Goal: Task Accomplishment & Management: Manage account settings

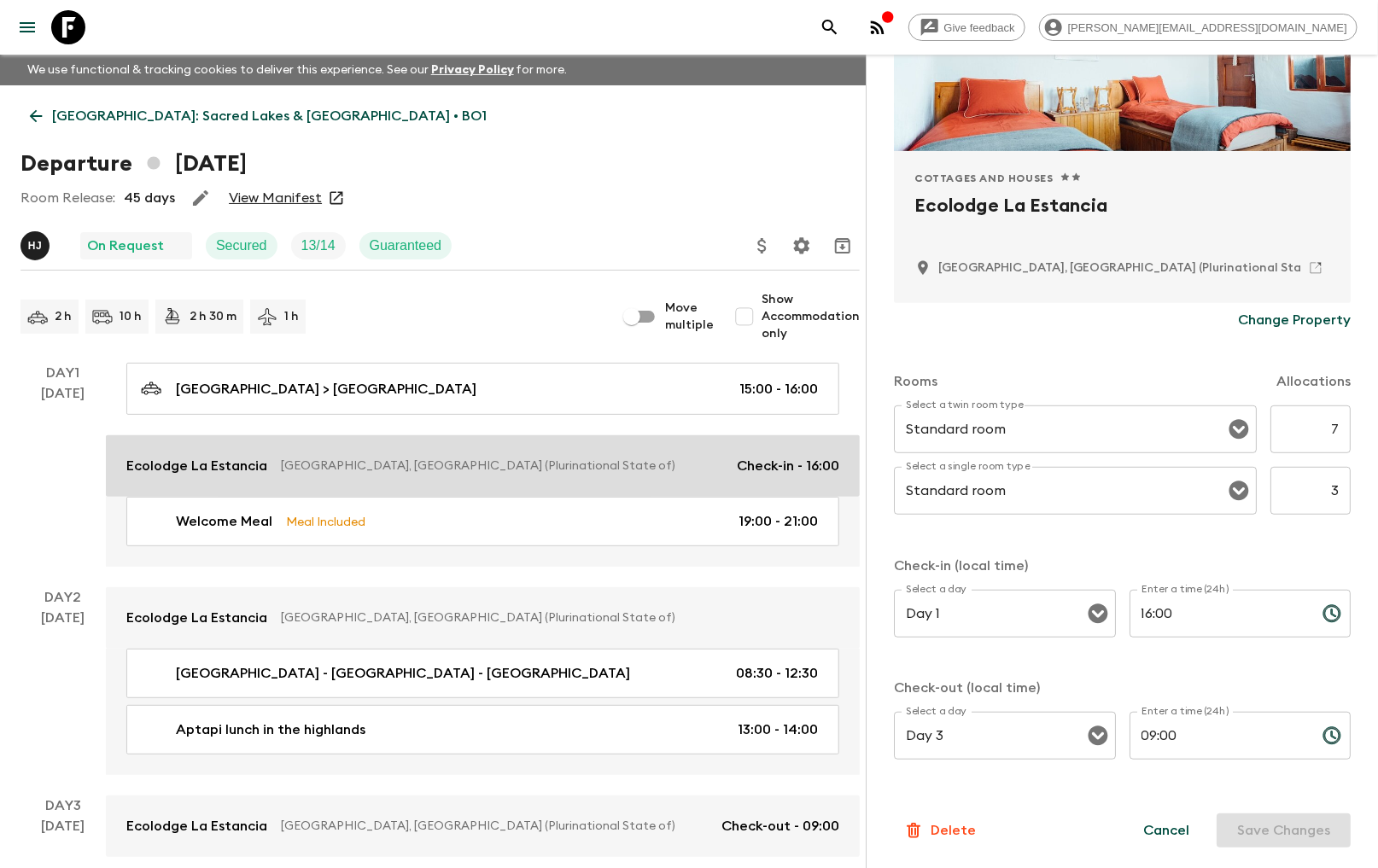
click at [318, 464] on p "[GEOGRAPHIC_DATA], [GEOGRAPHIC_DATA] (Plurinational State of)" at bounding box center [502, 466] width 442 height 17
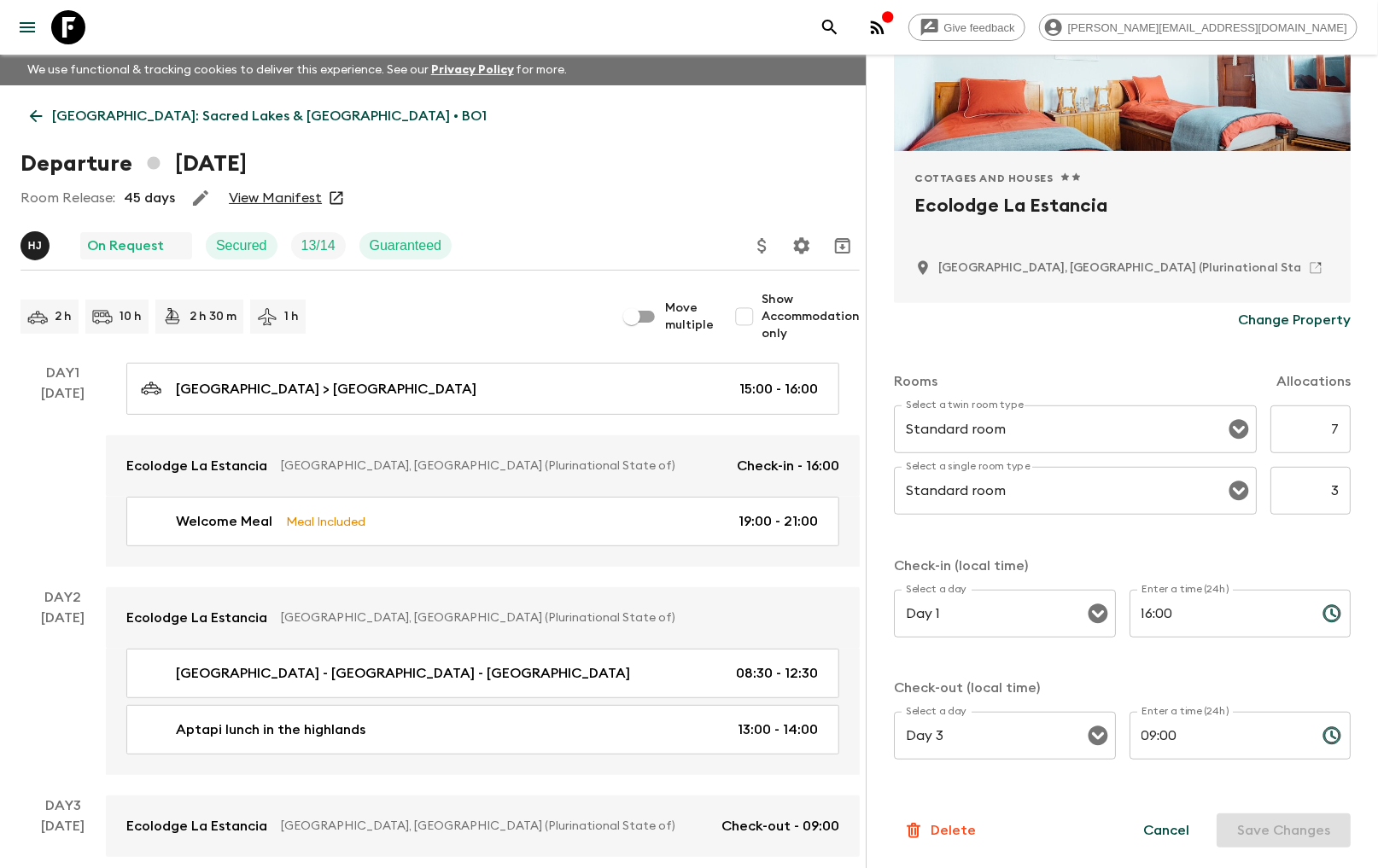
click at [1279, 313] on p "Change Property" at bounding box center [1294, 320] width 113 height 21
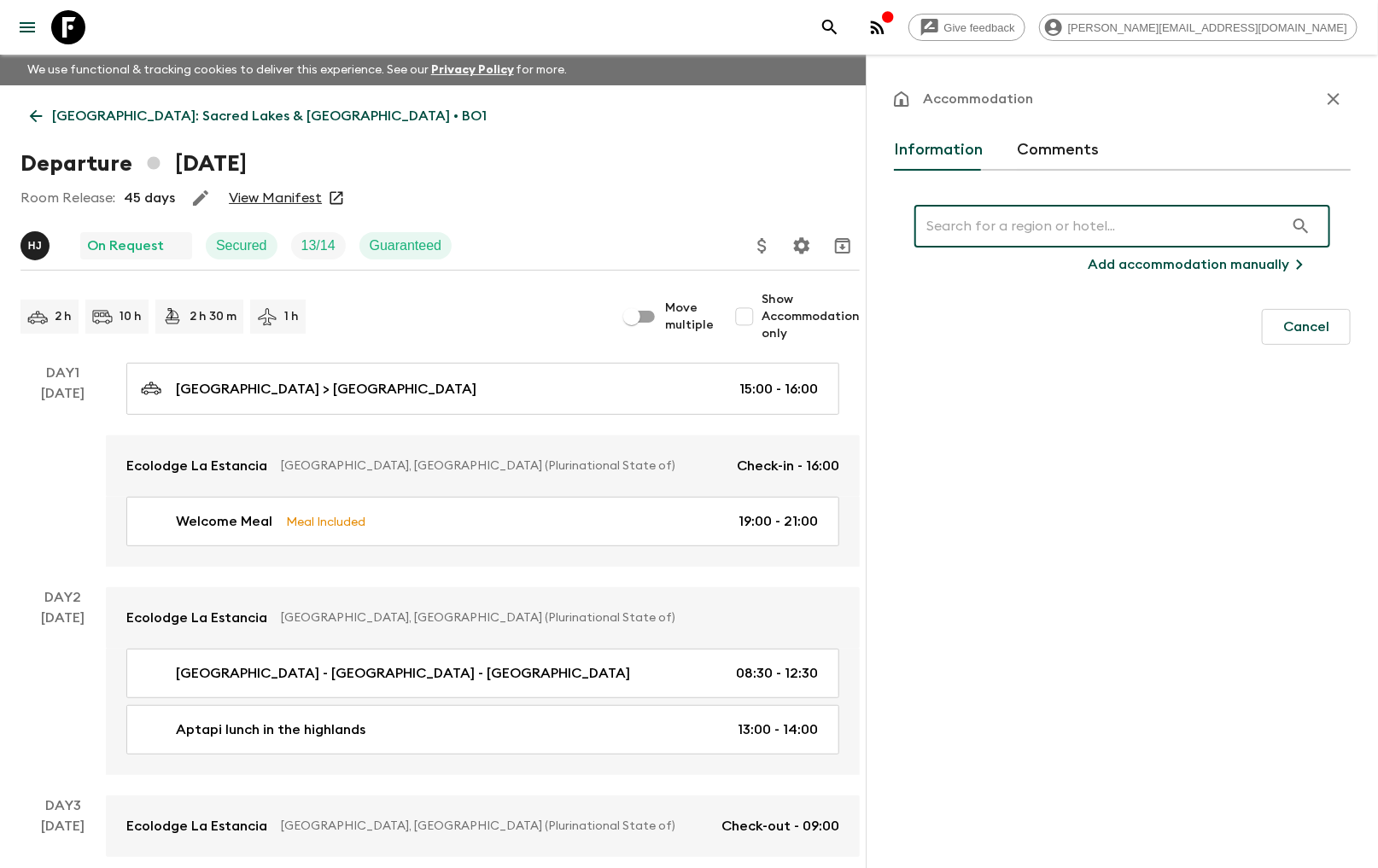
click at [1030, 234] on input "text" at bounding box center [1100, 225] width 370 height 48
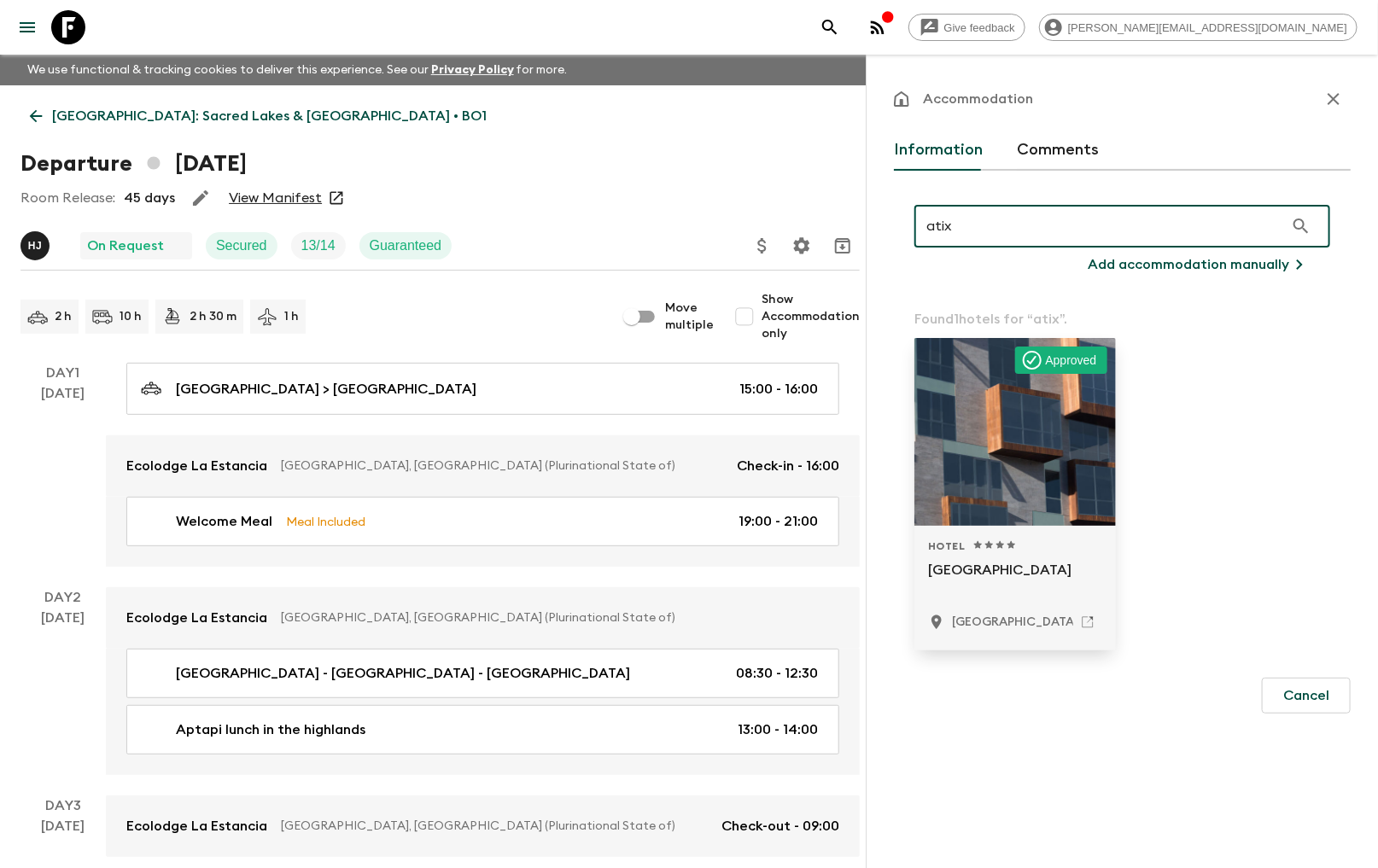
type input "atix"
click at [1018, 421] on div at bounding box center [1015, 432] width 202 height 188
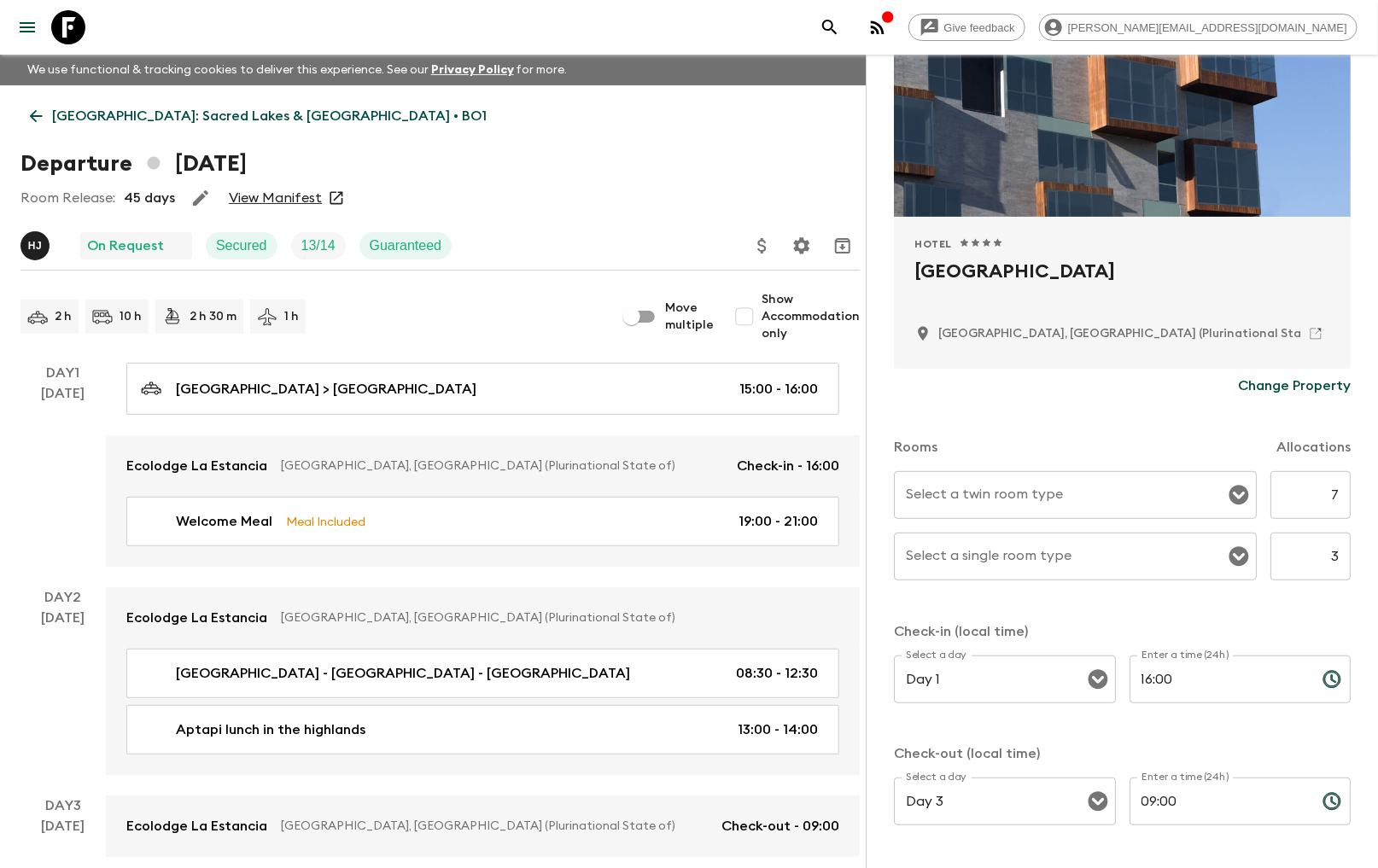
scroll to position [256, 0]
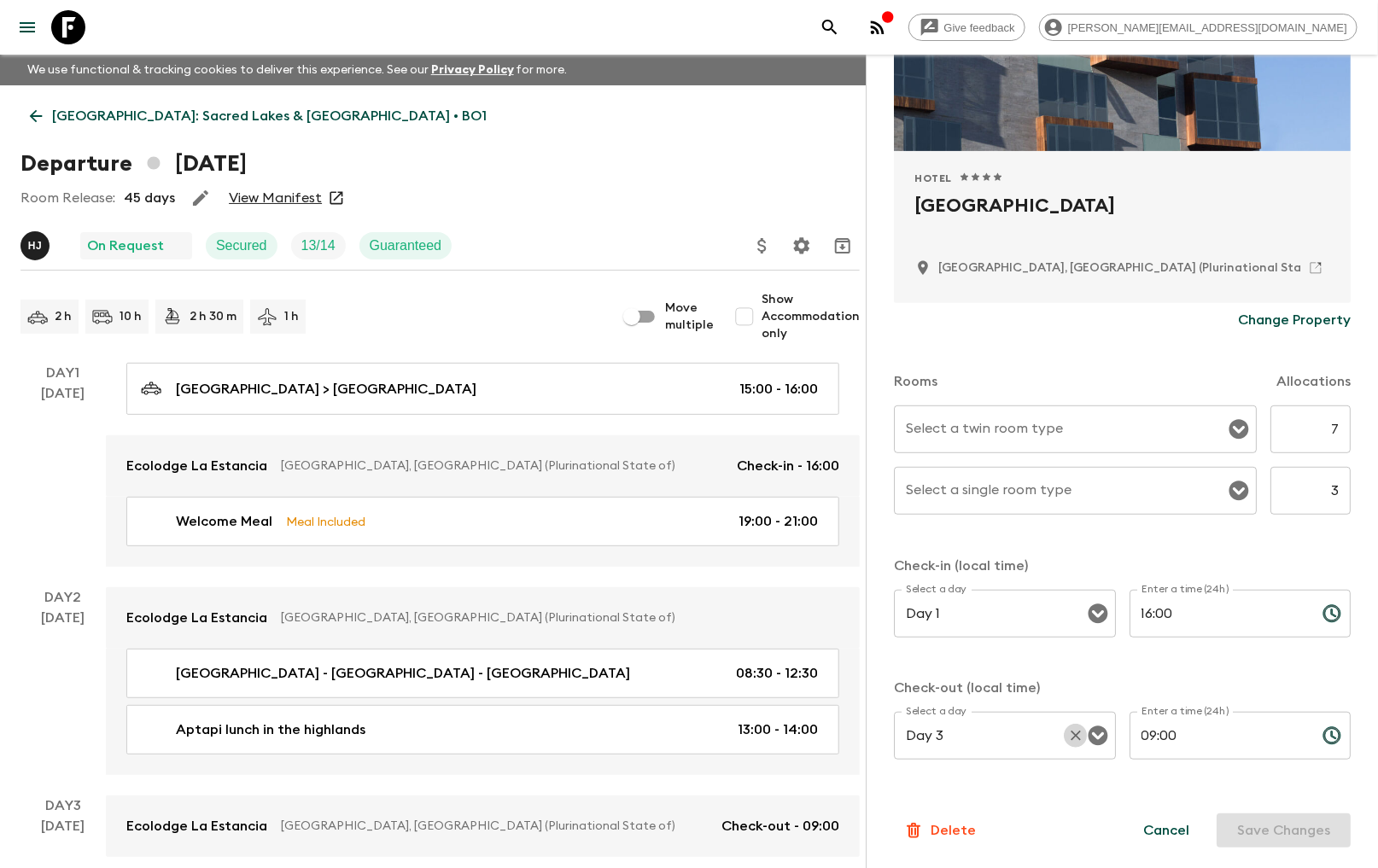
click at [1070, 730] on icon "Clear" at bounding box center [1076, 736] width 17 height 17
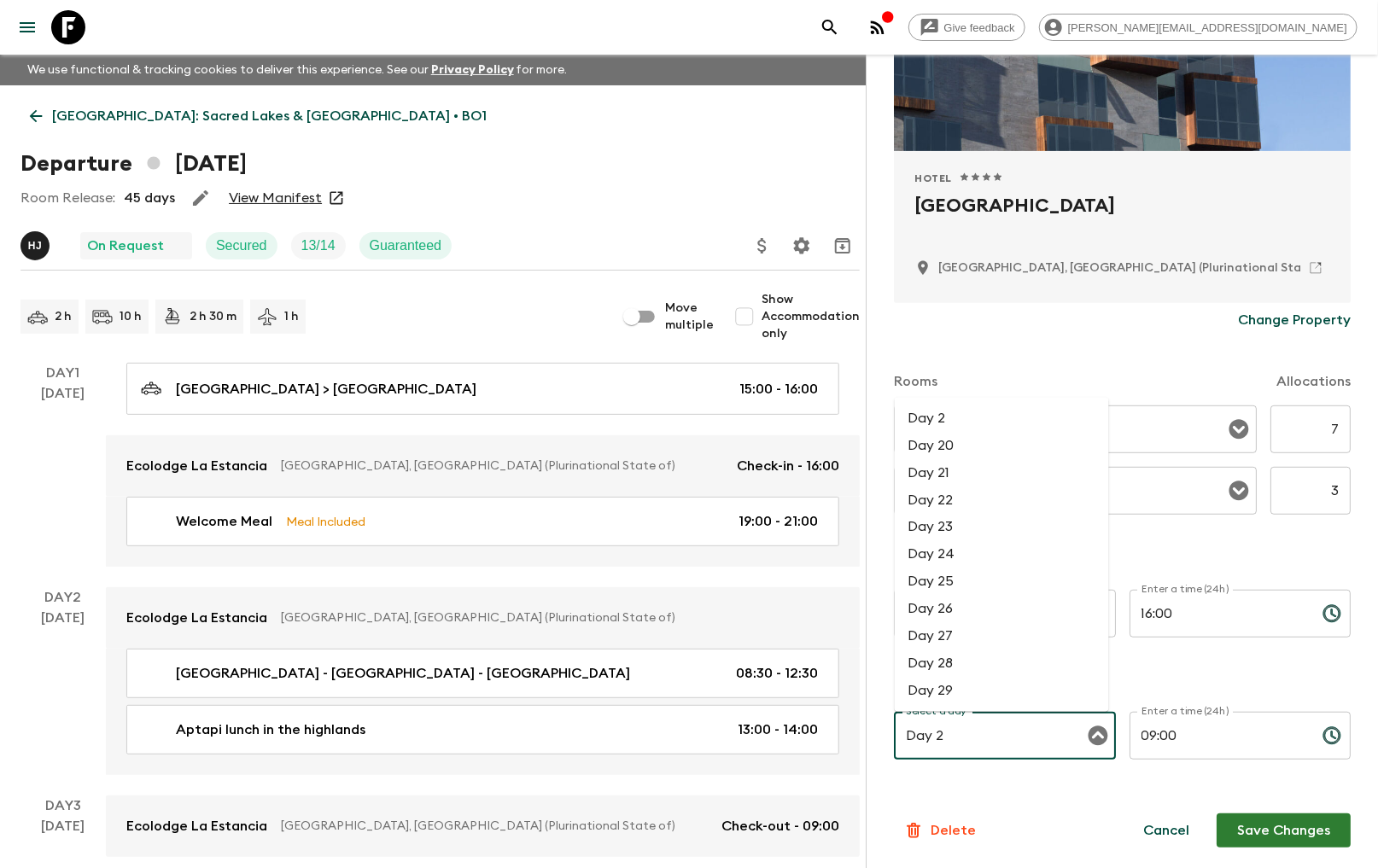
type input "Day 2"
click at [1194, 660] on div "Check-in (local time) Select a day Day 1 Select a day ​ Enter a time (24h) 16:0…" at bounding box center [1123, 668] width 457 height 224
click at [1018, 722] on input "Select a day" at bounding box center [992, 736] width 181 height 33
click at [916, 408] on li "Day 2" at bounding box center [1002, 418] width 214 height 27
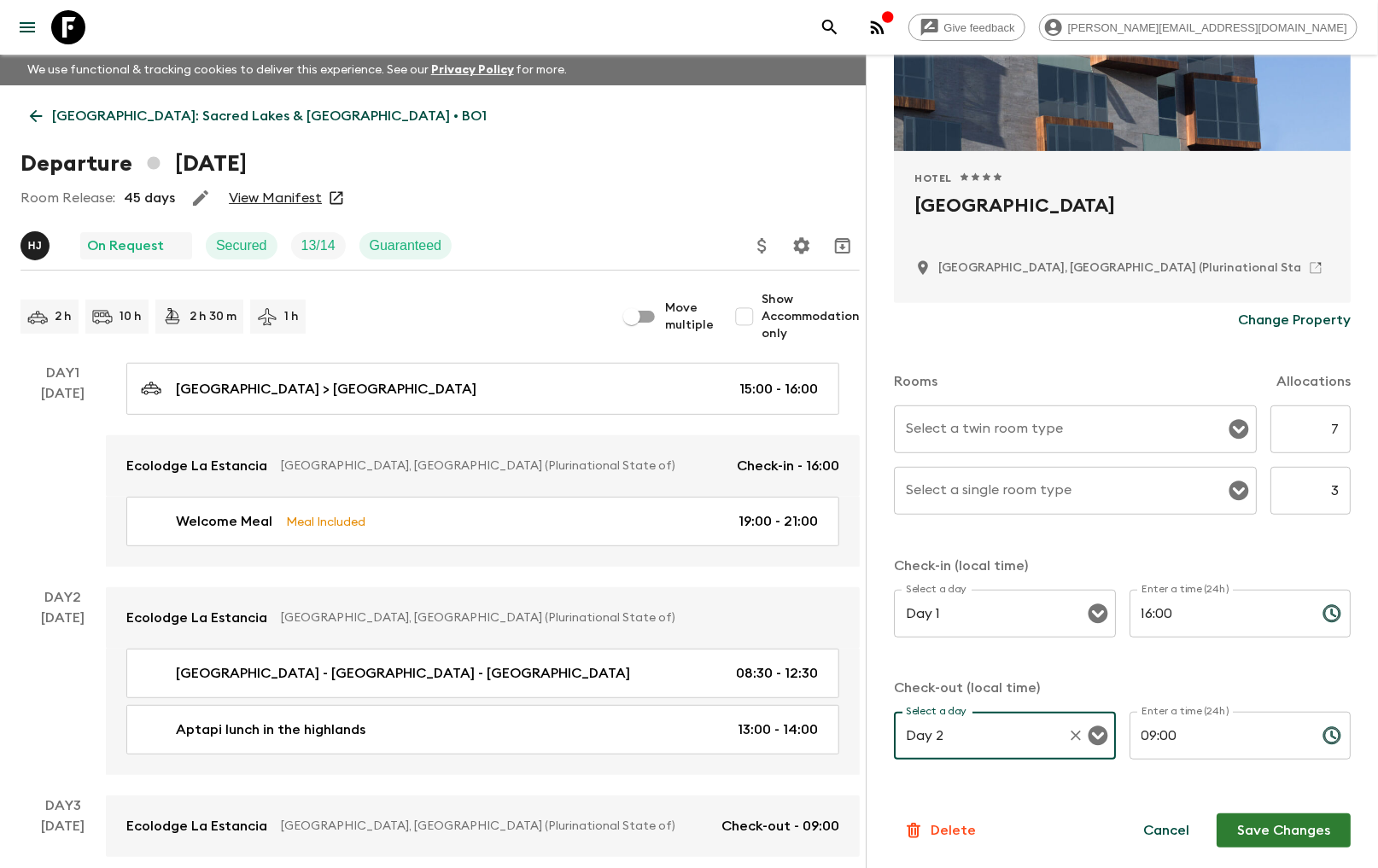
type input "Day 2"
click at [1144, 744] on input "09:00" at bounding box center [1219, 736] width 179 height 48
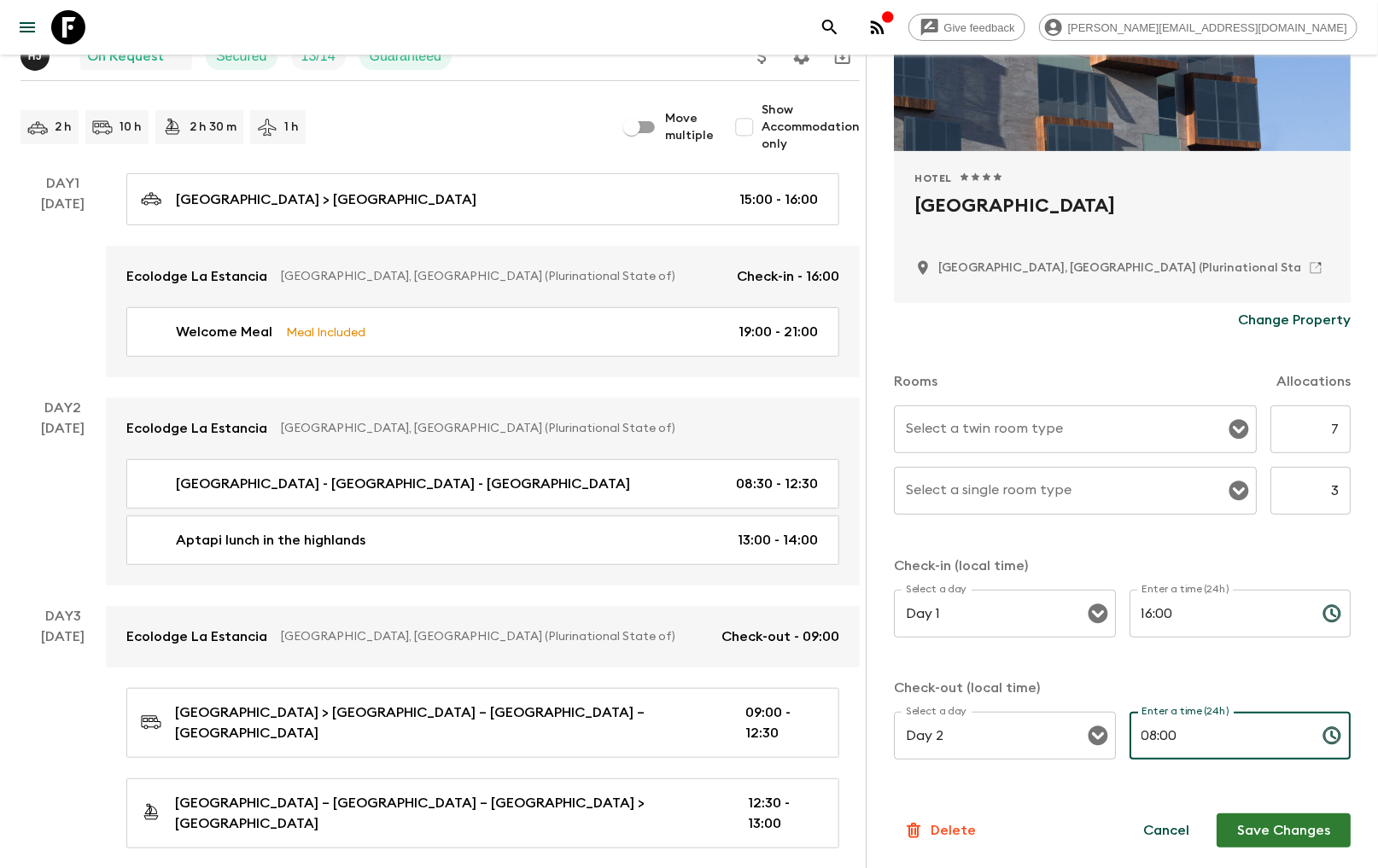
type input "08:00"
click at [1256, 821] on button "Save Changes" at bounding box center [1283, 830] width 134 height 34
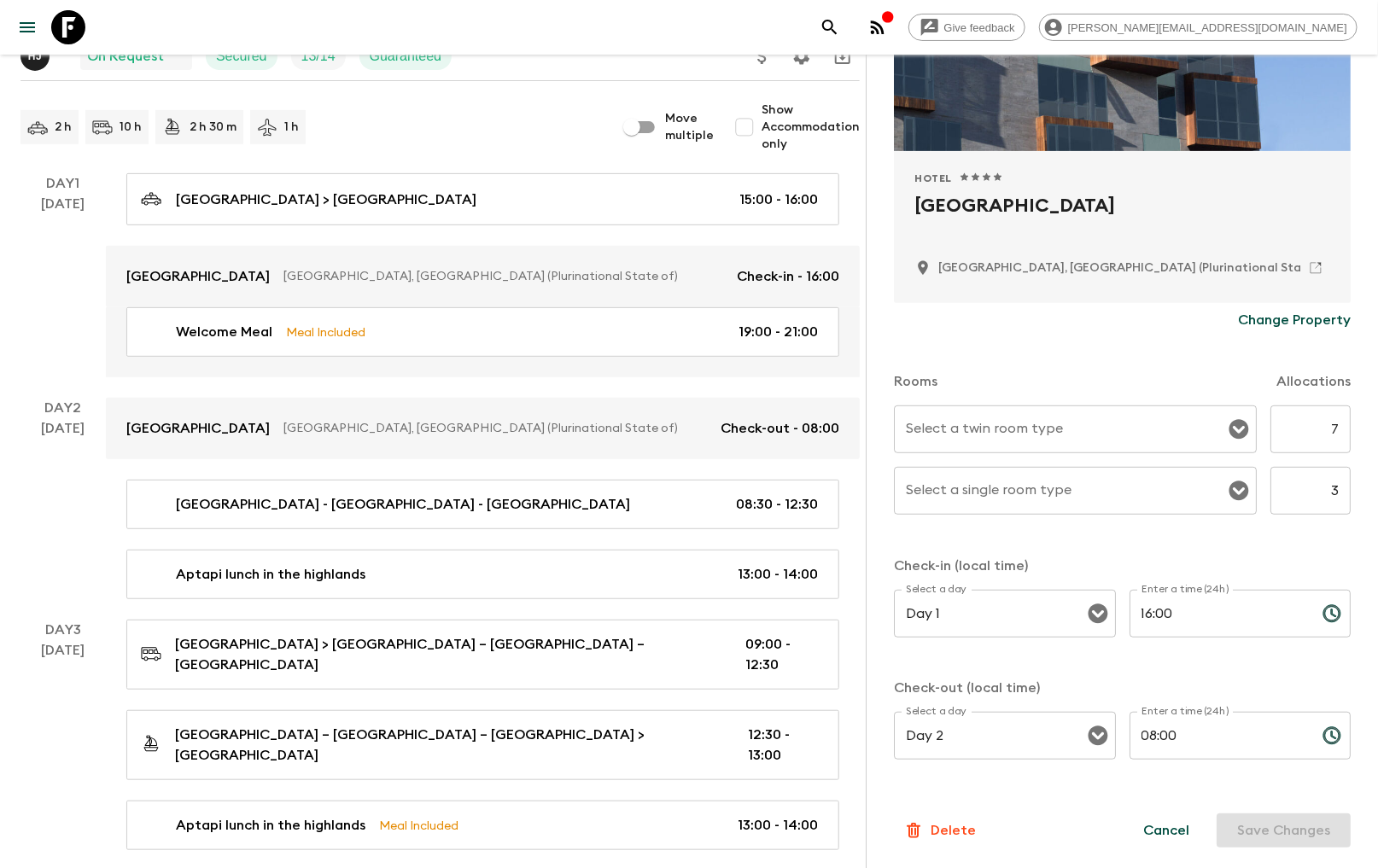
scroll to position [95, 0]
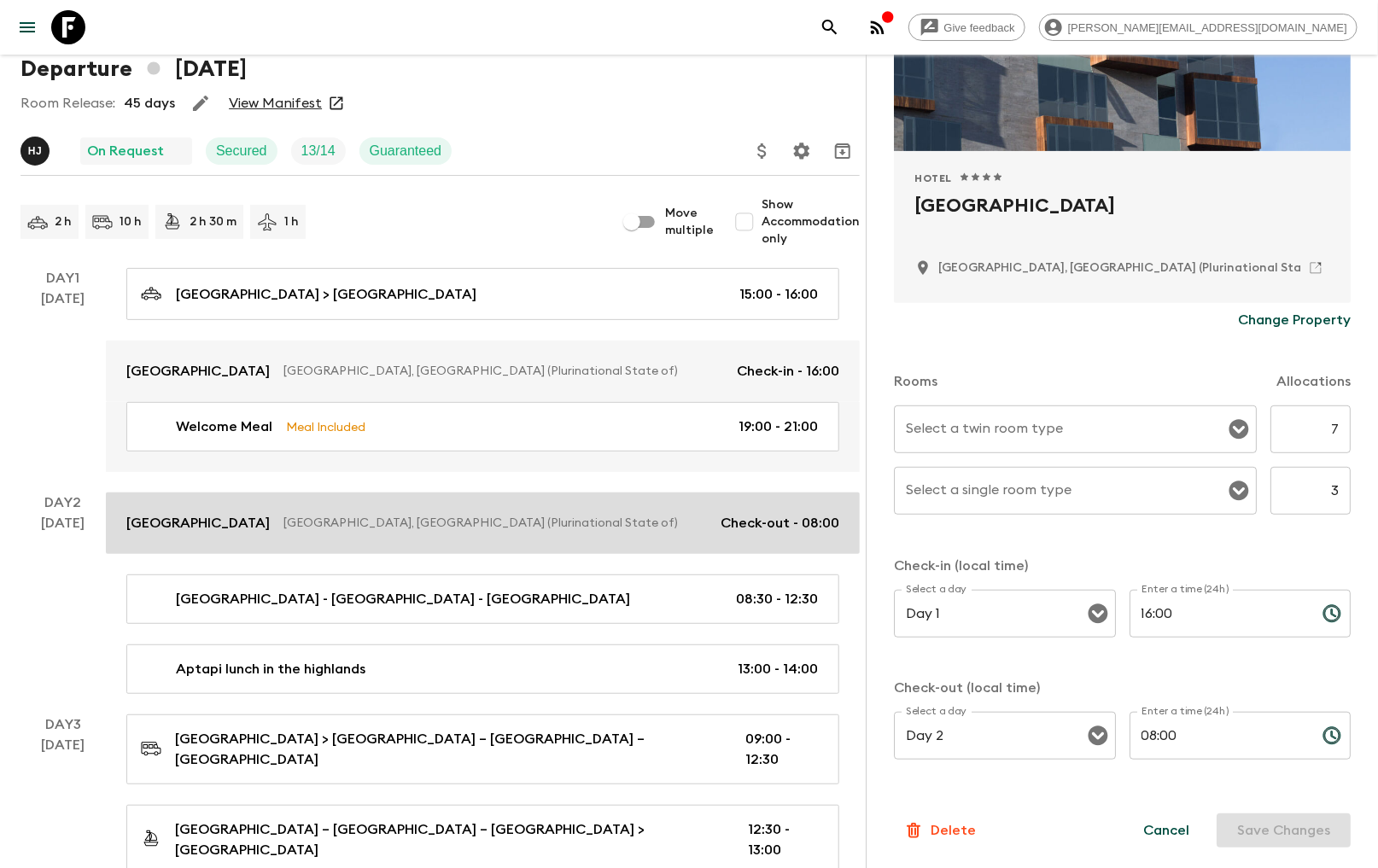
click at [163, 527] on p "[GEOGRAPHIC_DATA]" at bounding box center [198, 523] width 144 height 21
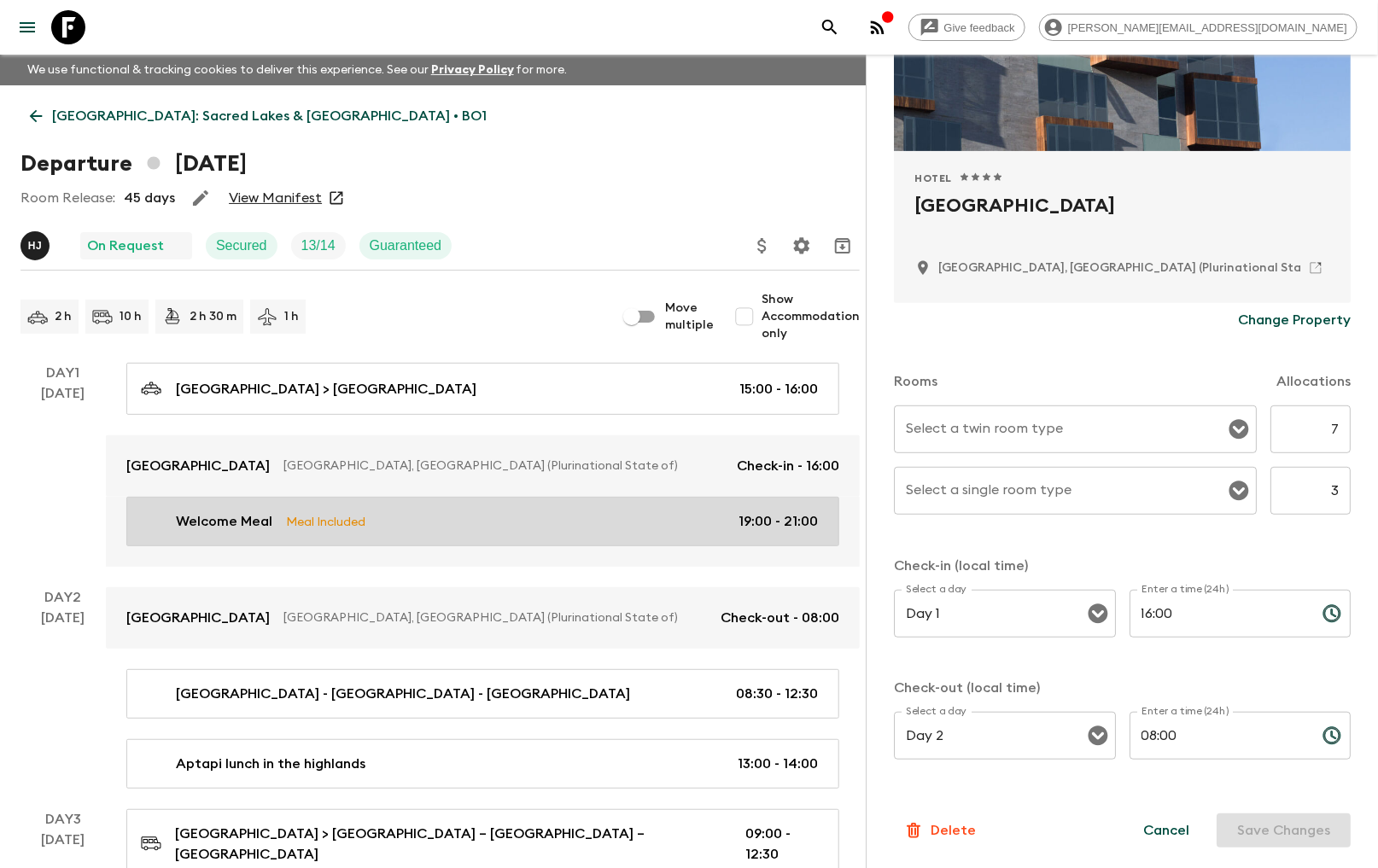
scroll to position [190, 0]
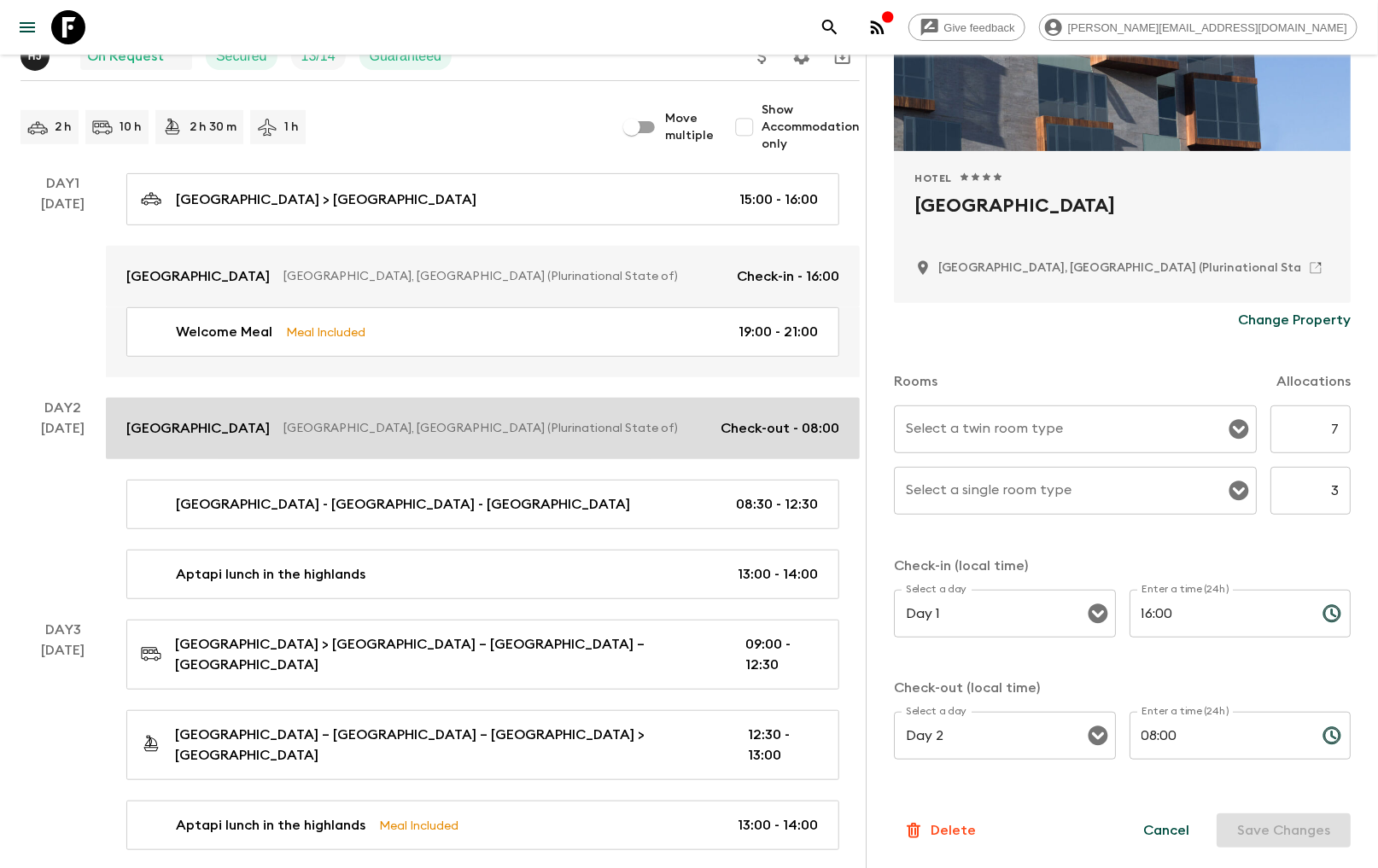
click at [183, 430] on p "[GEOGRAPHIC_DATA]" at bounding box center [198, 428] width 144 height 21
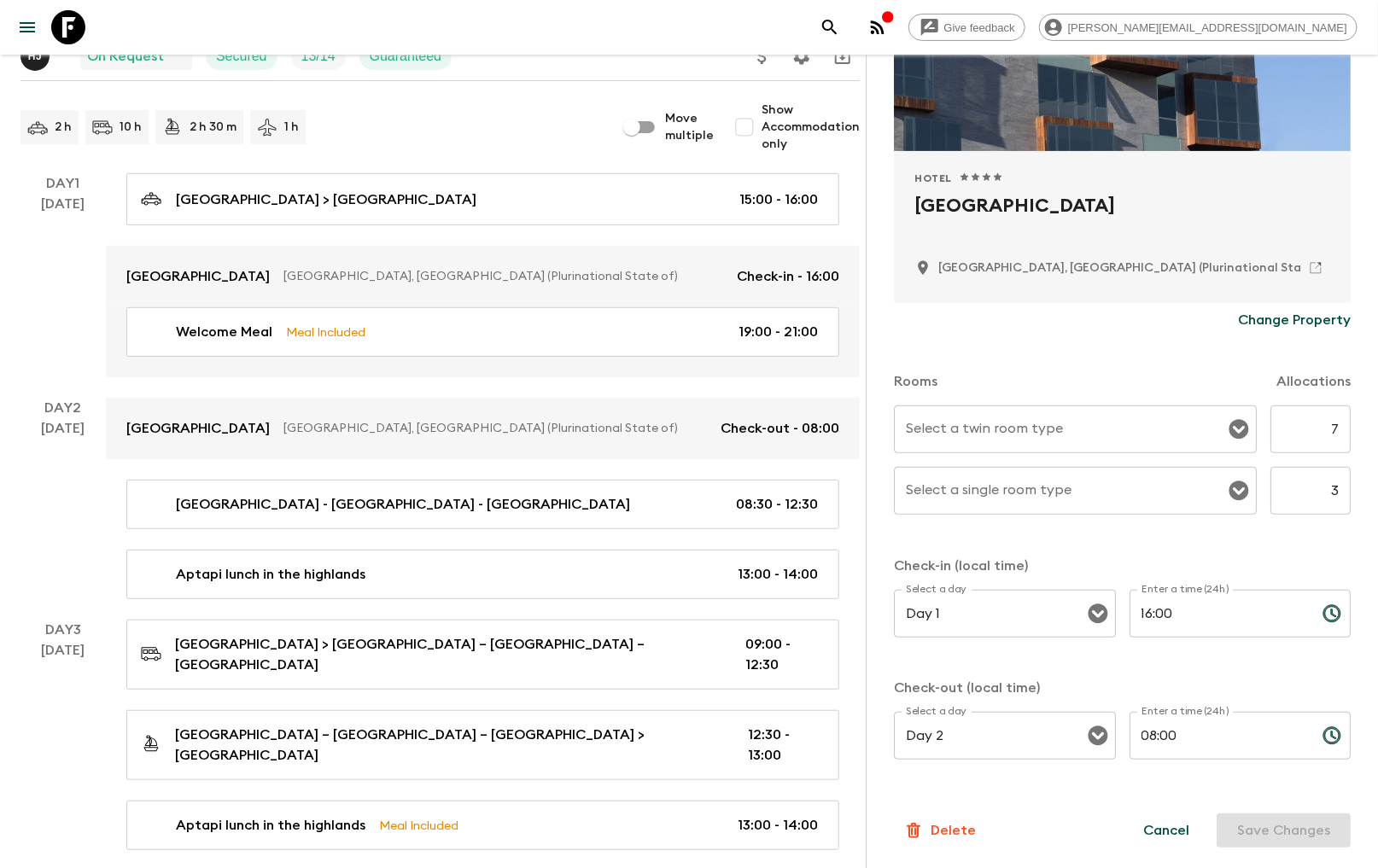
scroll to position [0, 0]
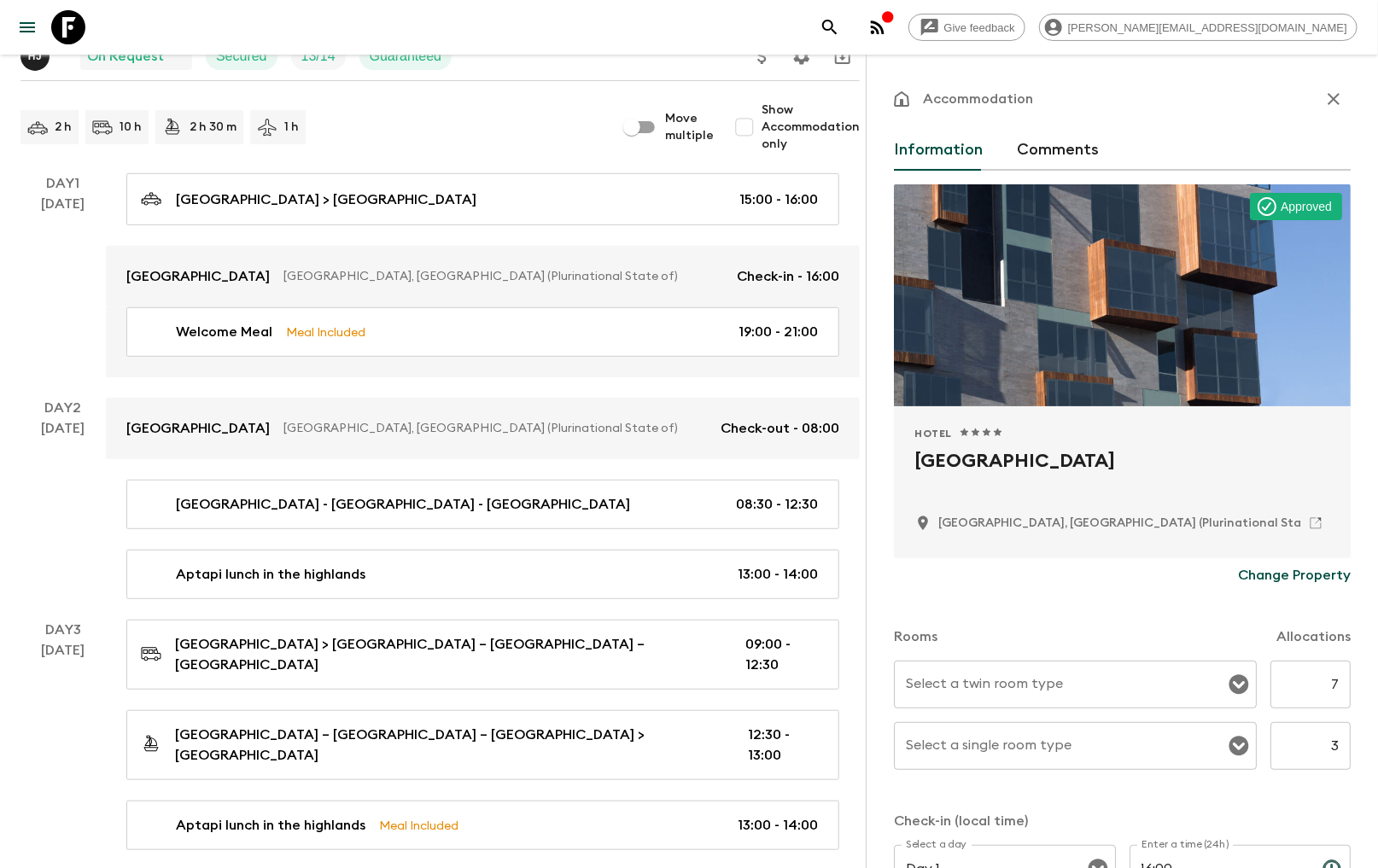
click at [1307, 576] on p "Change Property" at bounding box center [1294, 576] width 113 height 21
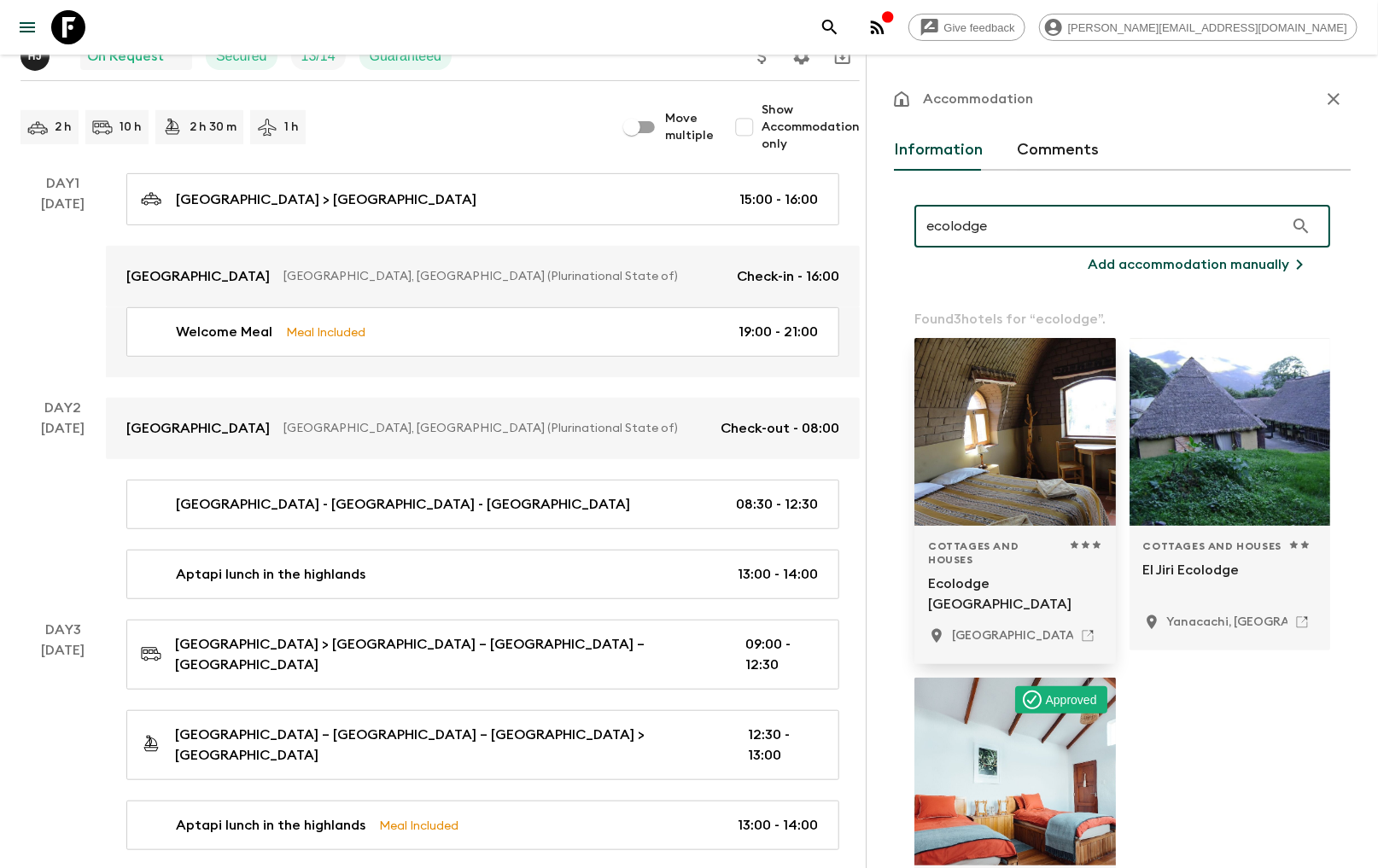
scroll to position [156, 0]
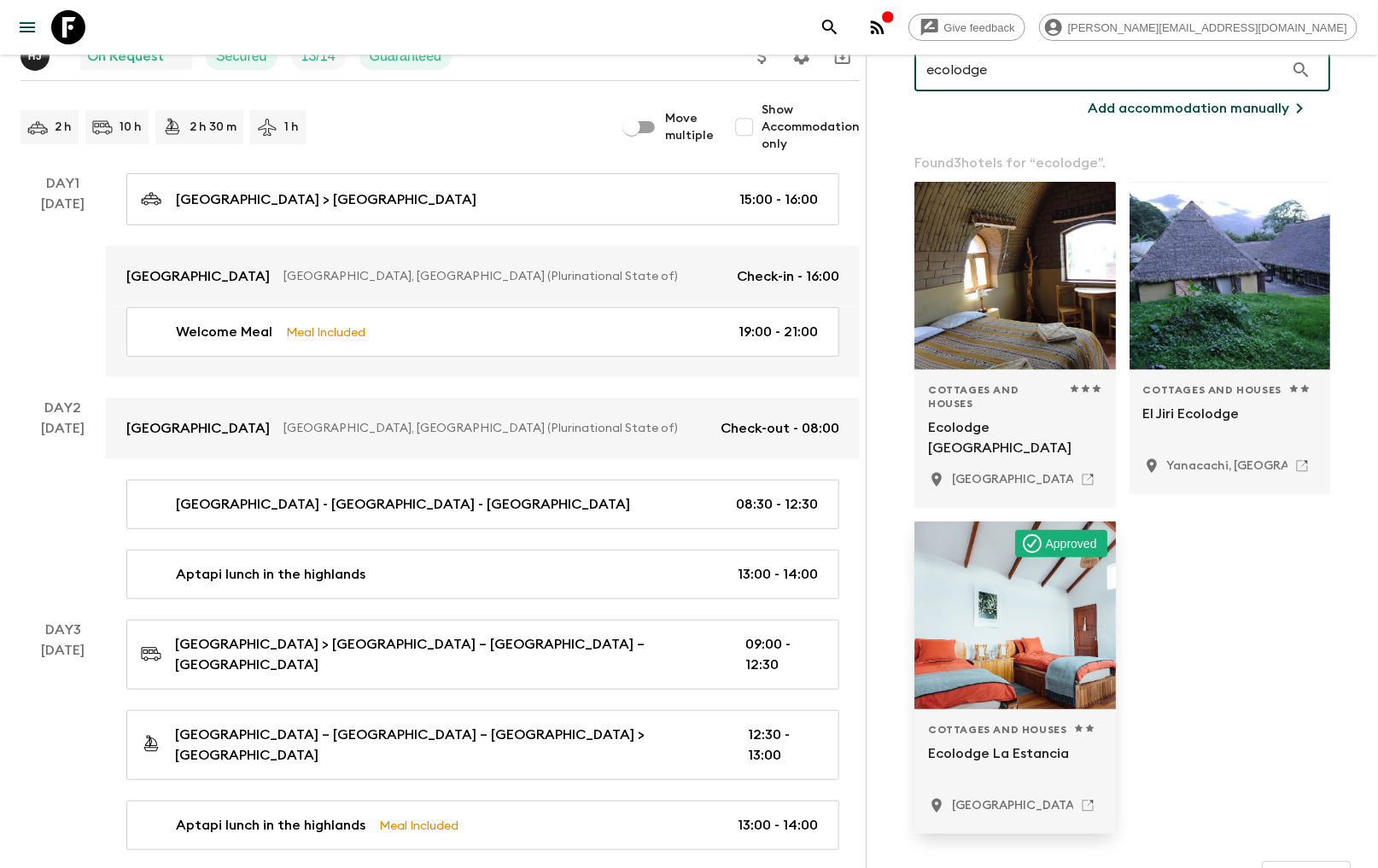
type input "ecolodge"
click at [1014, 680] on div at bounding box center [1015, 615] width 202 height 188
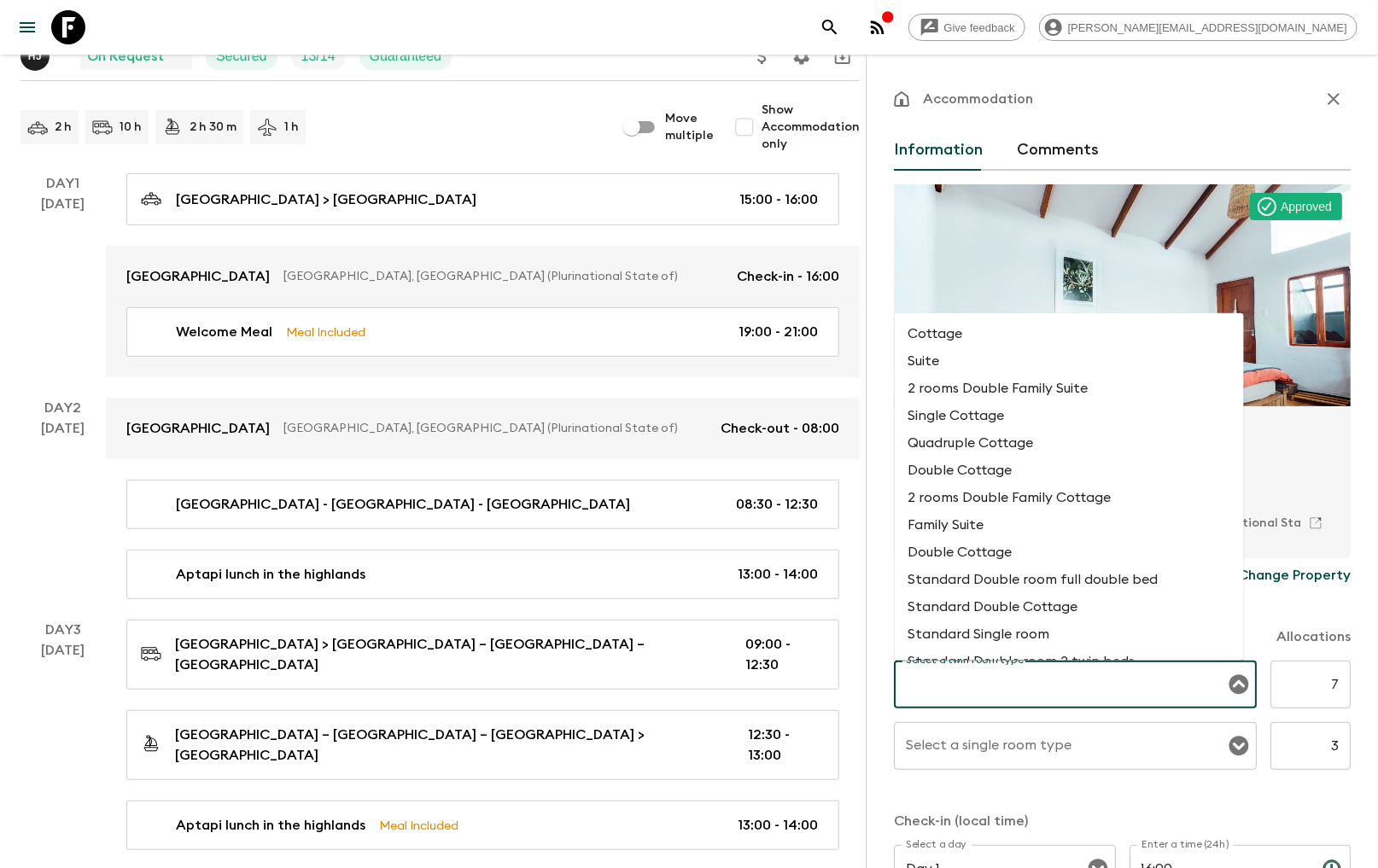
click at [1071, 687] on input "Select a twin room type" at bounding box center [1062, 685] width 322 height 33
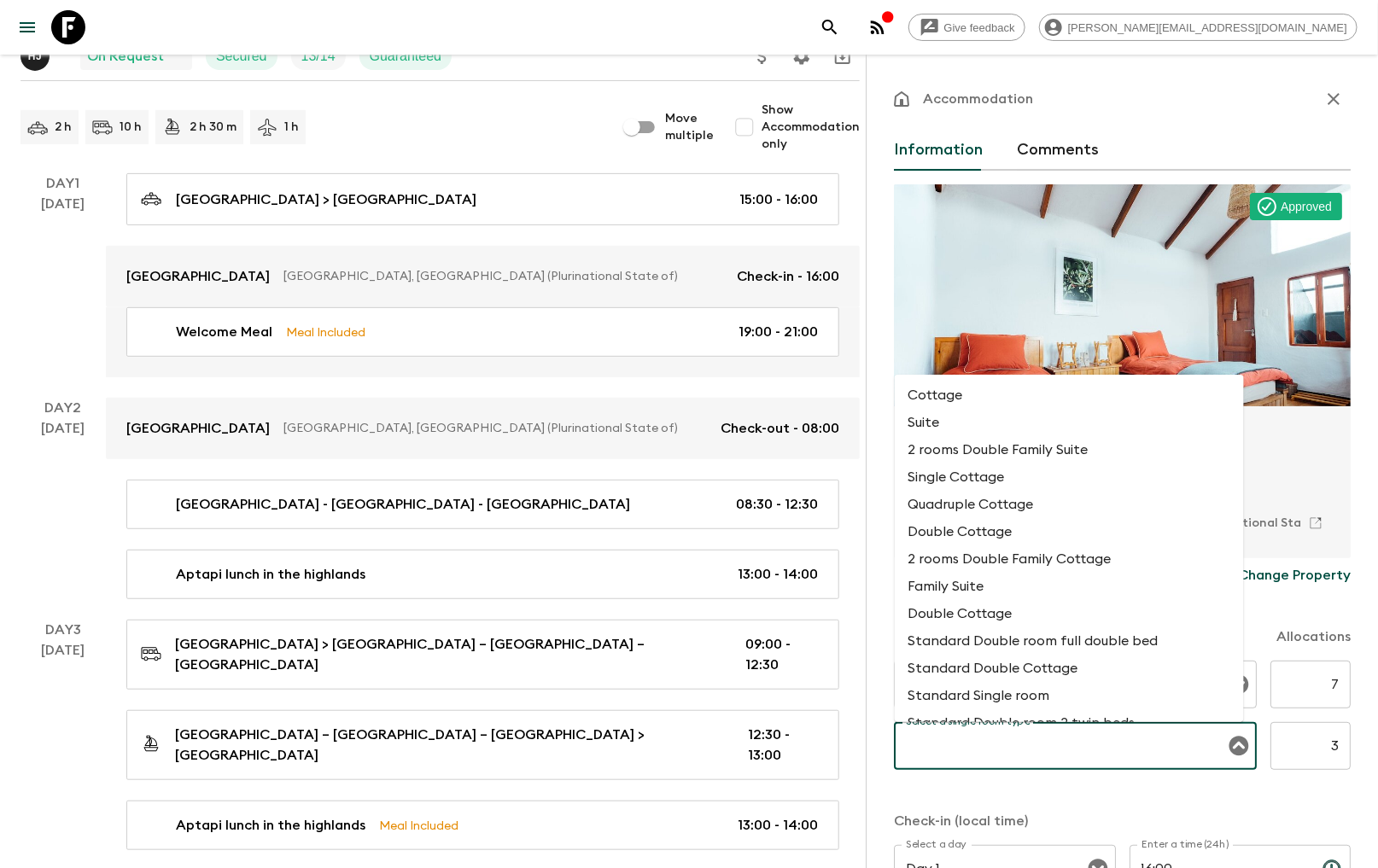
click at [1081, 752] on input "Select a single room type" at bounding box center [1062, 746] width 322 height 33
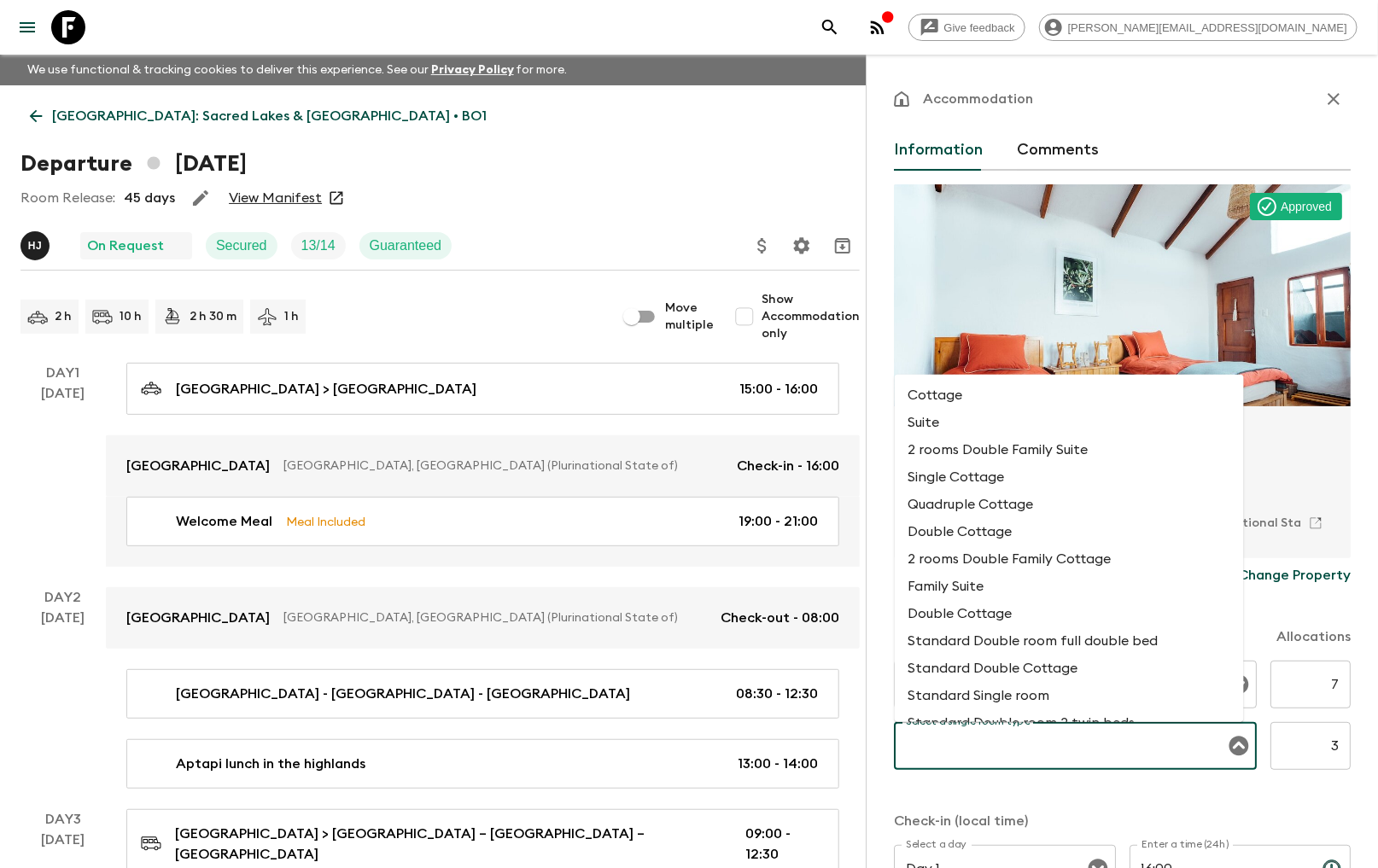
click at [958, 676] on li "Standard Double Cottage" at bounding box center [1070, 668] width 349 height 27
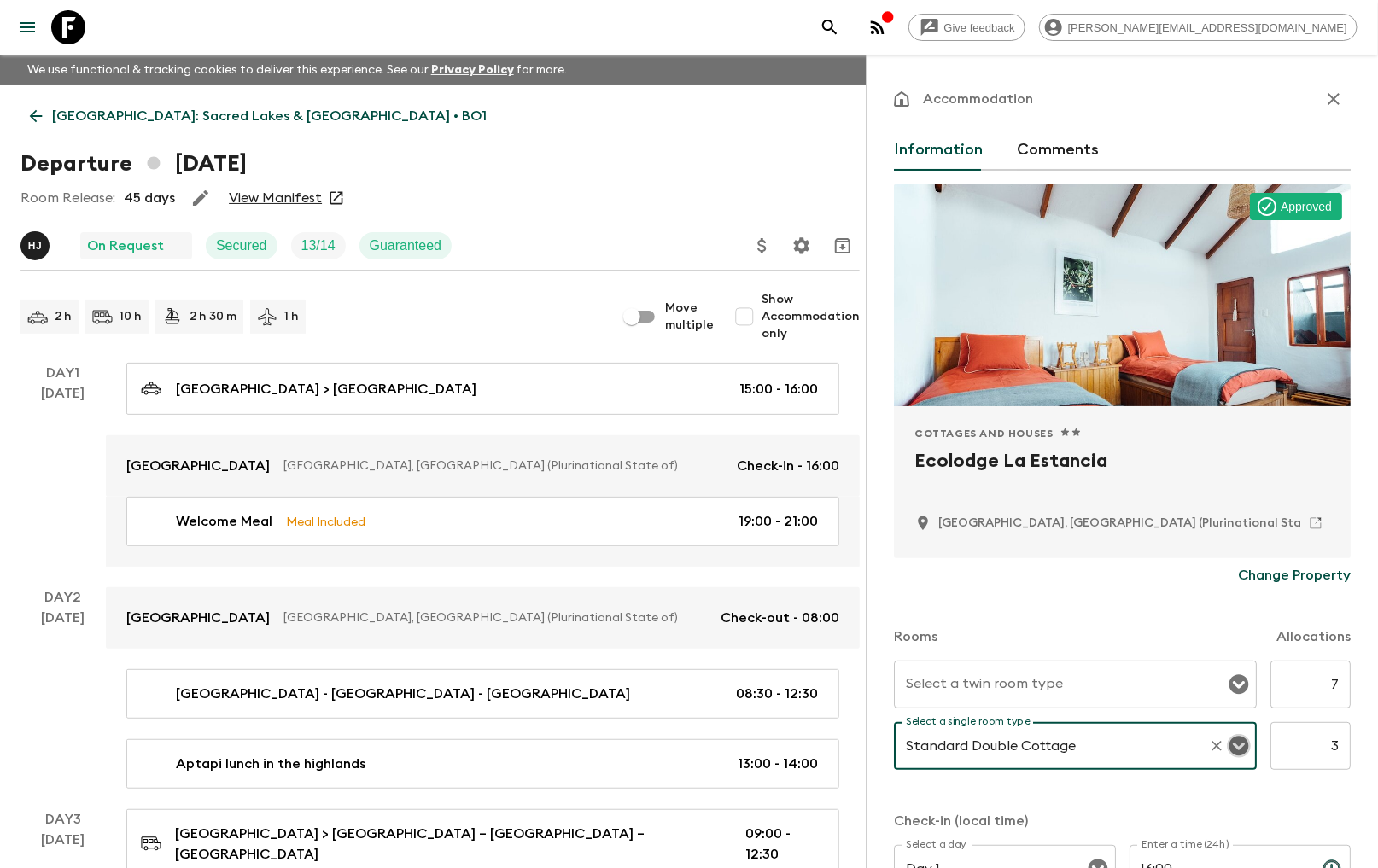
click at [1230, 744] on icon "Open" at bounding box center [1239, 746] width 20 height 20
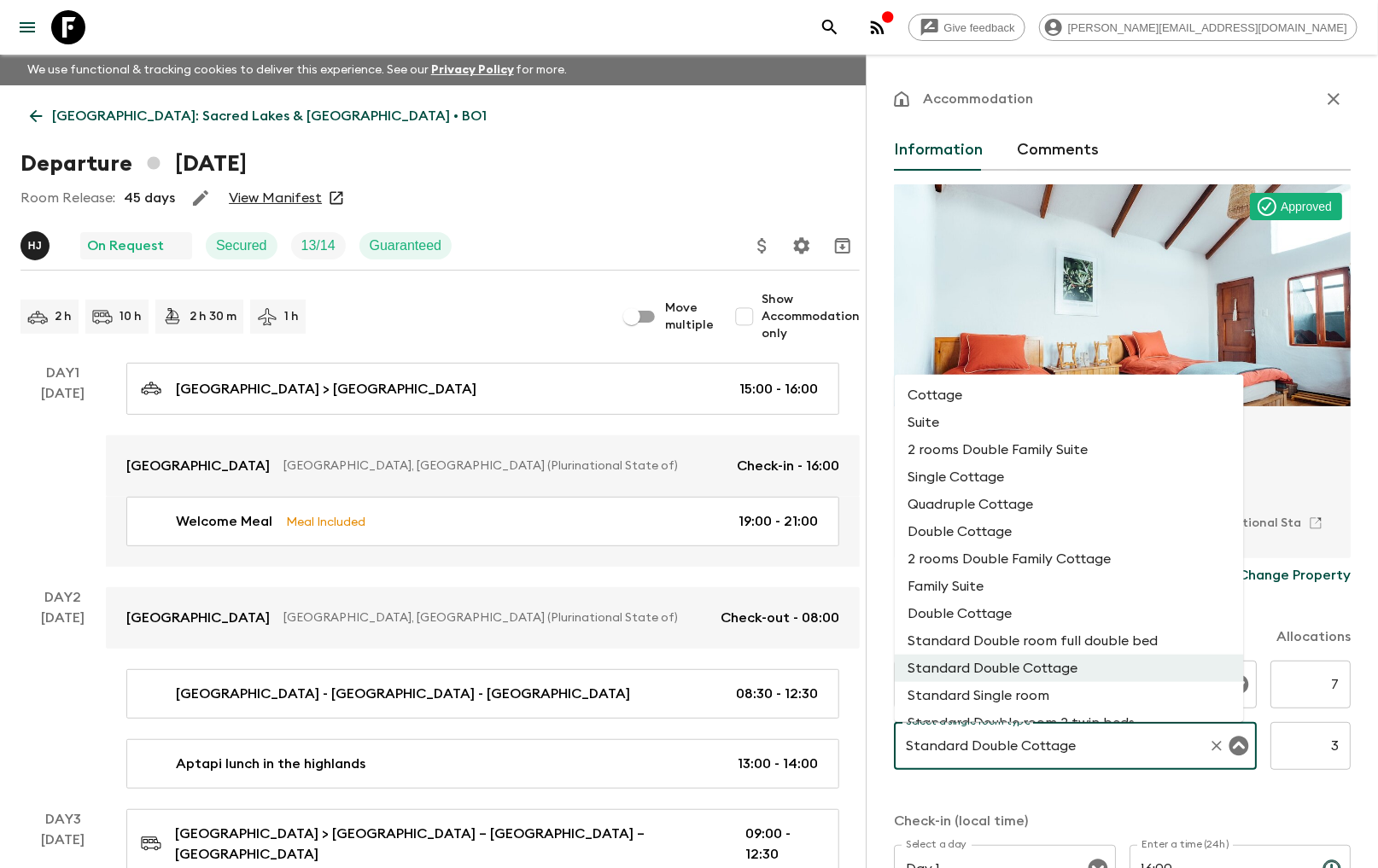
click at [995, 705] on li "Standard Single room" at bounding box center [1070, 695] width 349 height 27
type input "Standard Single room"
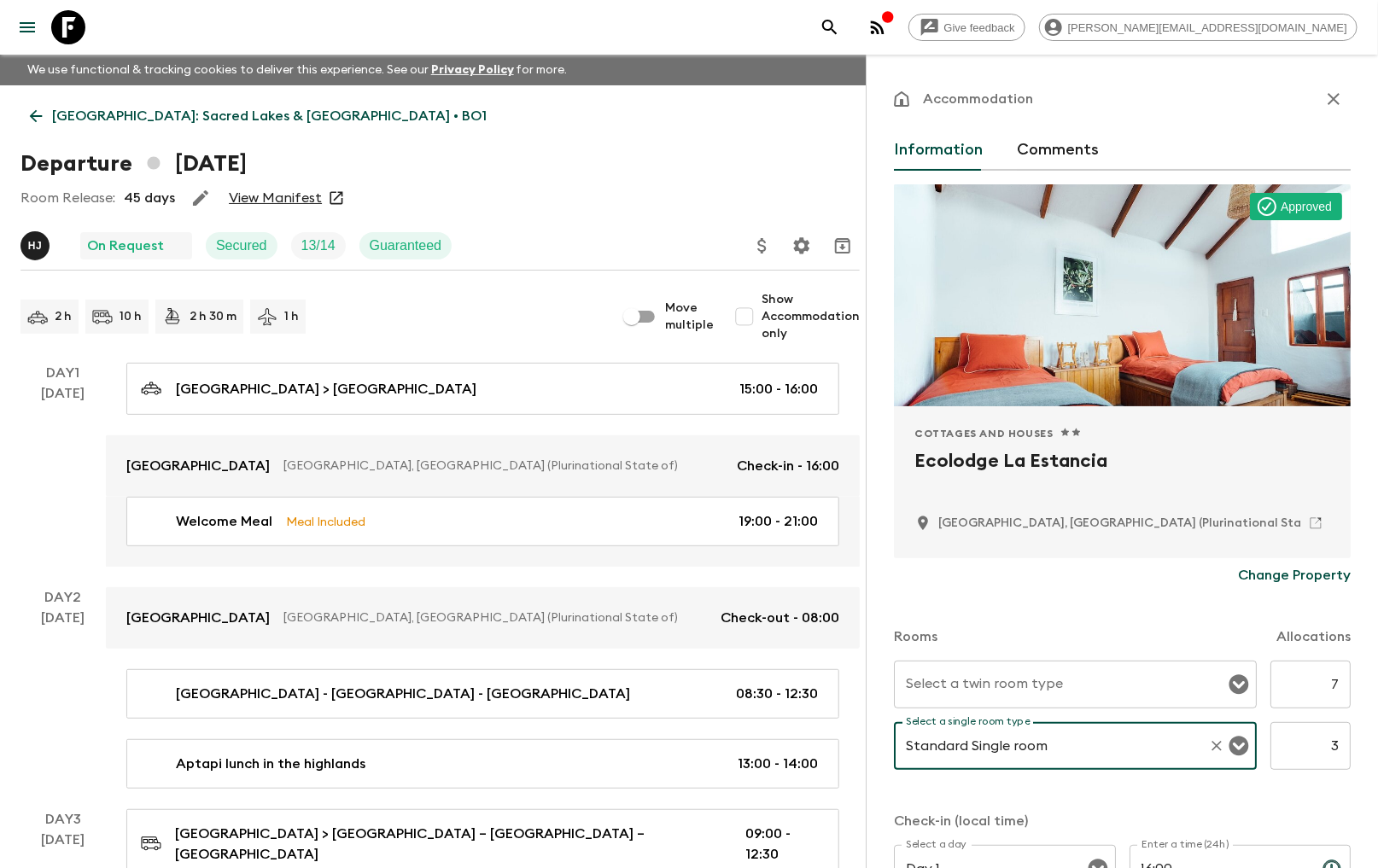
click at [1230, 688] on icon "Open" at bounding box center [1239, 685] width 20 height 20
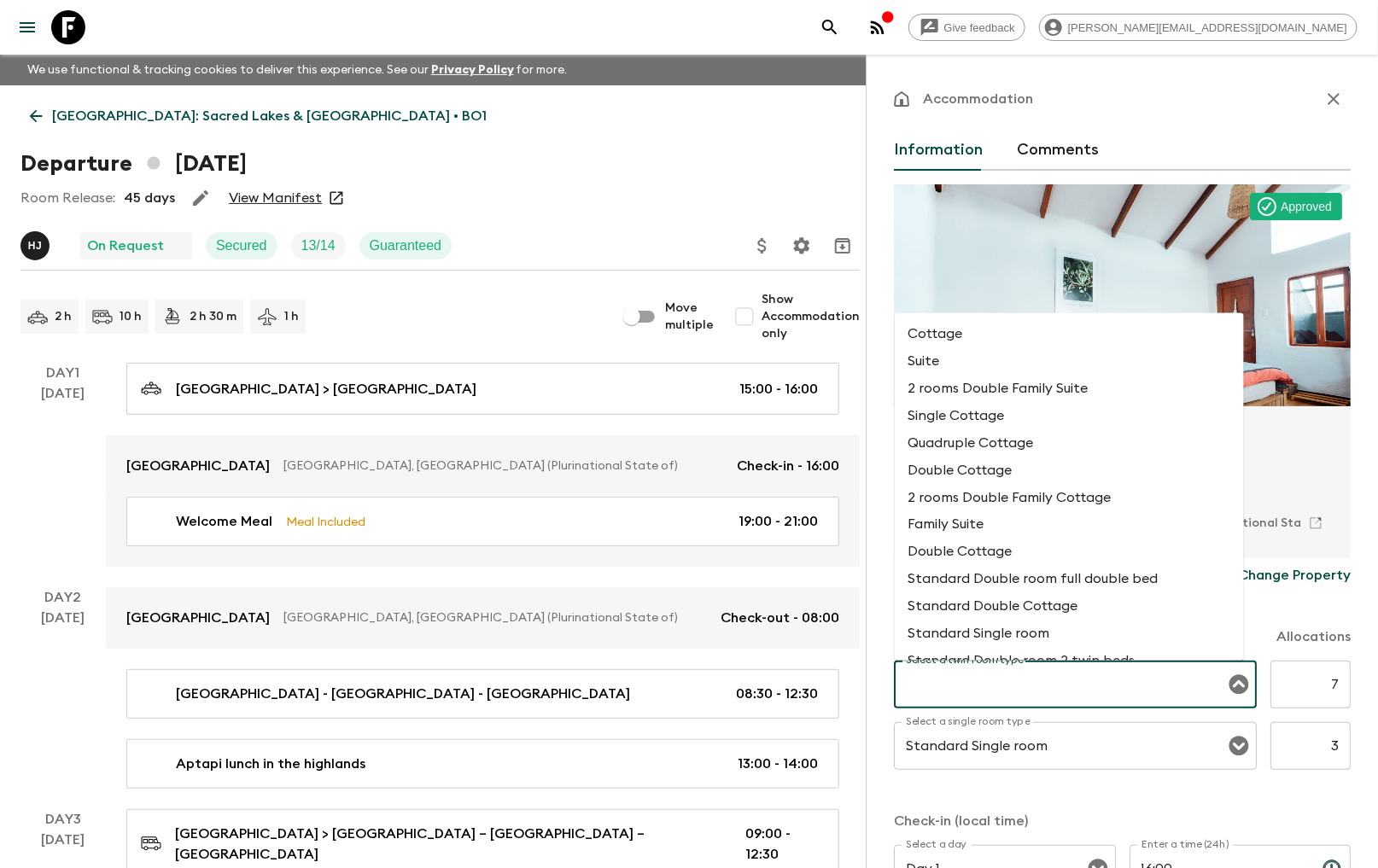
click at [1017, 612] on li "Standard Double Cottage" at bounding box center [1070, 607] width 349 height 27
type input "Standard Double Cottage"
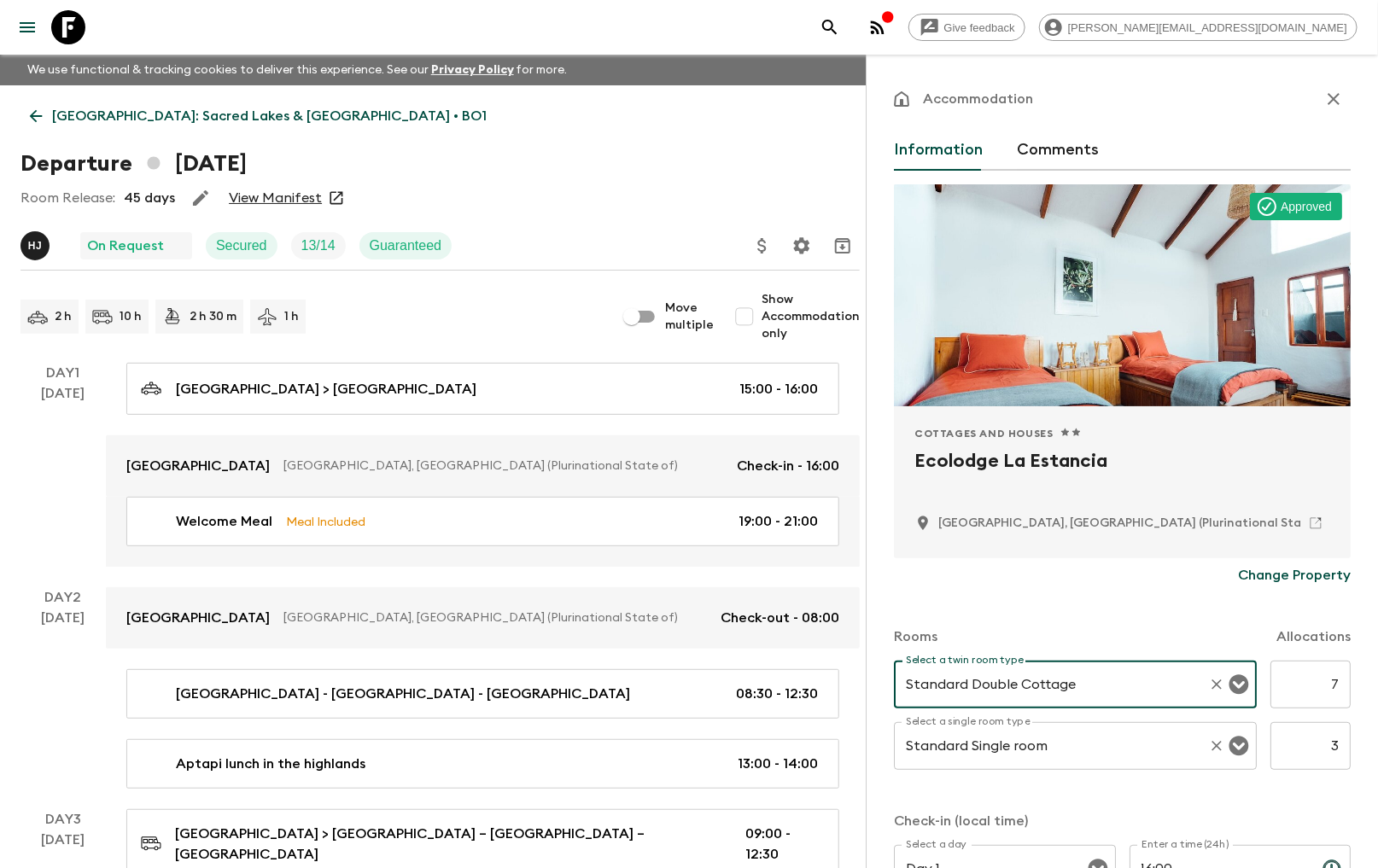
scroll to position [190, 0]
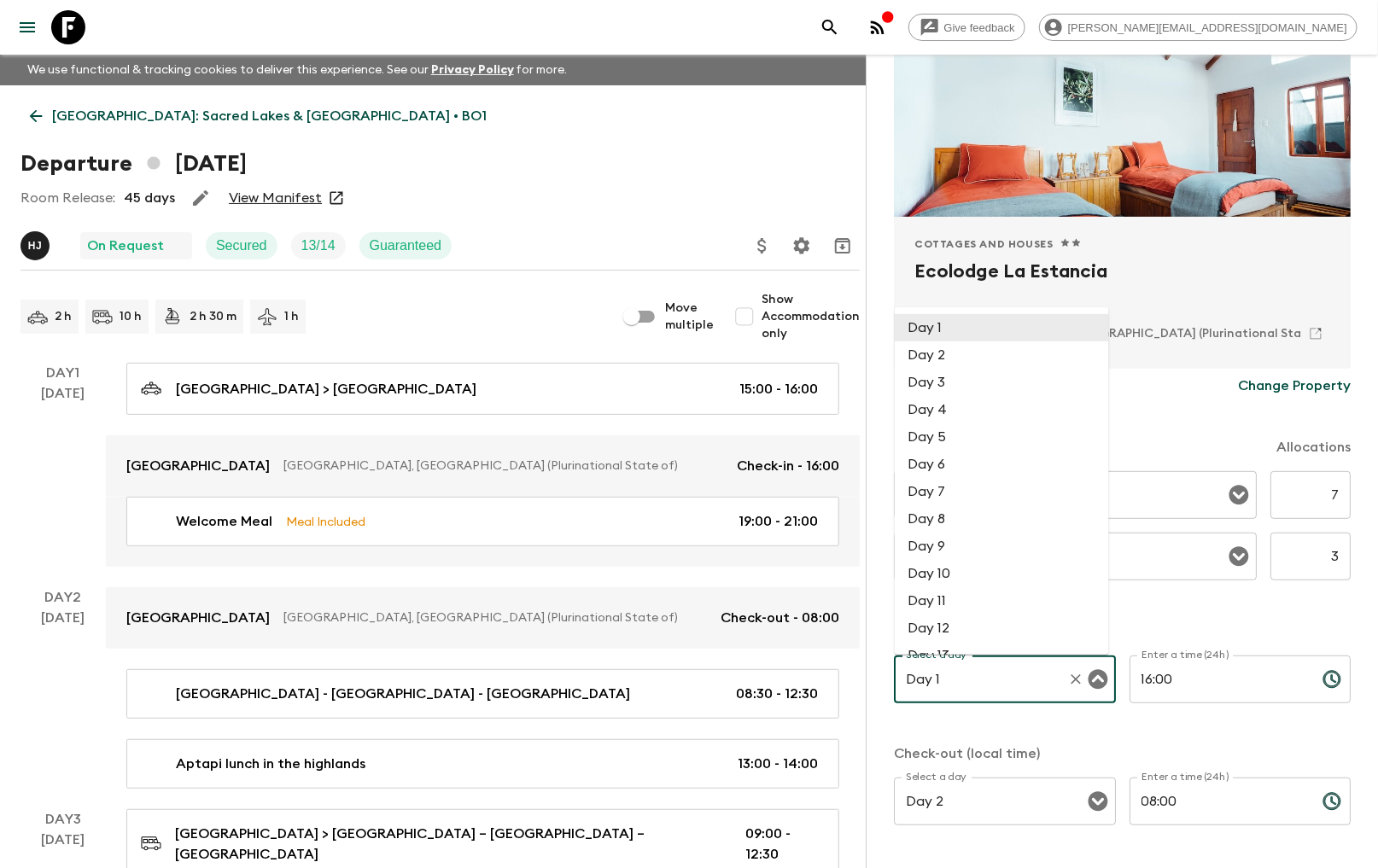
click at [959, 681] on input "Day 1" at bounding box center [981, 679] width 159 height 33
click at [934, 363] on li "Day 2" at bounding box center [1002, 355] width 214 height 27
type input "Day 2"
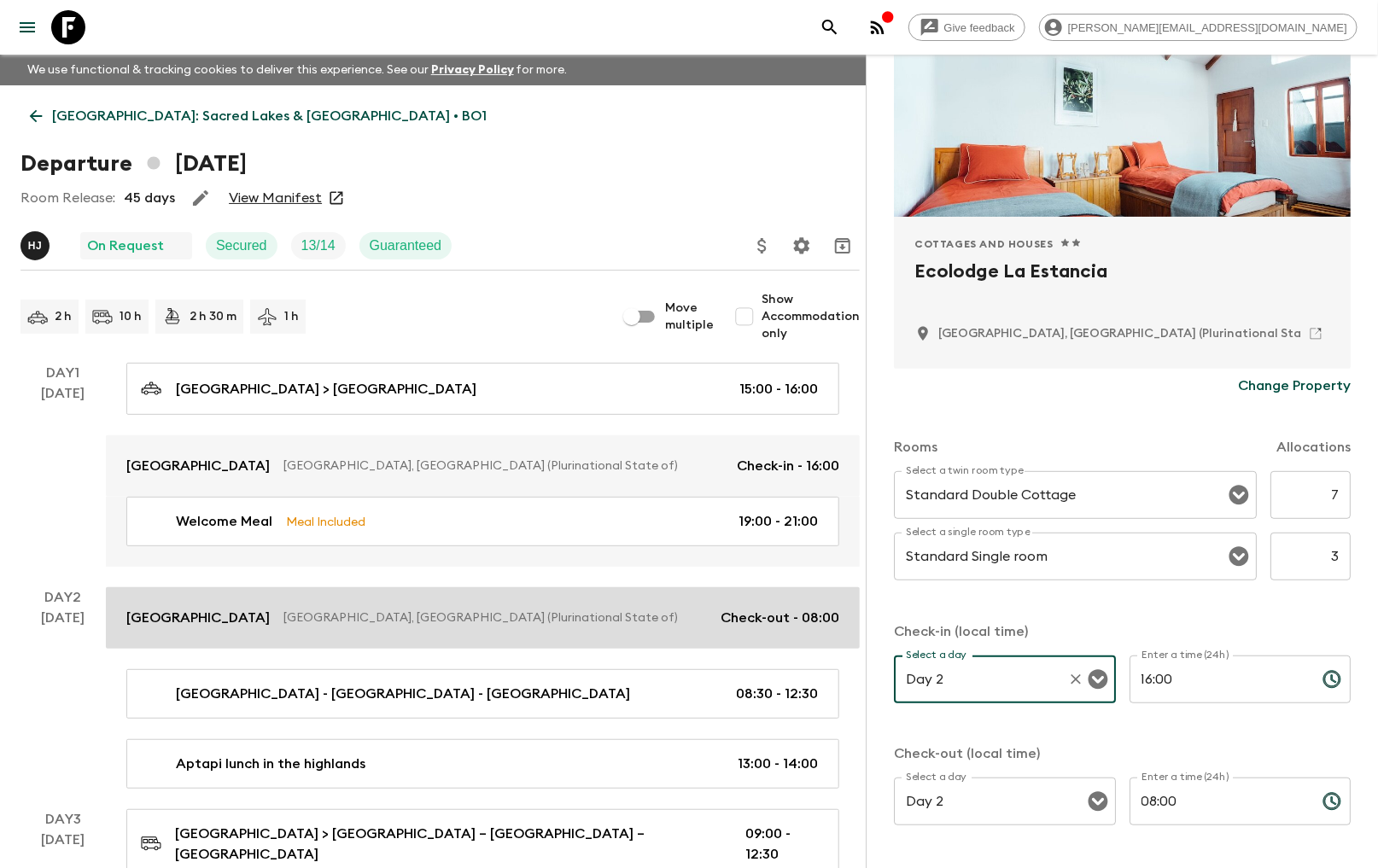
scroll to position [95, 0]
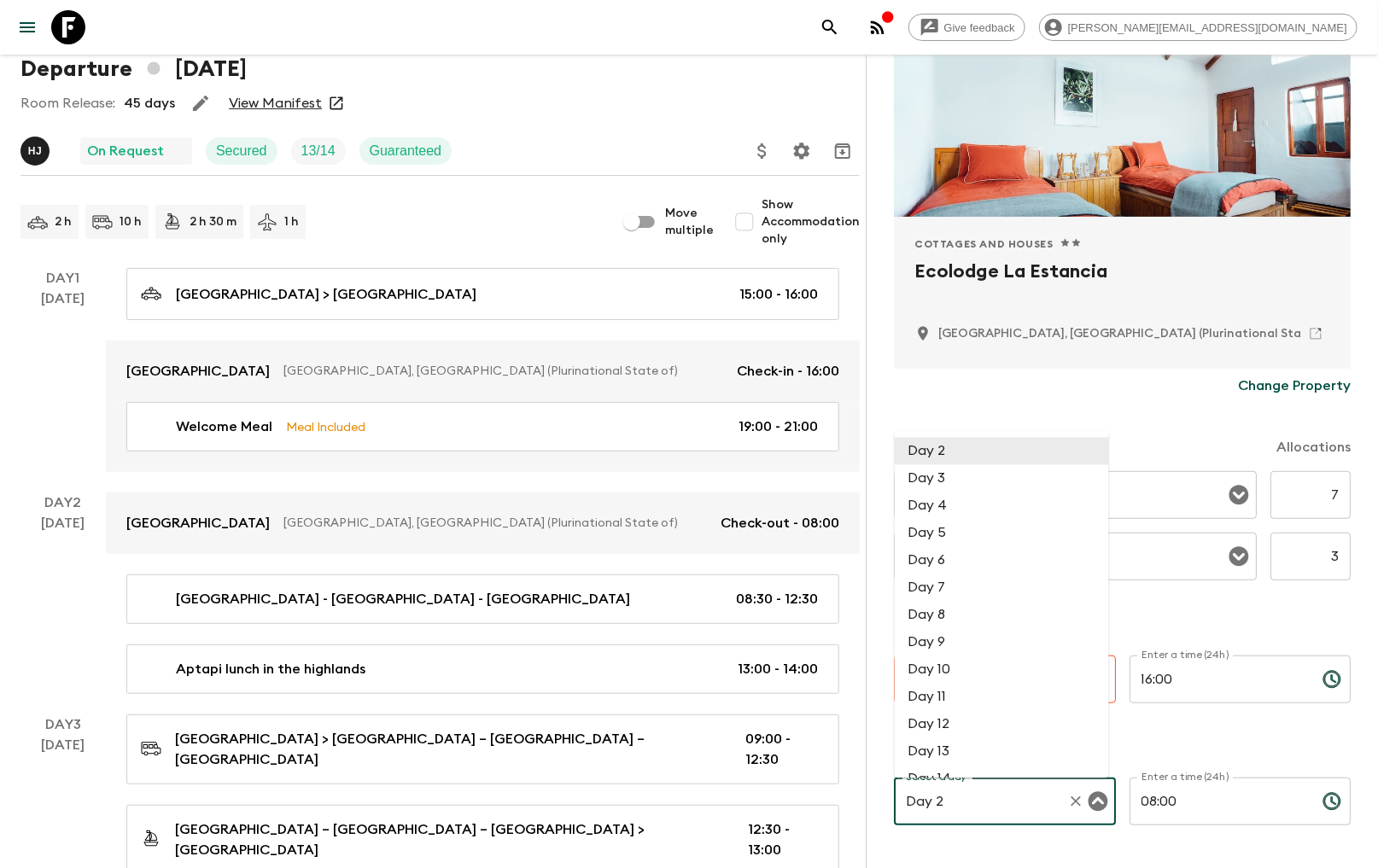
click at [953, 805] on input "Day 2" at bounding box center [981, 801] width 159 height 33
click at [928, 445] on li "Day 2" at bounding box center [1002, 451] width 214 height 27
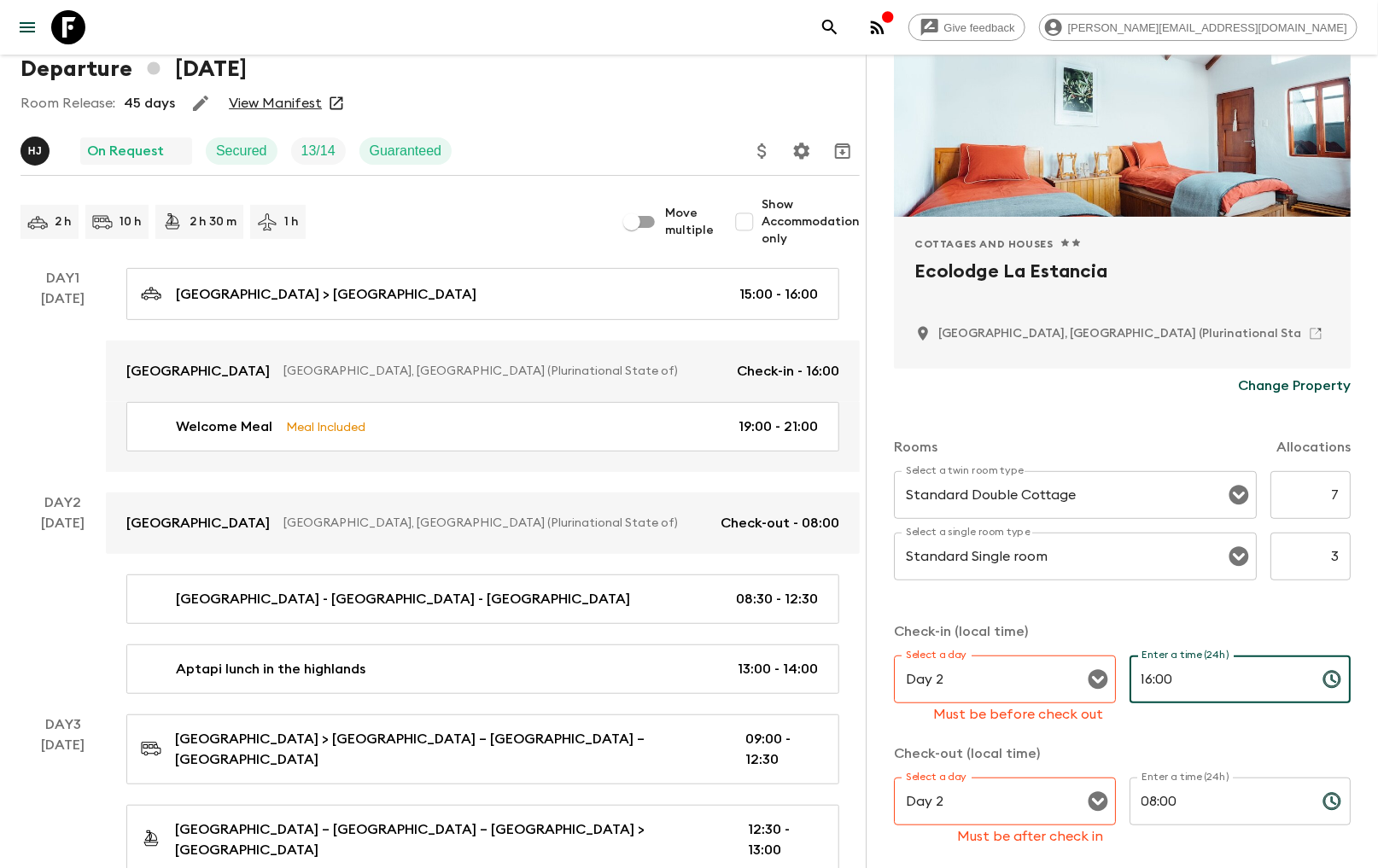
click at [1153, 686] on input "16:00" at bounding box center [1219, 679] width 179 height 48
click at [1136, 689] on input "16:00" at bounding box center [1219, 679] width 179 height 48
click at [1200, 685] on input "13:00" at bounding box center [1219, 679] width 179 height 48
click at [1071, 801] on icon "Clear" at bounding box center [1076, 801] width 10 height 10
type input "13:00"
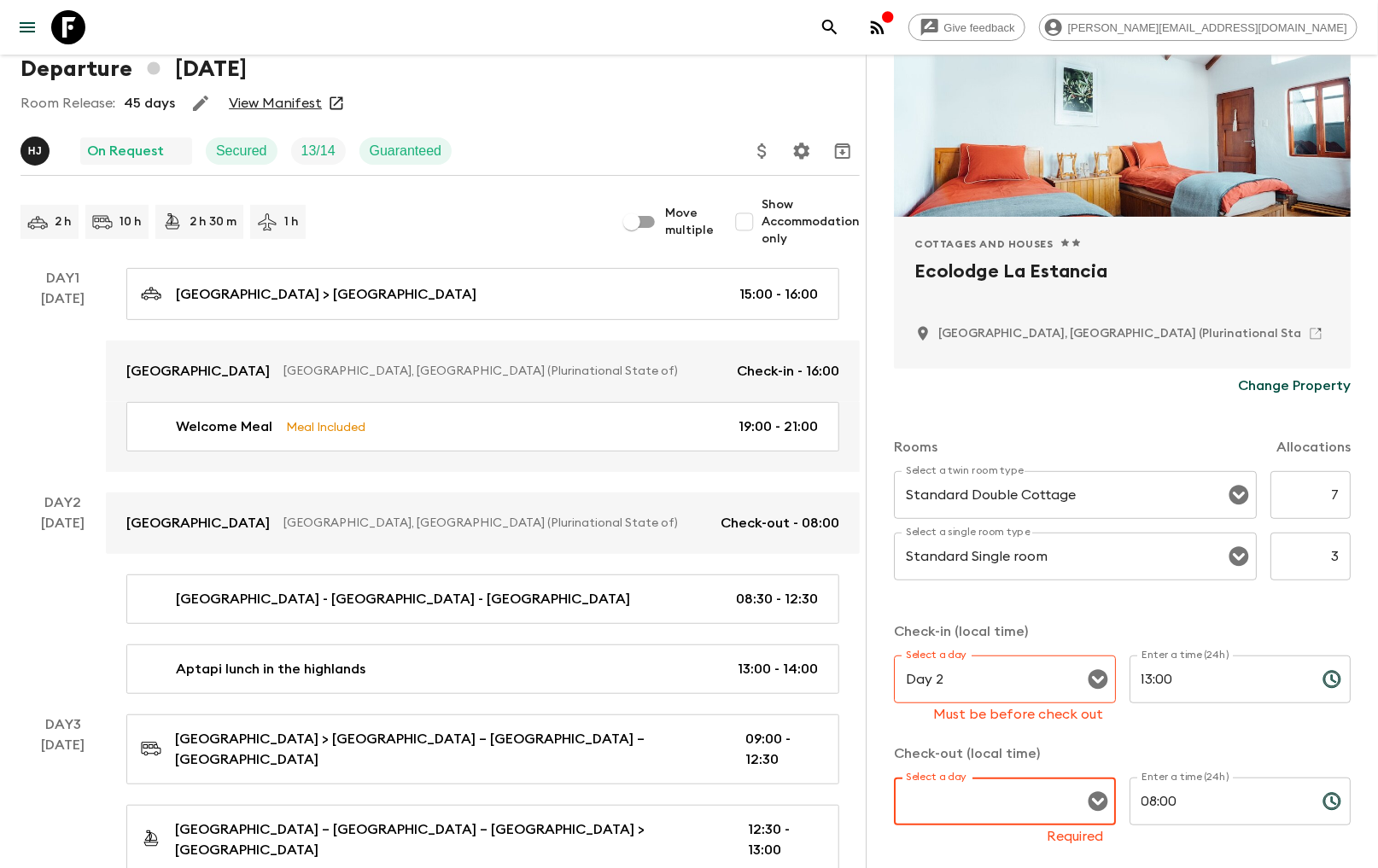
click at [1088, 801] on icon "Open" at bounding box center [1098, 802] width 21 height 21
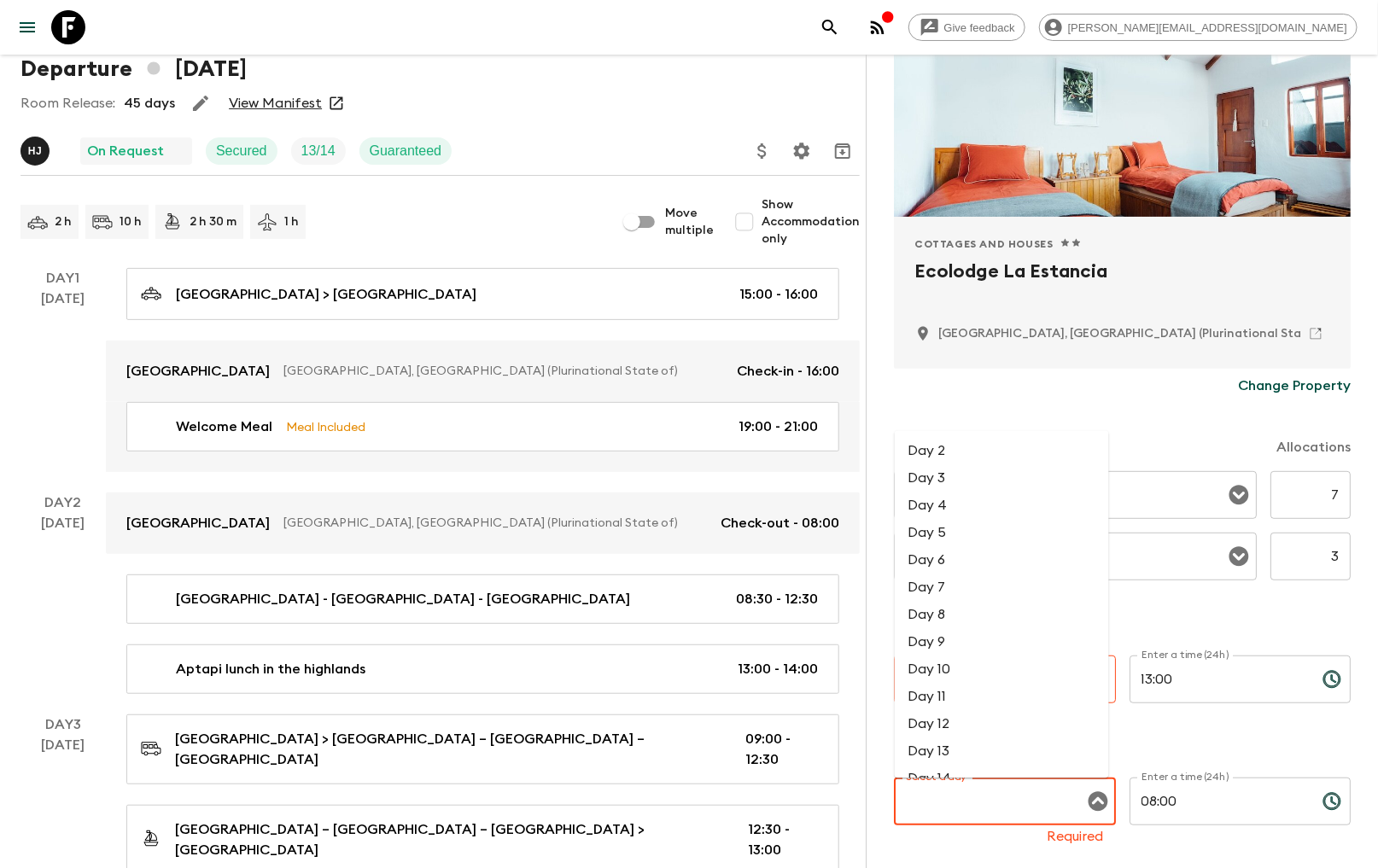
click at [916, 483] on li "Day 3" at bounding box center [1002, 478] width 214 height 27
type input "Day 3"
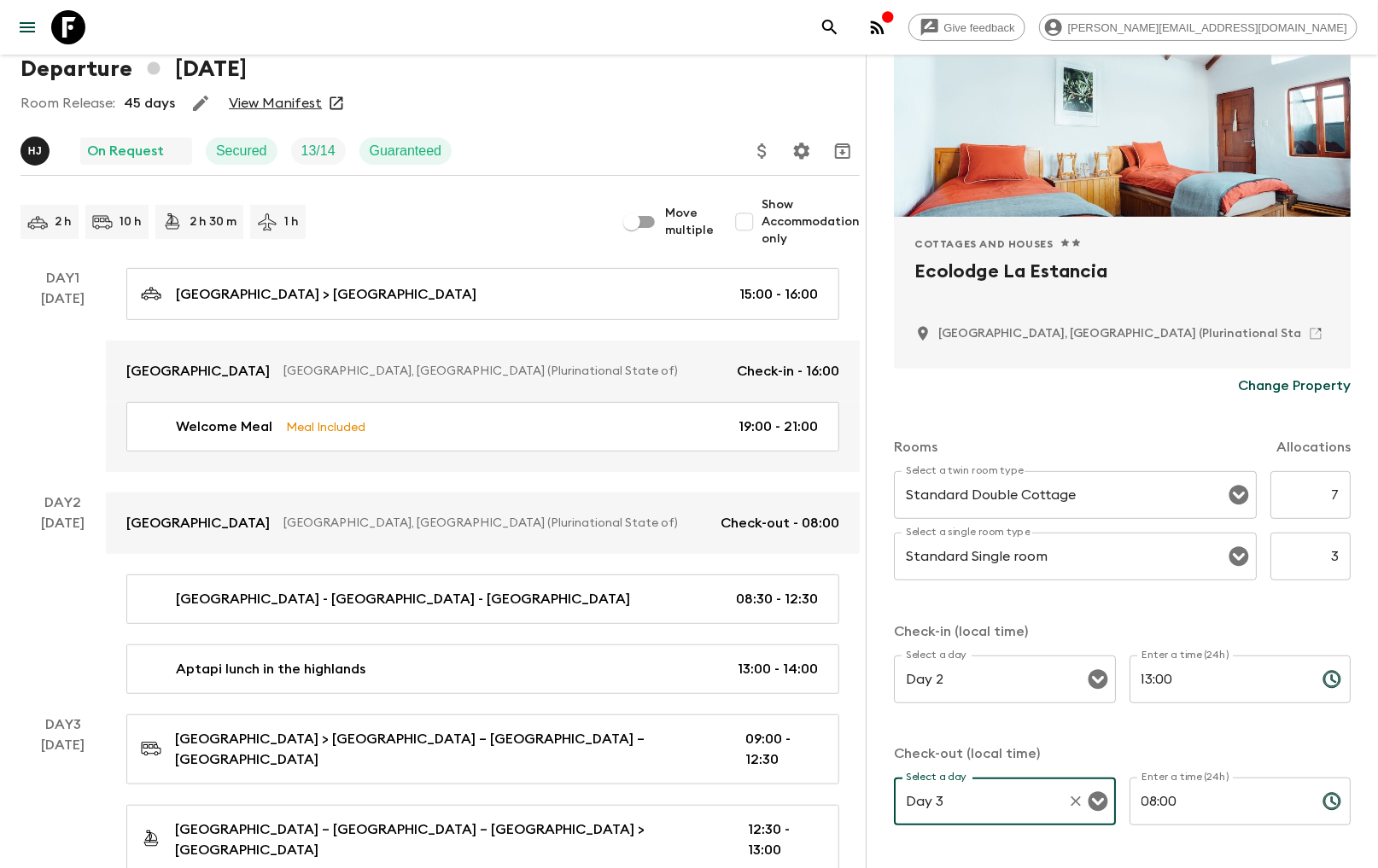
scroll to position [256, 0]
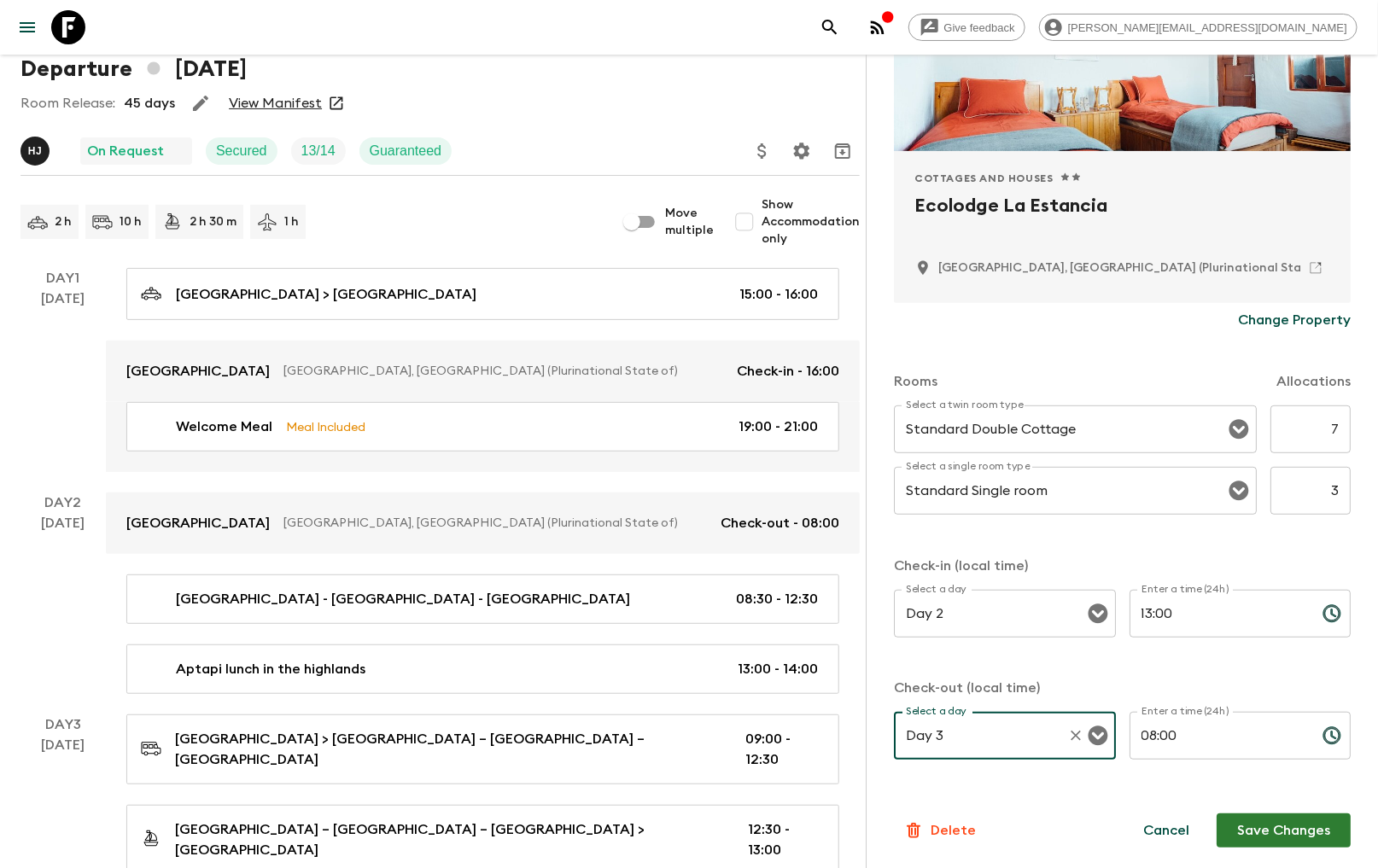
click at [1278, 823] on button "Save Changes" at bounding box center [1283, 830] width 134 height 34
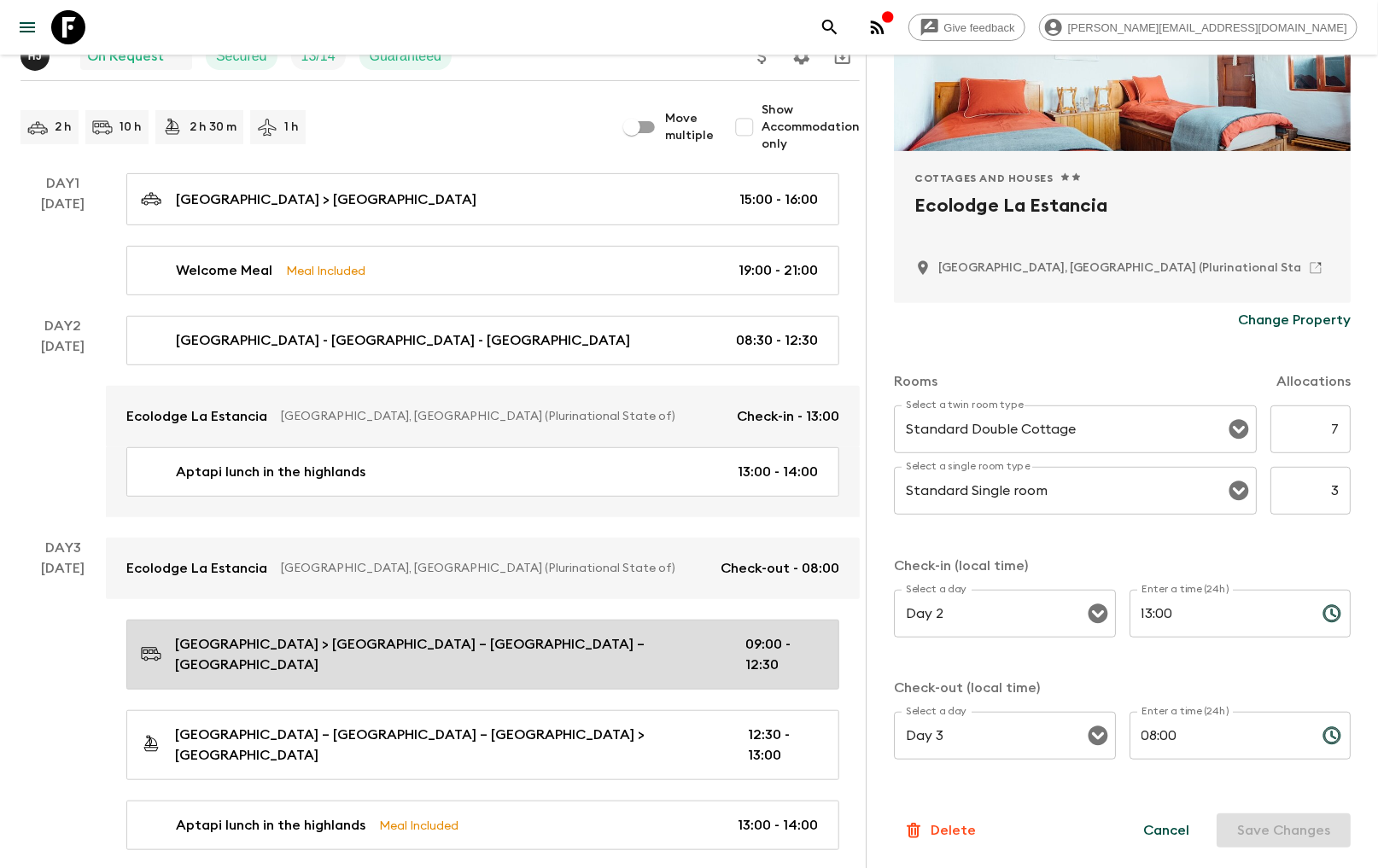
scroll to position [285, 0]
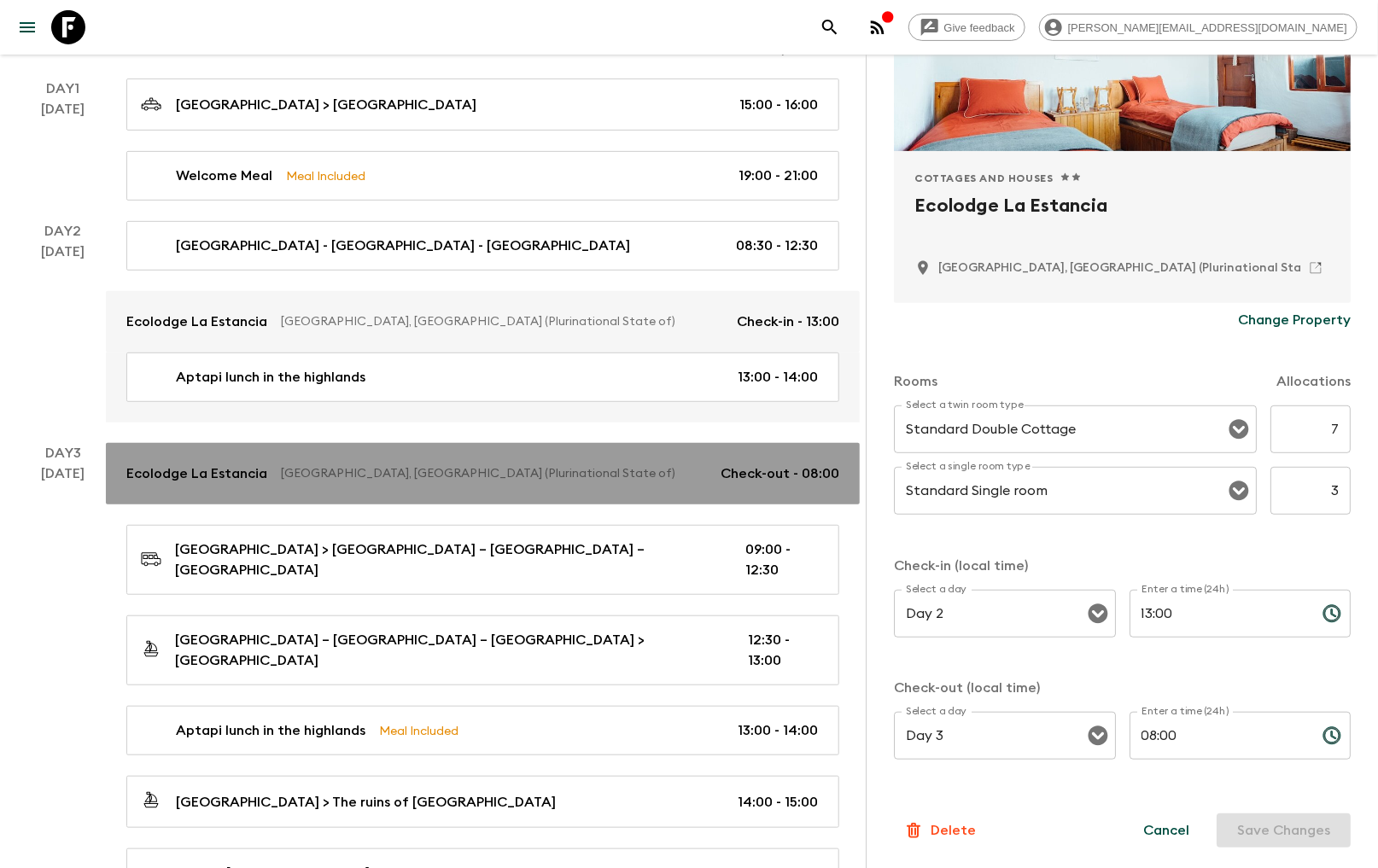
click at [154, 466] on p "Ecolodge La Estancia" at bounding box center [197, 474] width 141 height 21
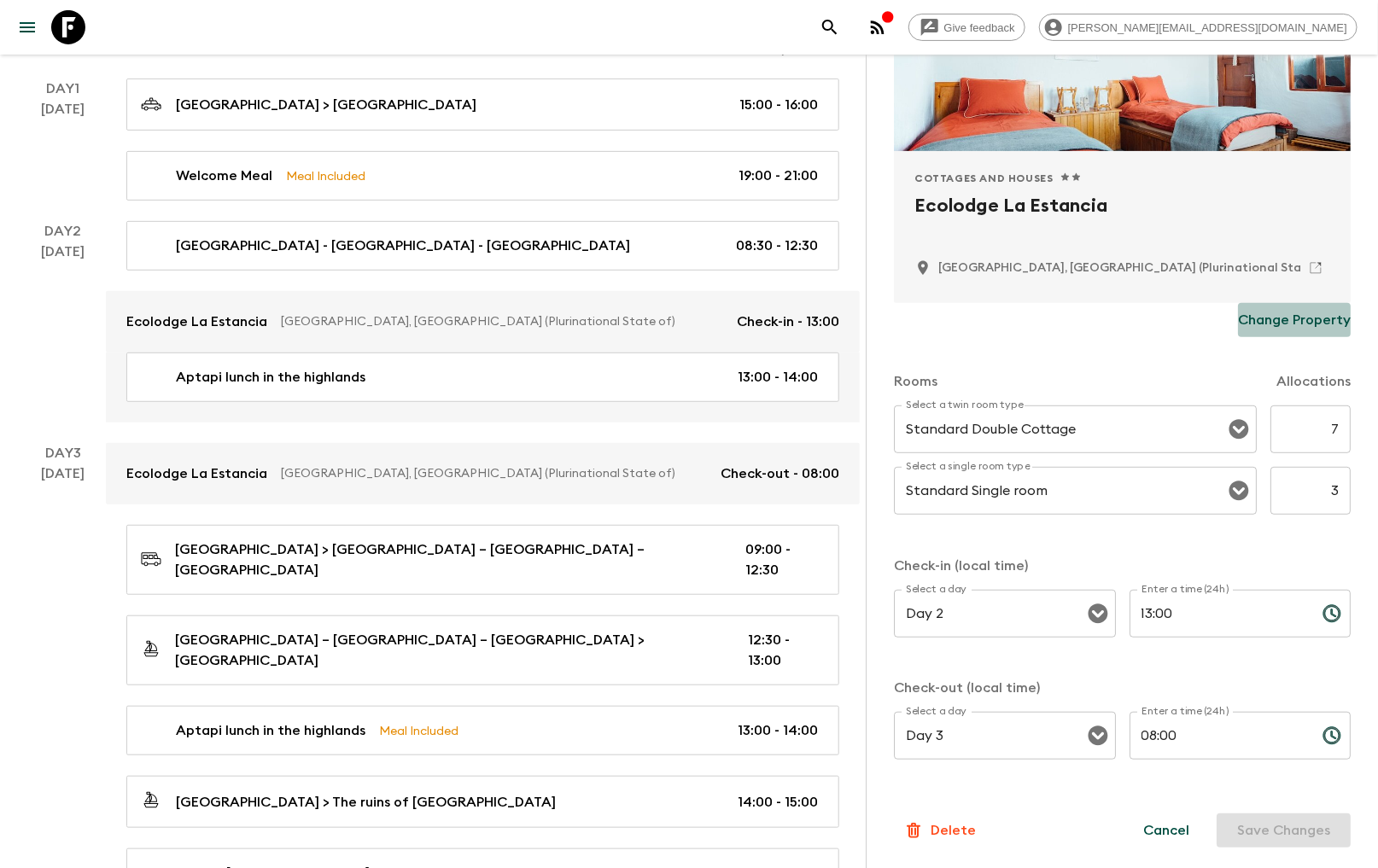
click at [1292, 311] on p "Change Property" at bounding box center [1294, 320] width 113 height 21
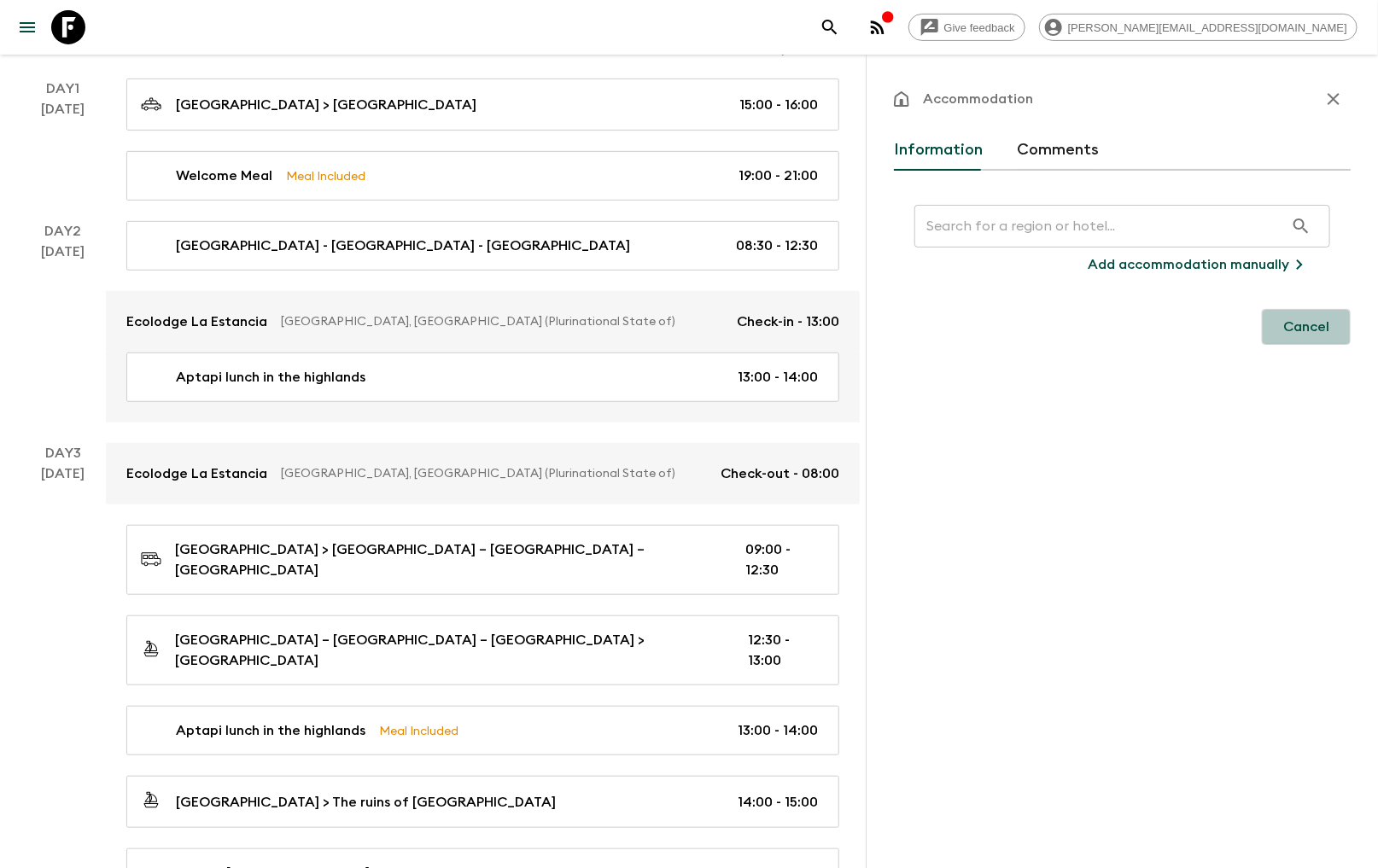
click at [1290, 321] on button "Cancel" at bounding box center [1306, 327] width 89 height 36
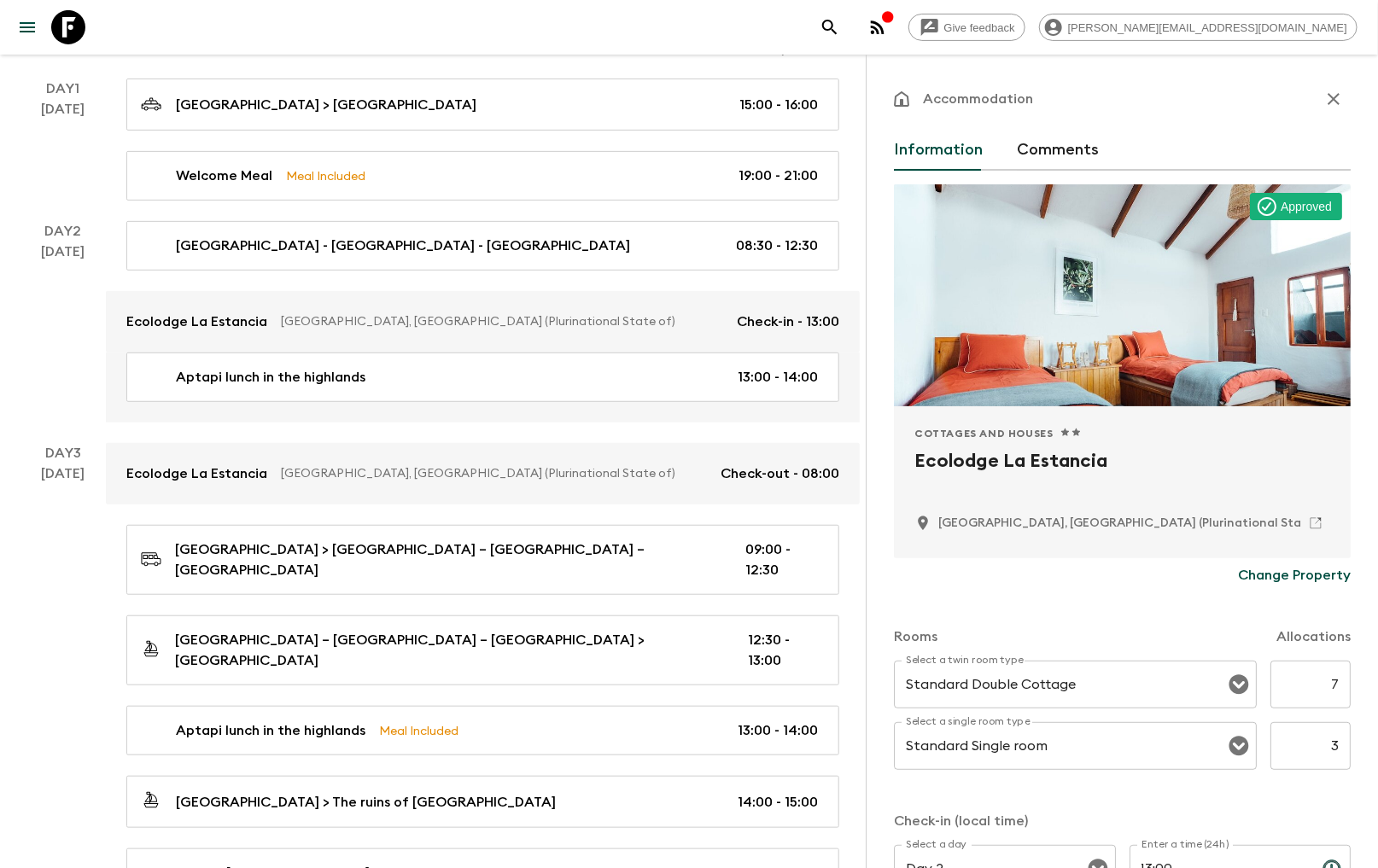
click at [1267, 574] on p "Change Property" at bounding box center [1294, 576] width 113 height 21
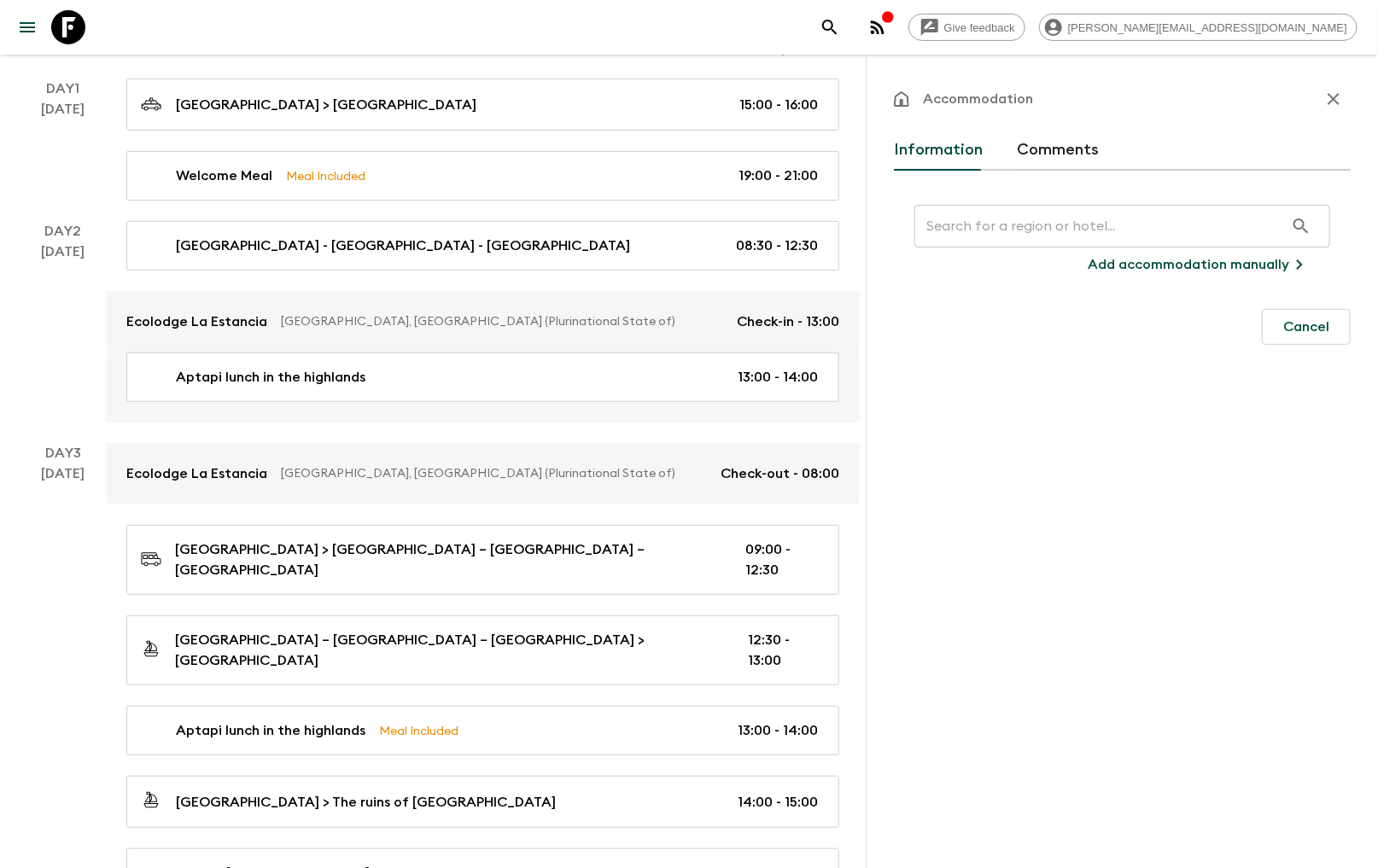
click at [1263, 574] on div "Accommodation Information Comments ​ Add accommodation manually Cancel" at bounding box center [1122, 488] width 512 height 868
click at [1295, 574] on div "Accommodation Information Comments ​ Add accommodation manually Cancel" at bounding box center [1122, 488] width 512 height 868
click at [971, 226] on input "text" at bounding box center [1100, 225] width 370 height 48
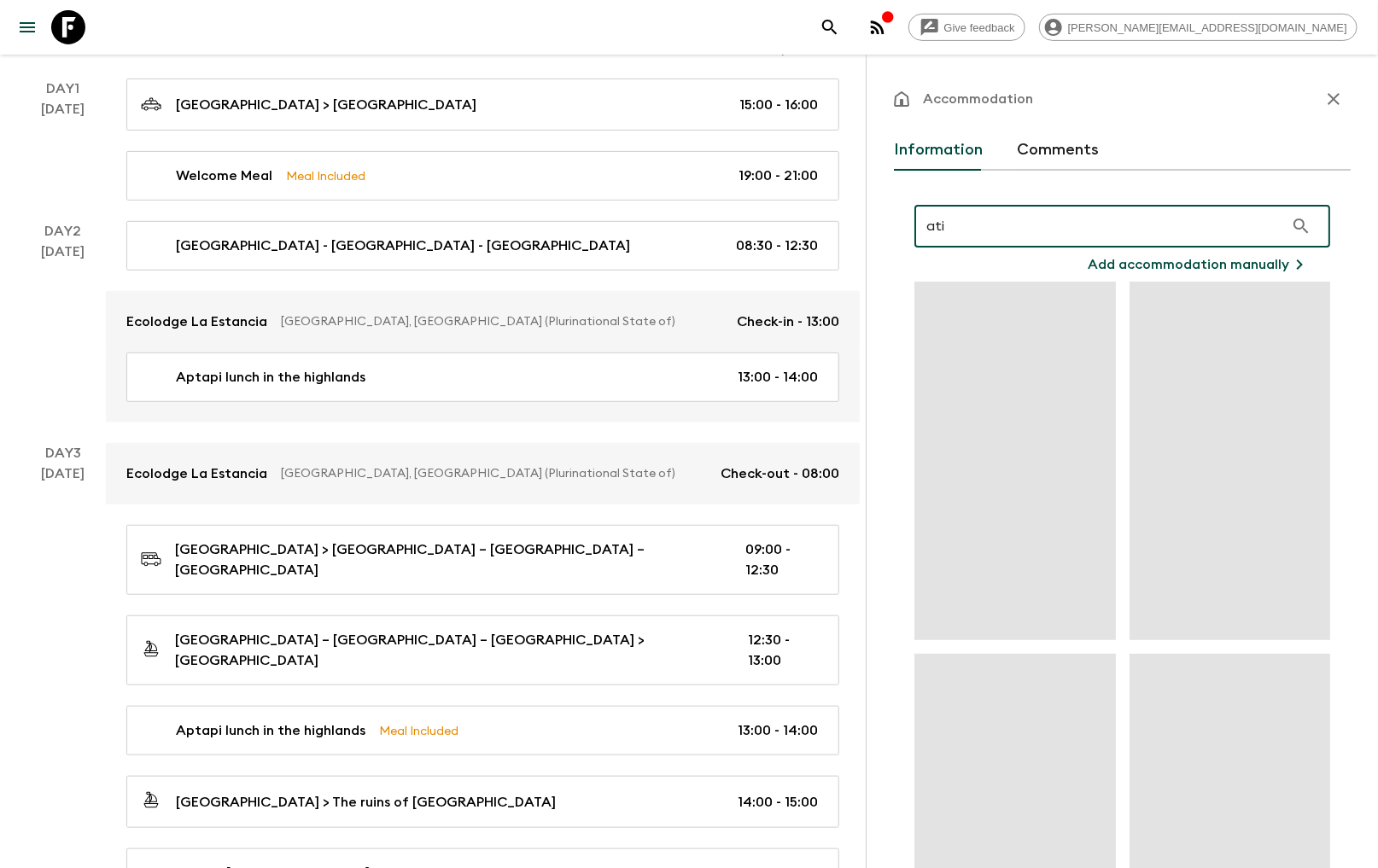
type input "atix"
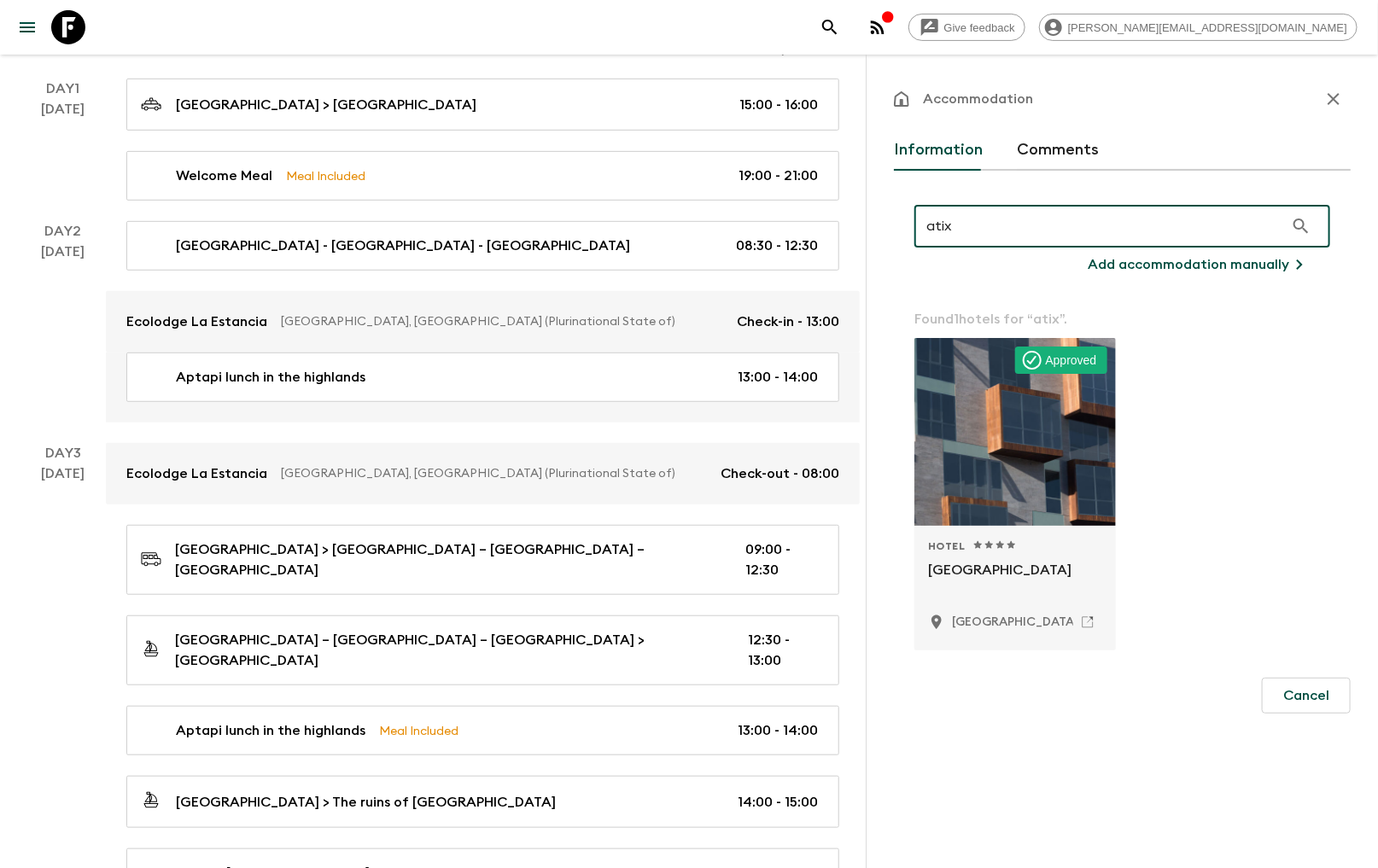
click at [1076, 545] on div "Hotel 1 Star 2 Stars 3 Stars 4 Stars 5 Stars" at bounding box center [1014, 546] width 174 height 14
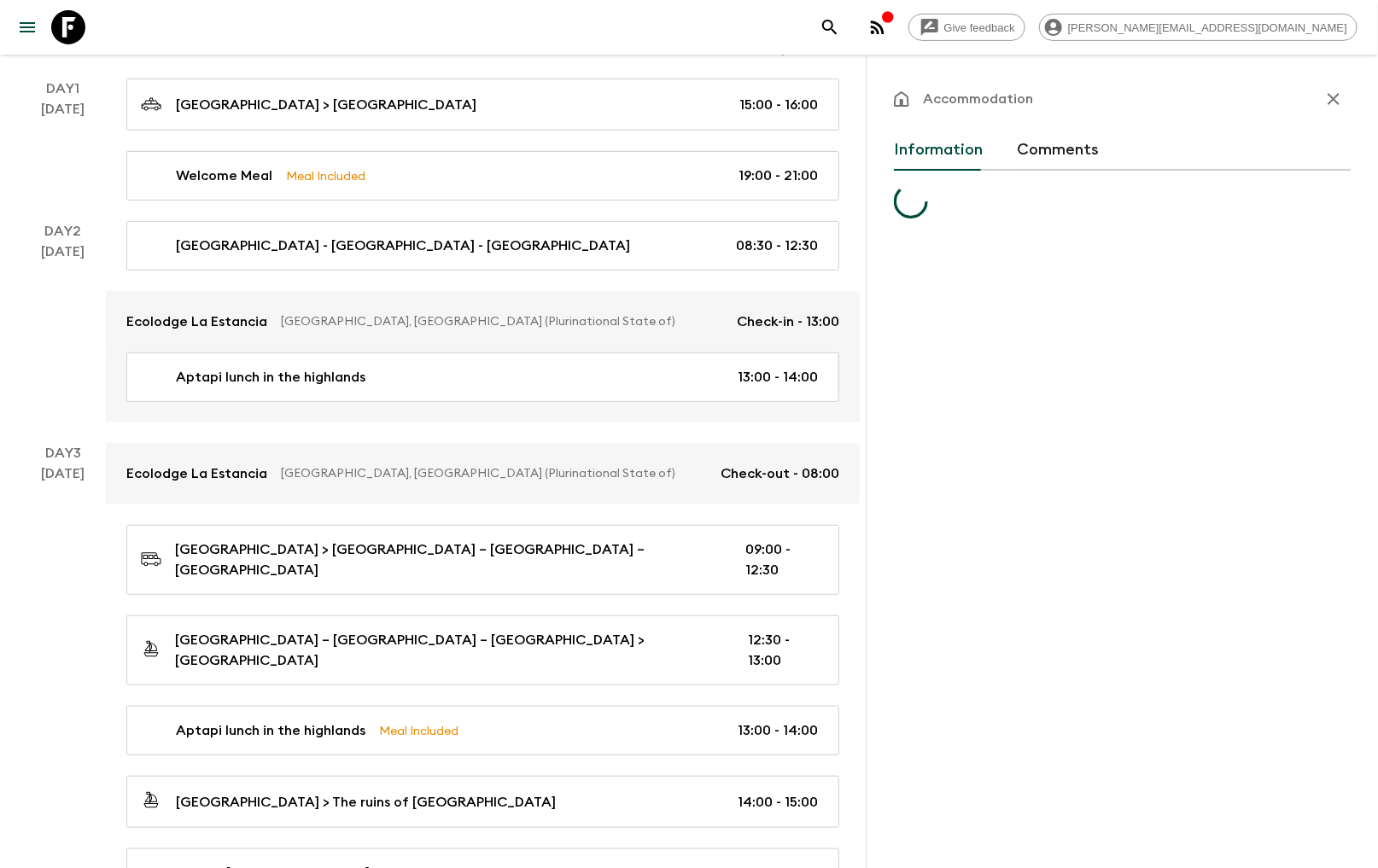
click at [1067, 527] on div "Accommodation Information Comments" at bounding box center [1122, 488] width 512 height 868
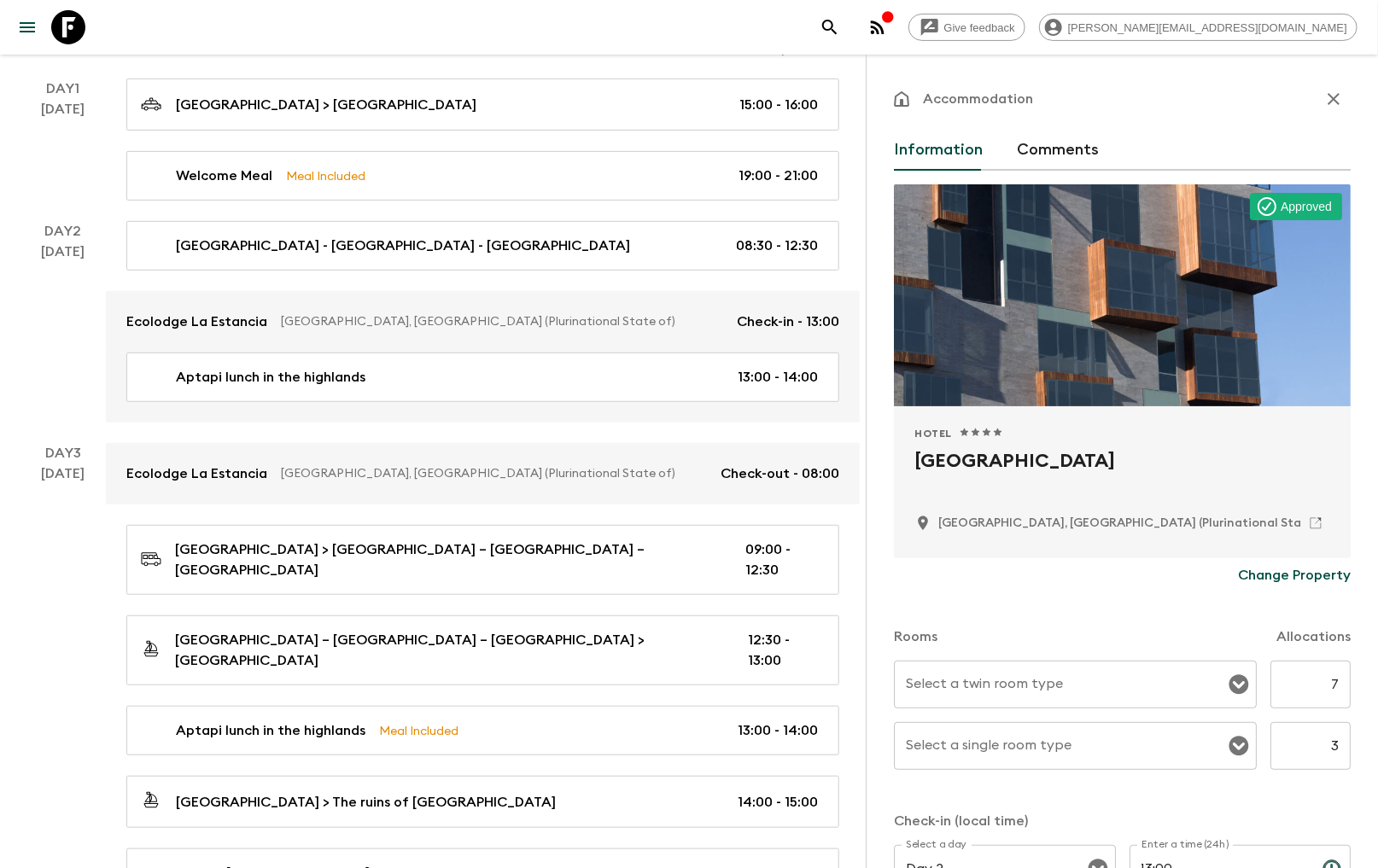
click at [1232, 690] on icon "Open" at bounding box center [1239, 685] width 20 height 20
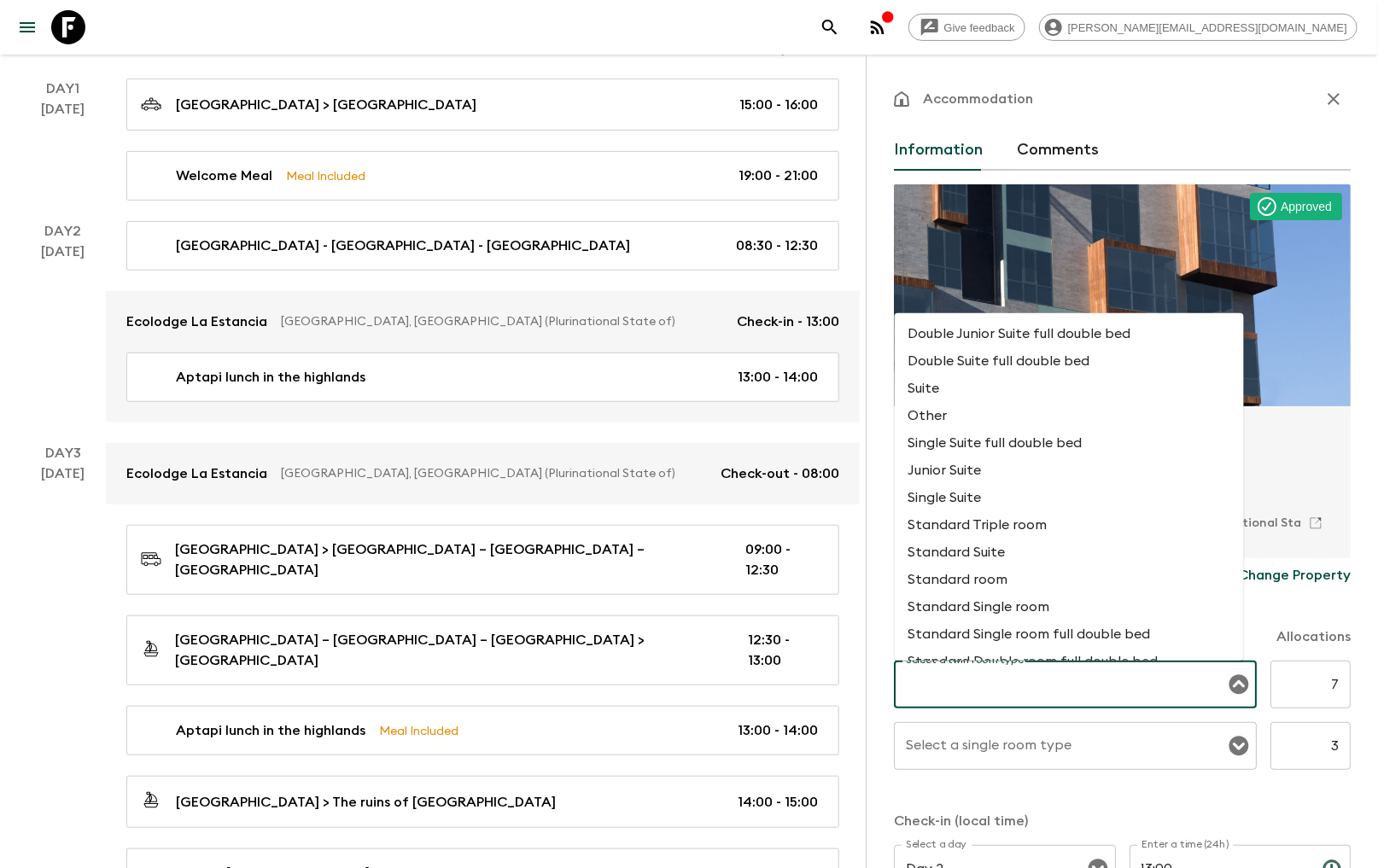
click at [1010, 594] on li "Standard room" at bounding box center [1070, 580] width 349 height 27
type input "Standard room"
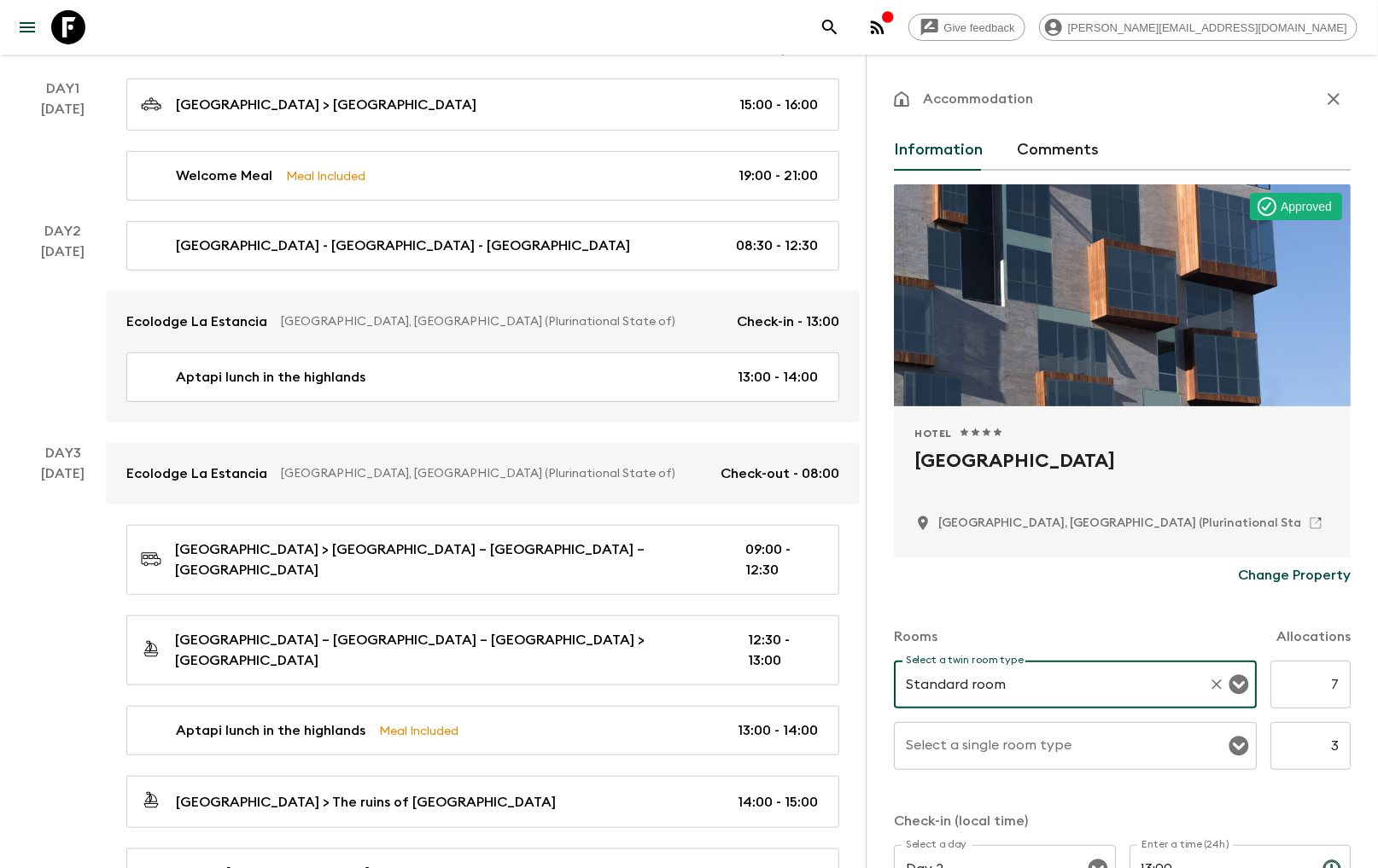
click at [1230, 750] on icon "Open" at bounding box center [1239, 746] width 20 height 20
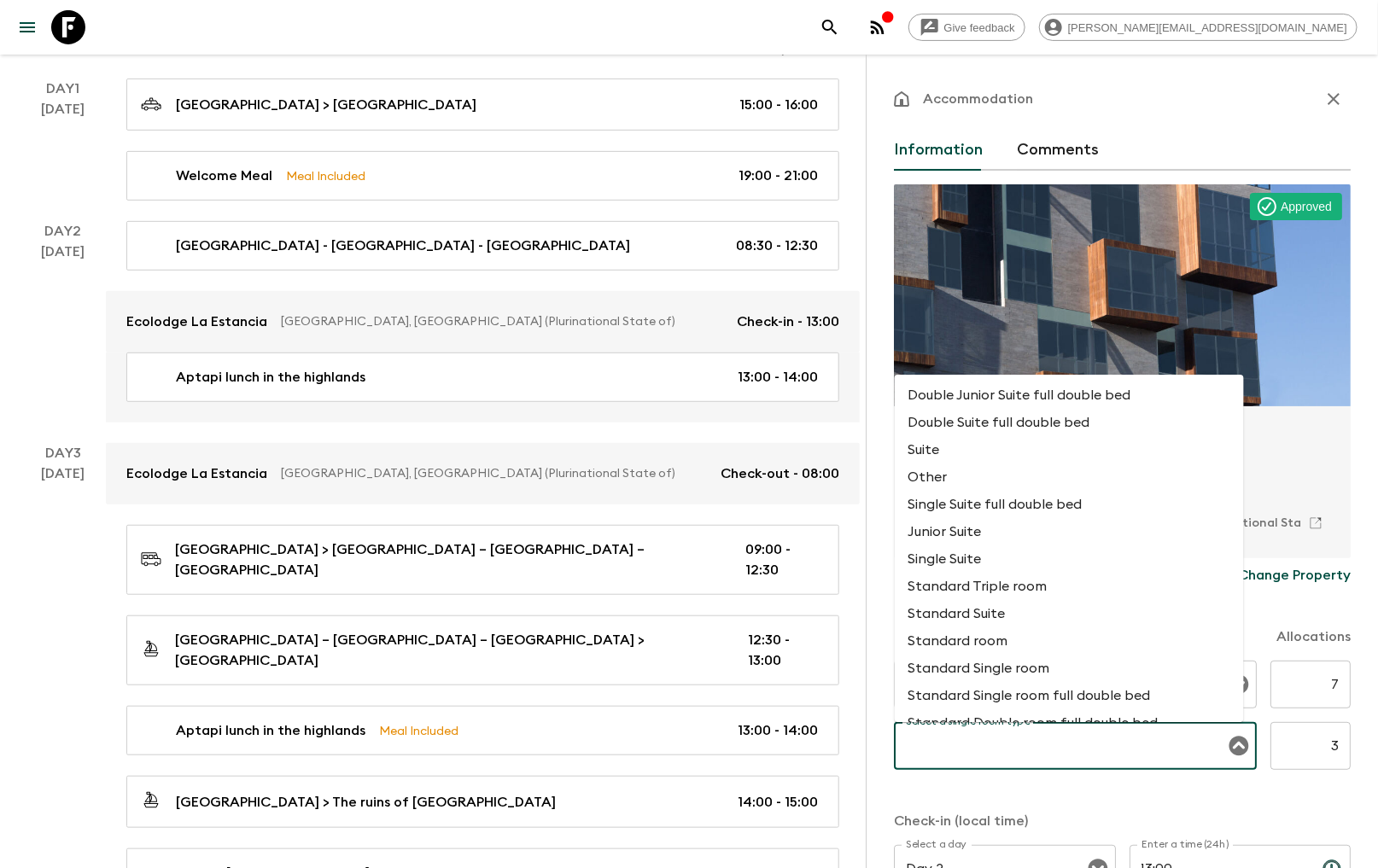
click at [1230, 741] on icon "Close" at bounding box center [1239, 746] width 20 height 20
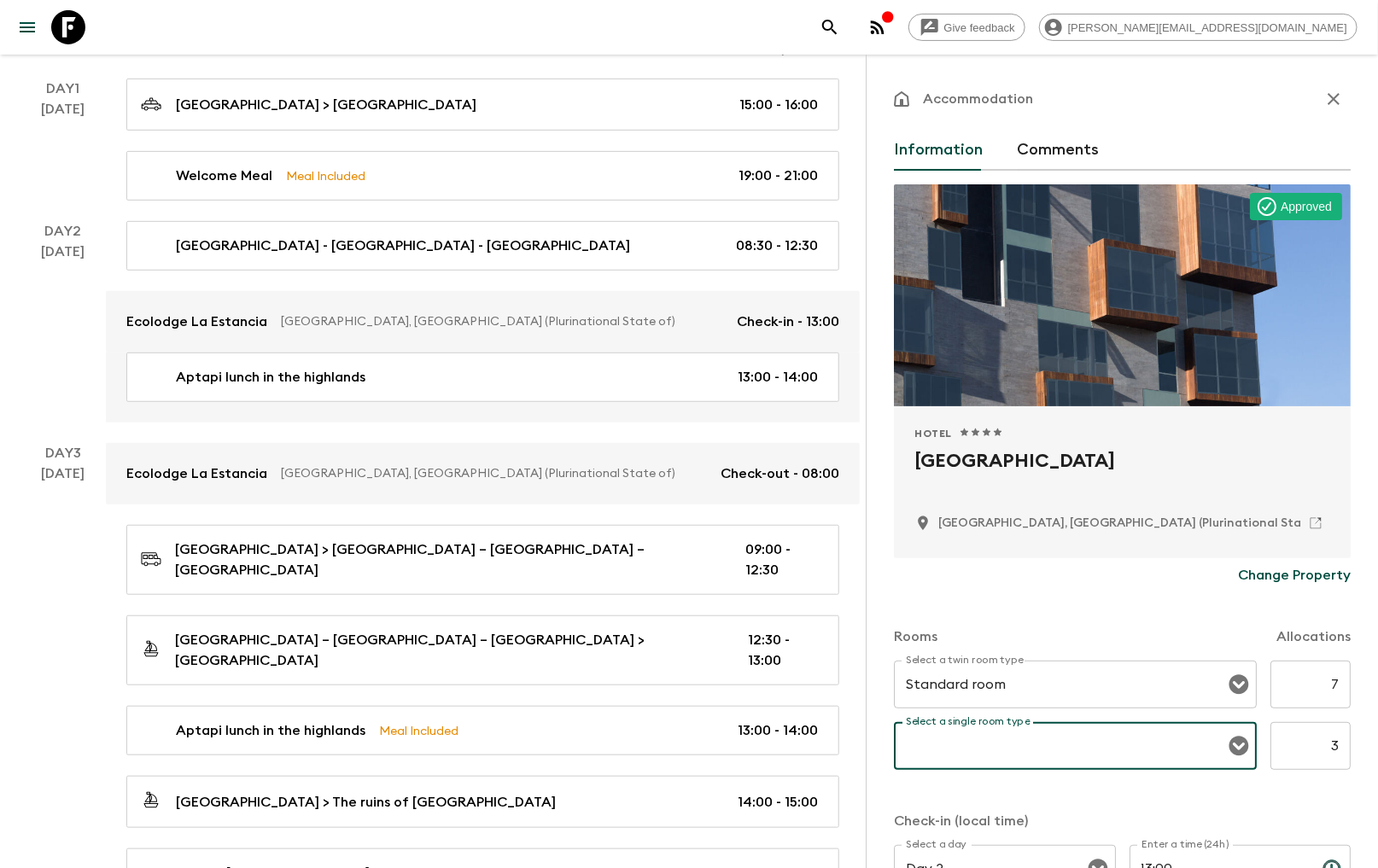
click at [1230, 752] on icon "Open" at bounding box center [1239, 746] width 20 height 20
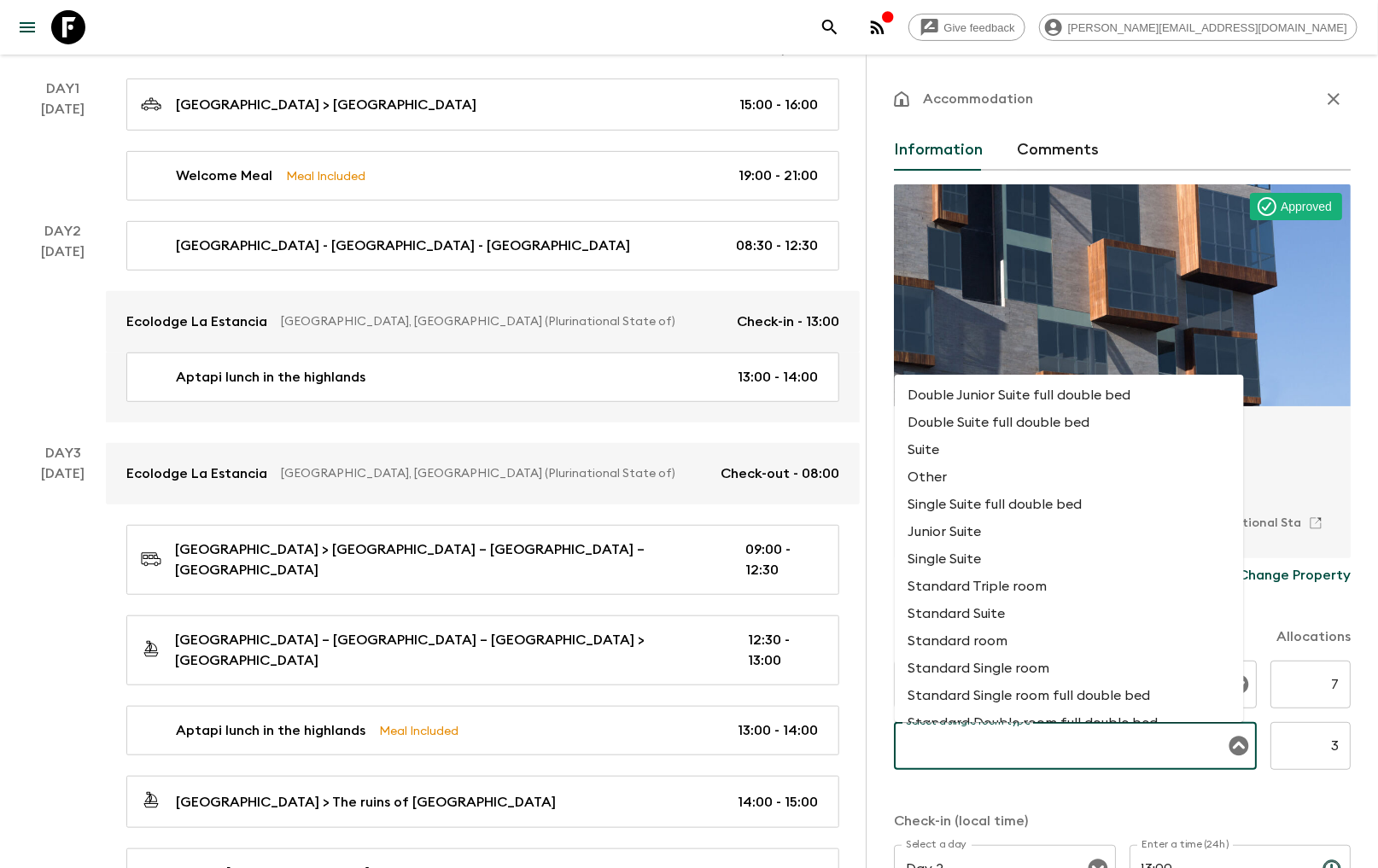
click at [993, 654] on li "Standard room" at bounding box center [1070, 641] width 349 height 27
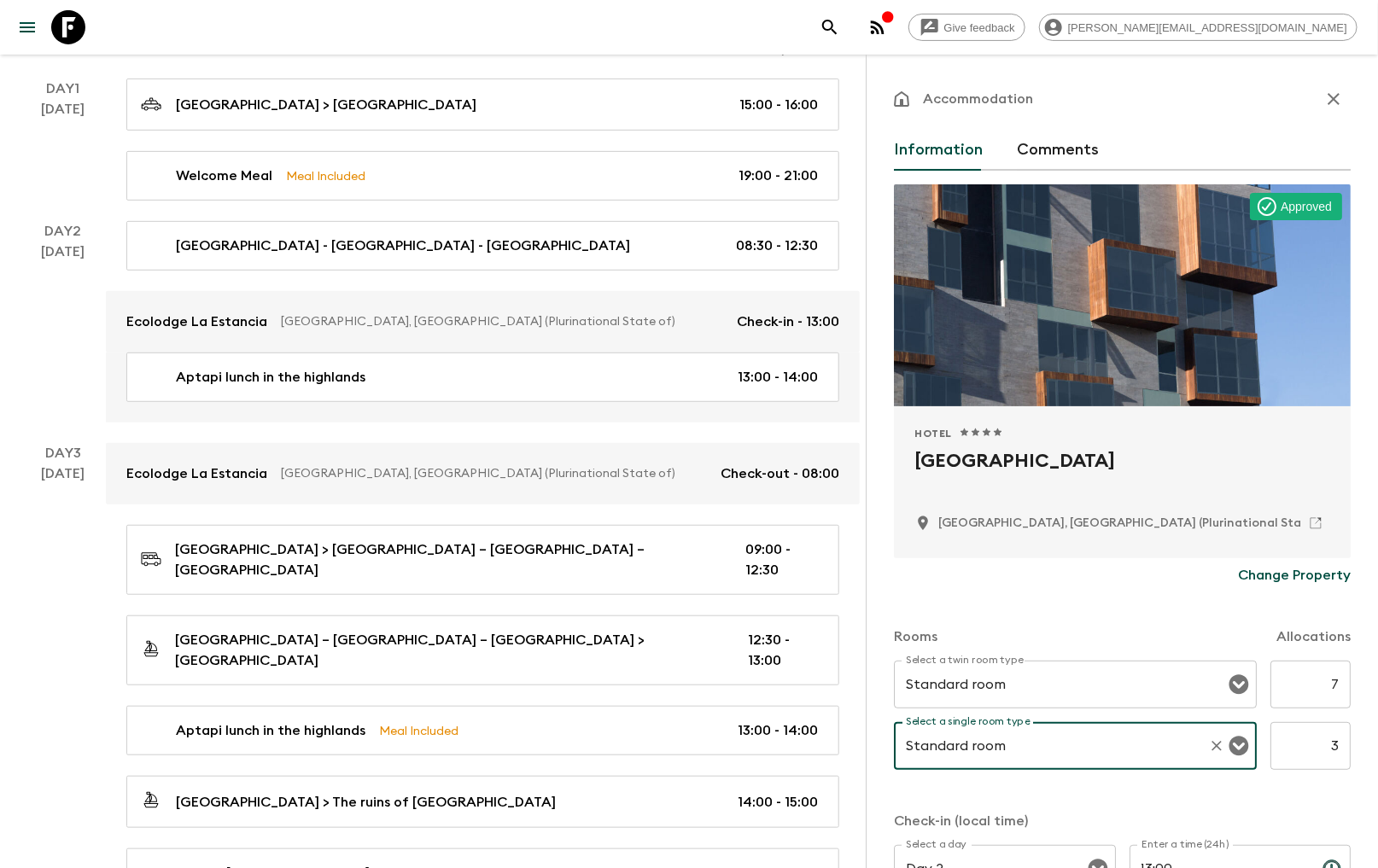
type input "Standard room"
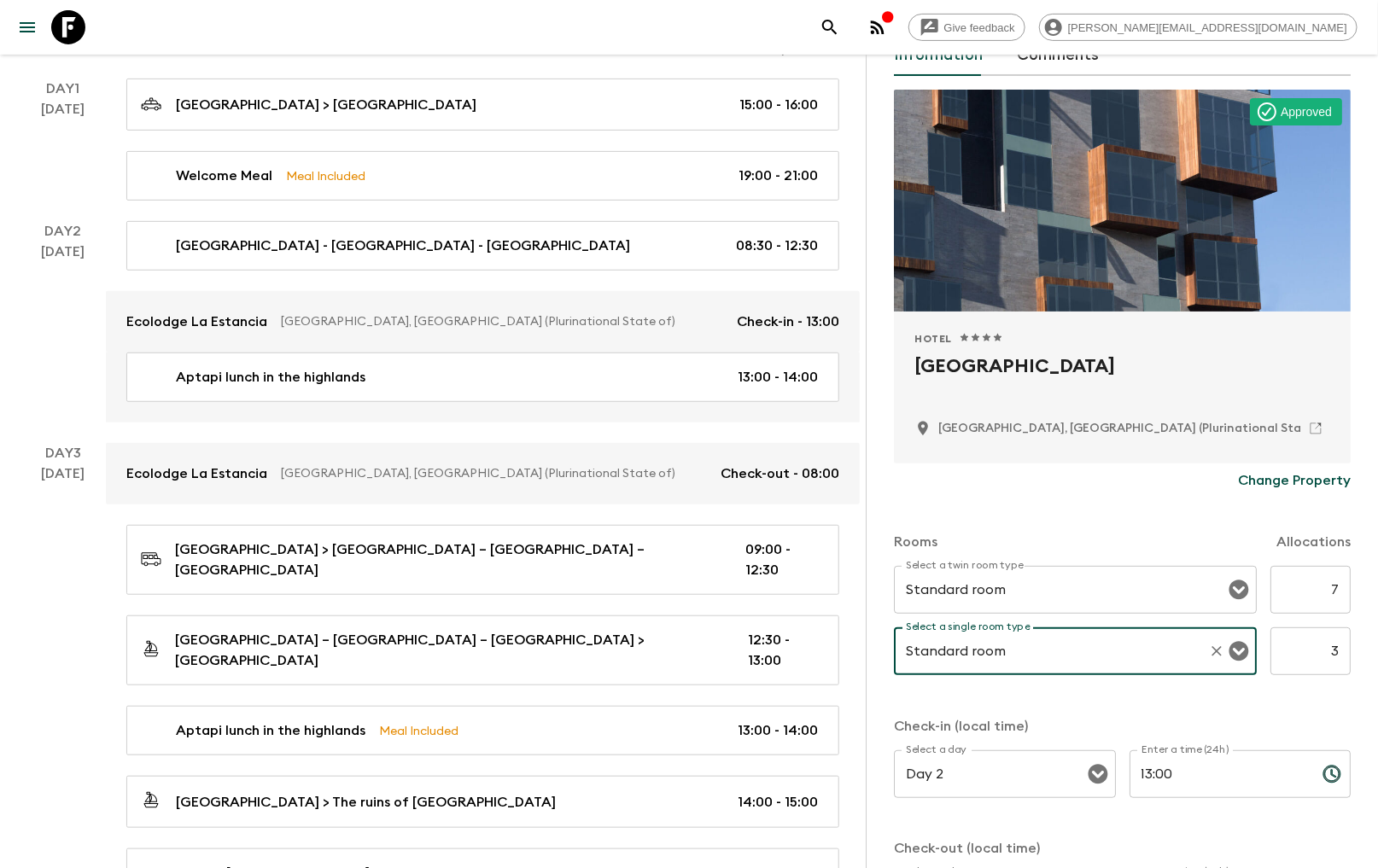
scroll to position [190, 0]
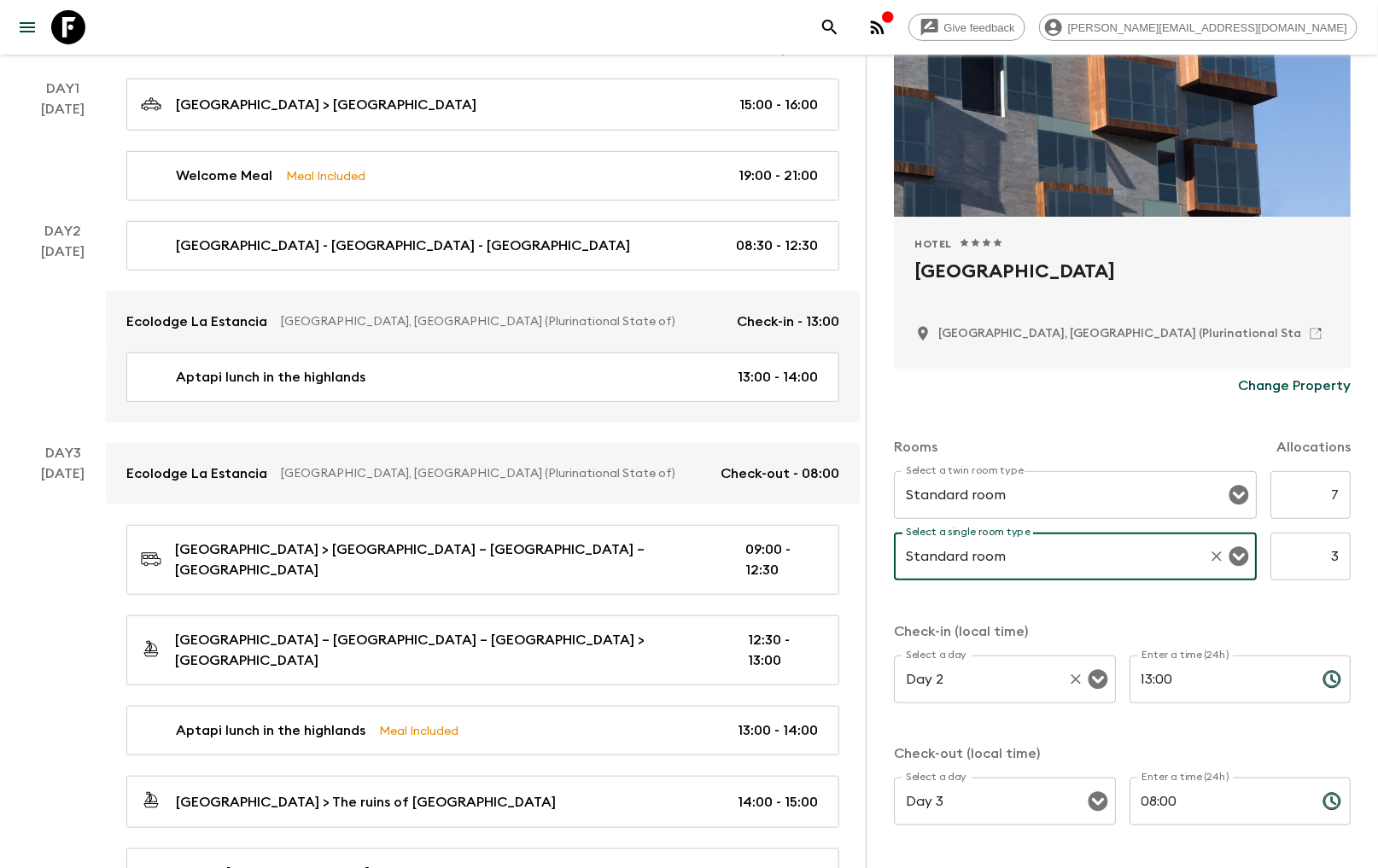
click at [1074, 697] on div "Day 2 Select a day" at bounding box center [1005, 679] width 222 height 48
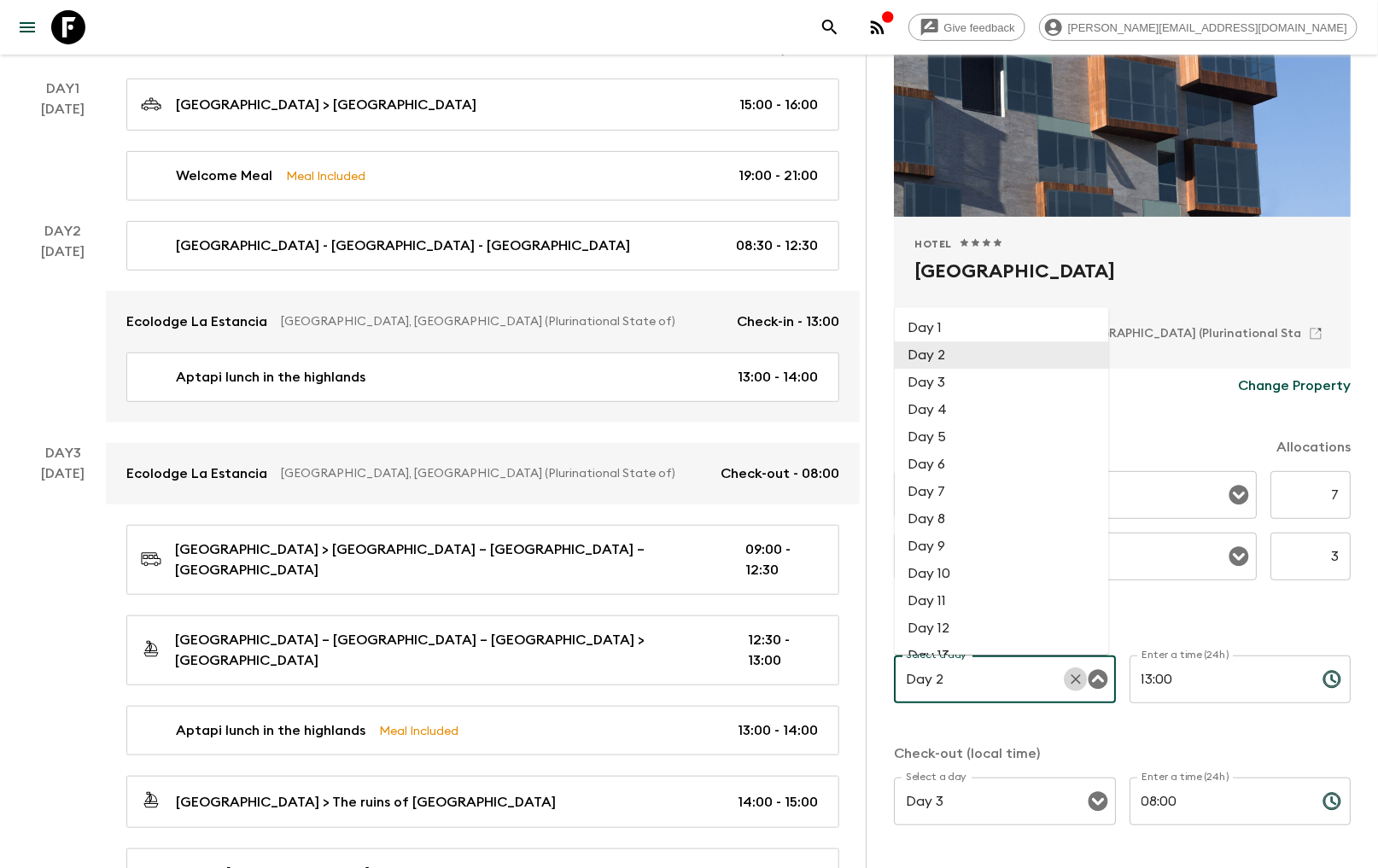
click at [1074, 681] on icon "Clear" at bounding box center [1076, 679] width 17 height 17
click at [935, 388] on li "Day 3" at bounding box center [1002, 383] width 214 height 27
type input "Day 3"
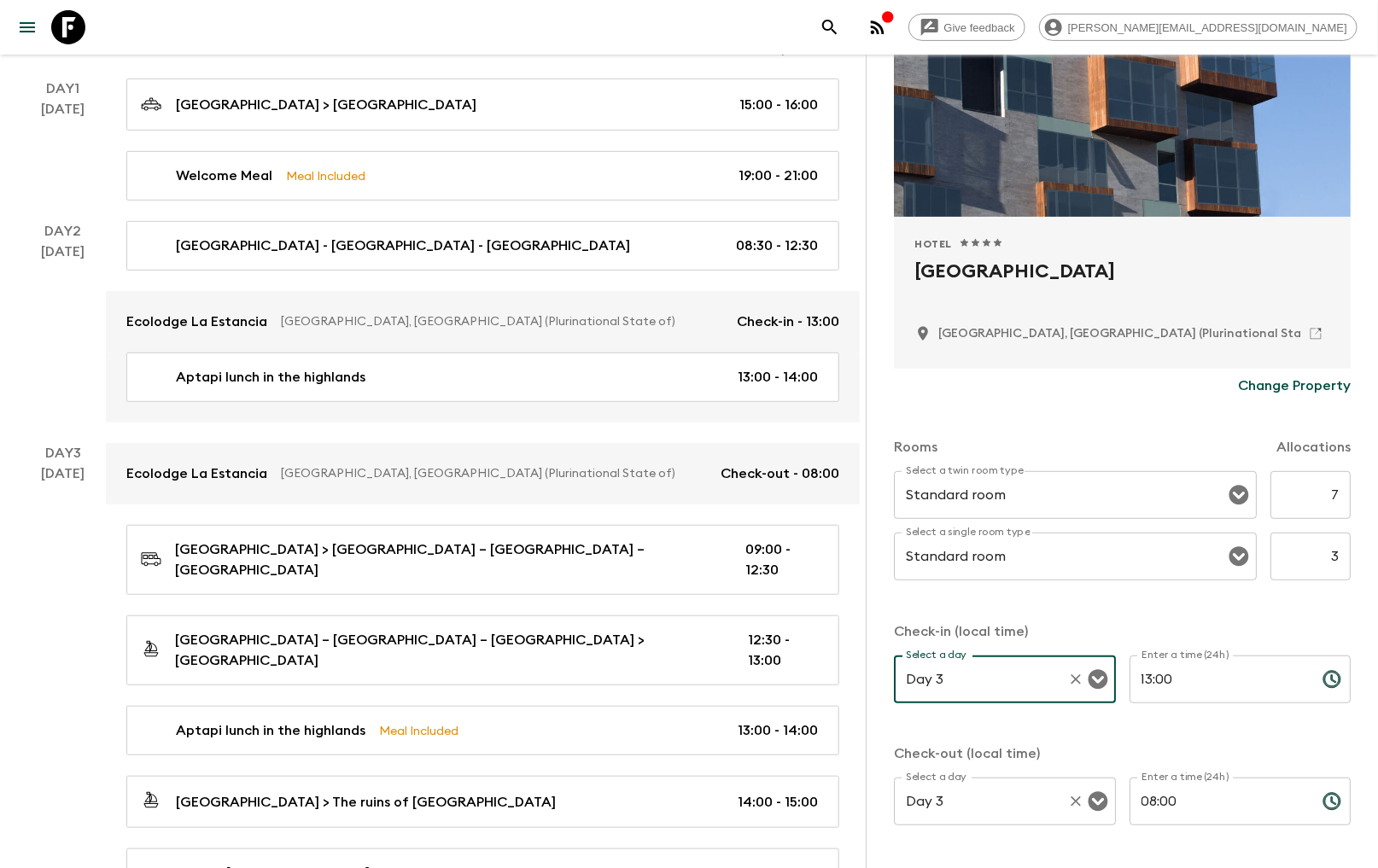
click at [1092, 799] on icon "Open" at bounding box center [1097, 802] width 20 height 20
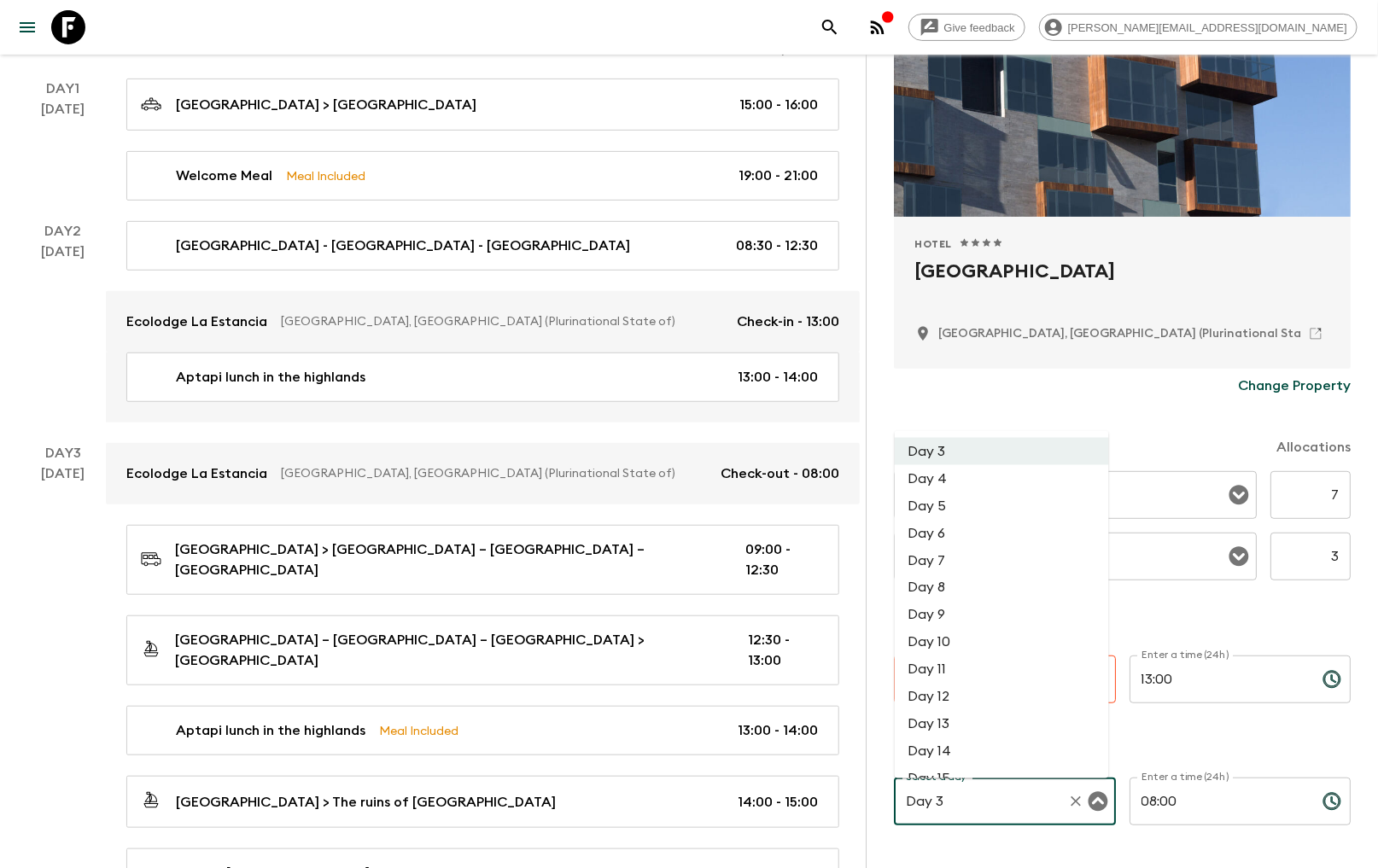
click at [946, 481] on li "Day 4" at bounding box center [1002, 478] width 214 height 27
type input "Day 4"
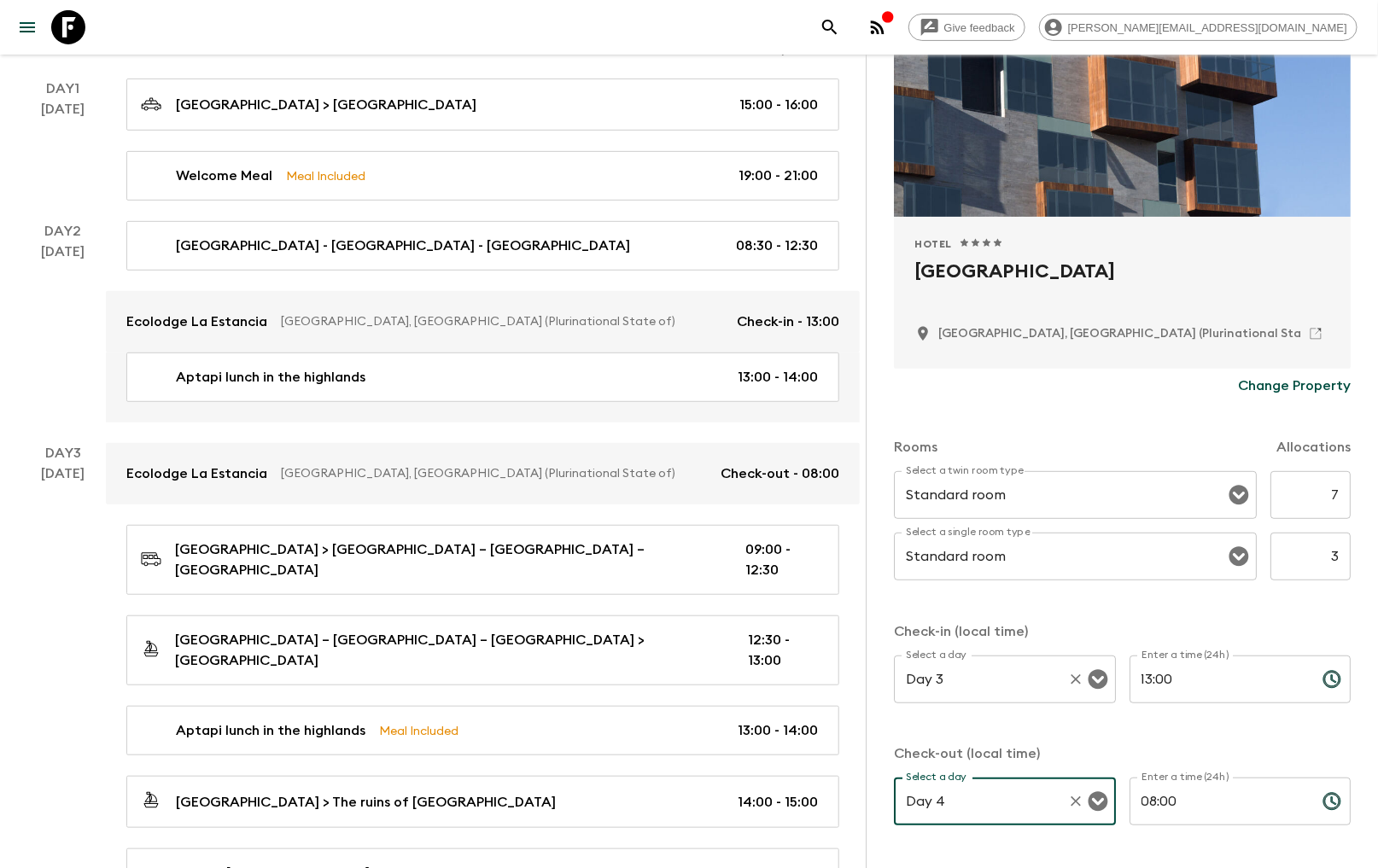
scroll to position [256, 0]
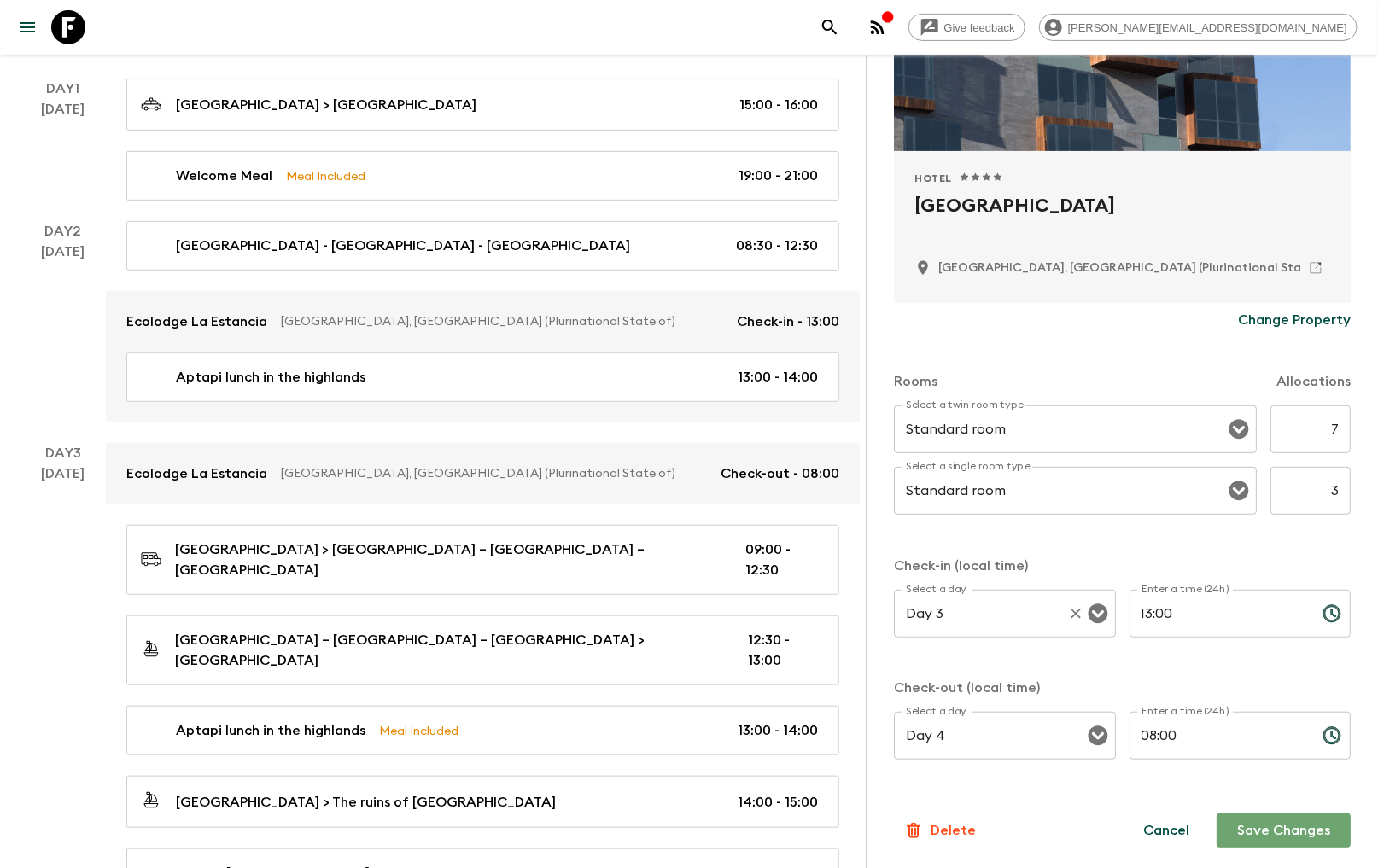
click at [1266, 831] on button "Save Changes" at bounding box center [1283, 830] width 134 height 34
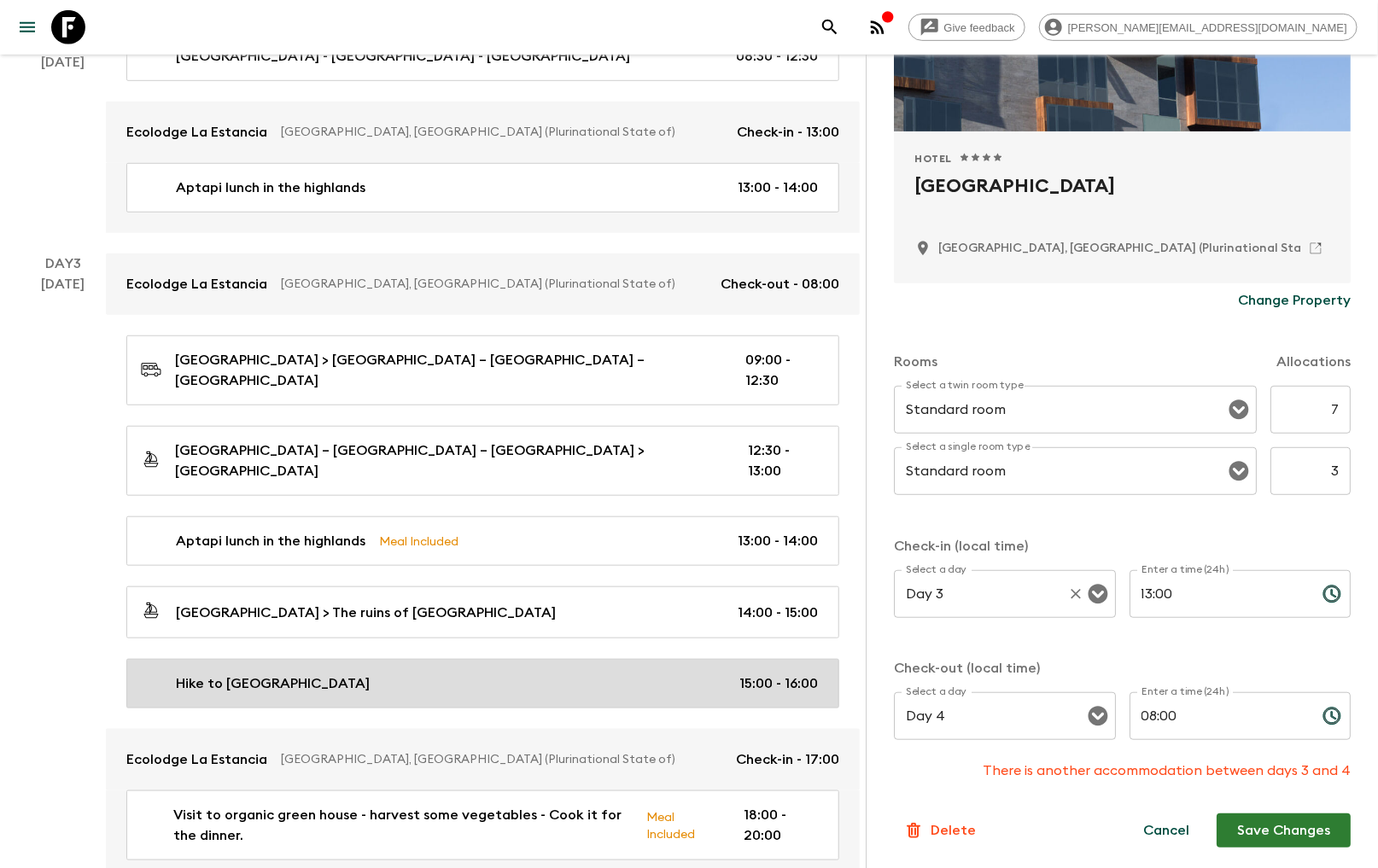
scroll to position [663, 0]
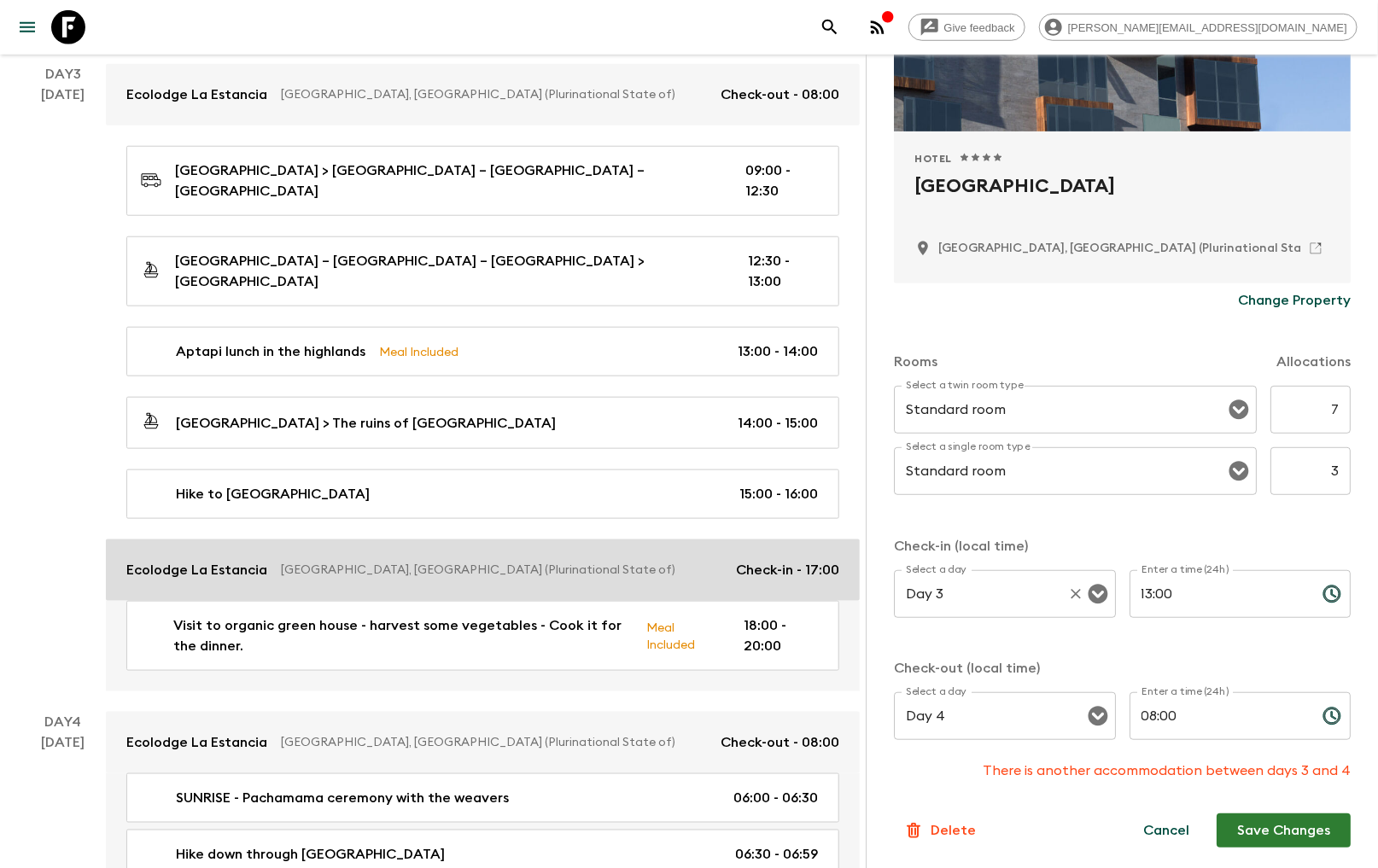
click at [561, 562] on p "[GEOGRAPHIC_DATA], [GEOGRAPHIC_DATA] (Plurinational State of)" at bounding box center [502, 570] width 441 height 17
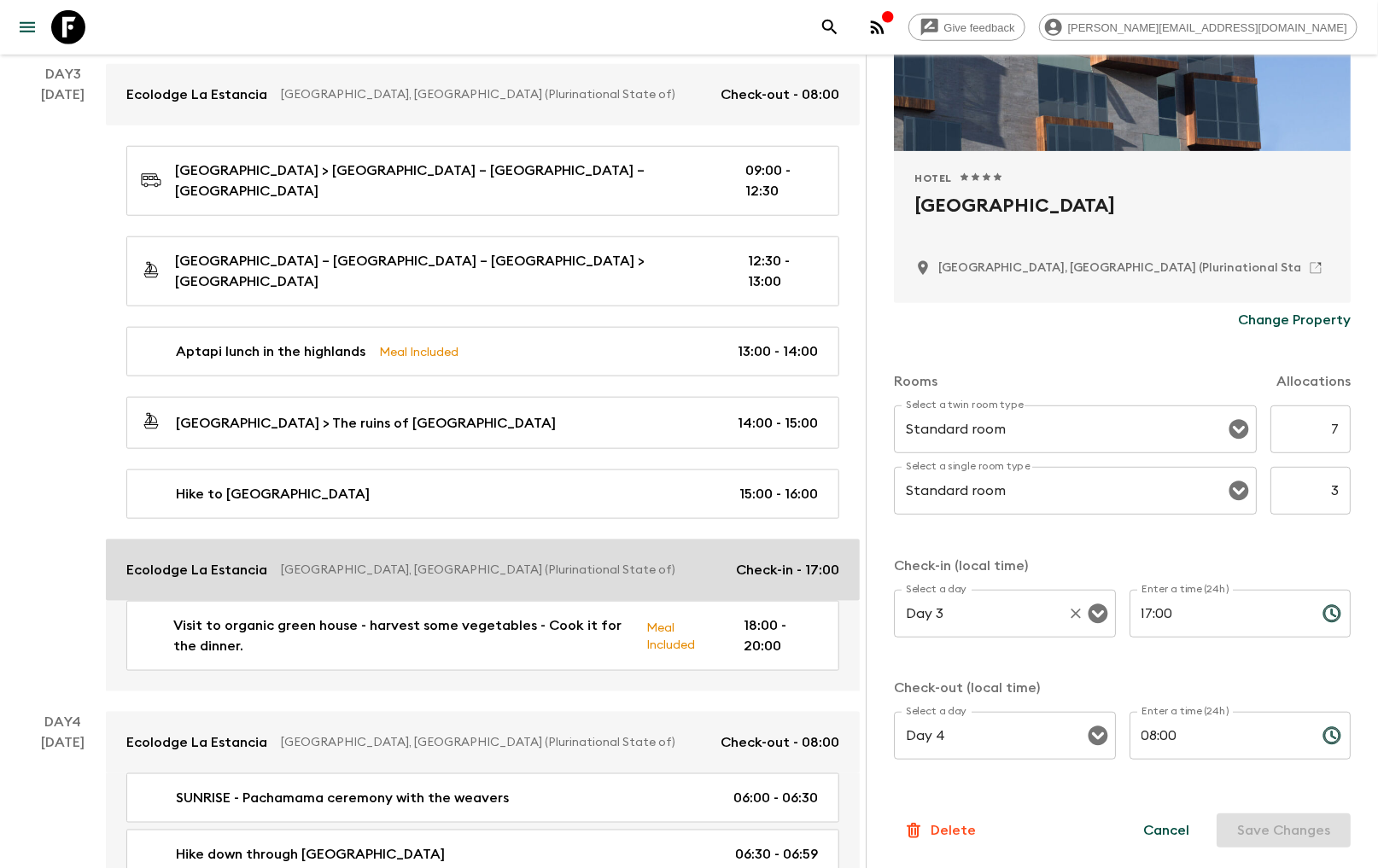
type input "Standard Double room 2 twin beds"
type input "Standard Single room"
type input "17:00"
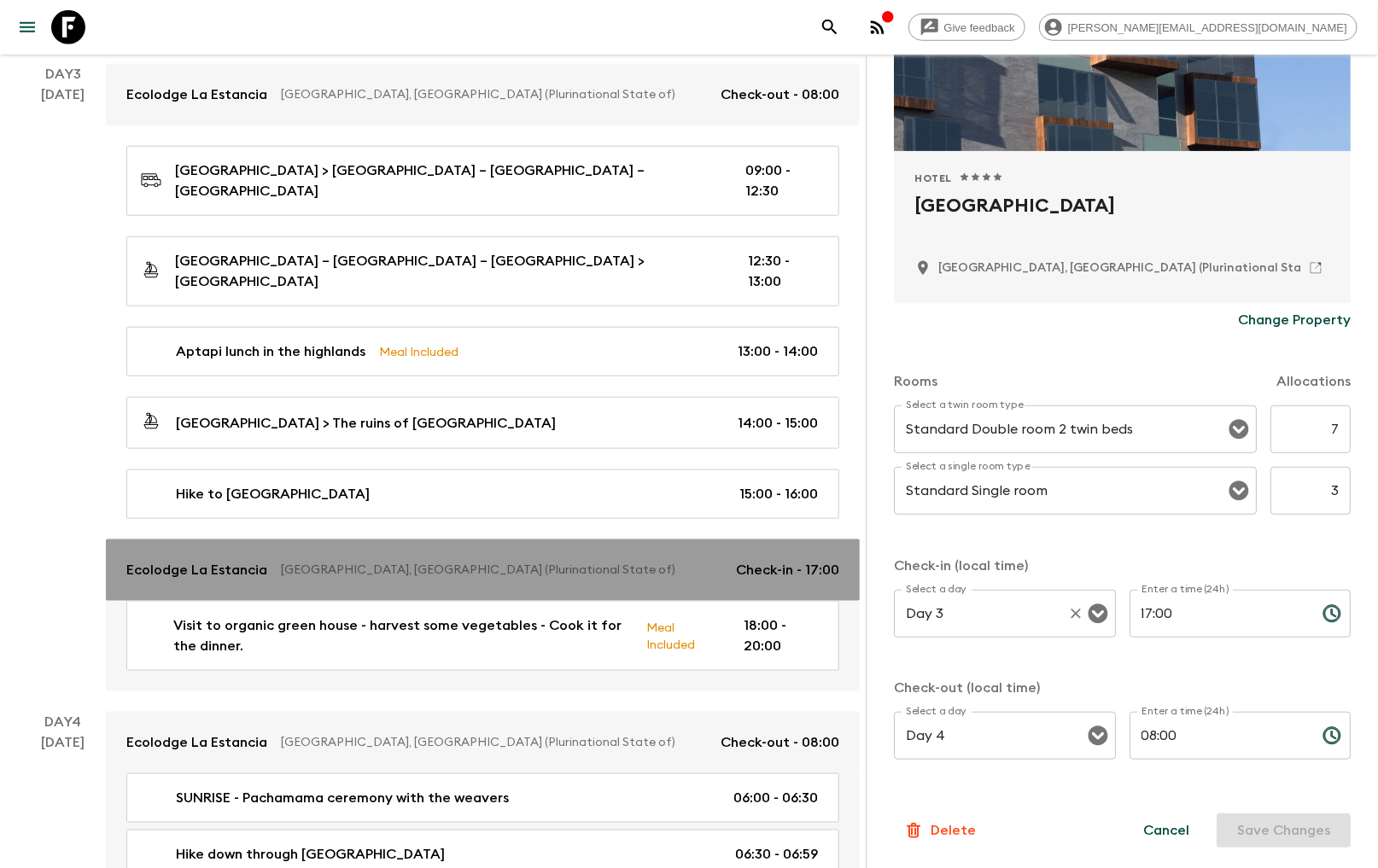
click at [296, 562] on p "[GEOGRAPHIC_DATA], [GEOGRAPHIC_DATA] (Plurinational State of)" at bounding box center [502, 570] width 441 height 17
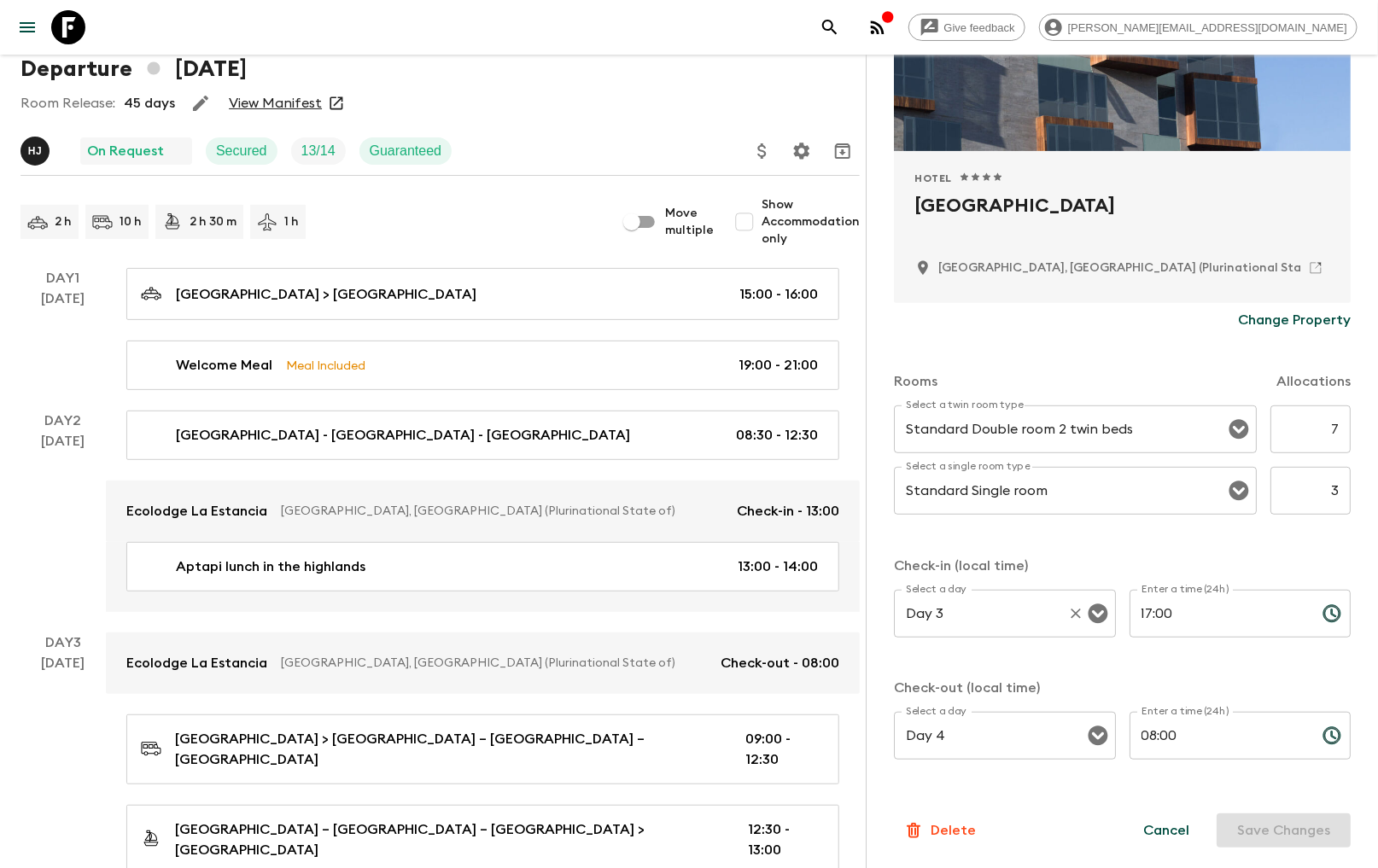
scroll to position [285, 0]
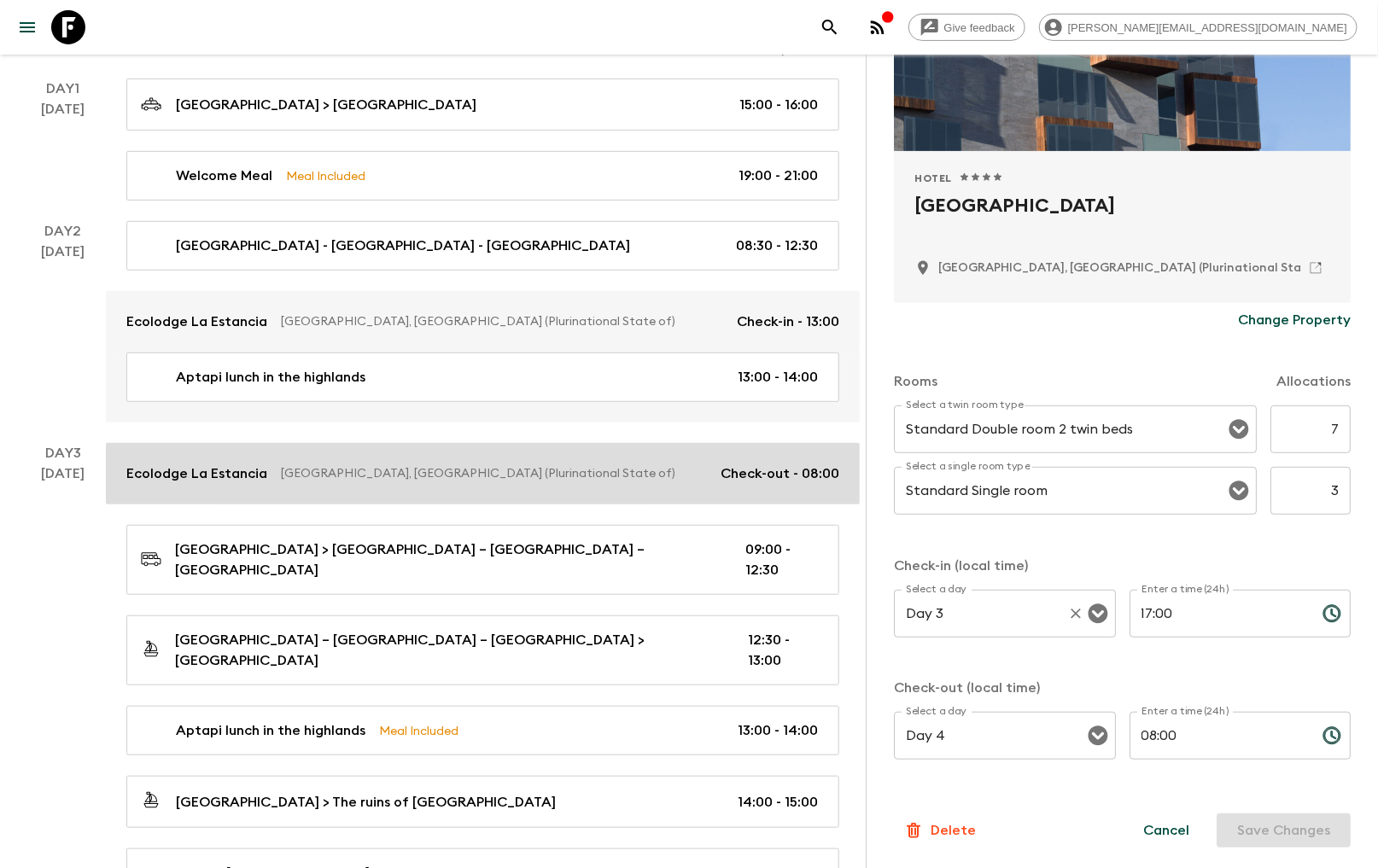
click at [476, 483] on div "Ecolodge [GEOGRAPHIC_DATA], [GEOGRAPHIC_DATA] (Plurinational State of) Check-ou…" at bounding box center [483, 474] width 713 height 21
type input "Day 2"
type input "13:00"
type input "Day 3"
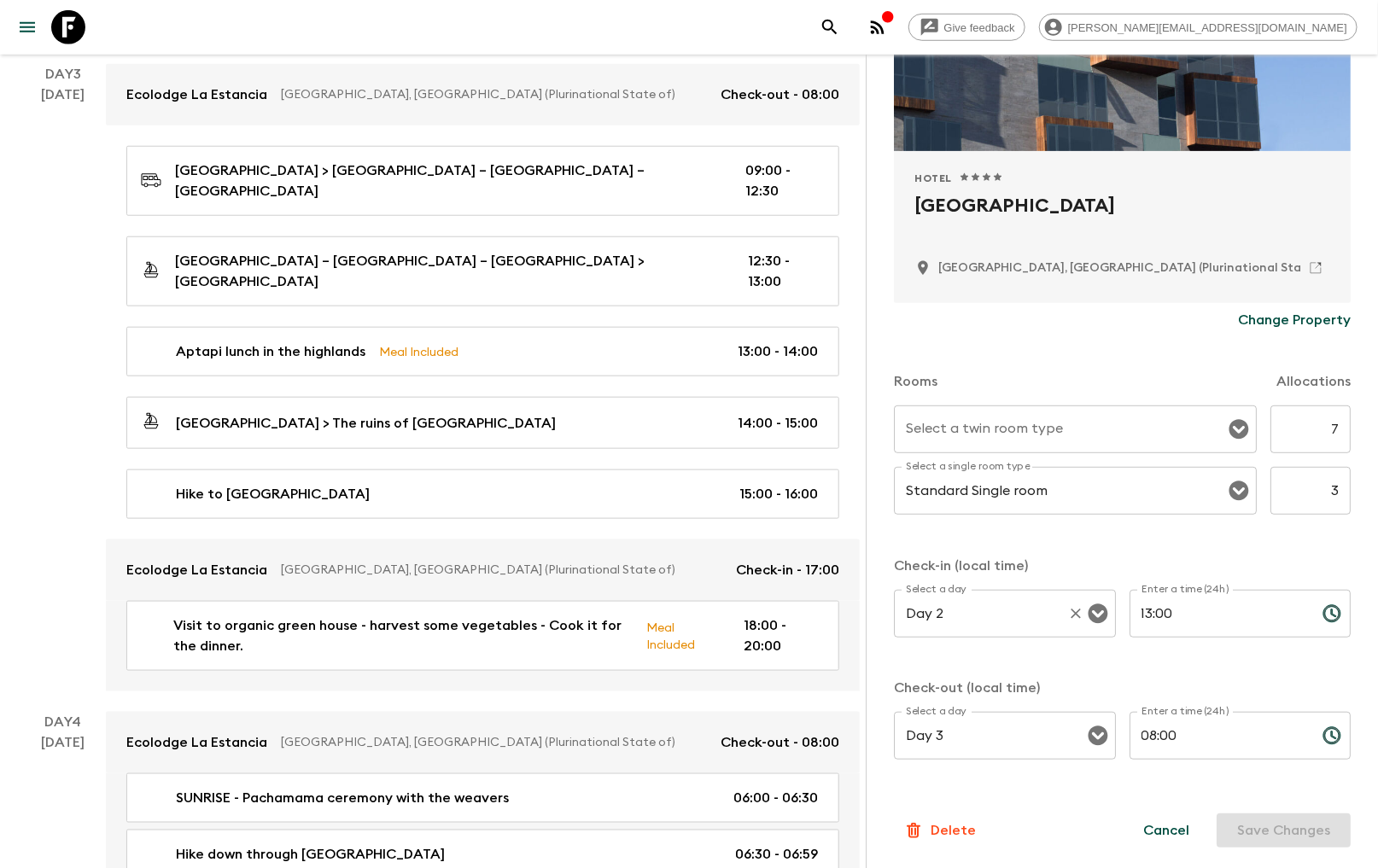
scroll to position [854, 0]
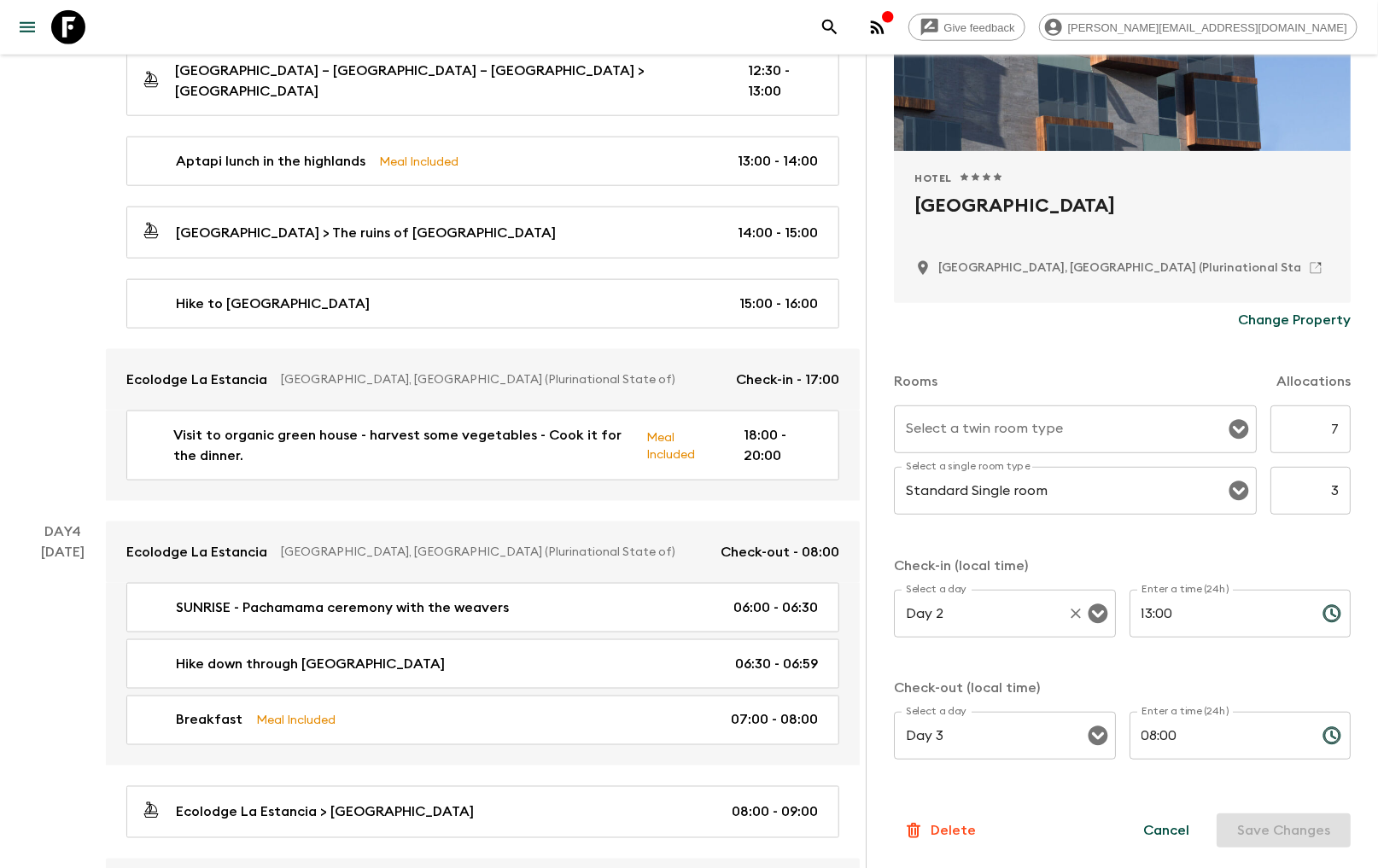
click at [1256, 831] on div "Cancel Save Changes" at bounding box center [1236, 830] width 228 height 34
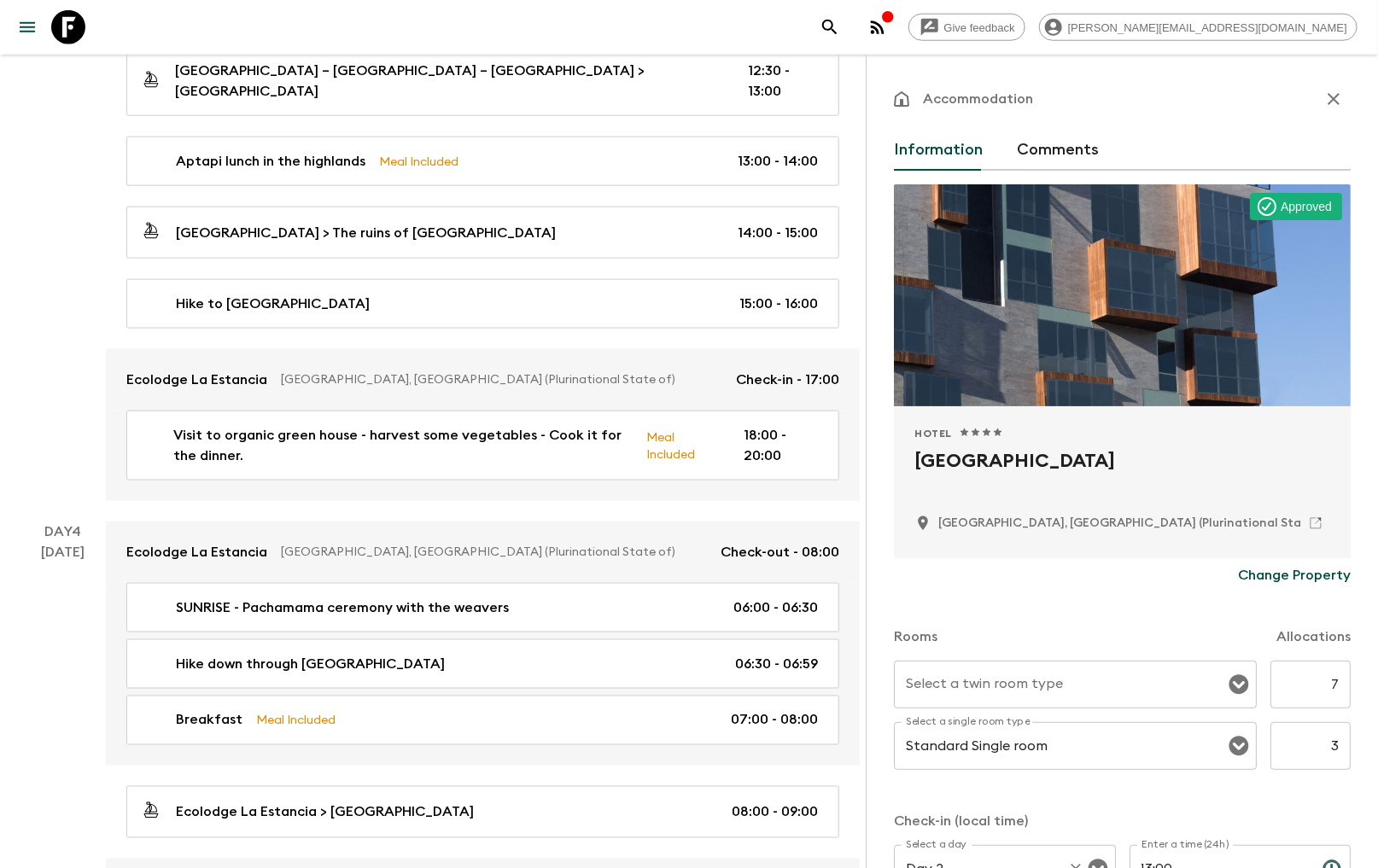
click at [1255, 573] on p "Change Property" at bounding box center [1294, 576] width 113 height 21
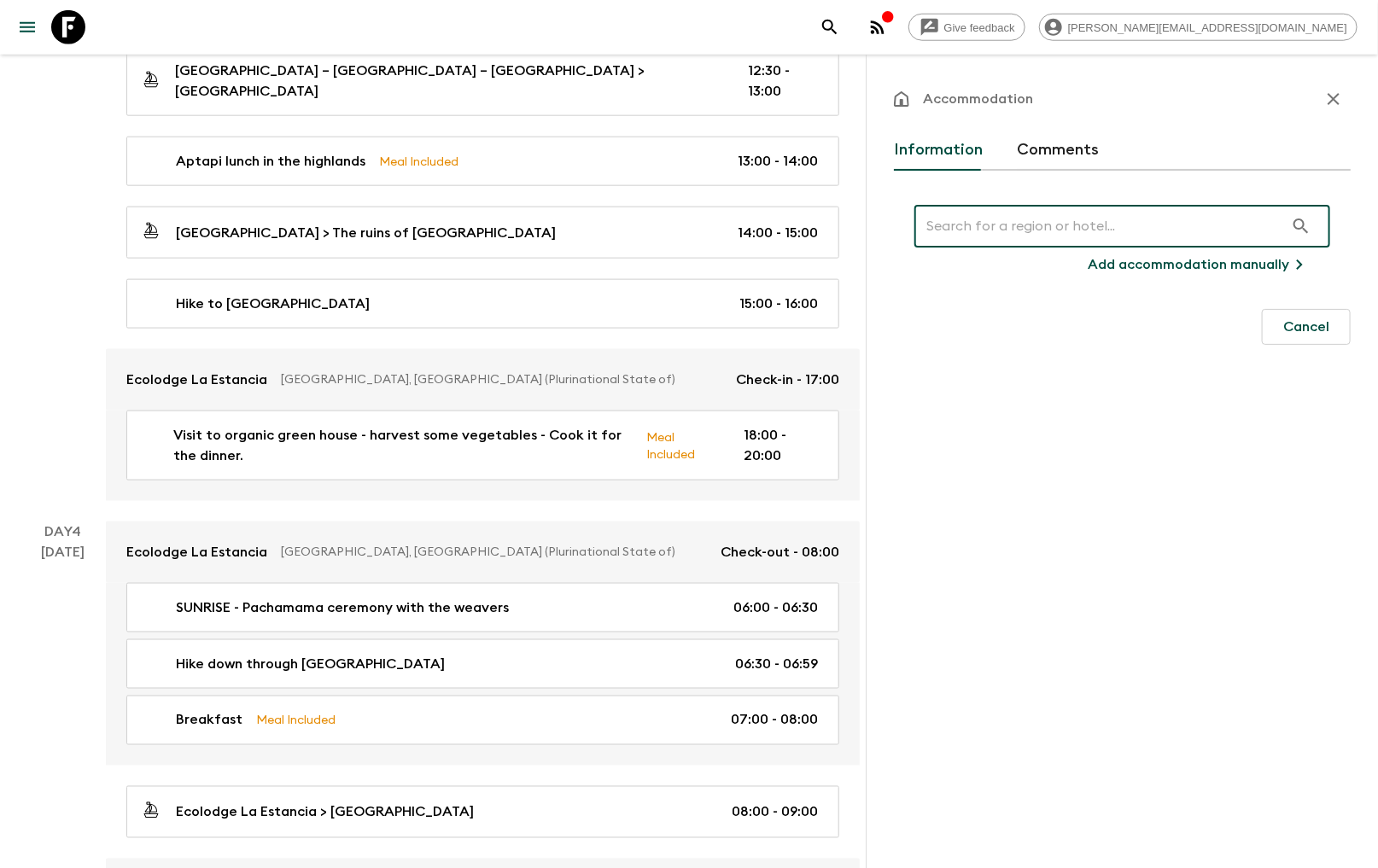
click at [996, 226] on input "text" at bounding box center [1100, 225] width 370 height 48
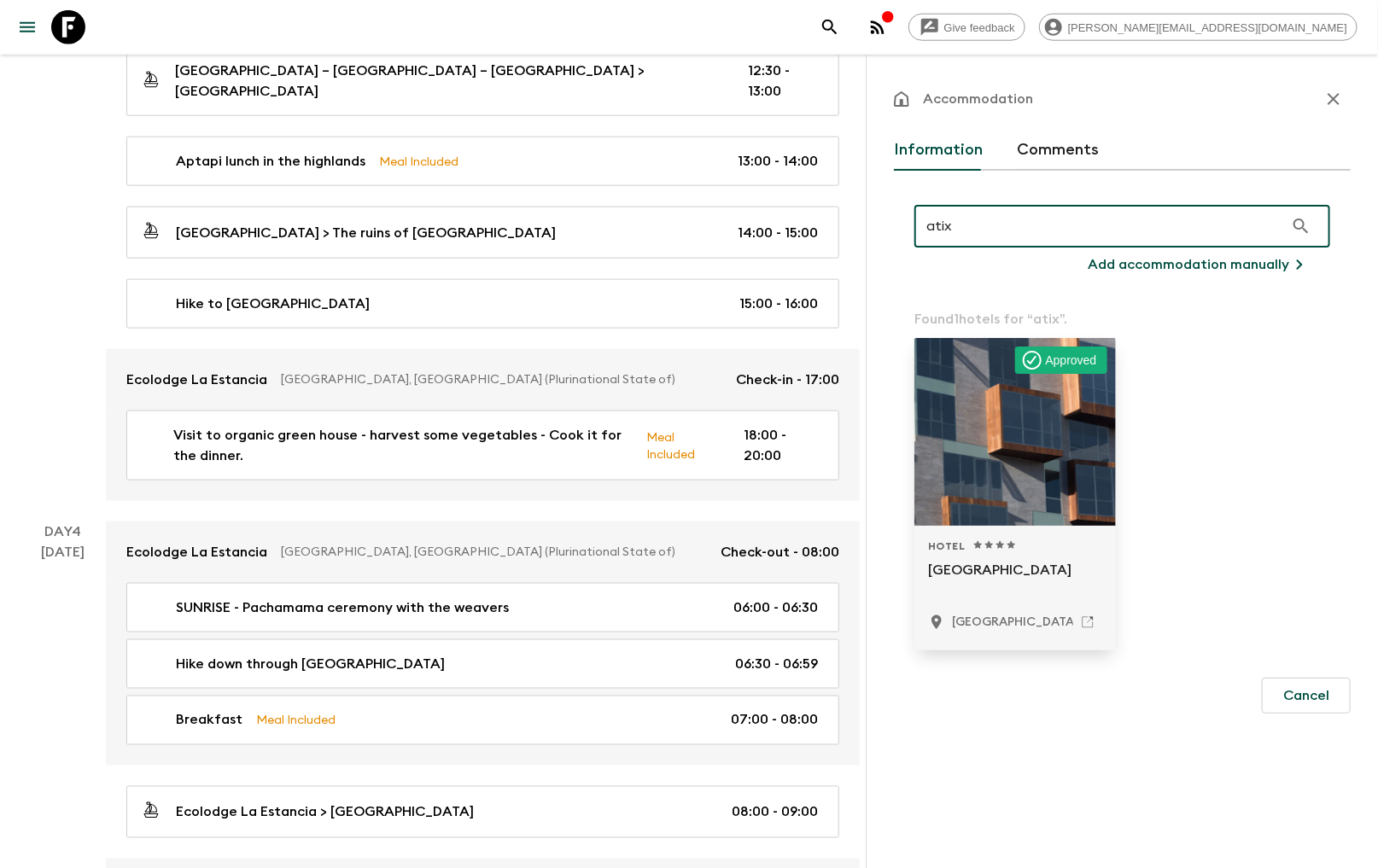
type input "atix"
click at [1018, 483] on div at bounding box center [1015, 432] width 202 height 188
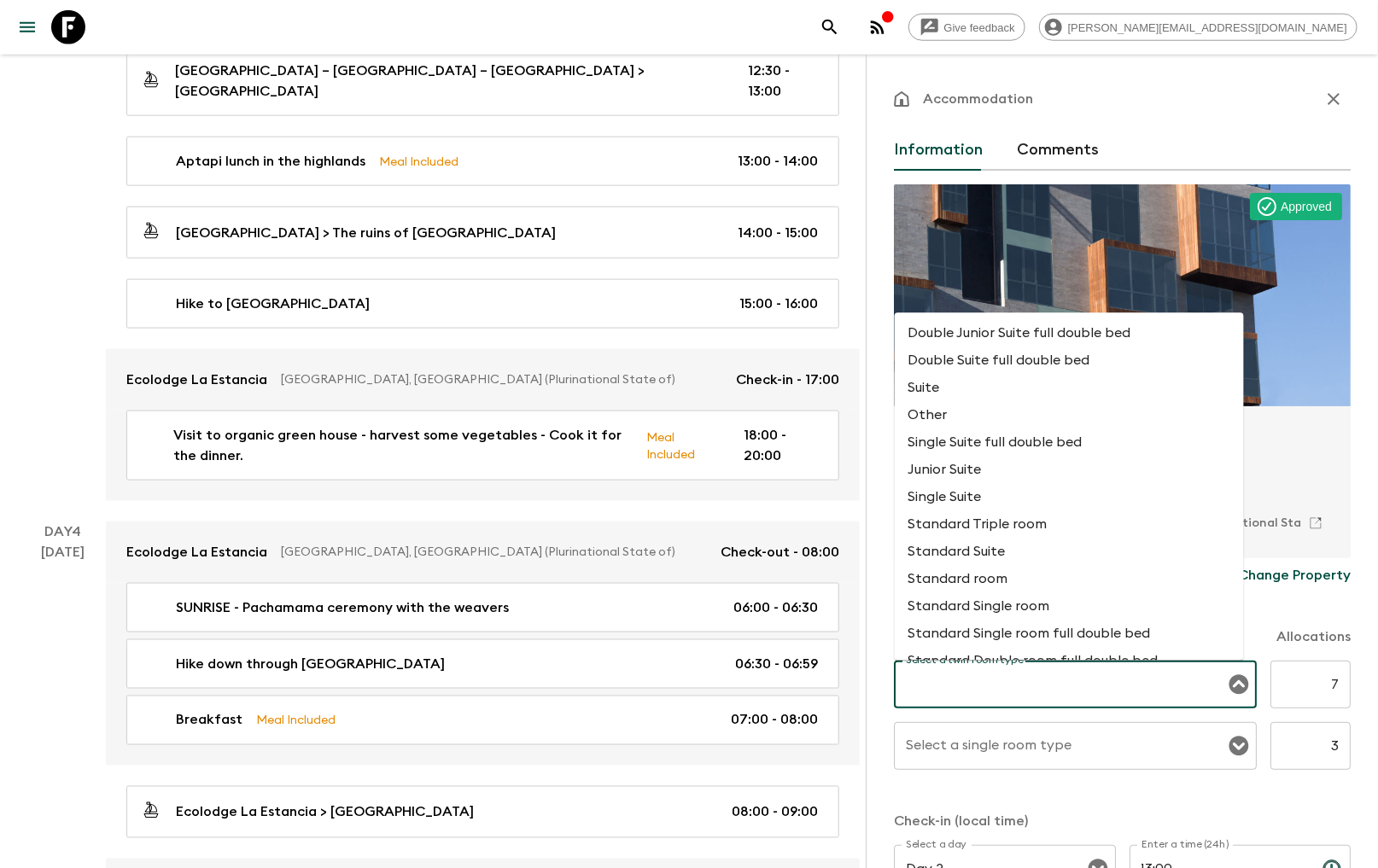
click at [1064, 683] on input "Select a twin room type" at bounding box center [1062, 685] width 322 height 33
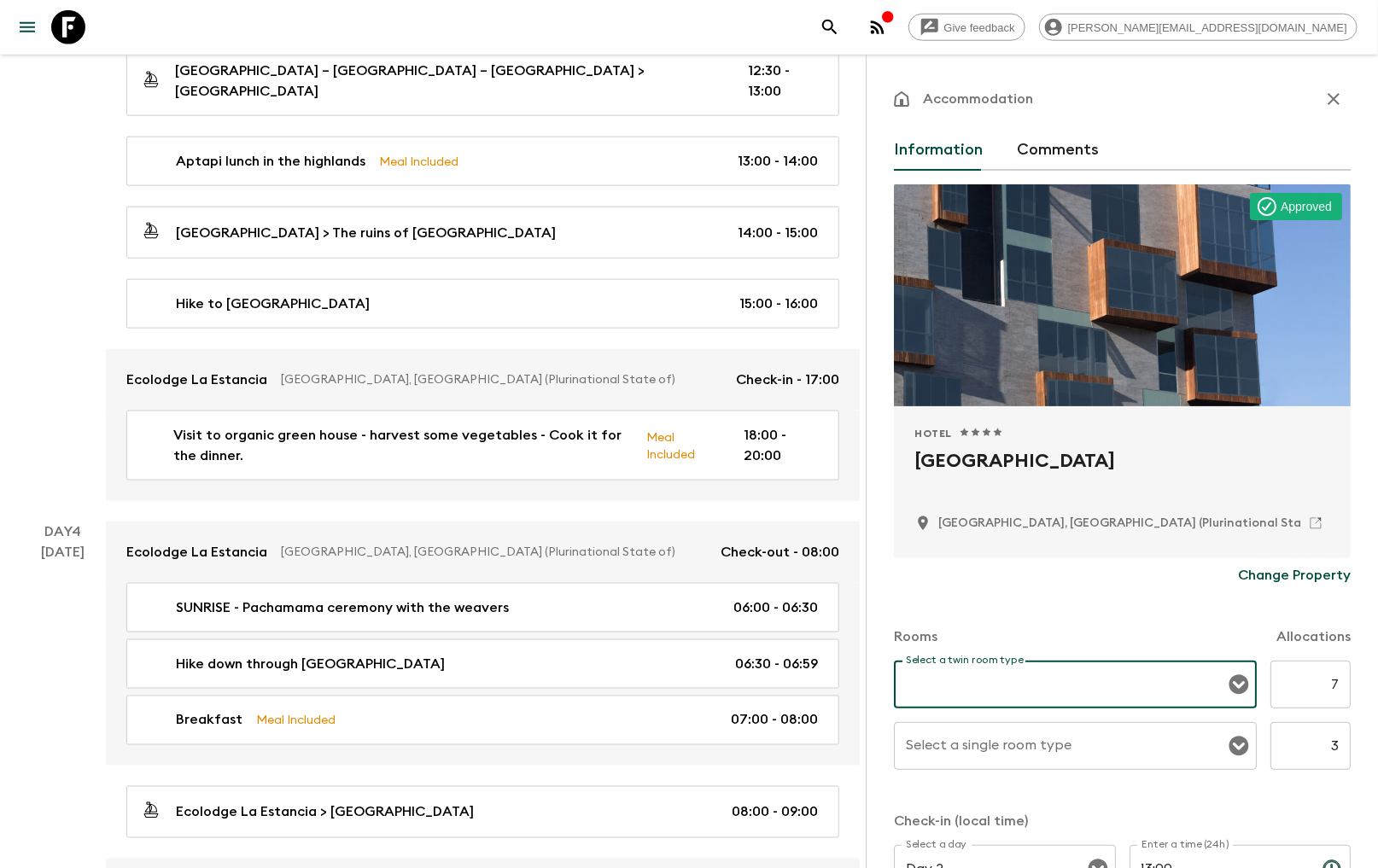
click at [1230, 678] on icon "Open" at bounding box center [1239, 685] width 20 height 20
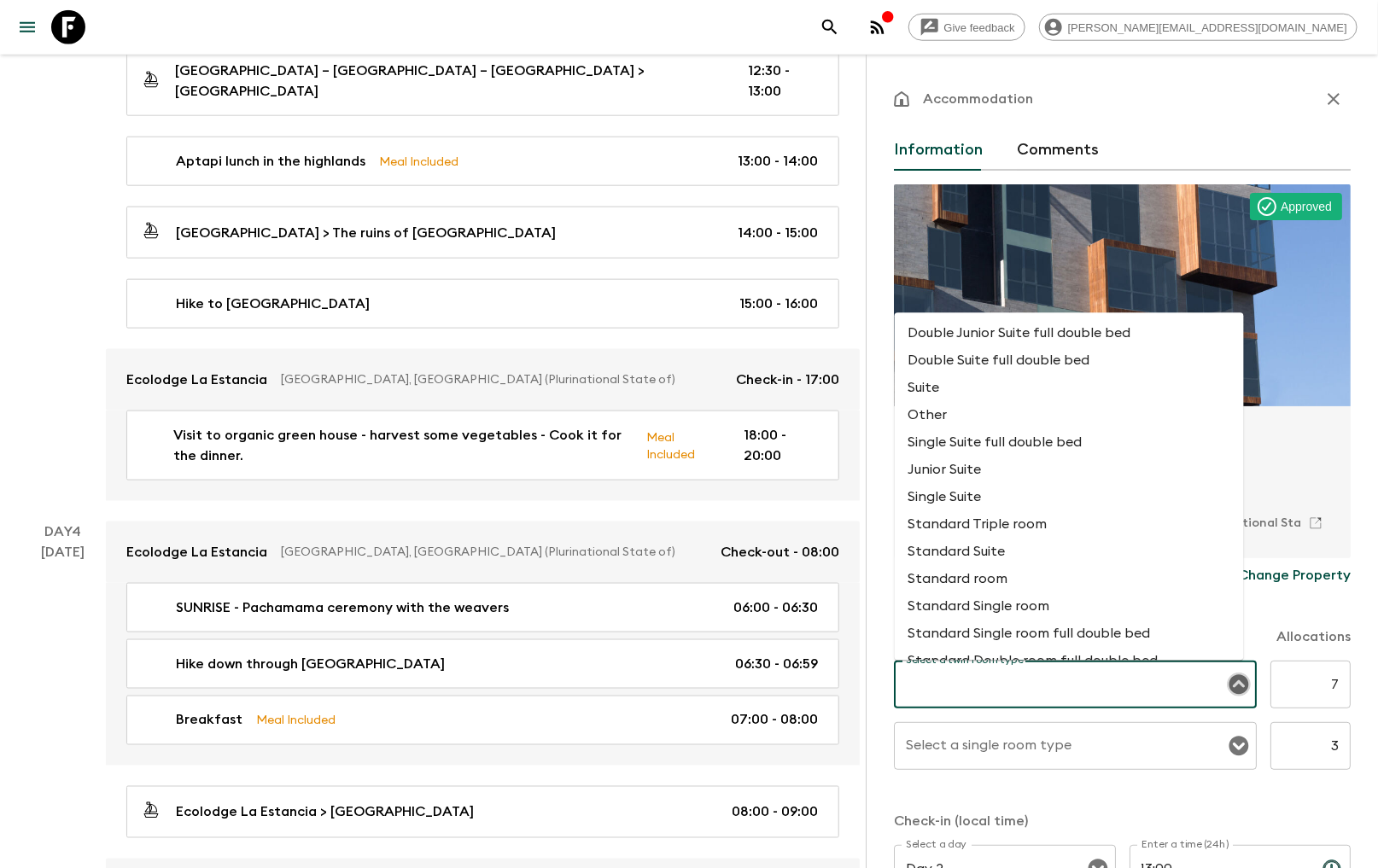
click at [1230, 683] on icon "Close" at bounding box center [1239, 685] width 20 height 20
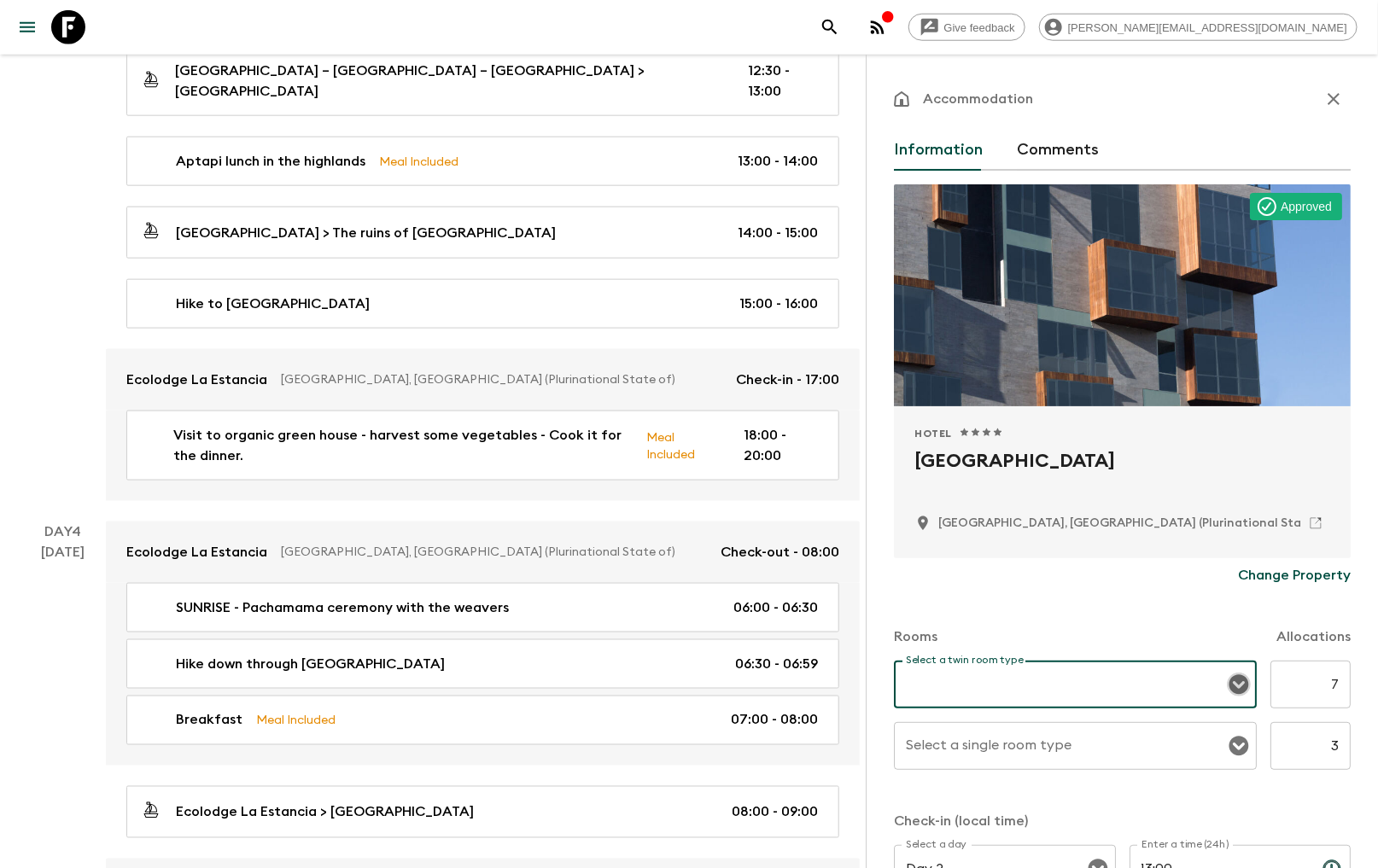
click at [1230, 684] on icon "Open" at bounding box center [1239, 685] width 20 height 20
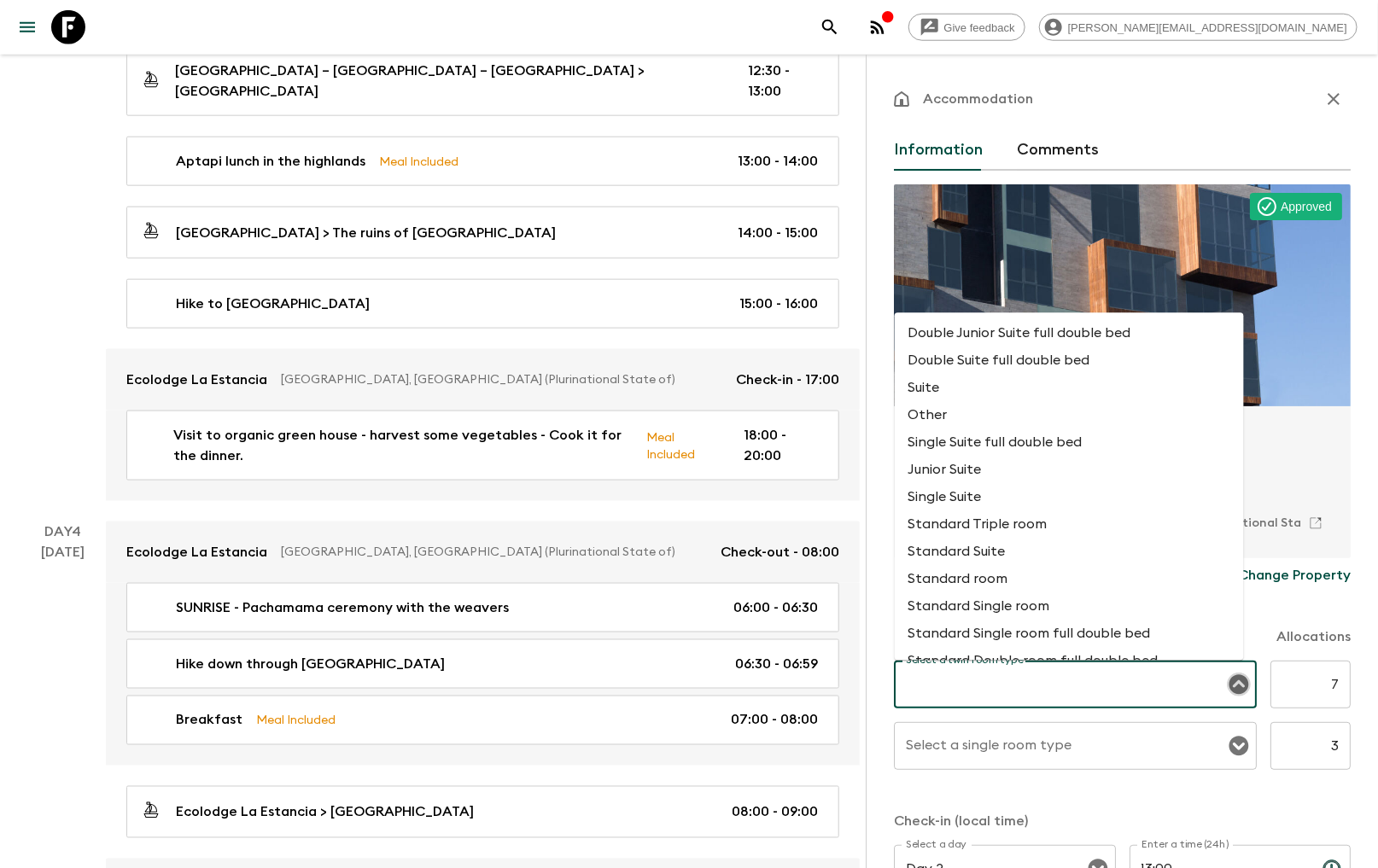
click at [1230, 680] on icon "Close" at bounding box center [1239, 685] width 20 height 20
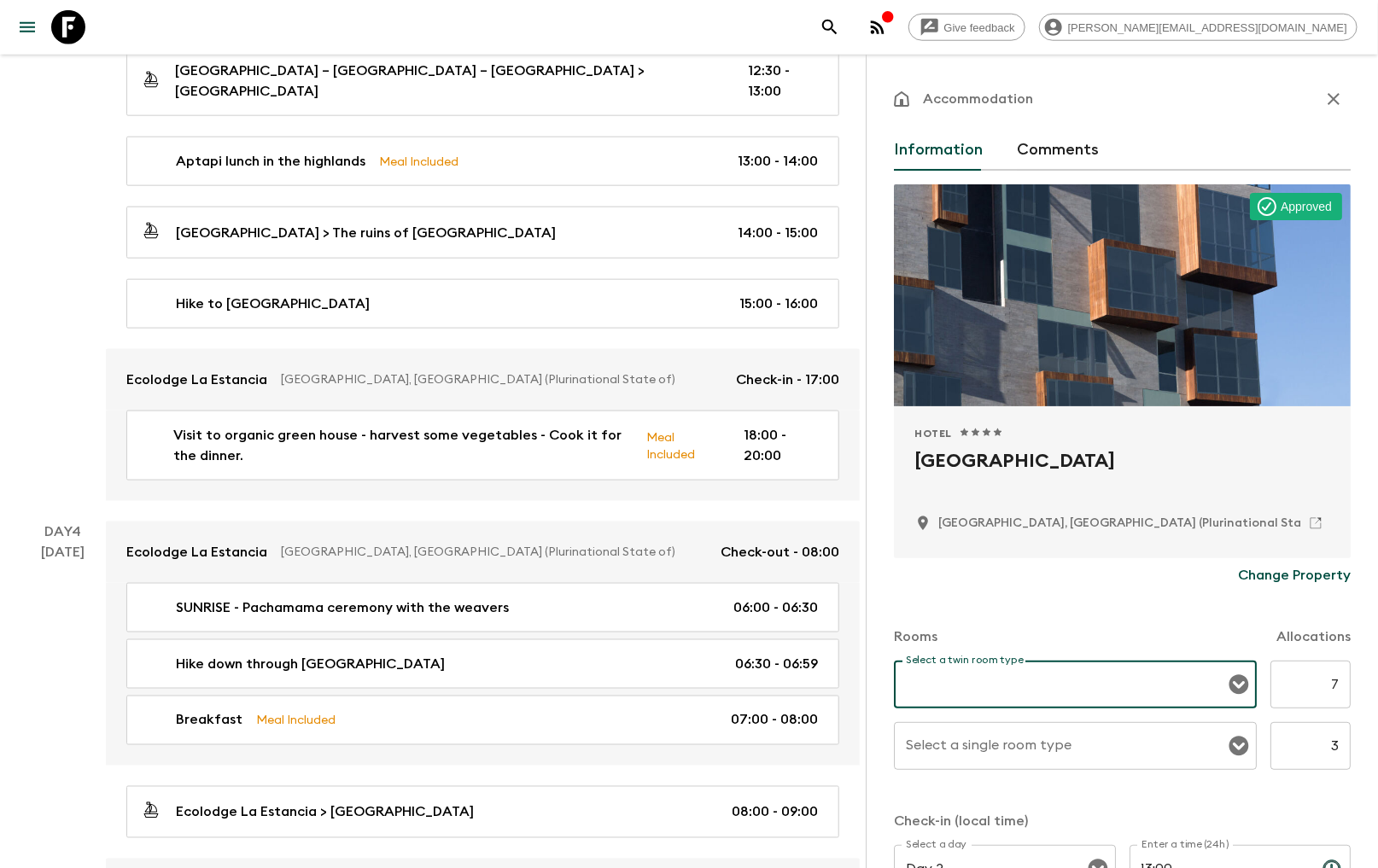
click at [1234, 684] on icon "Open" at bounding box center [1239, 685] width 20 height 20
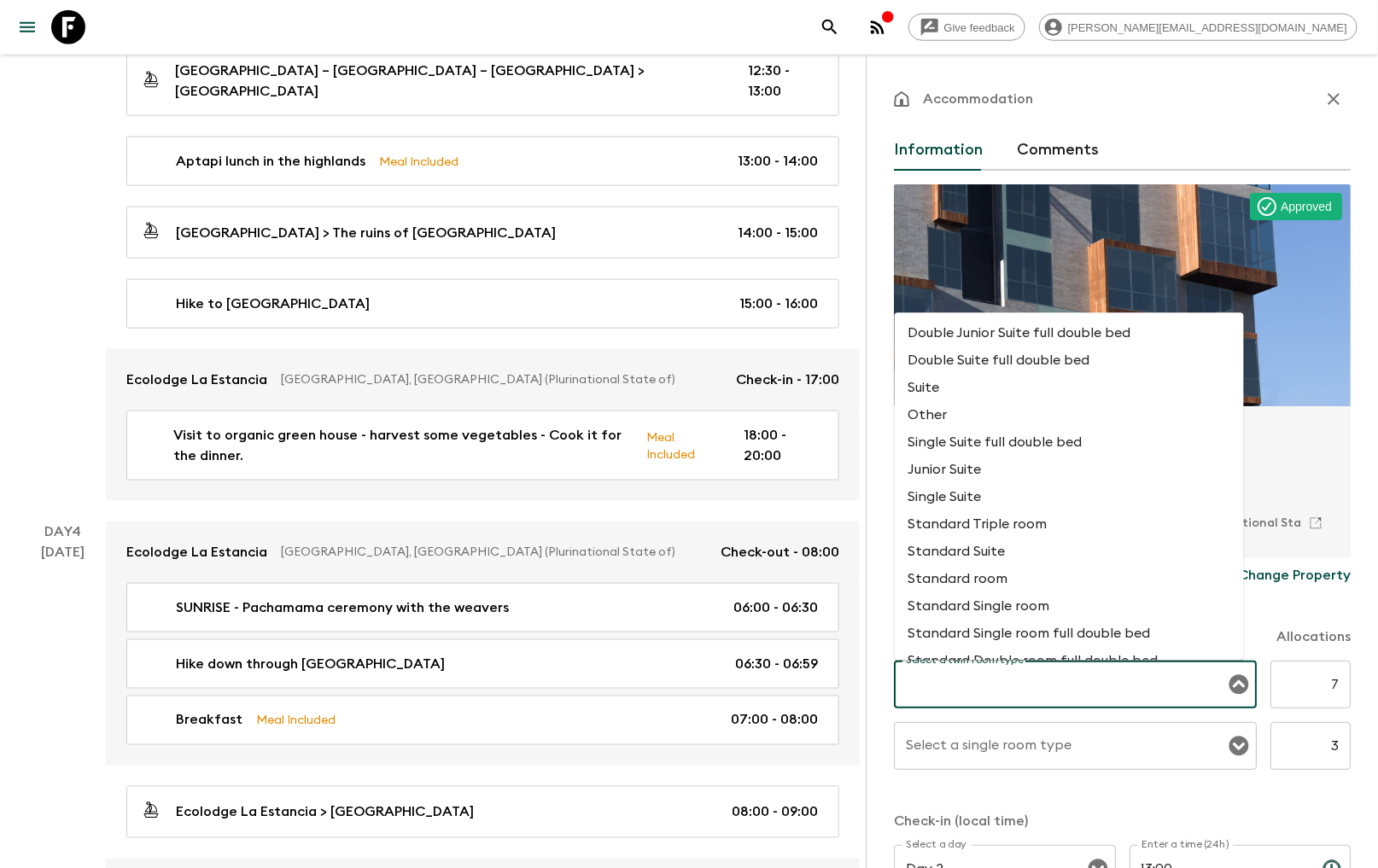
click at [989, 589] on li "Standard room" at bounding box center [1070, 580] width 349 height 27
type input "Standard room"
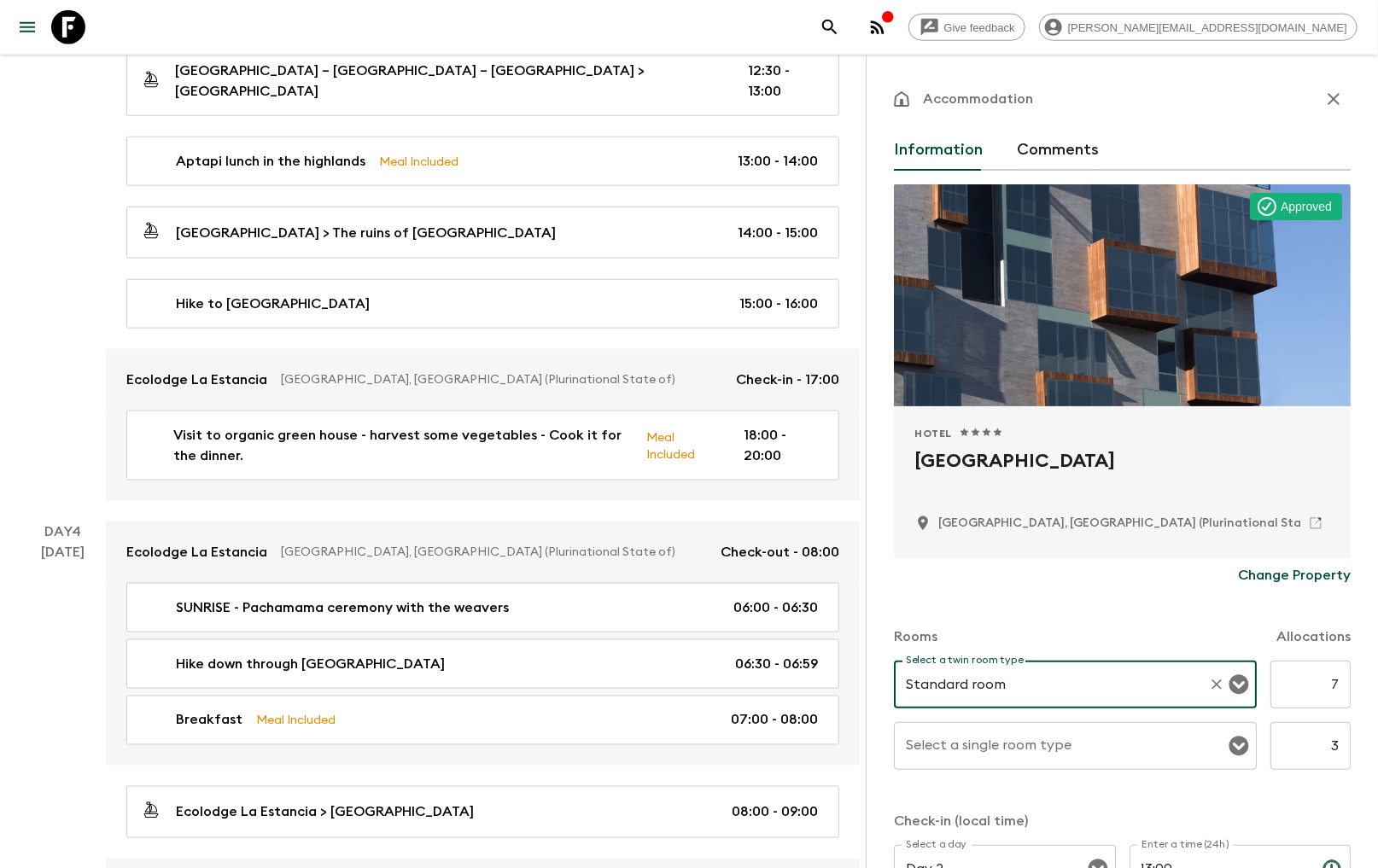
click at [1229, 746] on icon "Open" at bounding box center [1239, 747] width 21 height 21
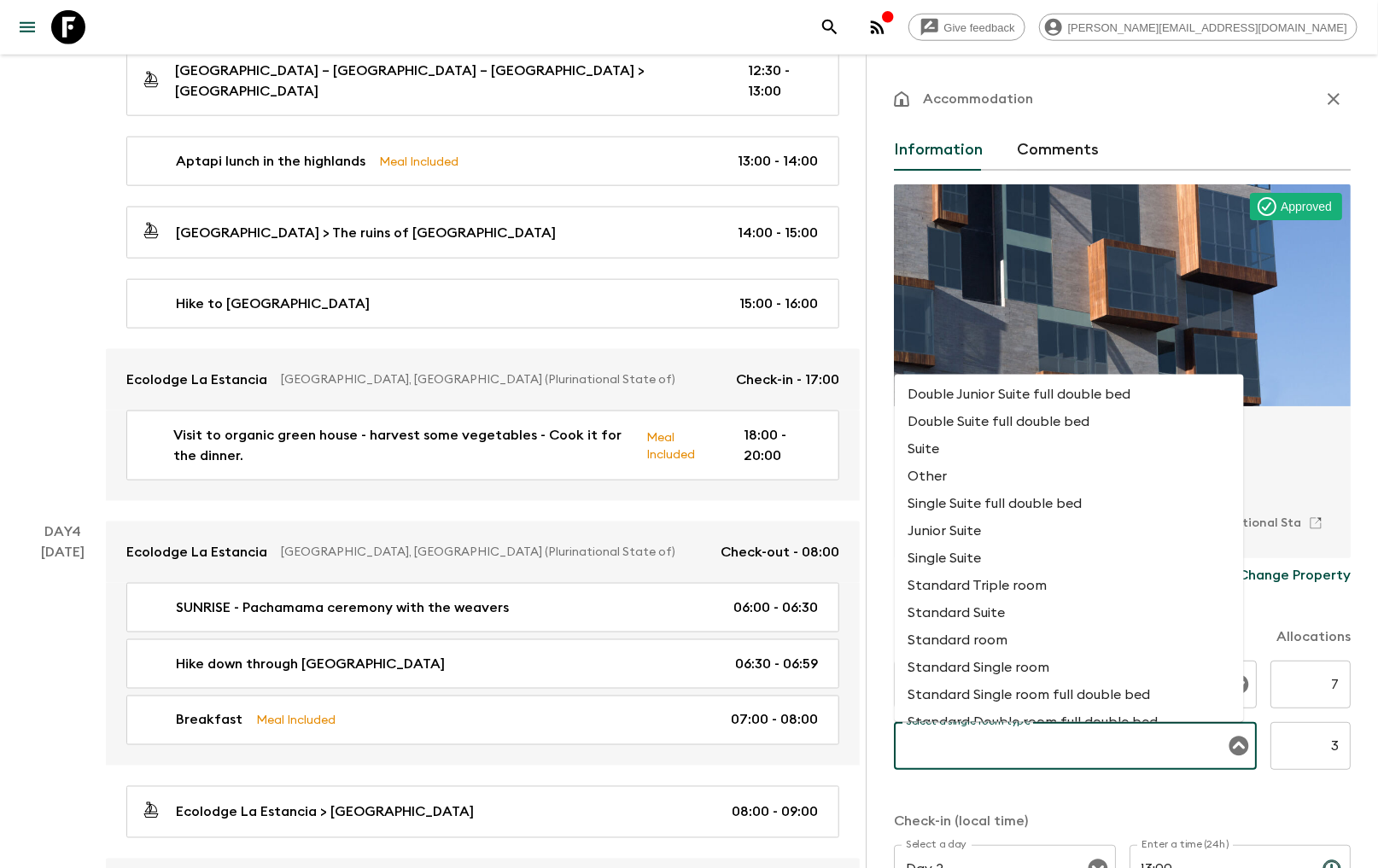
click at [966, 649] on li "Standard room" at bounding box center [1070, 641] width 349 height 27
type input "Standard room"
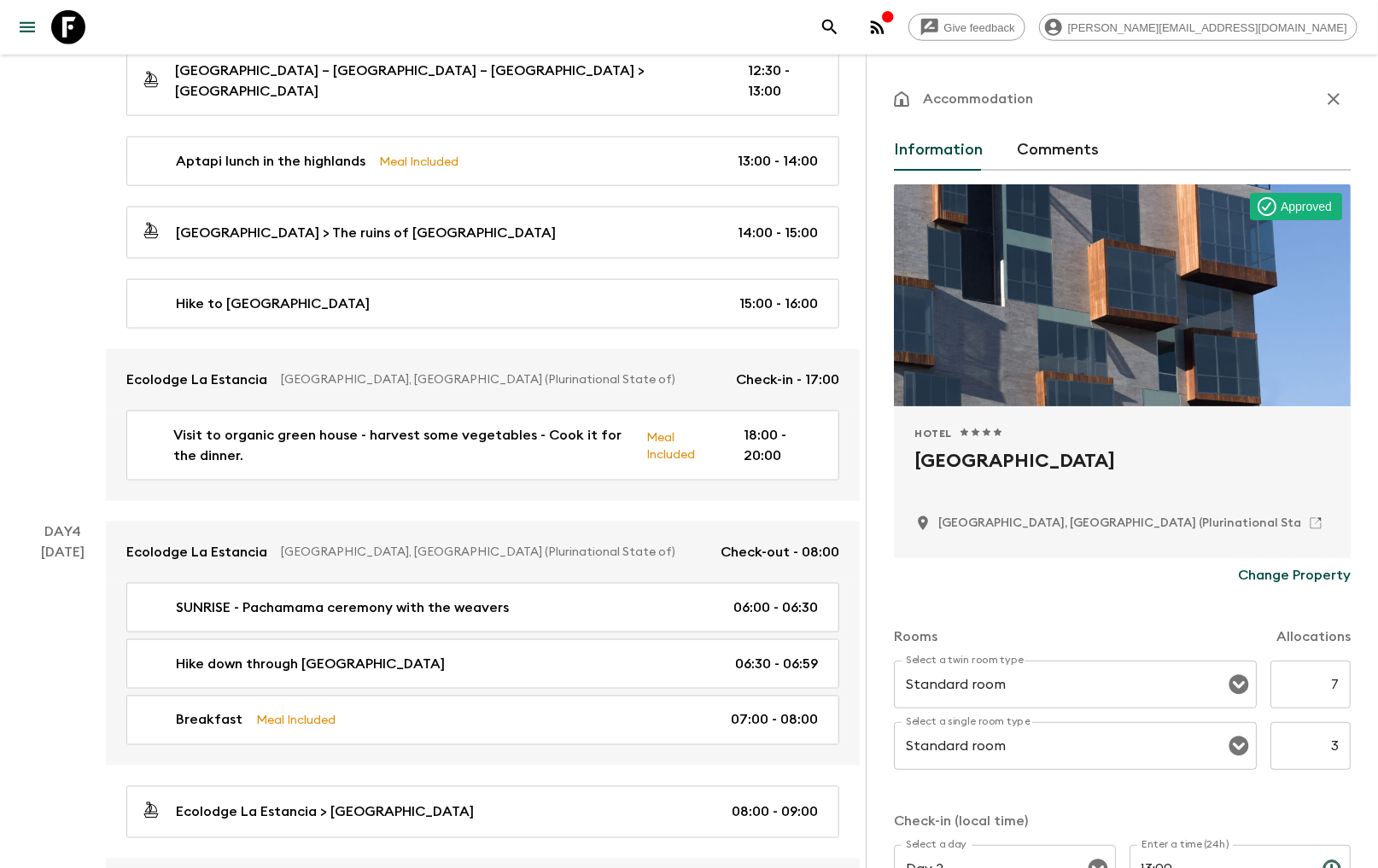
click at [966, 649] on div "Rooms Allocations" at bounding box center [1123, 627] width 457 height 69
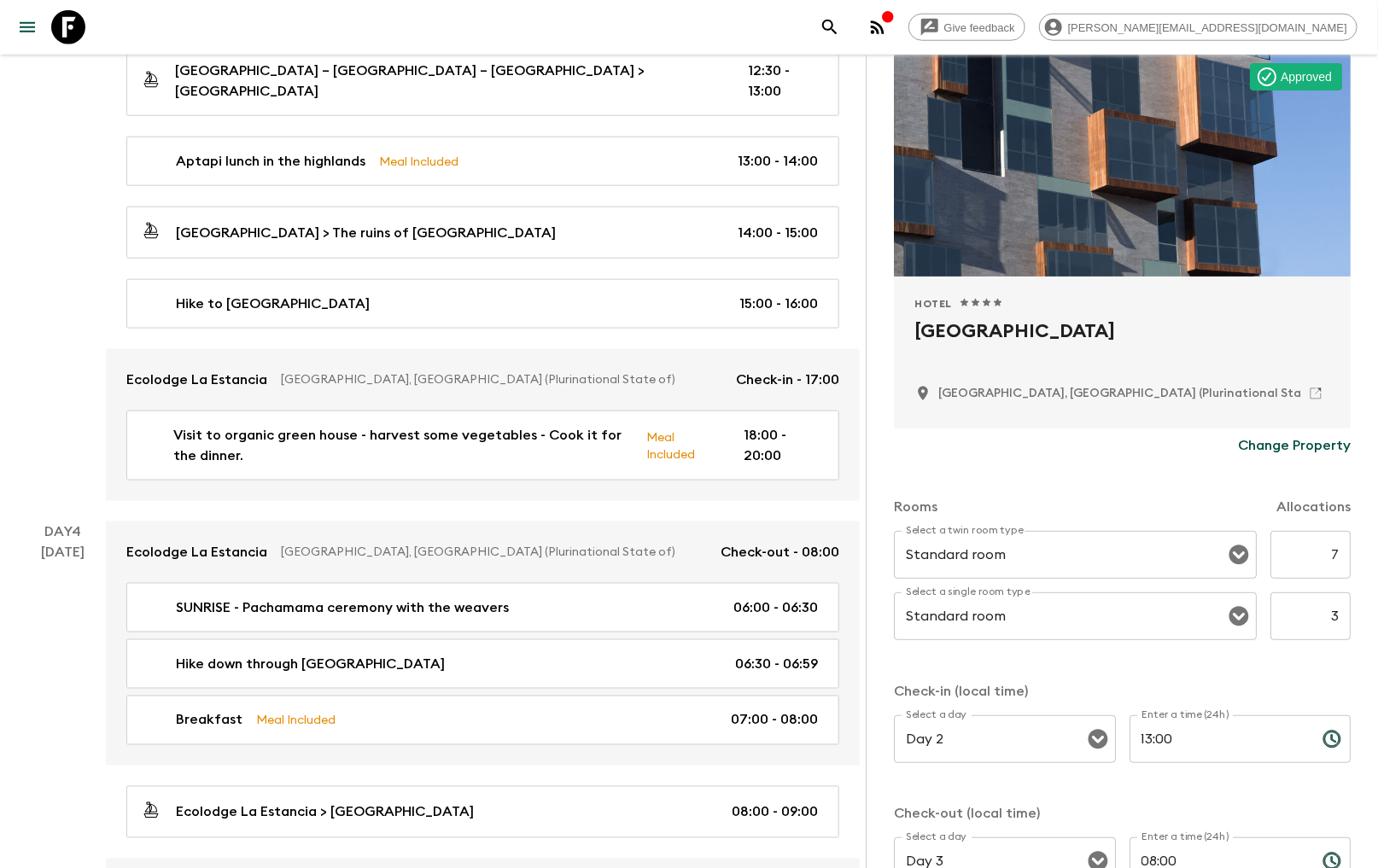
scroll to position [276, 0]
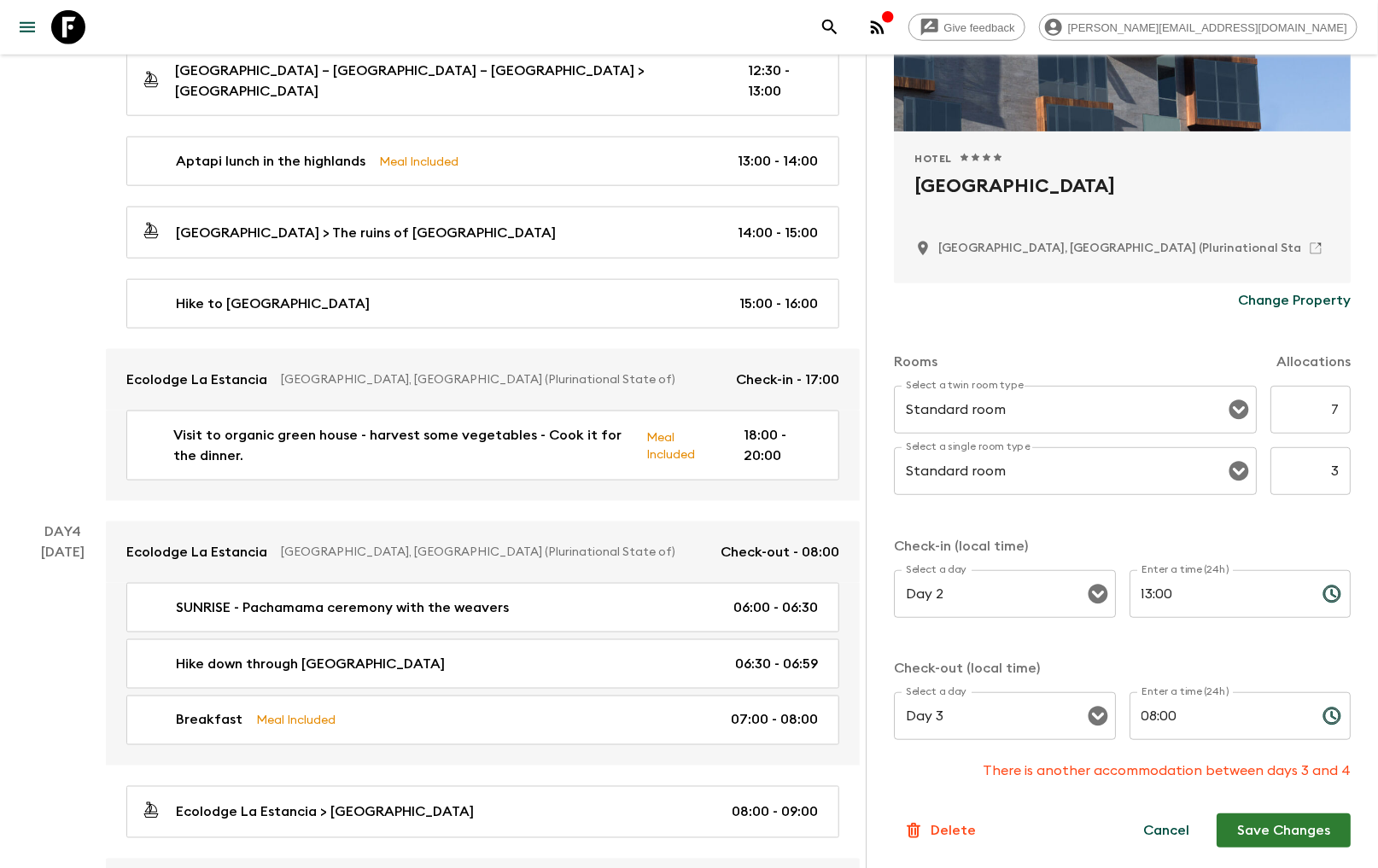
click at [973, 596] on input "Day 2" at bounding box center [981, 594] width 159 height 33
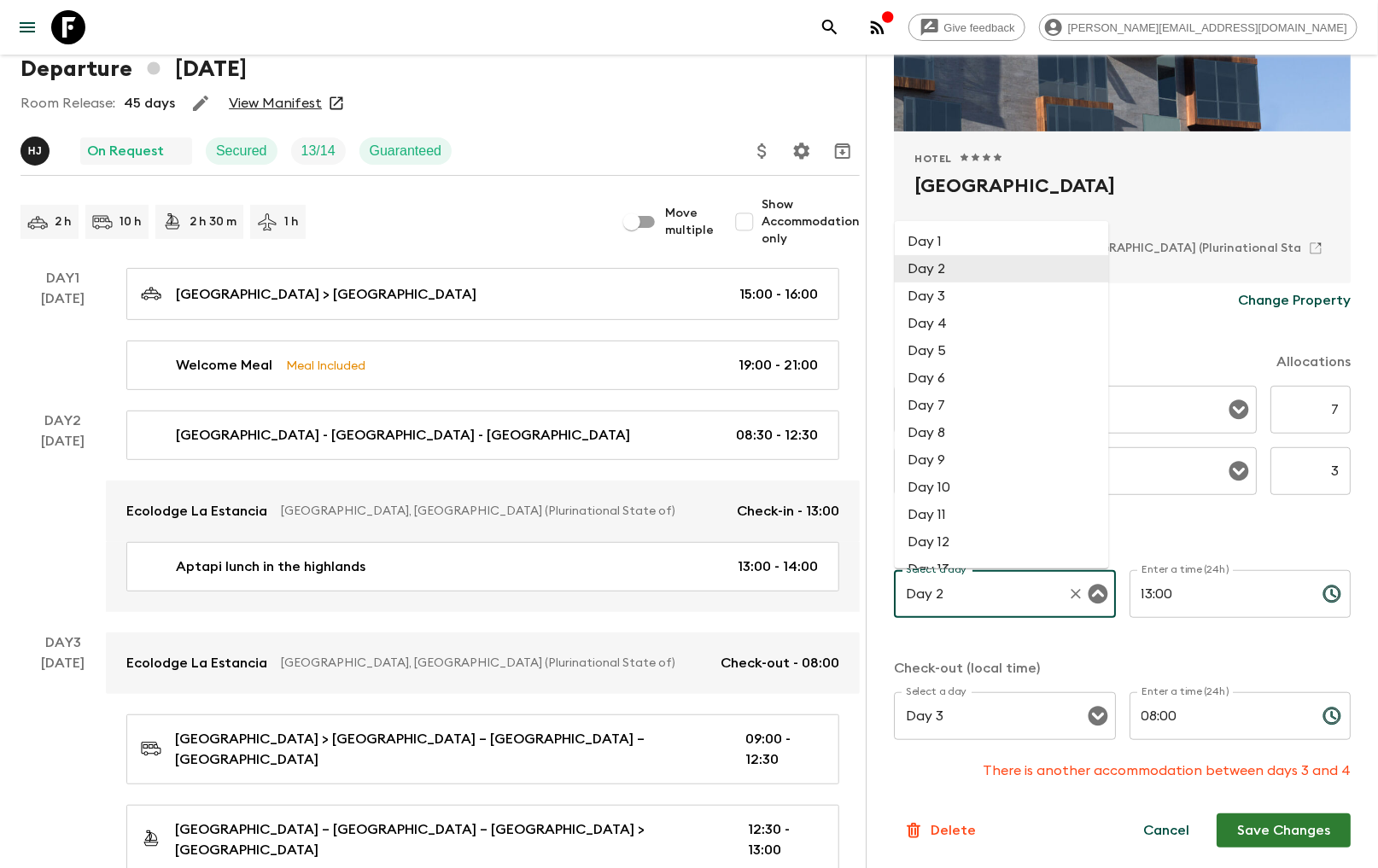
scroll to position [285, 0]
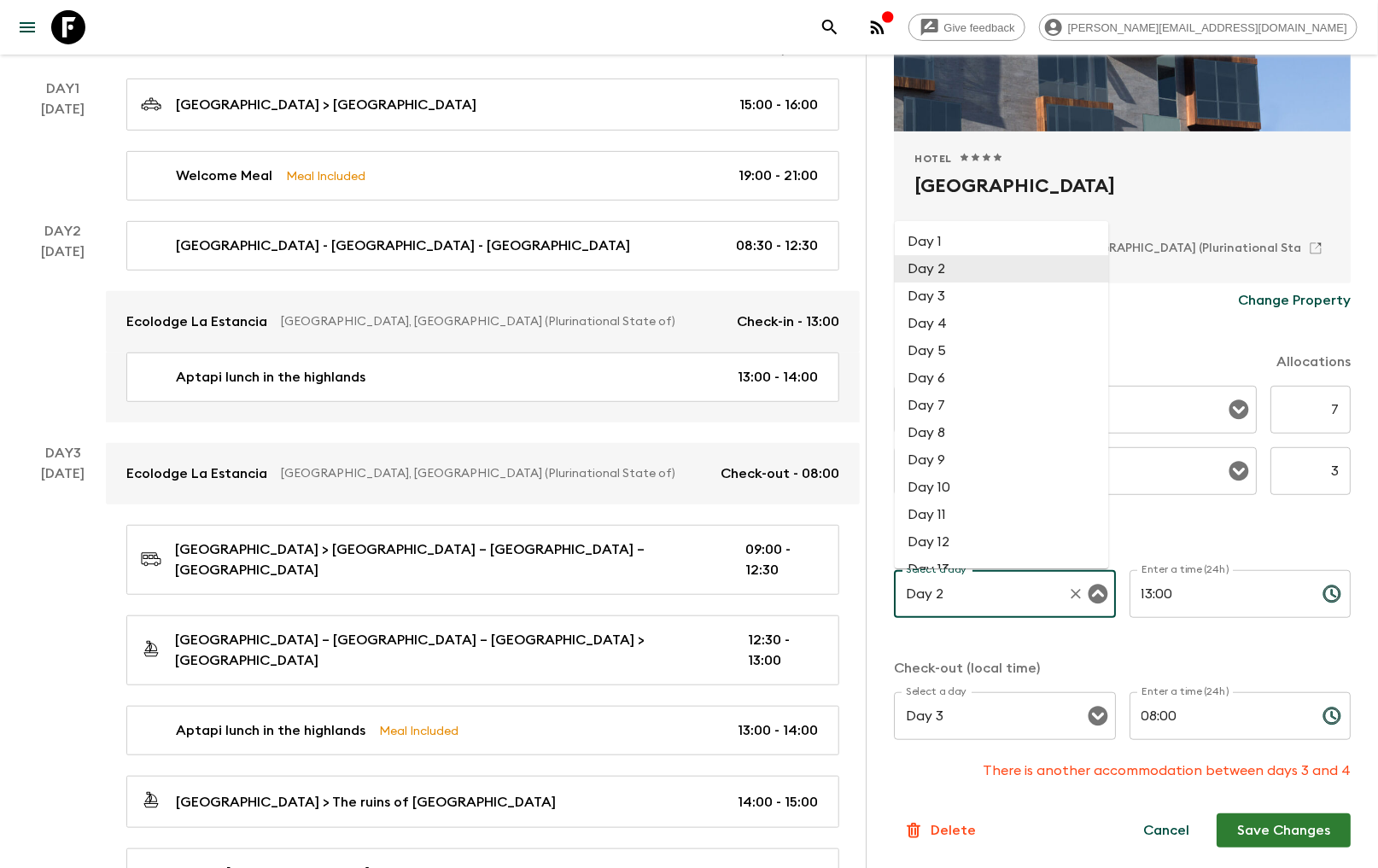
click at [939, 294] on li "Day 3" at bounding box center [1002, 296] width 214 height 27
type input "Day 3"
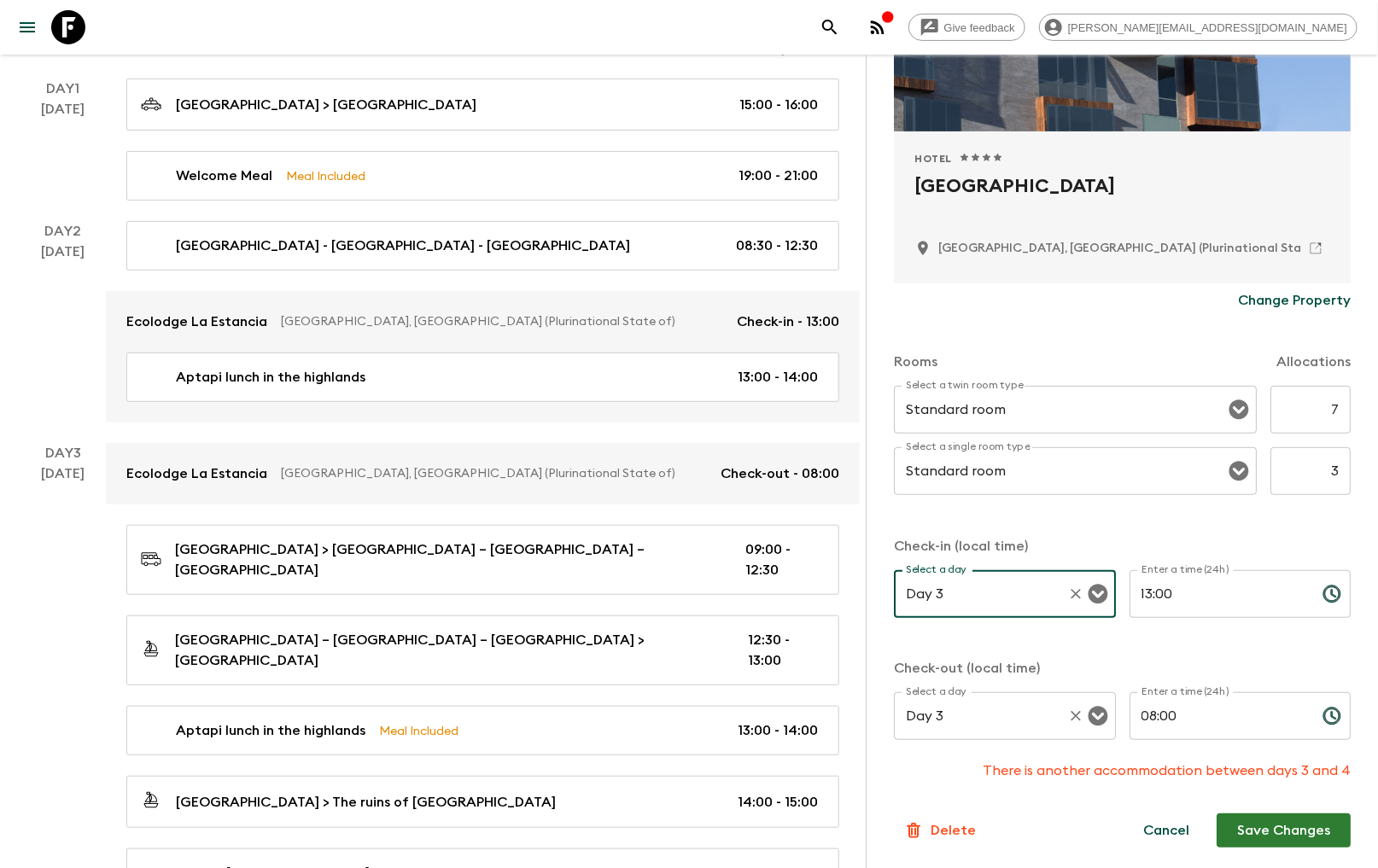
click at [1091, 720] on icon "Open" at bounding box center [1097, 717] width 20 height 20
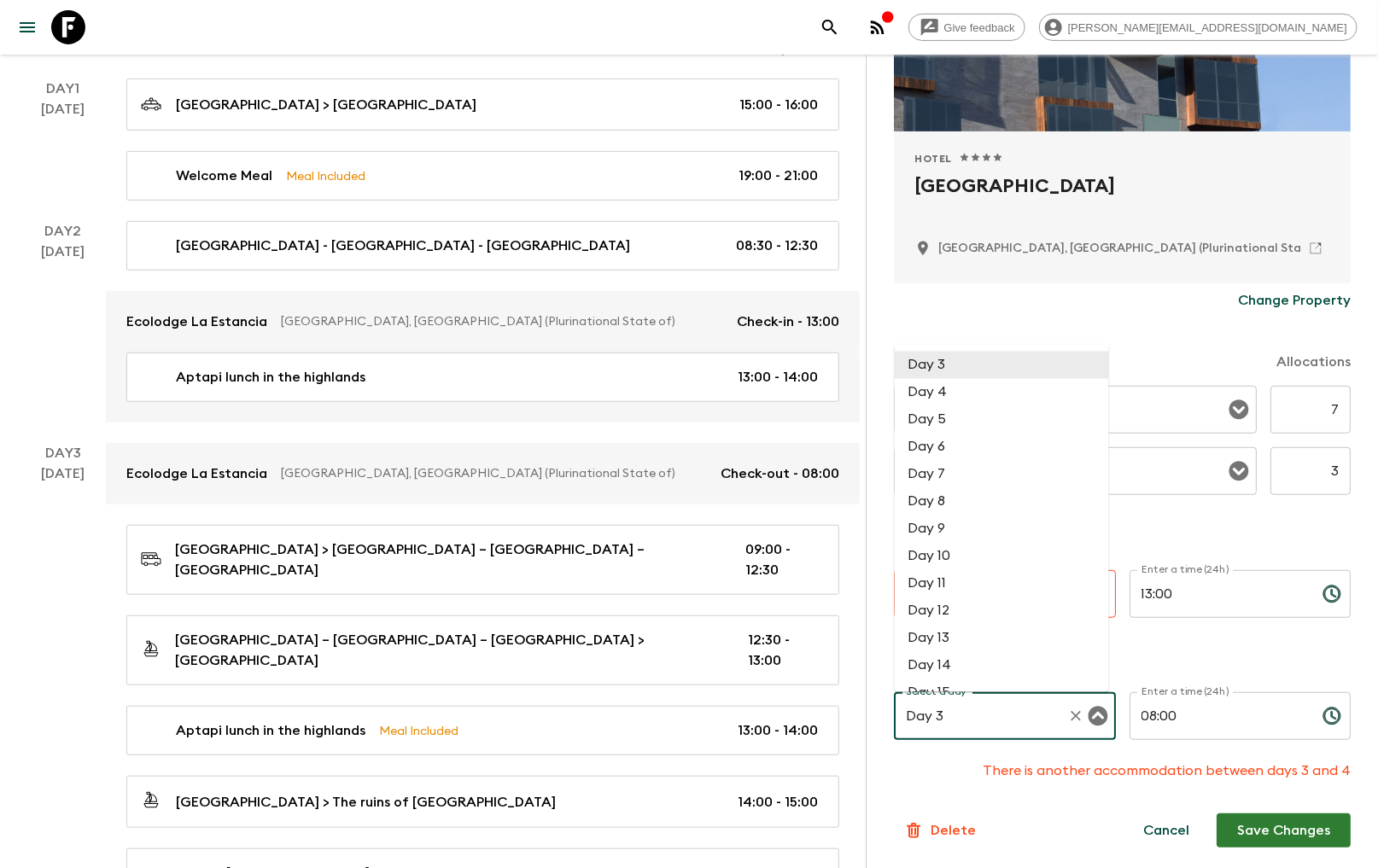
click at [1091, 718] on icon "Close" at bounding box center [1097, 717] width 20 height 20
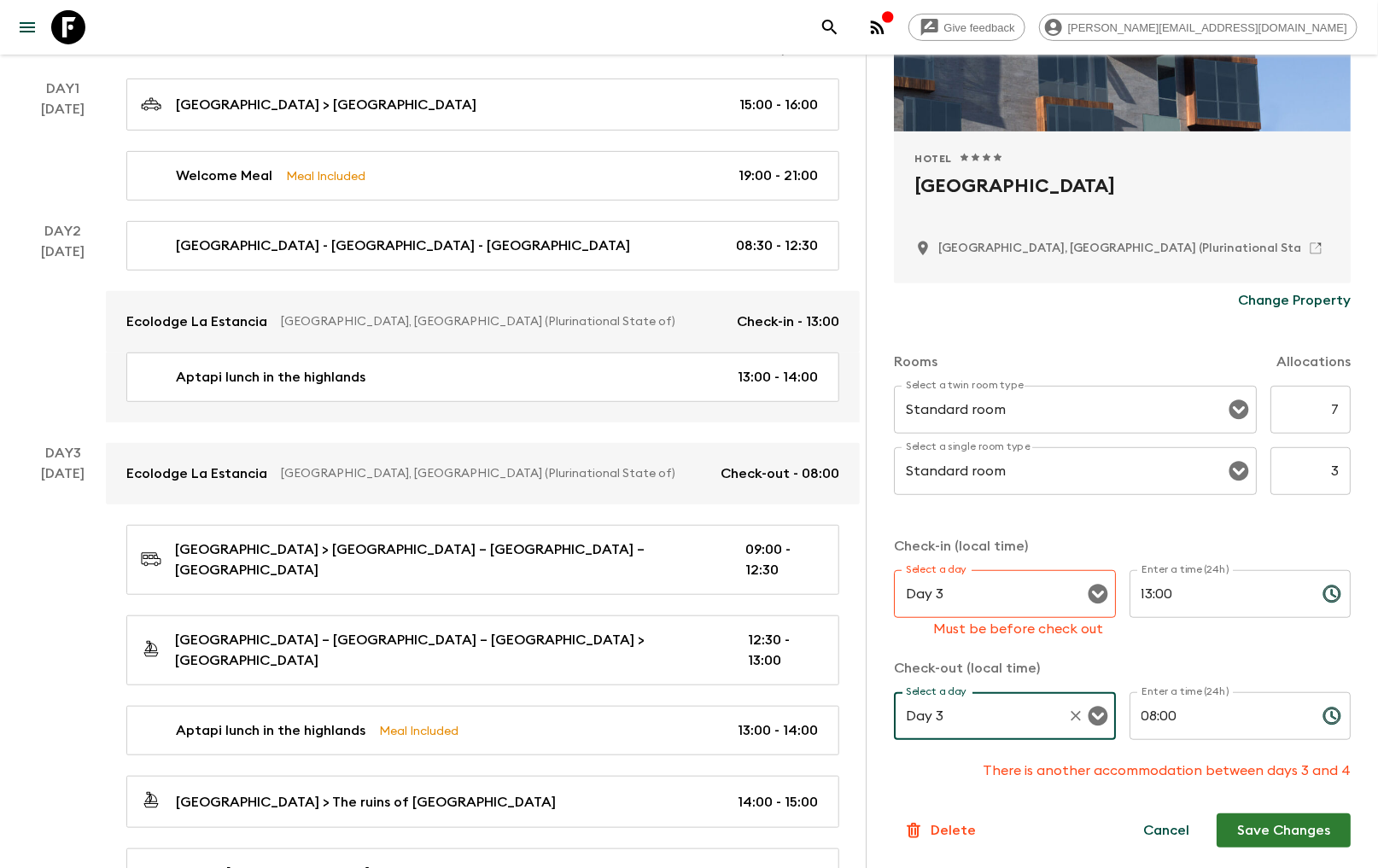
click at [1092, 718] on icon "Open" at bounding box center [1098, 717] width 21 height 21
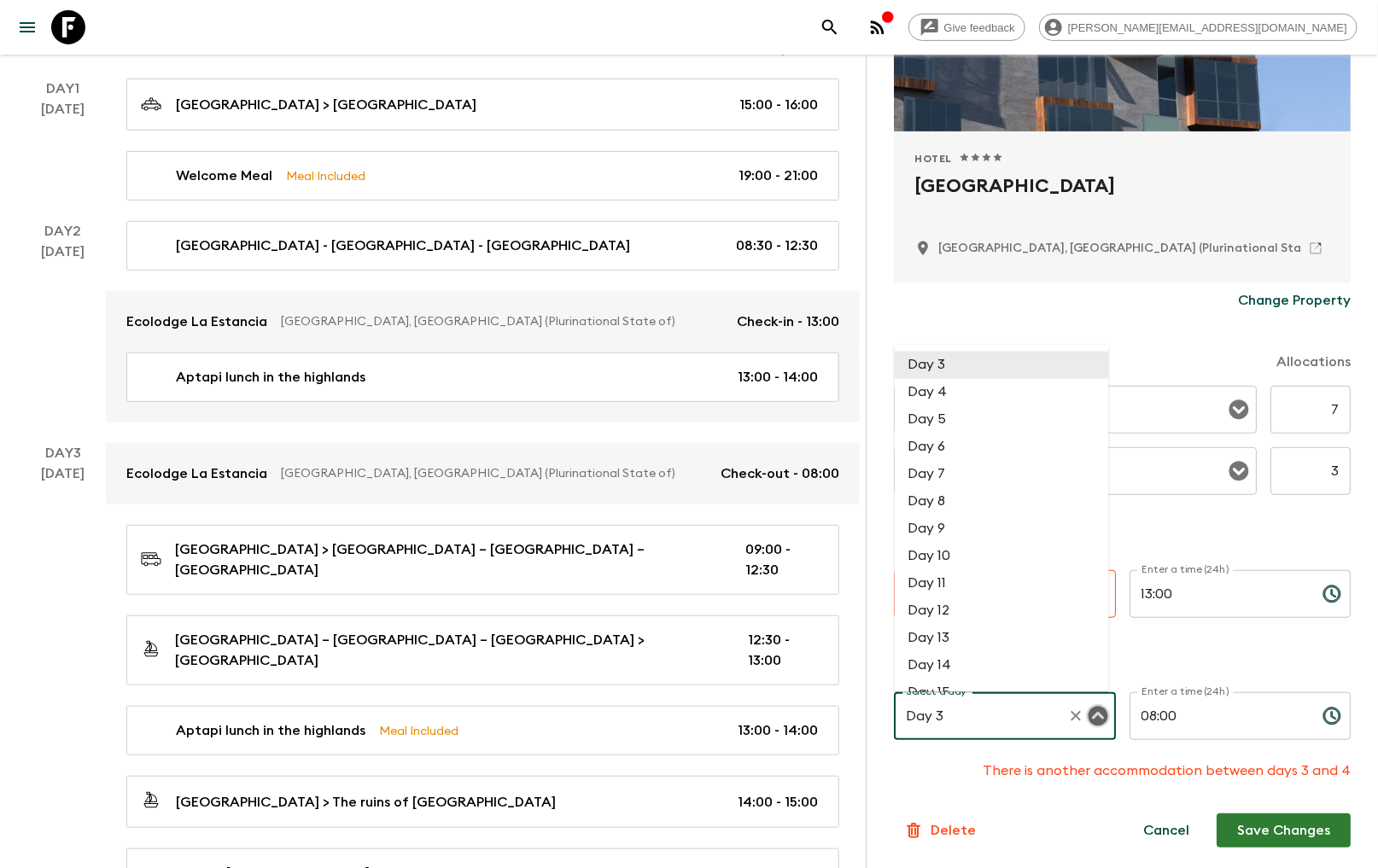
click at [1088, 709] on icon "Close" at bounding box center [1097, 717] width 20 height 20
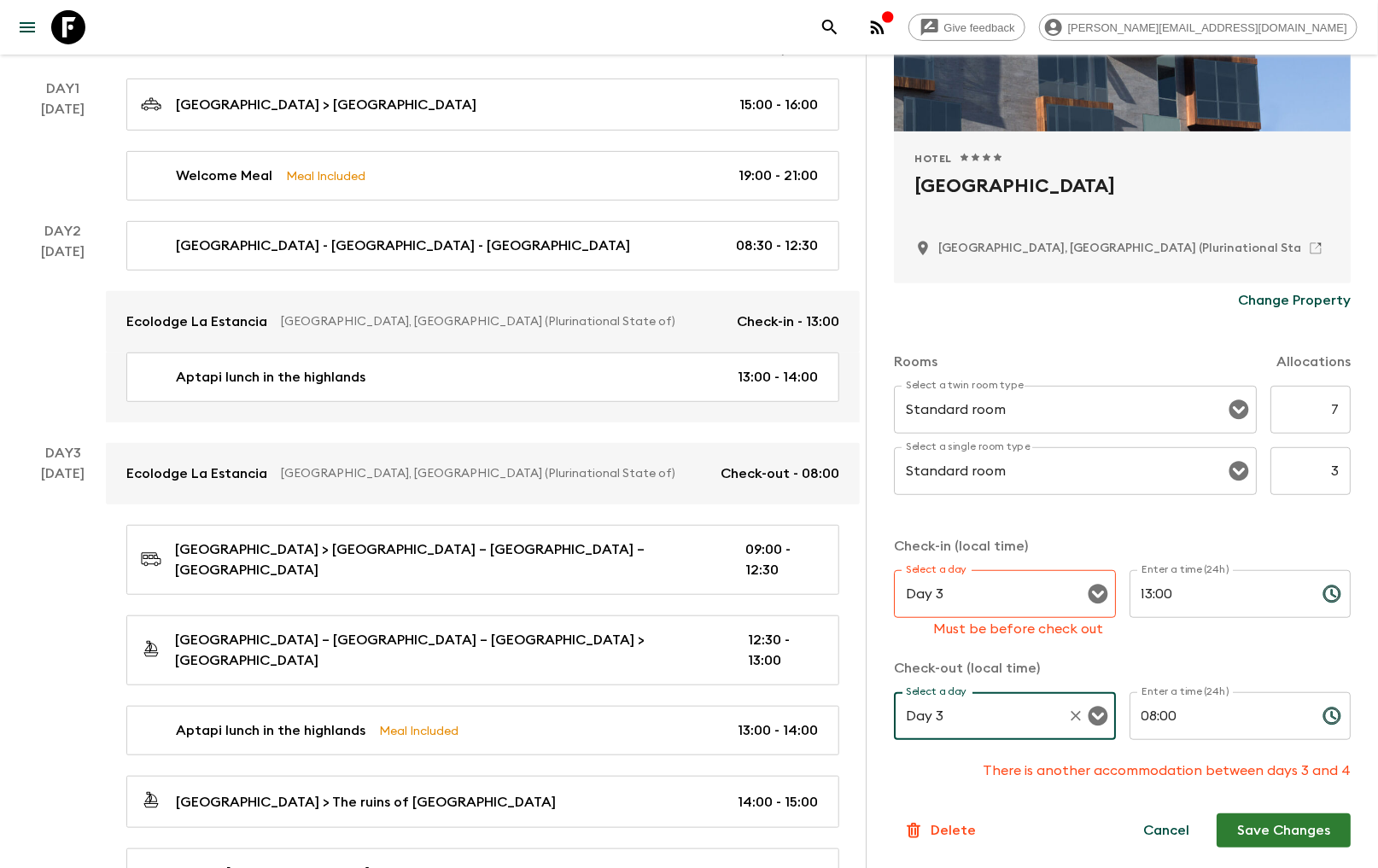
click at [1088, 718] on icon "Open" at bounding box center [1097, 717] width 20 height 20
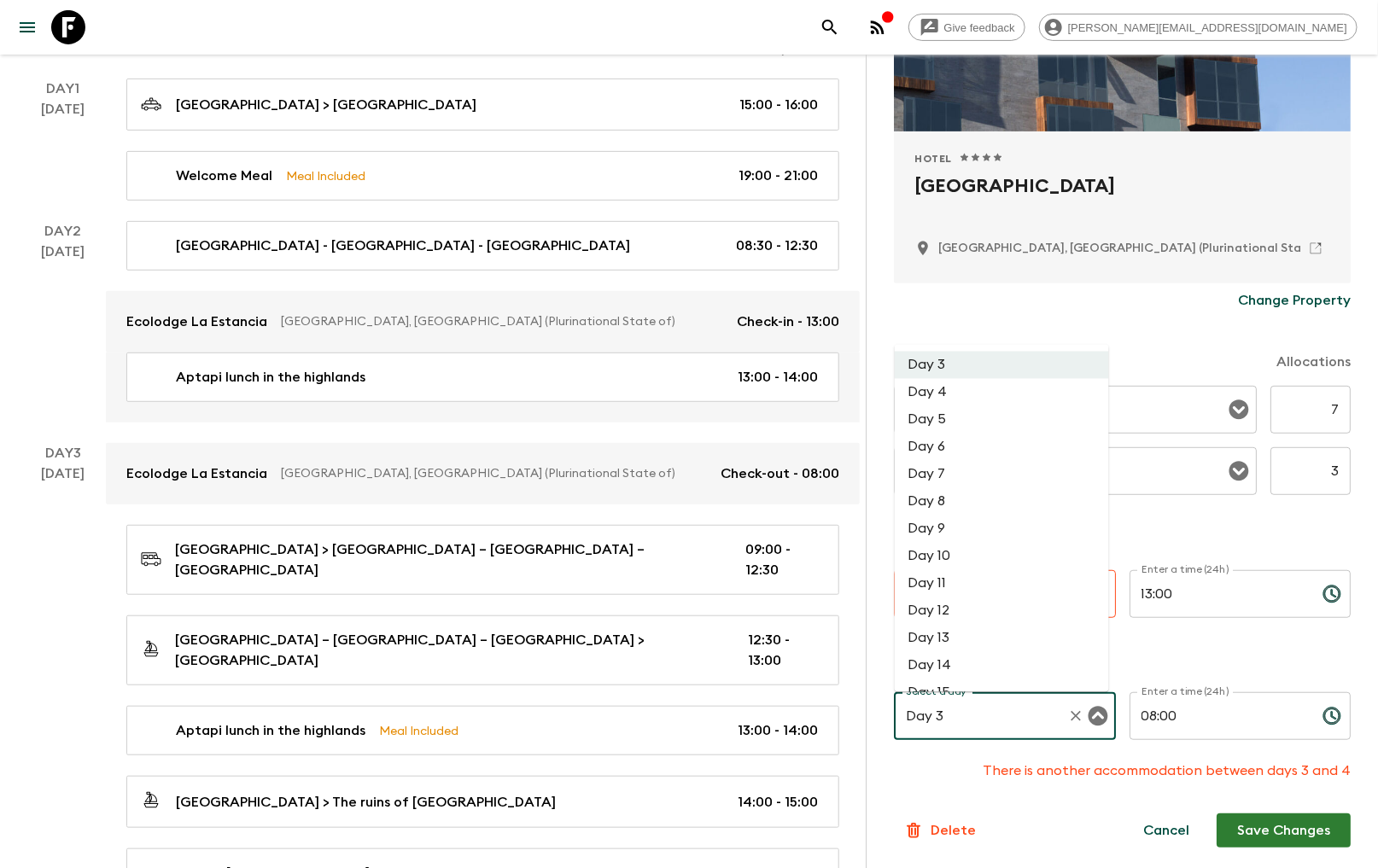
click at [926, 391] on li "Day 4" at bounding box center [1002, 393] width 214 height 27
type input "Day 4"
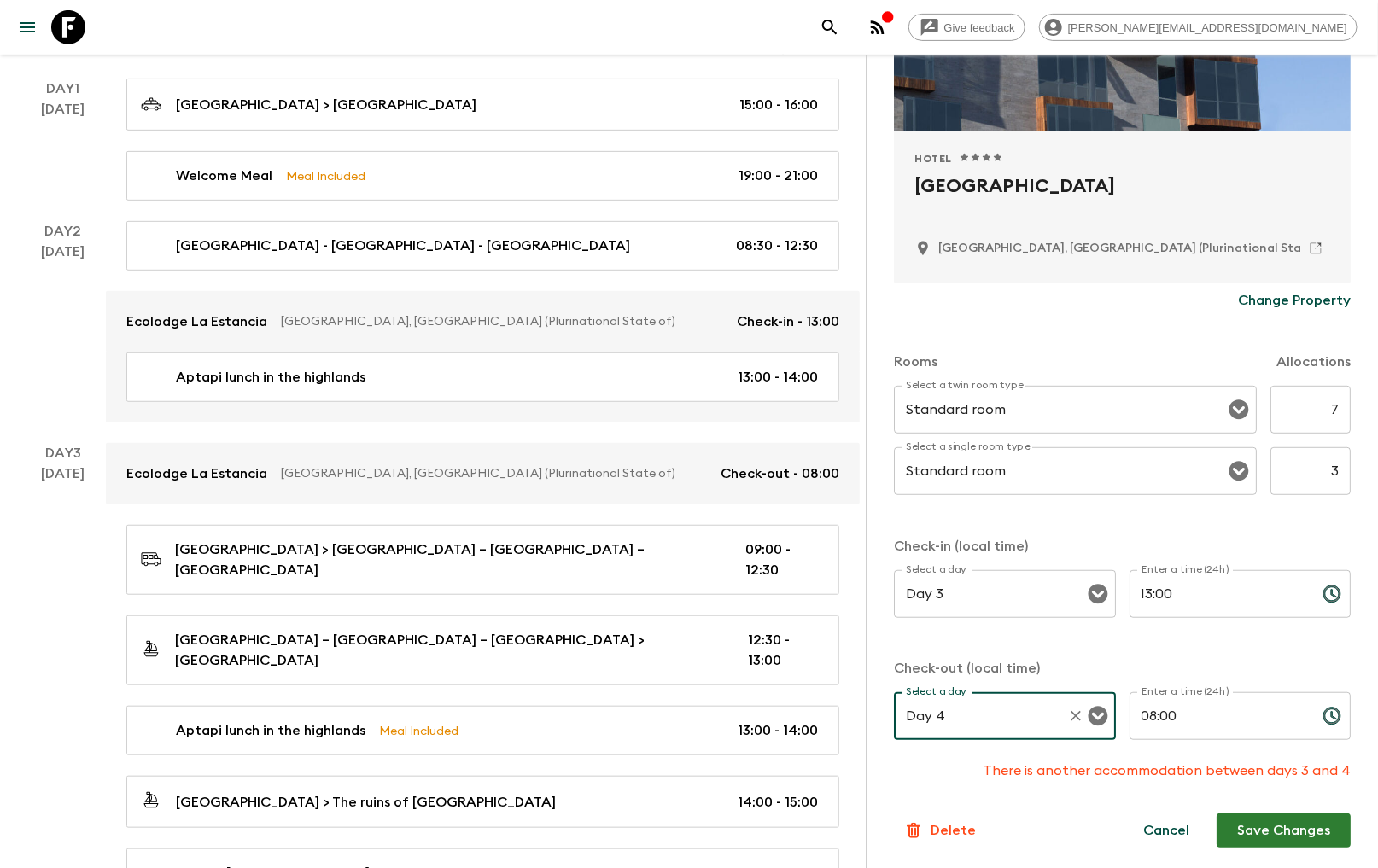
click at [1281, 832] on button "Save Changes" at bounding box center [1283, 830] width 134 height 34
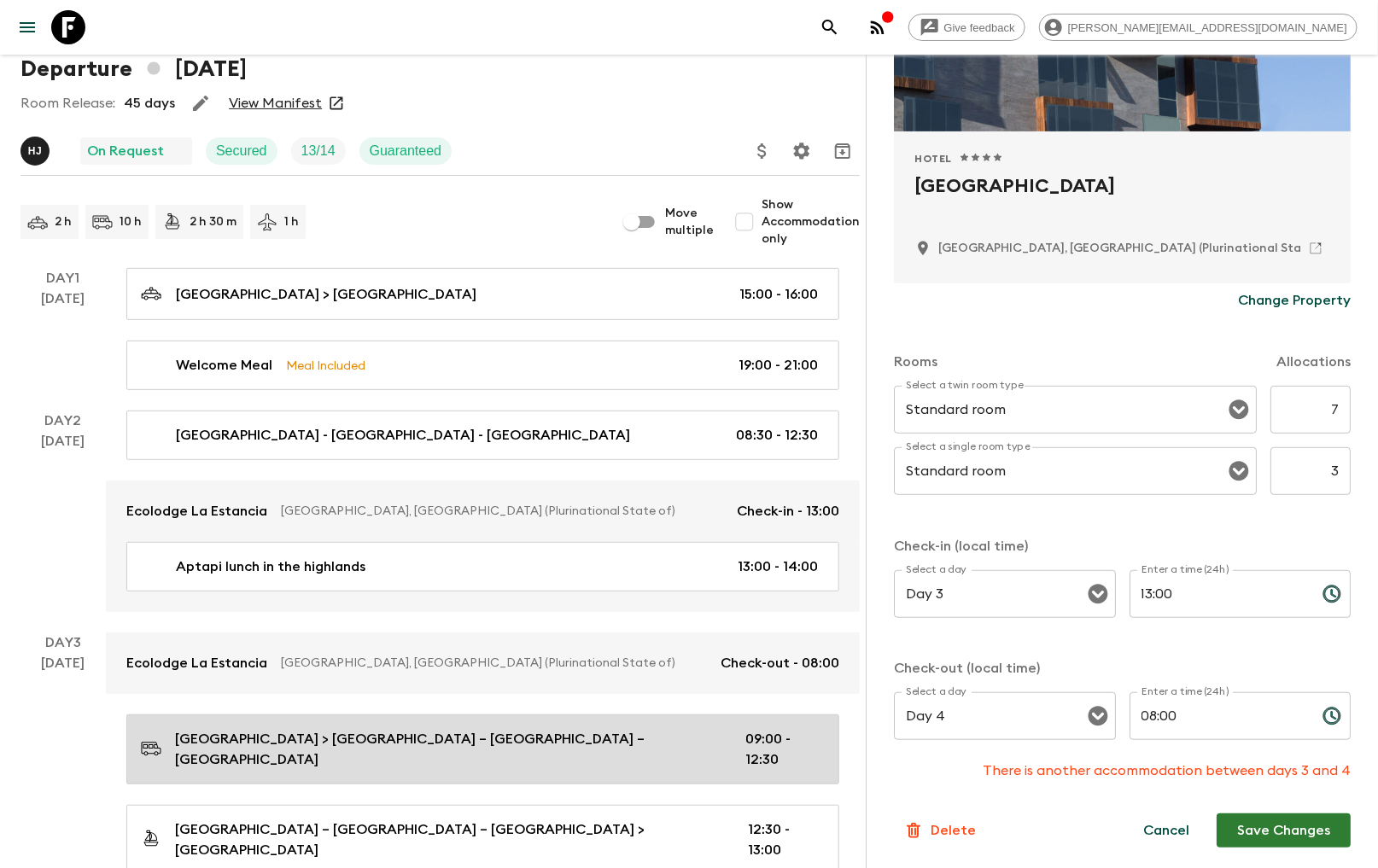
scroll to position [190, 0]
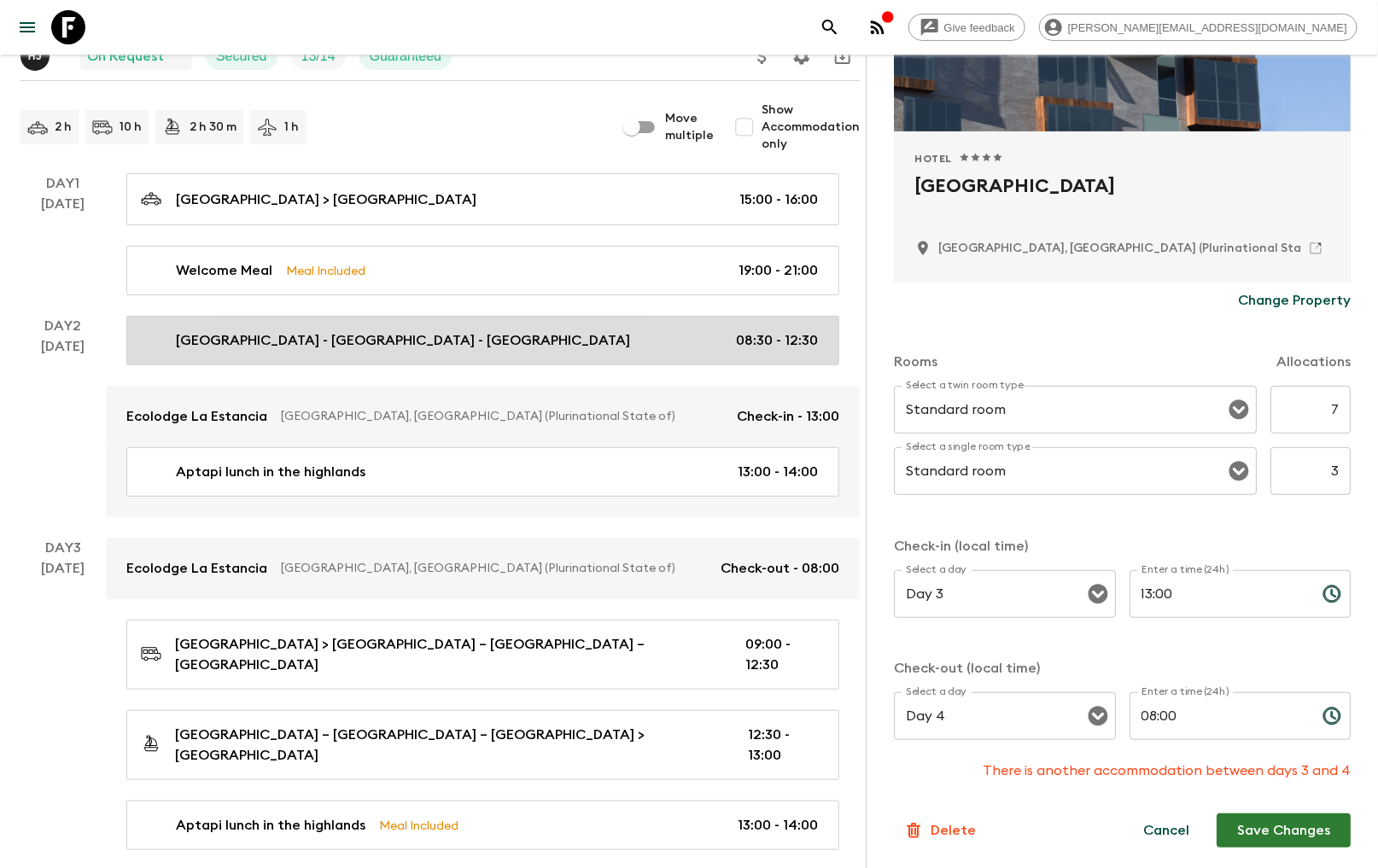
click at [398, 336] on div "[GEOGRAPHIC_DATA] - [GEOGRAPHIC_DATA] - [GEOGRAPHIC_DATA] 08:30 - 12:30" at bounding box center [479, 341] width 677 height 21
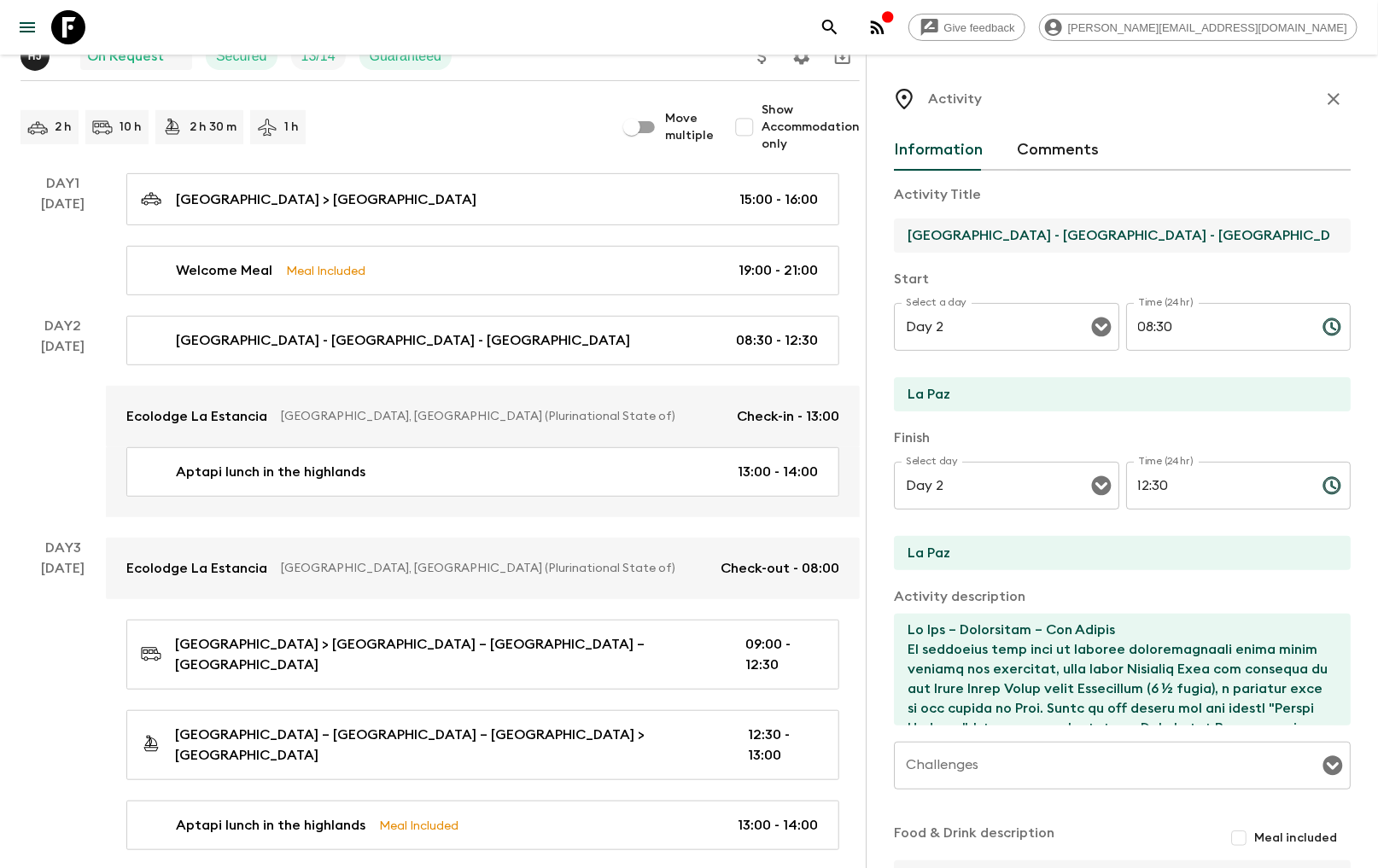
click at [1148, 238] on input "[GEOGRAPHIC_DATA] - [GEOGRAPHIC_DATA] - [GEOGRAPHIC_DATA]" at bounding box center [1116, 236] width 443 height 34
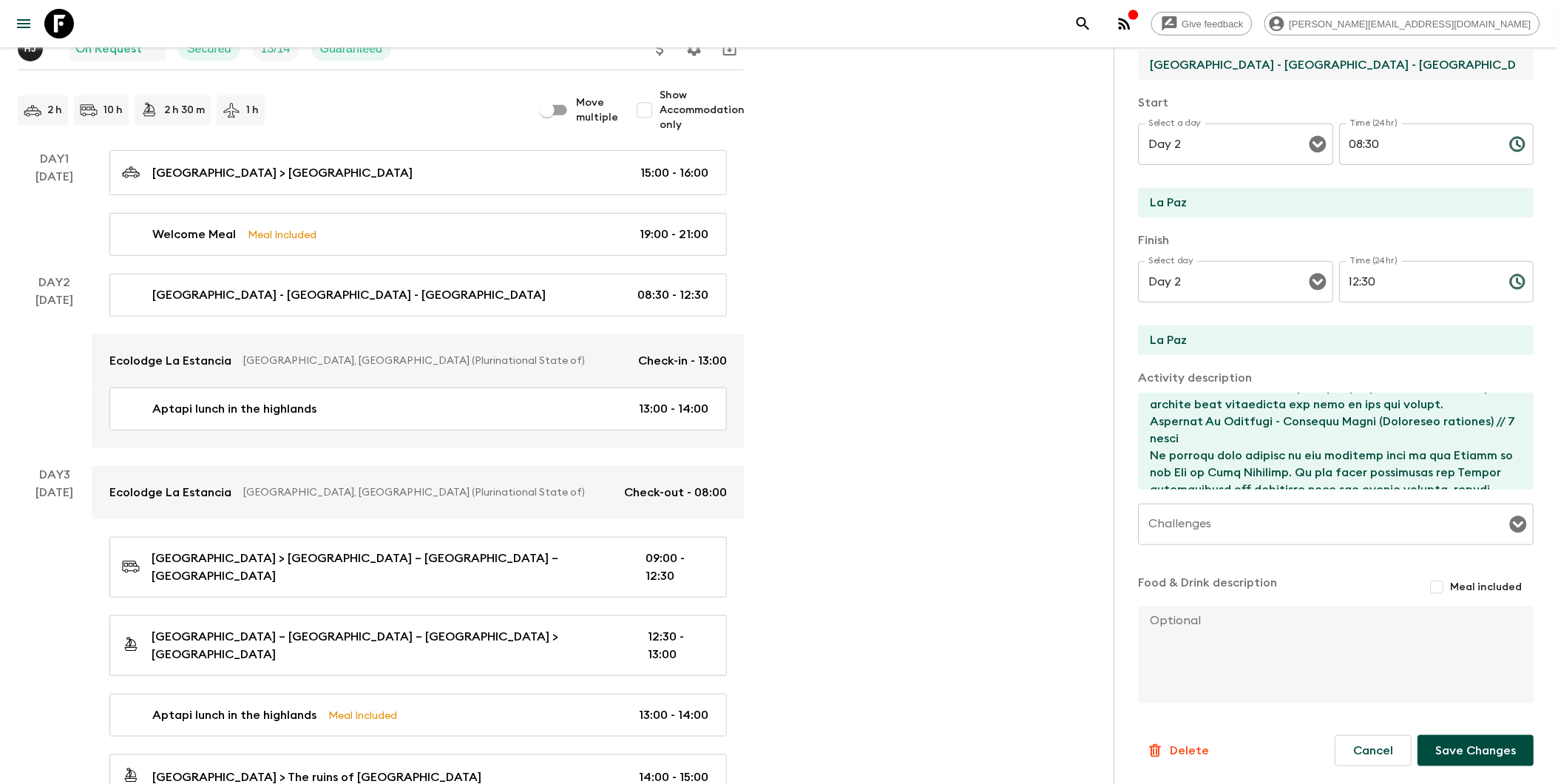
scroll to position [142, 0]
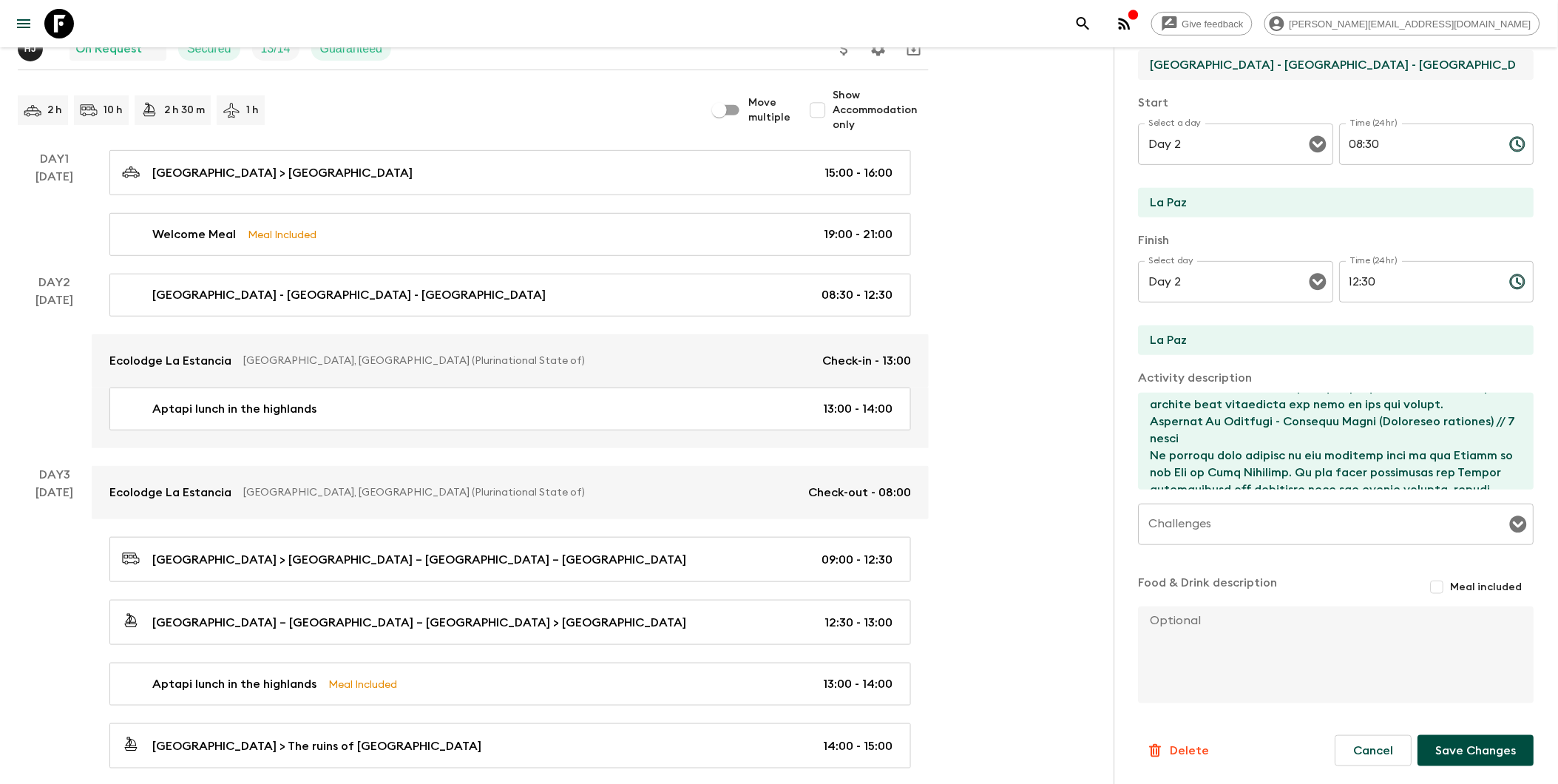
click at [1159, 733] on form "Activity Title [GEOGRAPHIC_DATA] - [GEOGRAPHIC_DATA] - [GEOGRAPHIC_DATA]-[GEOGR…" at bounding box center [1337, 387] width 395 height 757
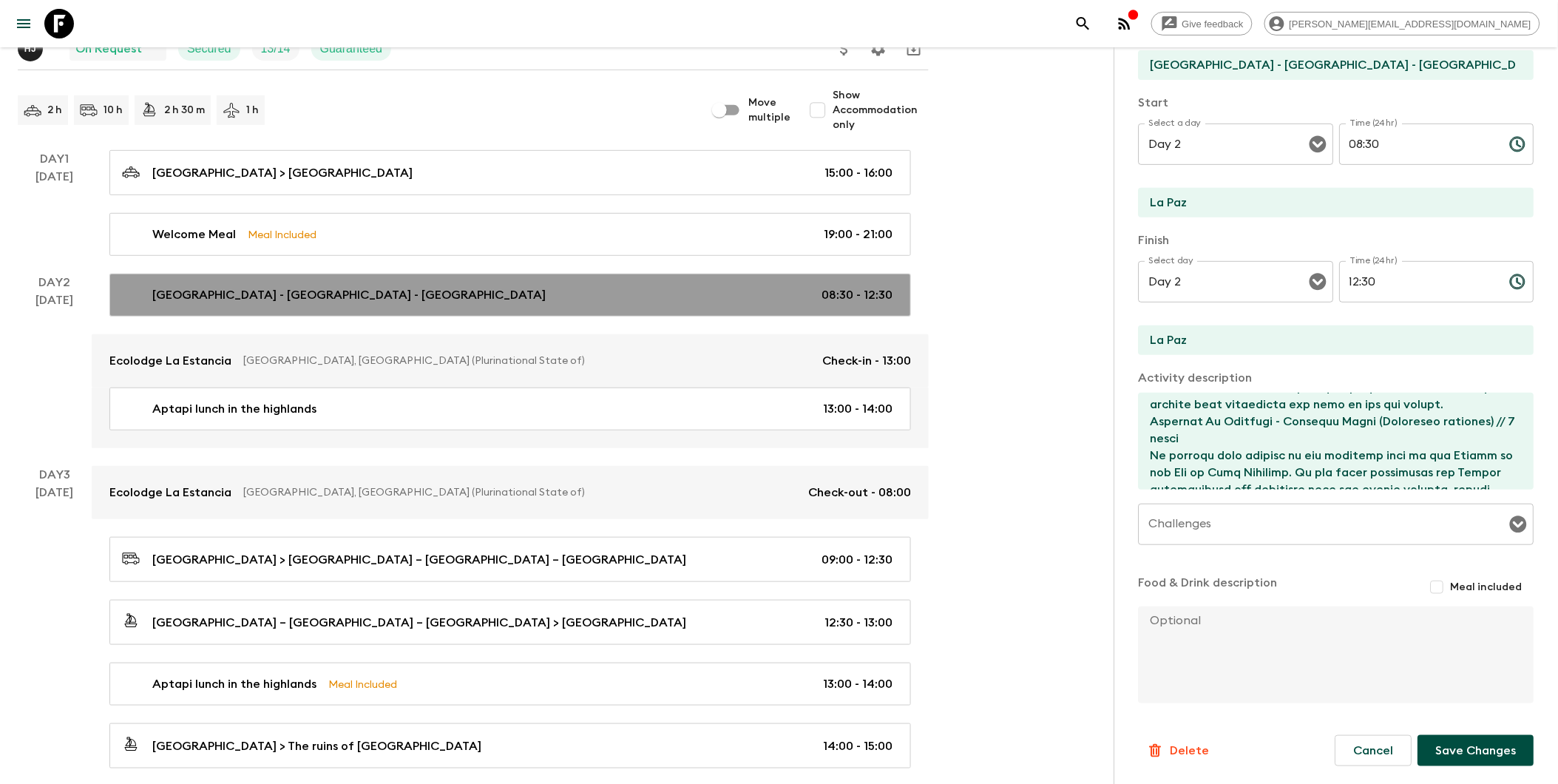
click at [412, 308] on link "[GEOGRAPHIC_DATA] - [GEOGRAPHIC_DATA] - [GEOGRAPHIC_DATA] 08:30 - 12:30" at bounding box center [510, 294] width 801 height 43
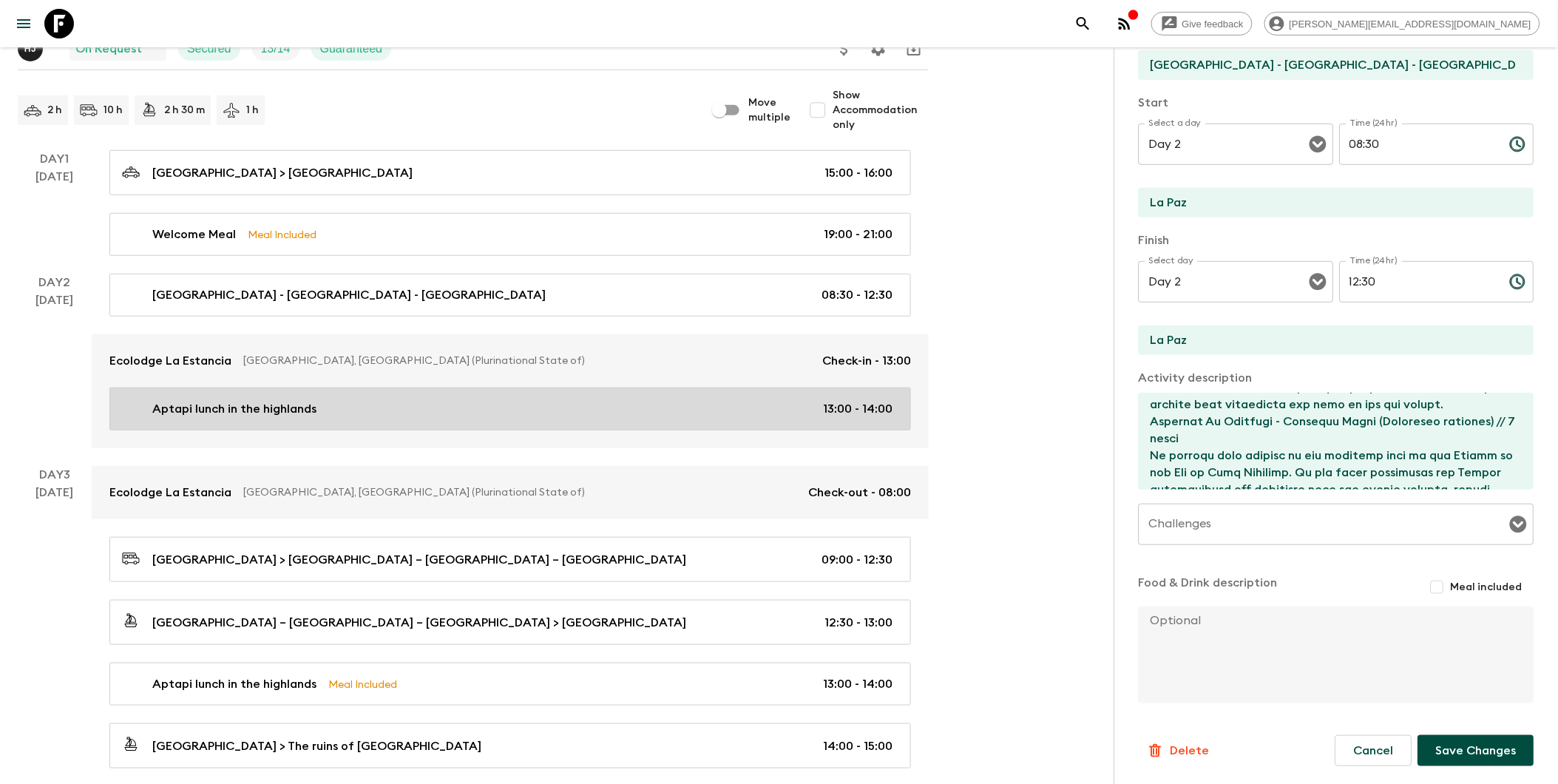
click at [386, 405] on div "Aptapi lunch in the highlands 13:00 - 14:00" at bounding box center [507, 409] width 770 height 18
type input "Aptapi lunch in the highlands"
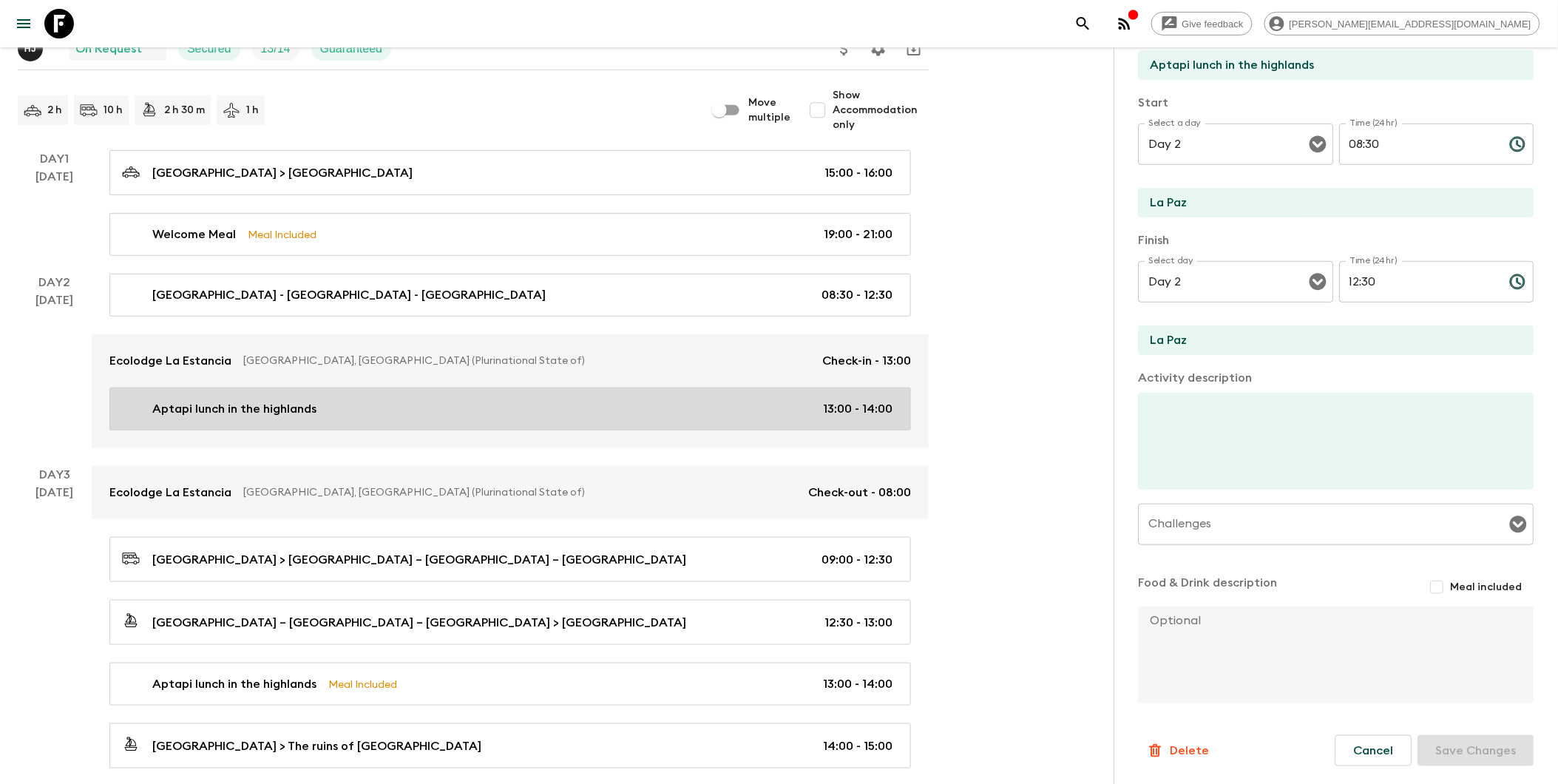
type input "13:00"
type input "14:00"
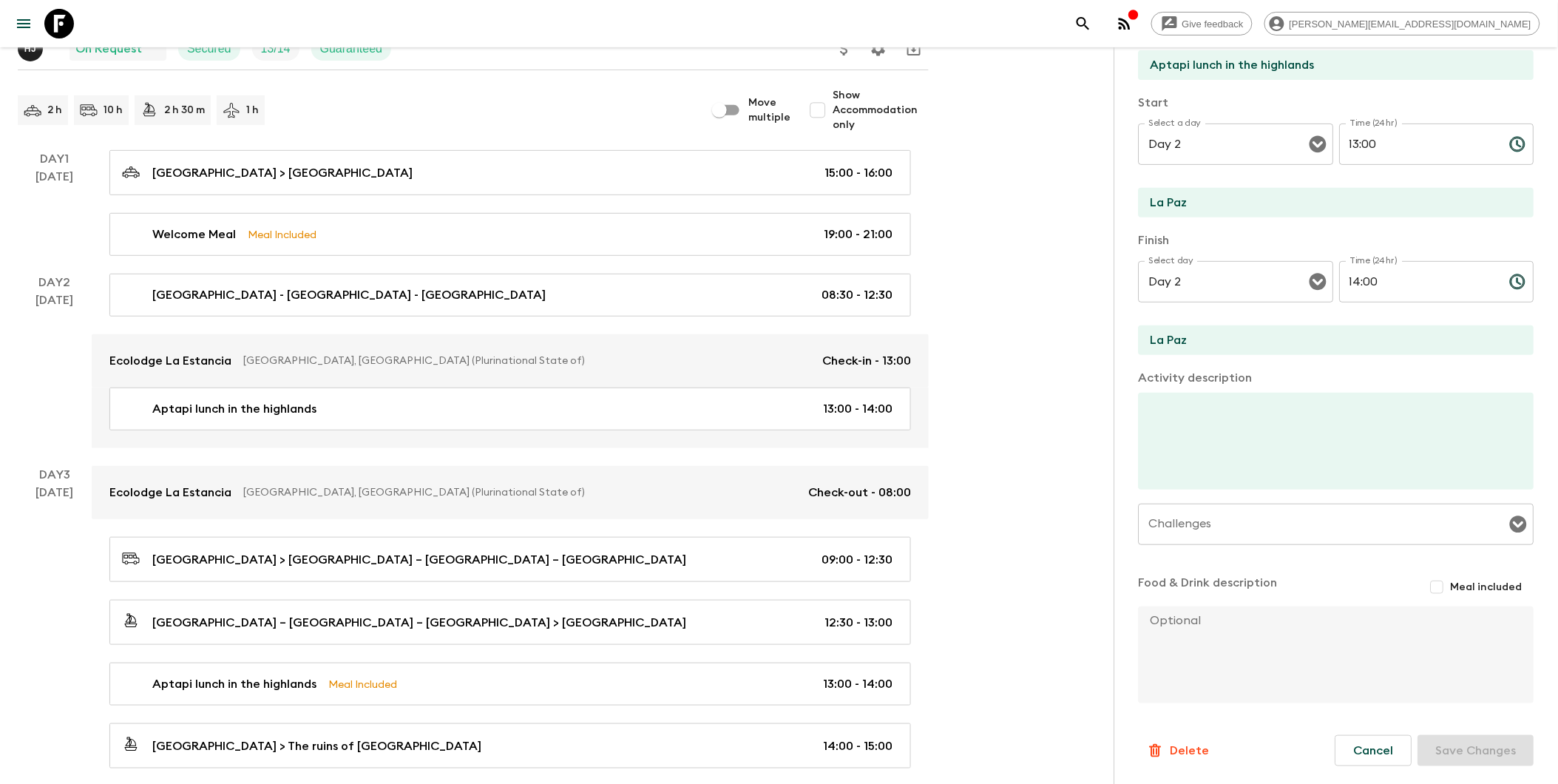
click at [1193, 751] on div "Cancel Save Changes" at bounding box center [1435, 751] width 199 height 31
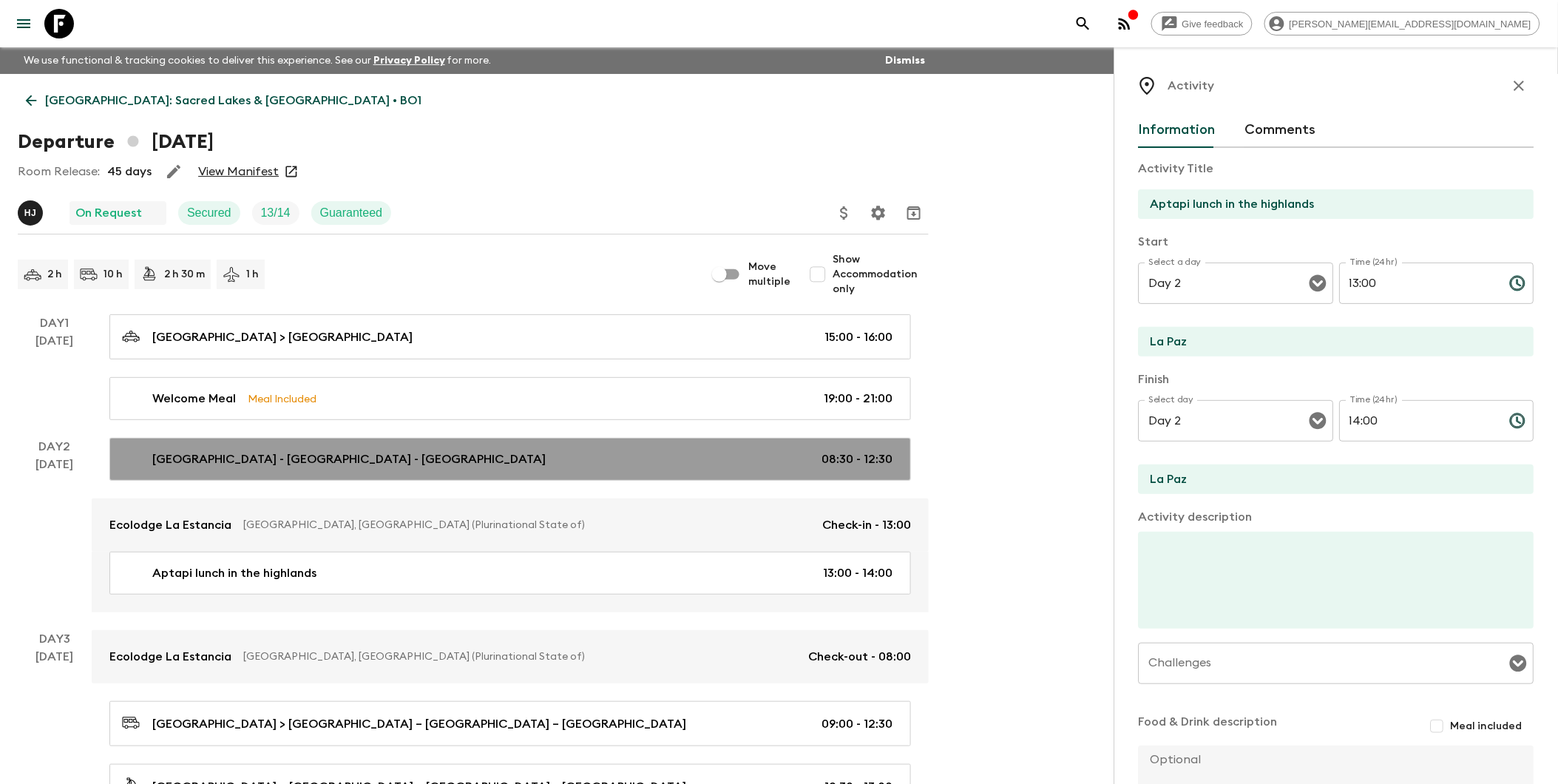
click at [372, 472] on link "[GEOGRAPHIC_DATA] - [GEOGRAPHIC_DATA] - [GEOGRAPHIC_DATA] 08:30 - 12:30" at bounding box center [510, 459] width 801 height 43
type input "[GEOGRAPHIC_DATA] - [GEOGRAPHIC_DATA] - [GEOGRAPHIC_DATA]"
type textarea "Lo Ips – Dolorsitam – Con Adipis El seddoeius temp inci ut laboree doloremagnaa…"
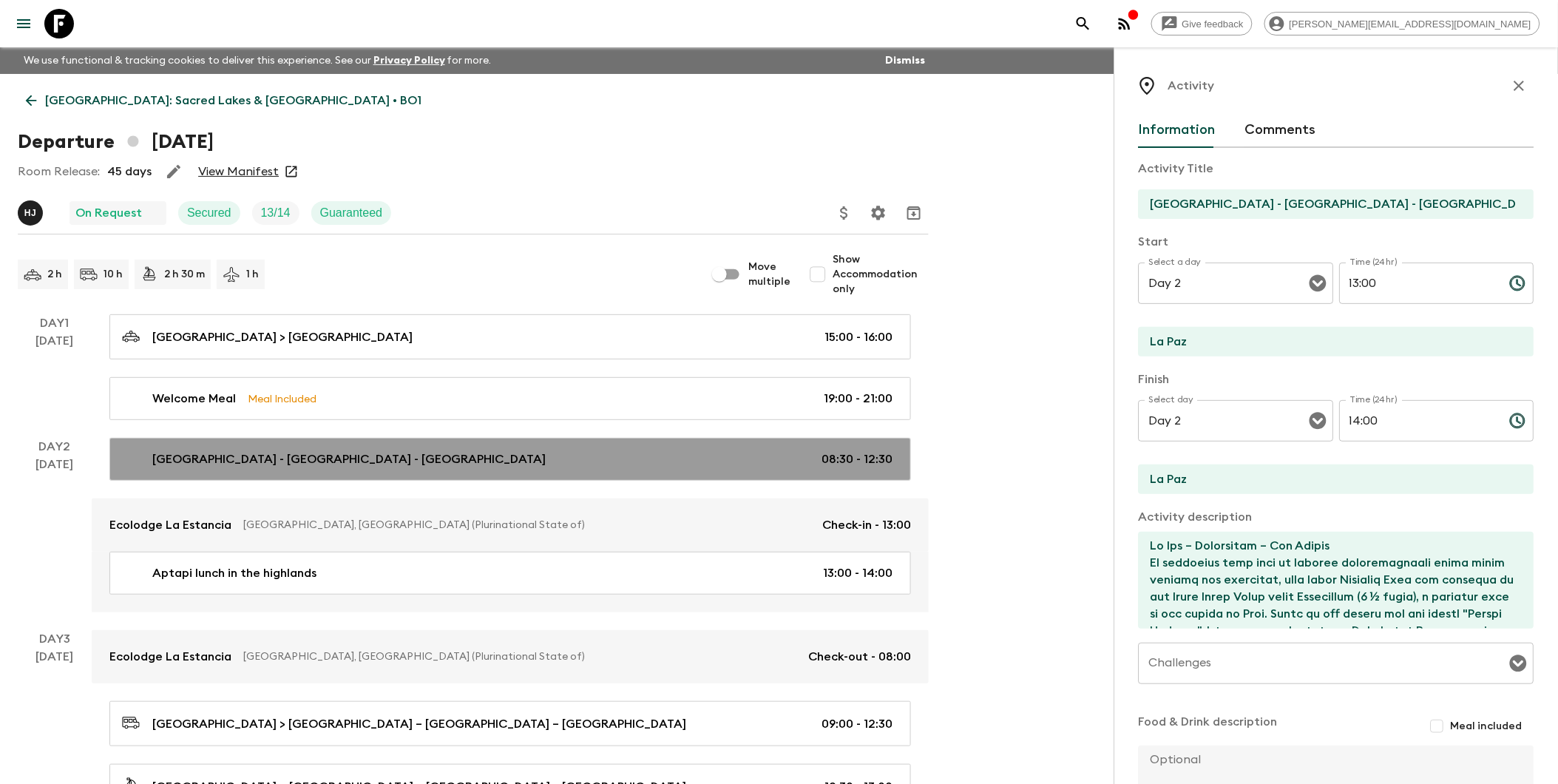
type input "08:30"
type input "12:30"
click at [375, 463] on div "[GEOGRAPHIC_DATA] - [GEOGRAPHIC_DATA] - [GEOGRAPHIC_DATA] 08:30 - 12:30" at bounding box center [507, 460] width 770 height 18
click at [325, 454] on p "[GEOGRAPHIC_DATA] - [GEOGRAPHIC_DATA] - [GEOGRAPHIC_DATA]" at bounding box center [349, 460] width 394 height 18
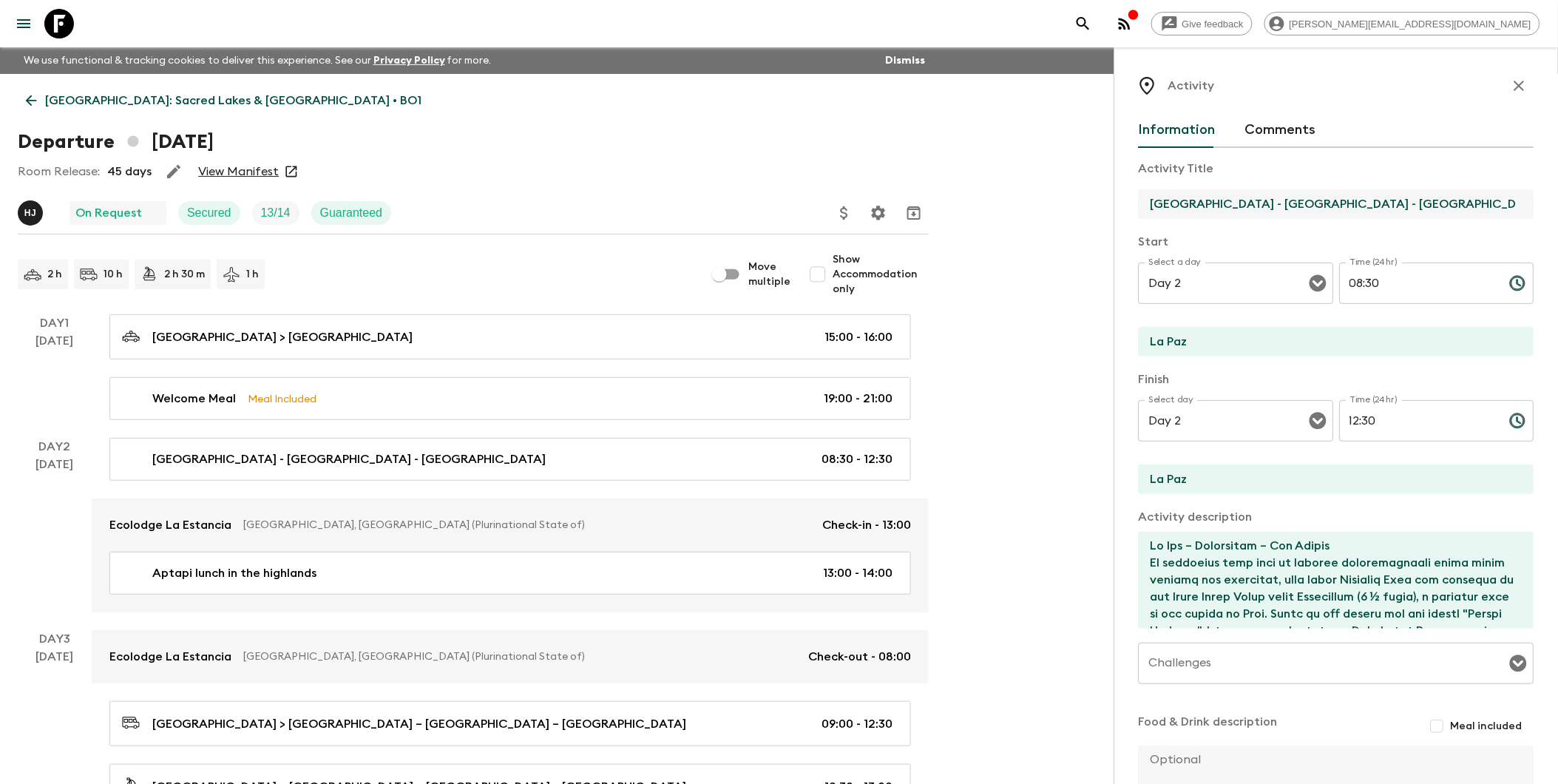
click at [1193, 201] on input "[GEOGRAPHIC_DATA] - [GEOGRAPHIC_DATA] - [GEOGRAPHIC_DATA]" at bounding box center [1331, 204] width 384 height 29
click at [1193, 207] on input "[GEOGRAPHIC_DATA] - [GEOGRAPHIC_DATA] - [GEOGRAPHIC_DATA]" at bounding box center [1331, 204] width 384 height 29
click at [1193, 200] on input "[GEOGRAPHIC_DATA] - [GEOGRAPHIC_DATA] - [GEOGRAPHIC_DATA]" at bounding box center [1331, 204] width 384 height 29
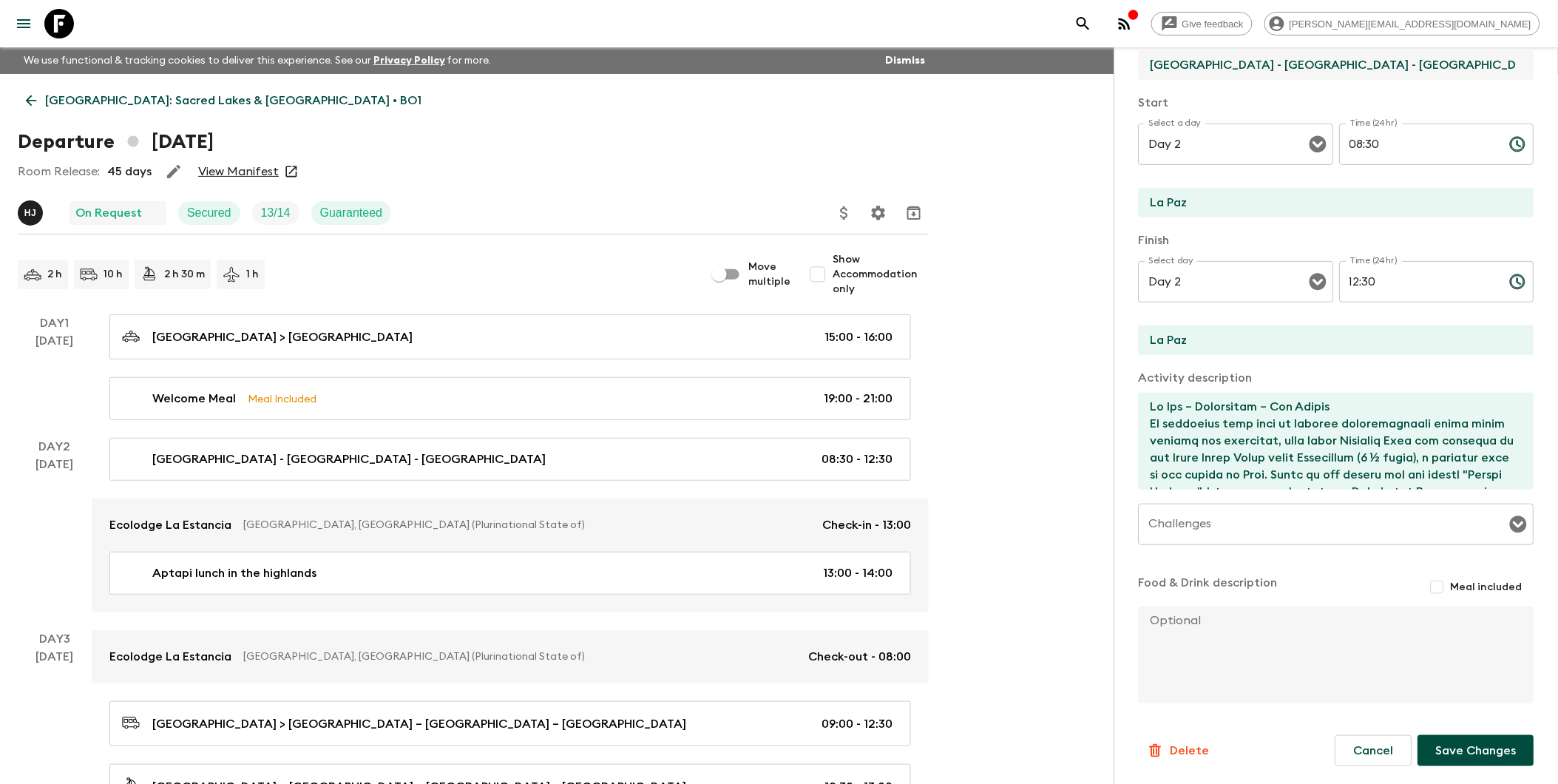
scroll to position [82, 0]
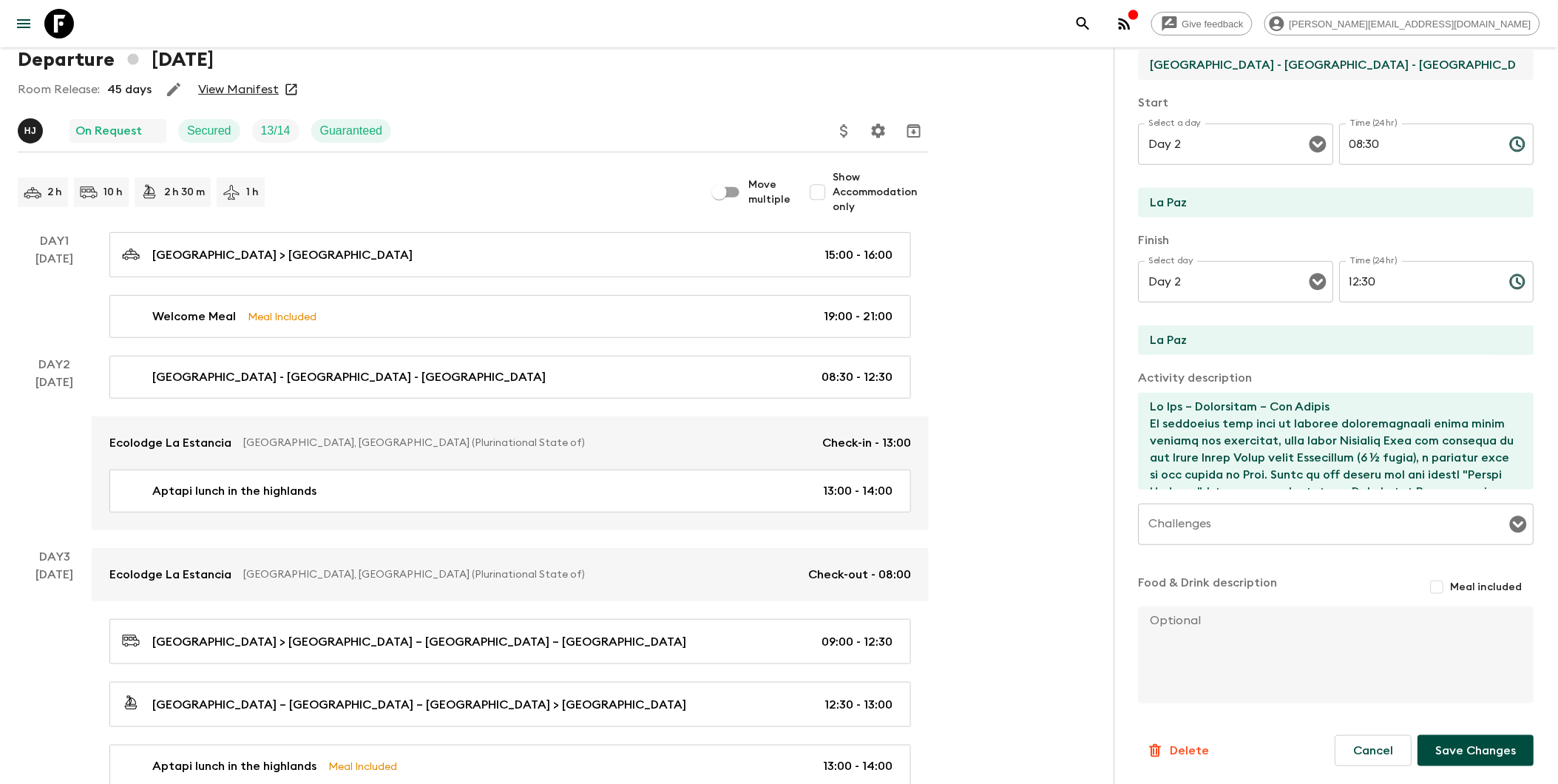
type input "[GEOGRAPHIC_DATA] - [GEOGRAPHIC_DATA] - [GEOGRAPHIC_DATA]-[GEOGRAPHIC_DATA]"
click at [1193, 751] on button "Save Changes" at bounding box center [1476, 751] width 116 height 31
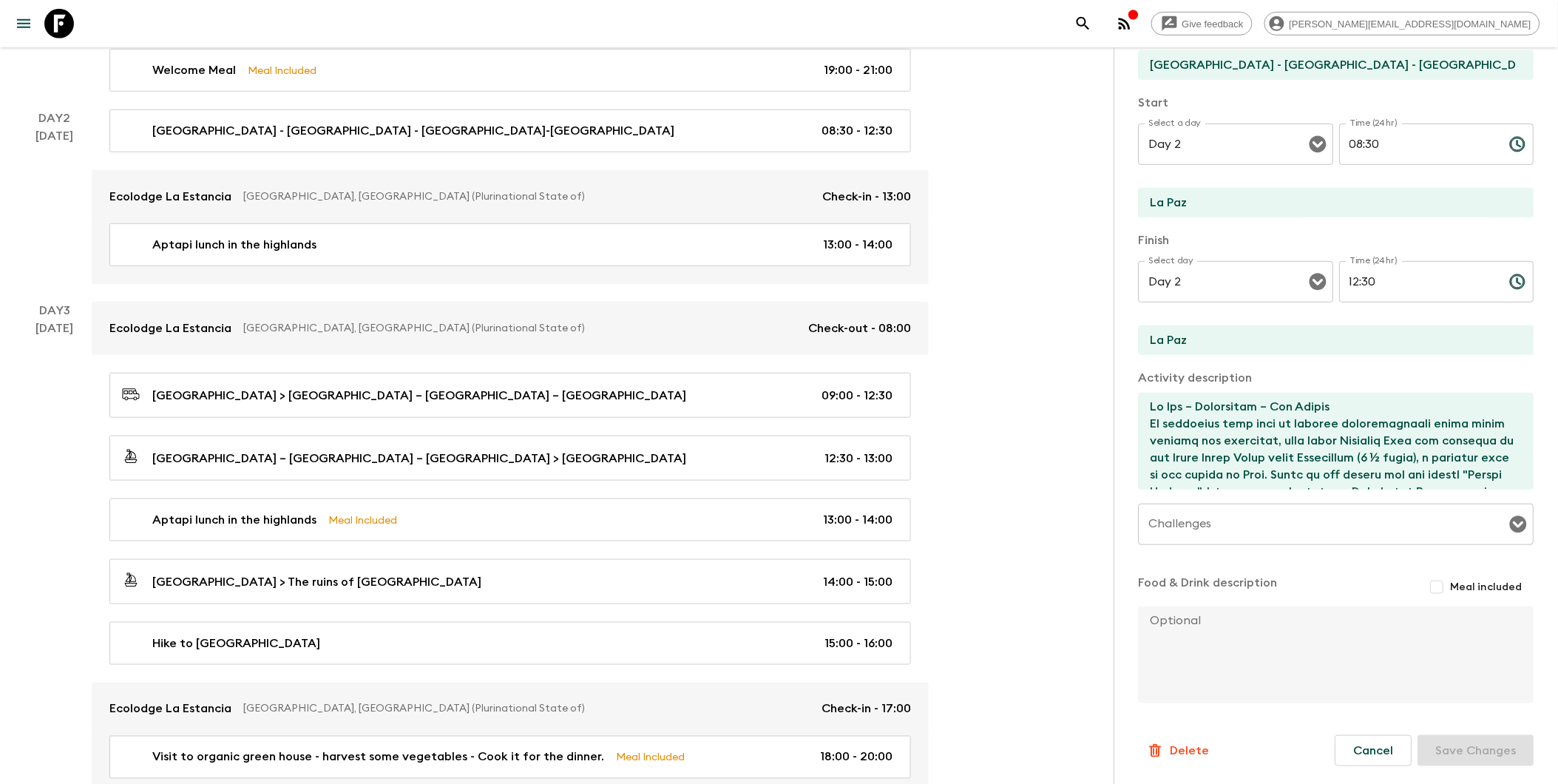
scroll to position [410, 0]
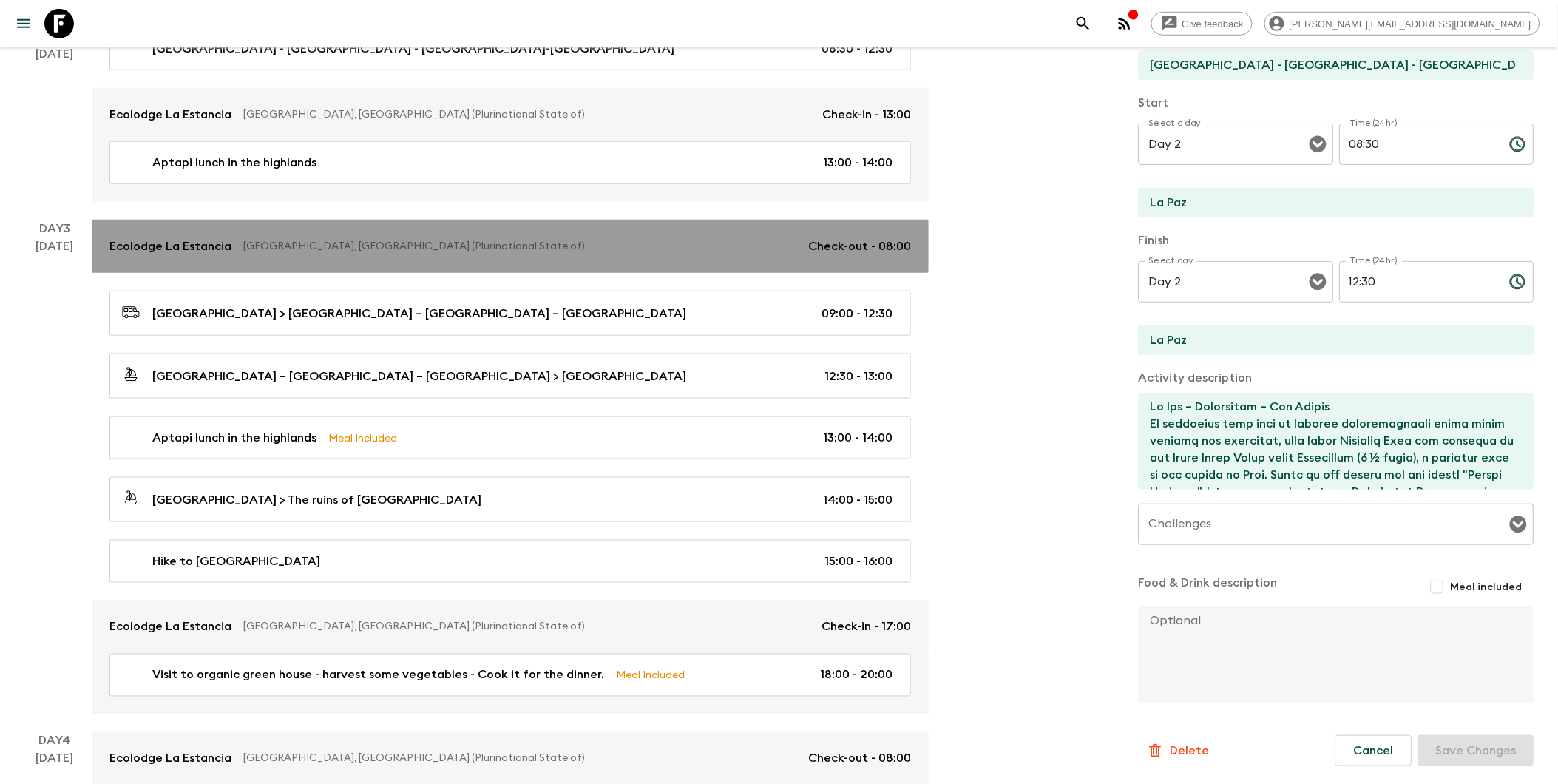
click at [264, 249] on p "[GEOGRAPHIC_DATA], [GEOGRAPHIC_DATA] (Plurinational State of)" at bounding box center [520, 246] width 553 height 15
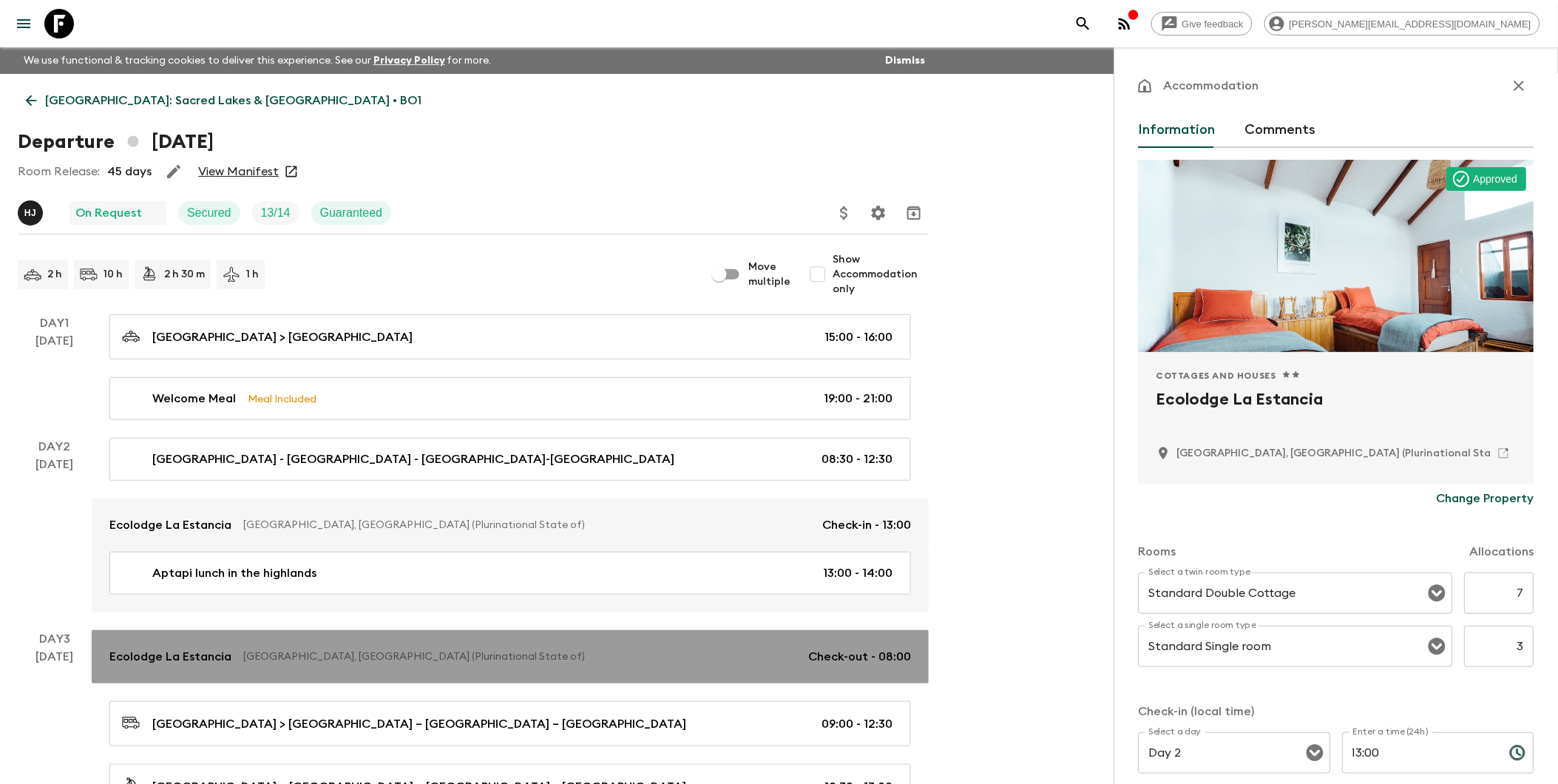
click at [277, 659] on p "[GEOGRAPHIC_DATA], [GEOGRAPHIC_DATA] (Plurinational State of)" at bounding box center [520, 656] width 553 height 15
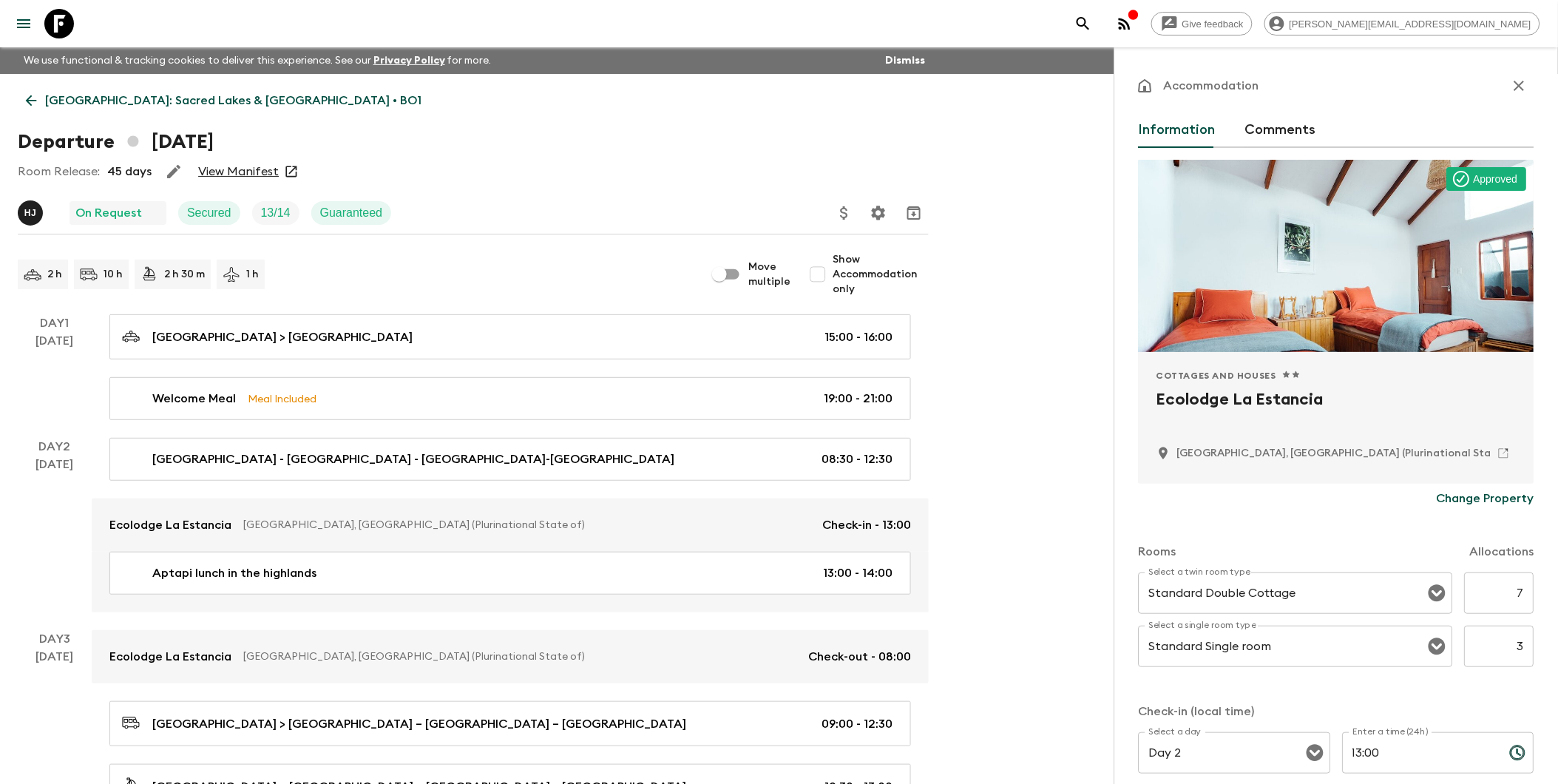
click at [1193, 498] on p "Change Property" at bounding box center [1486, 499] width 98 height 18
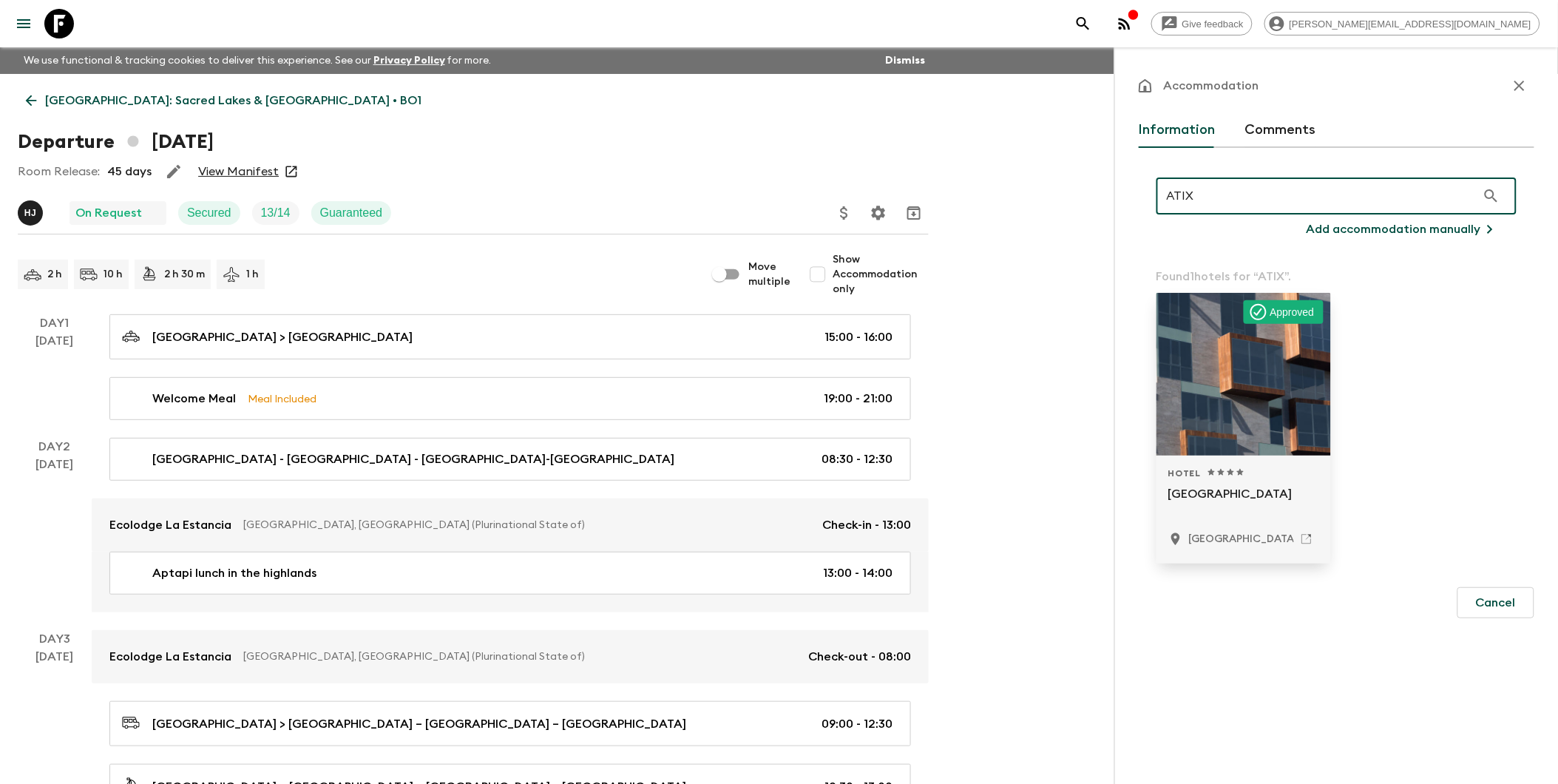
type input "ATIX"
click at [1193, 448] on div at bounding box center [1244, 374] width 175 height 163
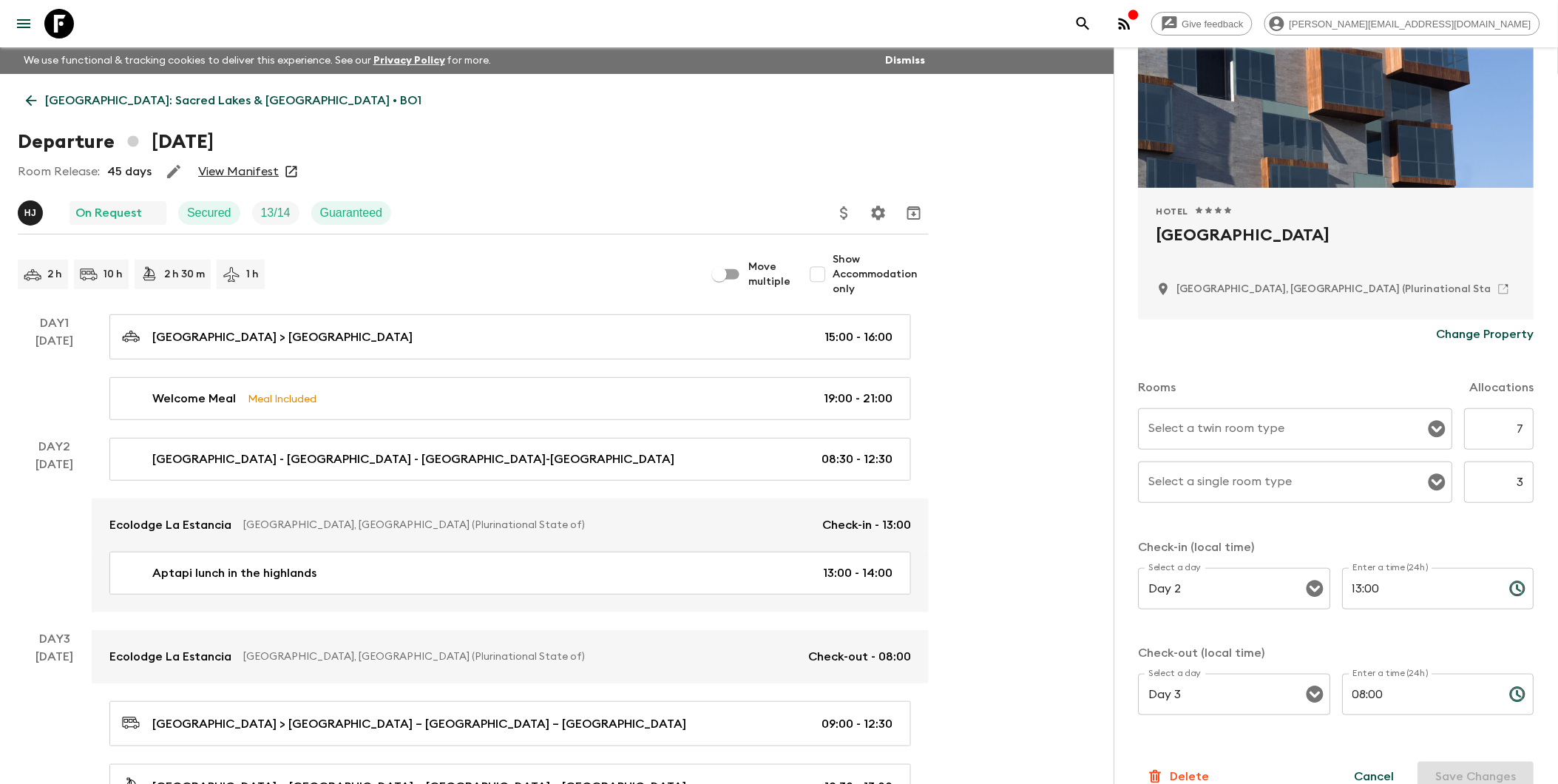
scroll to position [82, 0]
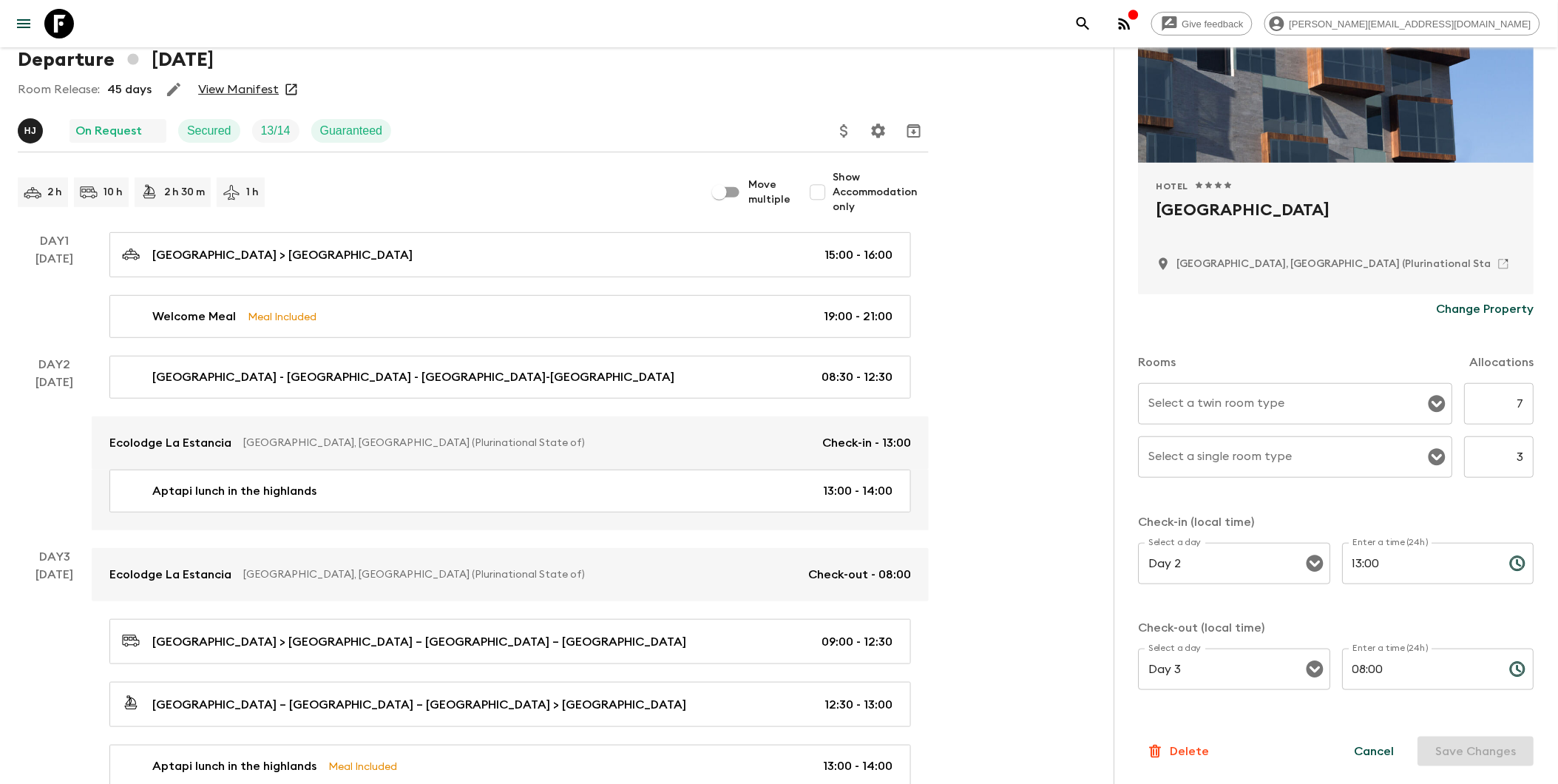
click at [1193, 405] on input "Select a twin room type" at bounding box center [1285, 403] width 279 height 28
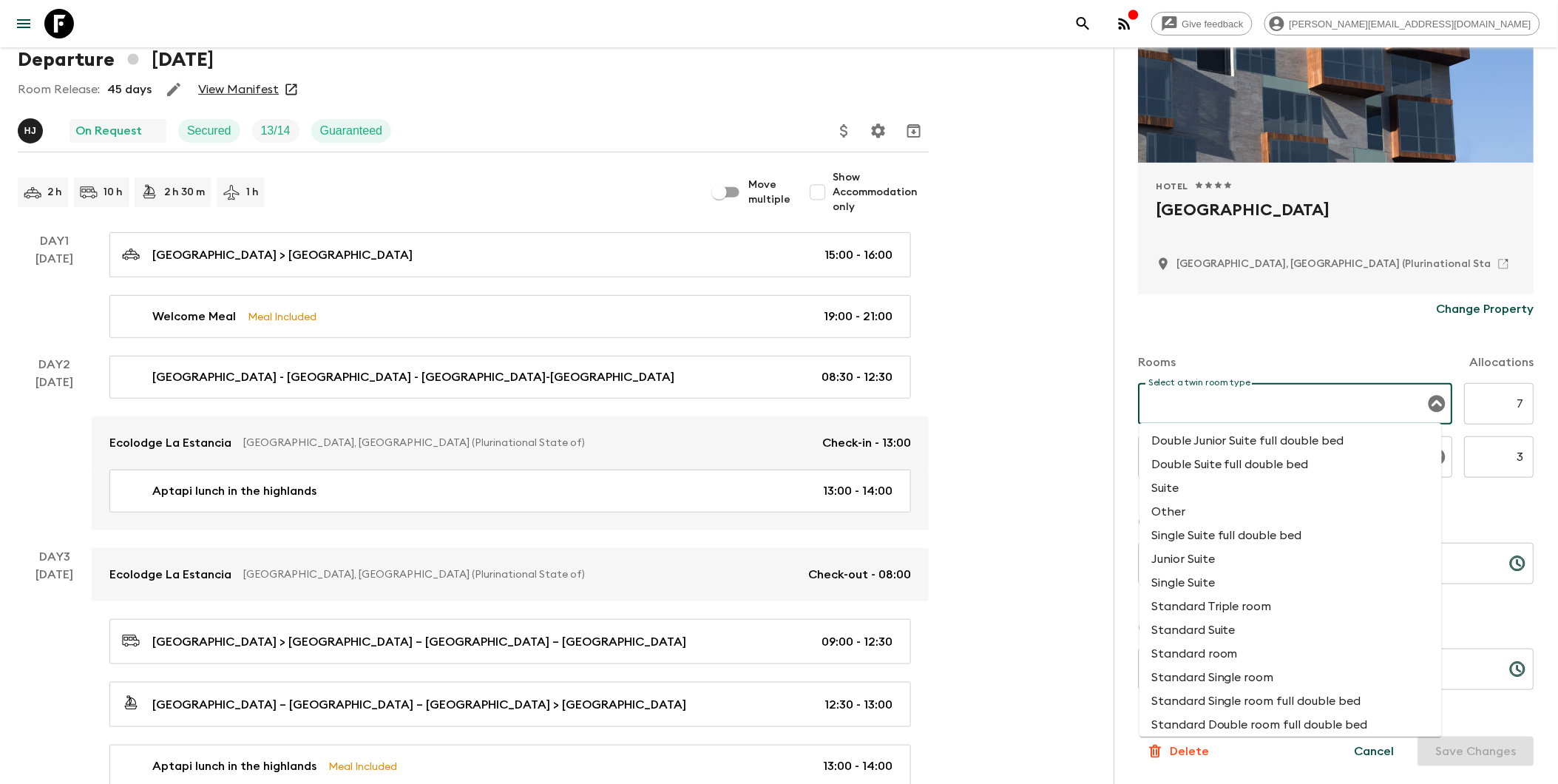
click at [1193, 660] on li "Standard room" at bounding box center [1291, 653] width 303 height 24
type input "Standard room"
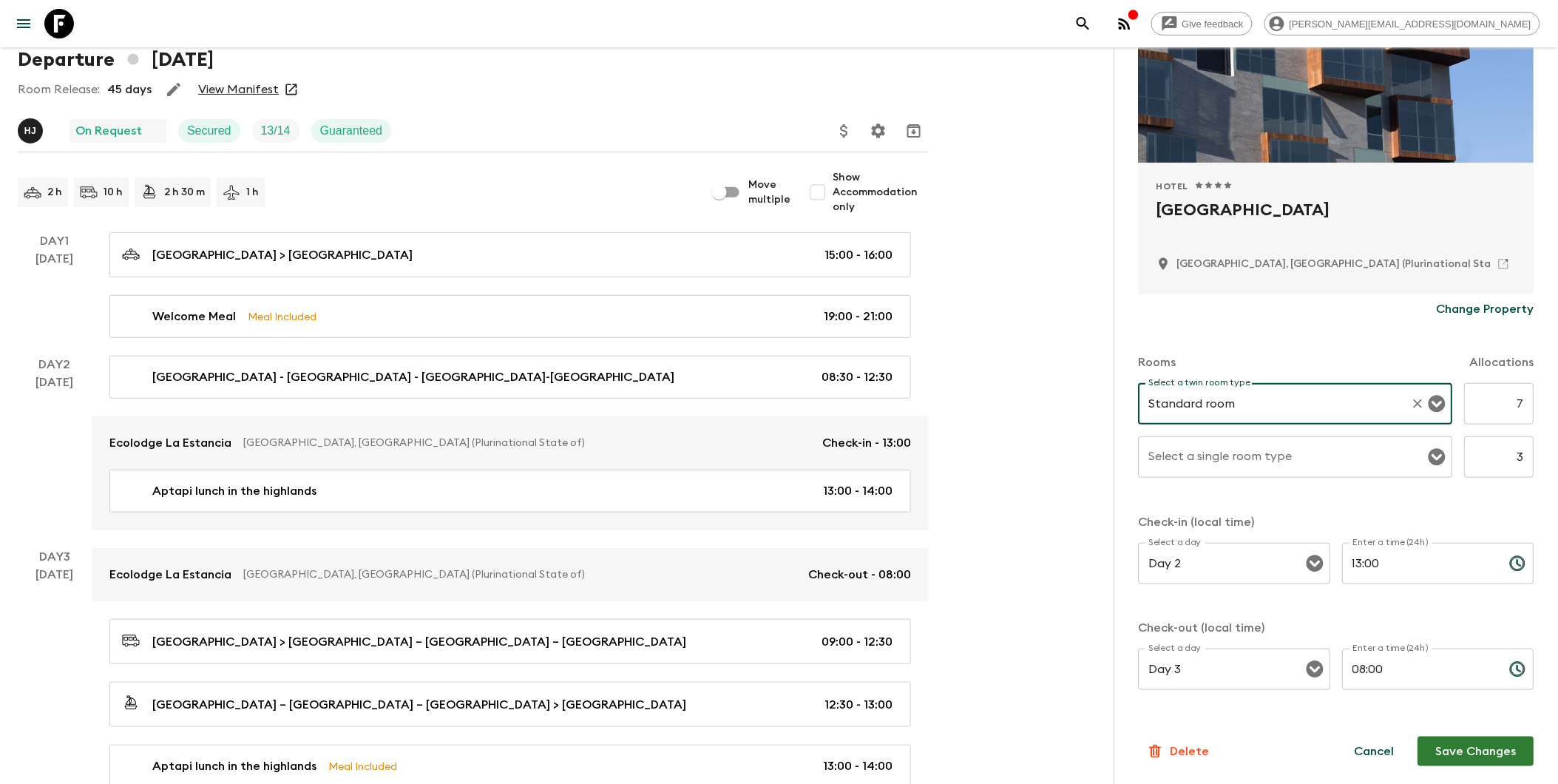
click at [1193, 452] on input "Select a single room type" at bounding box center [1285, 456] width 279 height 28
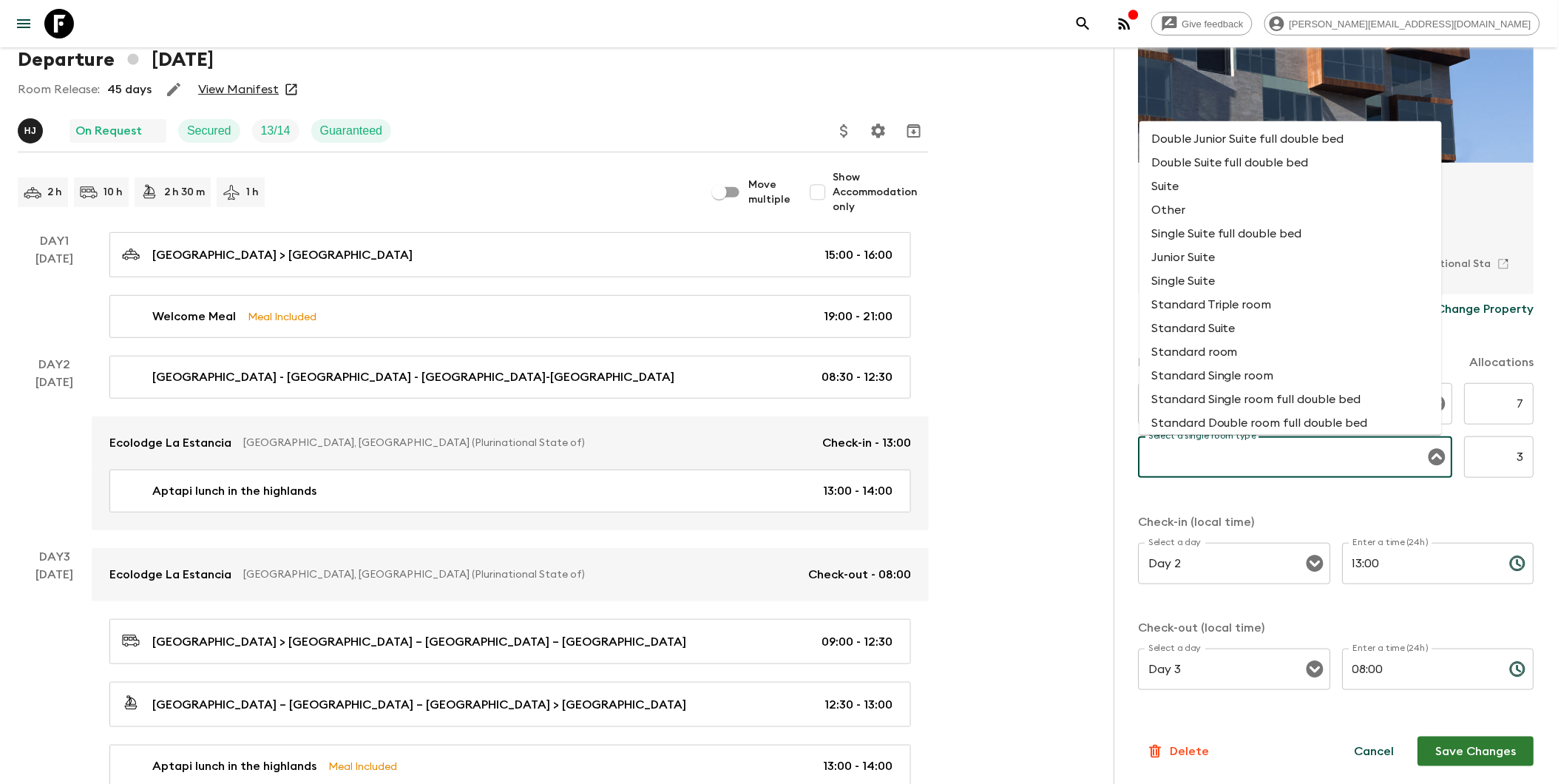
click at [1193, 358] on li "Standard room" at bounding box center [1291, 351] width 303 height 24
type input "Standard room"
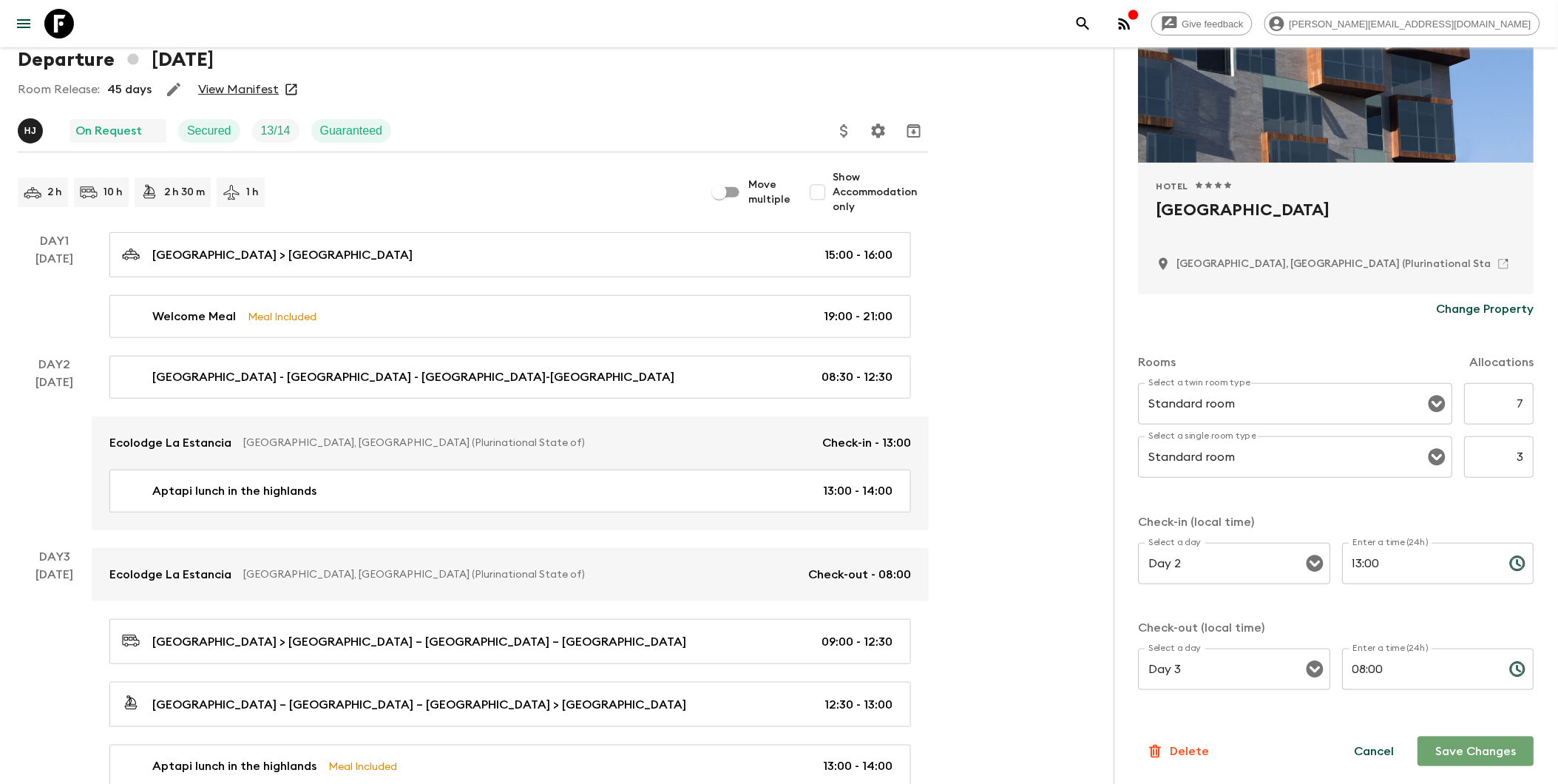
click at [1193, 751] on button "Save Changes" at bounding box center [1476, 751] width 116 height 29
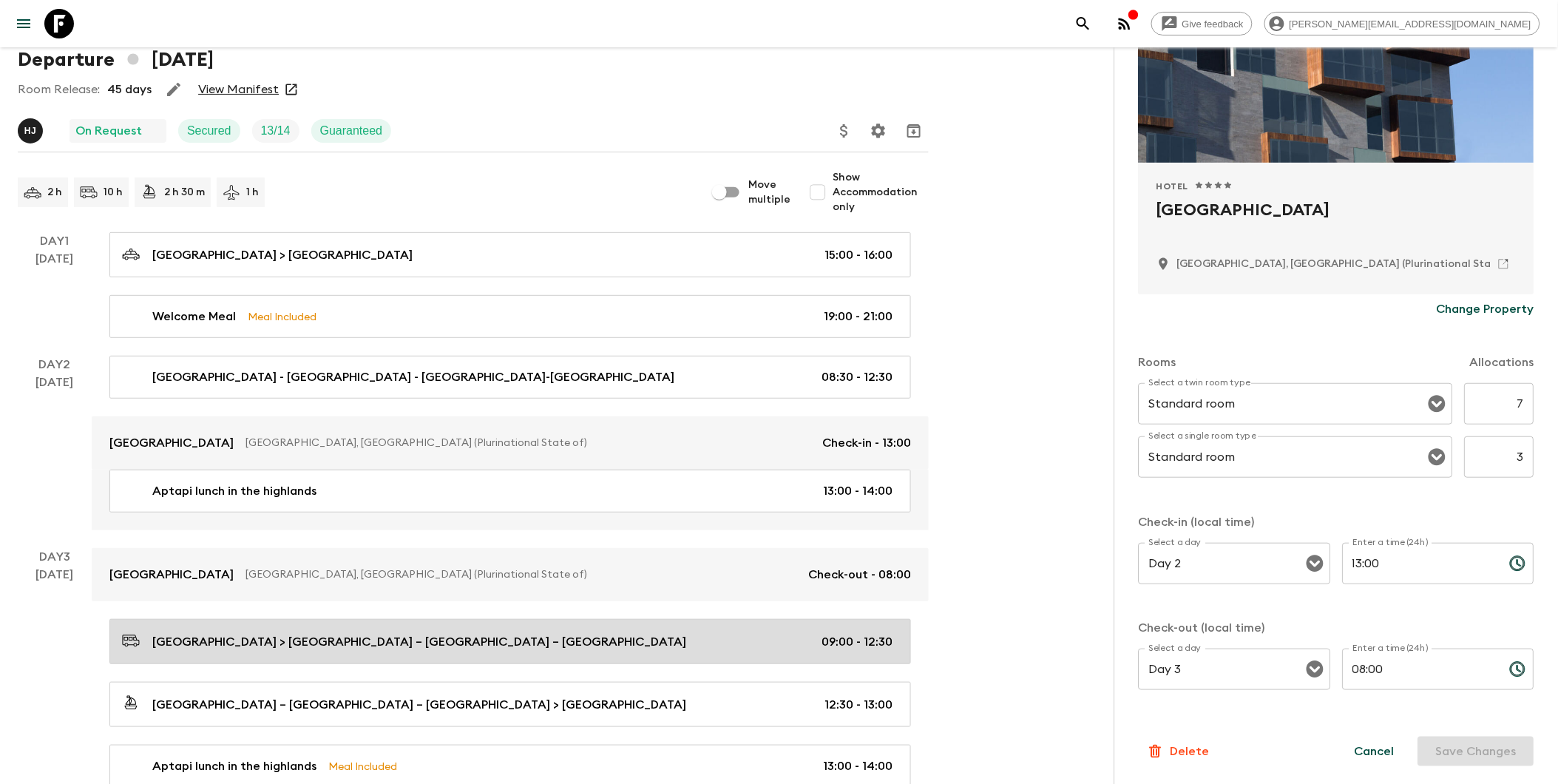
scroll to position [0, 0]
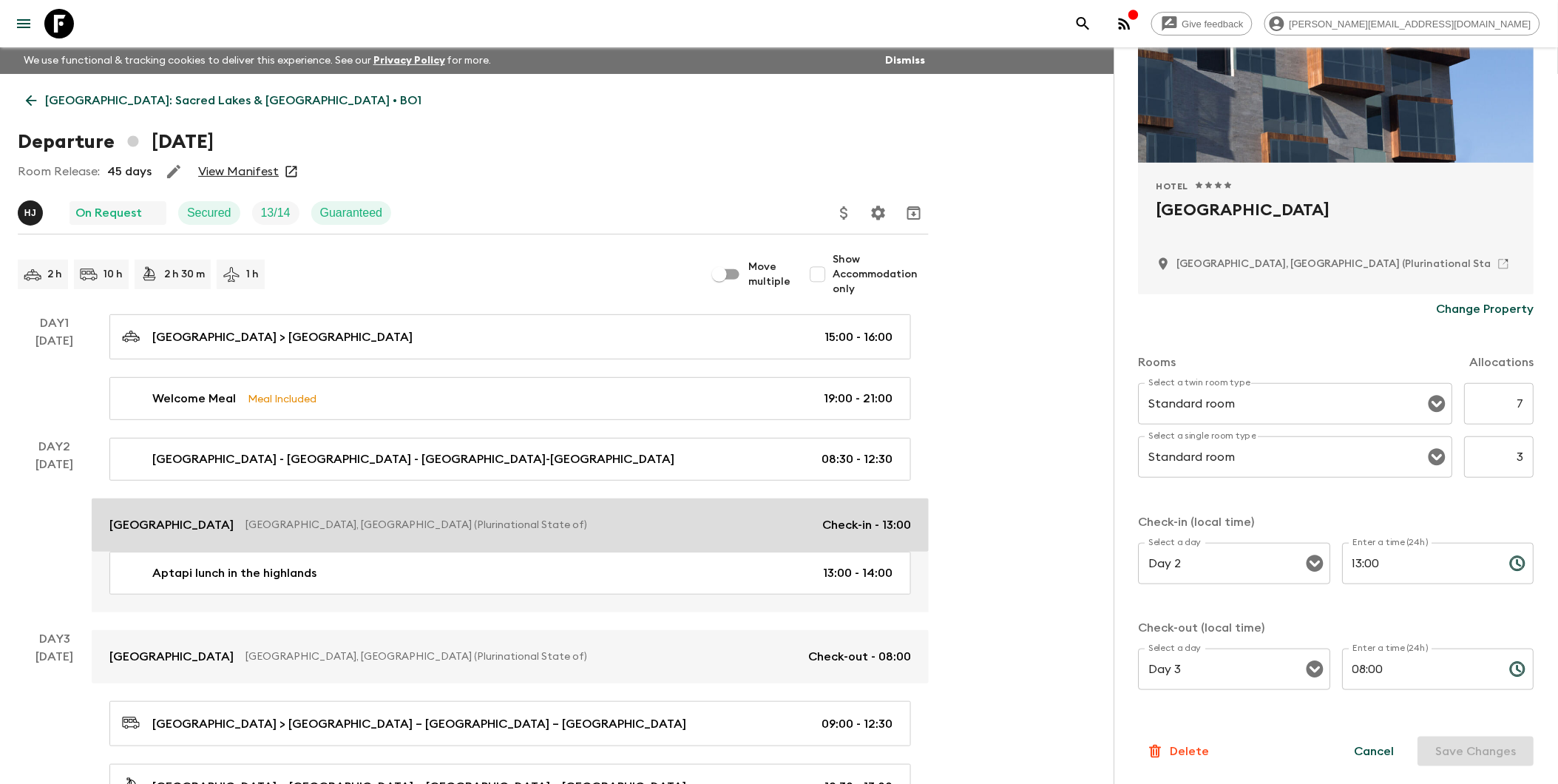
click at [203, 515] on link "Atix [GEOGRAPHIC_DATA], [GEOGRAPHIC_DATA] (Plurinational State of) Check-in - 1…" at bounding box center [510, 525] width 837 height 53
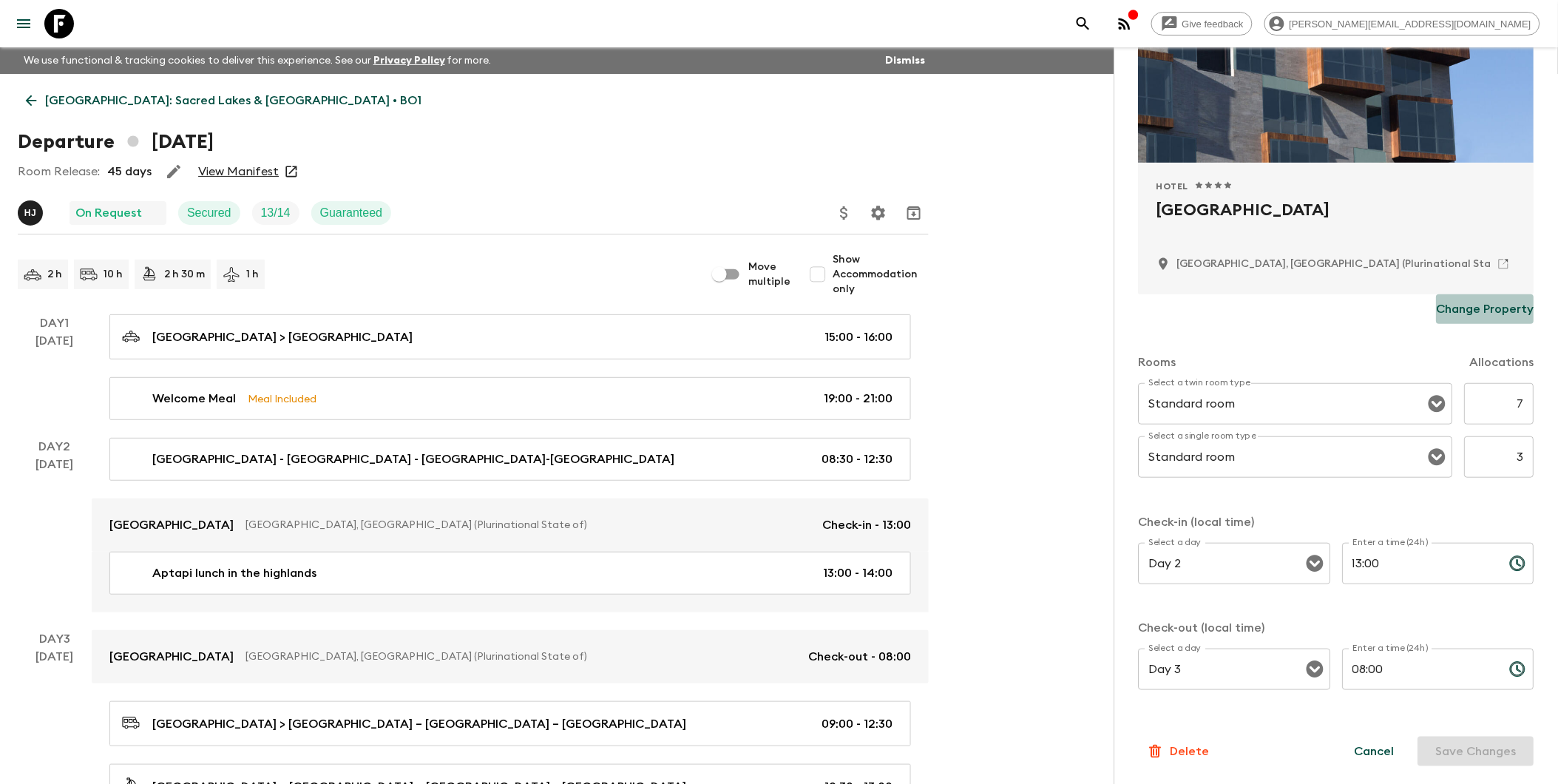
click at [1193, 309] on p "Change Property" at bounding box center [1486, 309] width 98 height 18
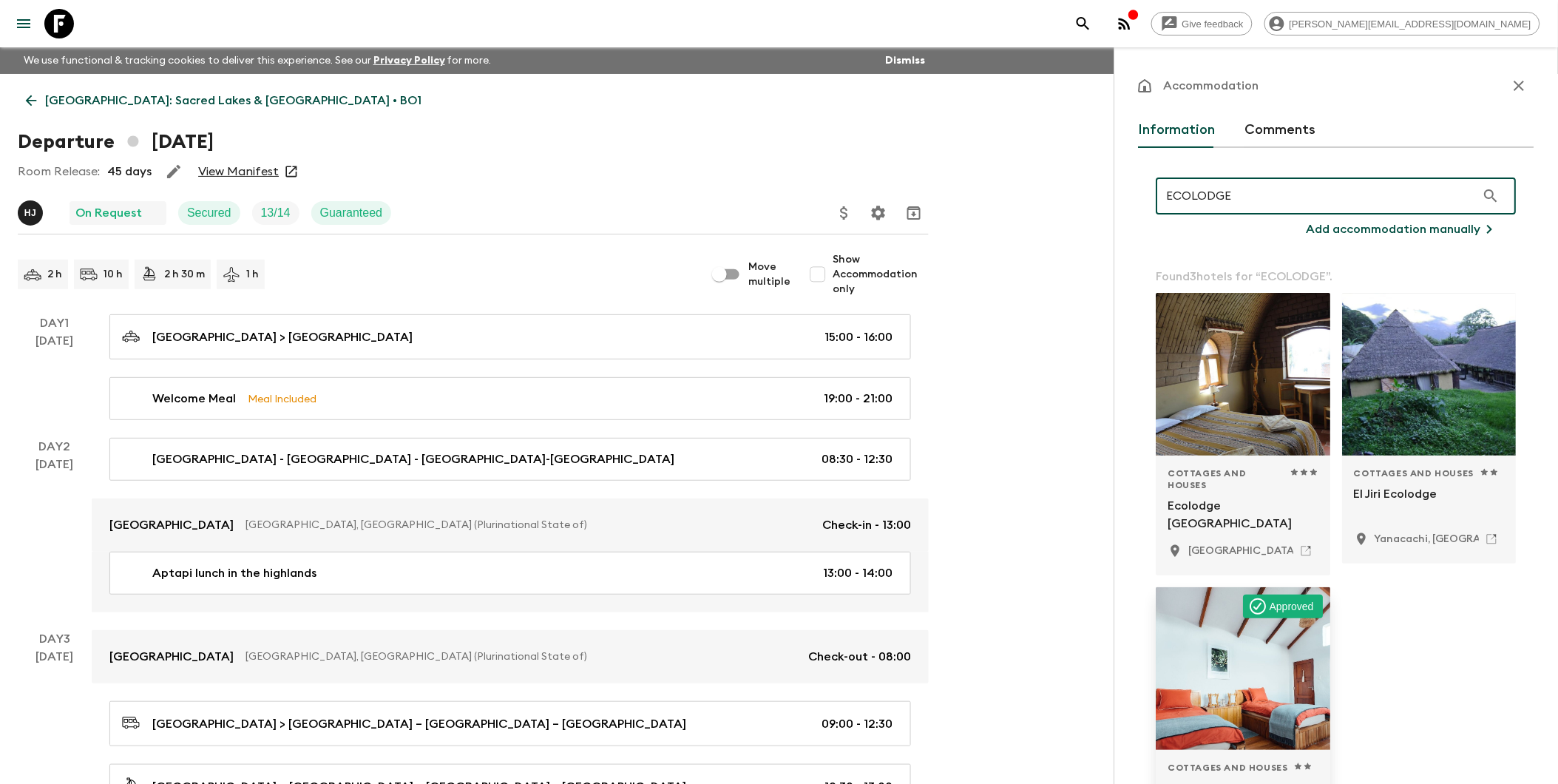
type input "ECOLODGE"
click at [1193, 670] on div at bounding box center [1244, 669] width 175 height 163
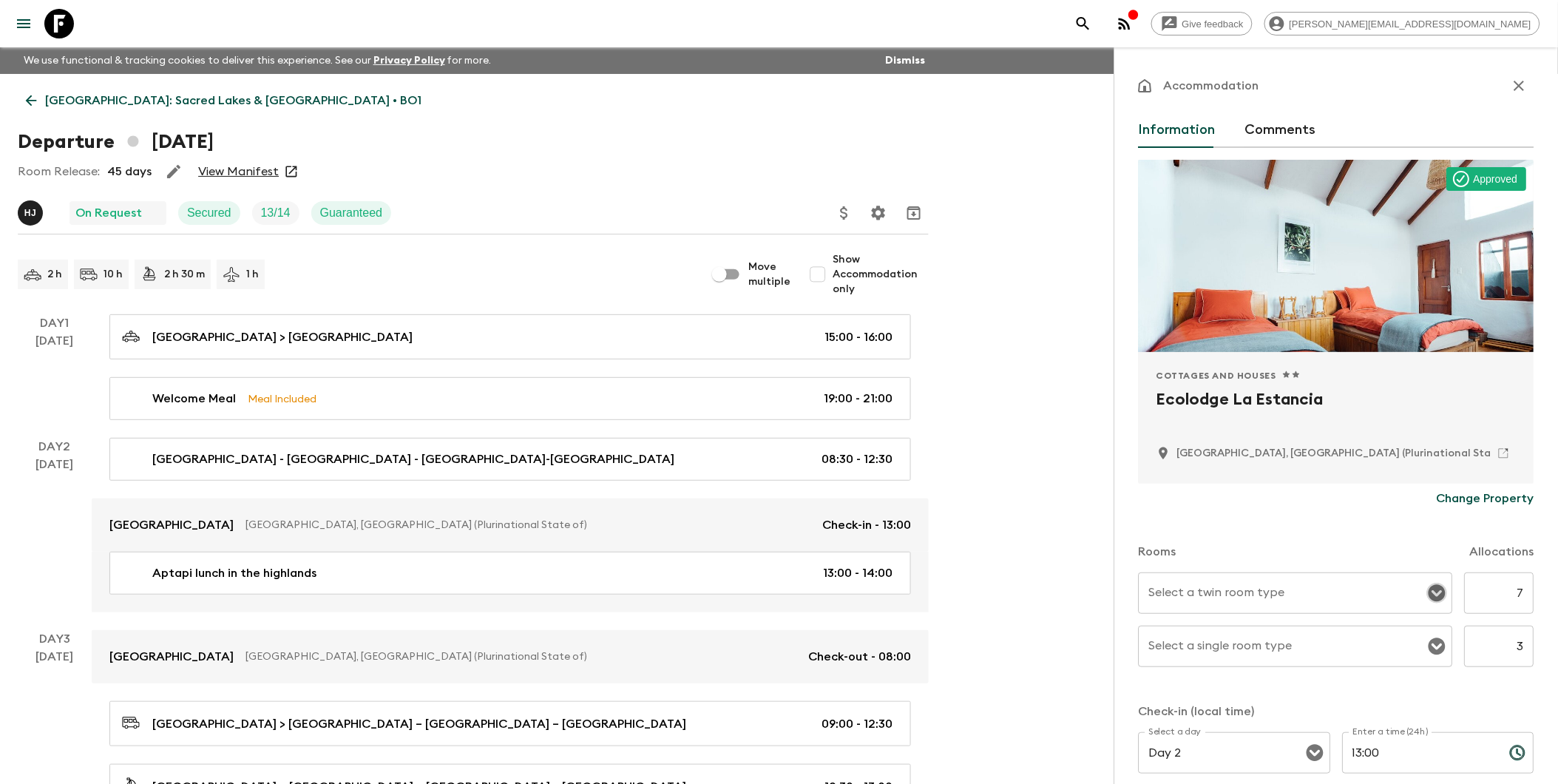
click at [1193, 594] on icon "Open" at bounding box center [1438, 593] width 17 height 17
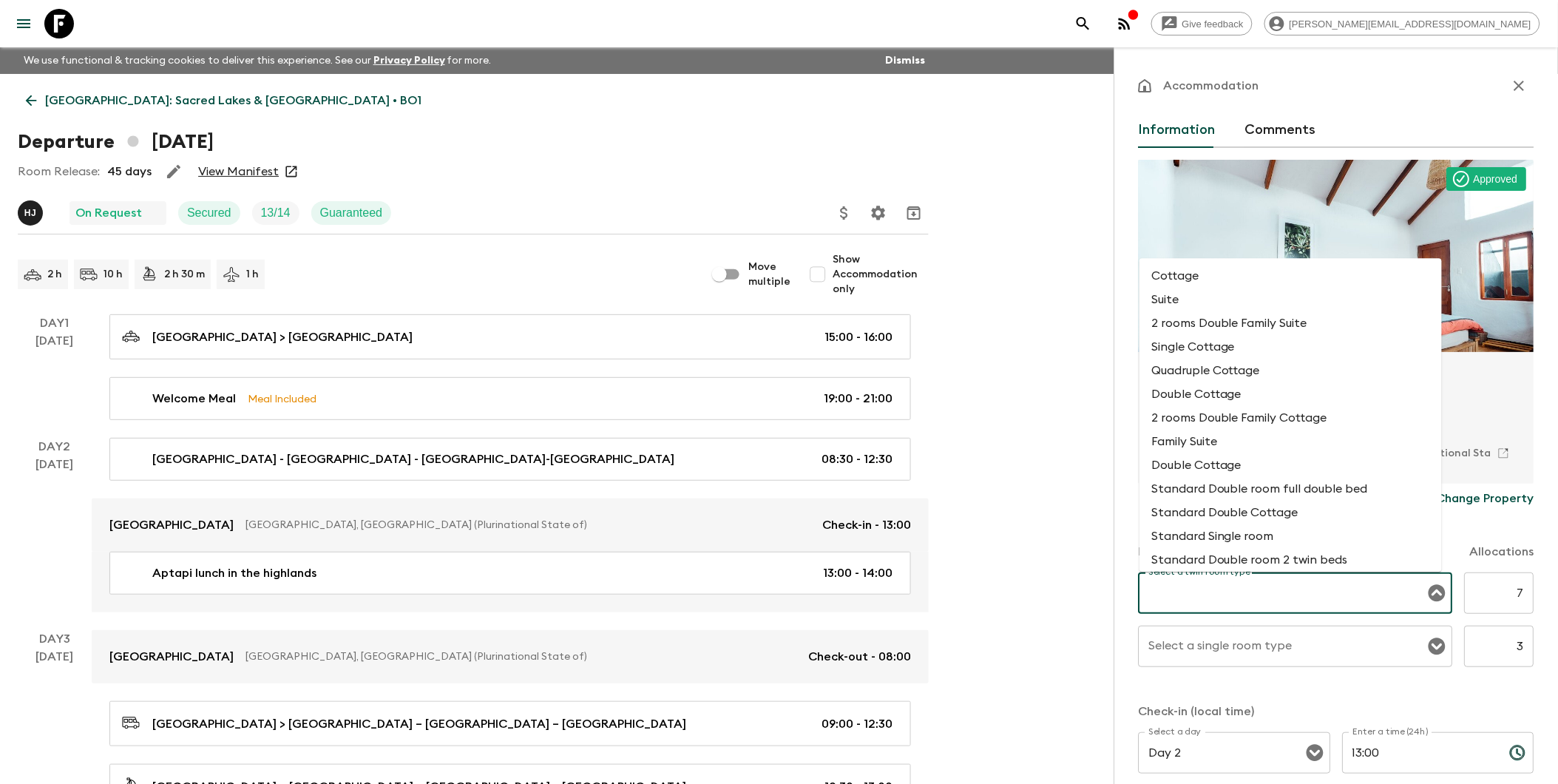
click at [1193, 589] on input "Select a twin room type" at bounding box center [1285, 593] width 279 height 28
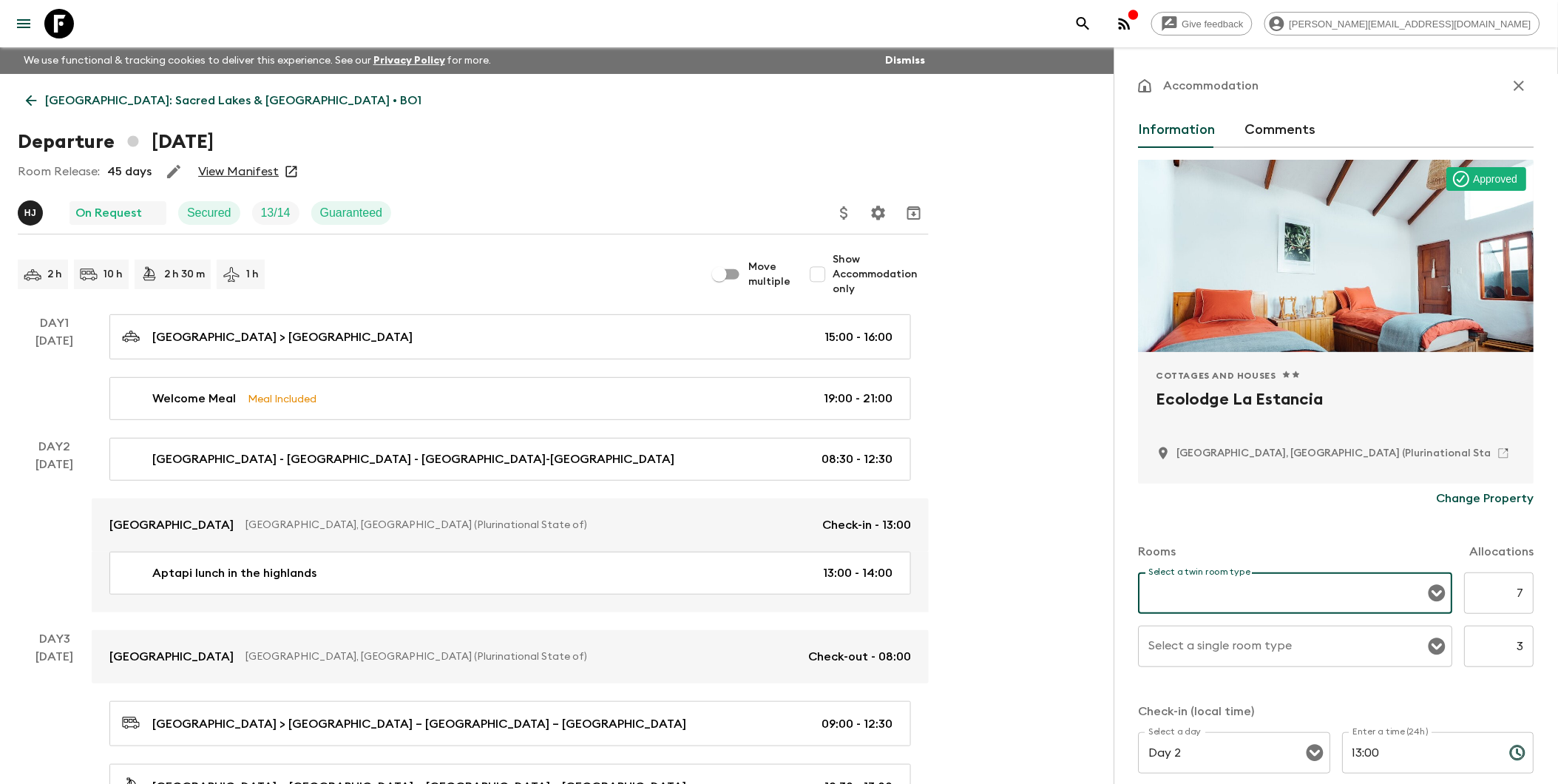
click at [1193, 587] on input "Select a twin room type" at bounding box center [1285, 593] width 279 height 28
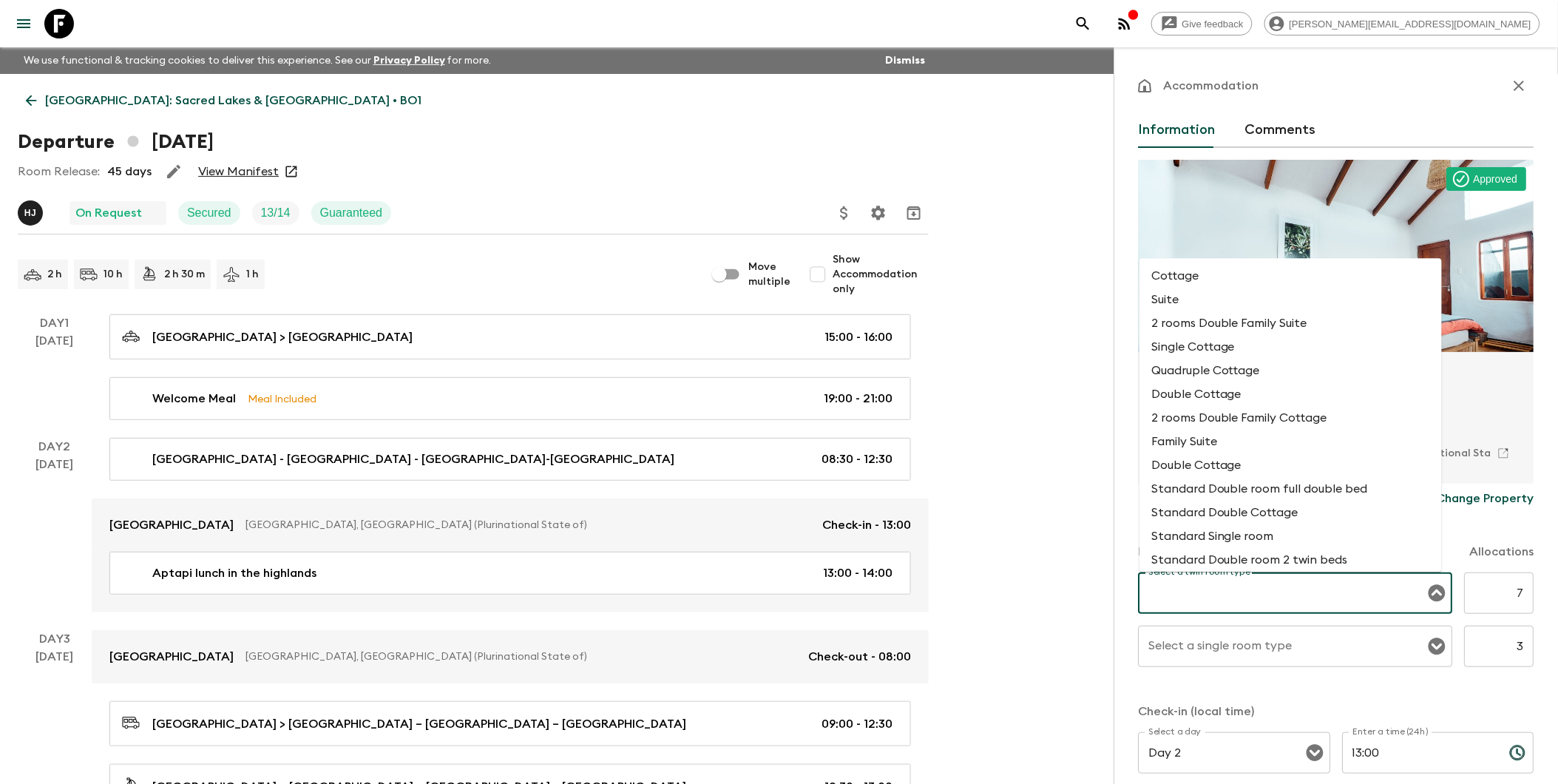
click at [1193, 523] on li "Standard Double Cottage" at bounding box center [1291, 512] width 303 height 24
type input "Standard Double Cottage"
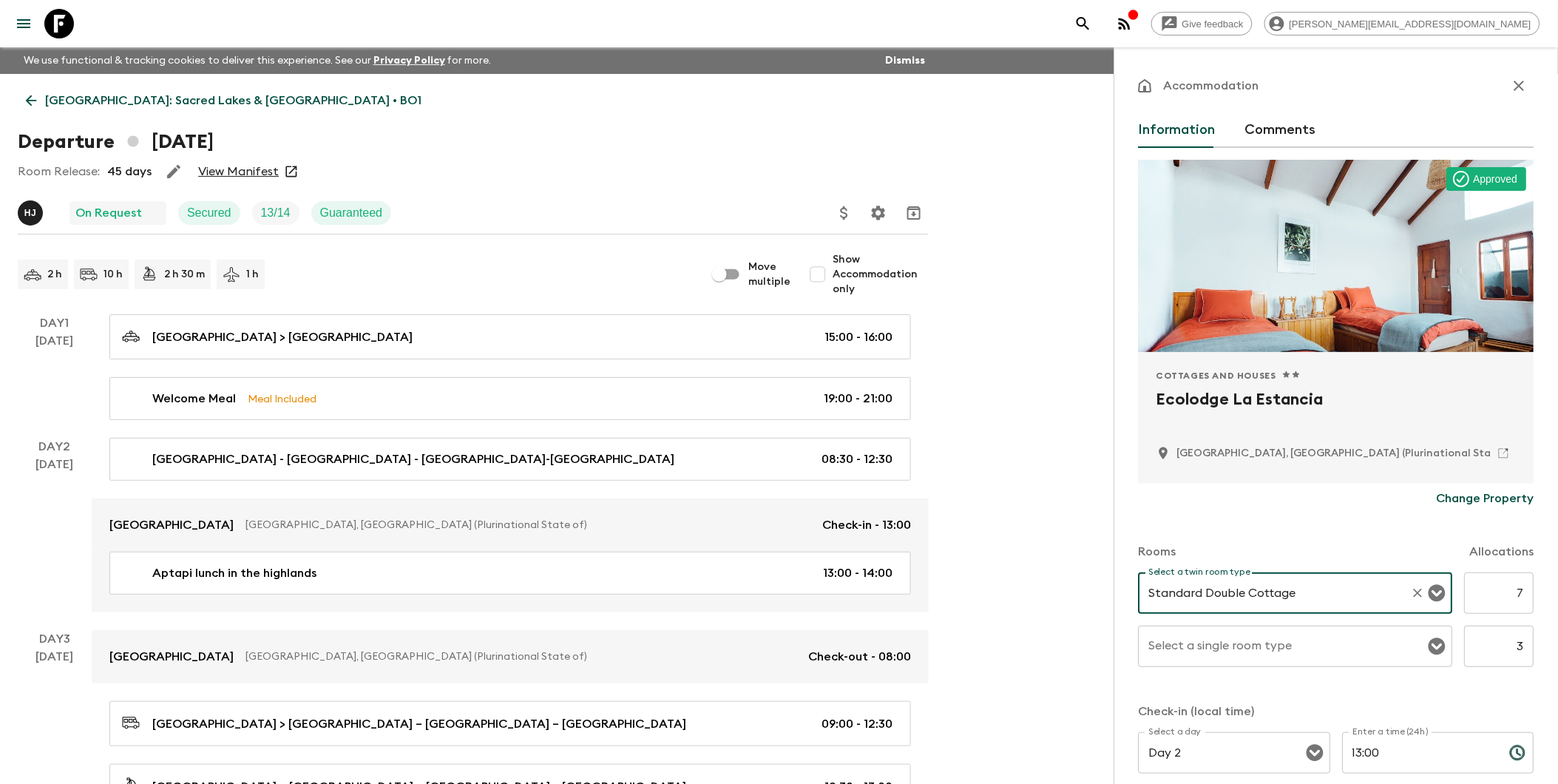
click at [1193, 655] on input "Select a single room type" at bounding box center [1285, 646] width 279 height 28
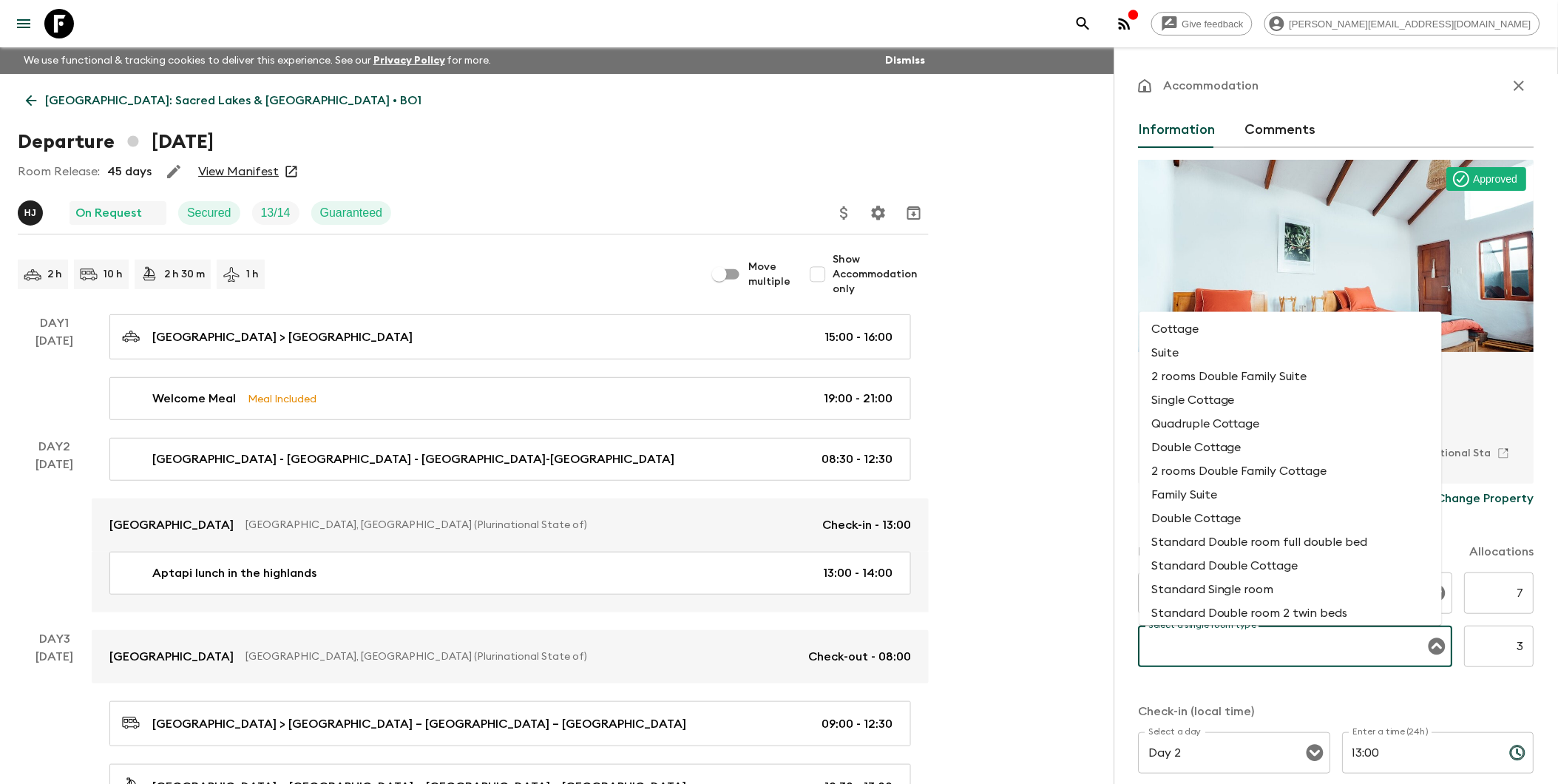
click at [1193, 596] on li "Standard Single room" at bounding box center [1291, 590] width 303 height 24
type input "Standard Single room"
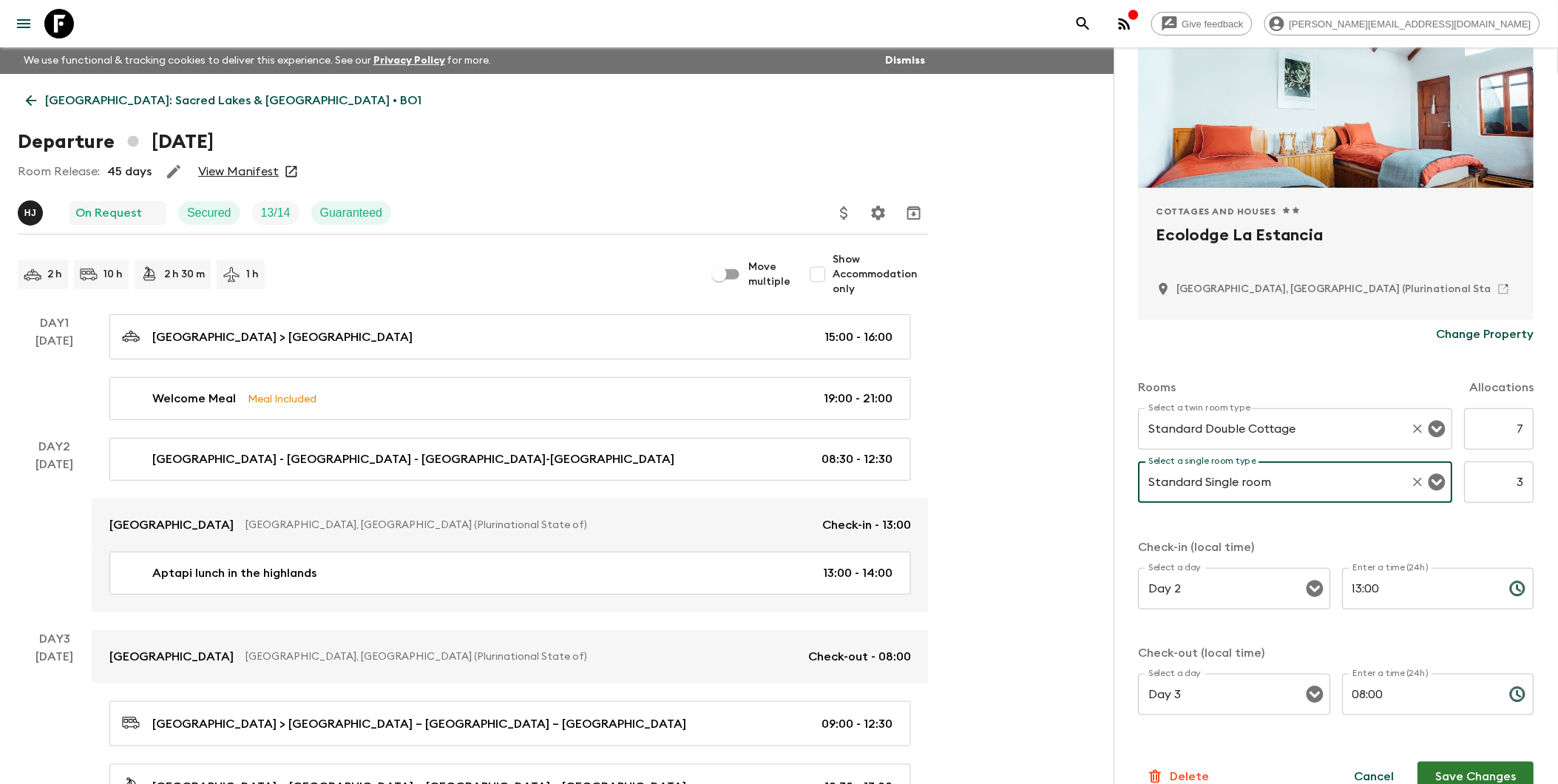
scroll to position [190, 0]
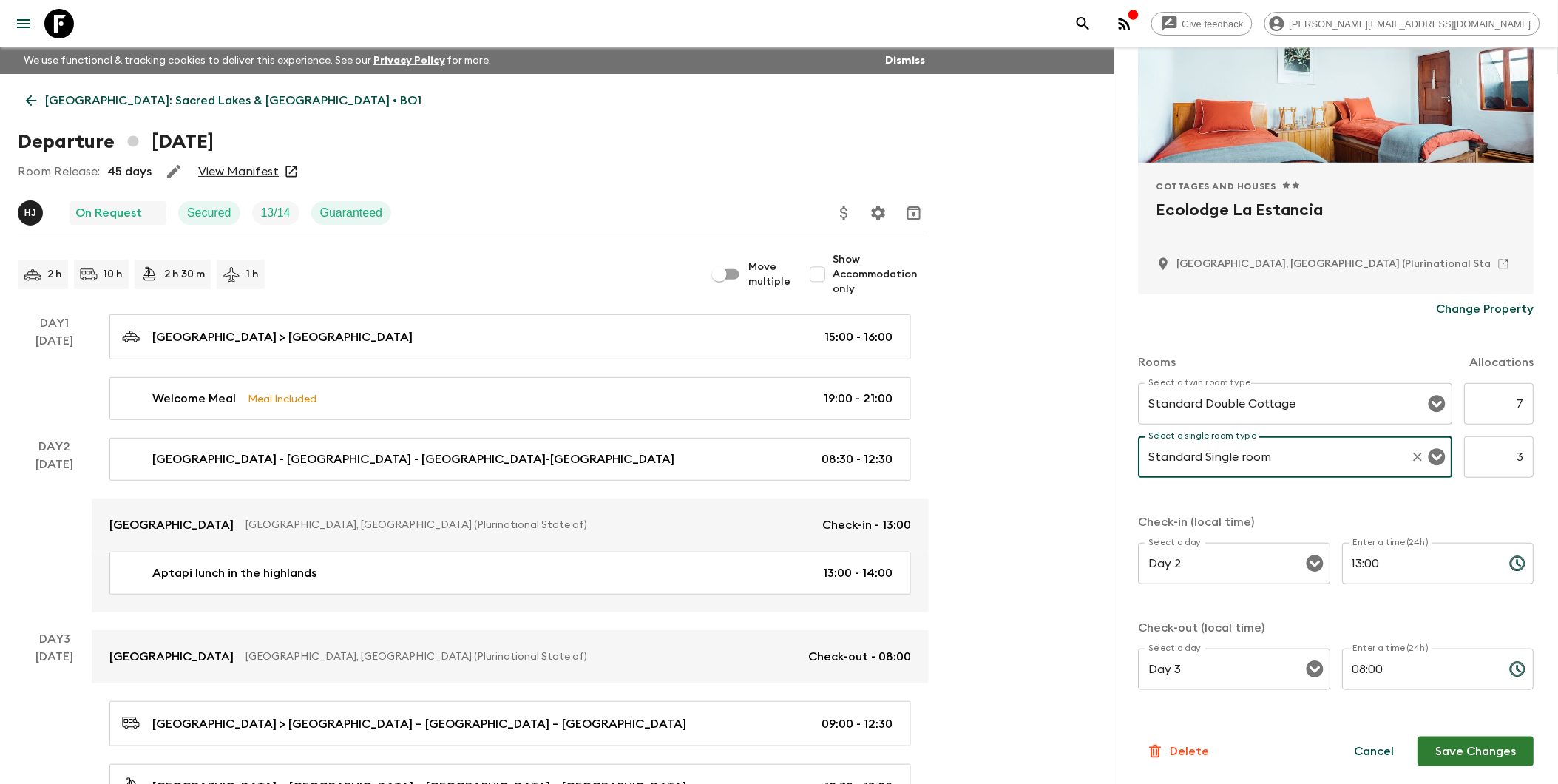
click at [1193, 751] on button "Save Changes" at bounding box center [1476, 751] width 116 height 29
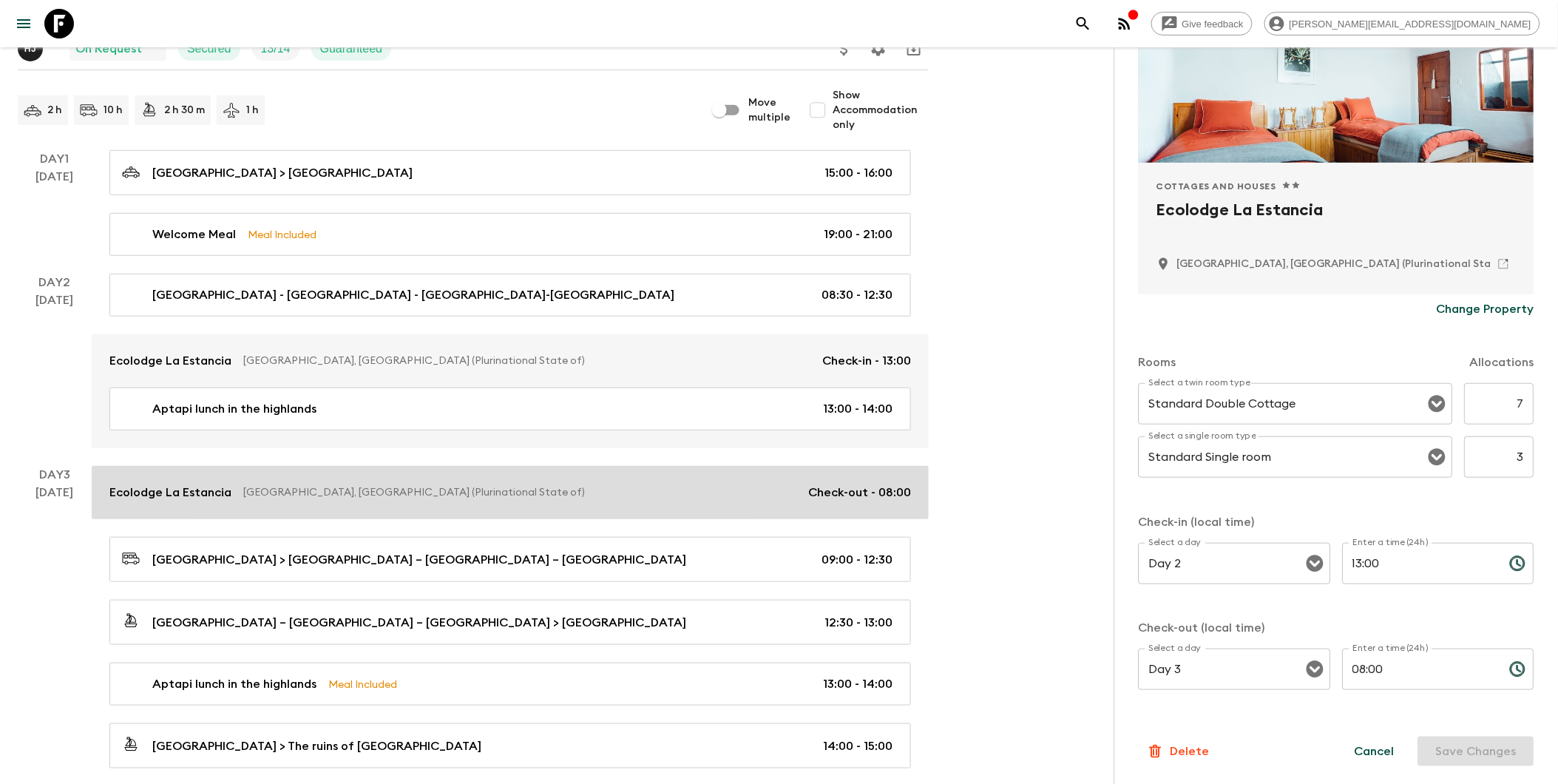
scroll to position [246, 0]
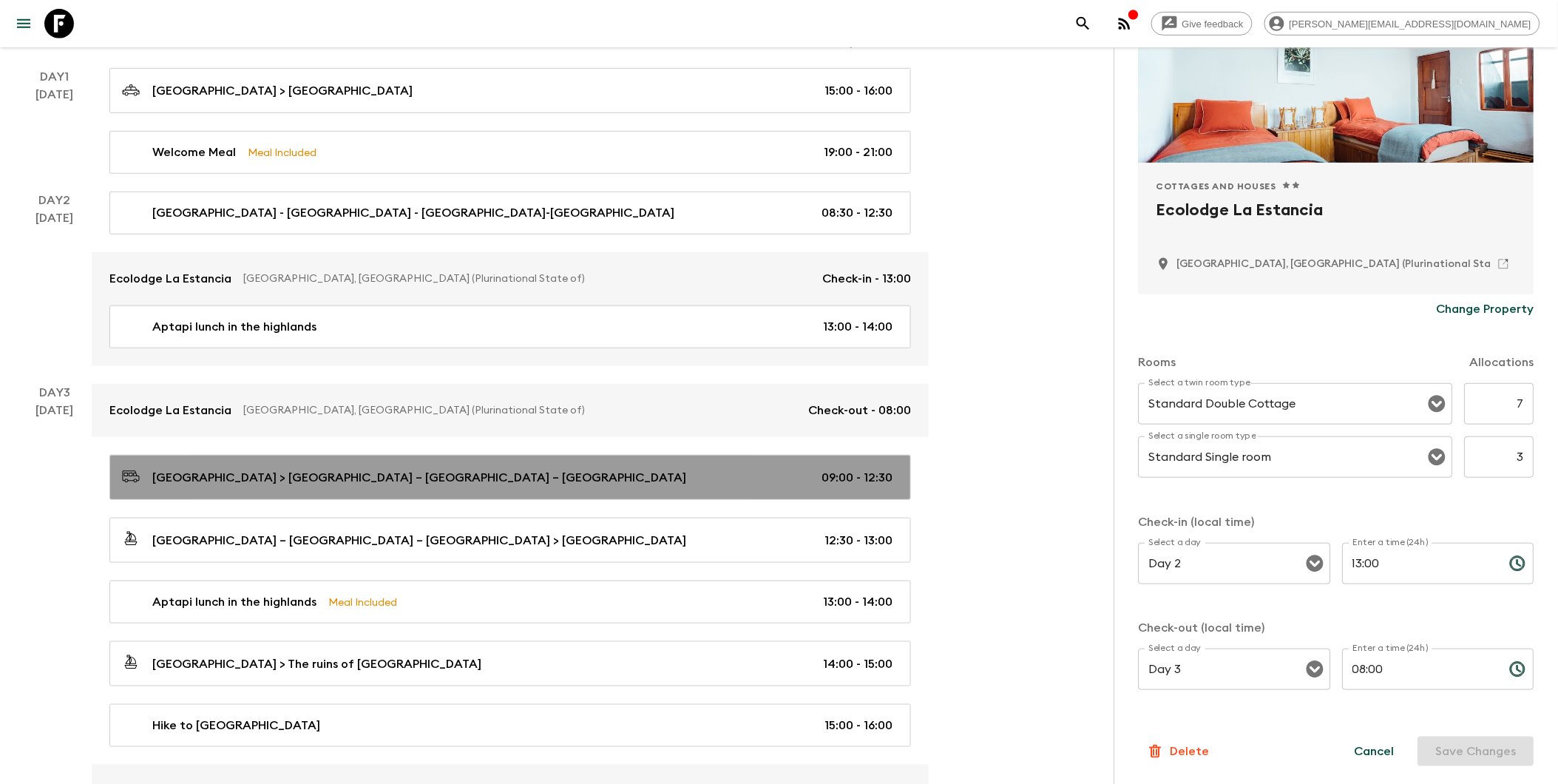
click at [290, 470] on p "[GEOGRAPHIC_DATA] > [GEOGRAPHIC_DATA] – [GEOGRAPHIC_DATA] – [GEOGRAPHIC_DATA]" at bounding box center [419, 477] width 534 height 18
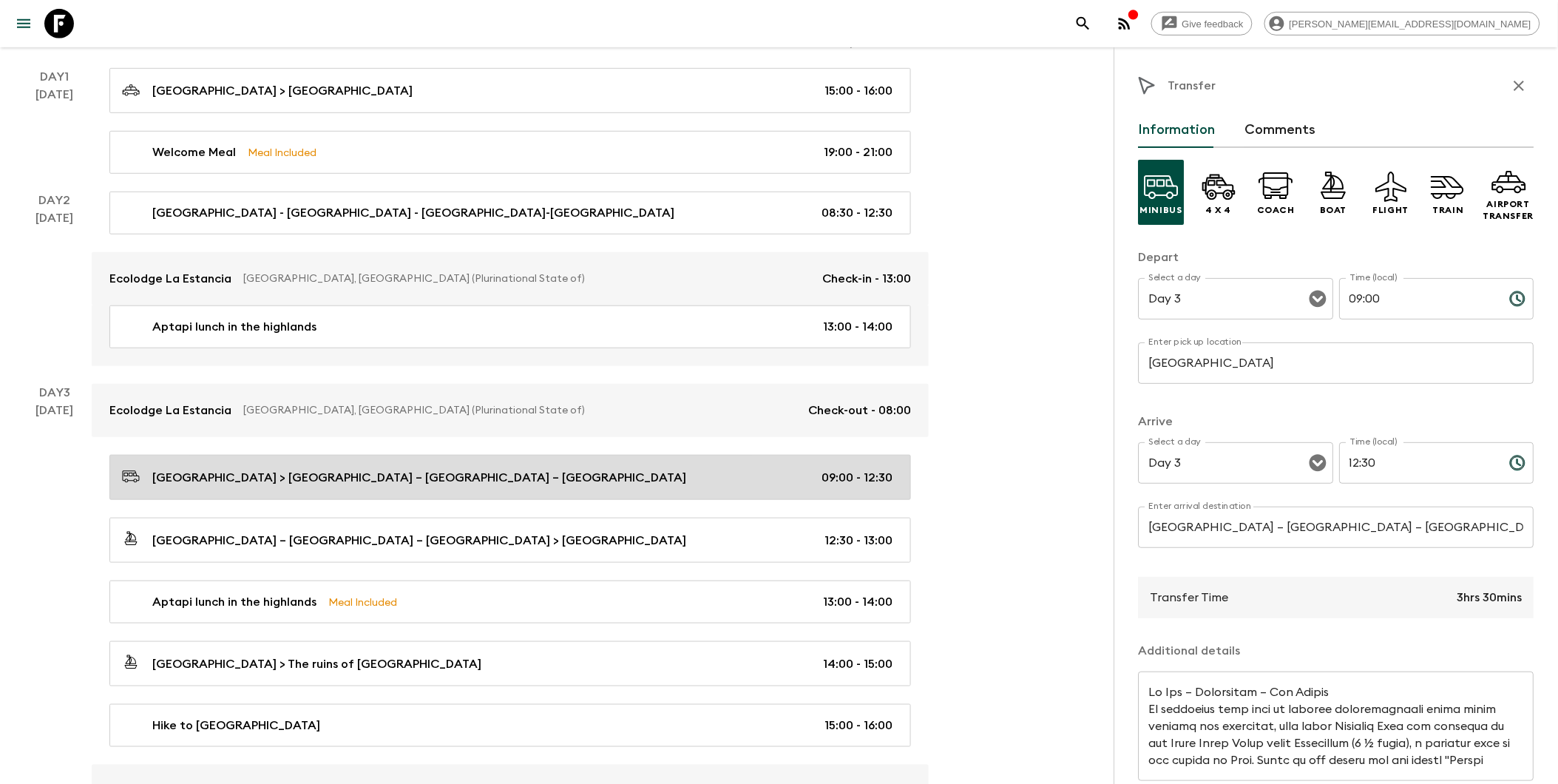
scroll to position [410, 0]
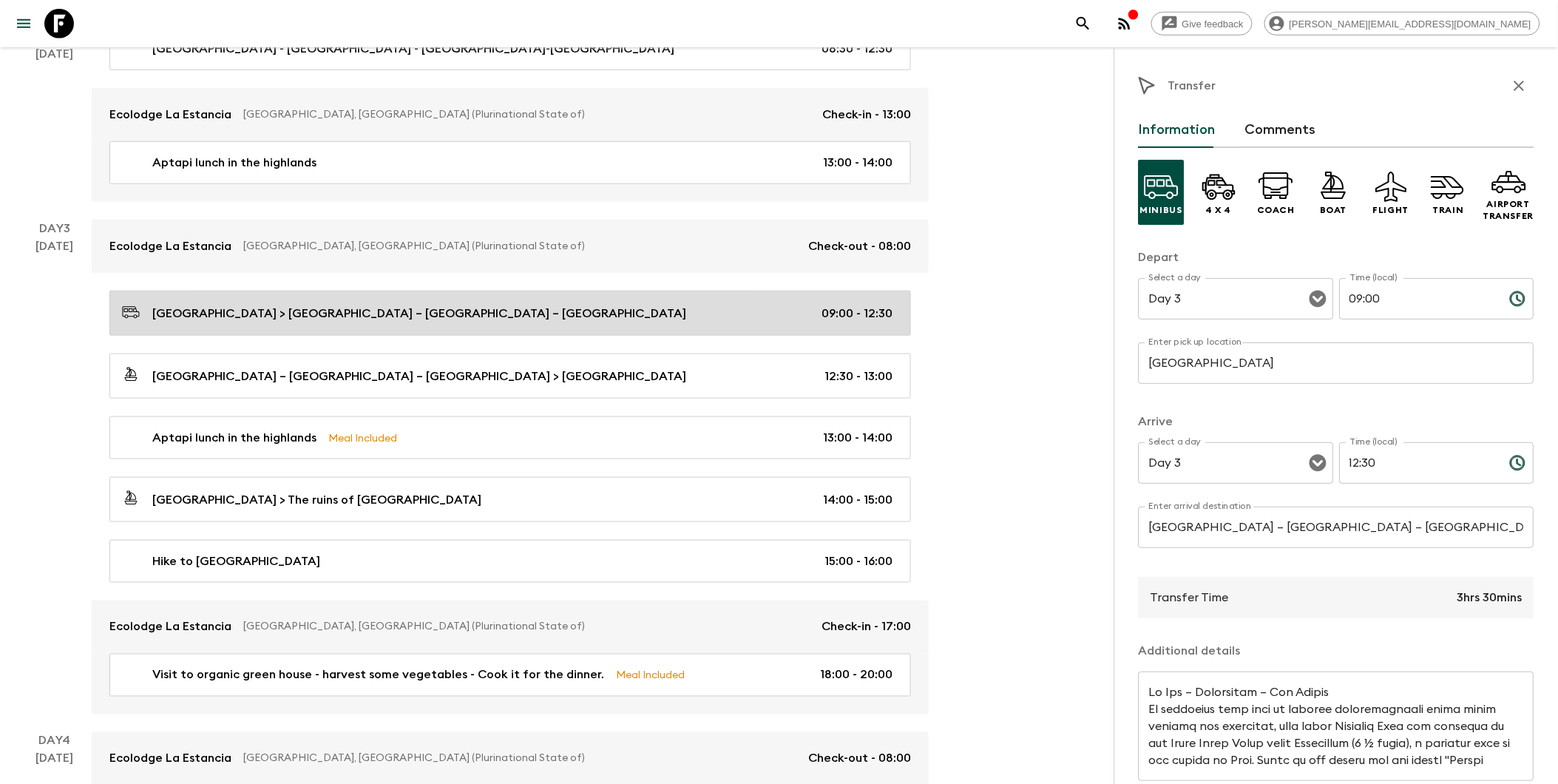
click at [439, 316] on div "[GEOGRAPHIC_DATA] > [GEOGRAPHIC_DATA] – [GEOGRAPHIC_DATA] – [GEOGRAPHIC_DATA] 0…" at bounding box center [507, 313] width 770 height 20
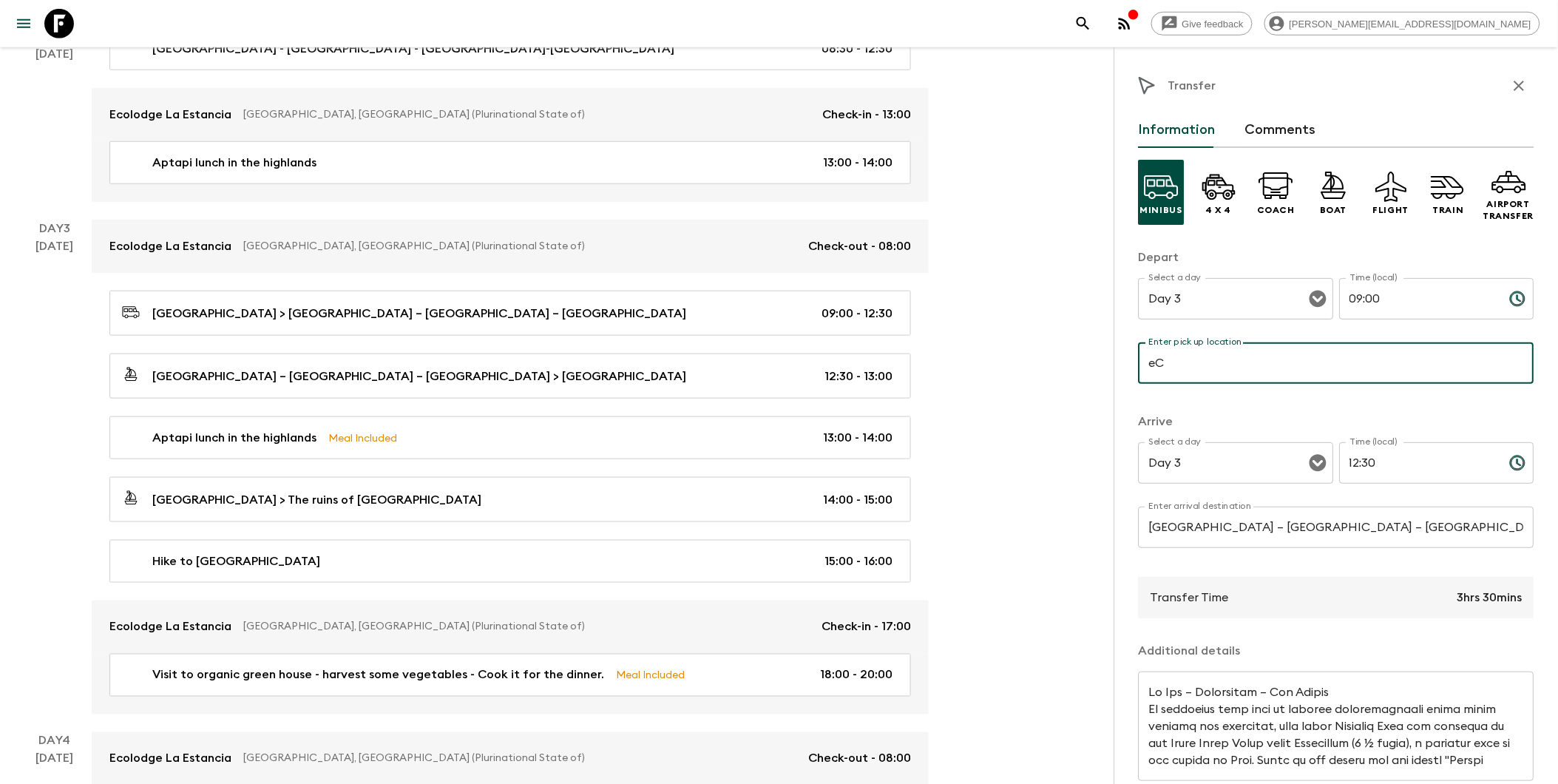
type input "e"
type input "[GEOGRAPHIC_DATA]"
click at [1193, 559] on p "​" at bounding box center [1337, 557] width 375 height 15
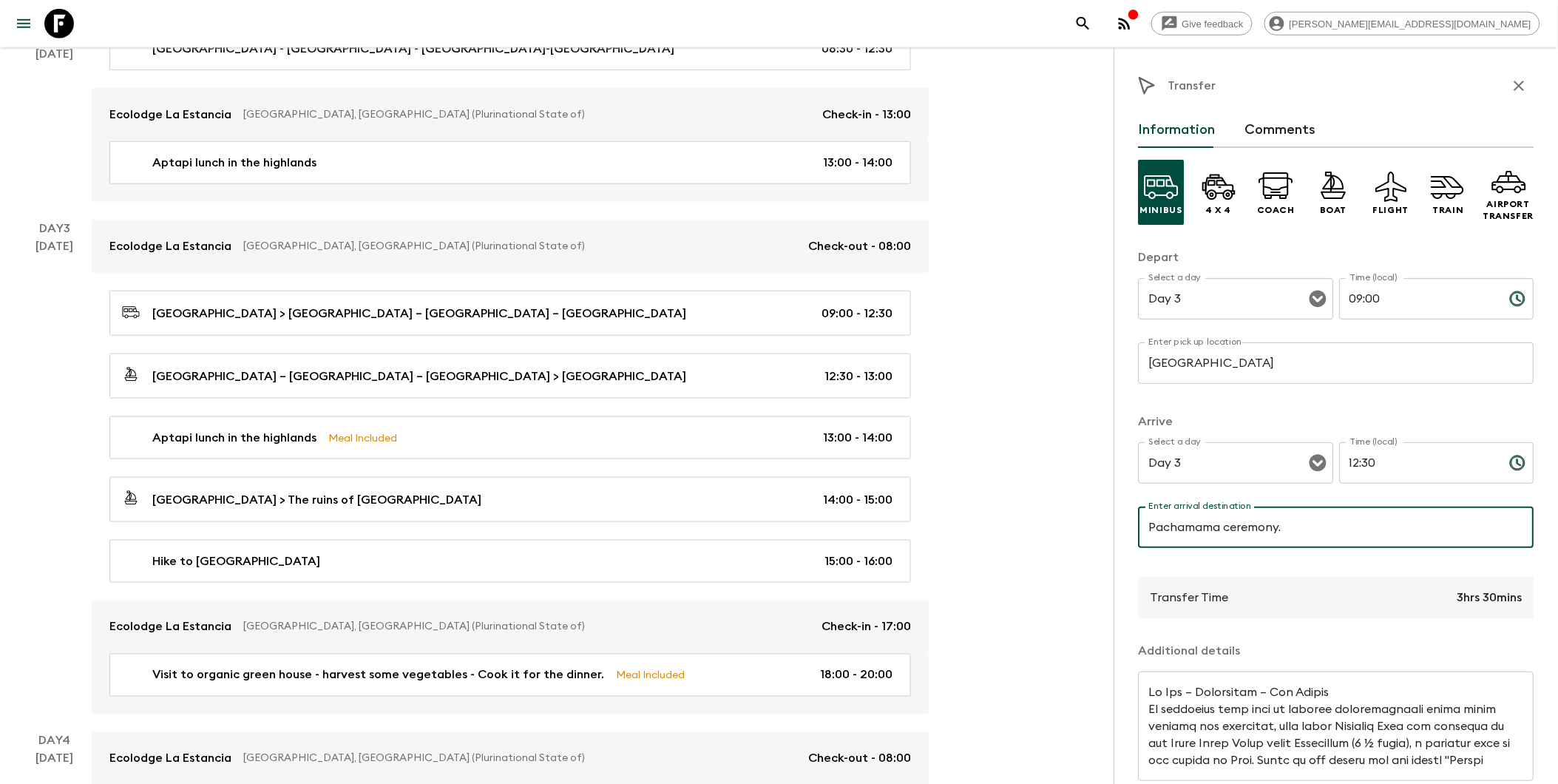
type input "Pachamama ceremony."
click at [1193, 604] on div "Transfer Time 3hrs 30mins" at bounding box center [1337, 597] width 395 height 41
click at [1193, 597] on div "Transfer Time 3hrs 30mins" at bounding box center [1337, 597] width 395 height 41
click at [1193, 597] on p "Transfer Time" at bounding box center [1189, 598] width 78 height 18
drag, startPoint x: 1164, startPoint y: 599, endPoint x: 1517, endPoint y: 596, distance: 353.0
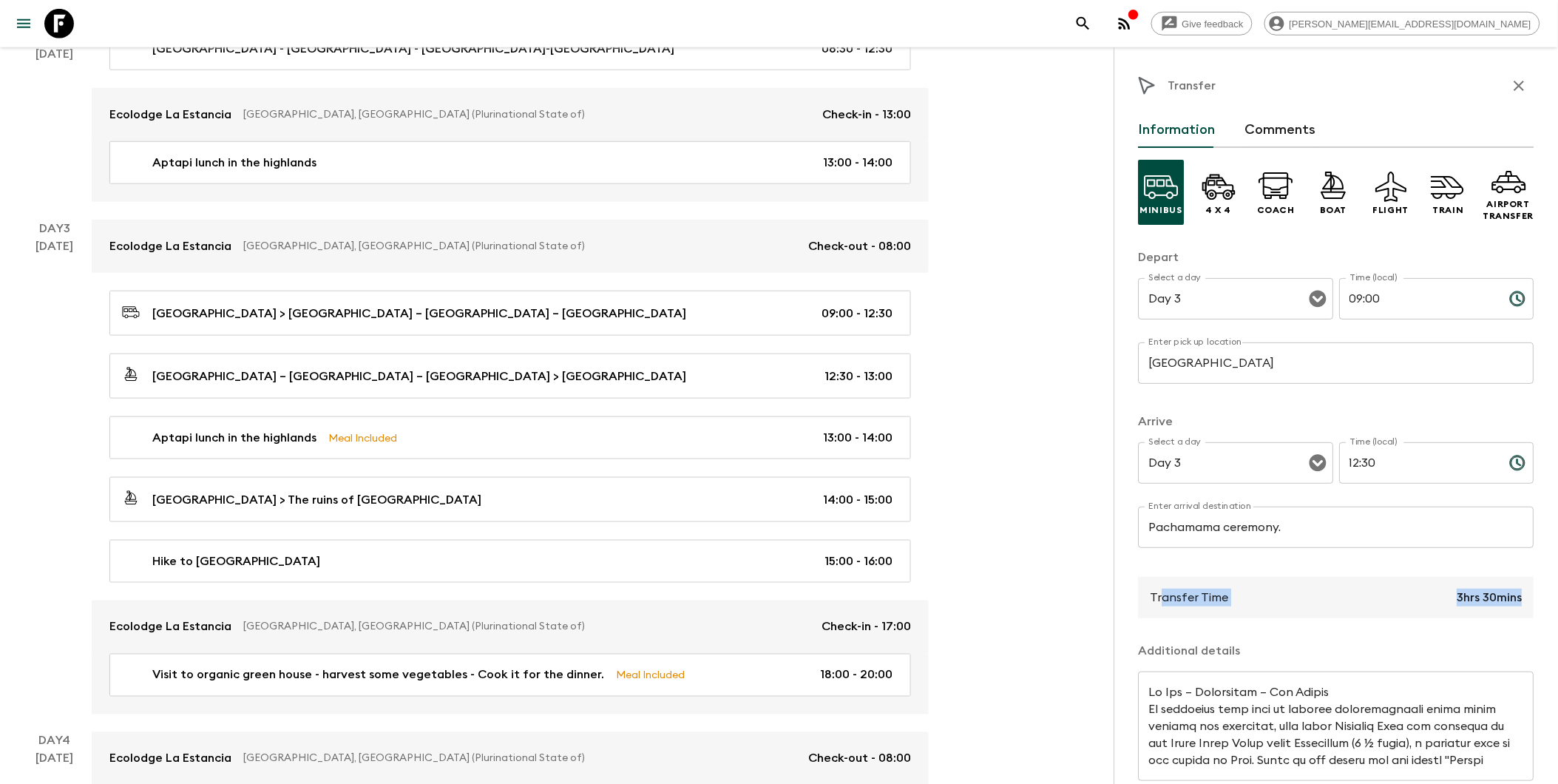
click at [1193, 596] on div "Transfer Time 3hrs 30mins" at bounding box center [1337, 597] width 395 height 41
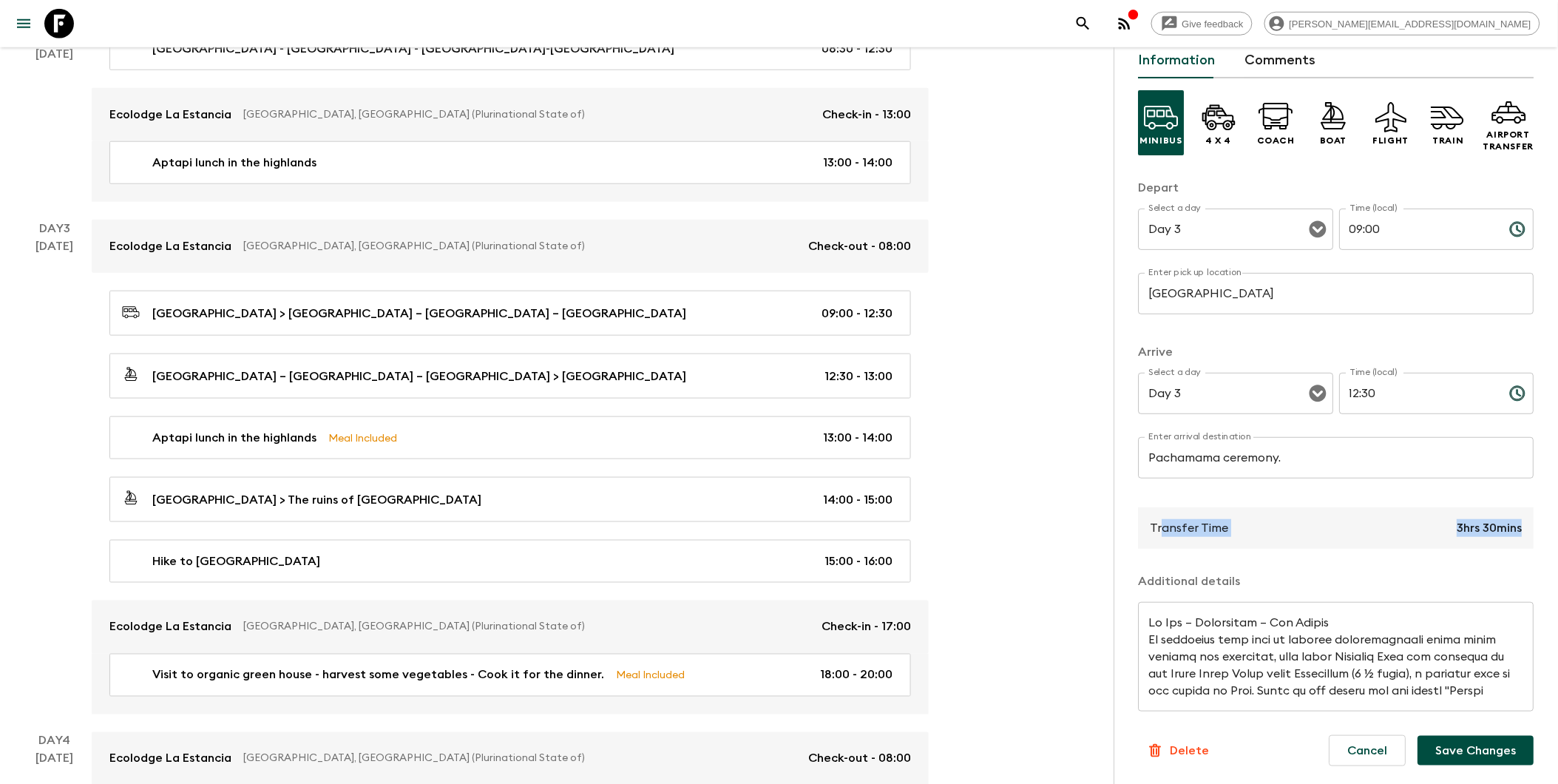
click at [1193, 632] on textarea at bounding box center [1337, 656] width 375 height 85
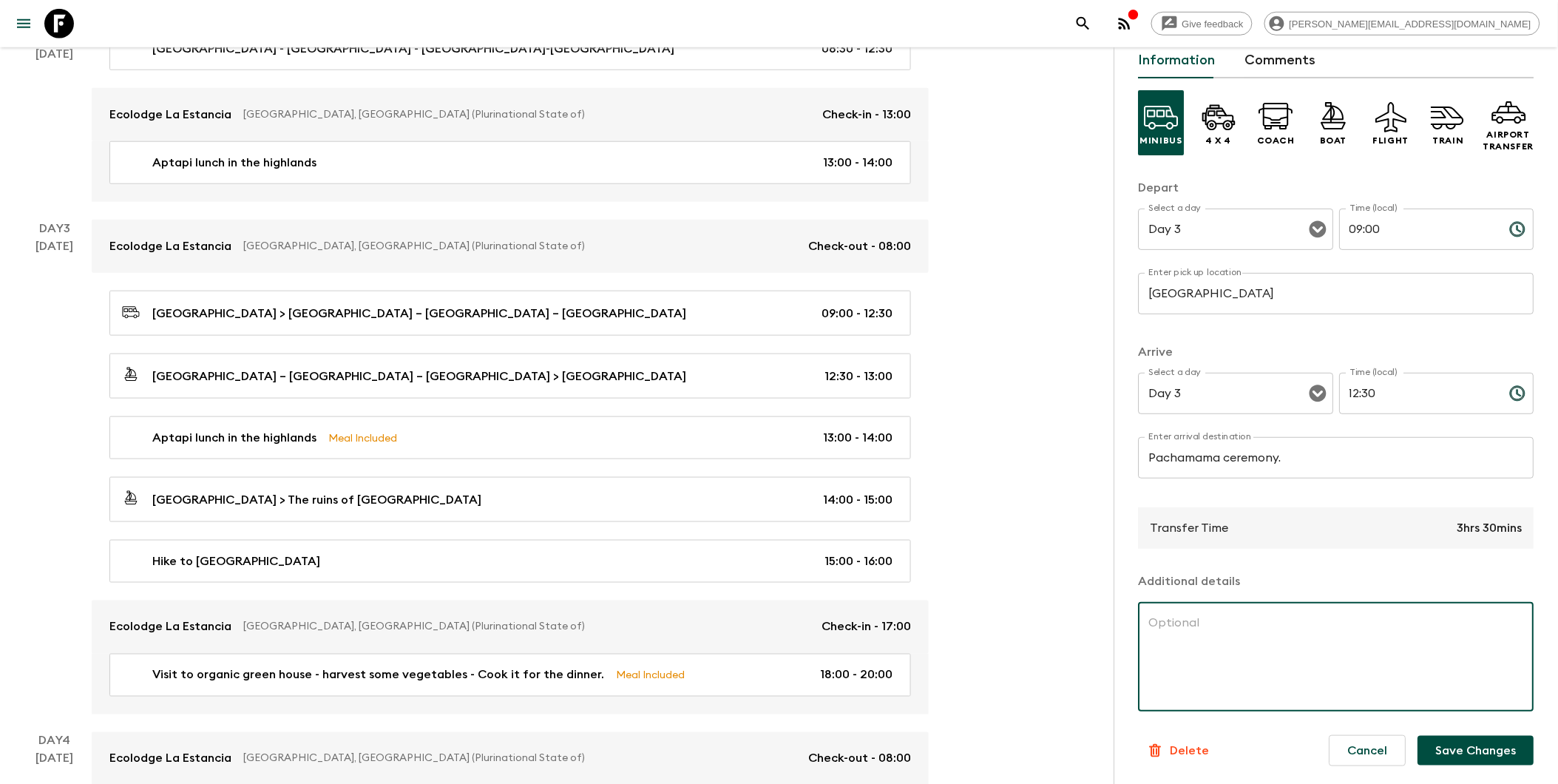
click at [1193, 523] on p "Transfer Time" at bounding box center [1189, 528] width 78 height 18
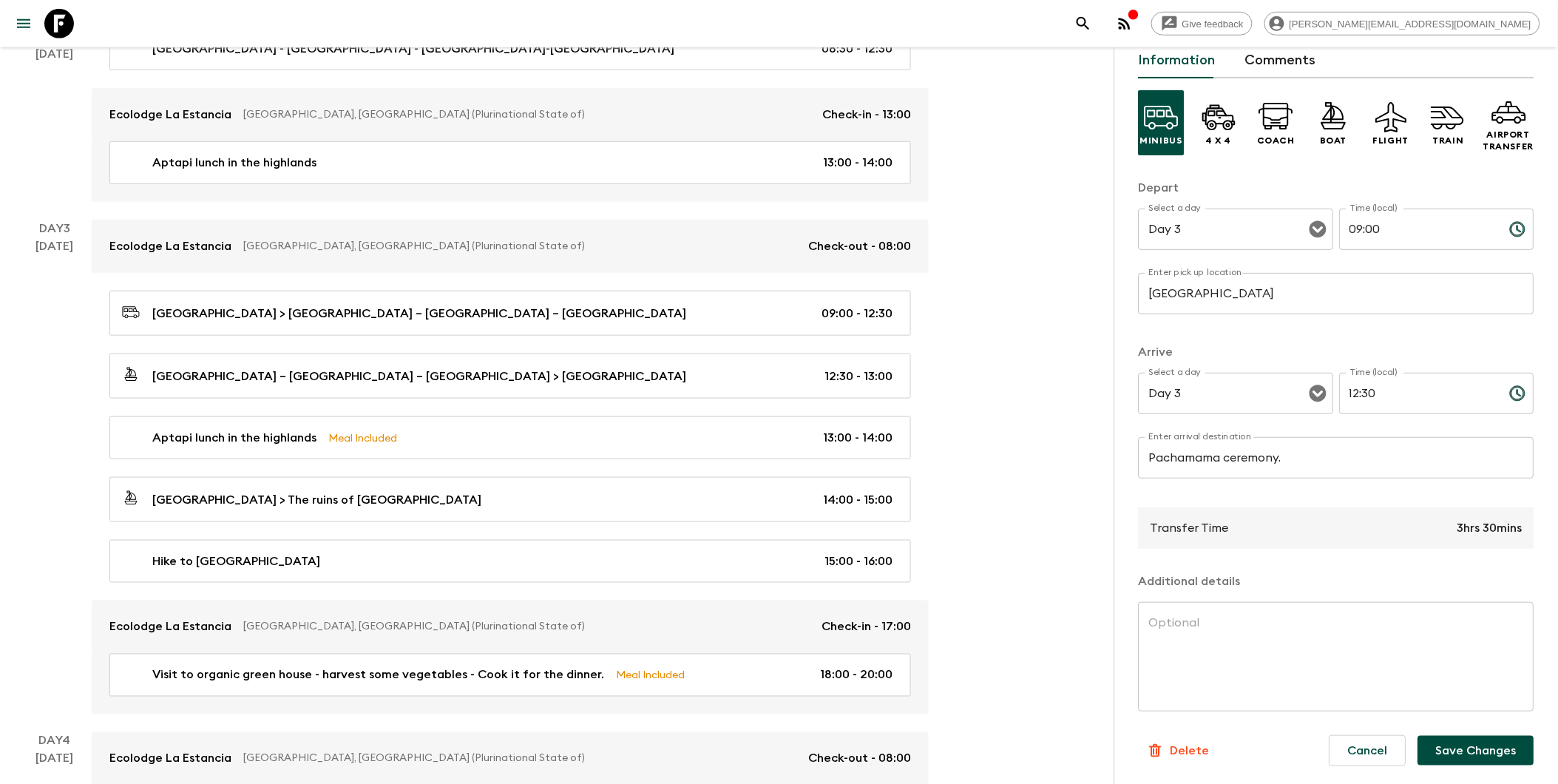
click at [1162, 524] on p "Transfer Time" at bounding box center [1189, 528] width 78 height 18
drag, startPoint x: 1149, startPoint y: 525, endPoint x: 1244, endPoint y: 525, distance: 95.0
click at [1193, 525] on div "Transfer Time 3hrs 30mins" at bounding box center [1337, 528] width 395 height 41
drag, startPoint x: 1244, startPoint y: 525, endPoint x: 1429, endPoint y: 526, distance: 185.0
click at [1193, 524] on div "Transfer Time 3hrs 30mins" at bounding box center [1337, 528] width 395 height 41
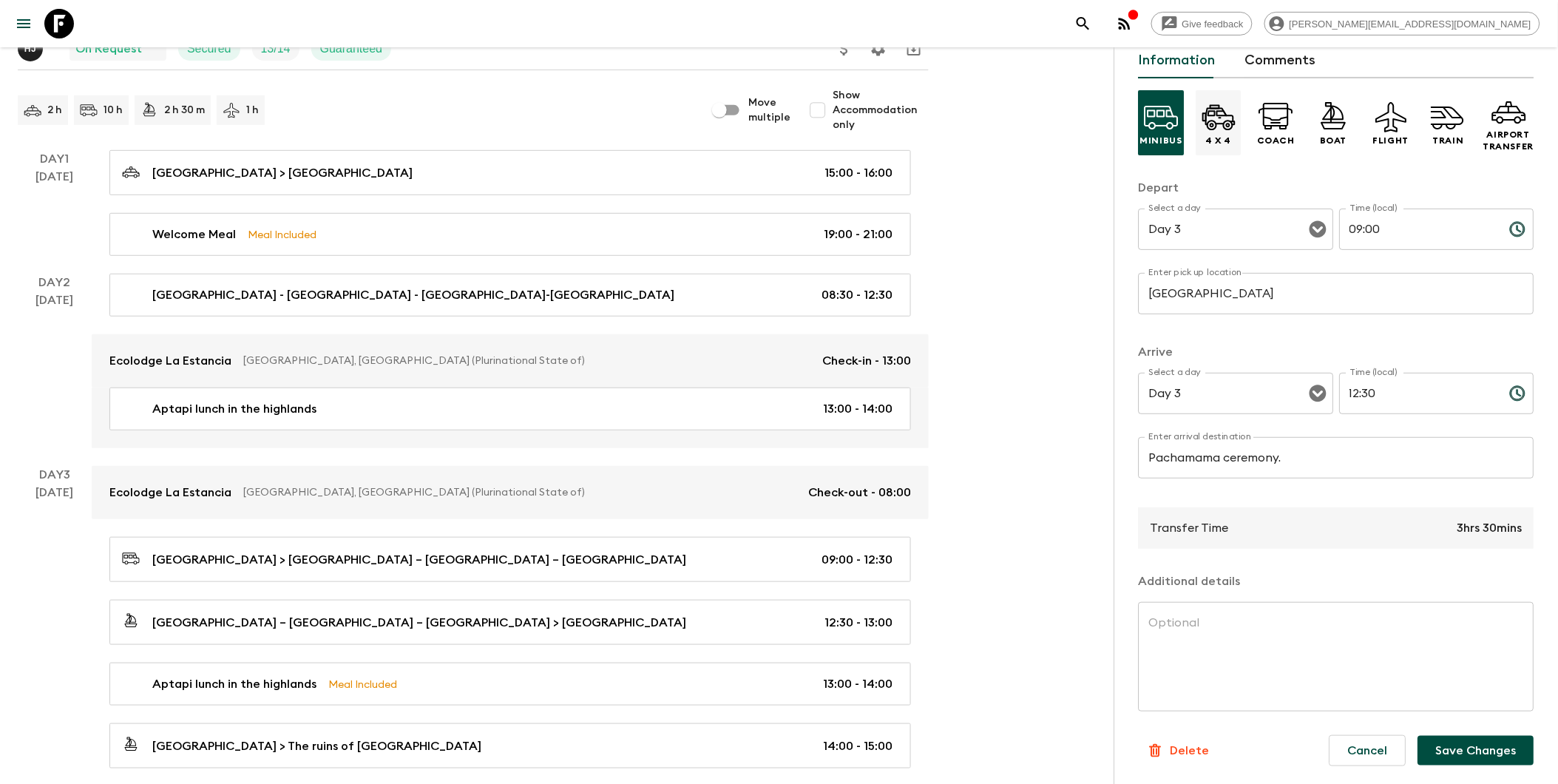
scroll to position [0, 0]
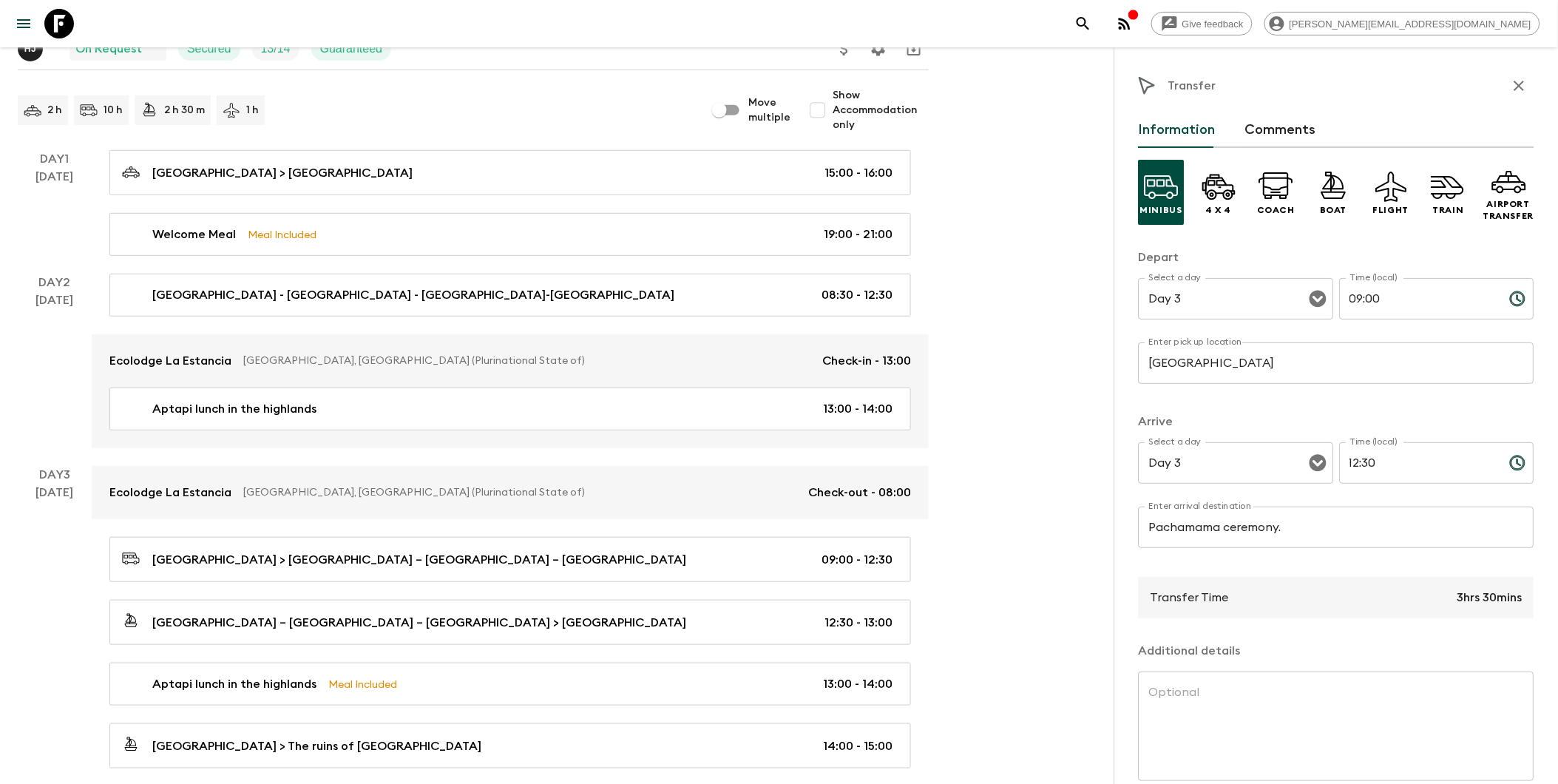
click at [1193, 85] on p "Transfer" at bounding box center [1192, 86] width 48 height 18
click at [1150, 85] on icon at bounding box center [1148, 85] width 16 height 17
click at [1144, 83] on icon at bounding box center [1148, 86] width 18 height 18
click at [1176, 86] on p "Transfer" at bounding box center [1192, 86] width 48 height 18
click at [1193, 87] on p "Transfer" at bounding box center [1192, 86] width 48 height 18
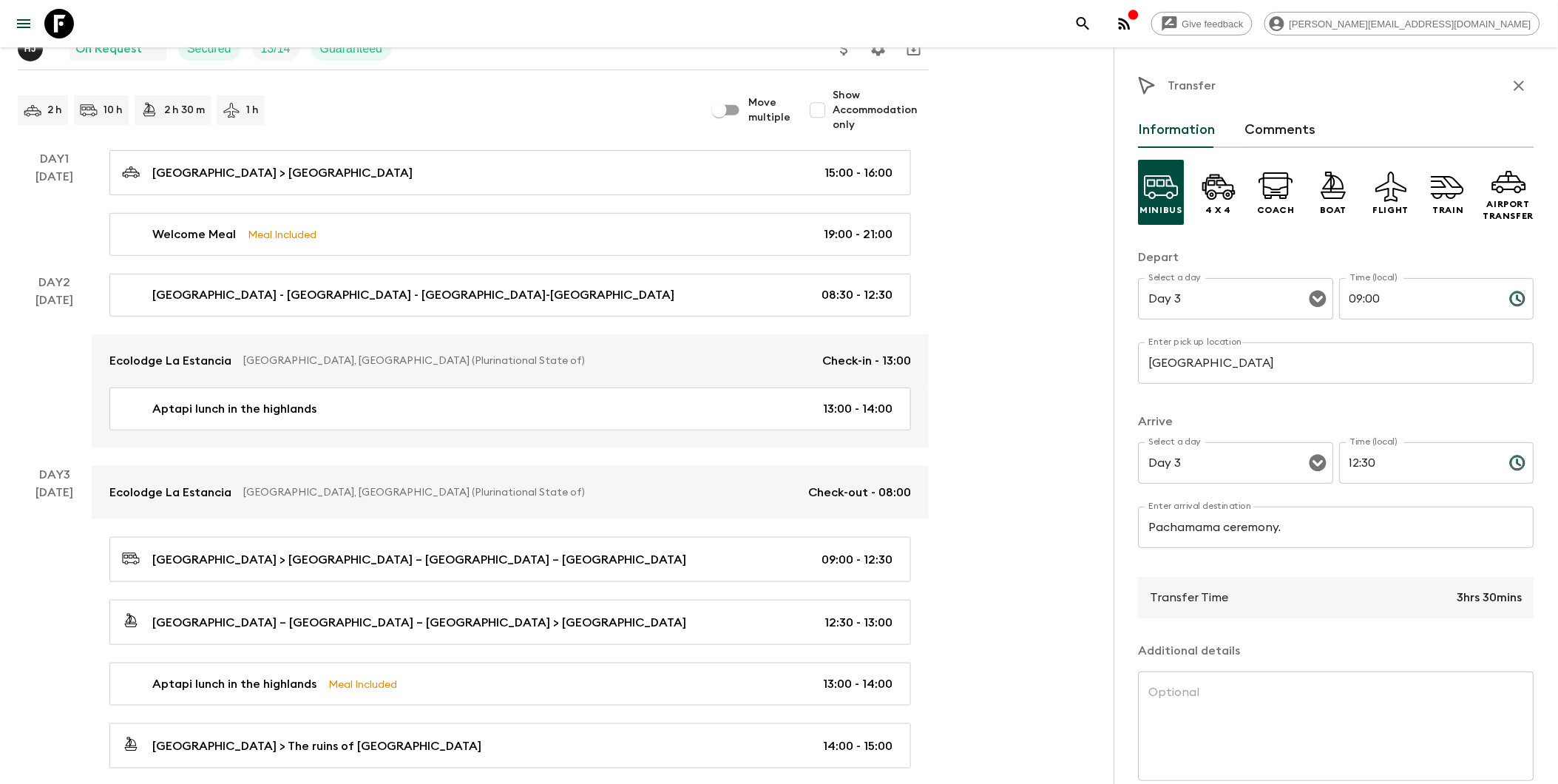
scroll to position [72, 0]
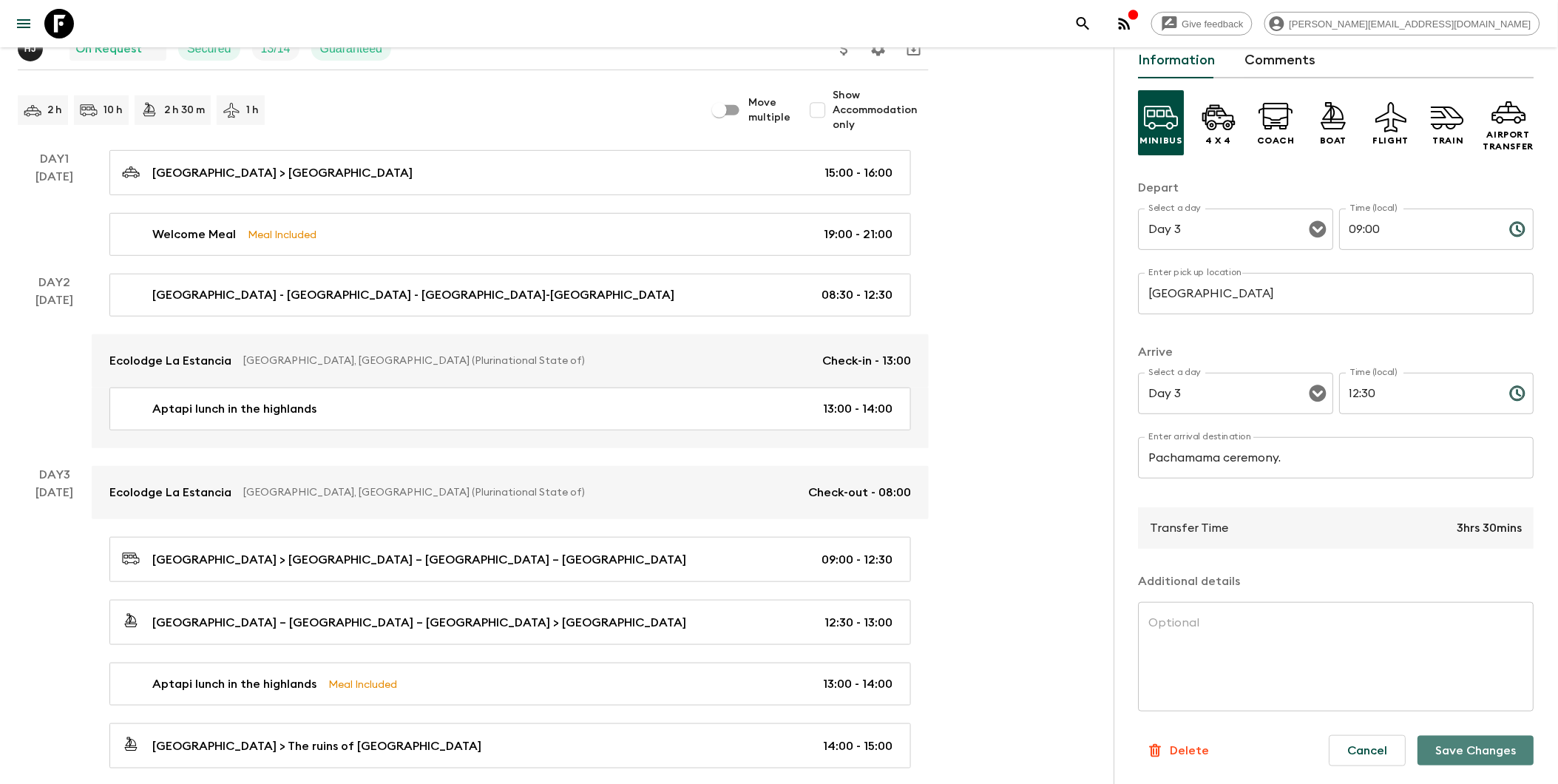
click at [1193, 749] on button "Save Changes" at bounding box center [1476, 750] width 116 height 29
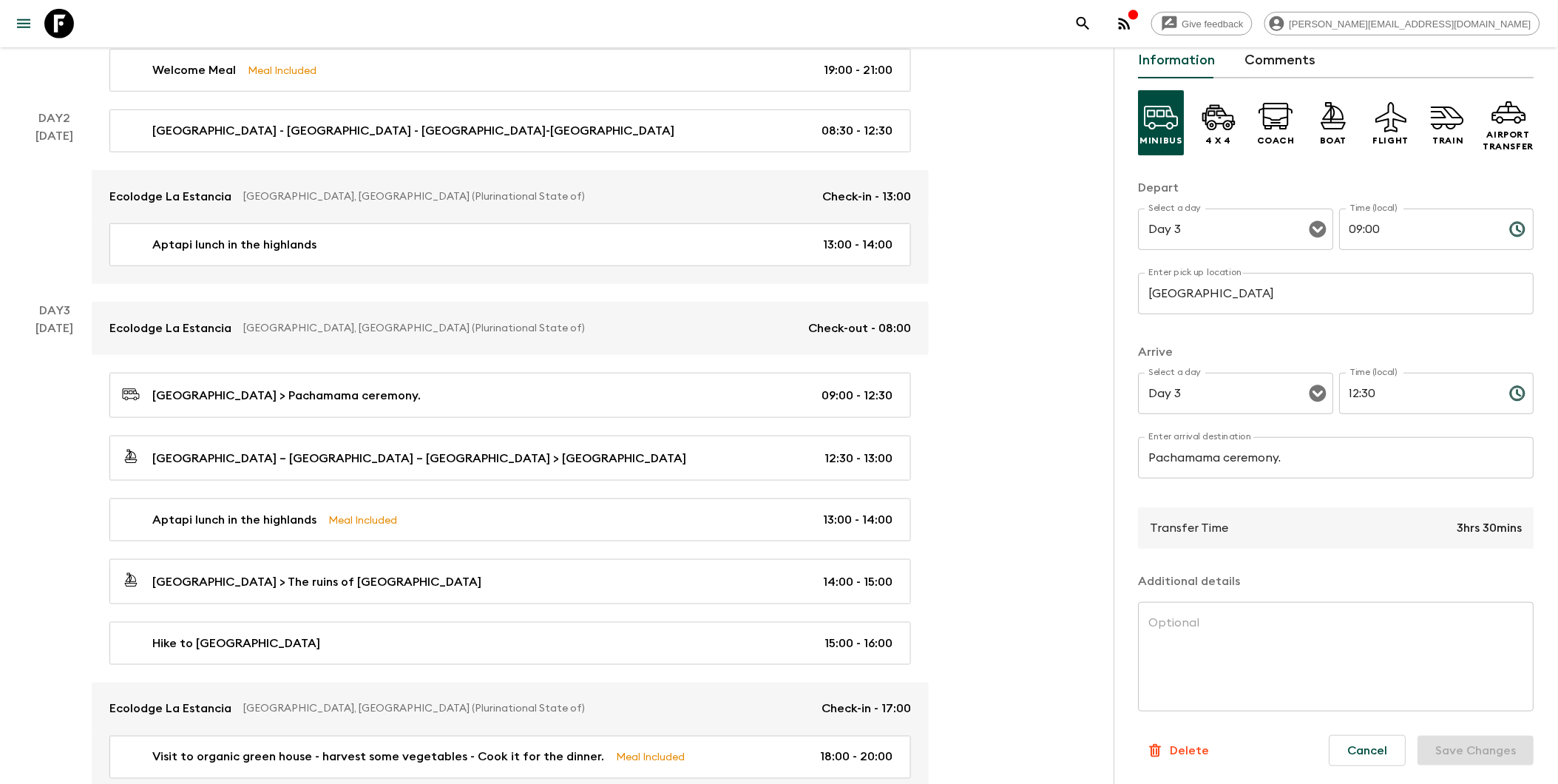
scroll to position [574, 0]
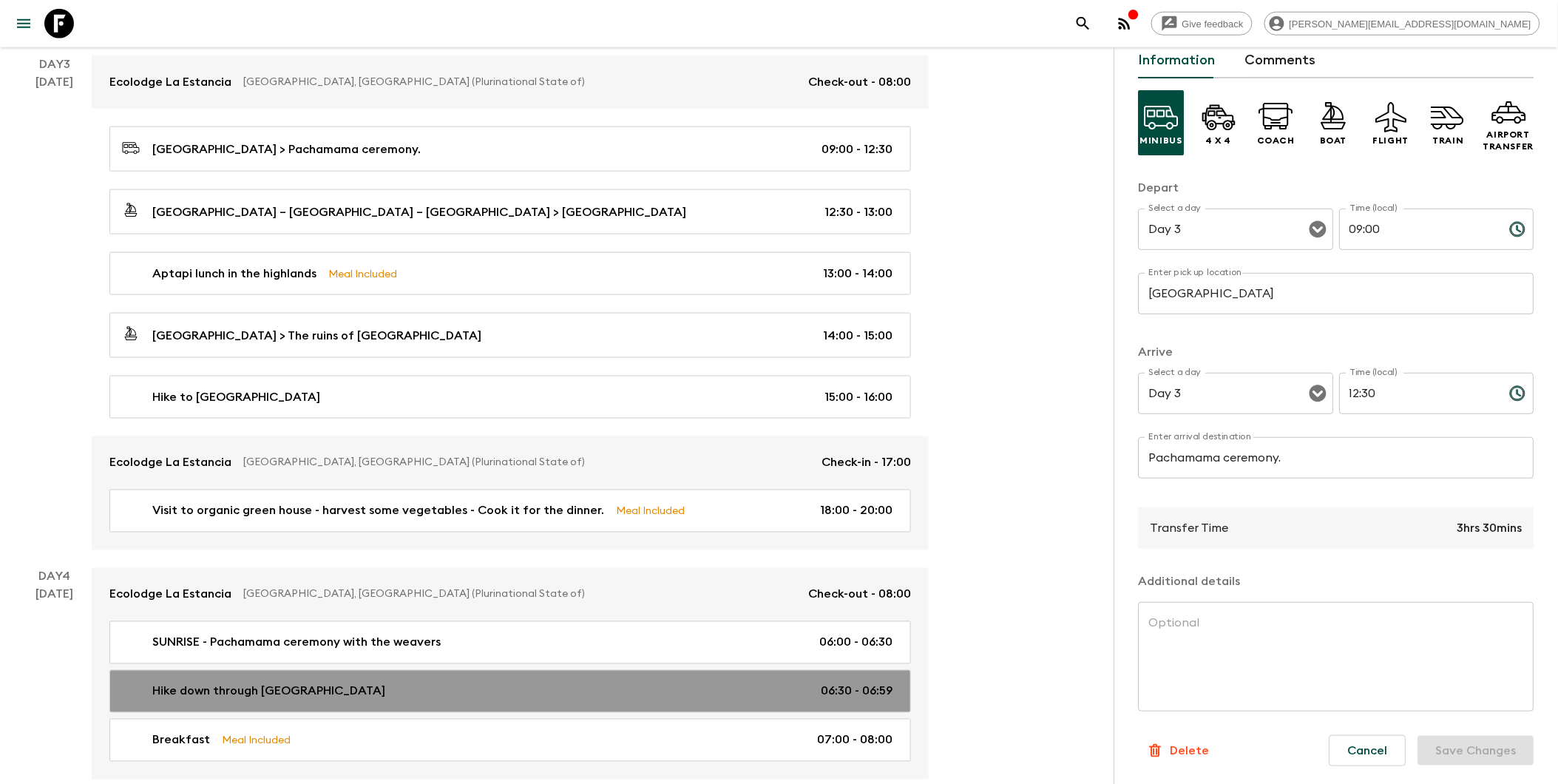
click at [277, 699] on p "Hike down through [GEOGRAPHIC_DATA]" at bounding box center [268, 691] width 233 height 18
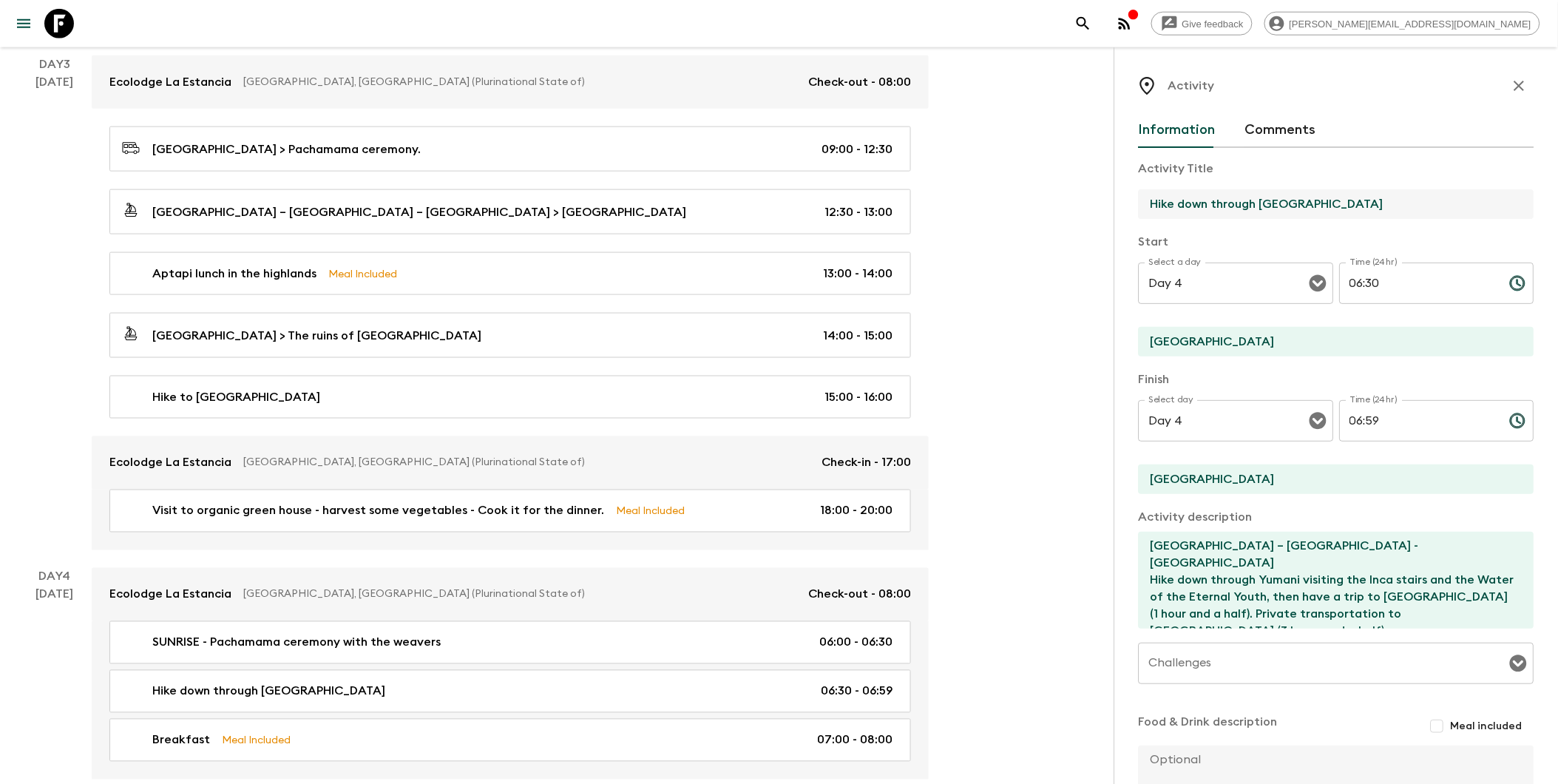
click at [1125, 202] on div "Activity Information Comments Activity Title Hike down through [GEOGRAPHIC_DATA…" at bounding box center [1336, 439] width 443 height 784
click at [1157, 208] on input "Hike down through [GEOGRAPHIC_DATA]" at bounding box center [1331, 204] width 384 height 29
click at [1151, 208] on input "Hike down through [GEOGRAPHIC_DATA]" at bounding box center [1331, 204] width 384 height 29
drag, startPoint x: 1151, startPoint y: 205, endPoint x: 1290, endPoint y: 207, distance: 139.0
click at [1193, 207] on input "Hike down through [GEOGRAPHIC_DATA]" at bounding box center [1331, 204] width 384 height 29
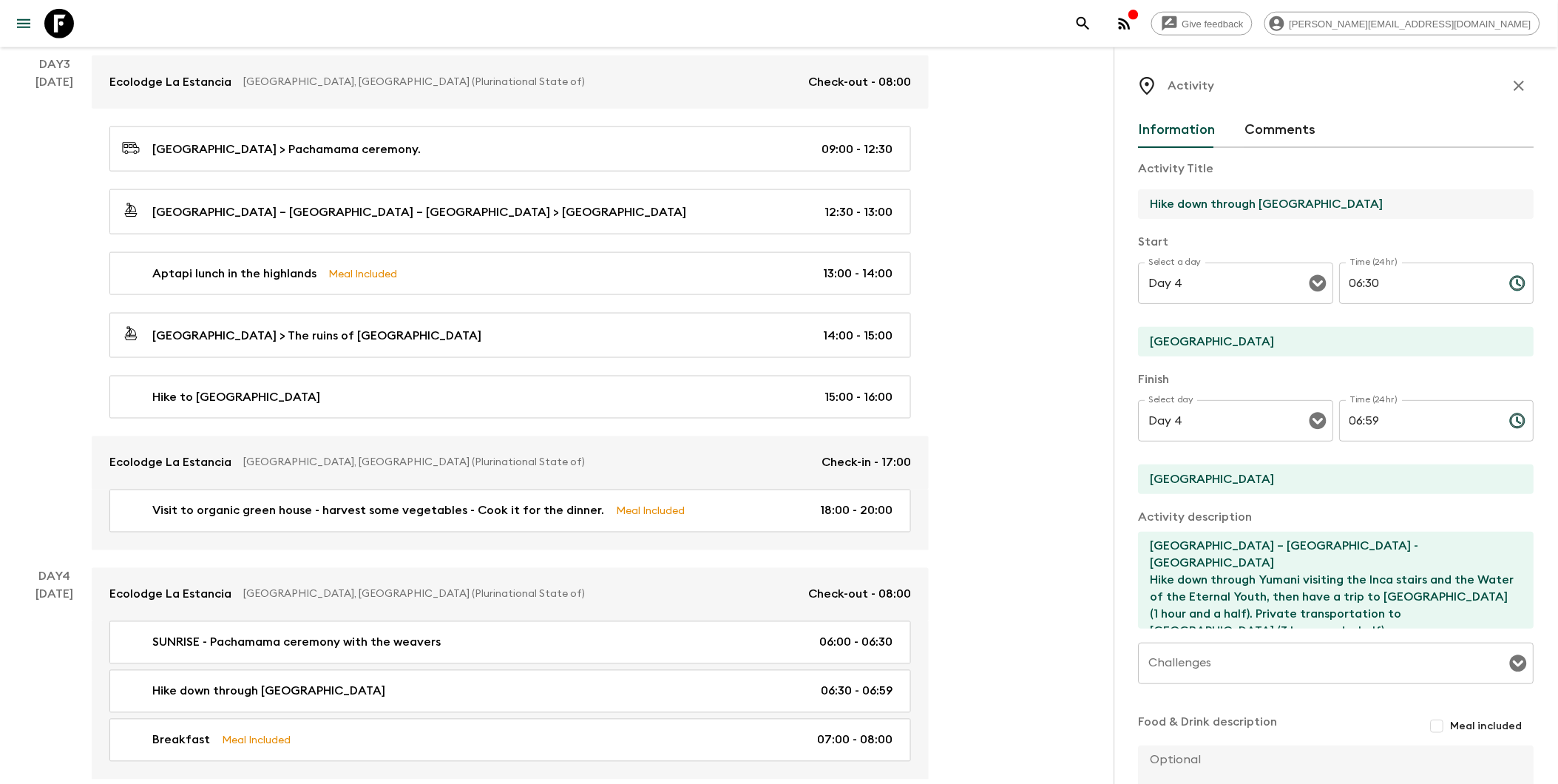
drag, startPoint x: 1299, startPoint y: 203, endPoint x: 1152, endPoint y: 207, distance: 147.1
click at [1152, 207] on input "Hike down through [GEOGRAPHIC_DATA]" at bounding box center [1331, 204] width 384 height 29
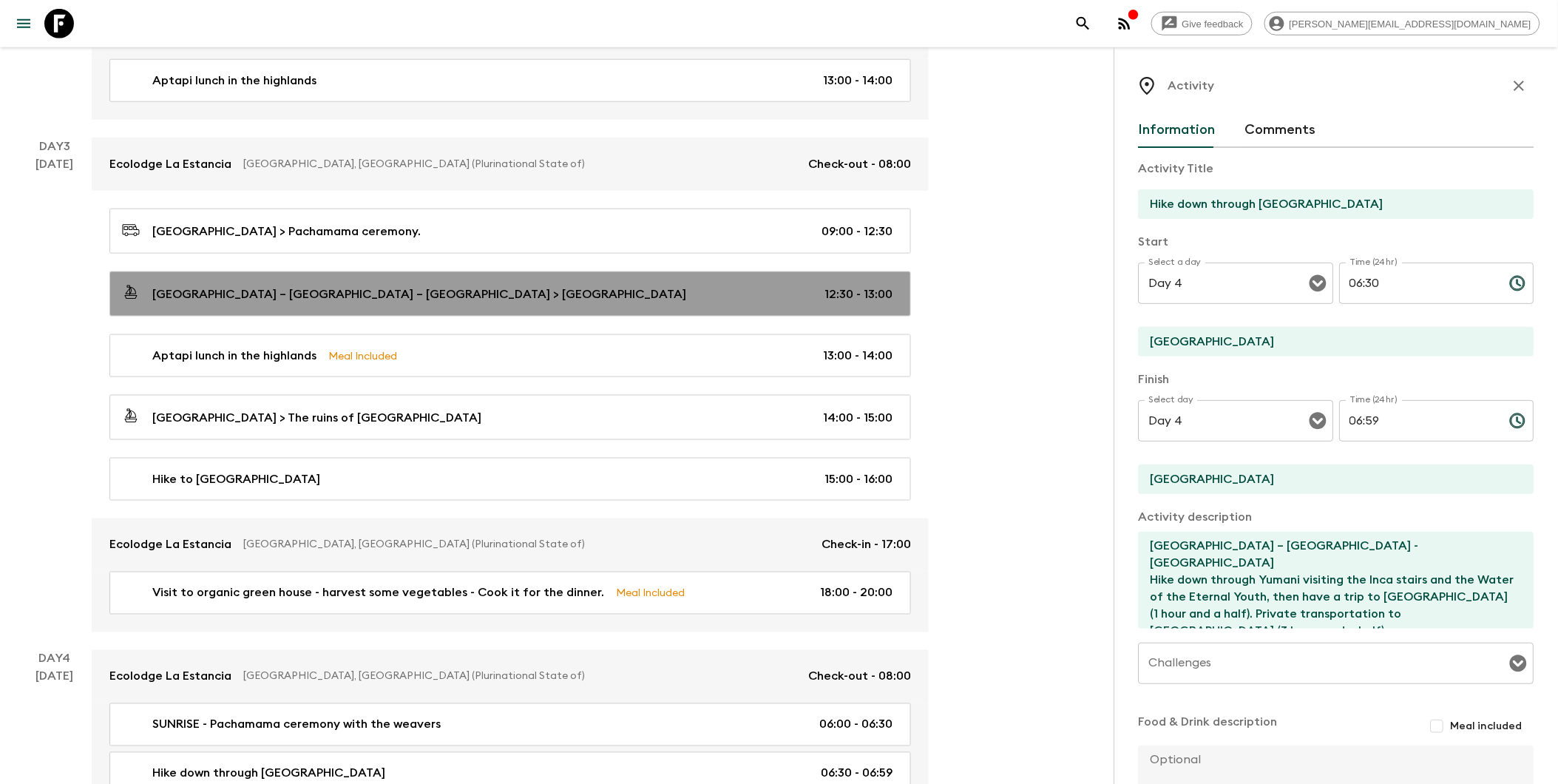
click at [247, 296] on p "[GEOGRAPHIC_DATA] – [GEOGRAPHIC_DATA] – [GEOGRAPHIC_DATA] > [GEOGRAPHIC_DATA]" at bounding box center [419, 294] width 534 height 18
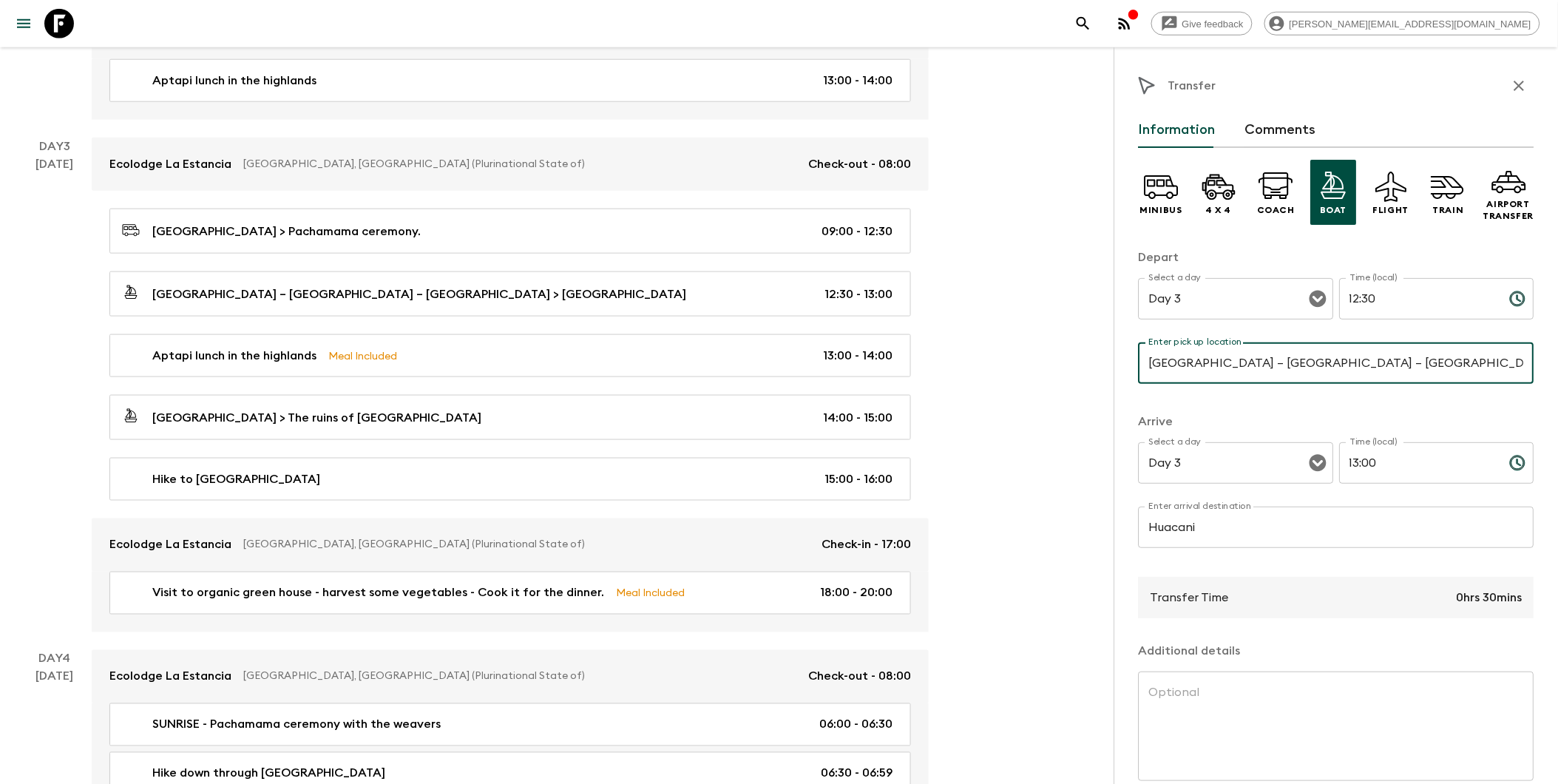
paste input "Hike down through [GEOGRAPHIC_DATA]"
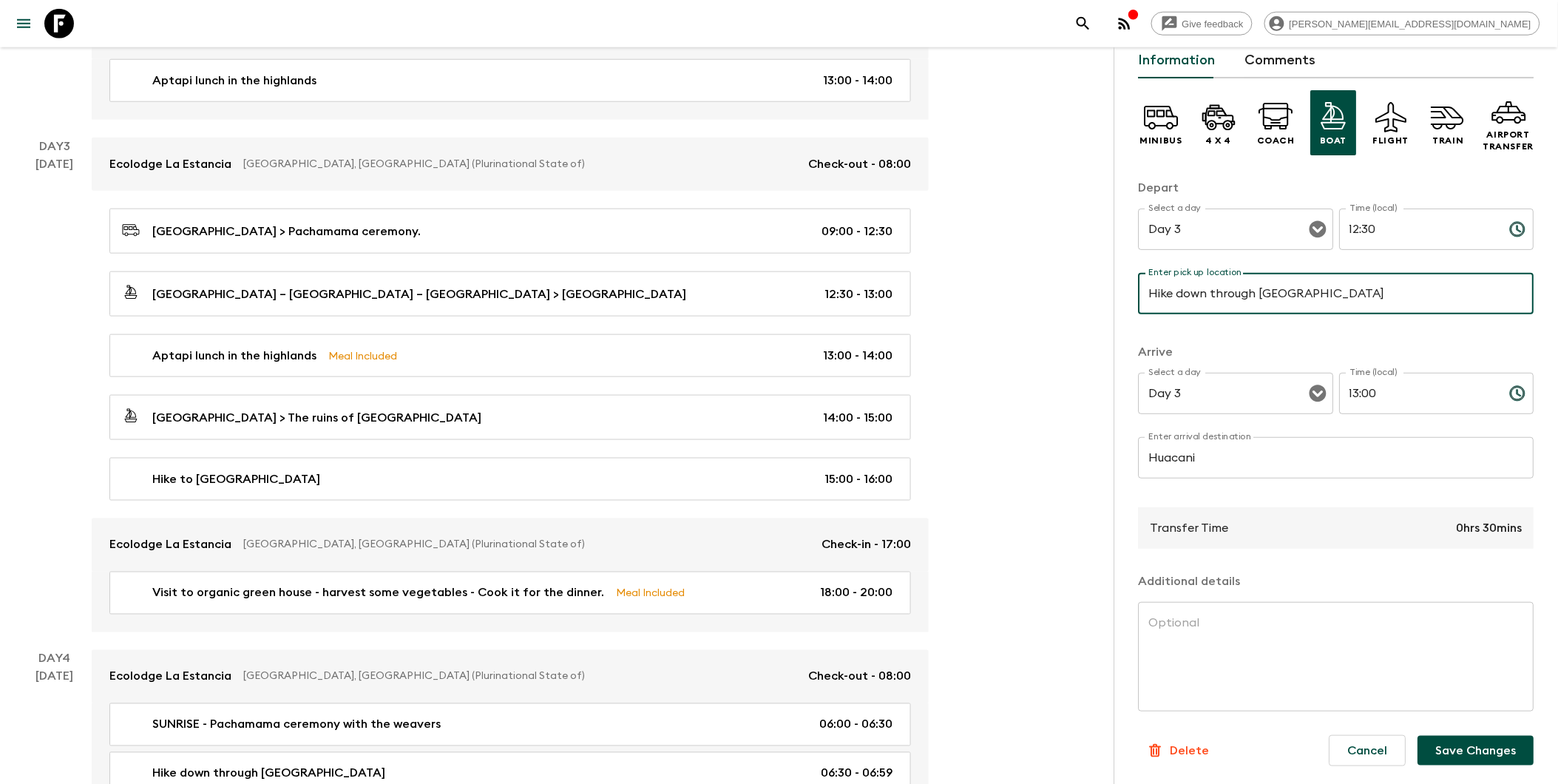
type input "Hike down through [GEOGRAPHIC_DATA]"
click at [1193, 736] on div "Cancel Save Changes" at bounding box center [1426, 750] width 216 height 54
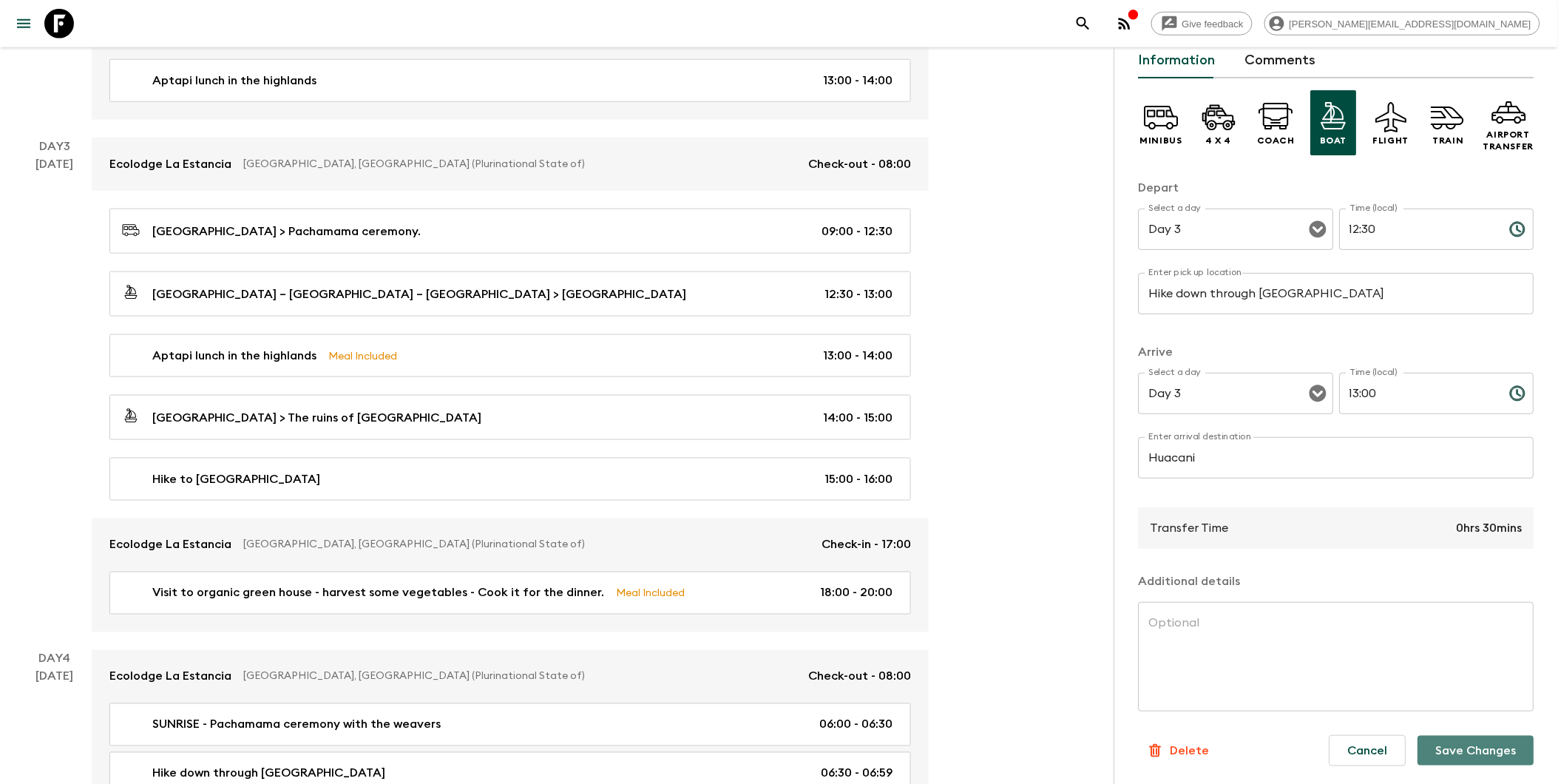
click at [1193, 748] on button "Save Changes" at bounding box center [1476, 750] width 116 height 29
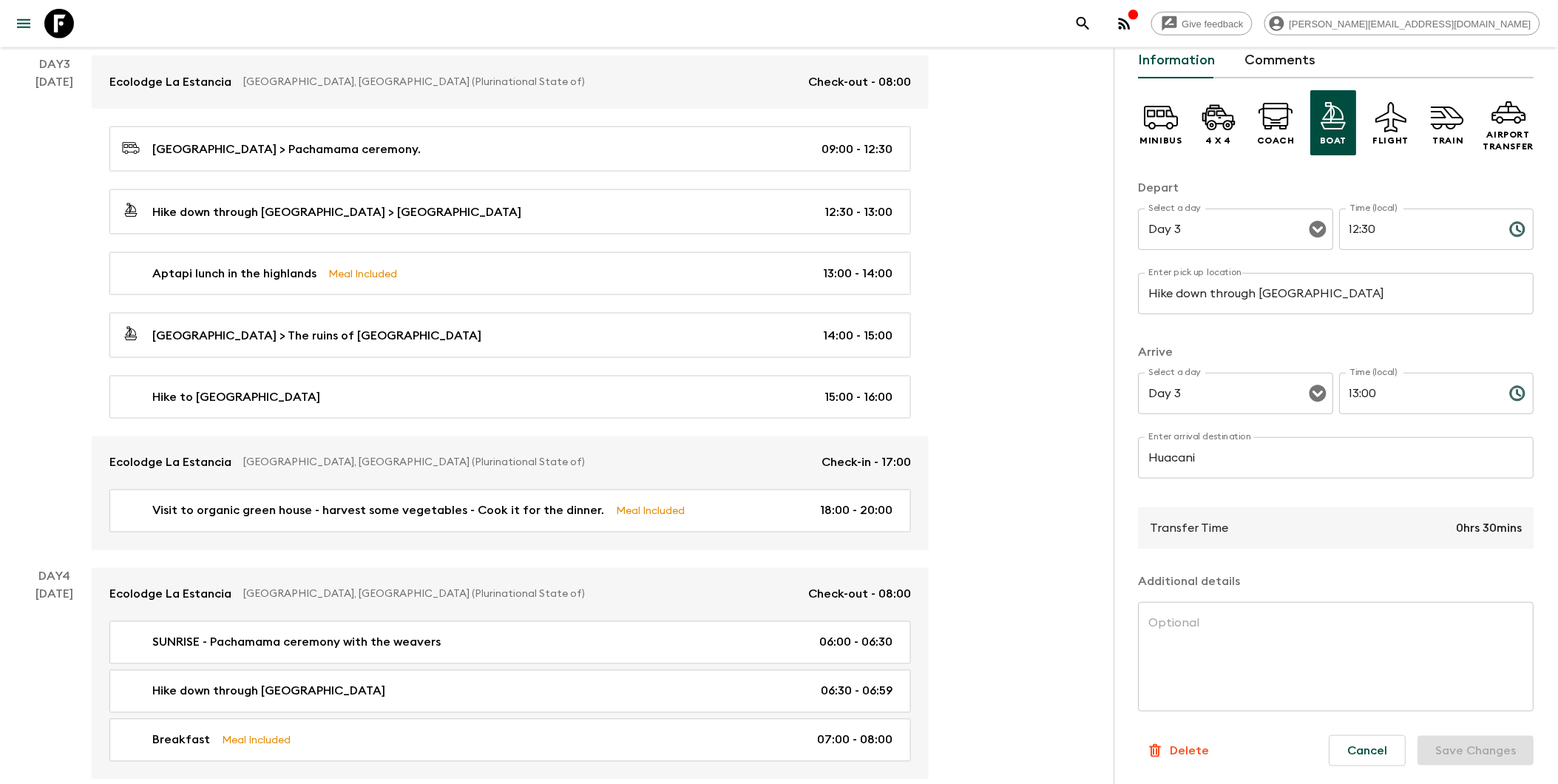
scroll to position [492, 0]
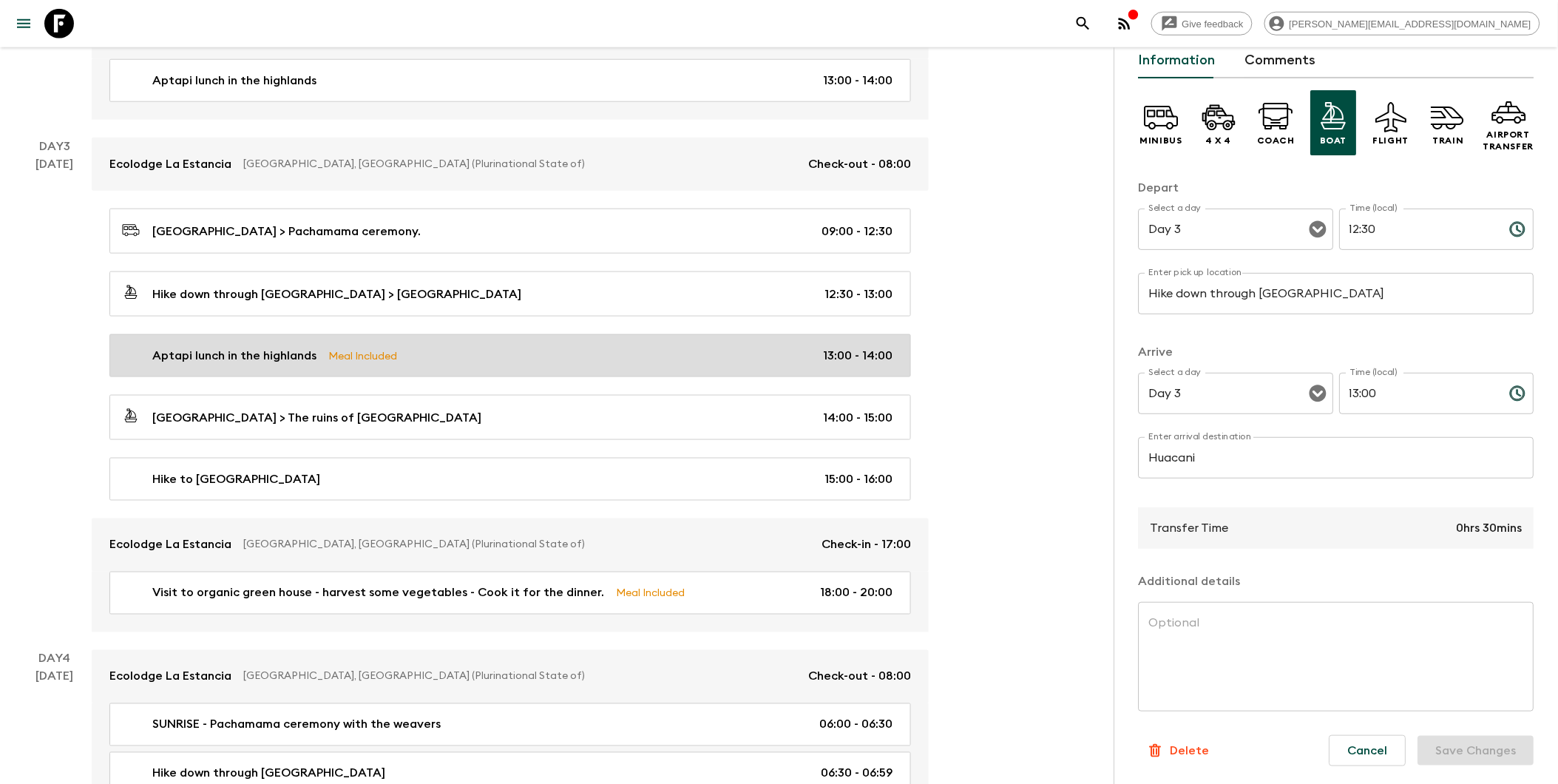
click at [274, 353] on p "Aptapi lunch in the highlands" at bounding box center [234, 355] width 164 height 18
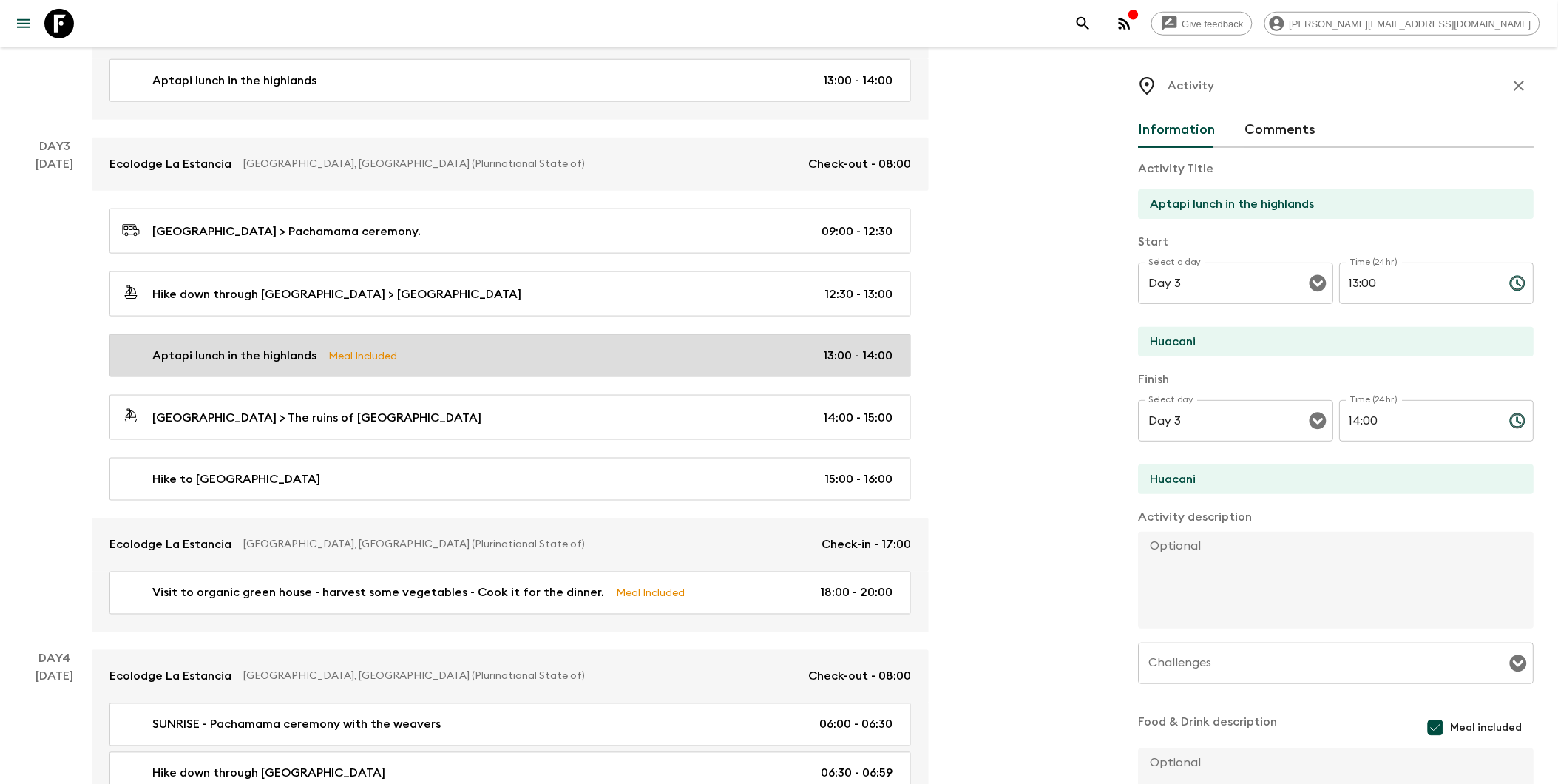
click at [309, 351] on p "Aptapi lunch in the highlands" at bounding box center [234, 355] width 164 height 18
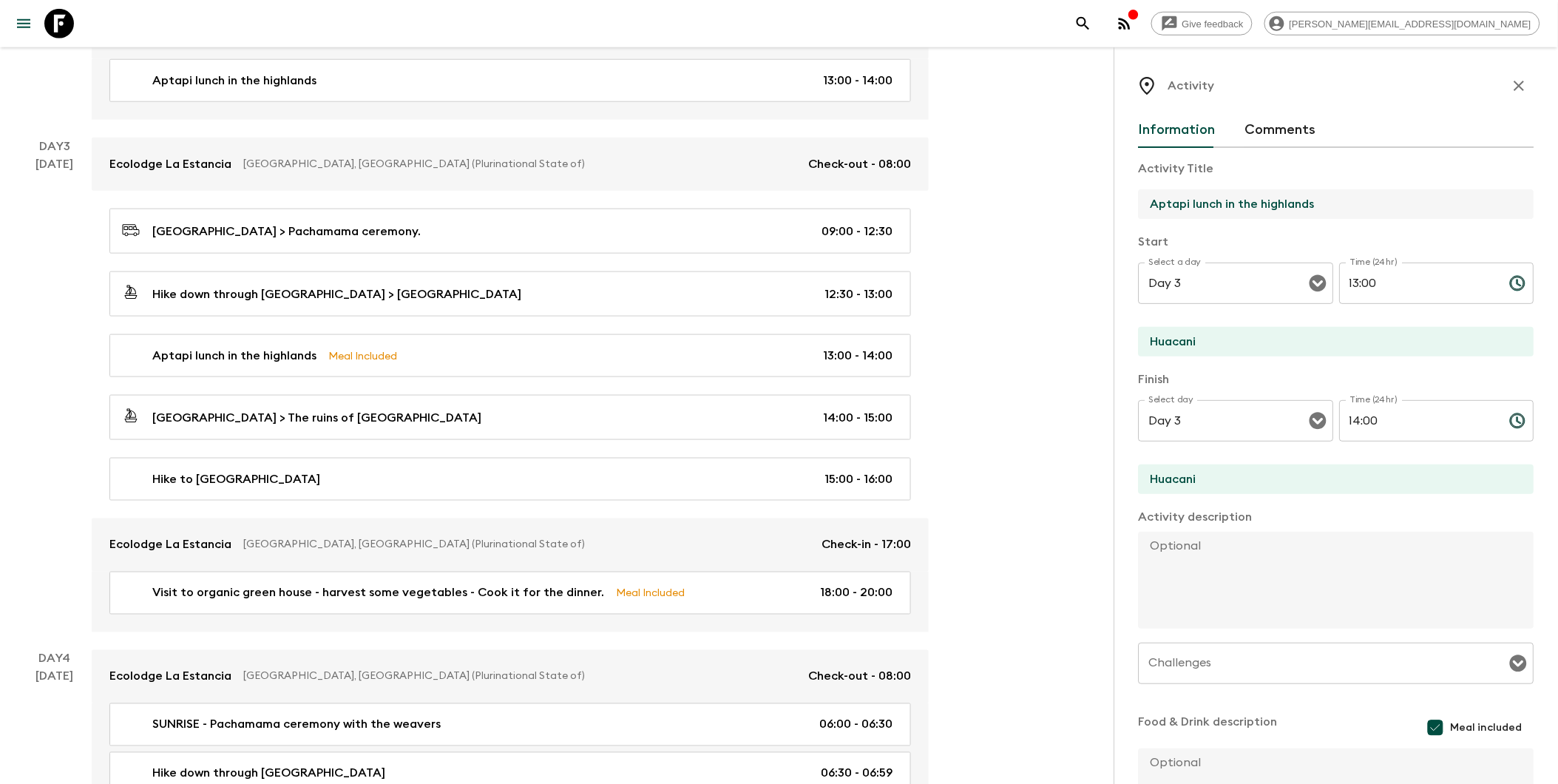
drag, startPoint x: 1341, startPoint y: 201, endPoint x: 1110, endPoint y: 202, distance: 231.0
type input "l"
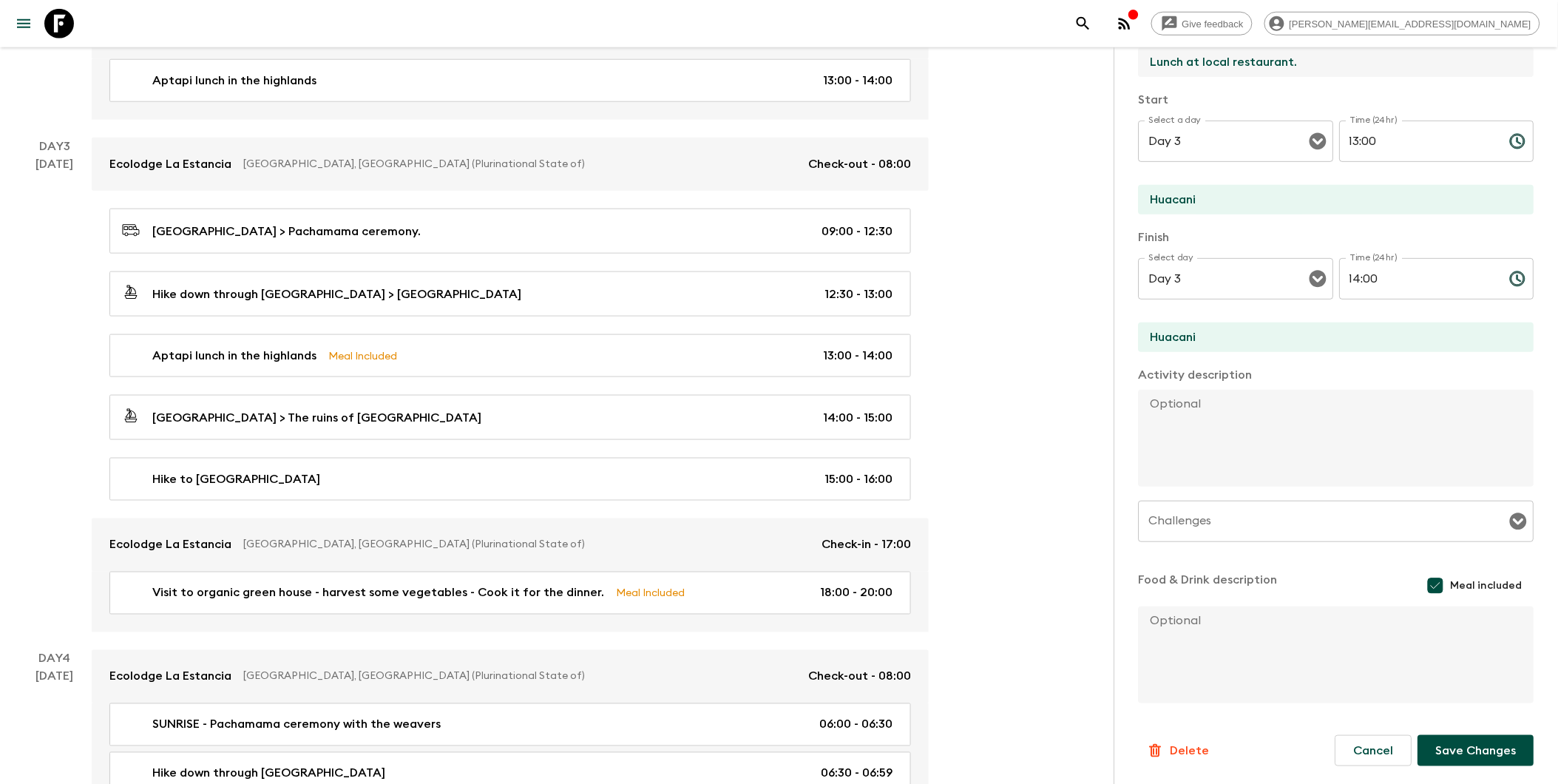
type input "Lunch at local restaurant."
click at [1193, 751] on button "Save Changes" at bounding box center [1476, 751] width 116 height 31
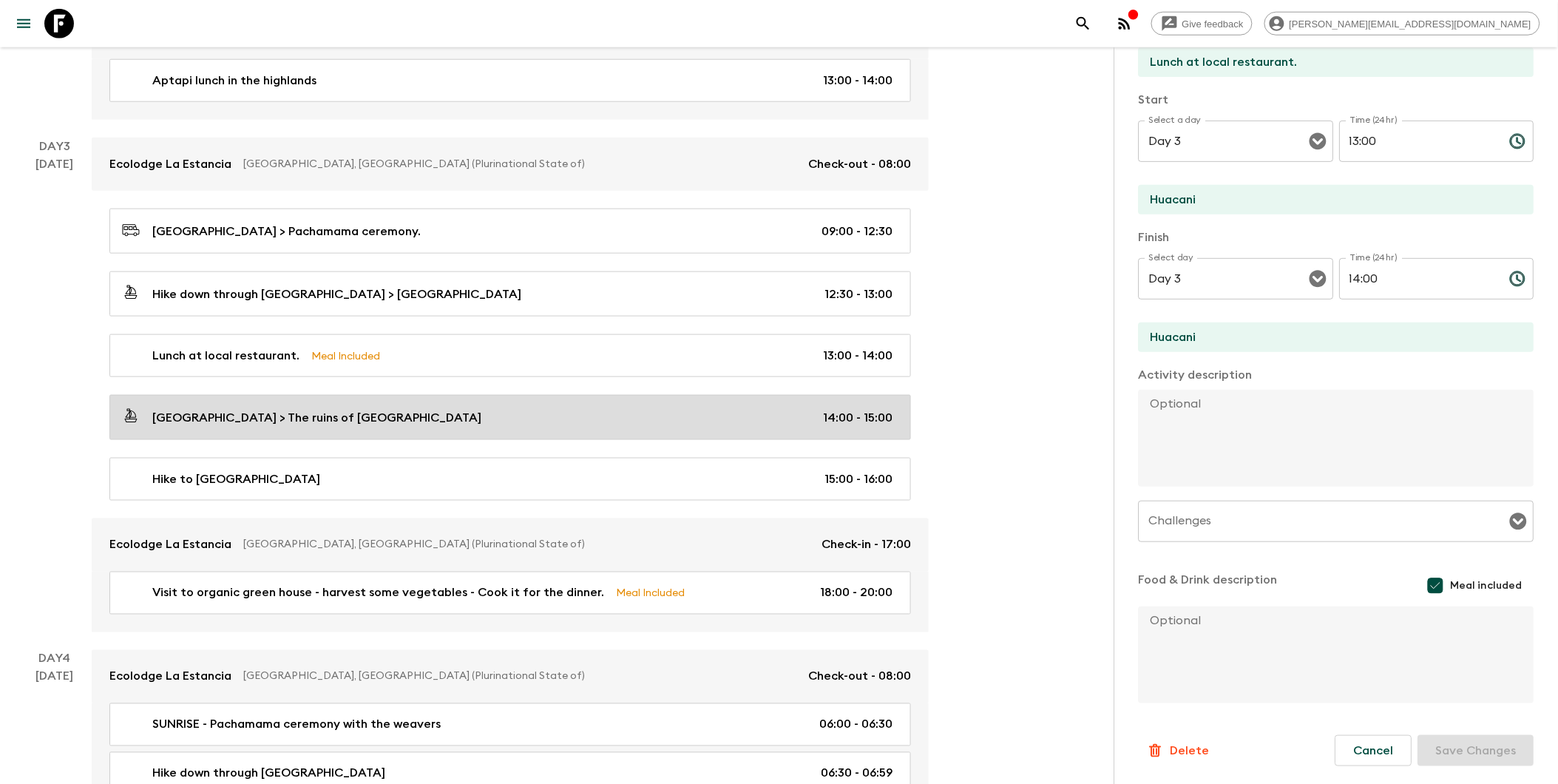
click at [403, 425] on p "[GEOGRAPHIC_DATA] > The ruins of [GEOGRAPHIC_DATA]" at bounding box center [316, 418] width 329 height 18
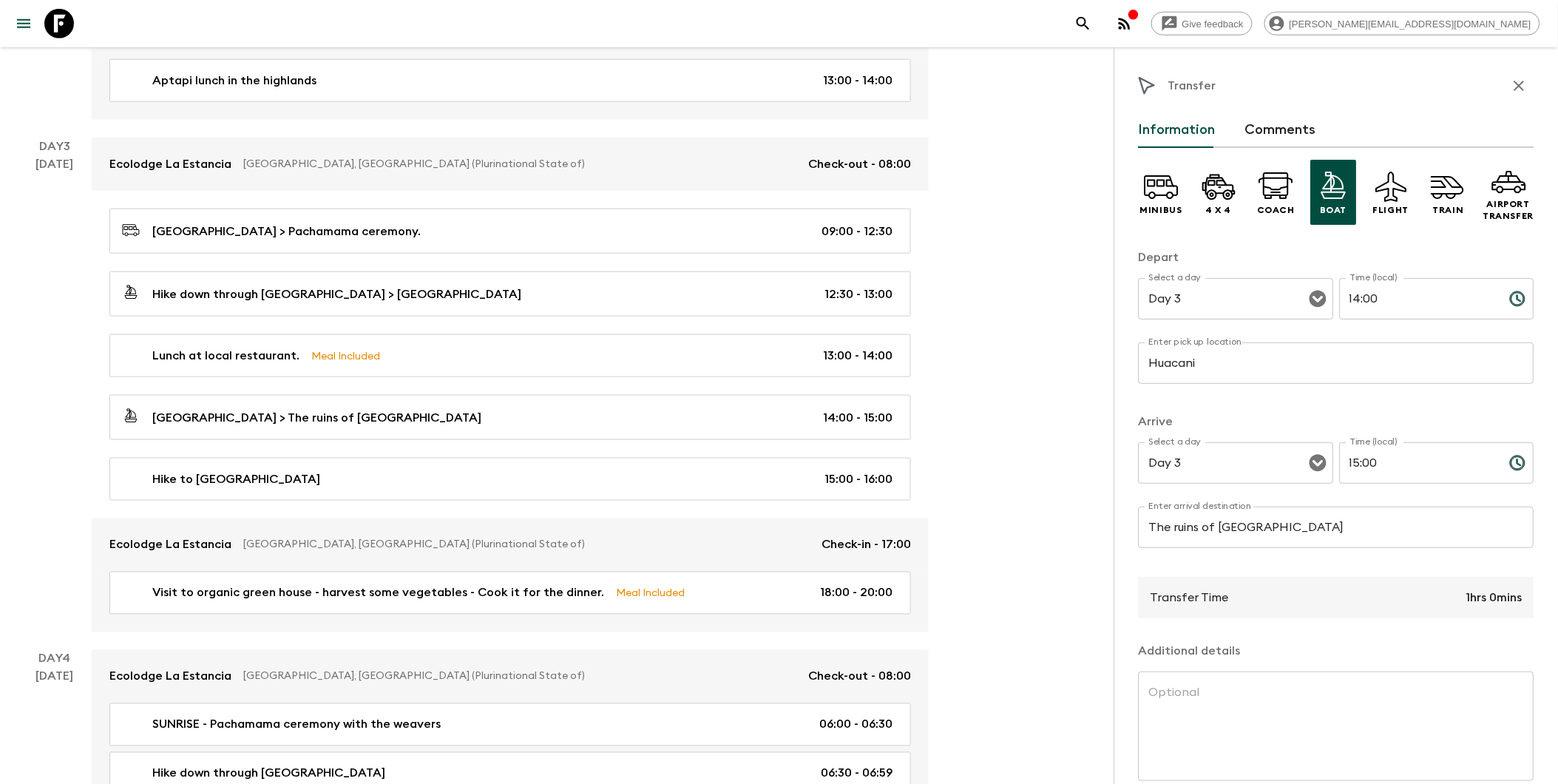
scroll to position [410, 0]
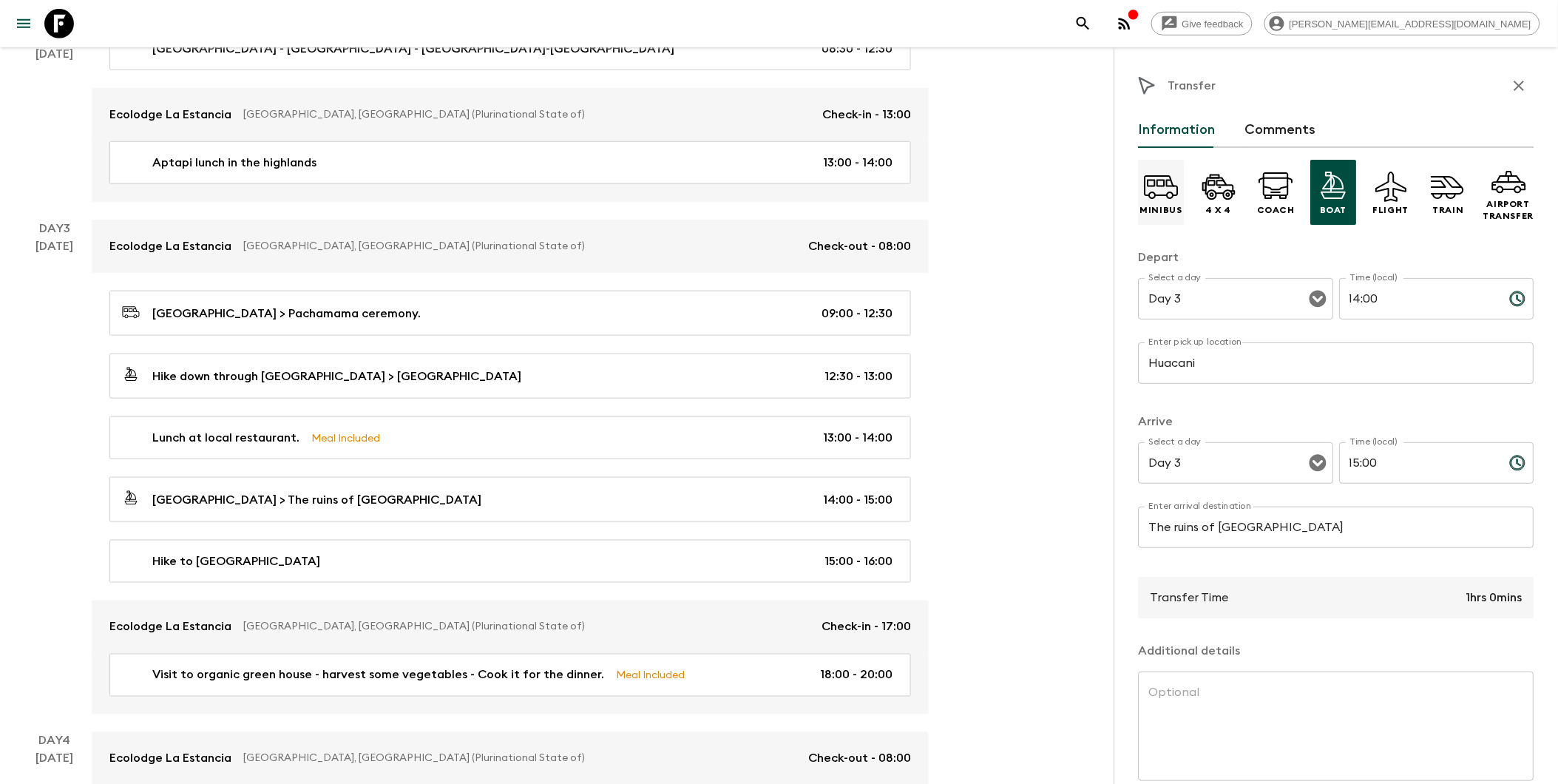
click at [1158, 188] on icon at bounding box center [1162, 186] width 36 height 36
click at [1193, 369] on input "Huacani" at bounding box center [1337, 363] width 395 height 41
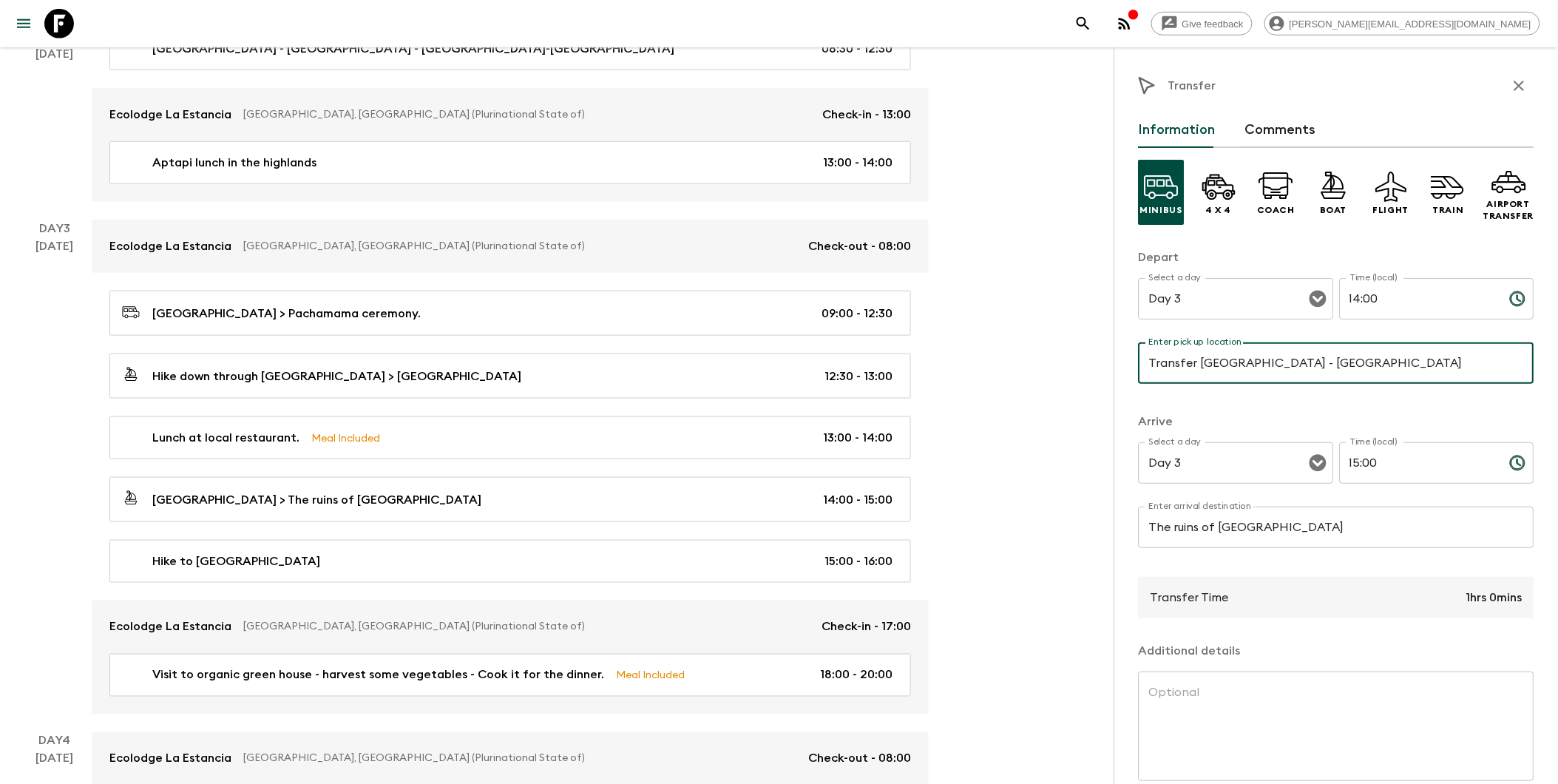
type input "Transfer [GEOGRAPHIC_DATA] - [GEOGRAPHIC_DATA]"
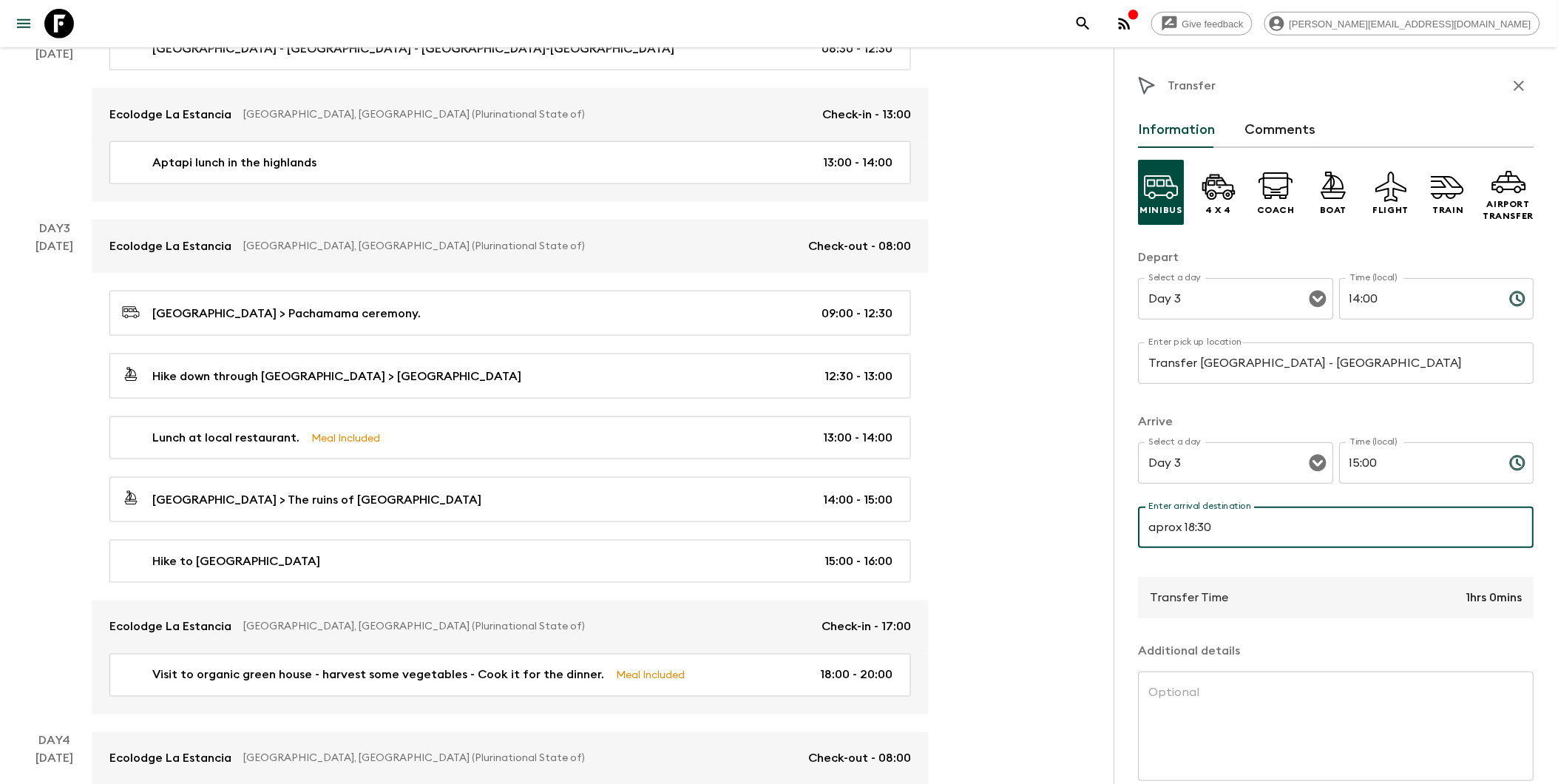
type input "aprox 18:30"
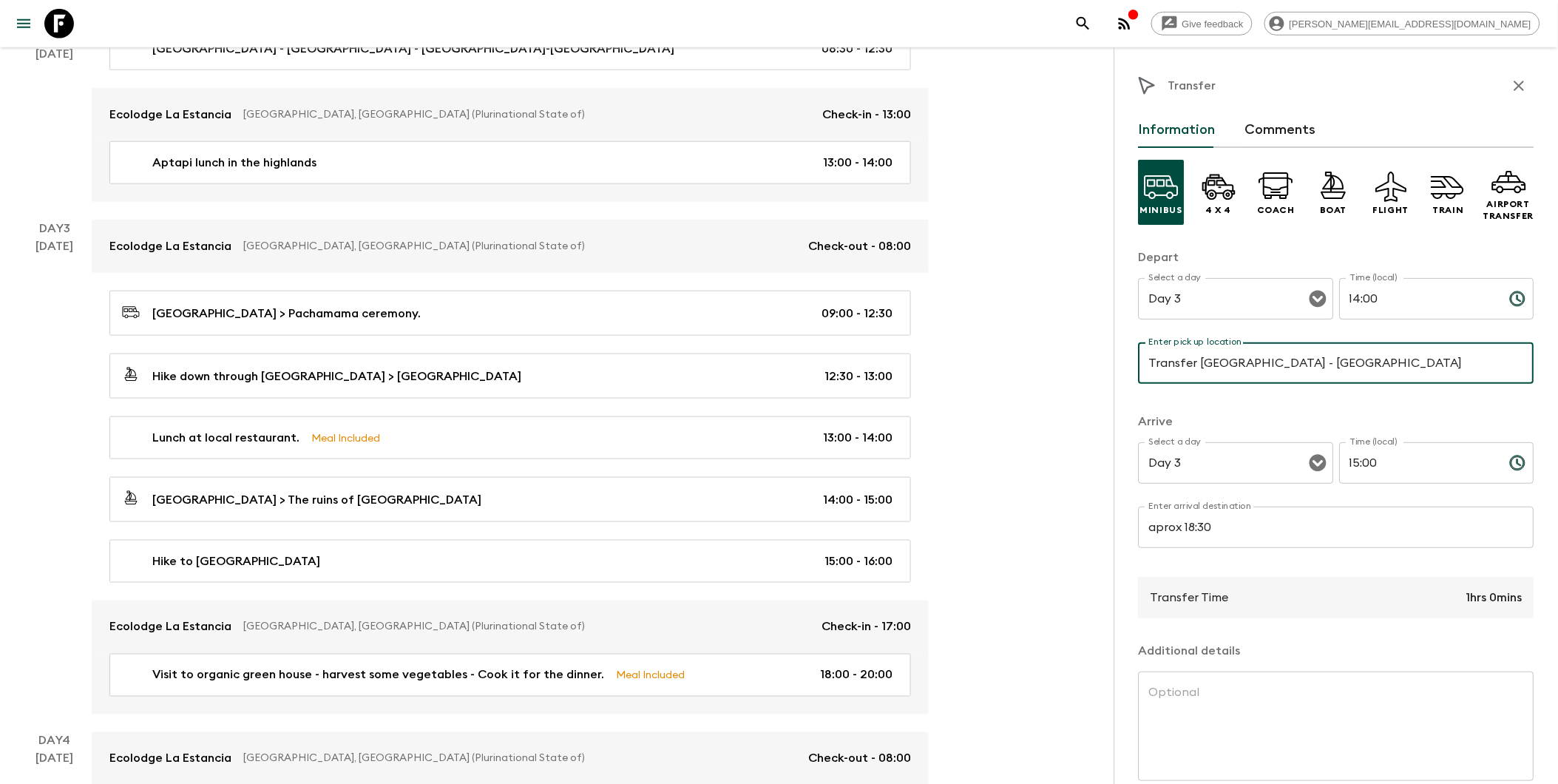
click at [1193, 364] on input "Transfer [GEOGRAPHIC_DATA] - [GEOGRAPHIC_DATA]" at bounding box center [1337, 363] width 395 height 41
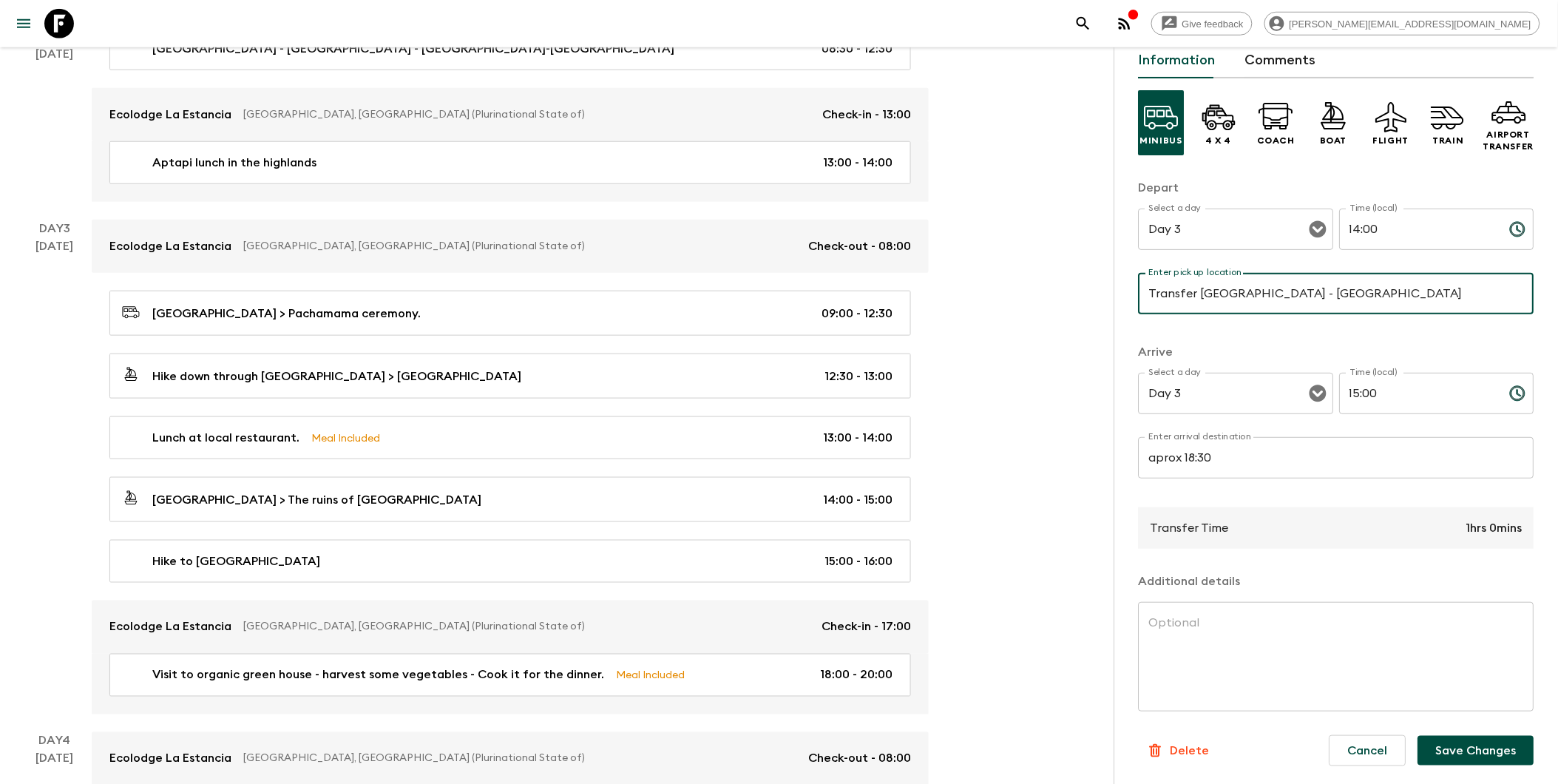
click at [1193, 747] on button "Save Changes" at bounding box center [1476, 750] width 116 height 29
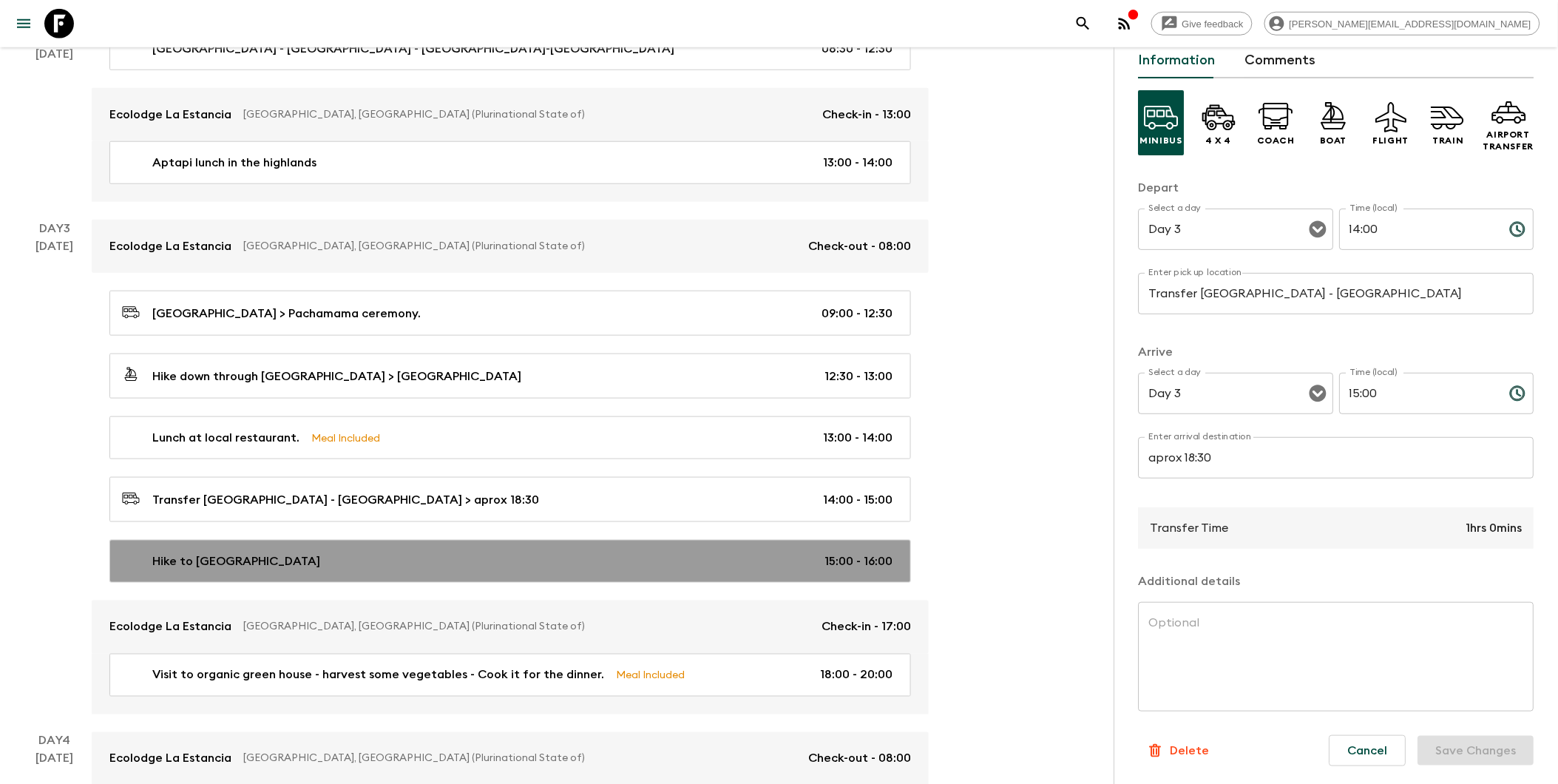
click at [273, 555] on div "Hike to [GEOGRAPHIC_DATA] 15:00 - 16:00" at bounding box center [507, 561] width 770 height 18
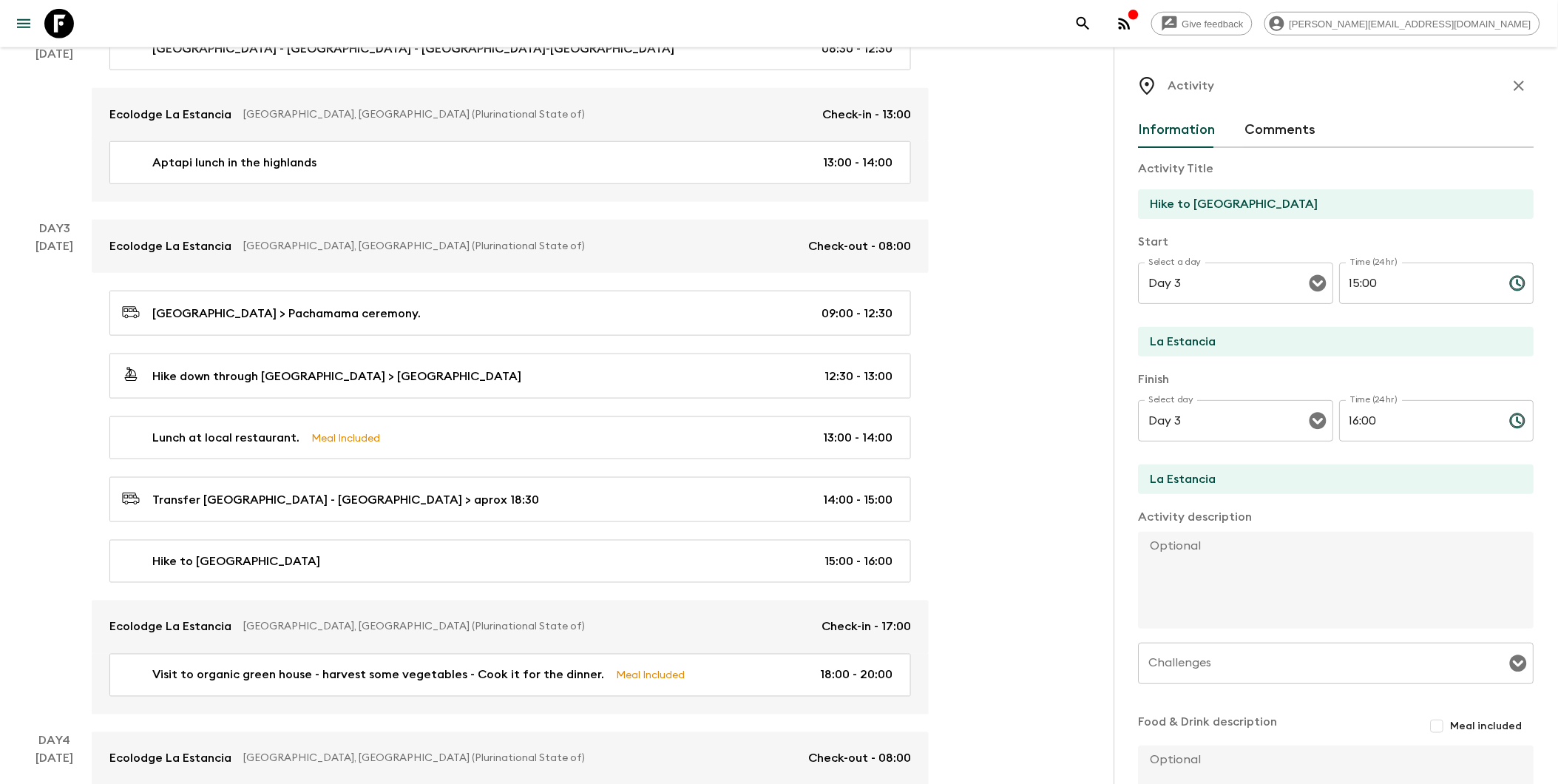
scroll to position [141, 0]
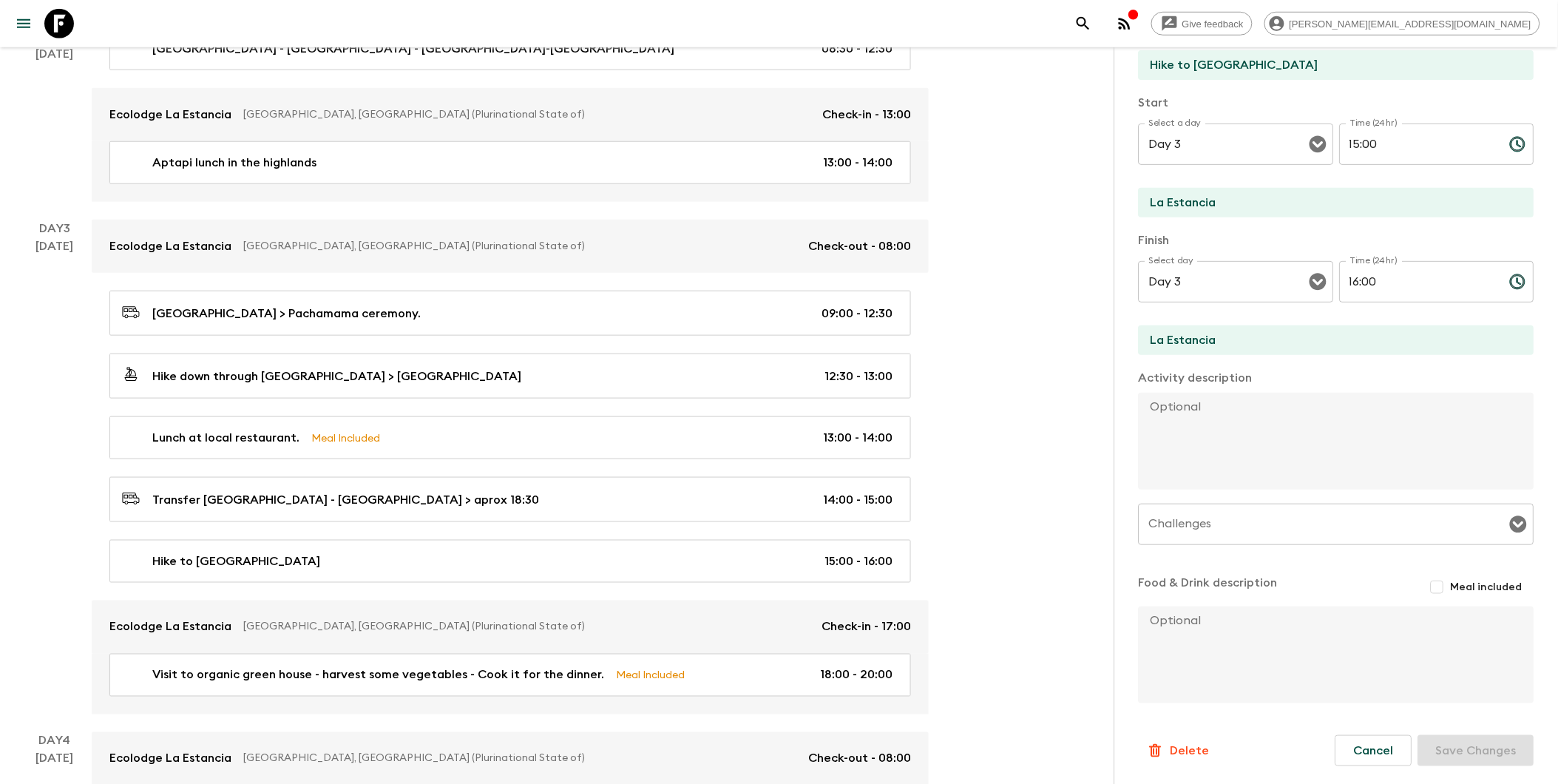
click at [1193, 747] on p "Delete" at bounding box center [1190, 751] width 39 height 18
click at [1193, 751] on button "Confirm" at bounding box center [1251, 764] width 75 height 26
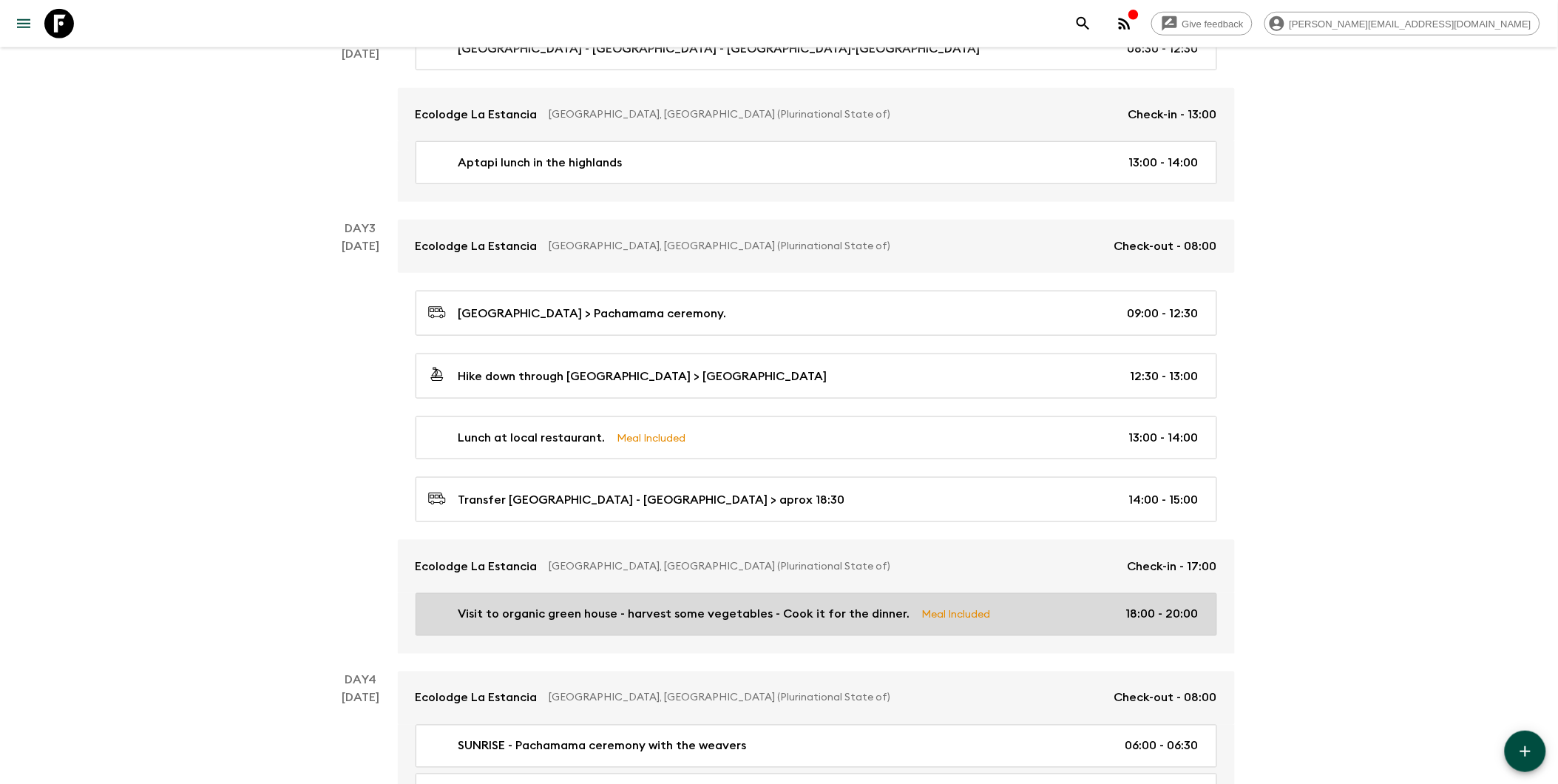
click at [726, 612] on p "Visit to organic green house - harvest some vegetables - Cook it for the dinner." at bounding box center [684, 614] width 452 height 18
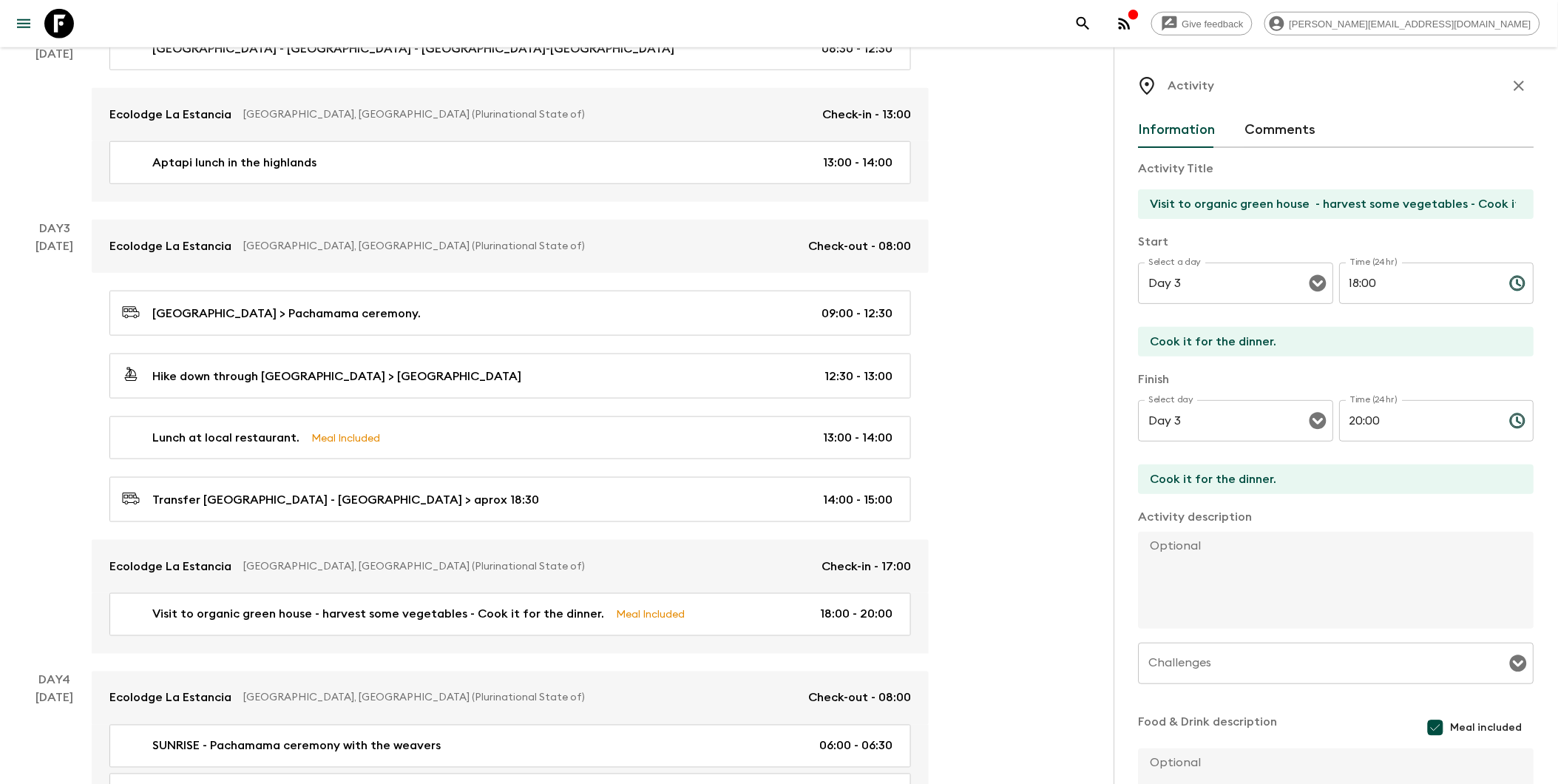
scroll to position [143, 0]
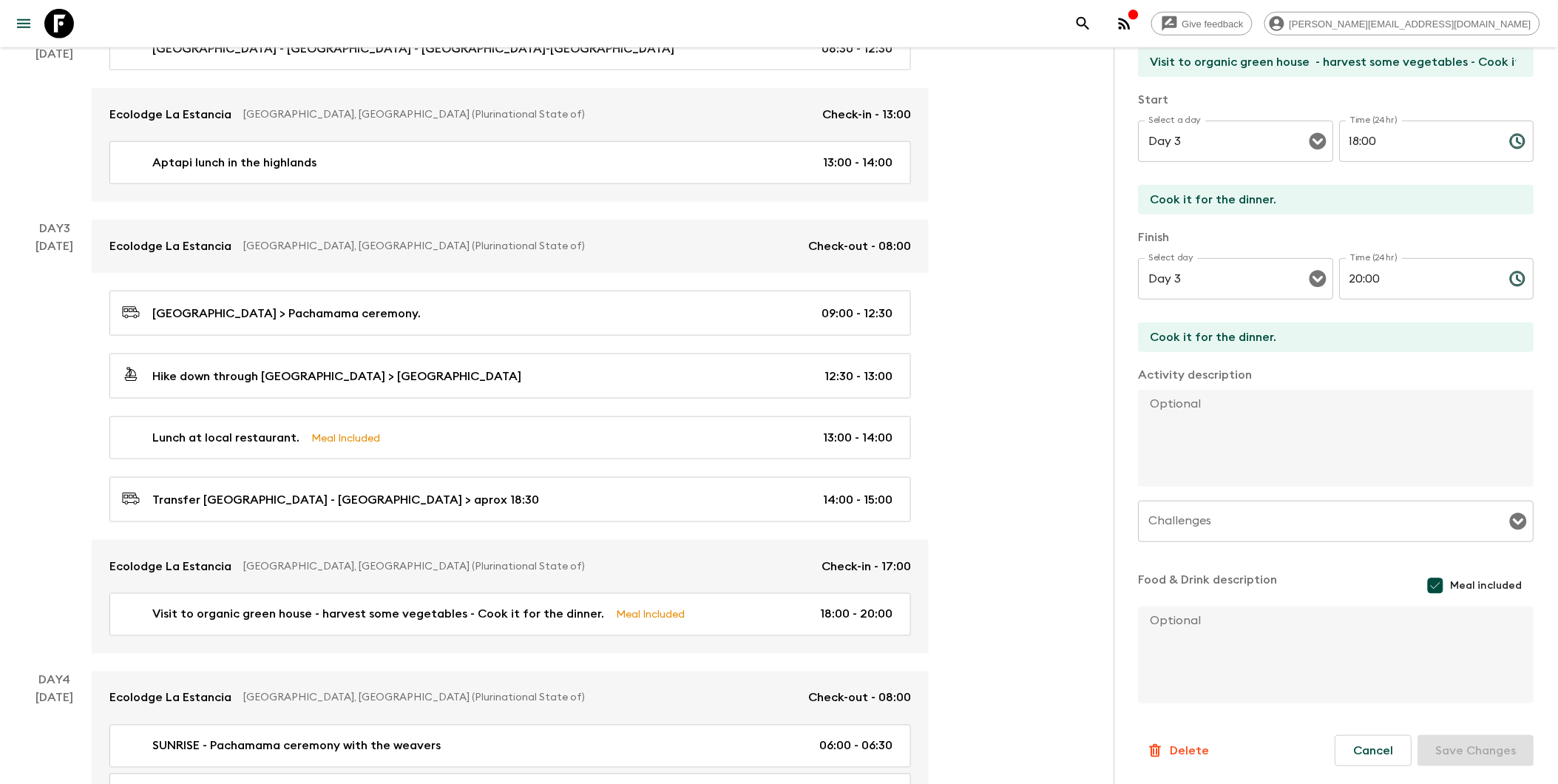
click at [1182, 745] on p "Delete" at bounding box center [1190, 751] width 39 height 18
click at [1193, 751] on button "Confirm" at bounding box center [1251, 764] width 75 height 26
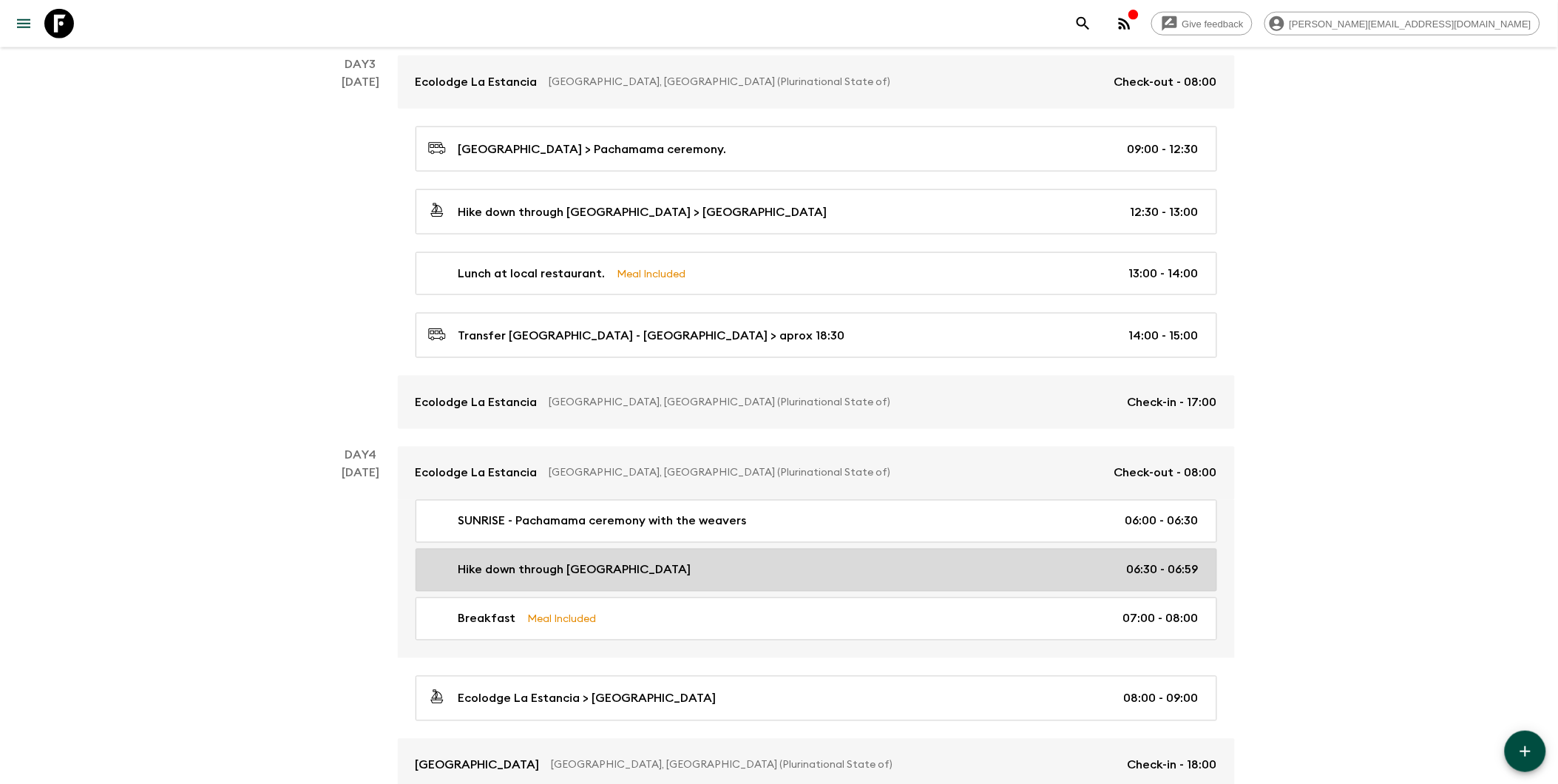
scroll to position [410, 0]
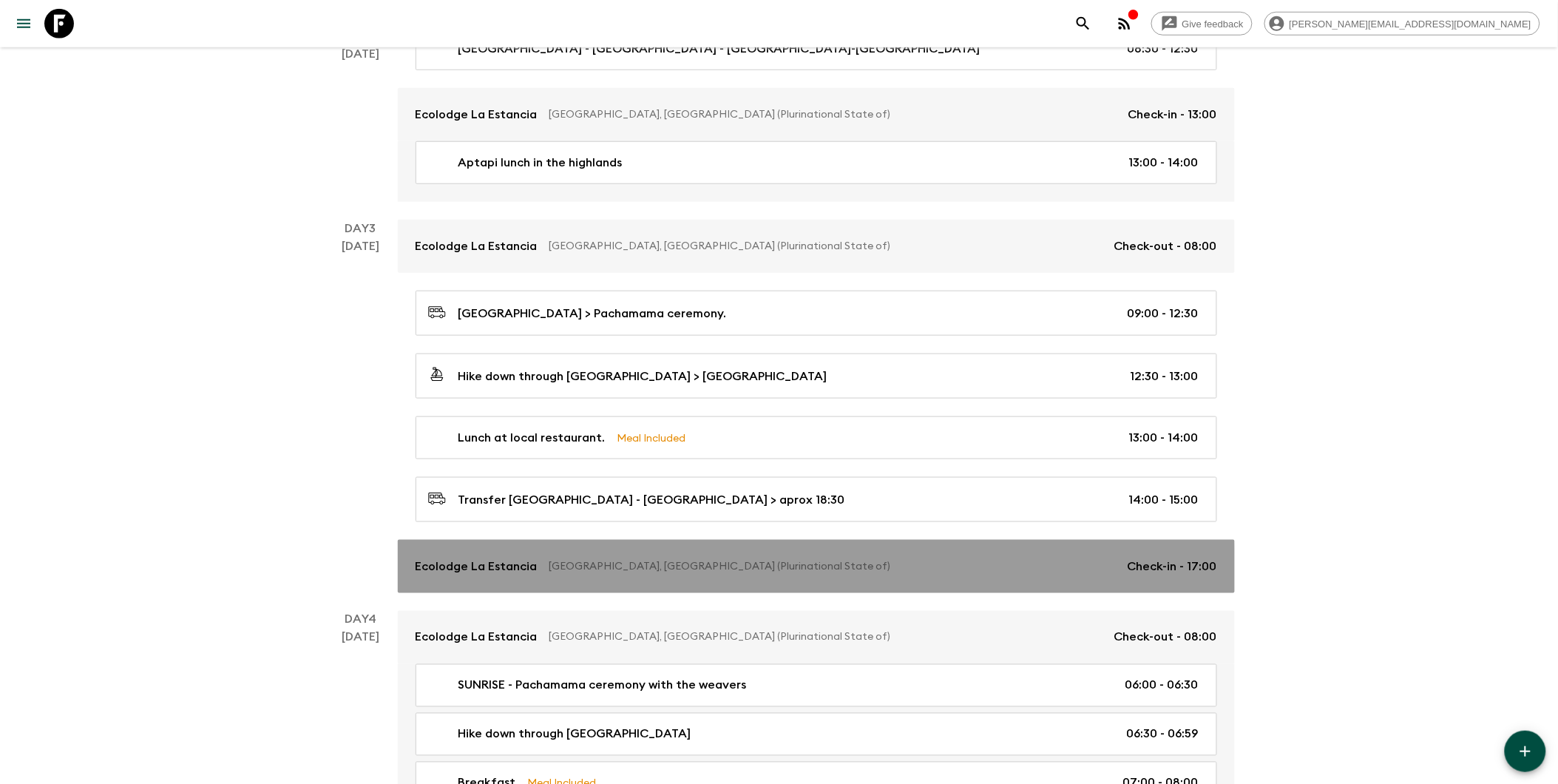
click at [549, 573] on p "[GEOGRAPHIC_DATA], [GEOGRAPHIC_DATA] (Plurinational State of)" at bounding box center [832, 566] width 566 height 15
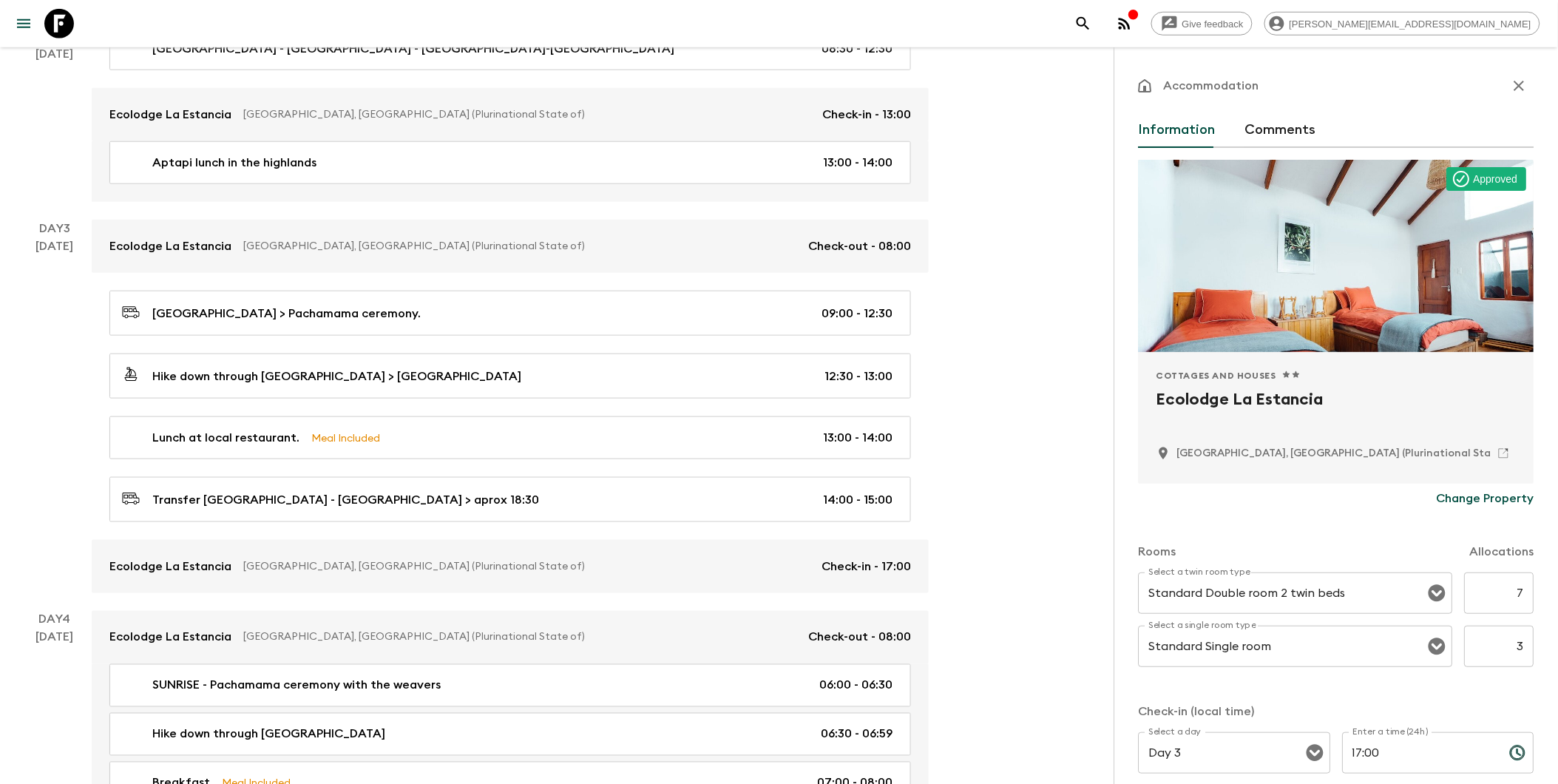
scroll to position [82, 0]
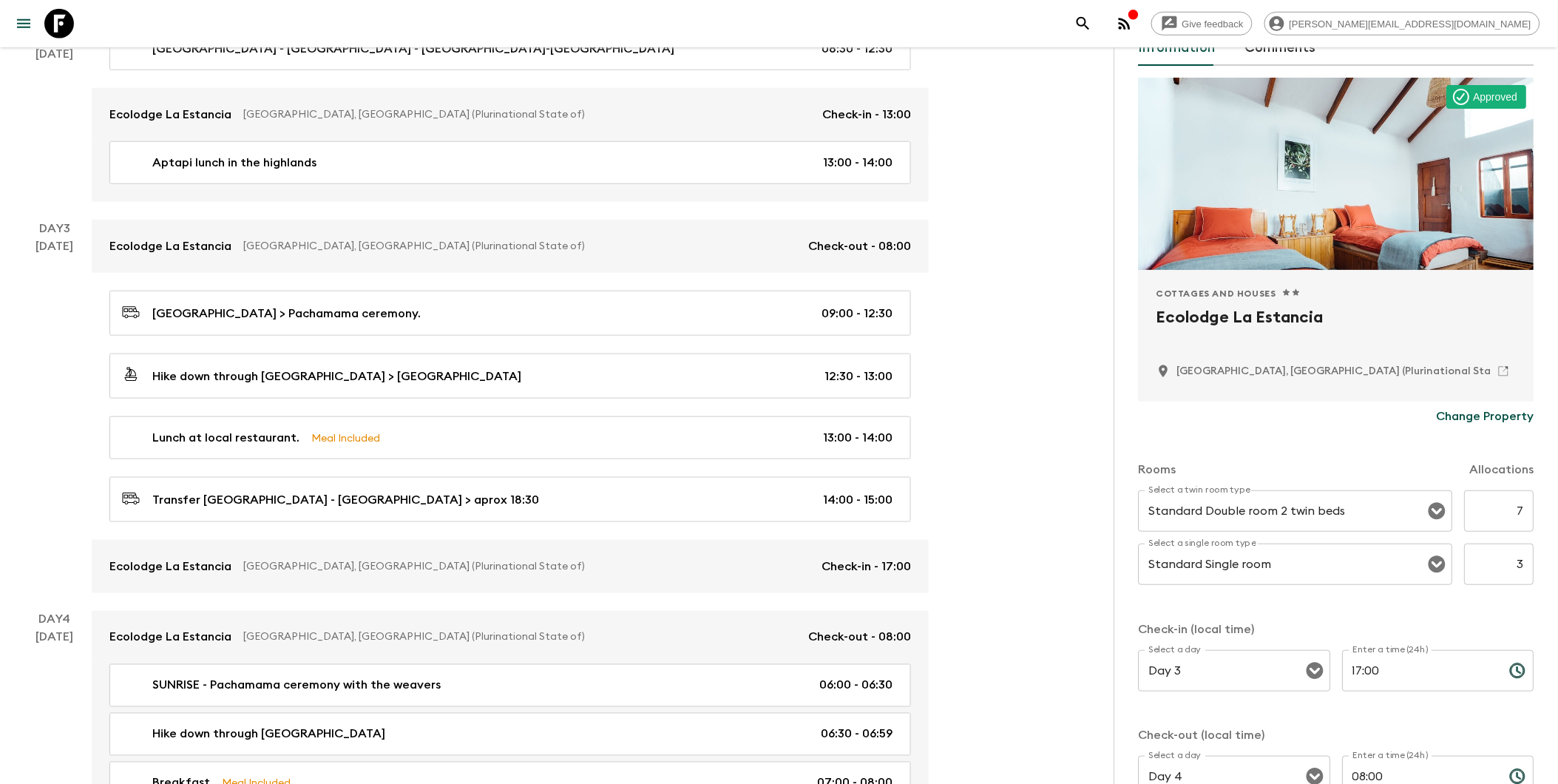
click at [1193, 316] on h2 "Ecolodge La Estancia" at bounding box center [1337, 329] width 360 height 47
click at [1193, 414] on p "Change Property" at bounding box center [1486, 416] width 98 height 18
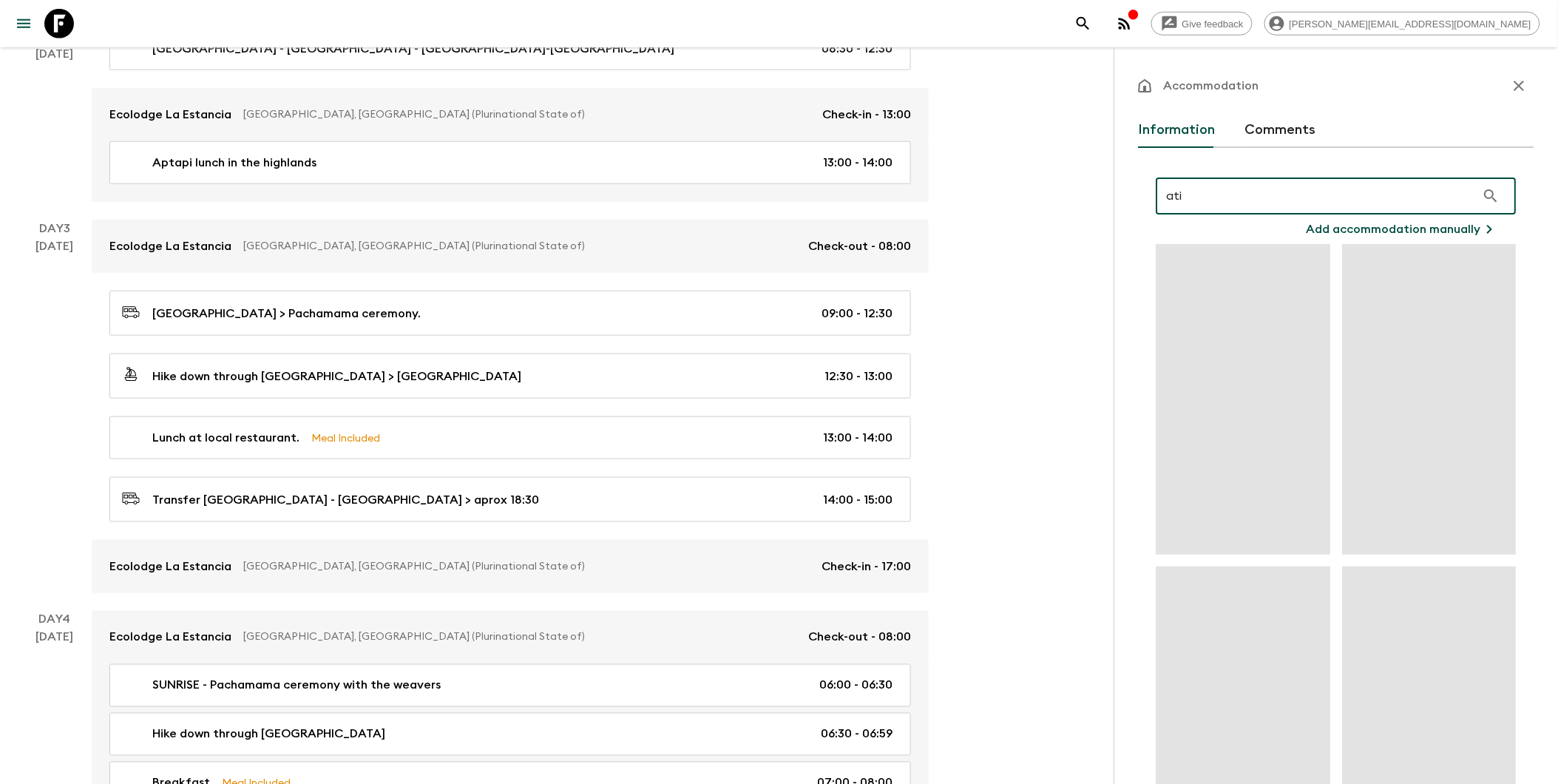
type input "atix"
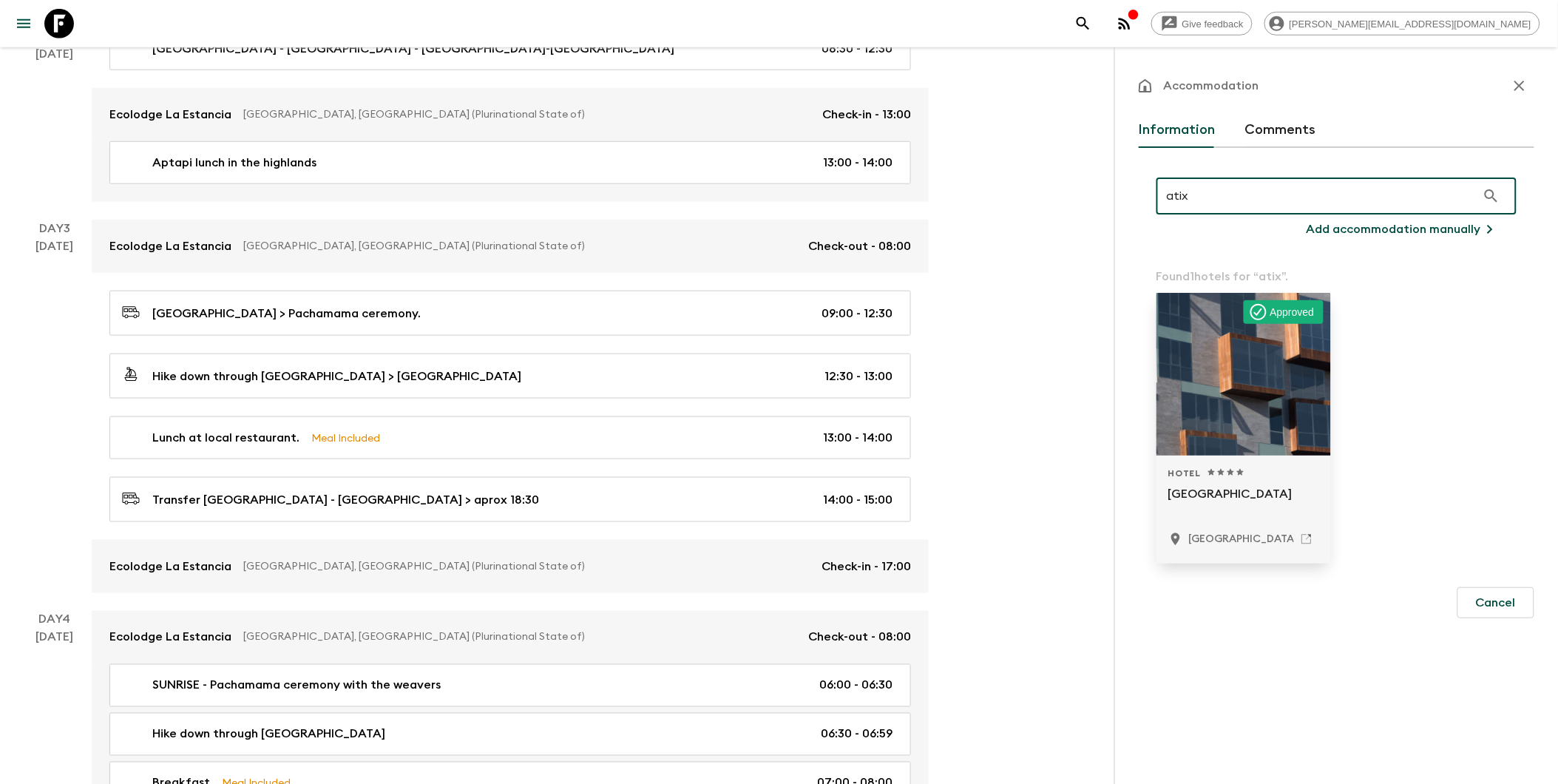
click at [1193, 373] on div at bounding box center [1244, 374] width 175 height 163
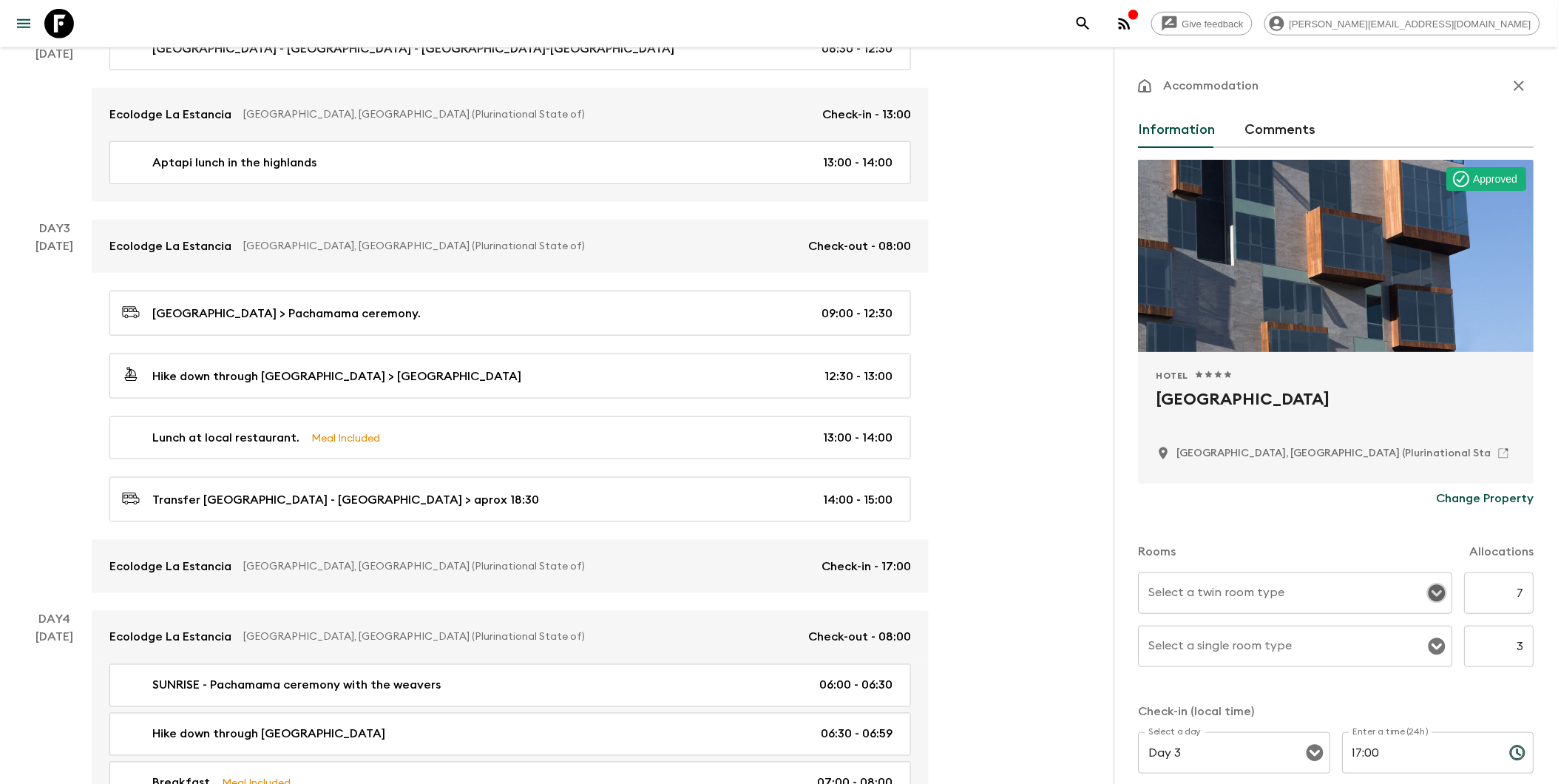
click at [1193, 591] on icon "Open" at bounding box center [1438, 593] width 17 height 17
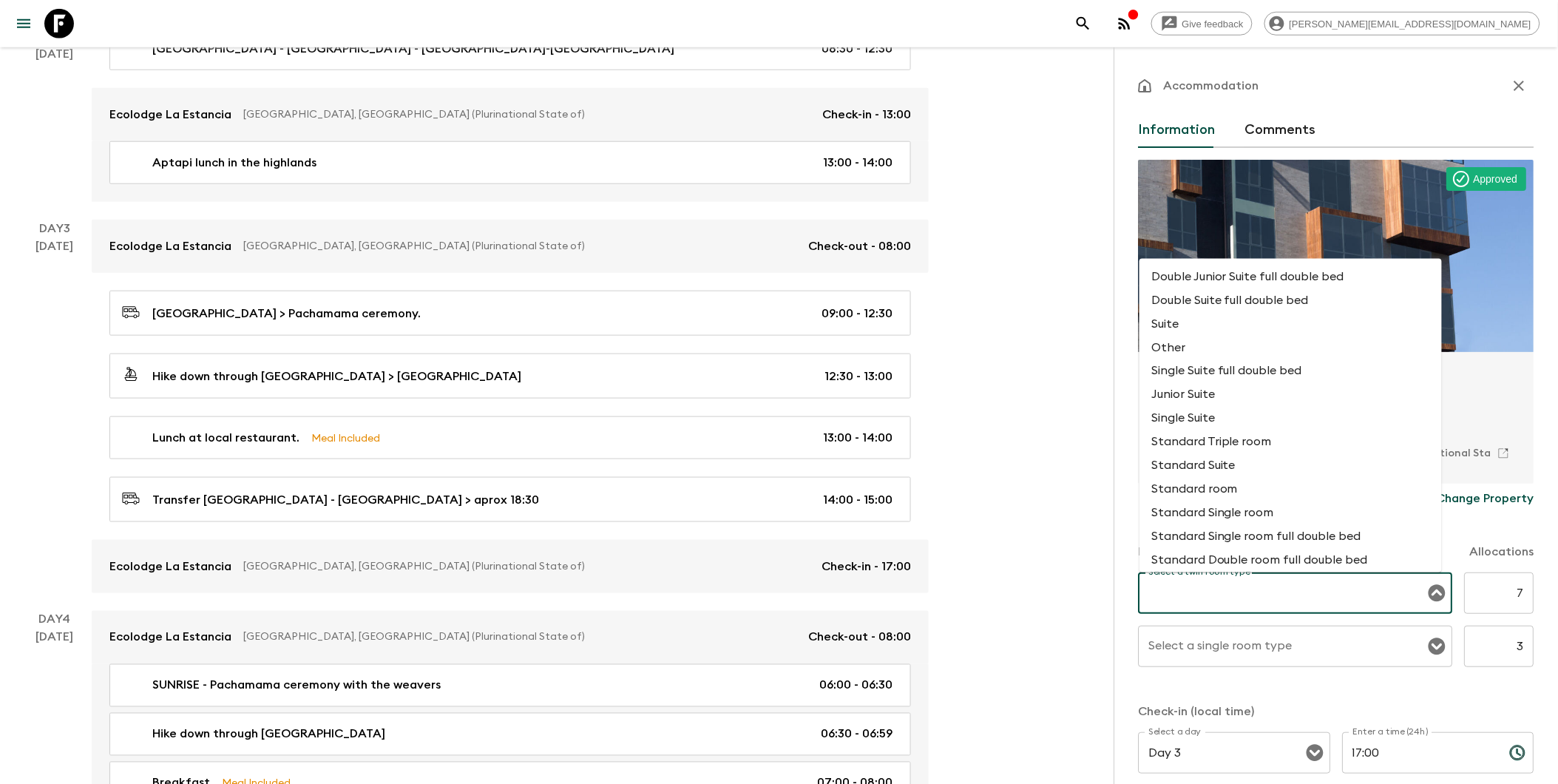
click at [1193, 499] on li "Standard room" at bounding box center [1291, 489] width 303 height 24
type input "Standard room"
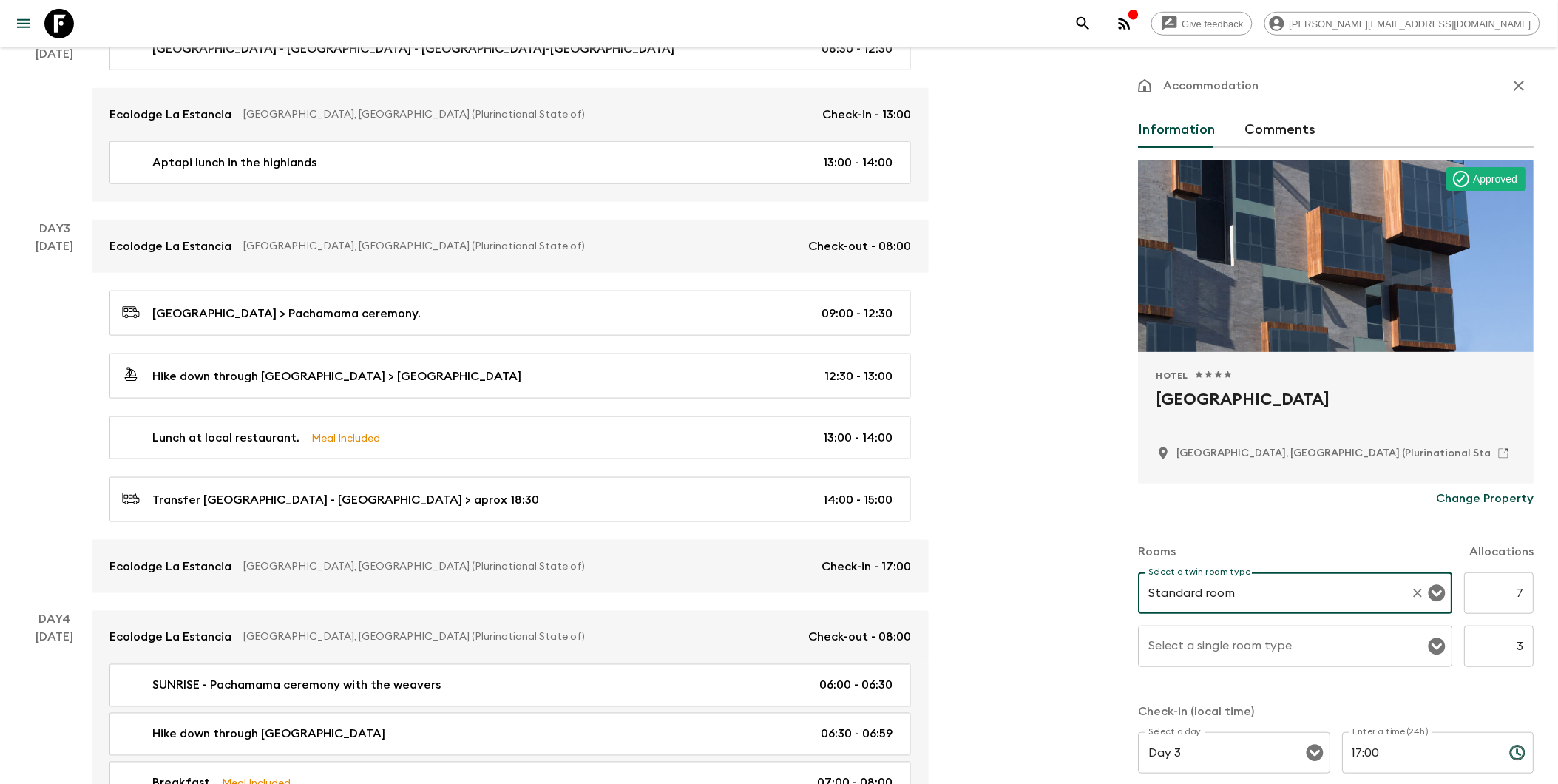
click at [1193, 644] on icon "Open" at bounding box center [1438, 647] width 18 height 18
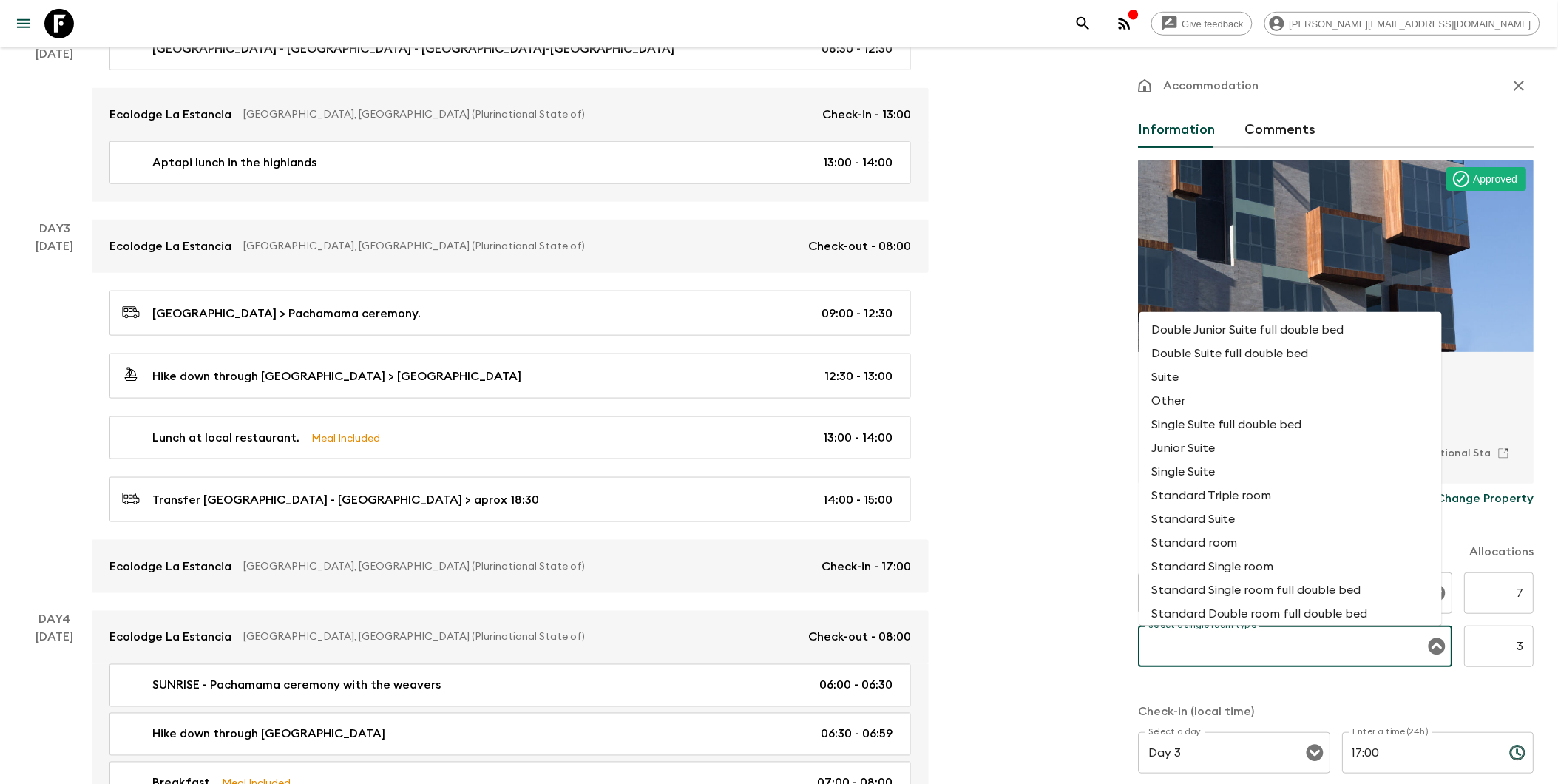
click at [1193, 546] on li "Standard room" at bounding box center [1291, 542] width 303 height 24
type input "Standard room"
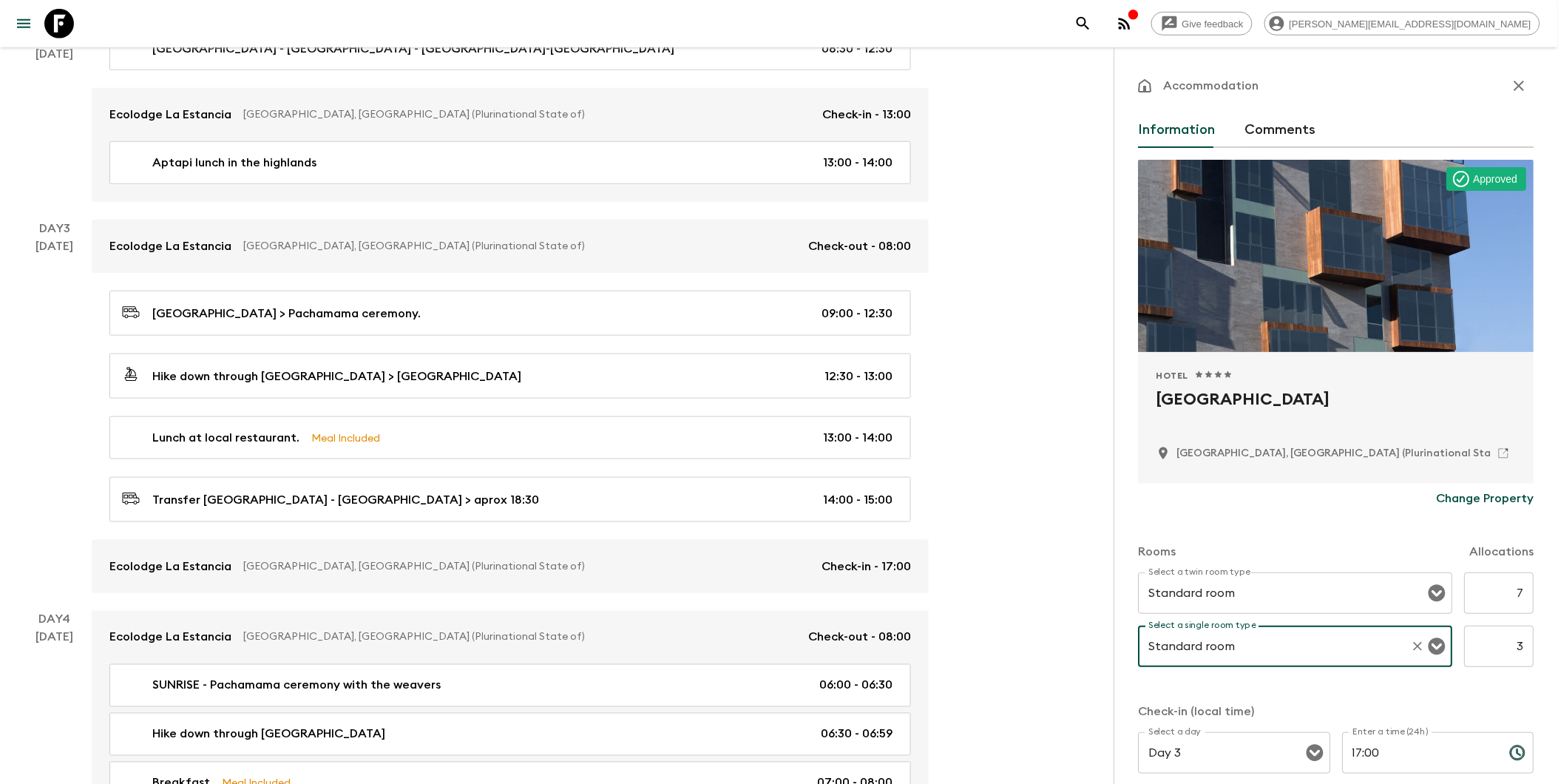
scroll to position [190, 0]
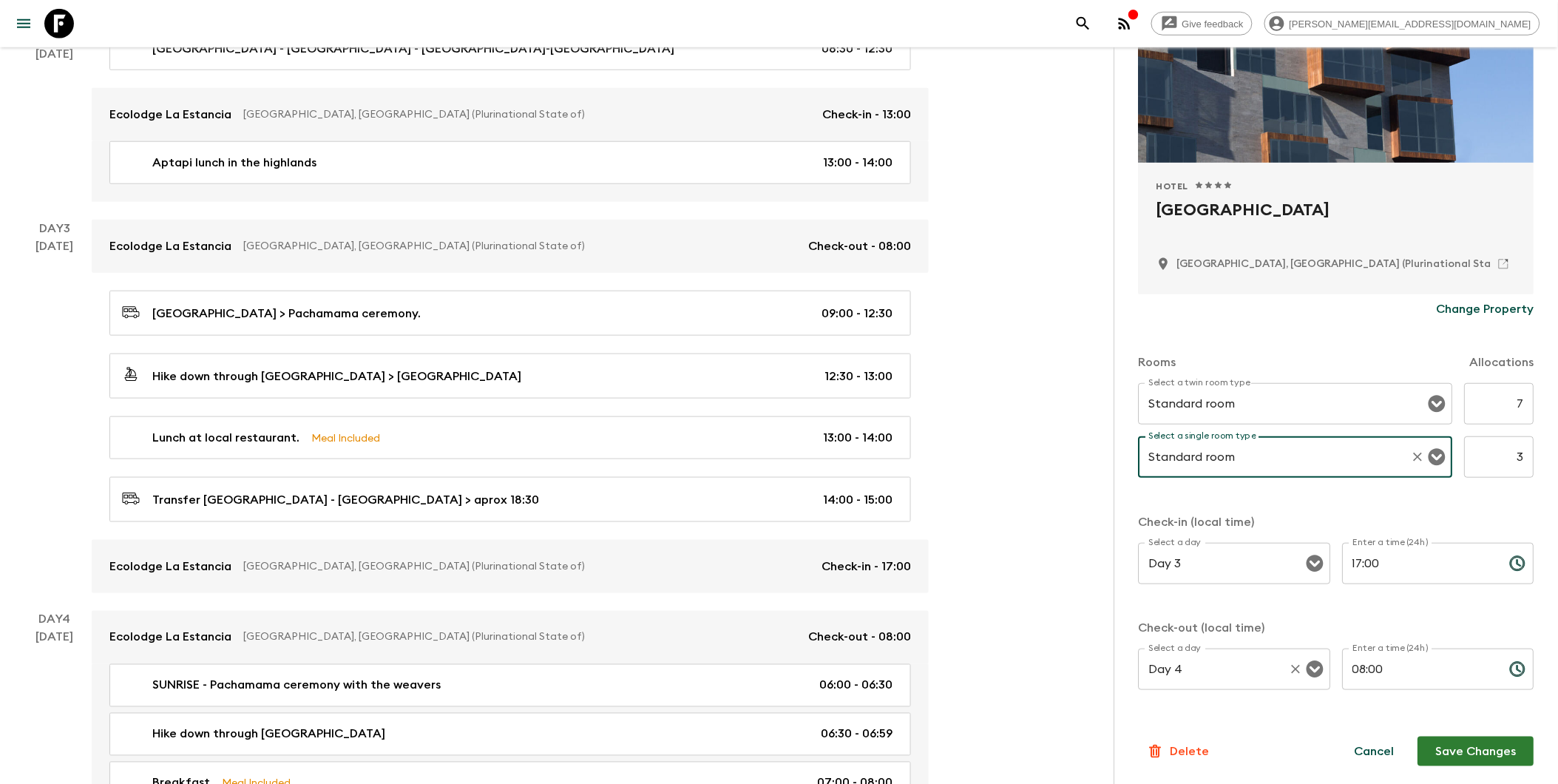
click at [1193, 665] on icon "Open" at bounding box center [1315, 669] width 17 height 17
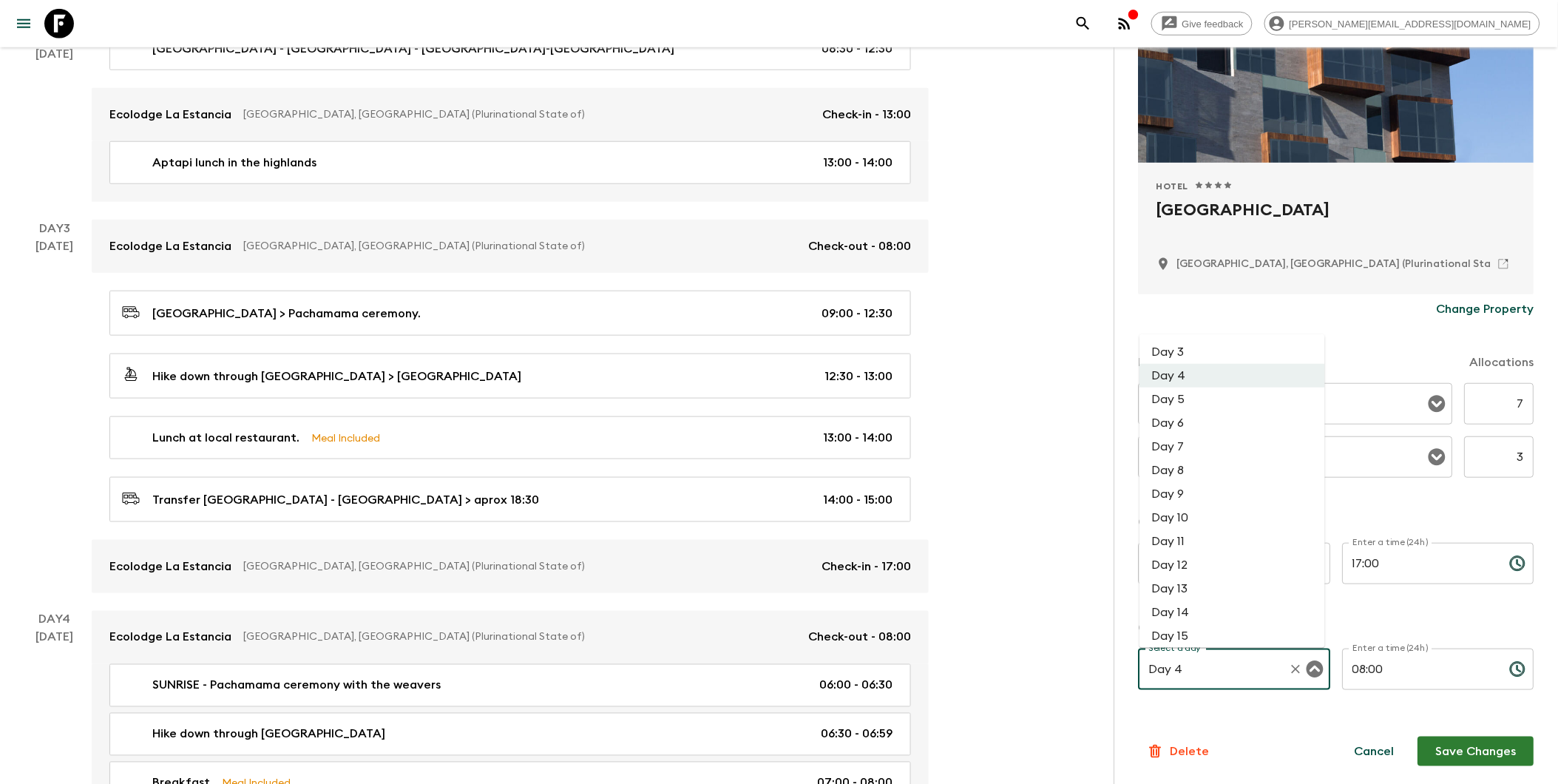
click at [1166, 398] on li "Day 5" at bounding box center [1233, 399] width 185 height 24
type input "Day 5"
click at [1193, 560] on input "17:00" at bounding box center [1421, 563] width 155 height 41
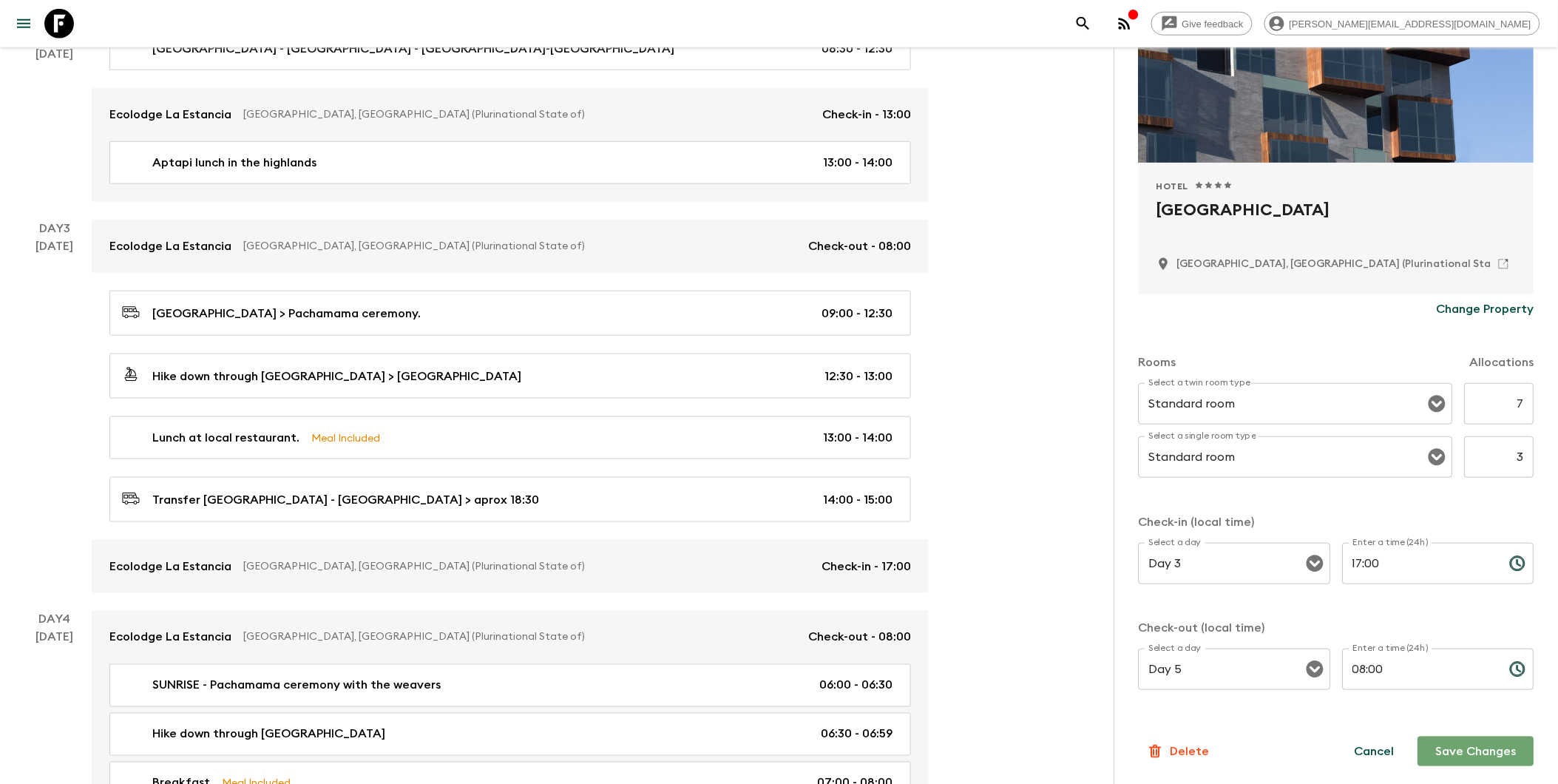
click at [1193, 751] on button "Save Changes" at bounding box center [1476, 751] width 116 height 29
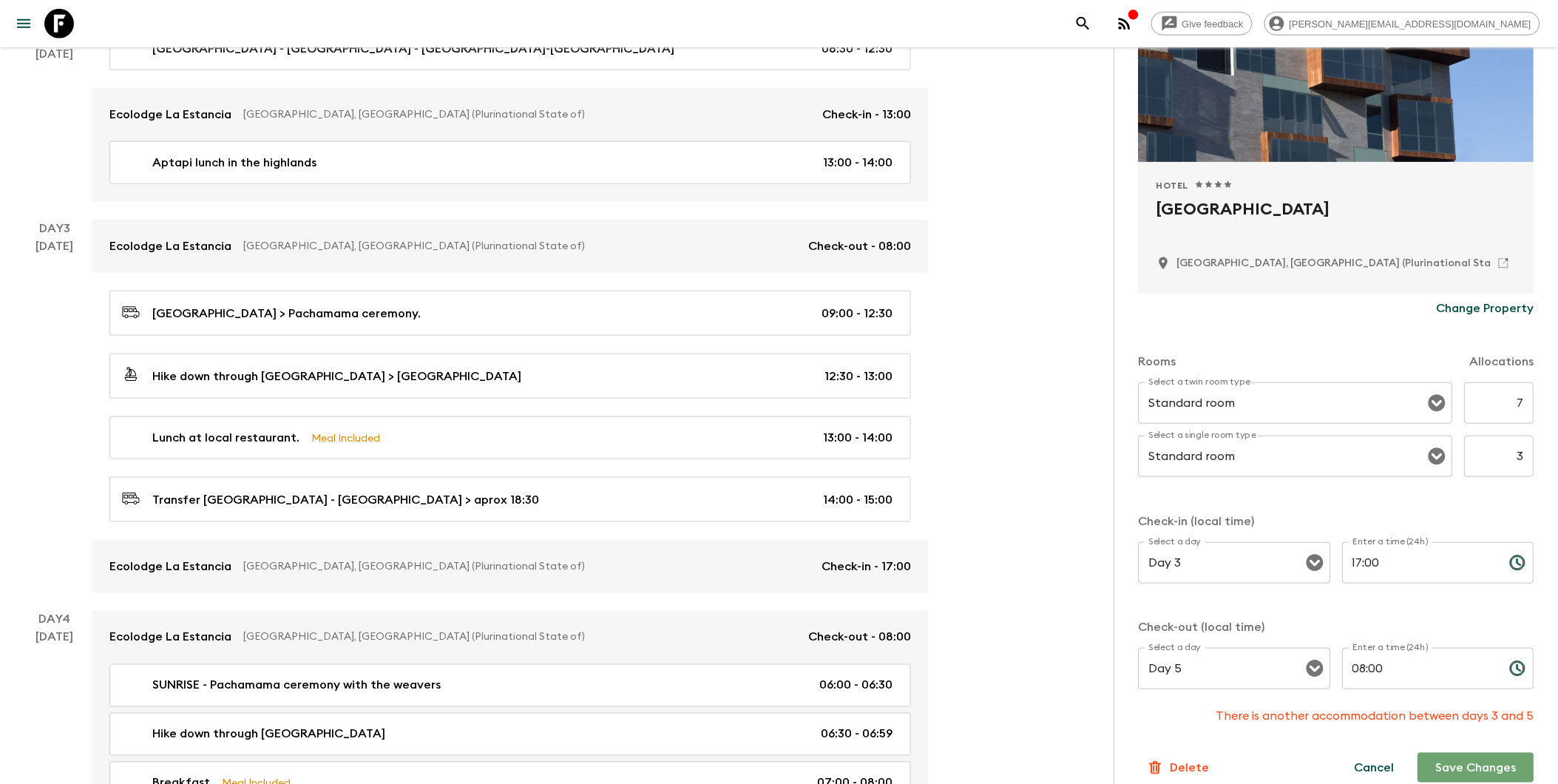
click at [1193, 751] on button "Save Changes" at bounding box center [1476, 767] width 116 height 29
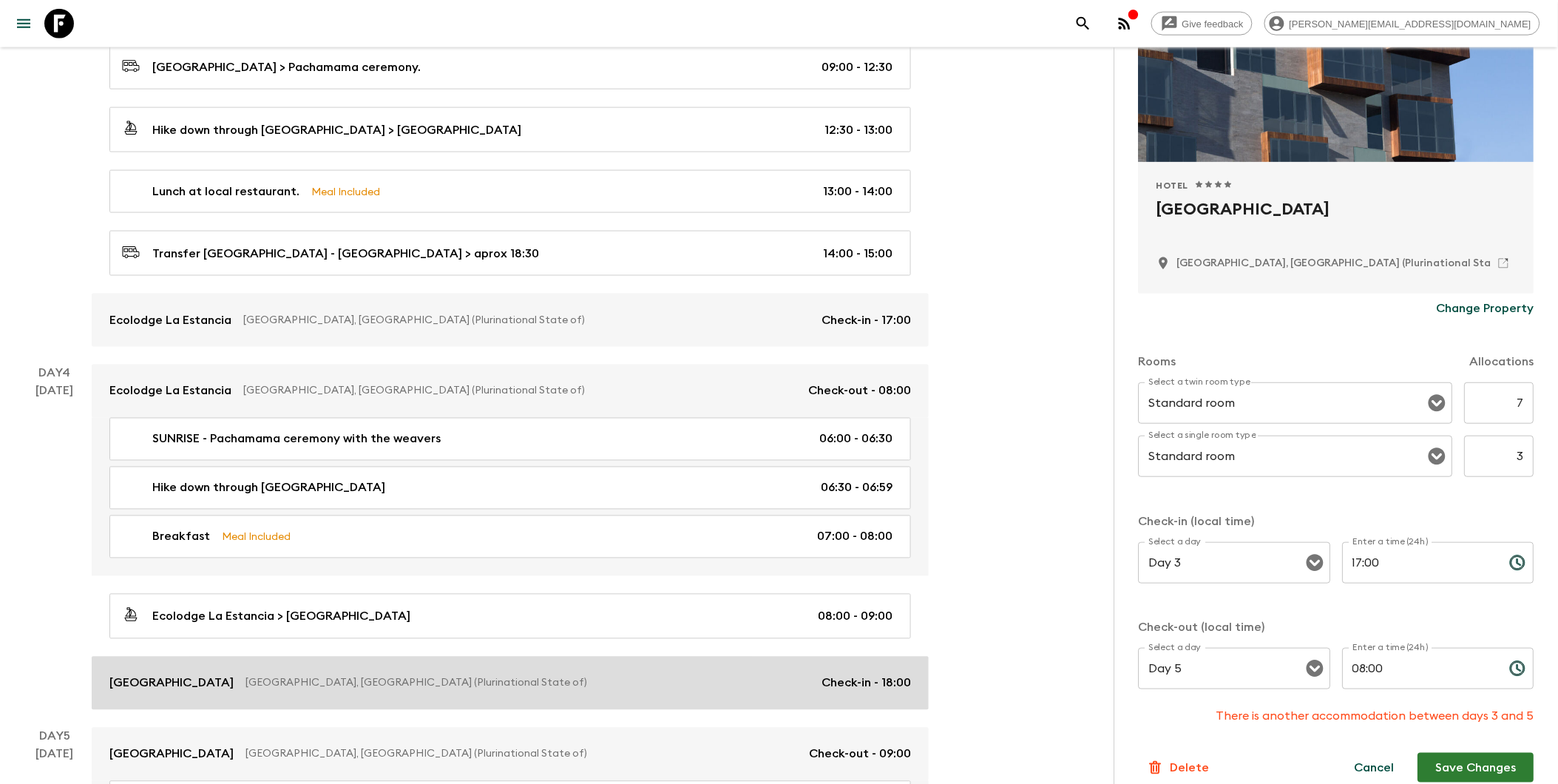
scroll to position [574, 0]
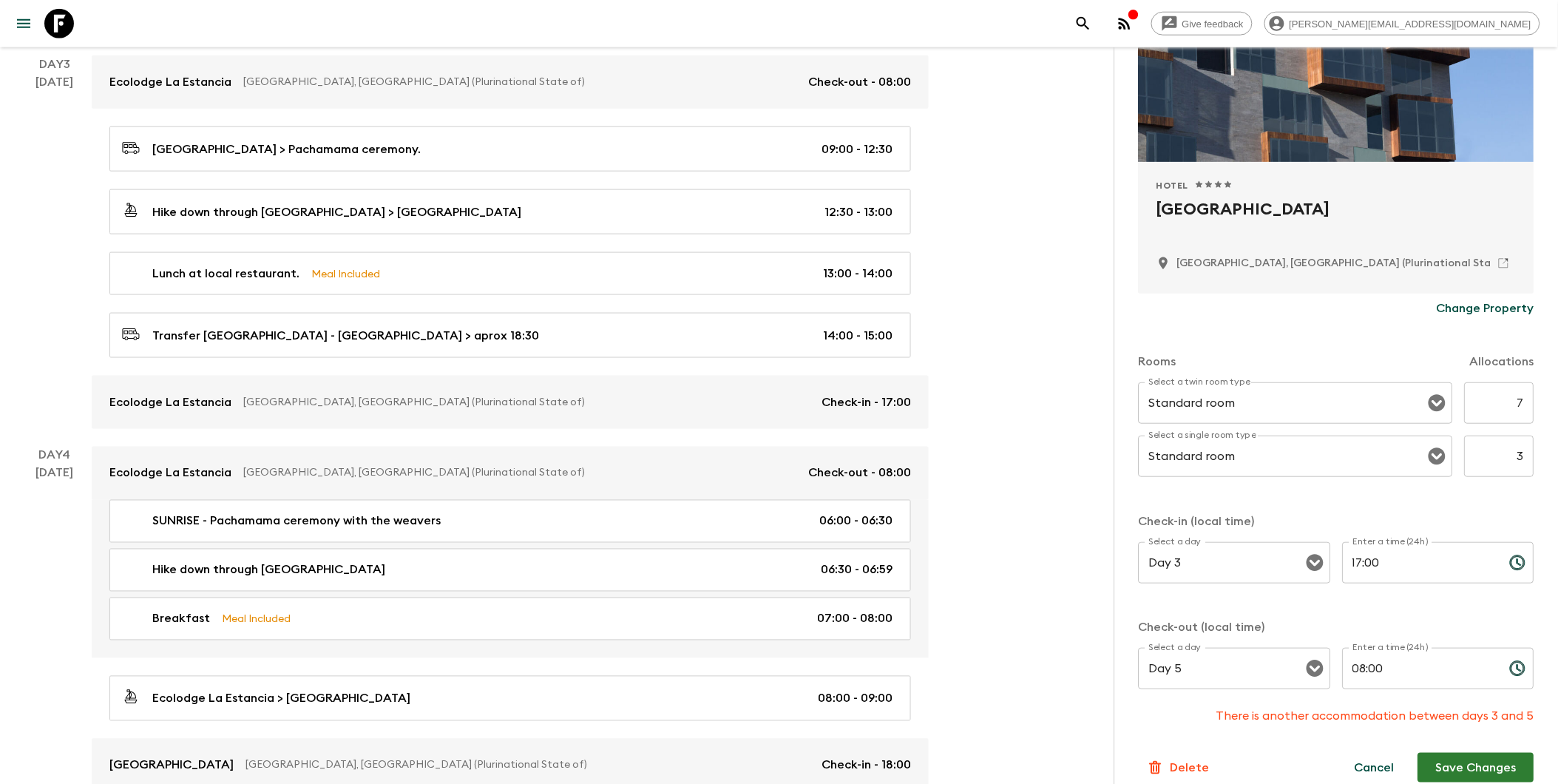
click at [18, 382] on div "Day 3 [DATE]" at bounding box center [55, 242] width 74 height 373
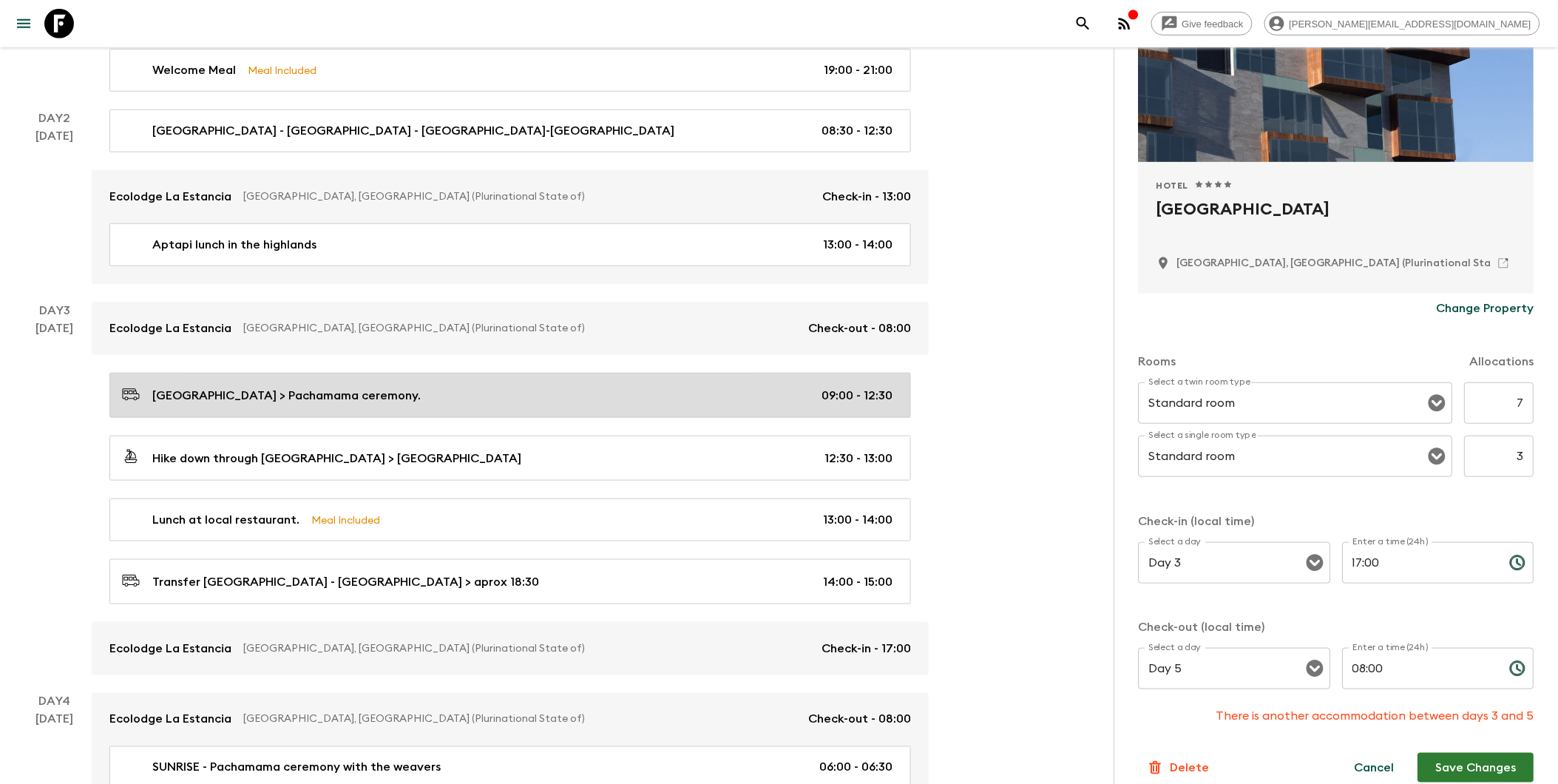
scroll to position [492, 0]
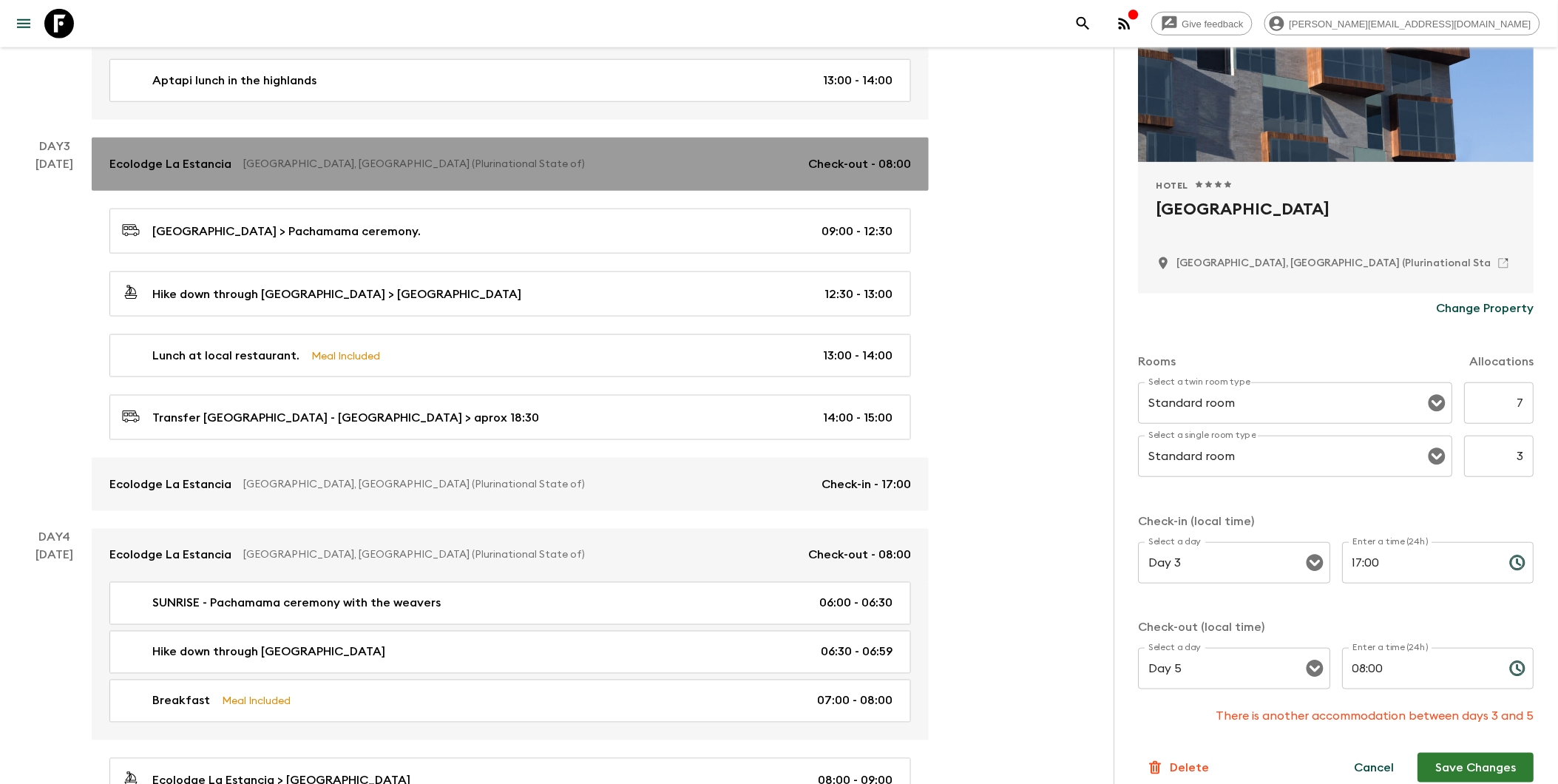
click at [419, 167] on p "[GEOGRAPHIC_DATA], [GEOGRAPHIC_DATA] (Plurinational State of)" at bounding box center [520, 164] width 553 height 15
type input "Standard Single room"
type input "Day 2"
type input "13:00"
type input "Day 3"
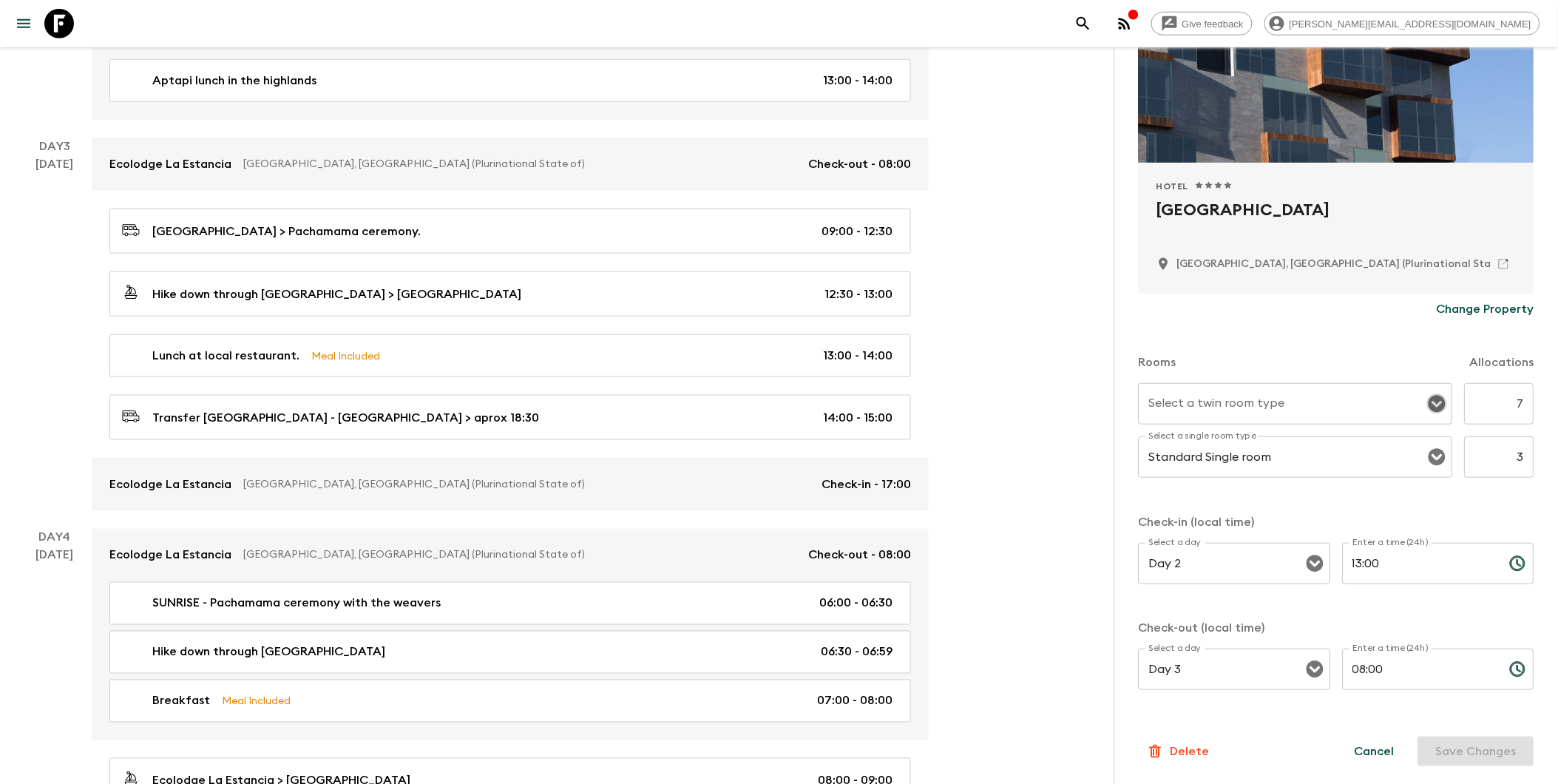
click at [1193, 398] on icon "Open" at bounding box center [1438, 403] width 17 height 17
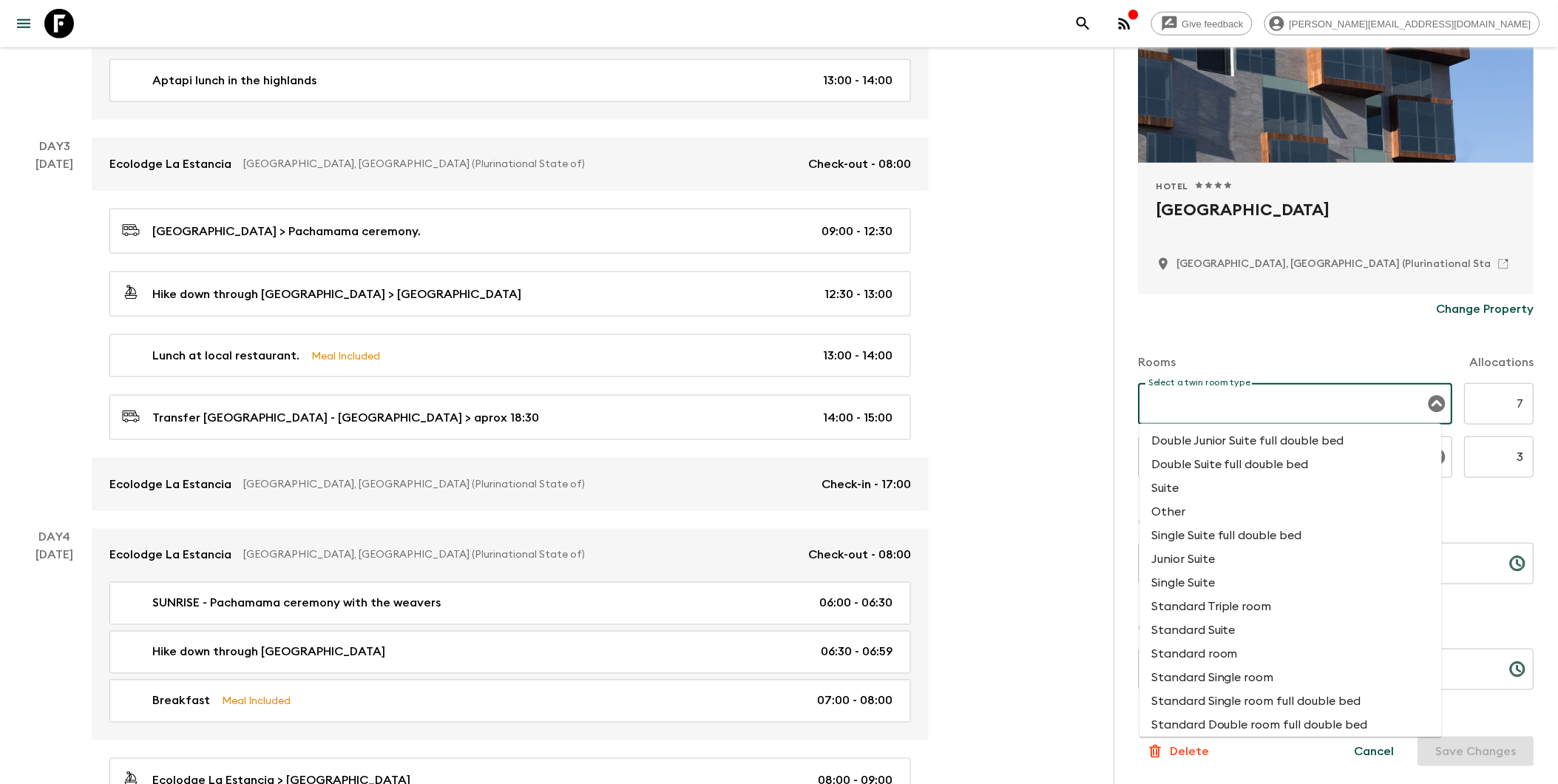
click at [1193, 666] on li "Standard room" at bounding box center [1291, 654] width 303 height 24
type input "Standard room"
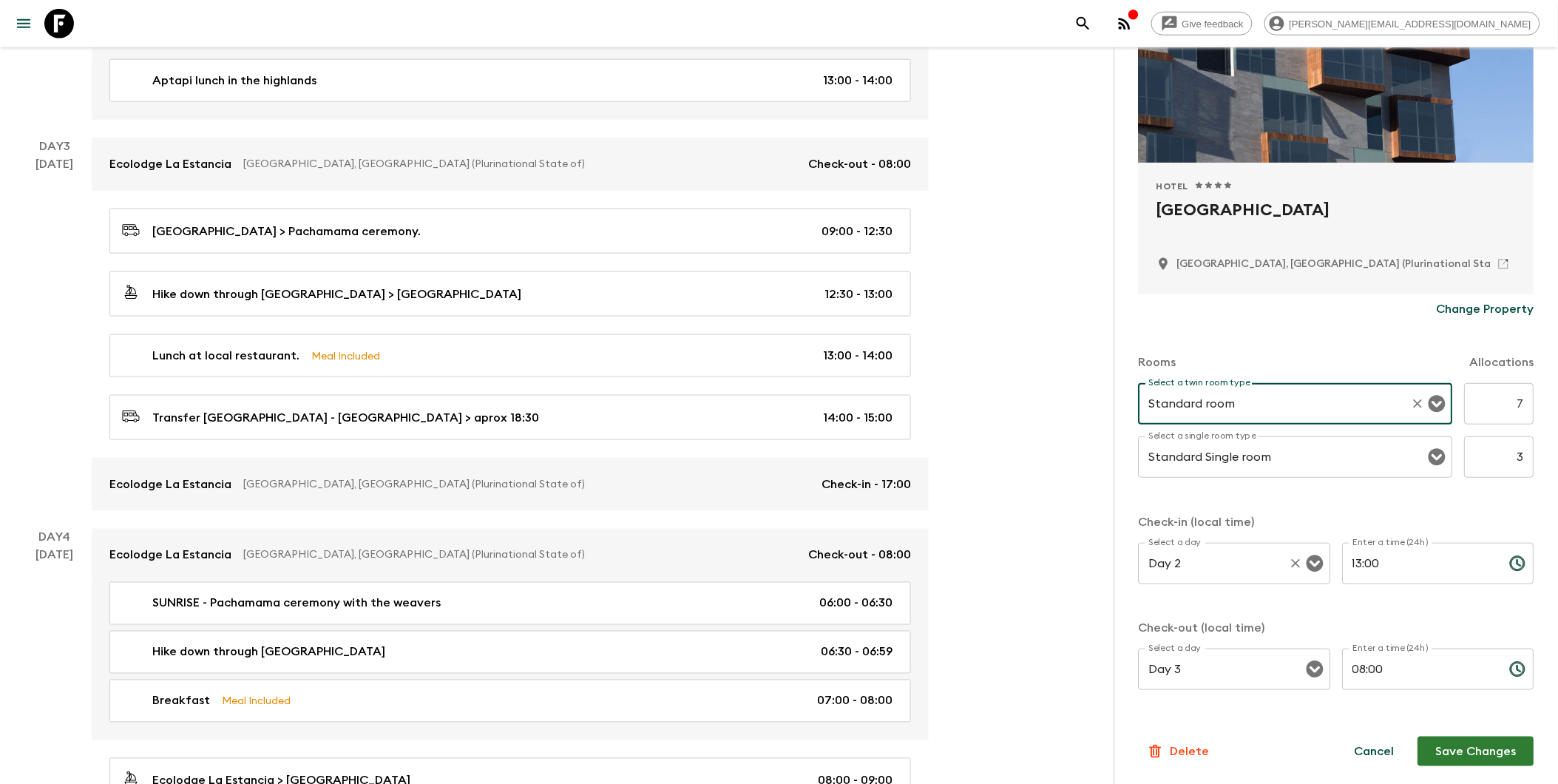
click at [1193, 558] on icon "Open" at bounding box center [1315, 564] width 17 height 17
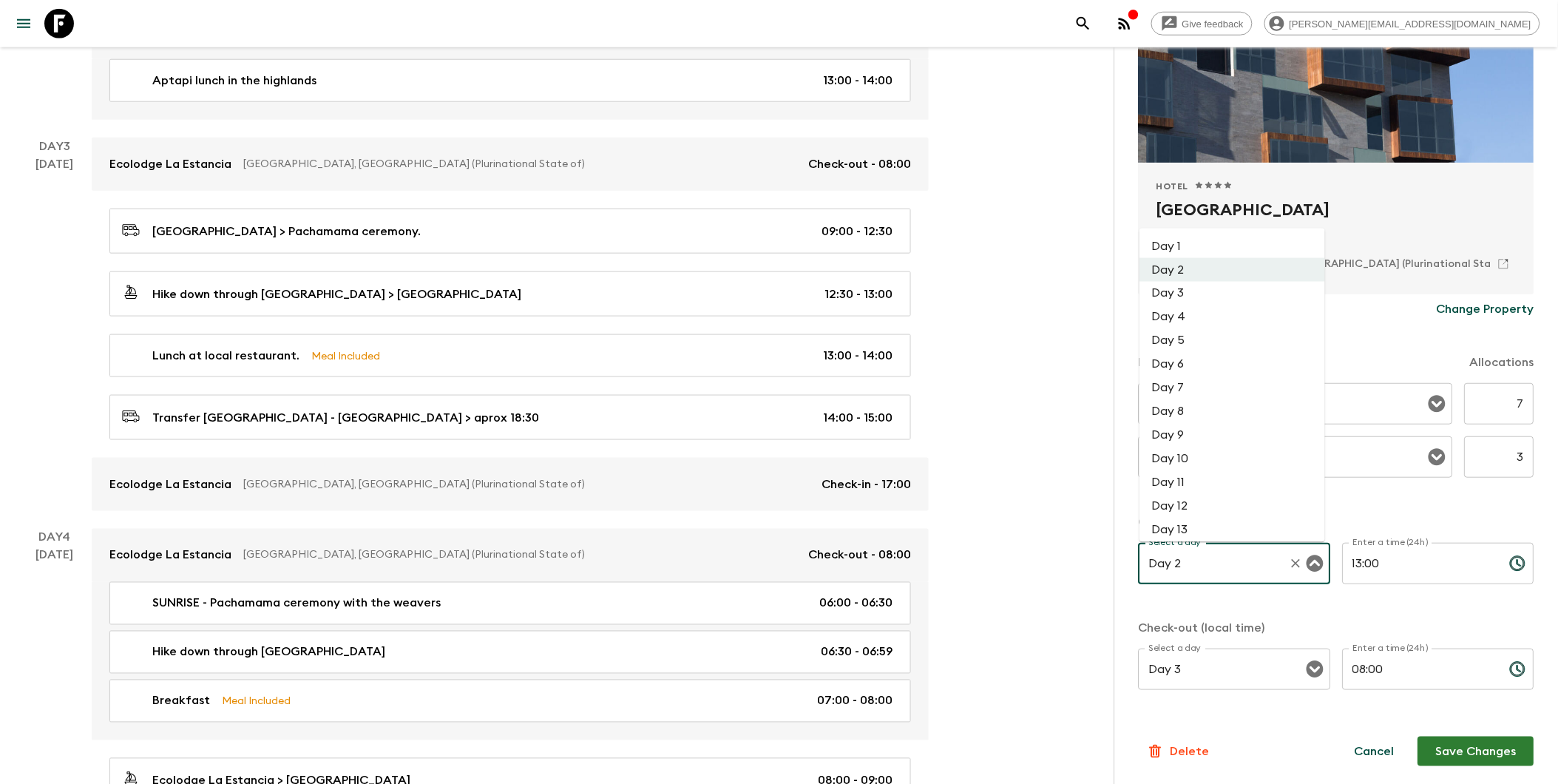
click at [1162, 291] on li "Day 3" at bounding box center [1233, 293] width 185 height 24
type input "Day 3"
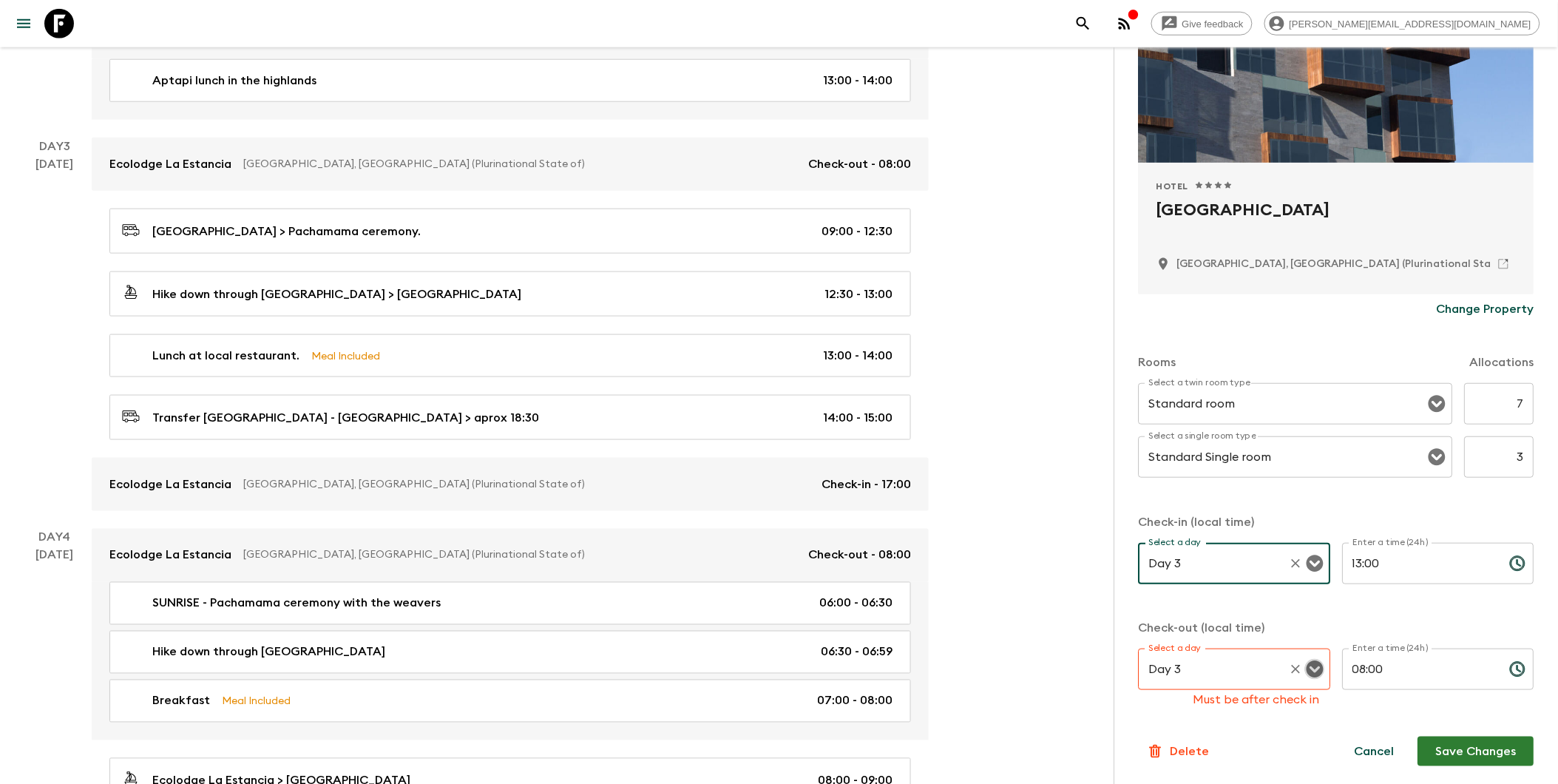
click at [1193, 666] on icon "Open" at bounding box center [1315, 669] width 17 height 17
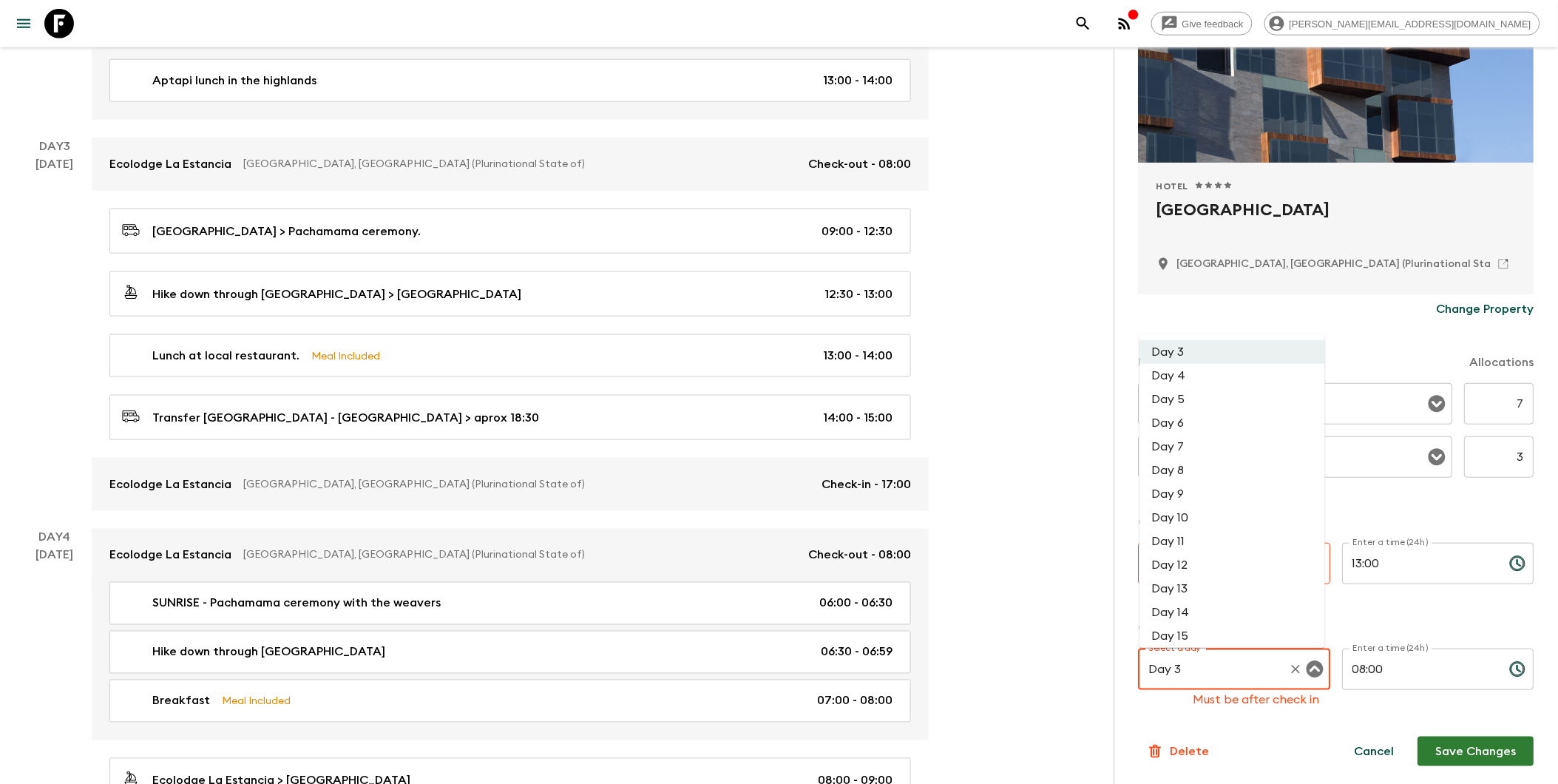
click at [1177, 402] on li "Day 5" at bounding box center [1233, 399] width 185 height 24
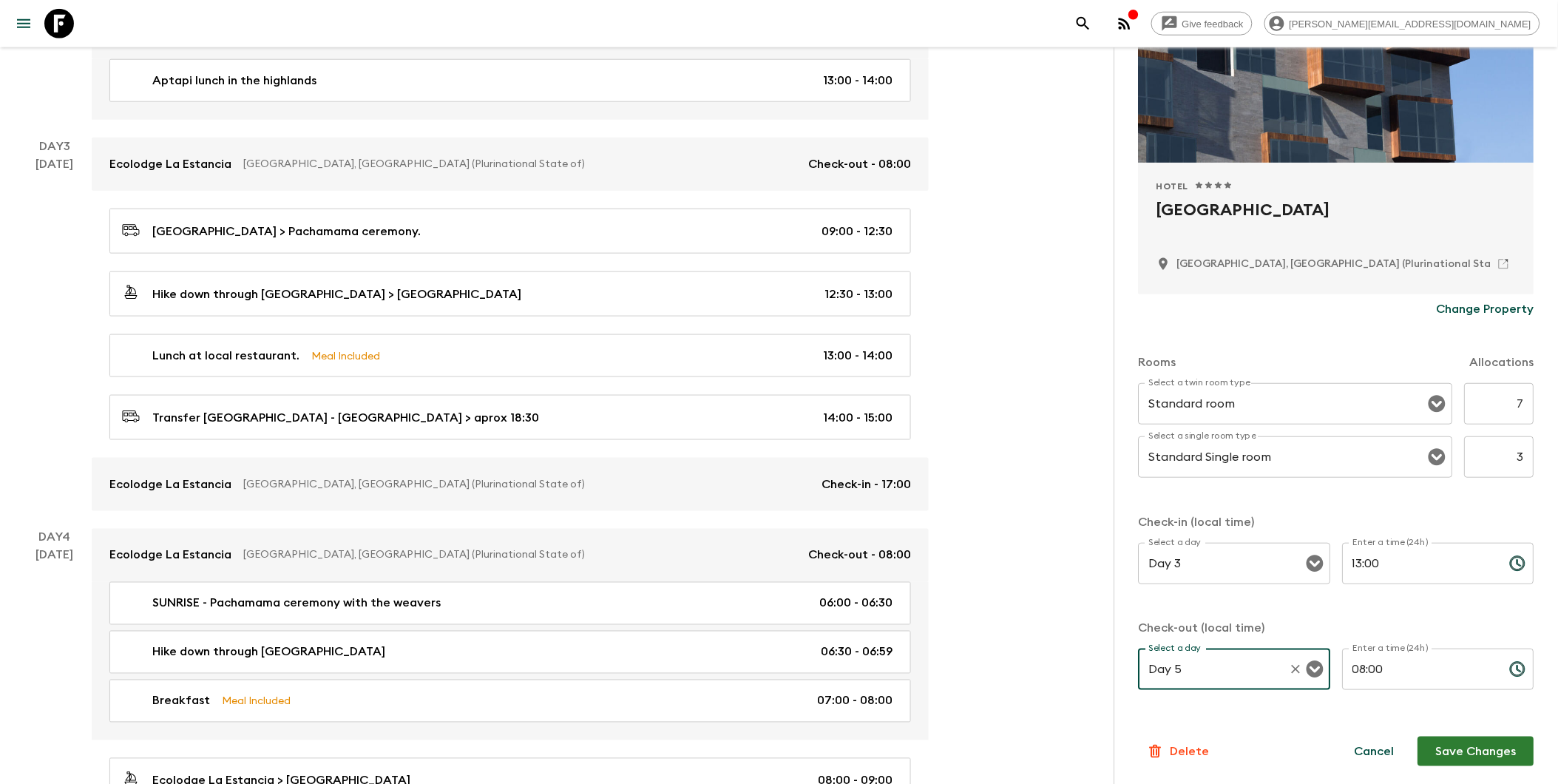
scroll to position [574, 0]
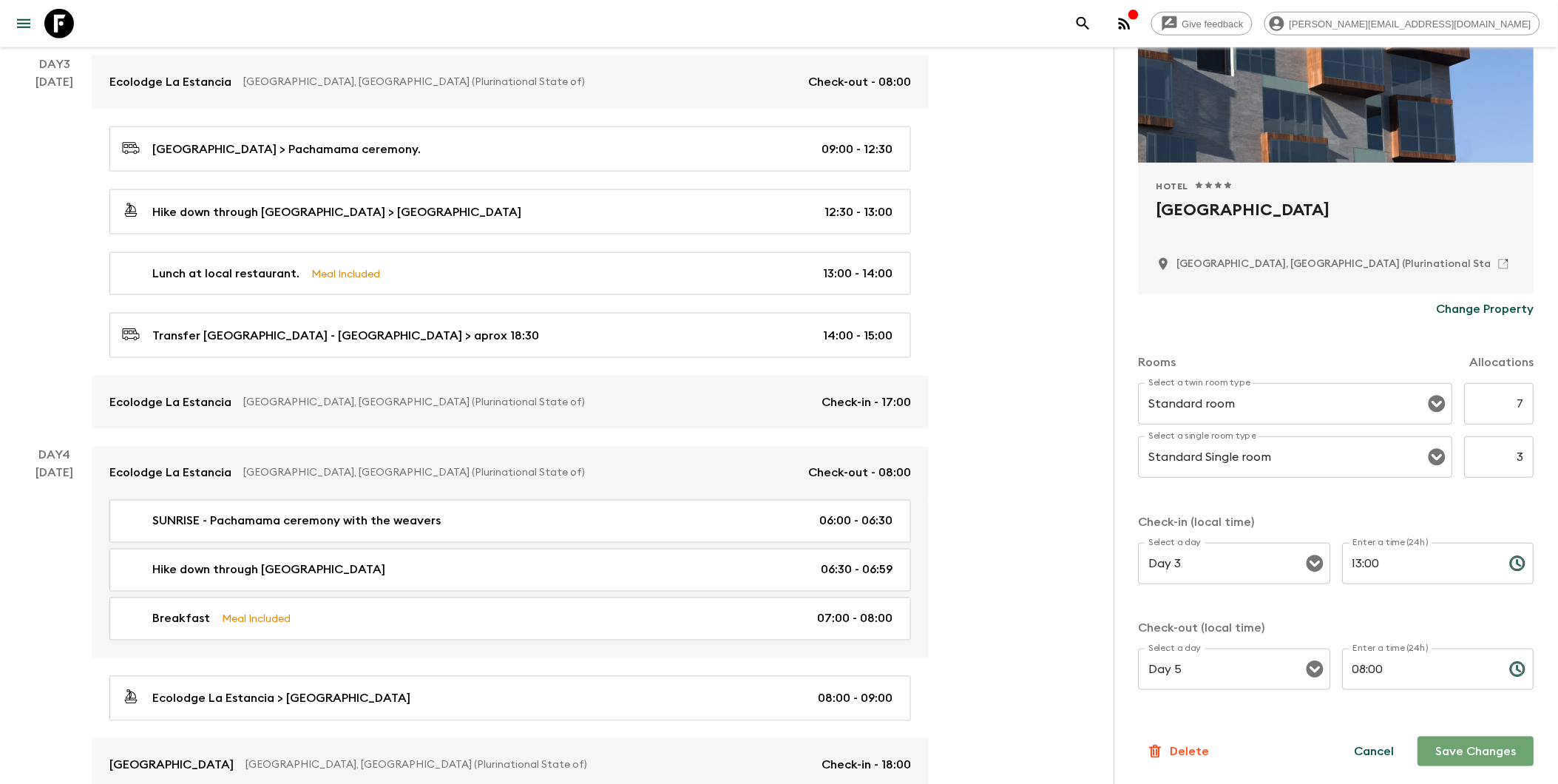
click at [1193, 743] on button "Save Changes" at bounding box center [1476, 751] width 116 height 29
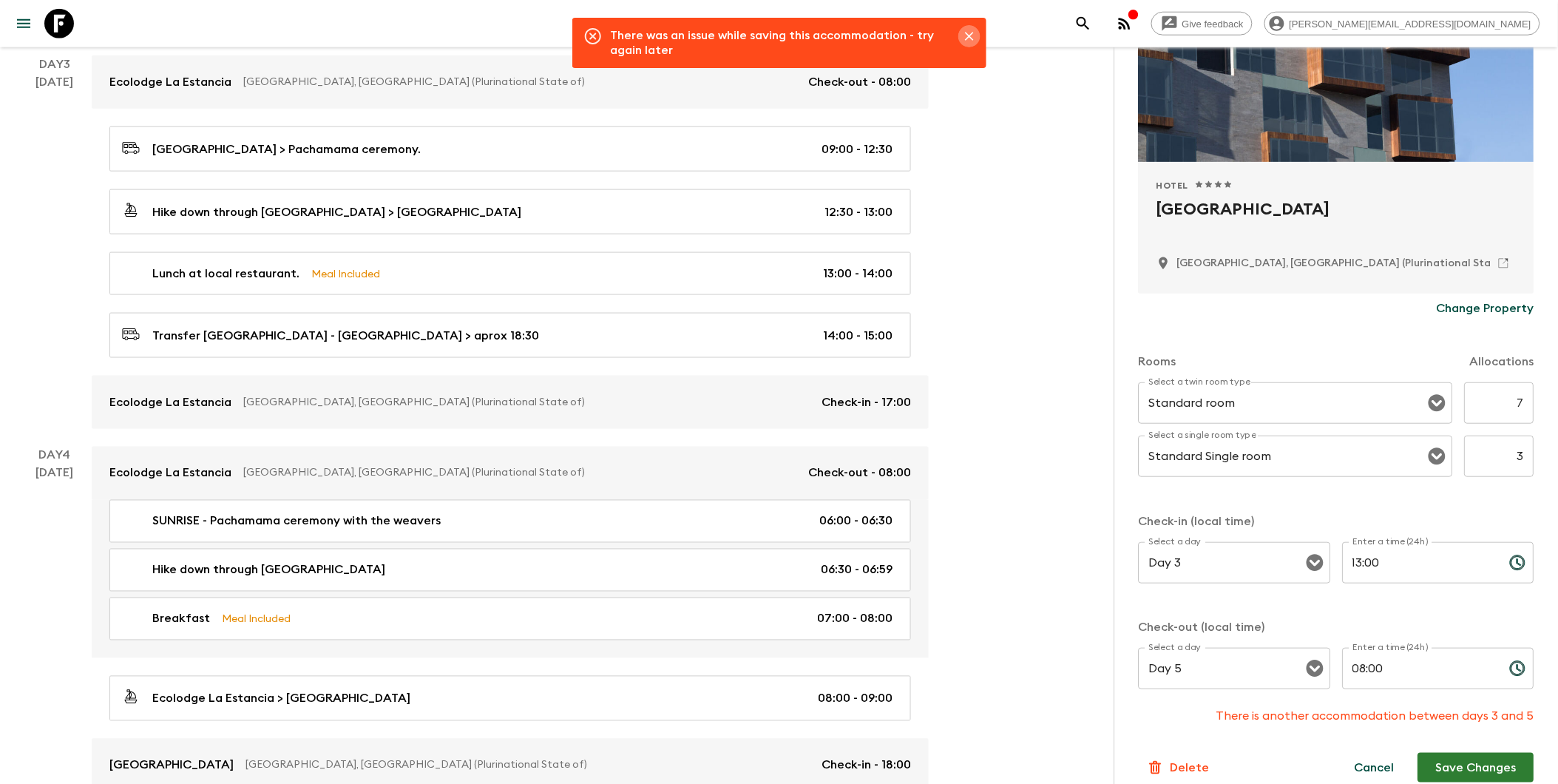
click at [971, 36] on icon "Close" at bounding box center [970, 36] width 15 height 15
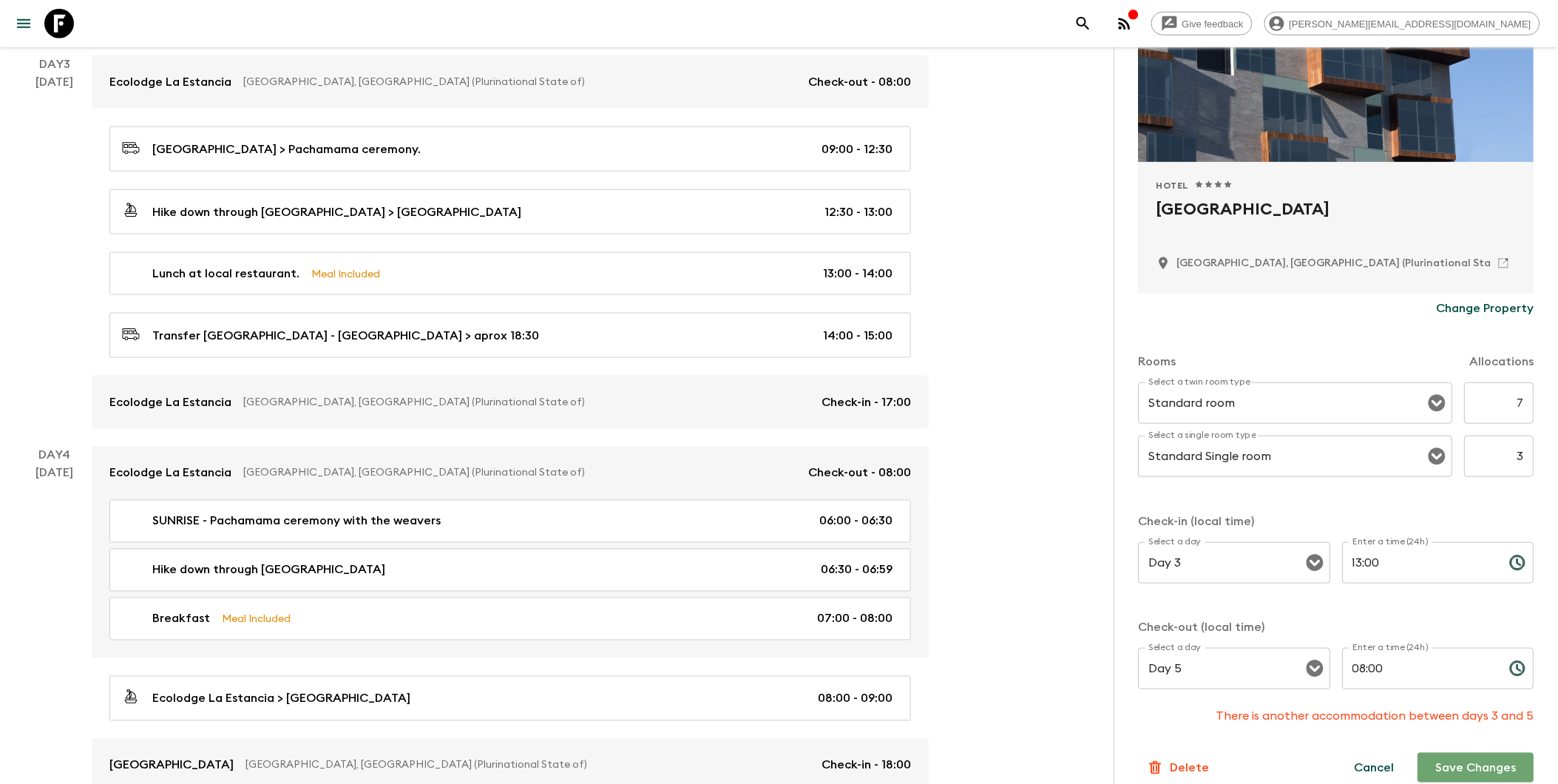
click at [1193, 751] on button "Save Changes" at bounding box center [1476, 767] width 116 height 29
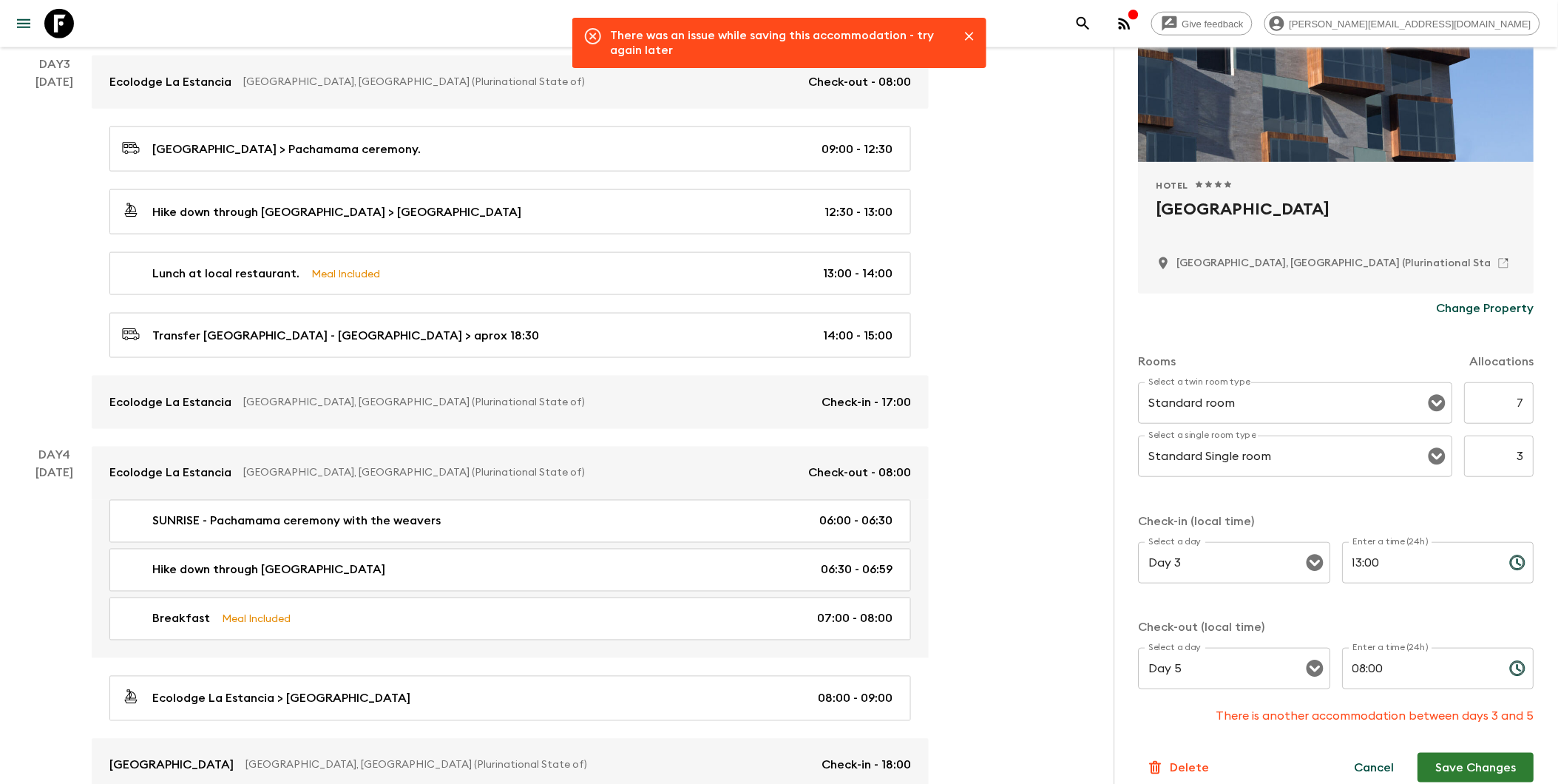
click at [960, 33] on button "Close" at bounding box center [969, 36] width 22 height 22
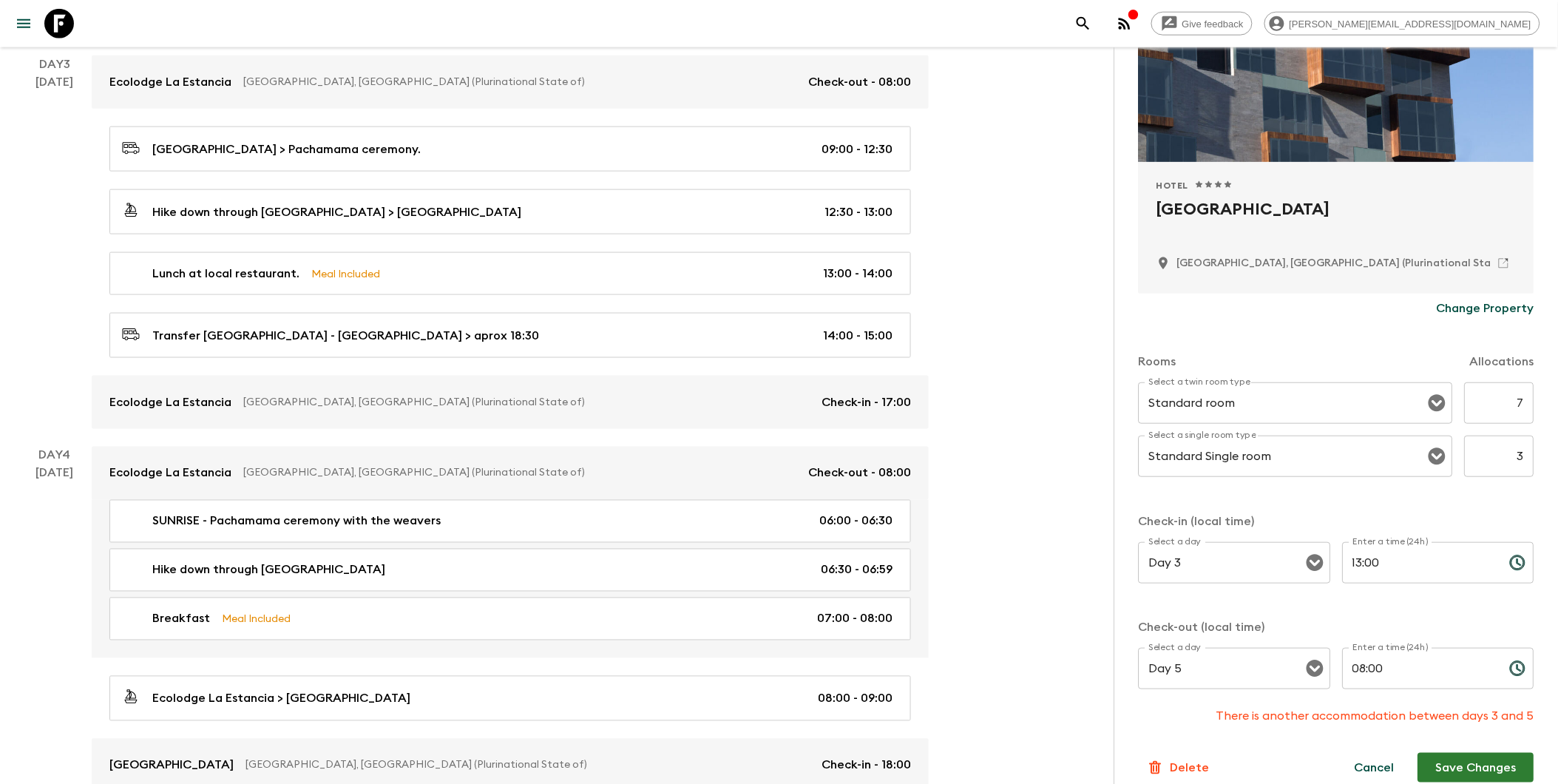
click at [1193, 751] on button "Save Changes" at bounding box center [1476, 767] width 116 height 29
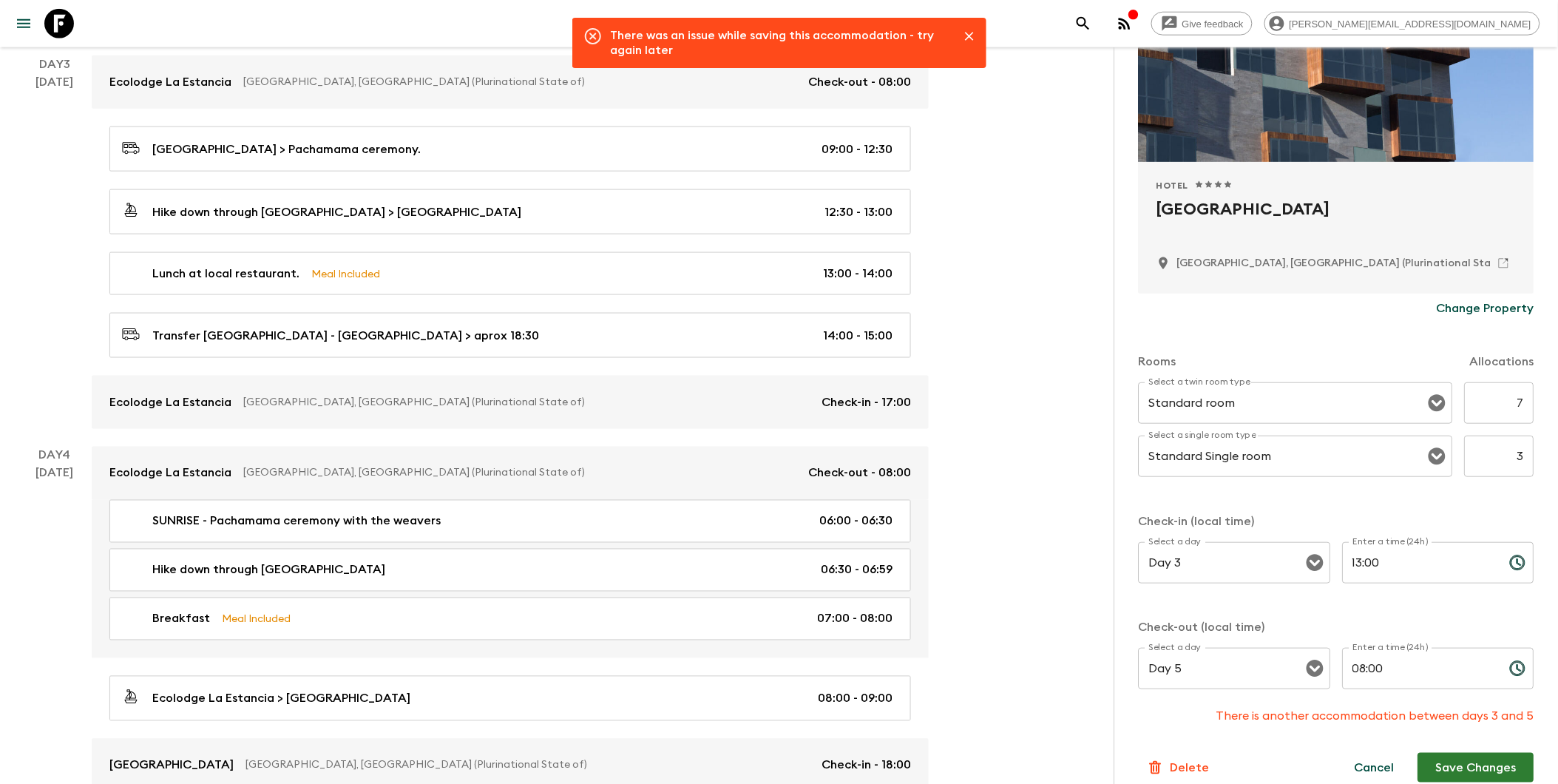
click at [965, 38] on icon "Close" at bounding box center [970, 36] width 15 height 15
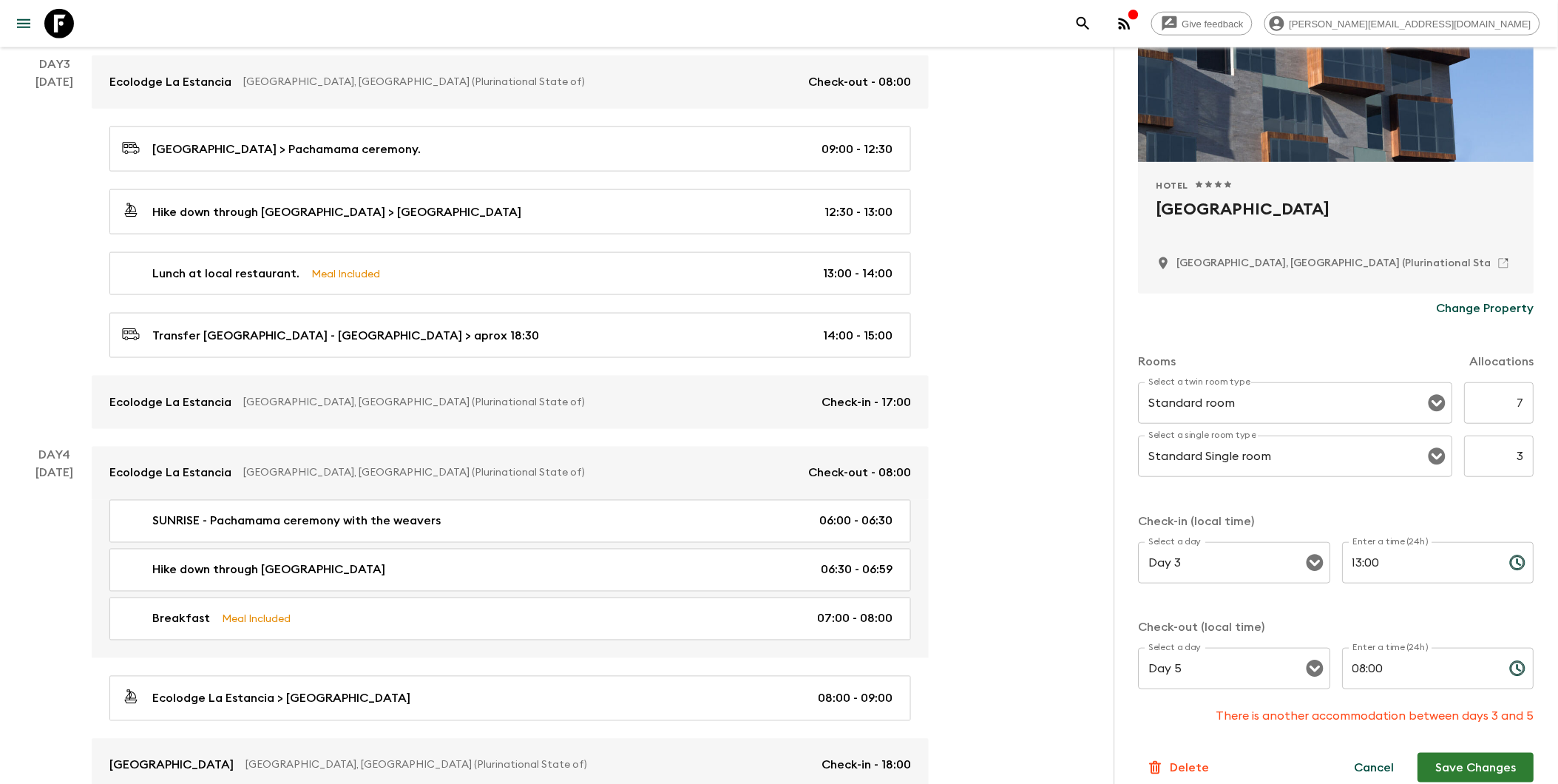
click at [1193, 751] on button "Save Changes" at bounding box center [1476, 767] width 116 height 29
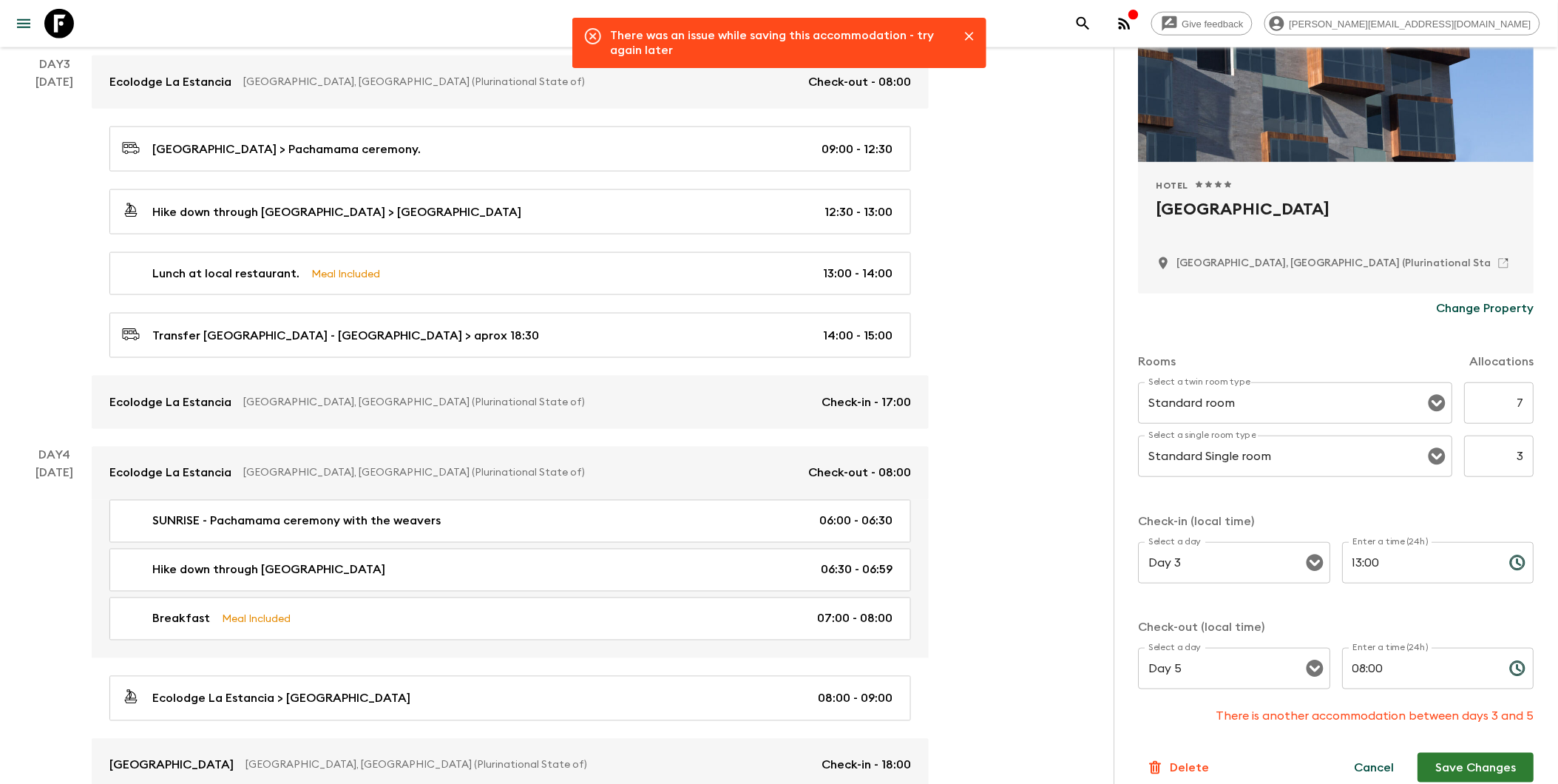
click at [971, 41] on icon "Close" at bounding box center [970, 36] width 15 height 15
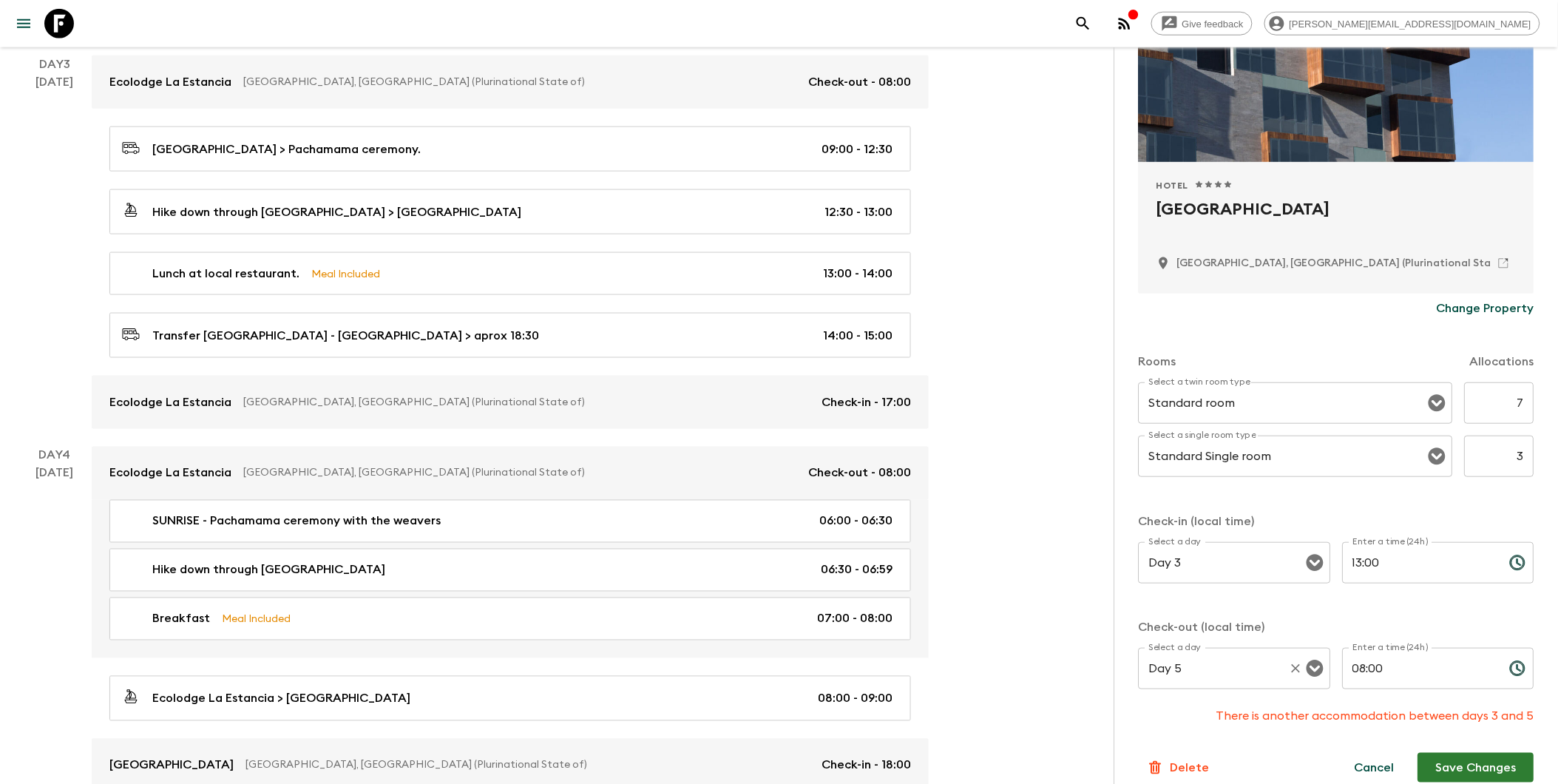
click at [1193, 670] on icon "Open" at bounding box center [1315, 669] width 17 height 17
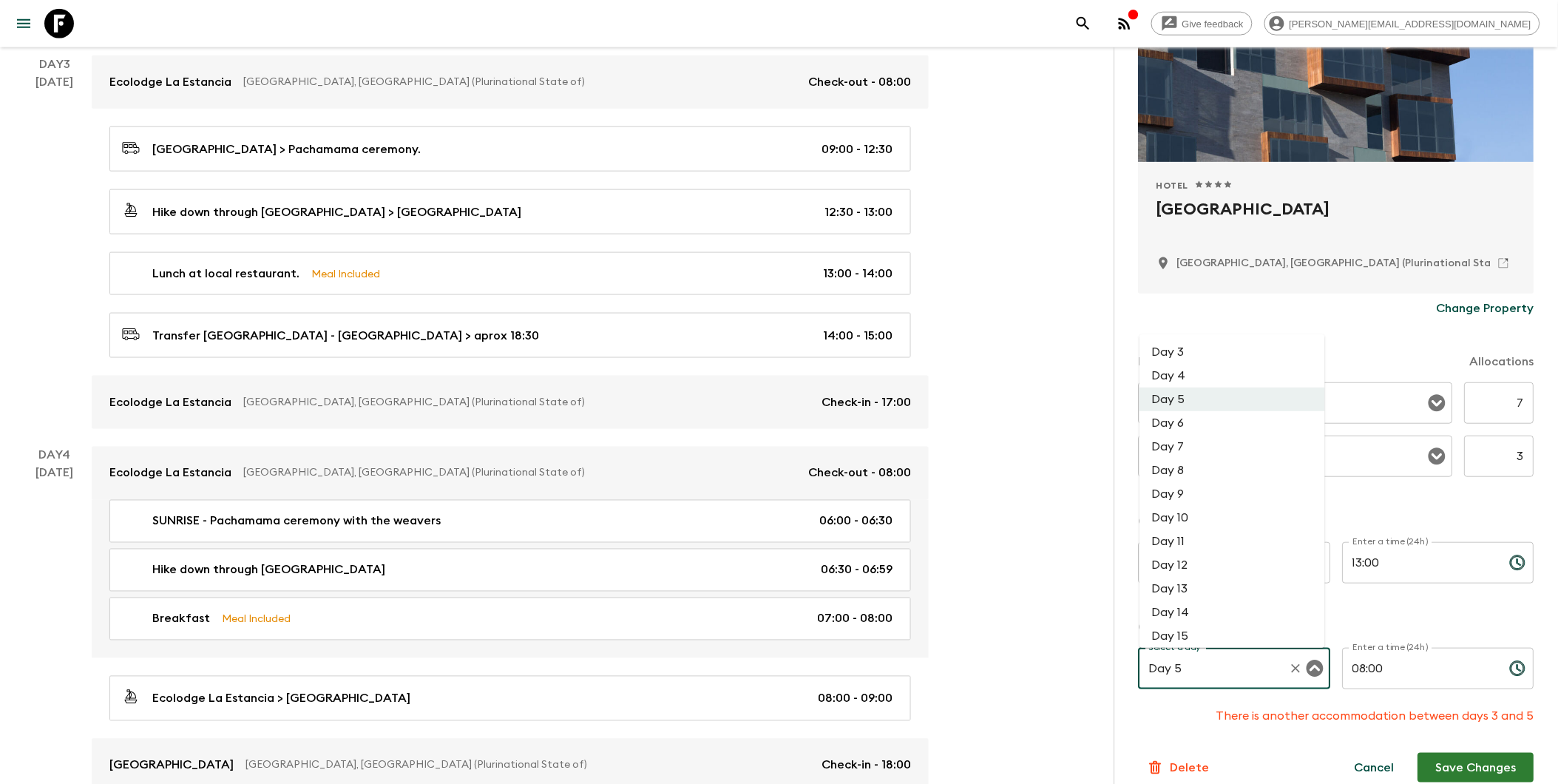
click at [1170, 381] on li "Day 4" at bounding box center [1233, 375] width 185 height 24
type input "Day 4"
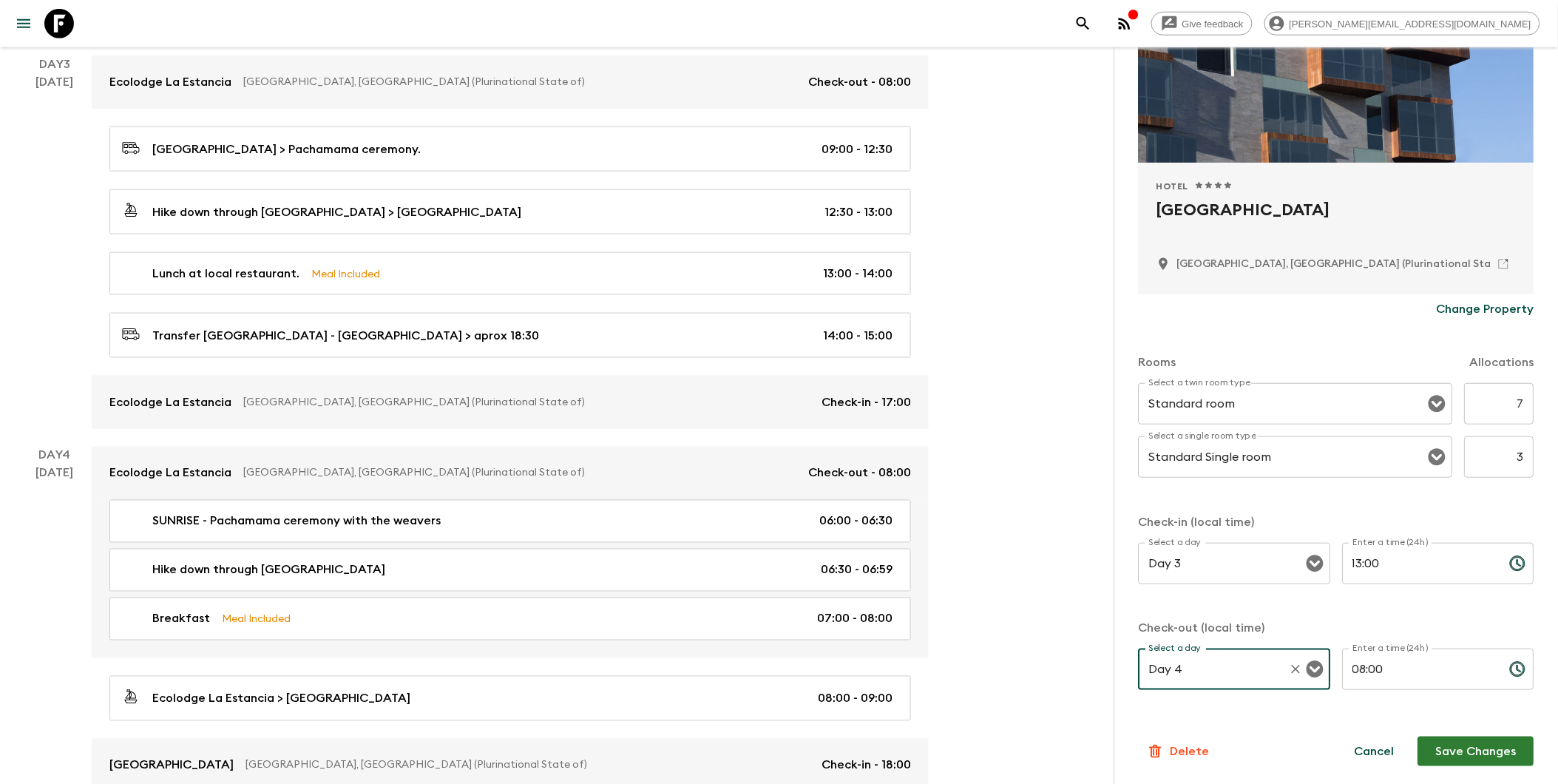
click at [1193, 743] on button "Save Changes" at bounding box center [1476, 751] width 116 height 29
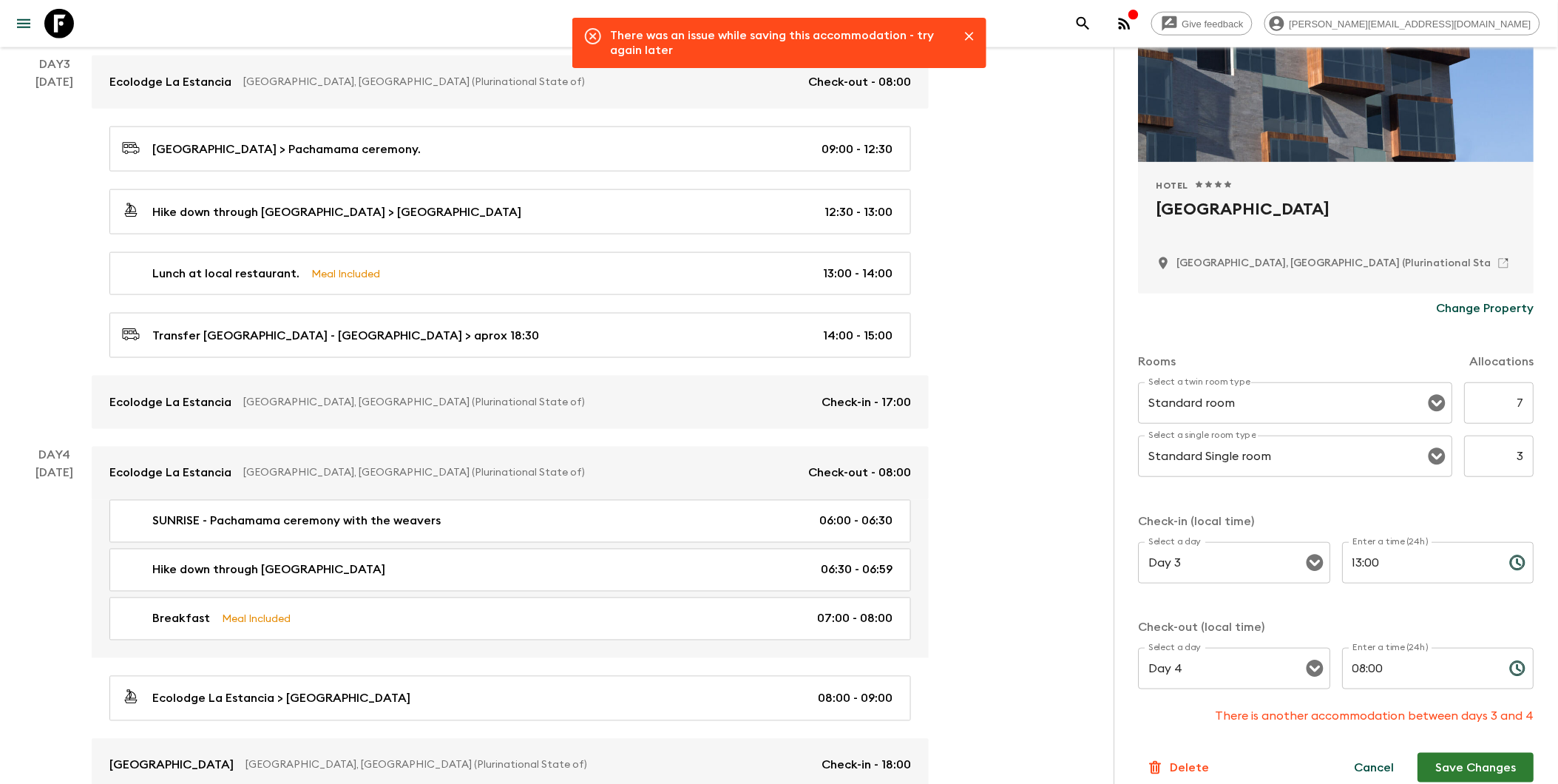
click at [957, 35] on div at bounding box center [963, 42] width 34 height 41
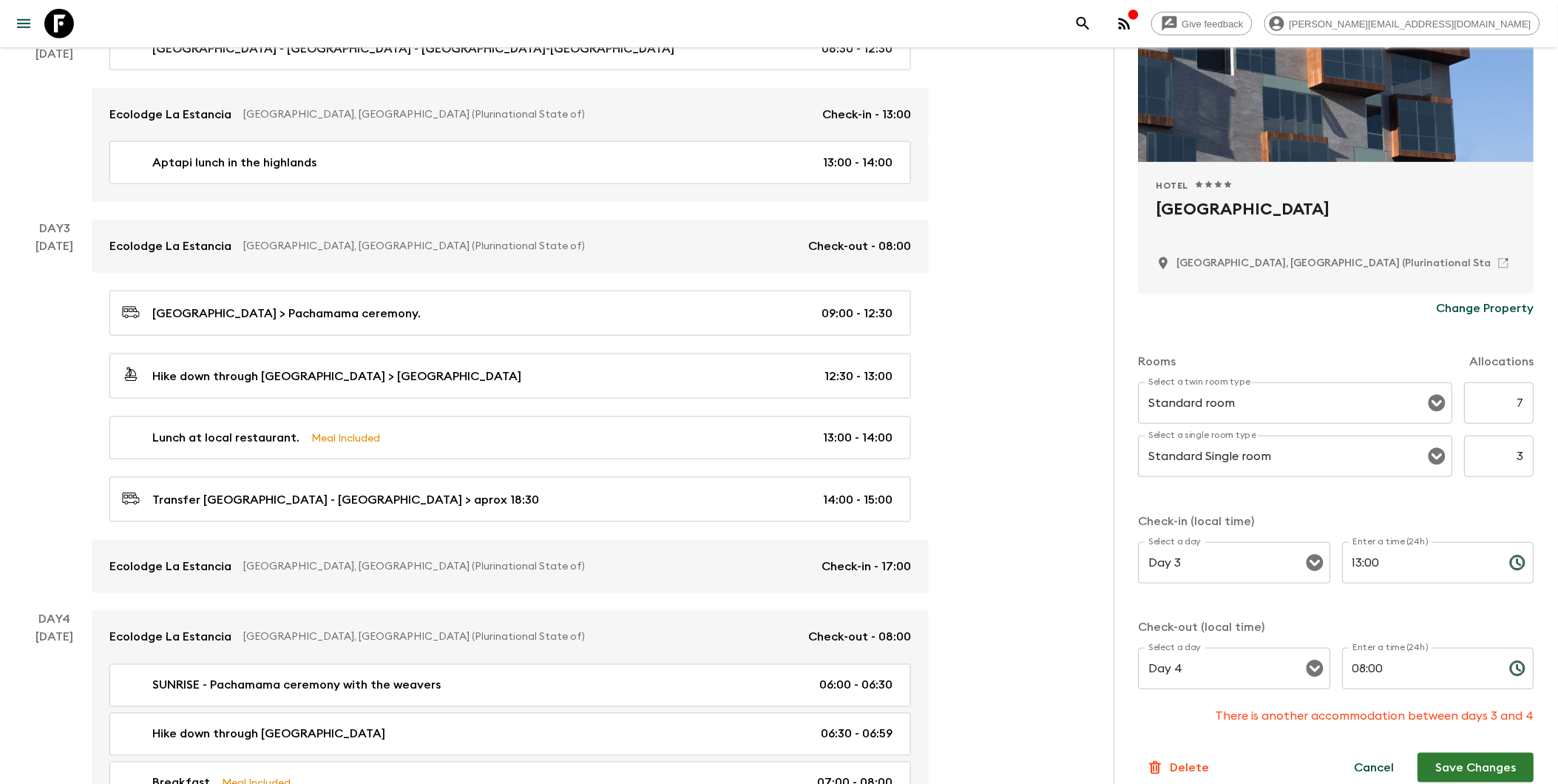
scroll to position [492, 0]
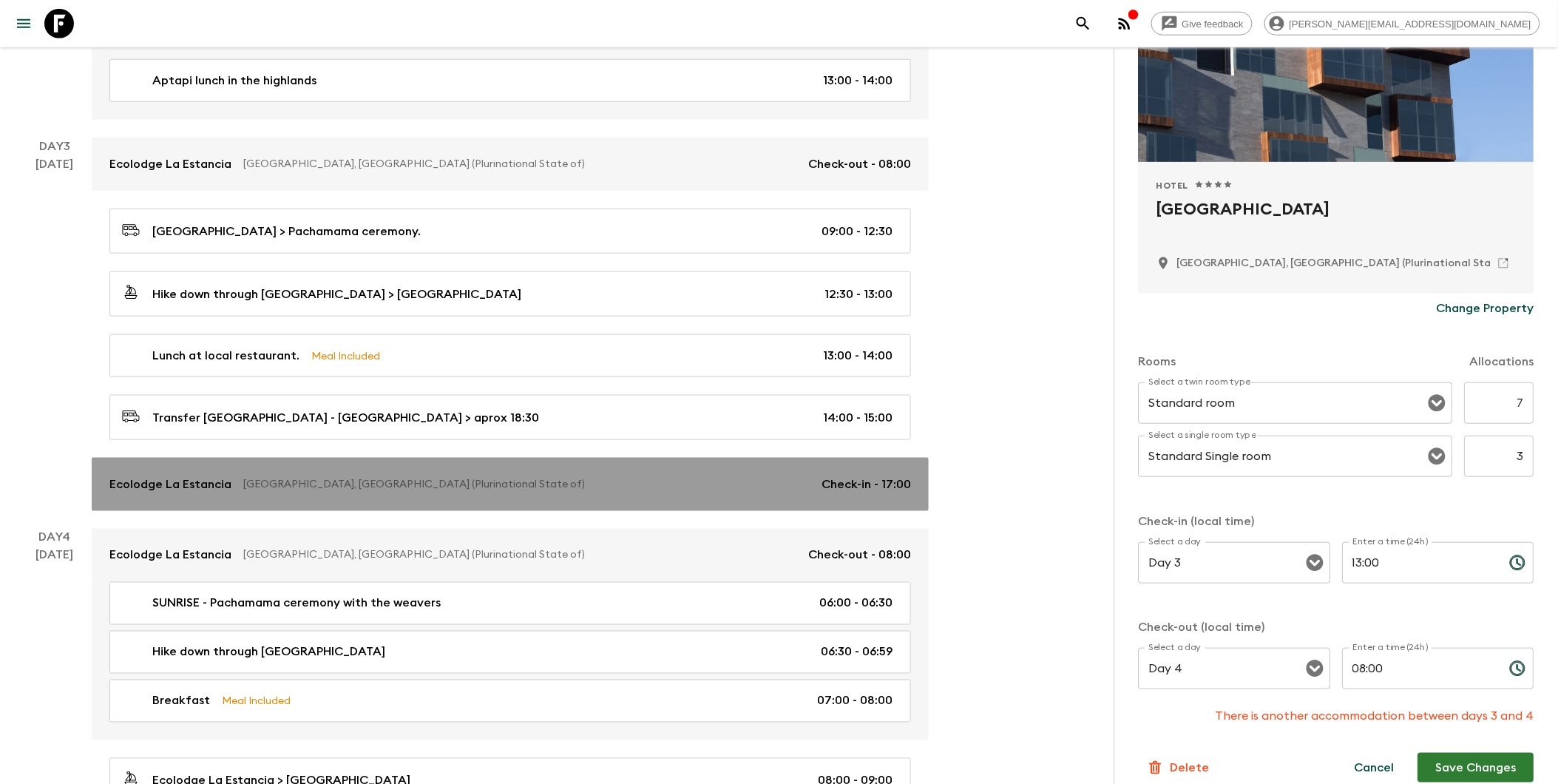
click at [302, 491] on p "[GEOGRAPHIC_DATA], [GEOGRAPHIC_DATA] (Plurinational State of)" at bounding box center [526, 484] width 566 height 15
type input "Standard Double room 2 twin beds"
type input "17:00"
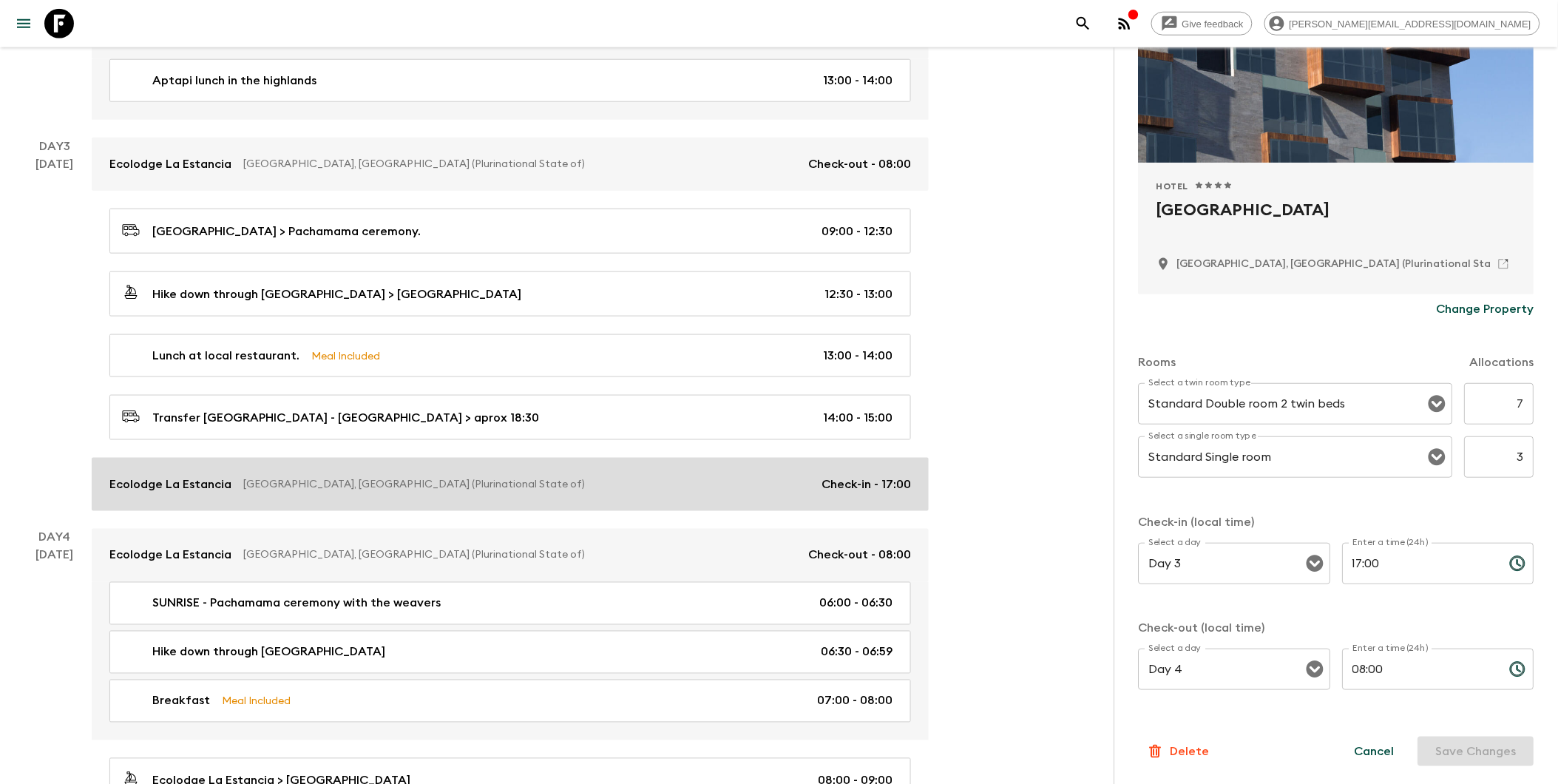
click at [714, 481] on p "[GEOGRAPHIC_DATA], [GEOGRAPHIC_DATA] (Plurinational State of)" at bounding box center [526, 484] width 566 height 15
click at [714, 482] on p "[GEOGRAPHIC_DATA], [GEOGRAPHIC_DATA] (Plurinational State of)" at bounding box center [526, 484] width 566 height 15
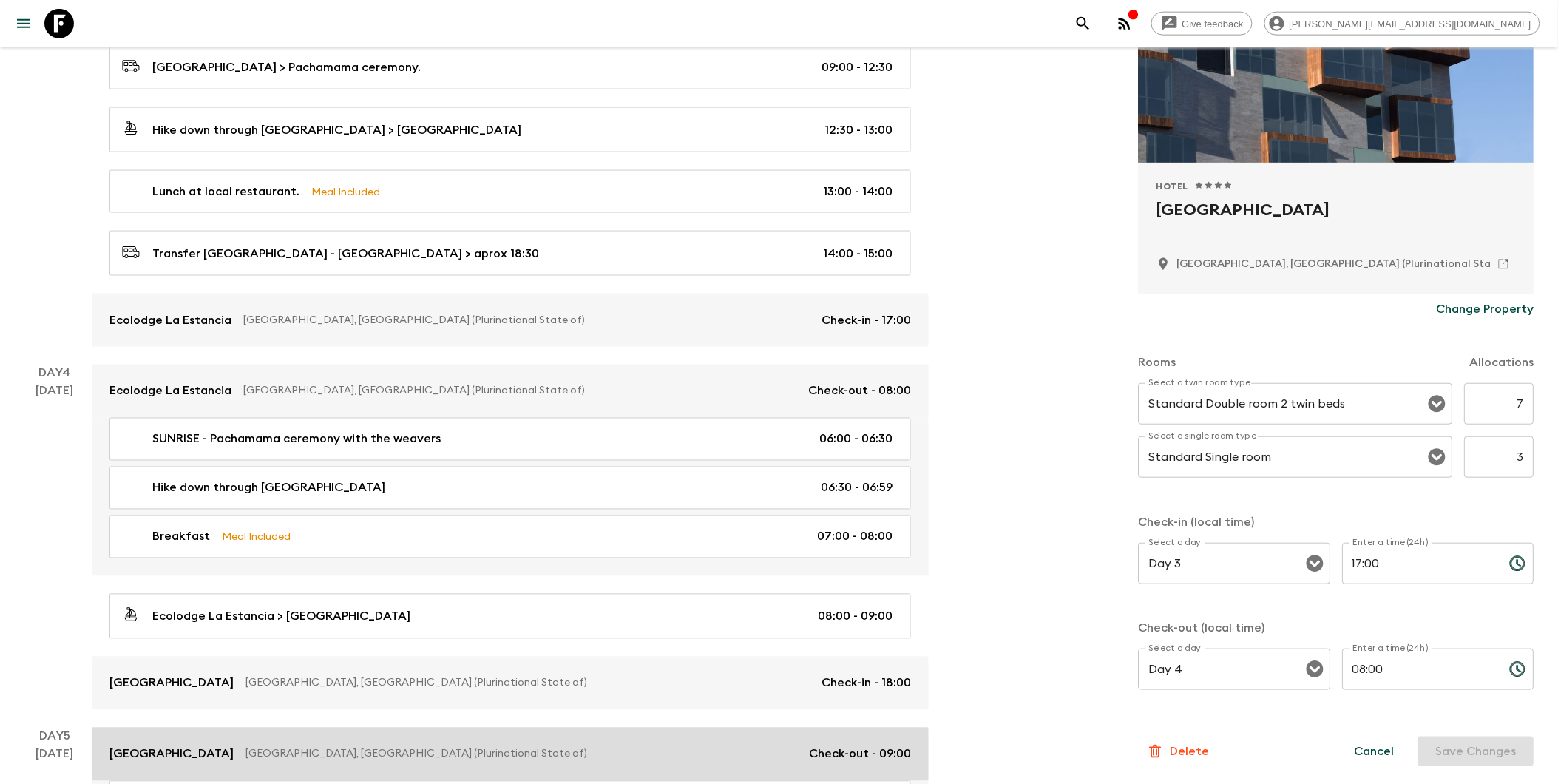
scroll to position [492, 0]
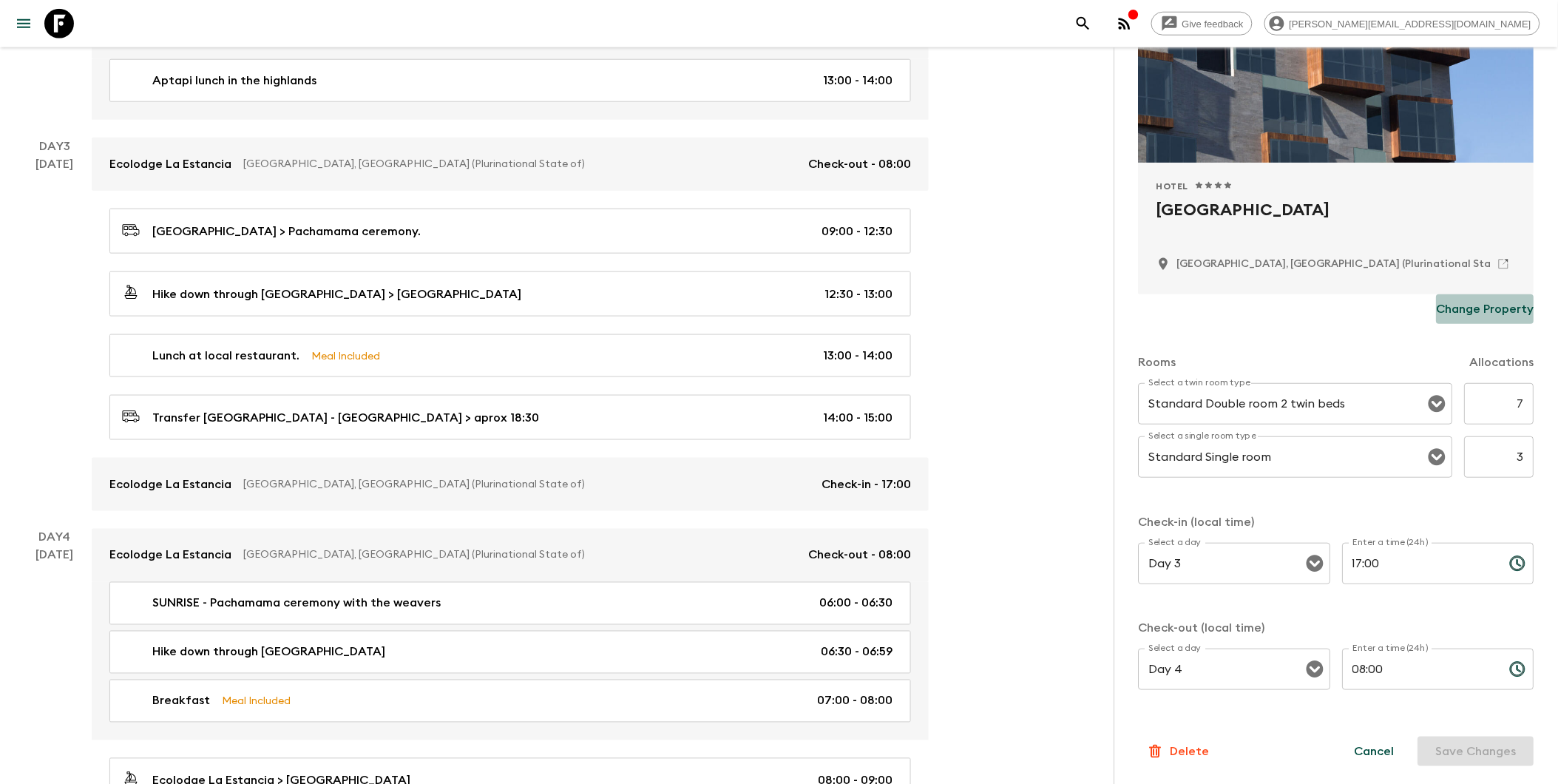
click at [1193, 308] on p "Change Property" at bounding box center [1486, 309] width 98 height 18
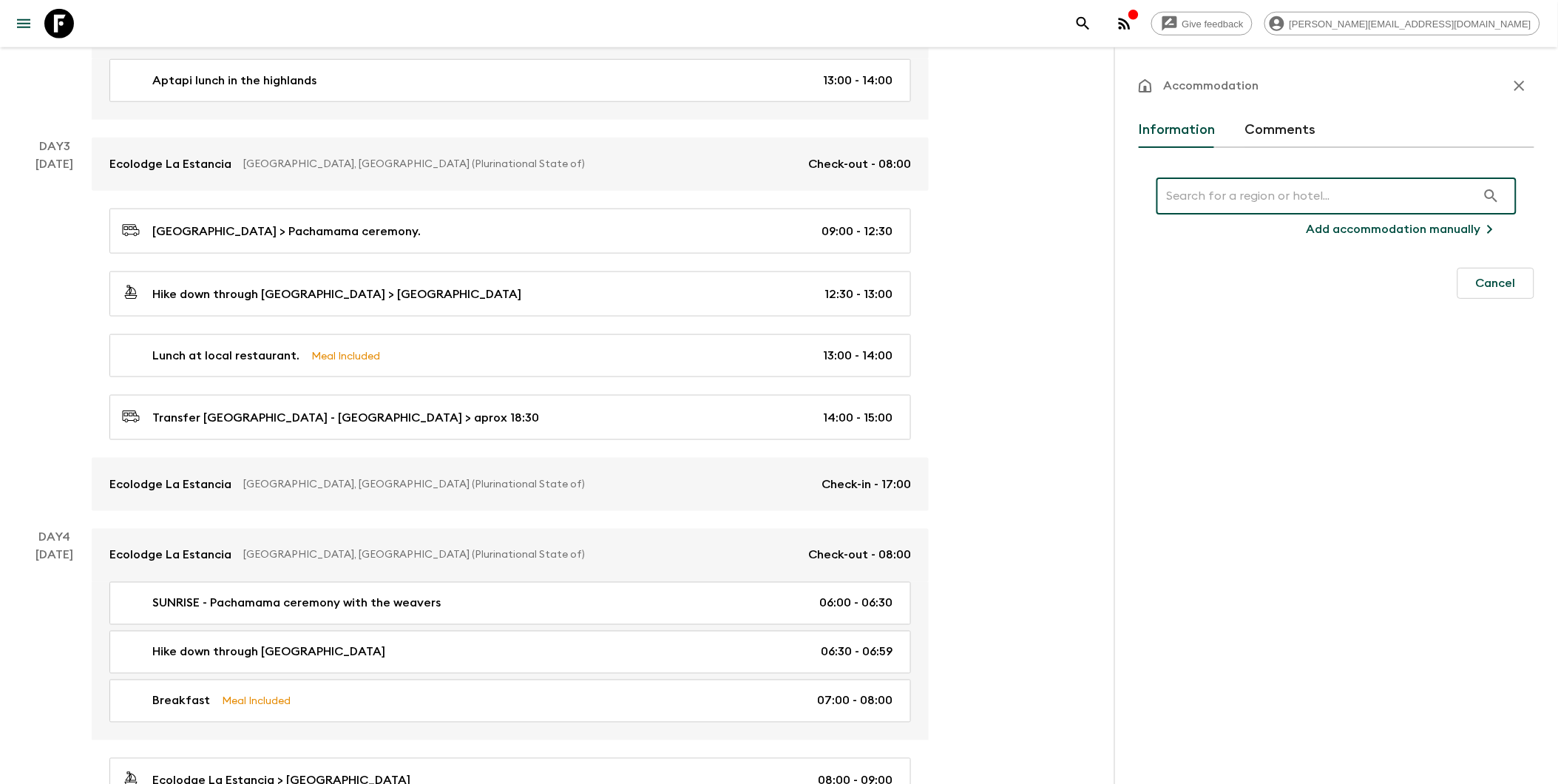
scroll to position [0, 0]
click at [1193, 202] on input "text" at bounding box center [1317, 195] width 321 height 41
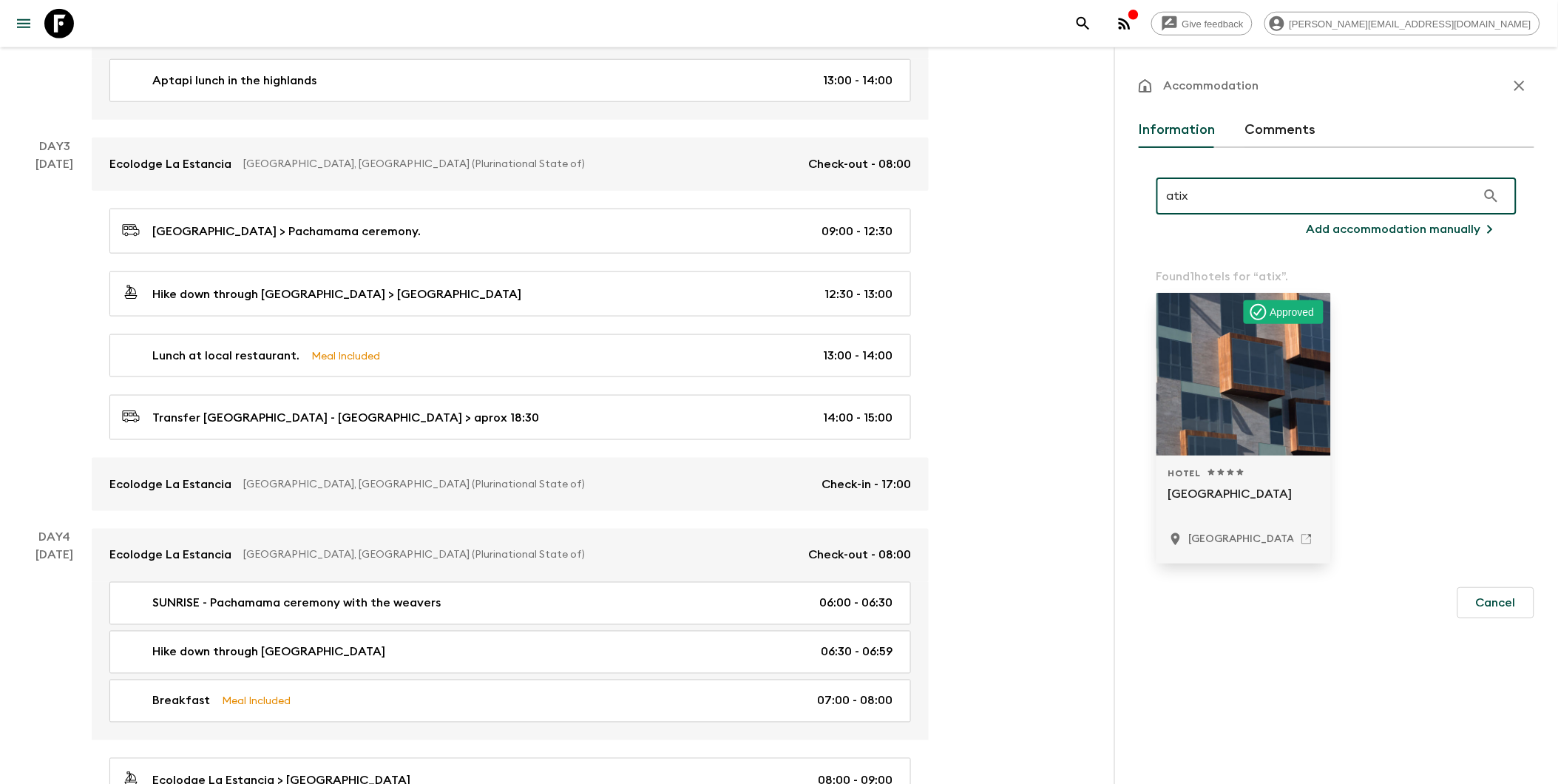
type input "atix"
click at [1193, 381] on div at bounding box center [1244, 374] width 175 height 163
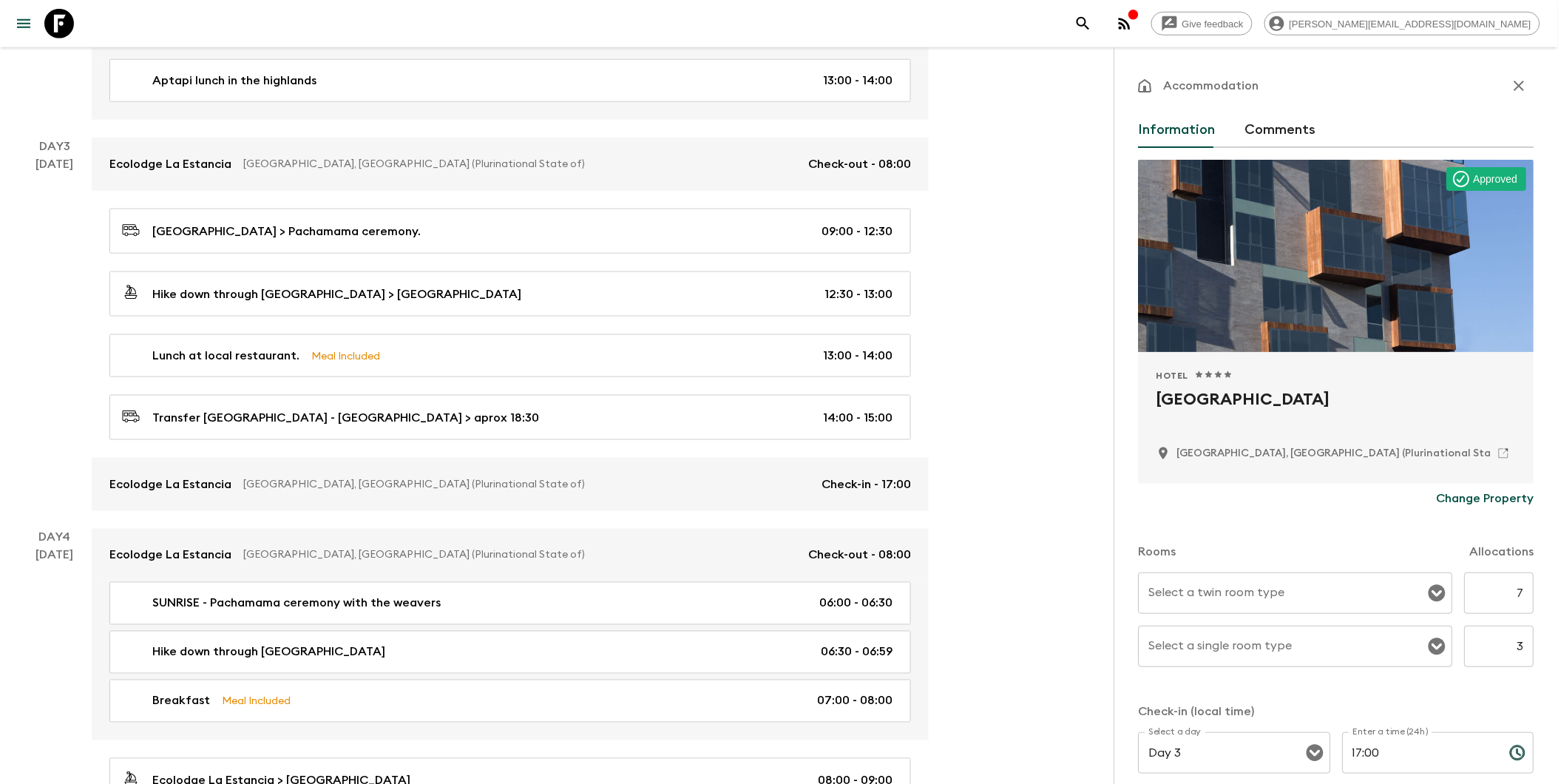
scroll to position [82, 0]
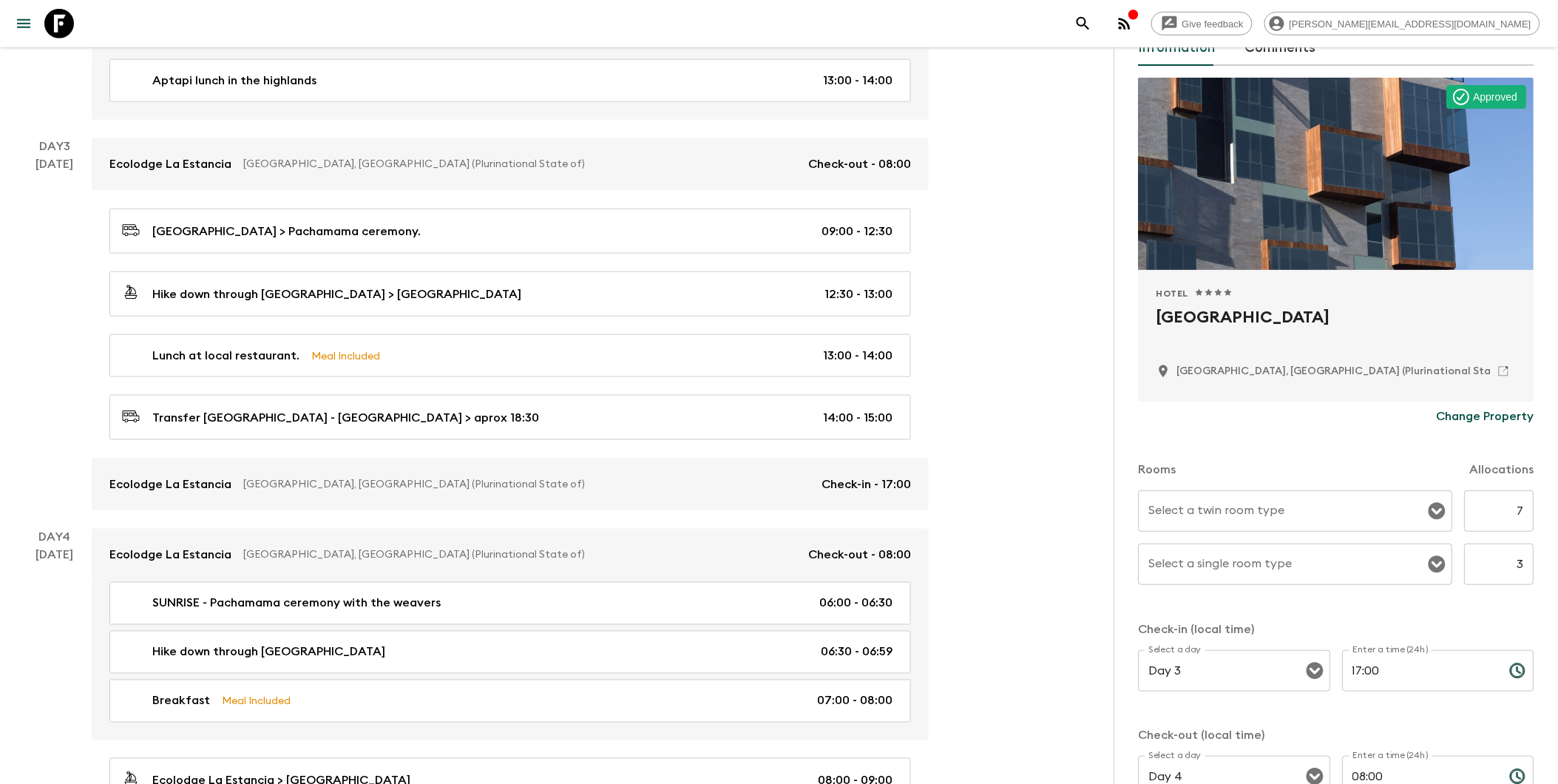
click at [1193, 525] on div "Select a twin room type" at bounding box center [1296, 511] width 314 height 41
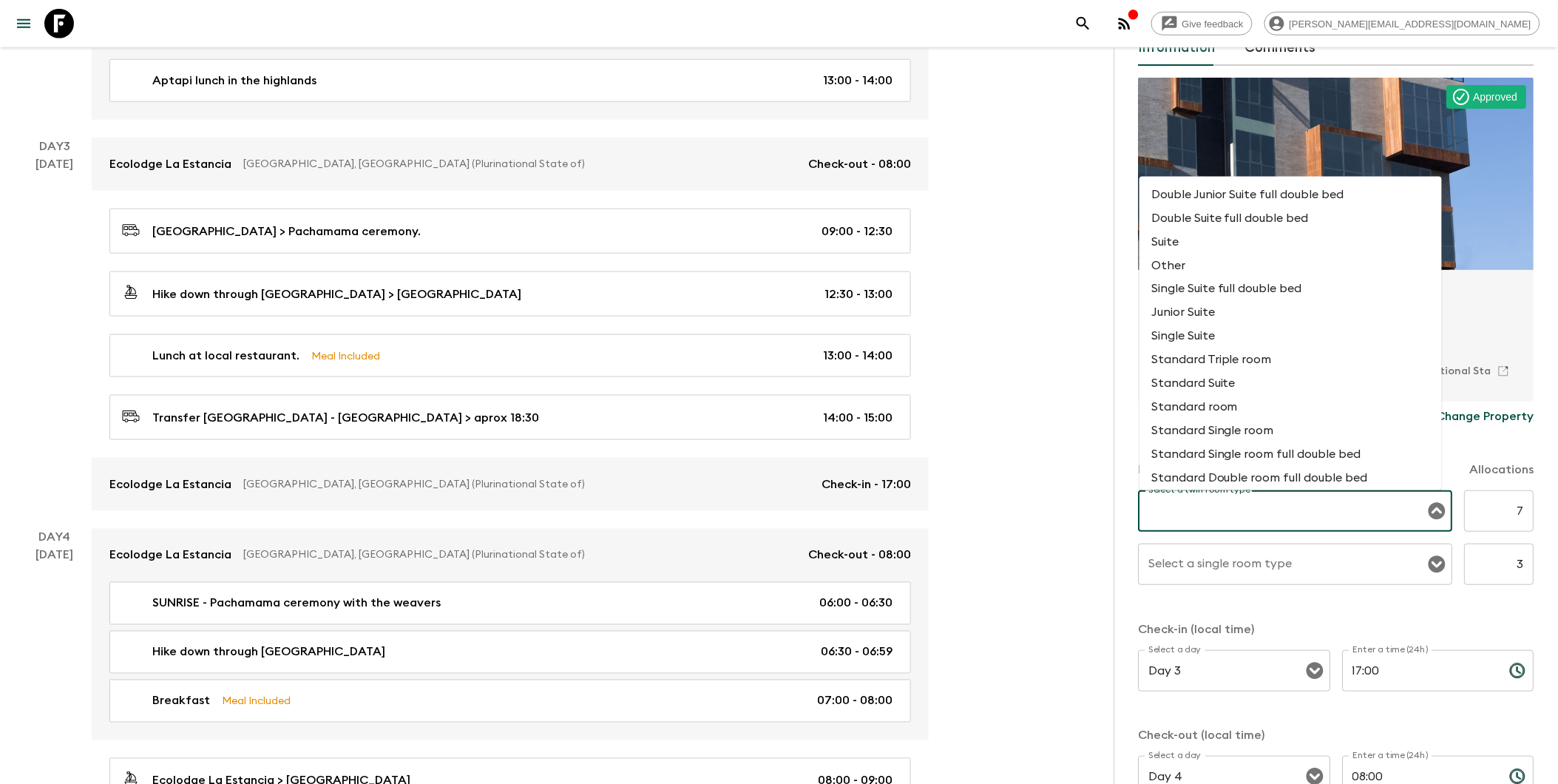
click at [1193, 412] on li "Standard room" at bounding box center [1291, 407] width 303 height 24
type input "Standard room"
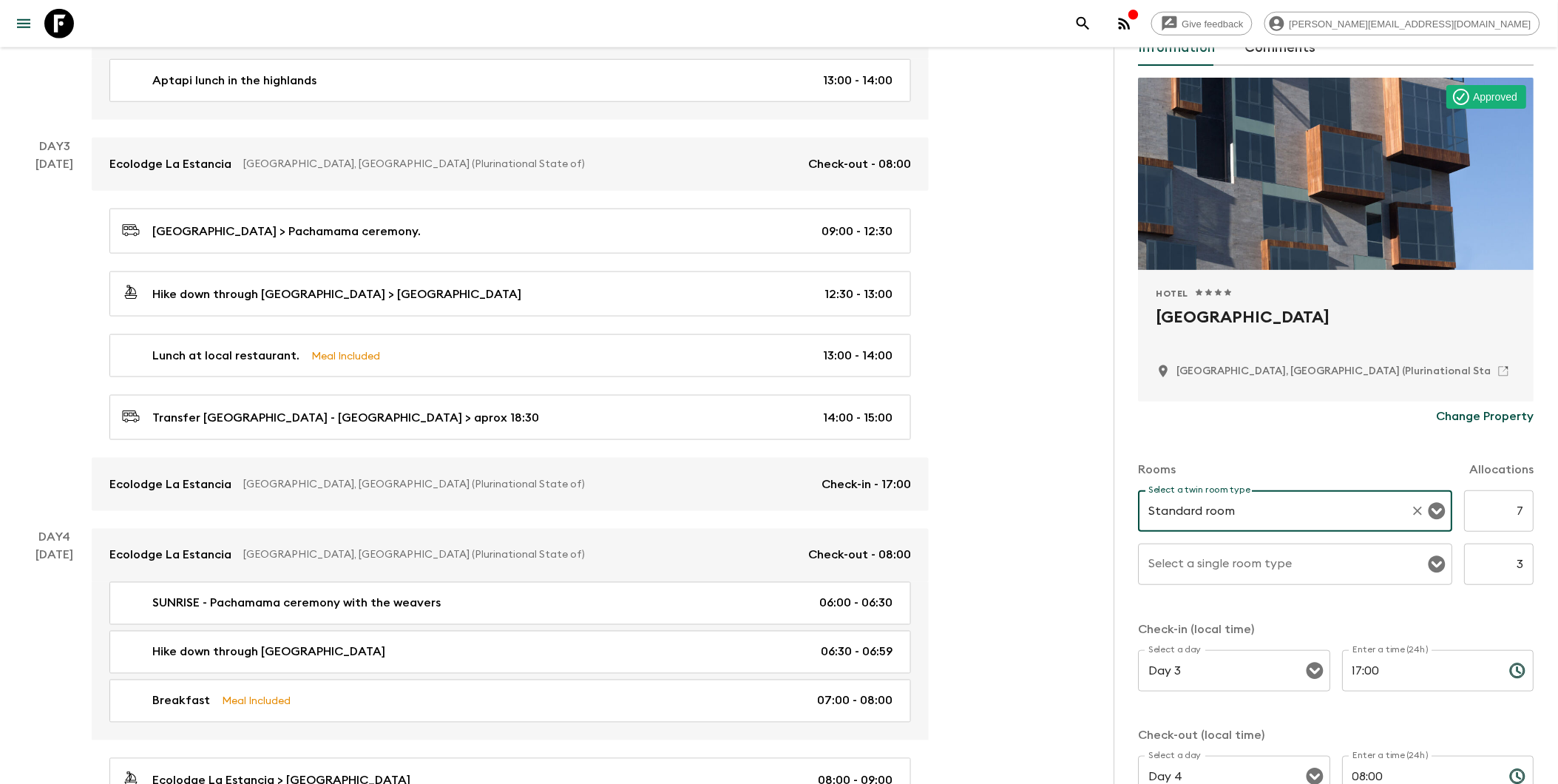
click at [1193, 559] on icon "Open" at bounding box center [1438, 564] width 17 height 17
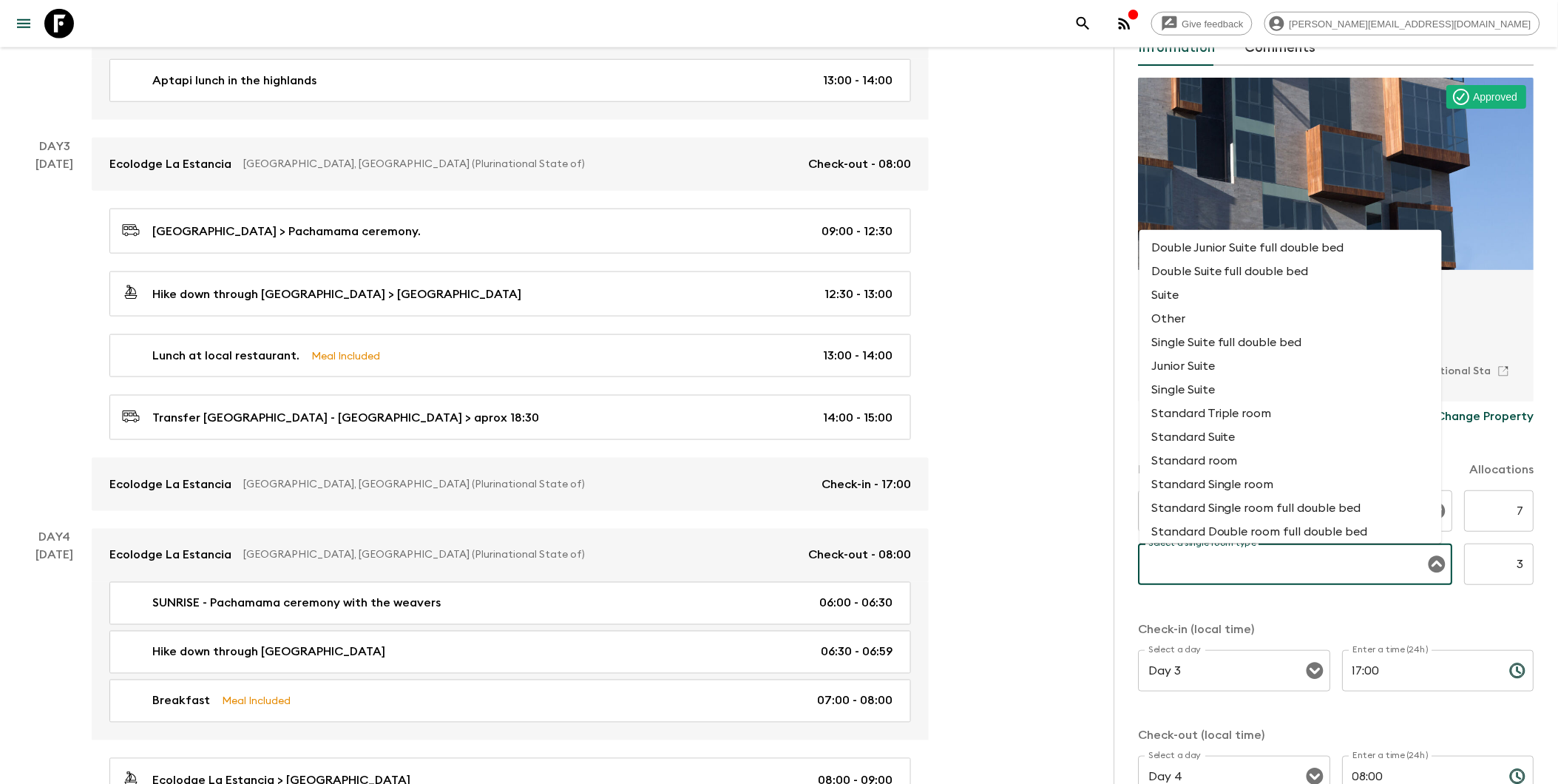
click at [1193, 468] on li "Standard room" at bounding box center [1291, 460] width 303 height 24
type input "Standard room"
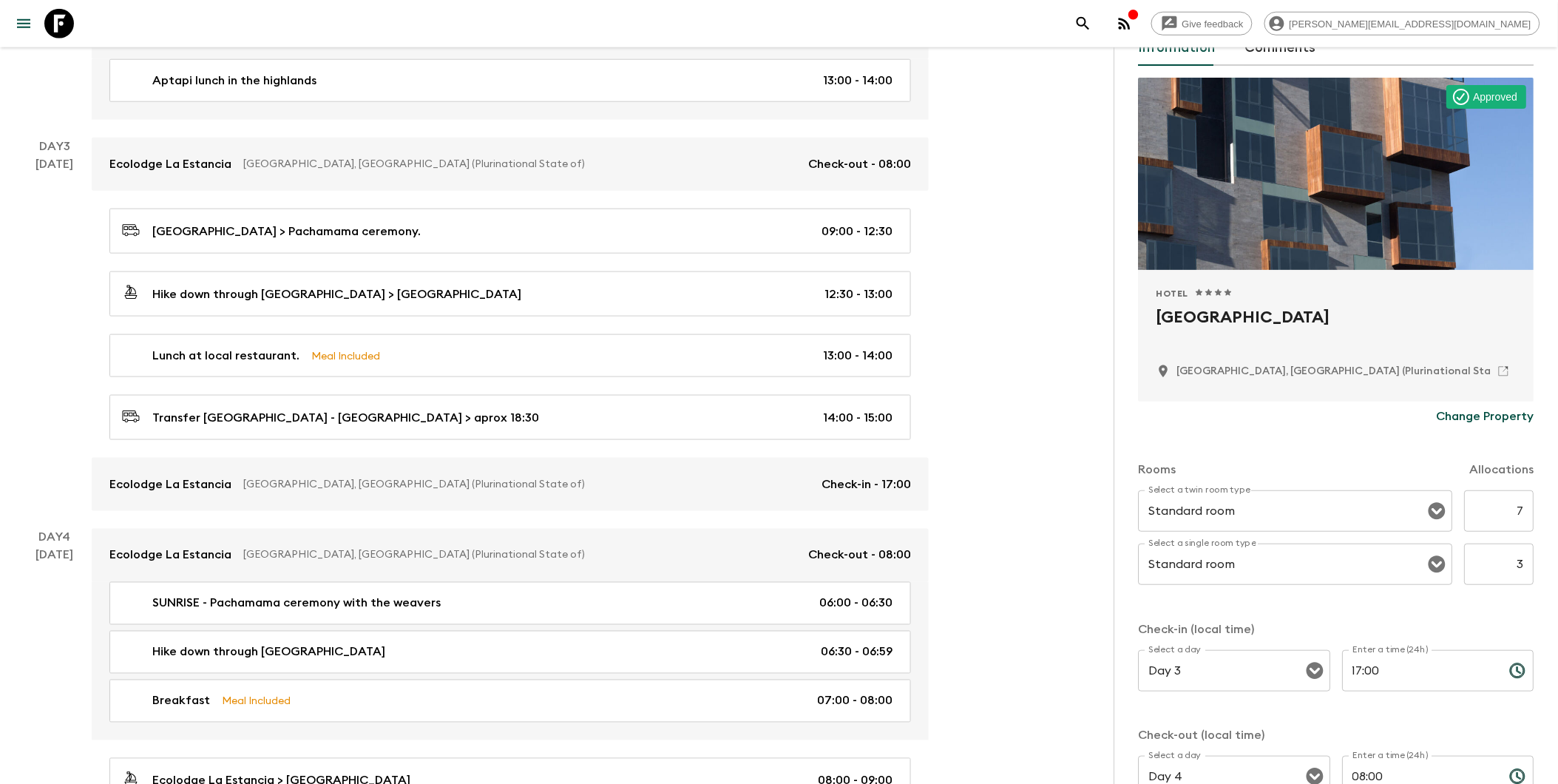
click at [1193, 623] on p "Check-in (local time)" at bounding box center [1337, 629] width 395 height 18
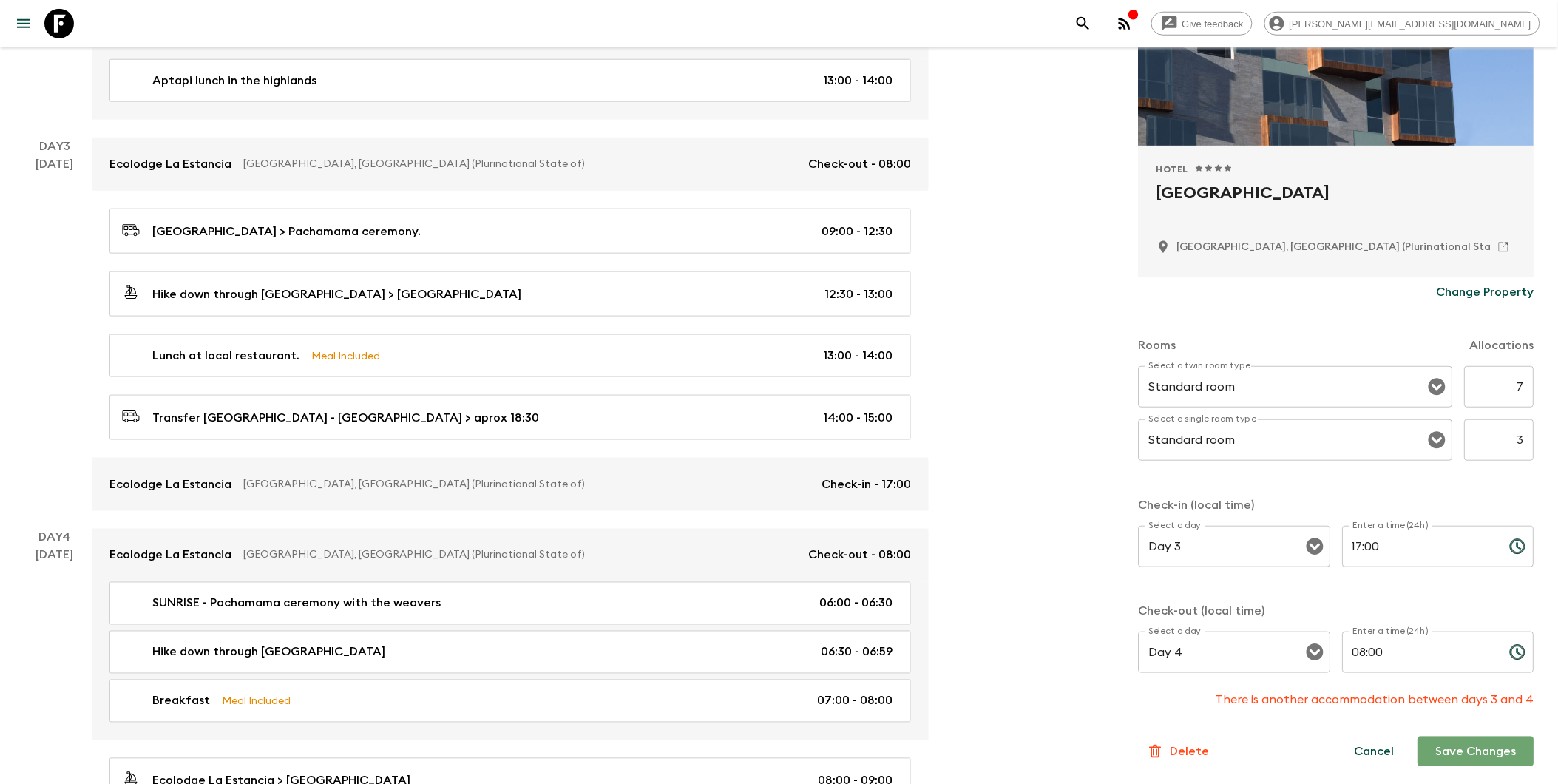
click at [1193, 751] on button "Save Changes" at bounding box center [1476, 751] width 116 height 29
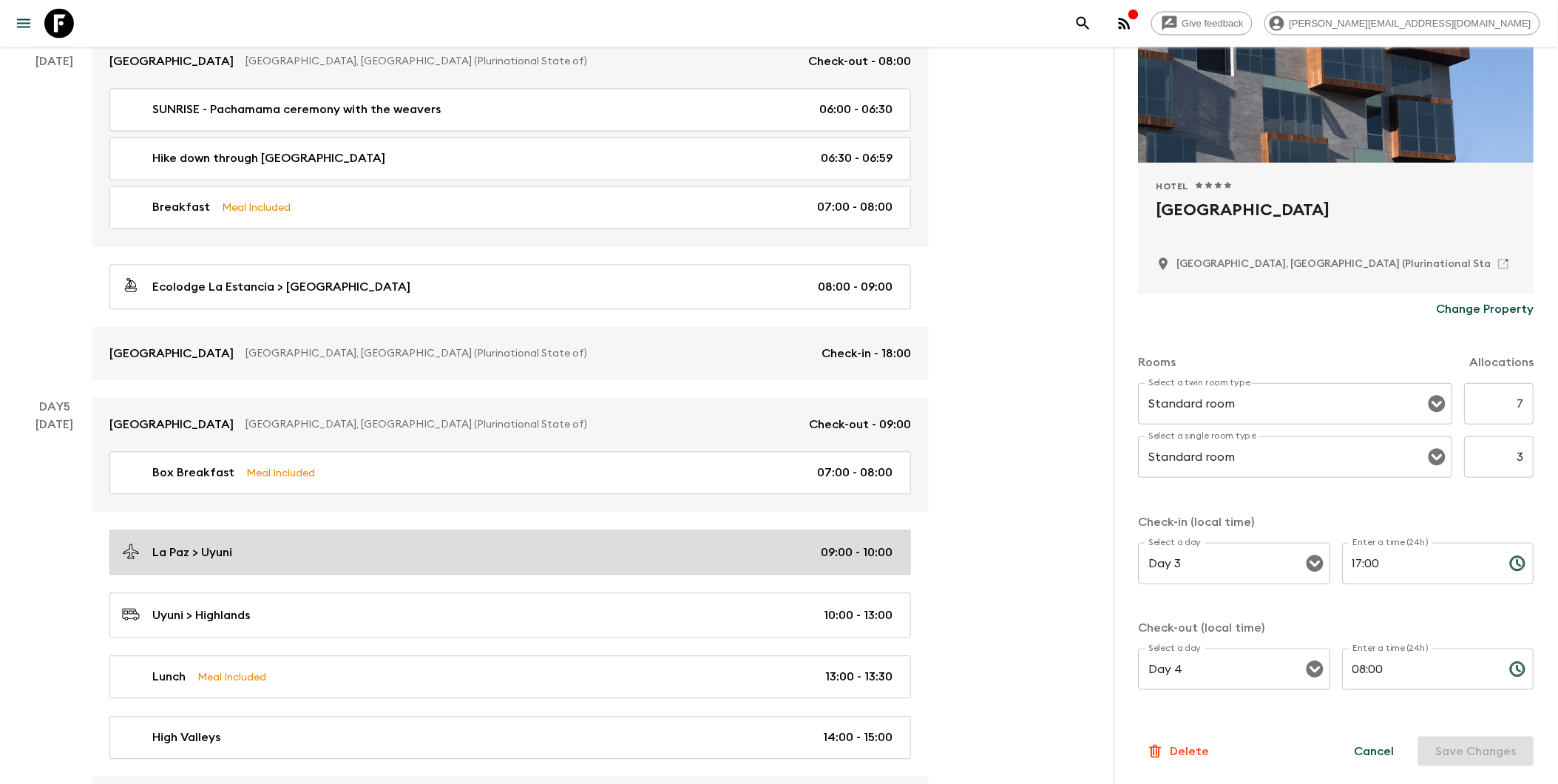
scroll to position [1149, 0]
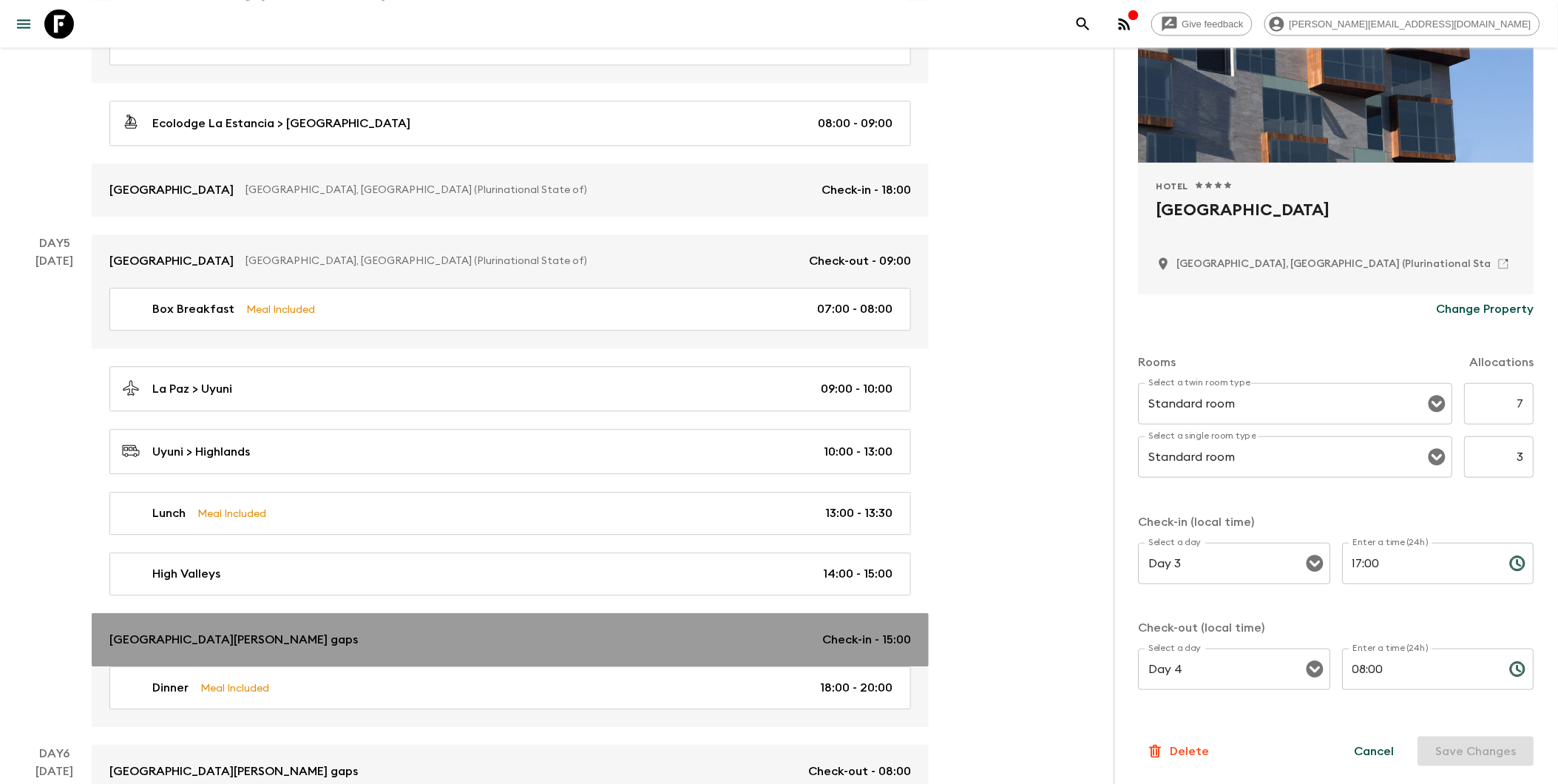
click at [469, 643] on div "[GEOGRAPHIC_DATA][PERSON_NAME] gaps Check-in - 15:00" at bounding box center [510, 639] width 801 height 18
type input "Day 5"
type input "15:00"
type input "Day 6"
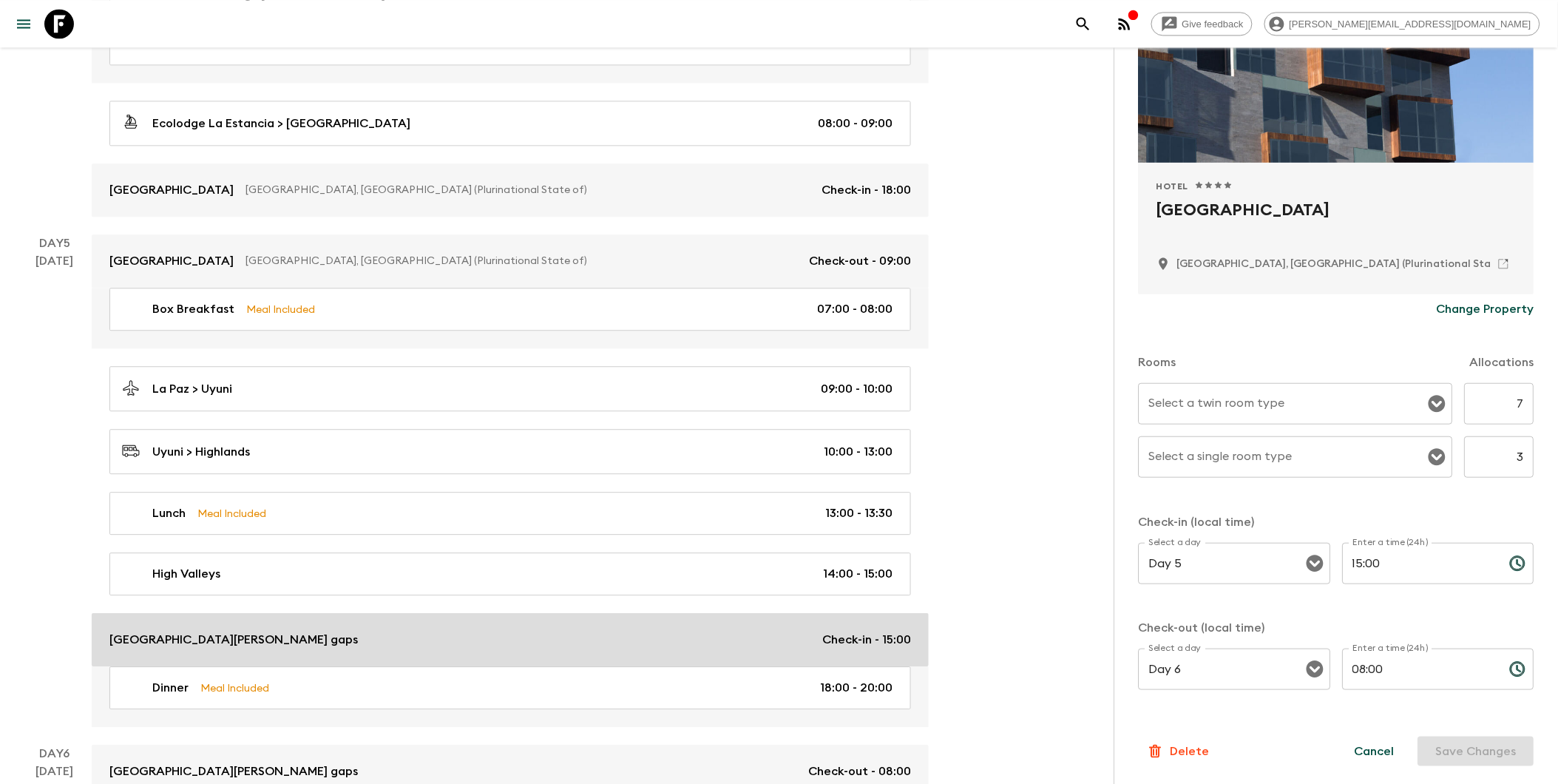
click at [329, 638] on div "[GEOGRAPHIC_DATA][PERSON_NAME] gaps Check-in - 15:00" at bounding box center [510, 639] width 801 height 18
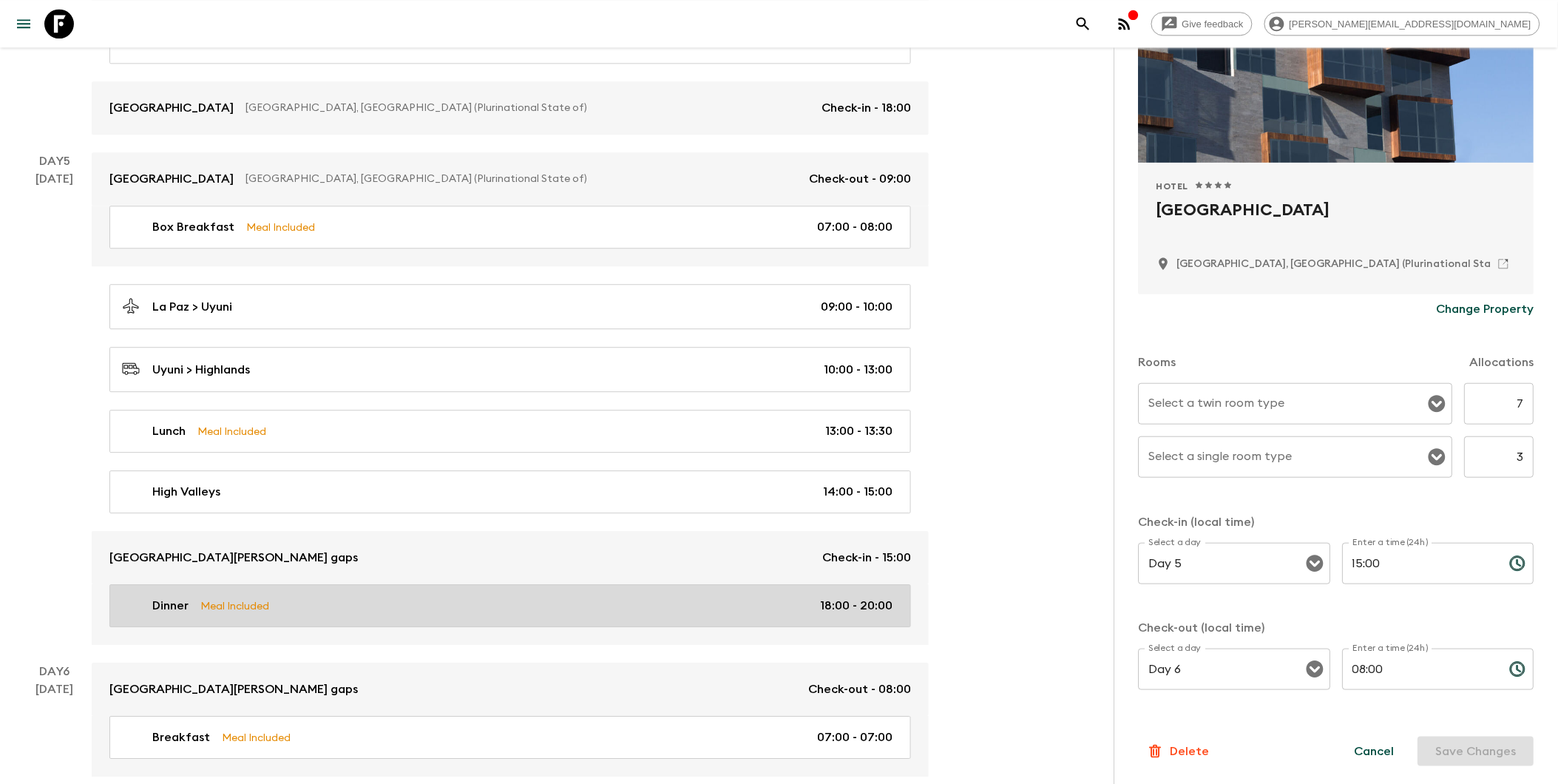
scroll to position [1313, 0]
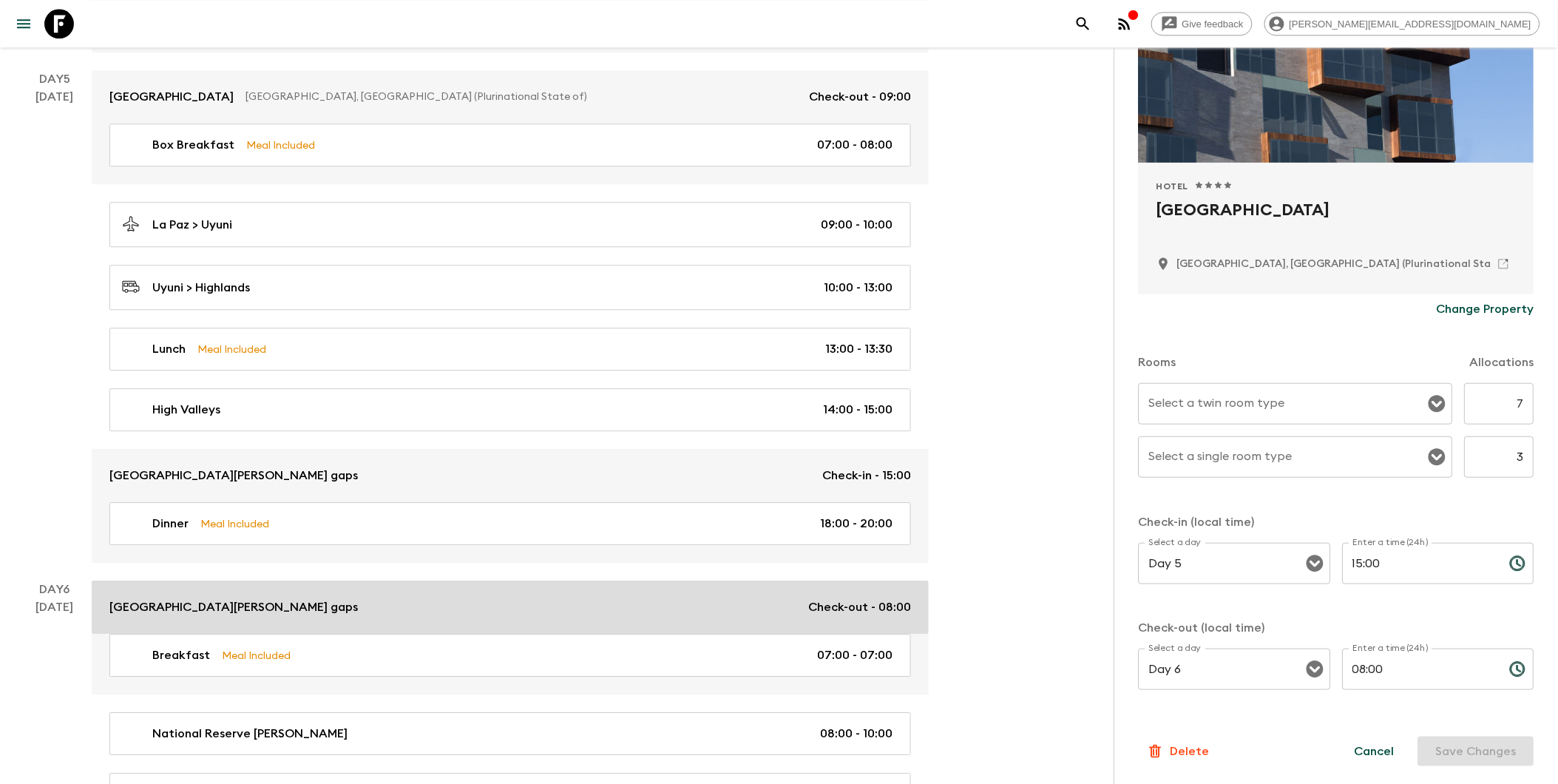
click at [394, 614] on div "[GEOGRAPHIC_DATA][PERSON_NAME] gaps Check-out - 08:00" at bounding box center [510, 607] width 801 height 18
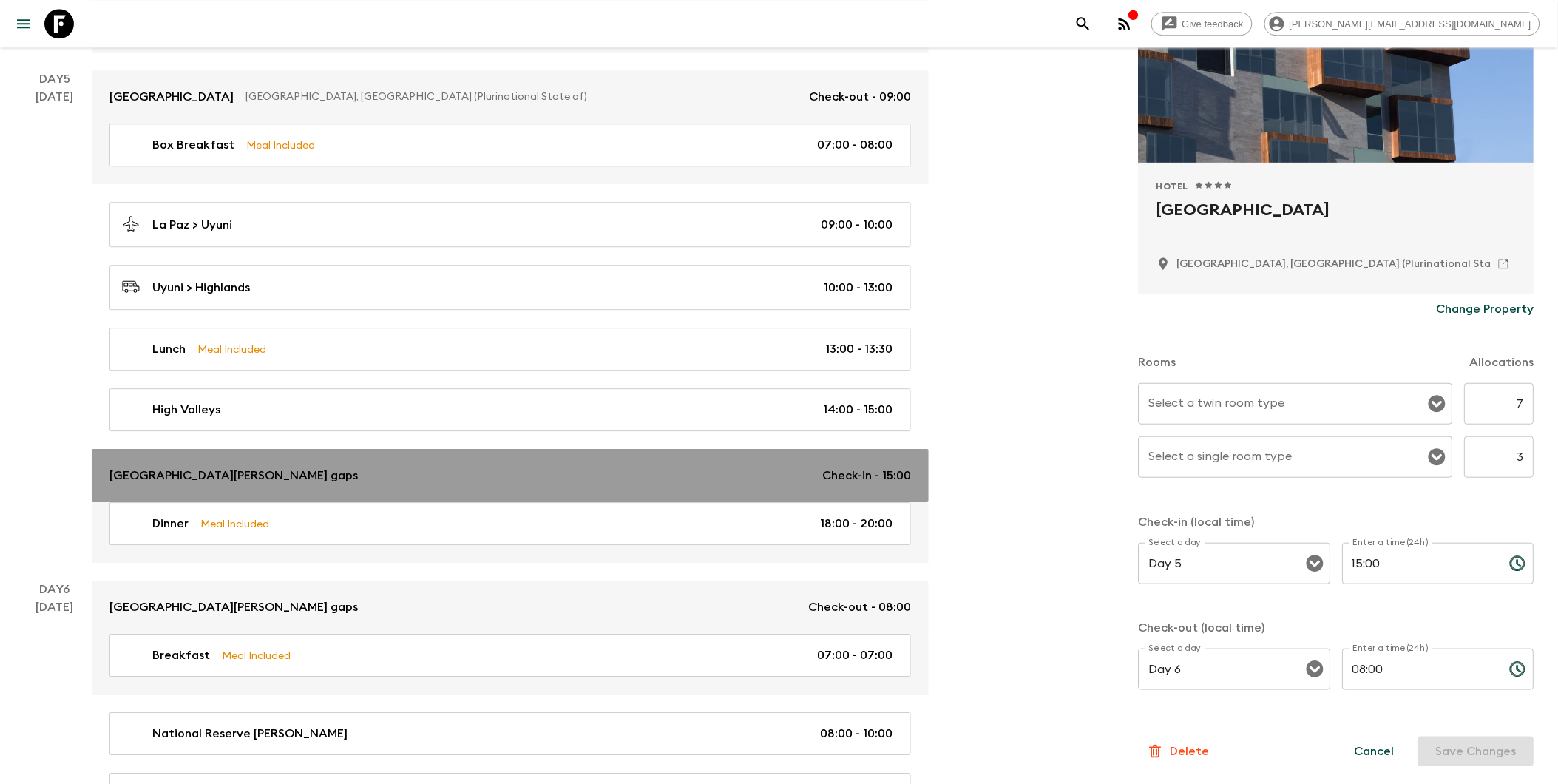
click at [823, 474] on p "Check-in - 15:00" at bounding box center [866, 476] width 89 height 18
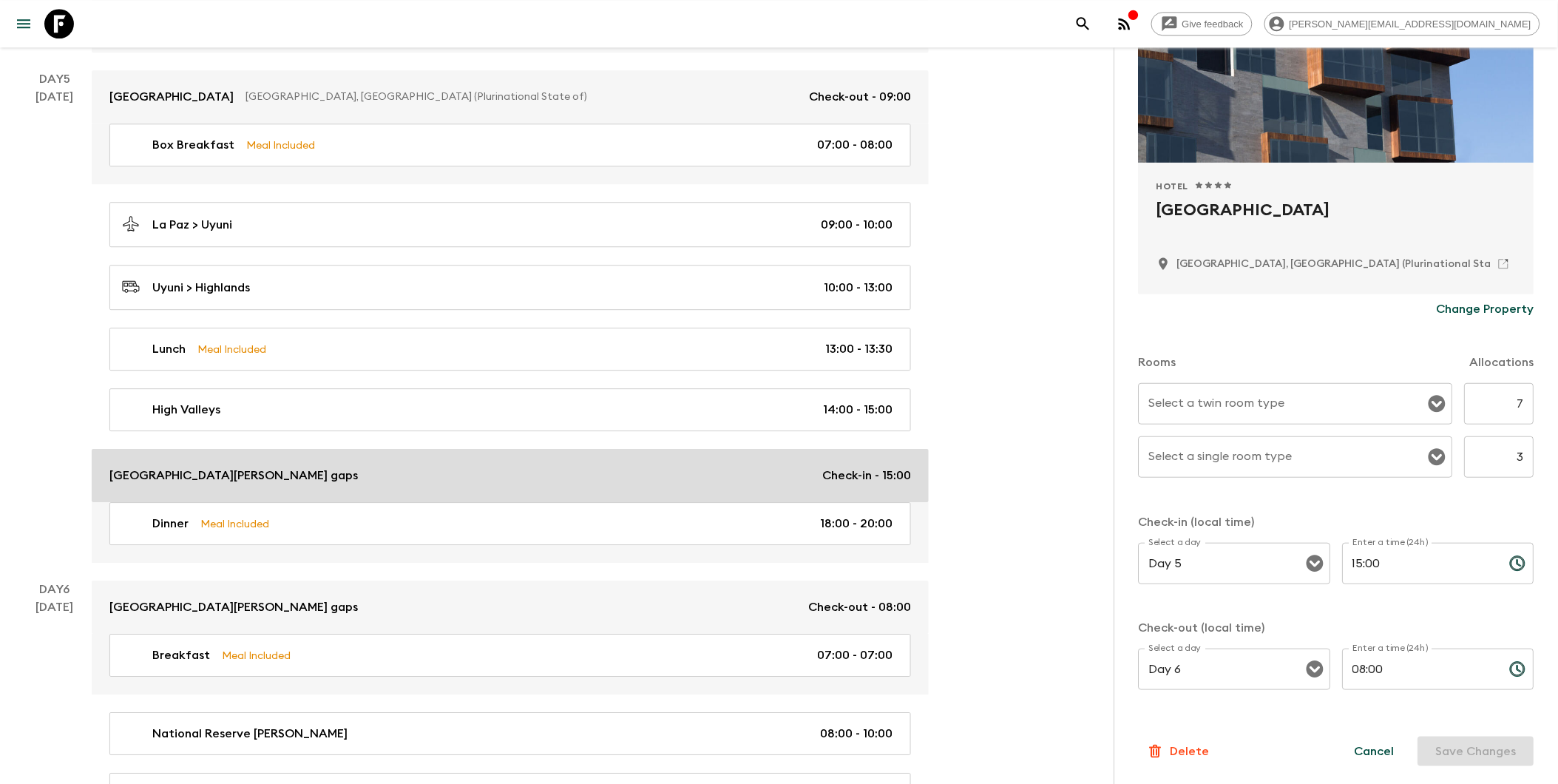
click at [824, 474] on p "Check-in - 15:00" at bounding box center [866, 476] width 89 height 18
click at [825, 474] on p "Check-in - 15:00" at bounding box center [866, 476] width 89 height 18
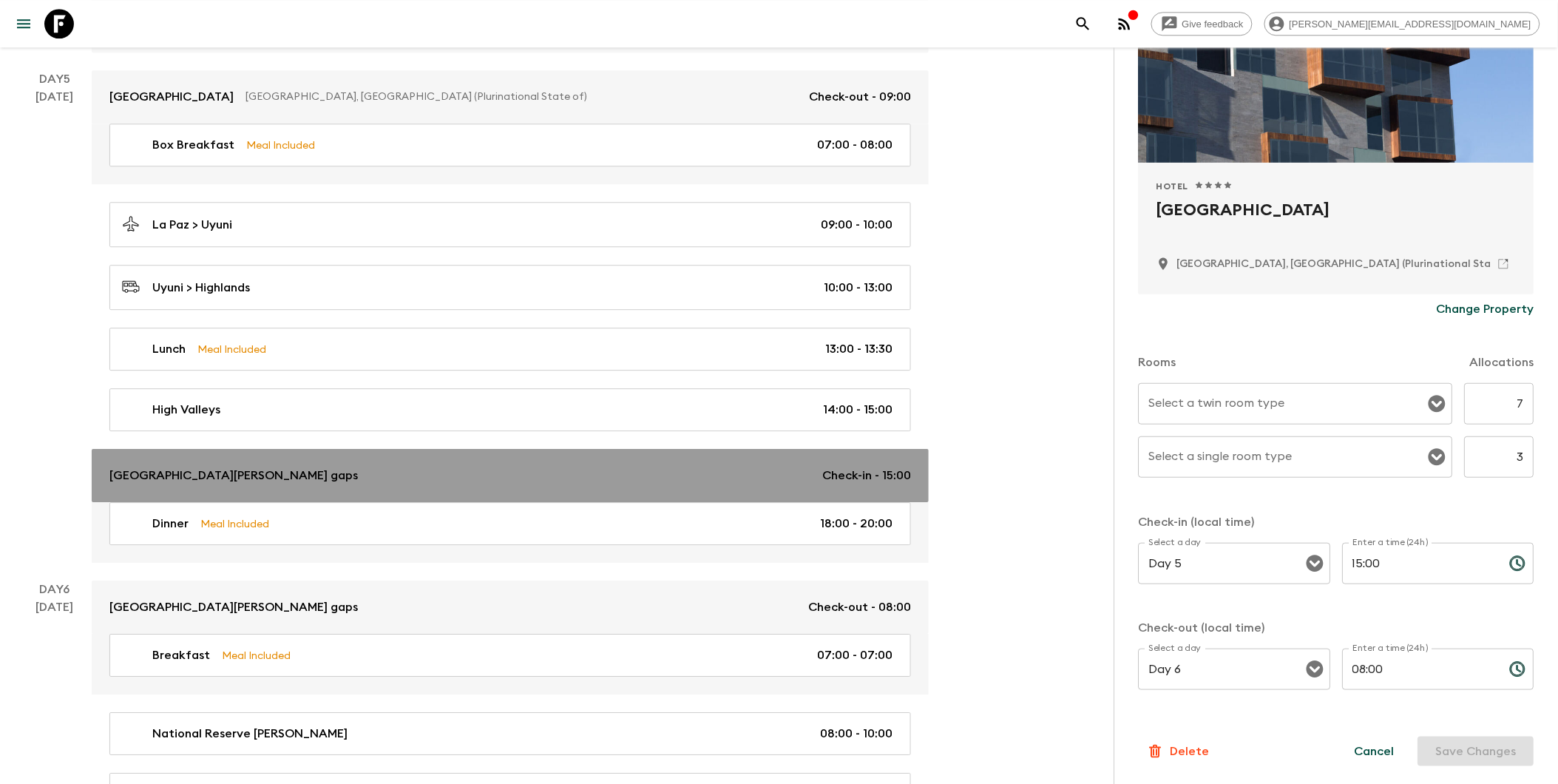
click at [825, 474] on p "Check-in - 15:00" at bounding box center [866, 476] width 89 height 18
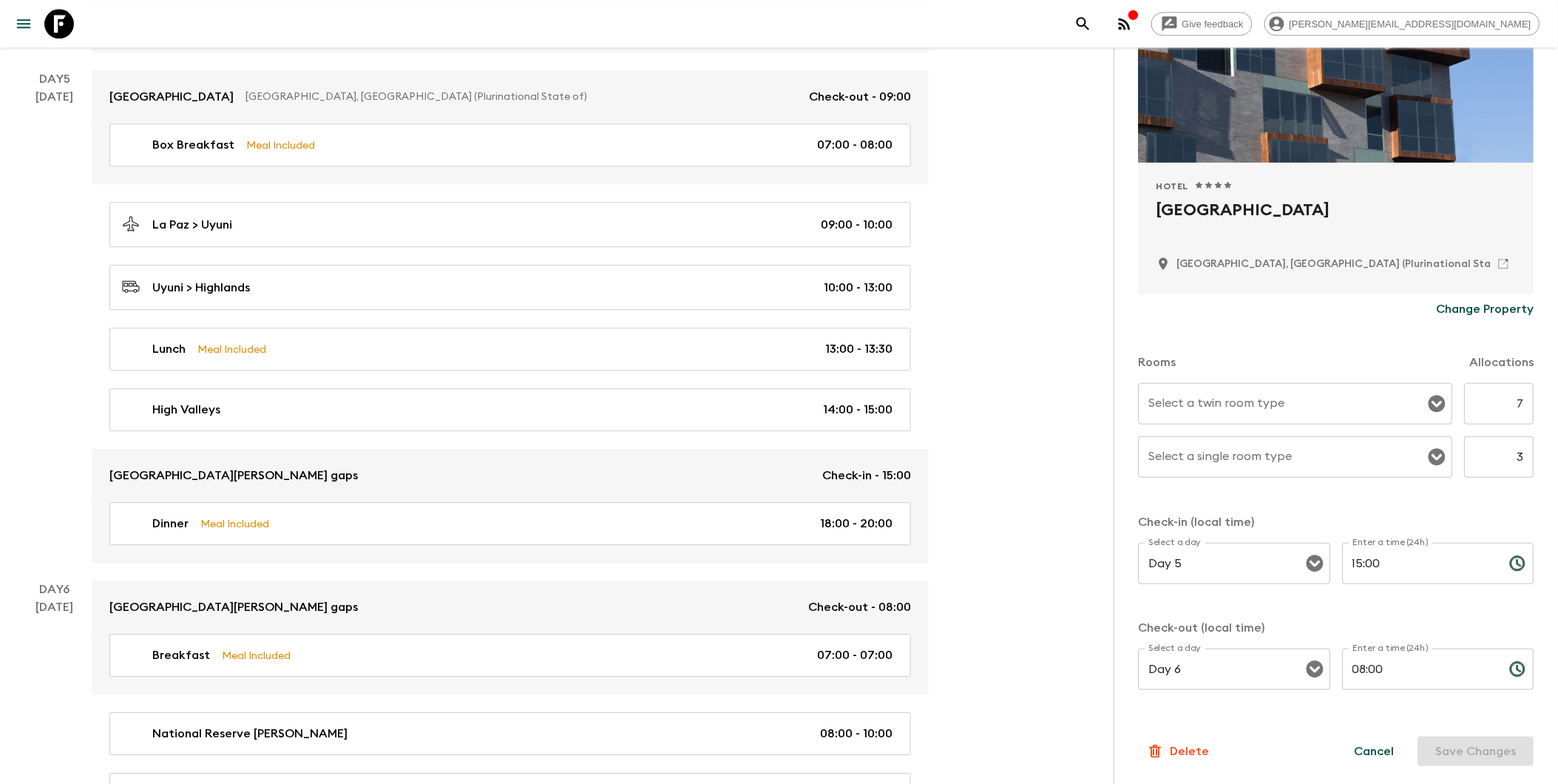
click at [1193, 302] on p "Change Property" at bounding box center [1486, 309] width 98 height 18
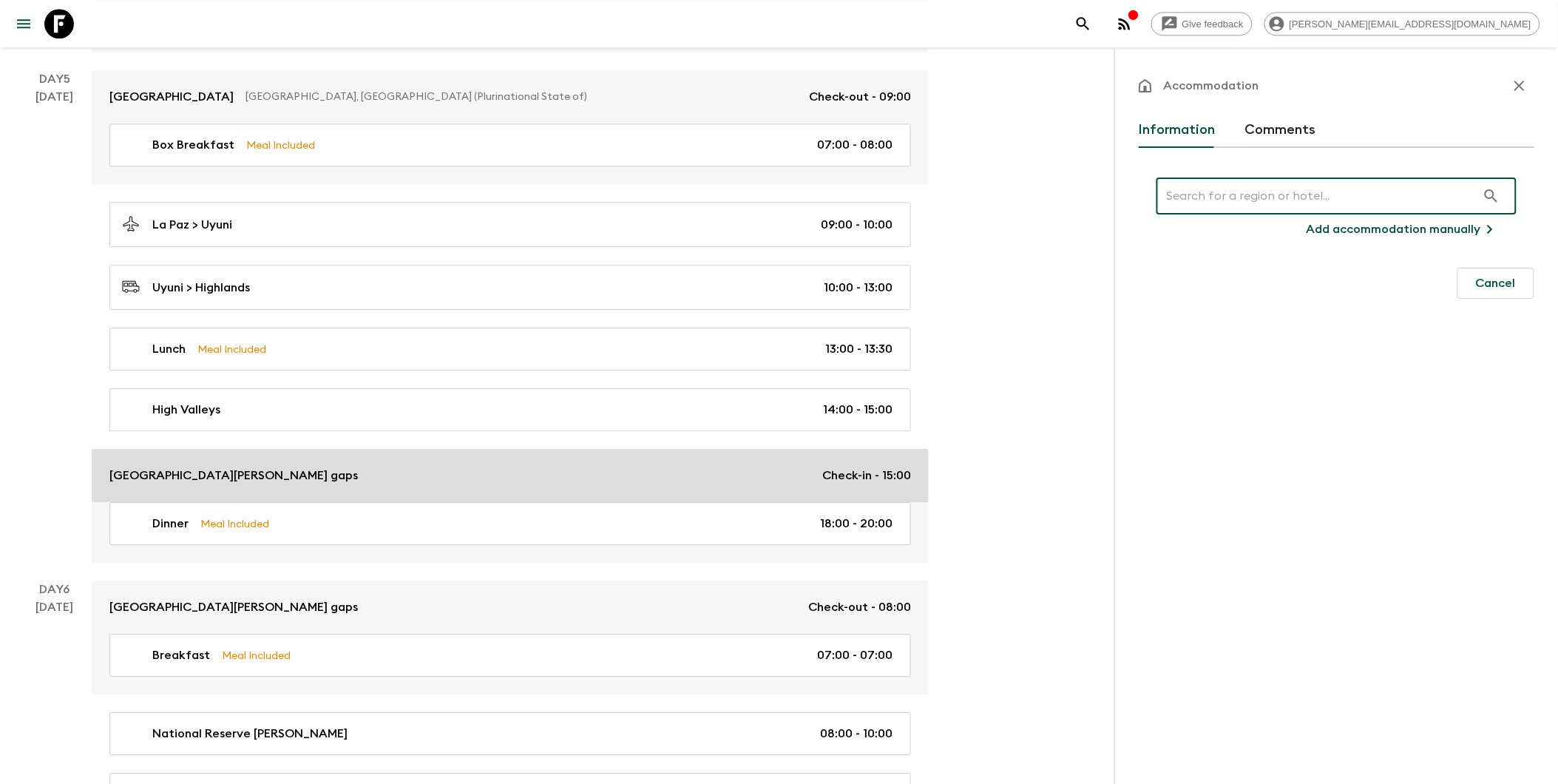
click at [706, 477] on div "[GEOGRAPHIC_DATA][PERSON_NAME] gaps Check-in - 15:00" at bounding box center [510, 476] width 801 height 18
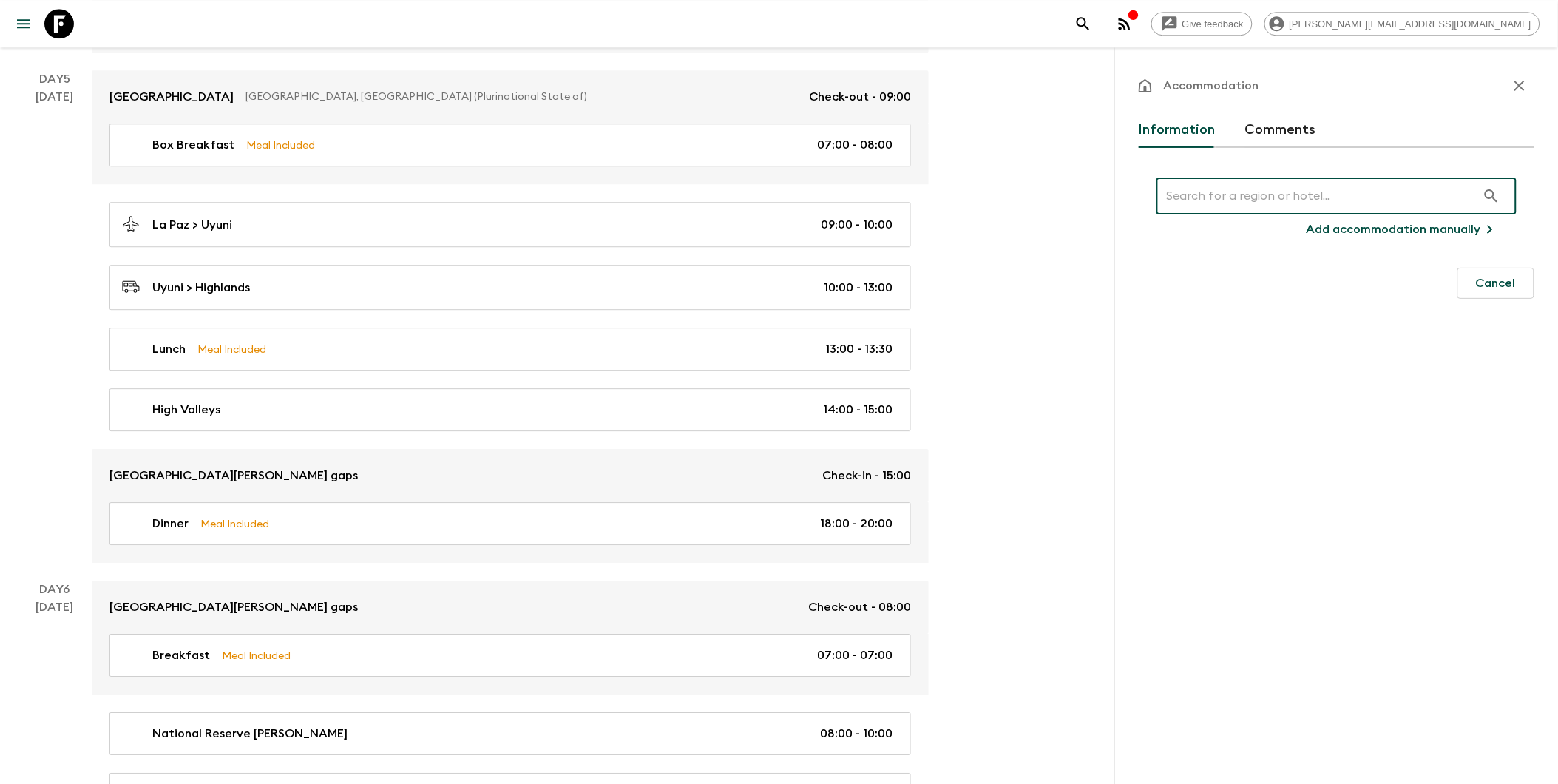
click at [1193, 196] on input "text" at bounding box center [1317, 195] width 321 height 41
click at [1193, 200] on input "text" at bounding box center [1317, 195] width 321 height 41
click at [1193, 192] on input "flamencos" at bounding box center [1317, 195] width 321 height 41
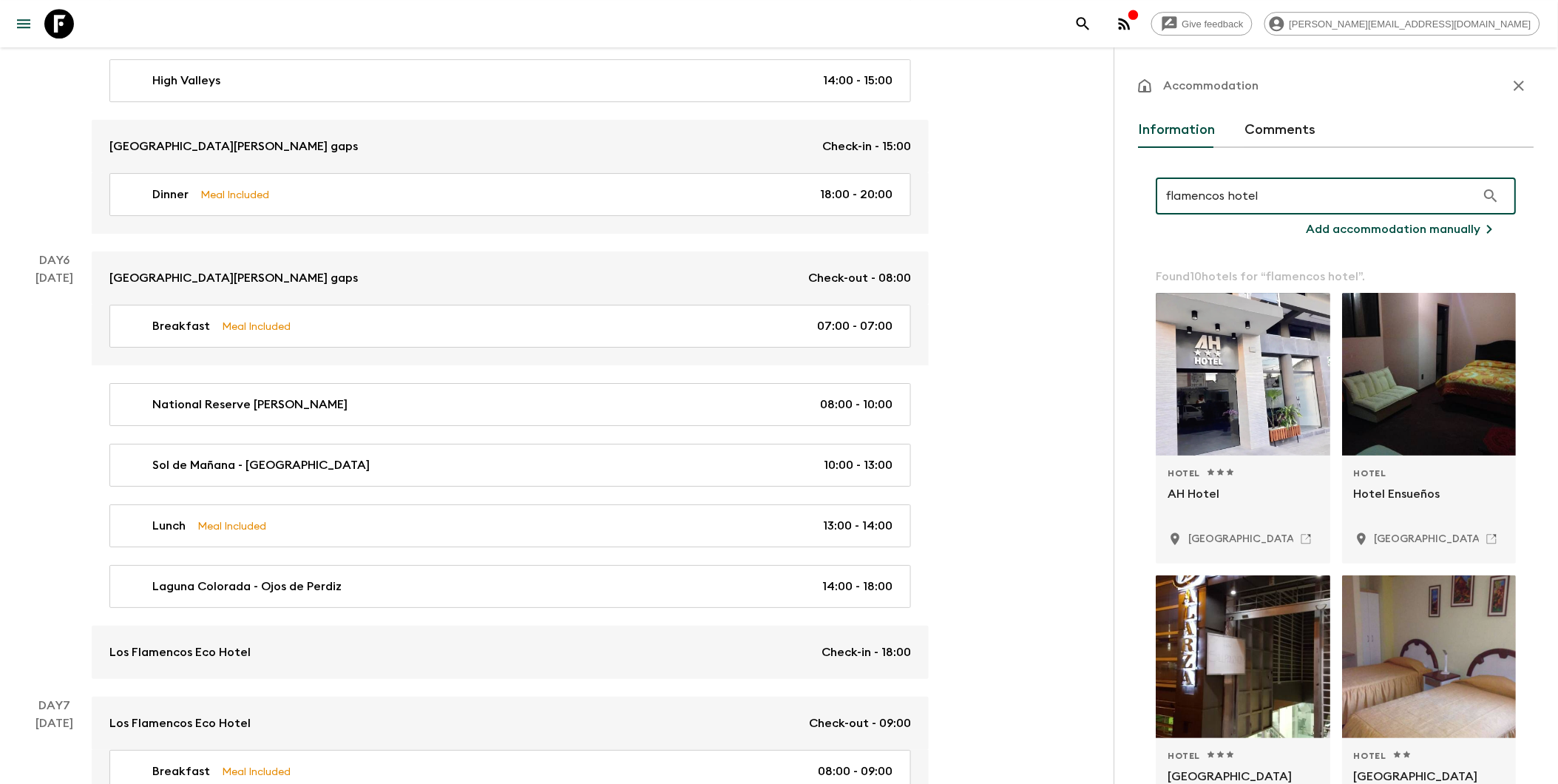
drag, startPoint x: 1235, startPoint y: 197, endPoint x: 1270, endPoint y: 197, distance: 35.0
click at [1193, 197] on input "flamencos hotel" at bounding box center [1317, 195] width 321 height 41
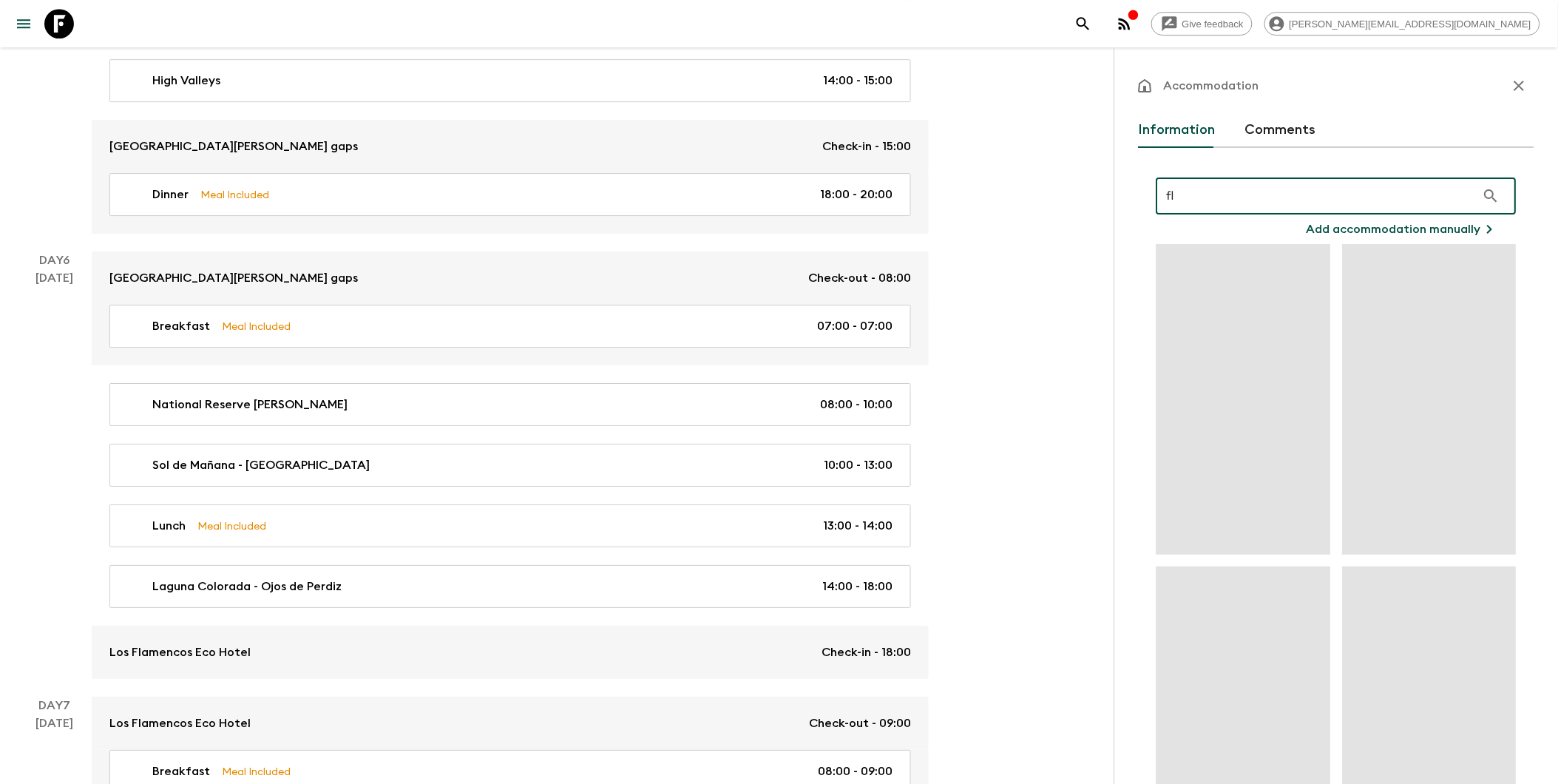
type input "f"
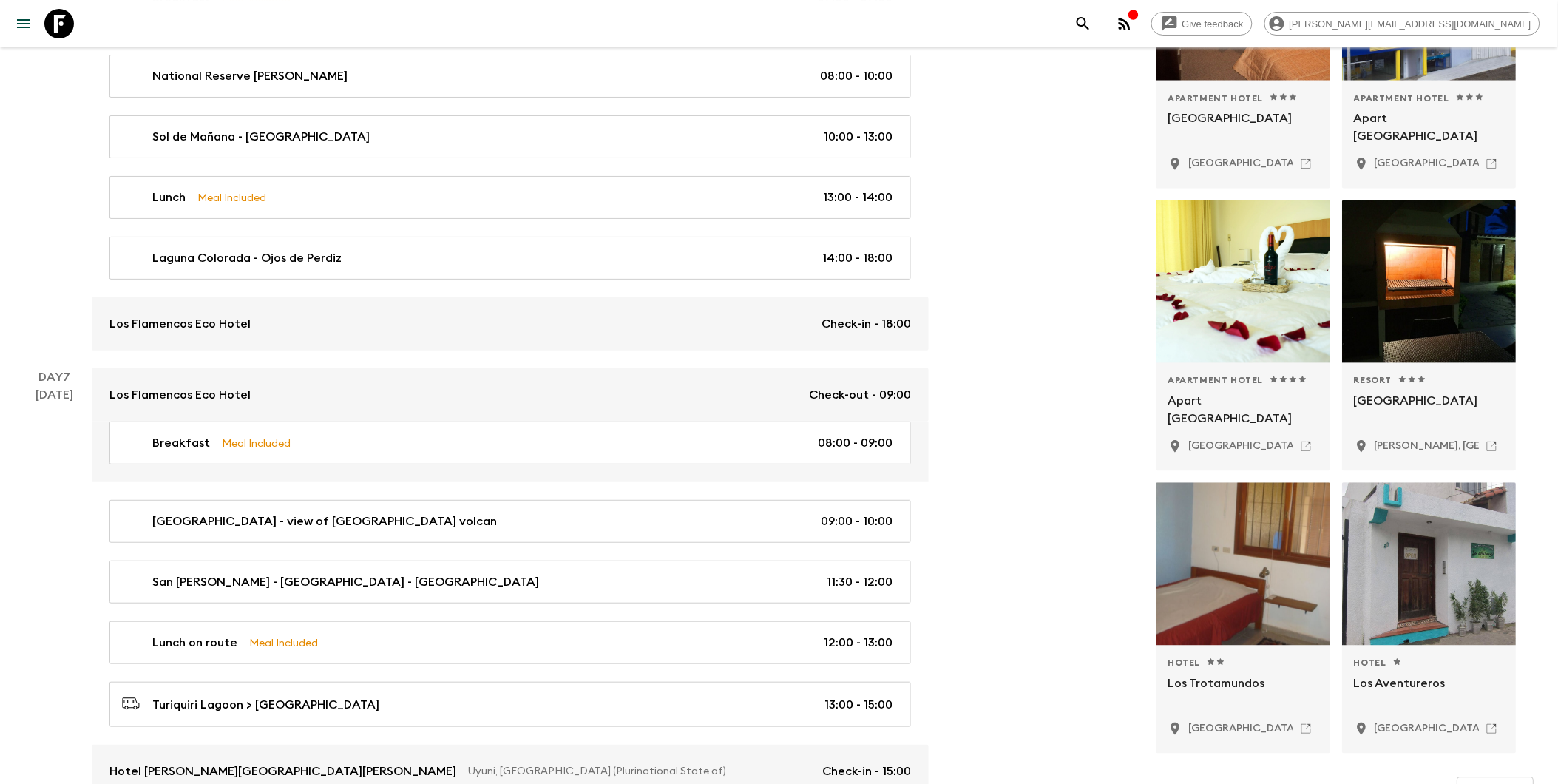
scroll to position [2135, 0]
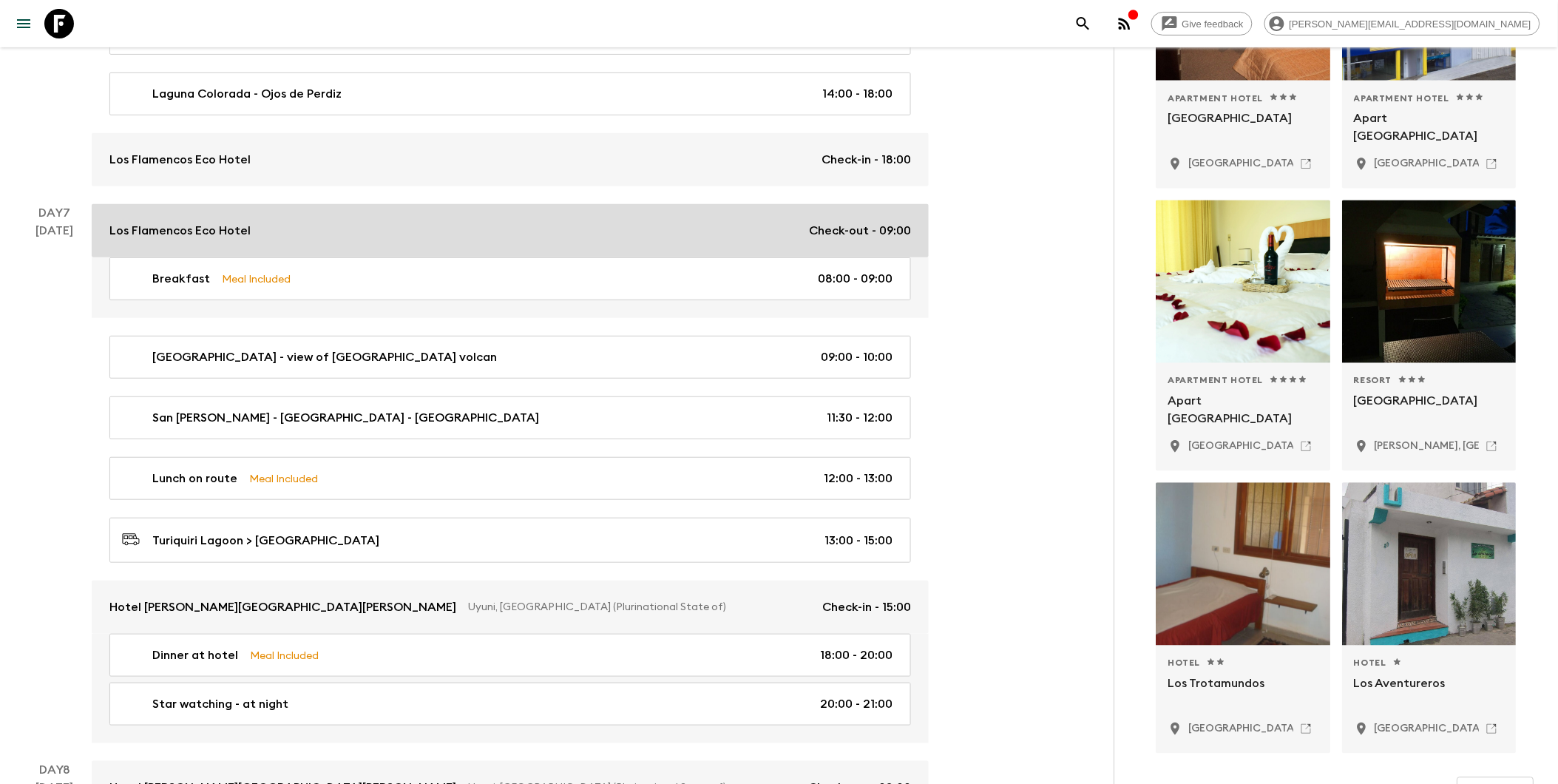
type input "Los Flamencos Eco Hotel"
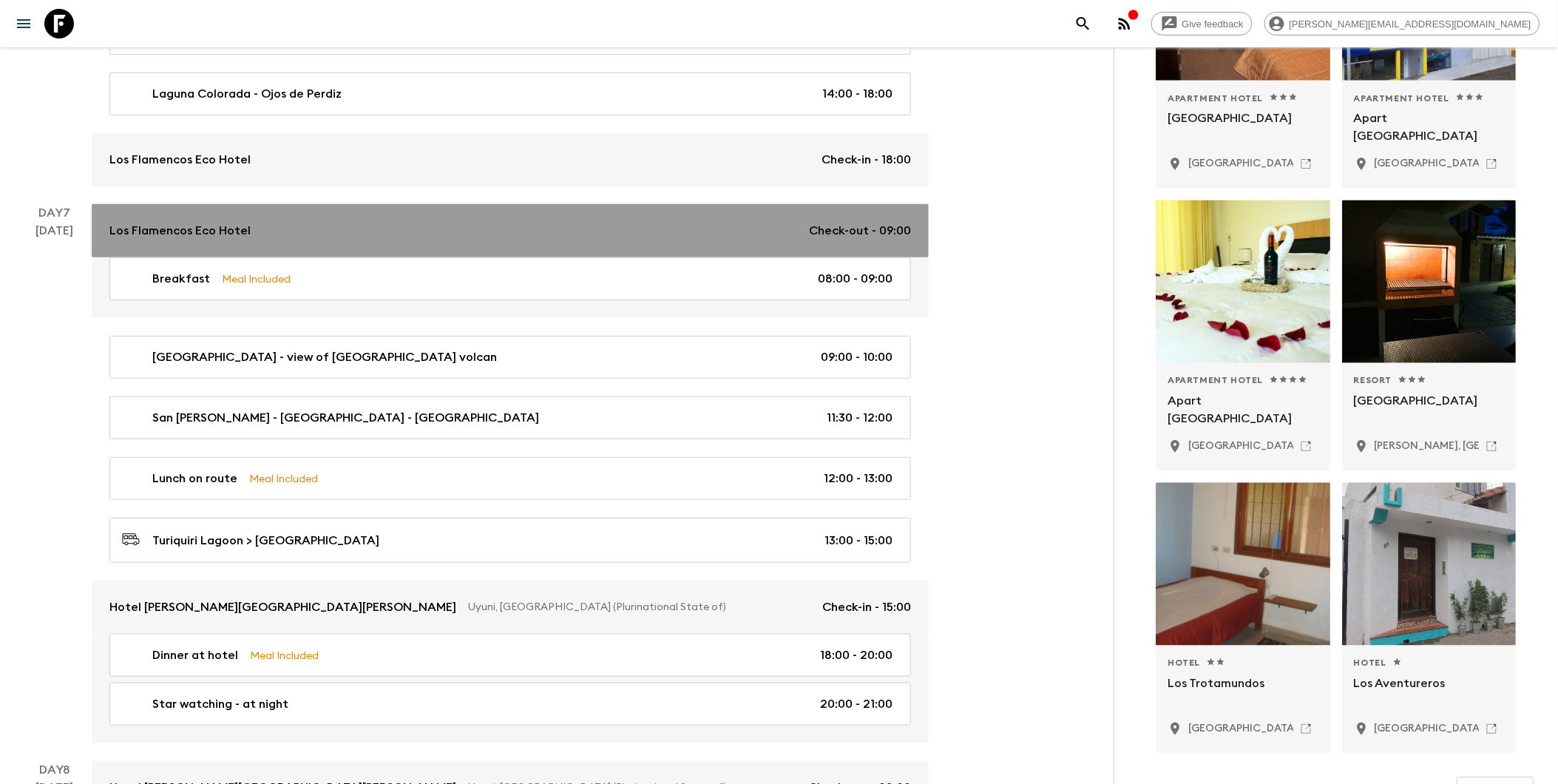
click at [219, 228] on p "Los Flamencos Eco Hotel" at bounding box center [181, 231] width 142 height 18
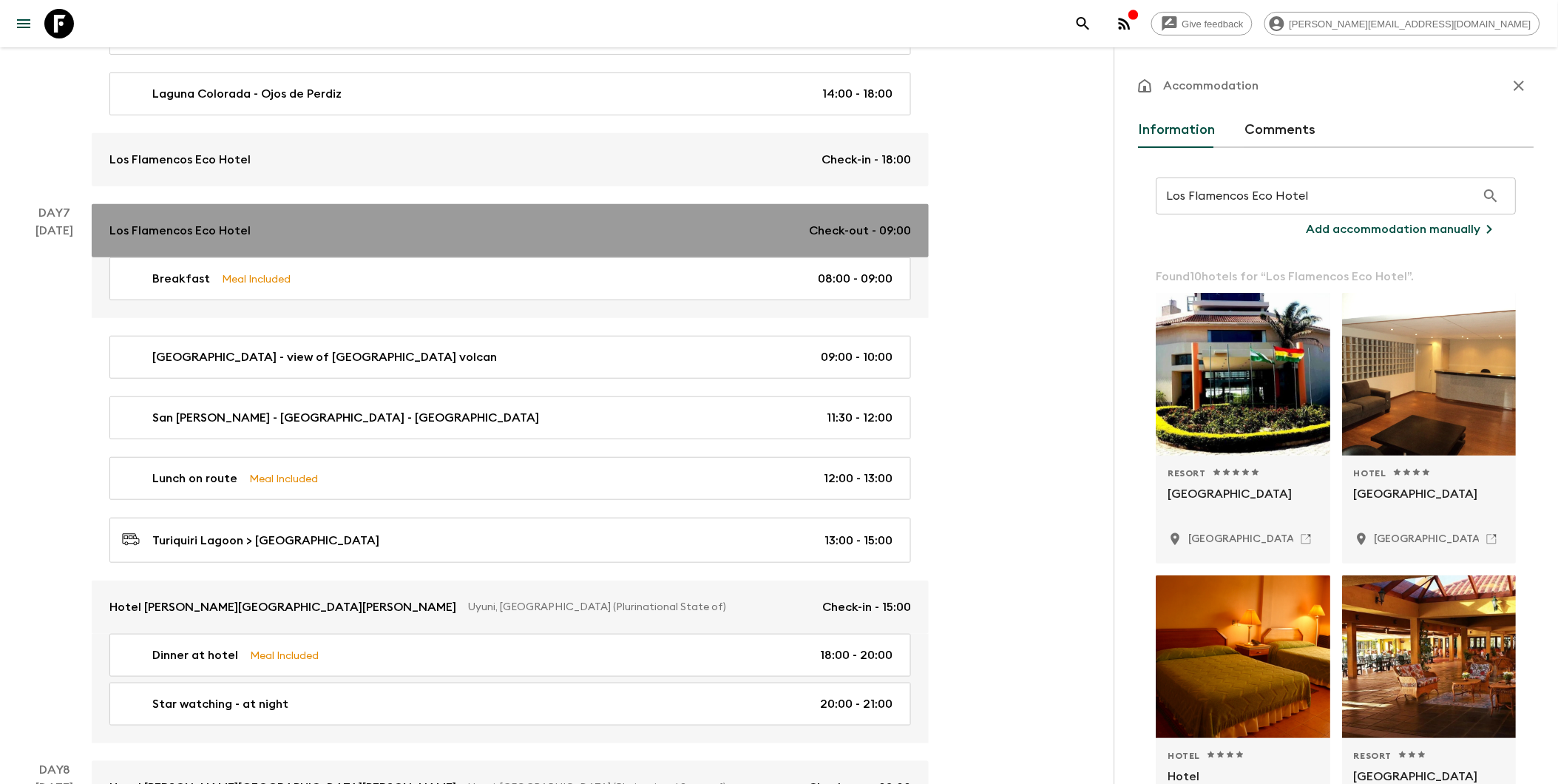
click at [281, 232] on div "Los Flamencos Eco Hotel Check-out - 09:00" at bounding box center [510, 231] width 801 height 18
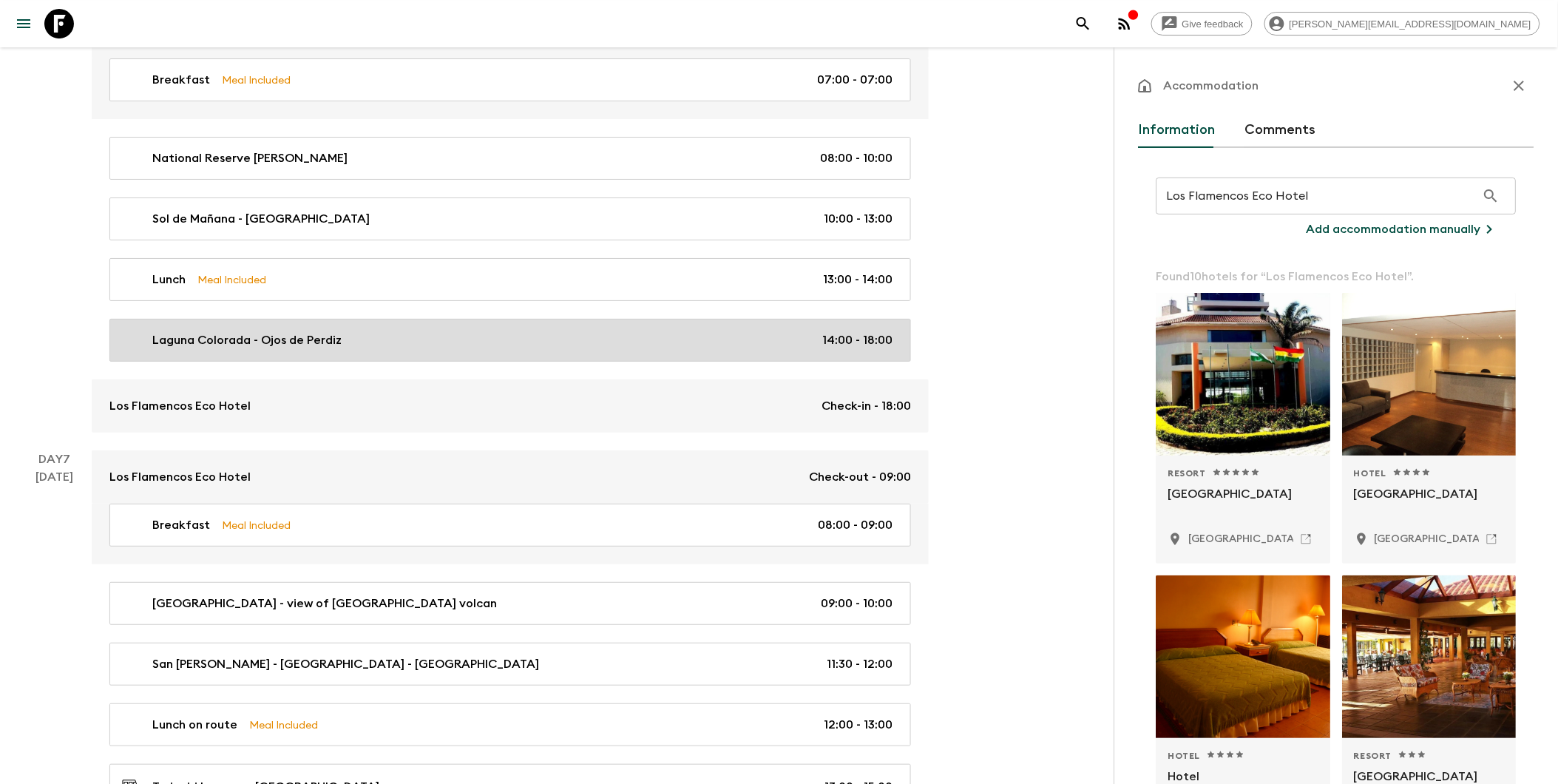
scroll to position [1643, 0]
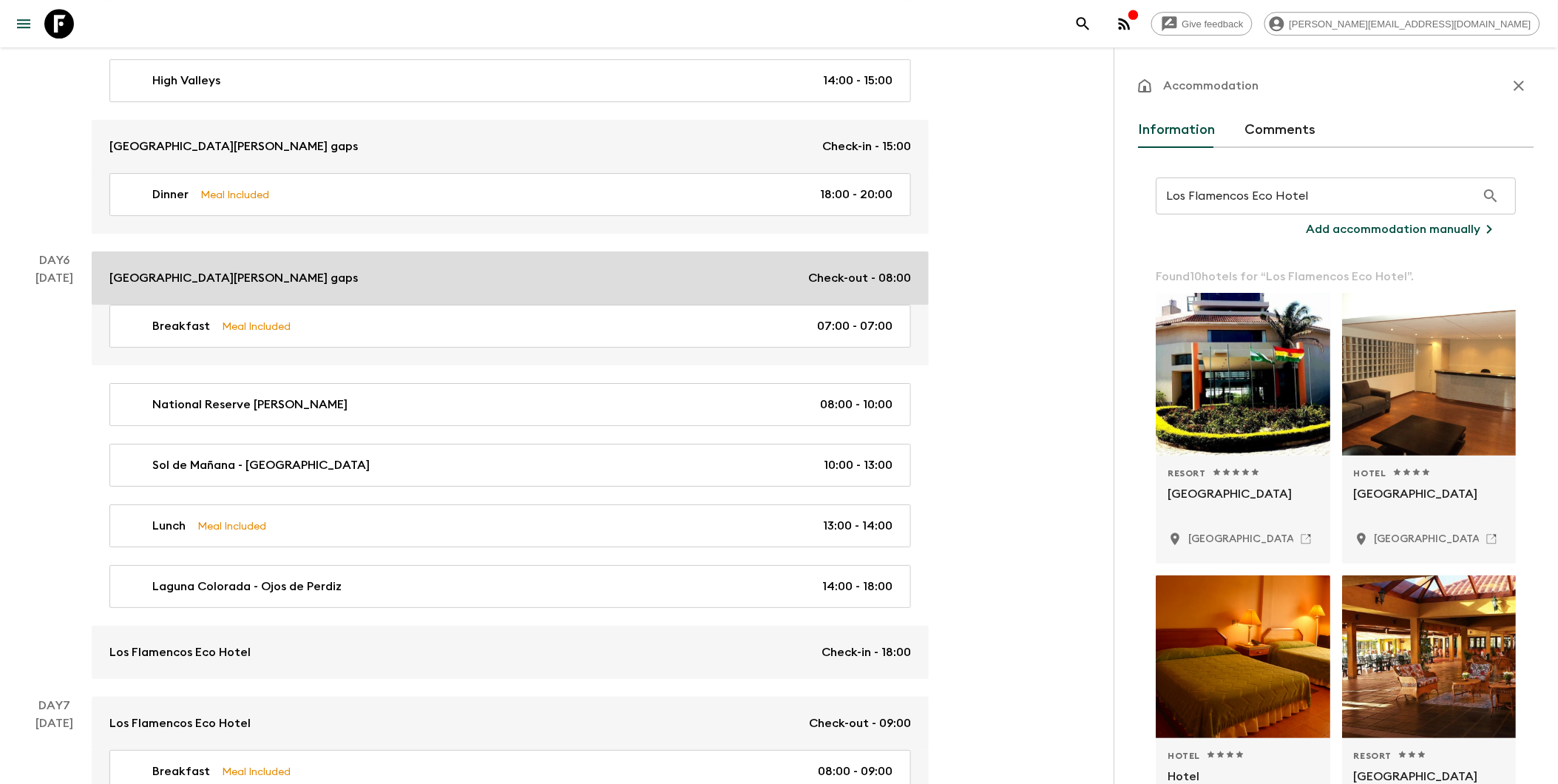
click at [248, 281] on p "[GEOGRAPHIC_DATA][PERSON_NAME] gaps" at bounding box center [233, 278] width 248 height 18
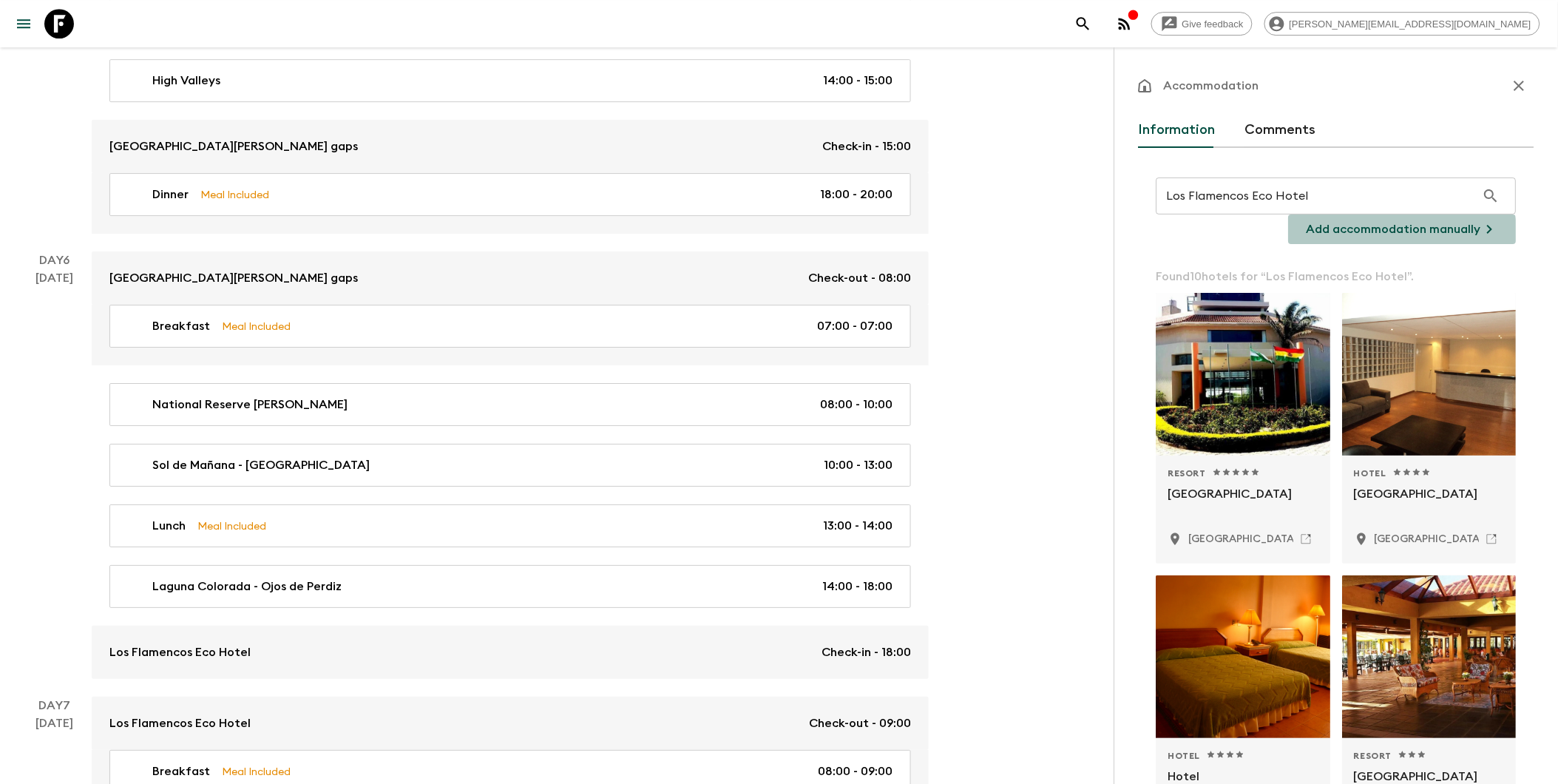
click at [1193, 233] on p "Add accommodation manually" at bounding box center [1394, 229] width 175 height 18
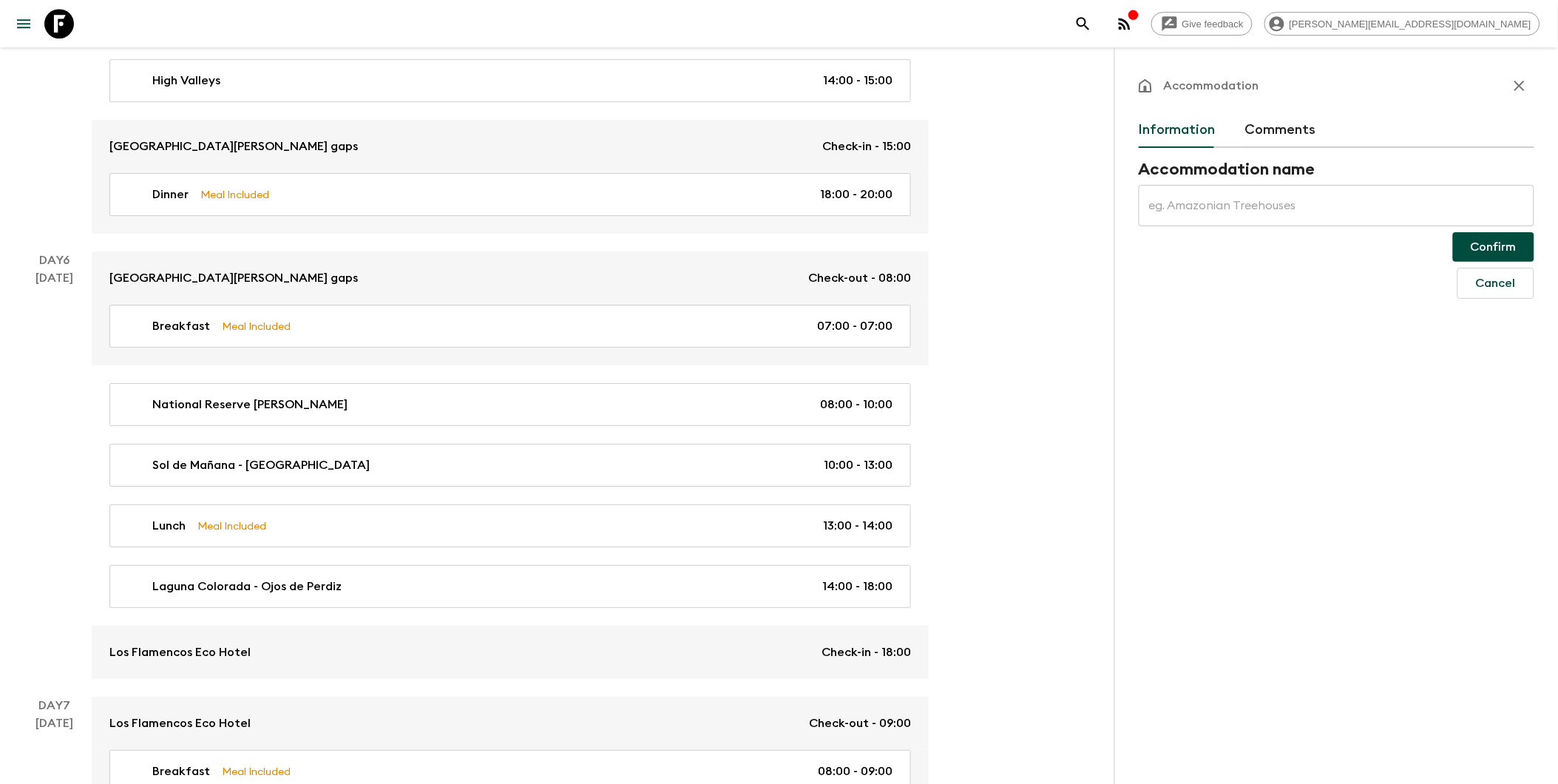
click at [1193, 207] on input "text" at bounding box center [1337, 205] width 395 height 41
type input "F"
type input "Los Flamencos Eco Hotel"
click at [1193, 250] on button "Confirm" at bounding box center [1494, 246] width 81 height 29
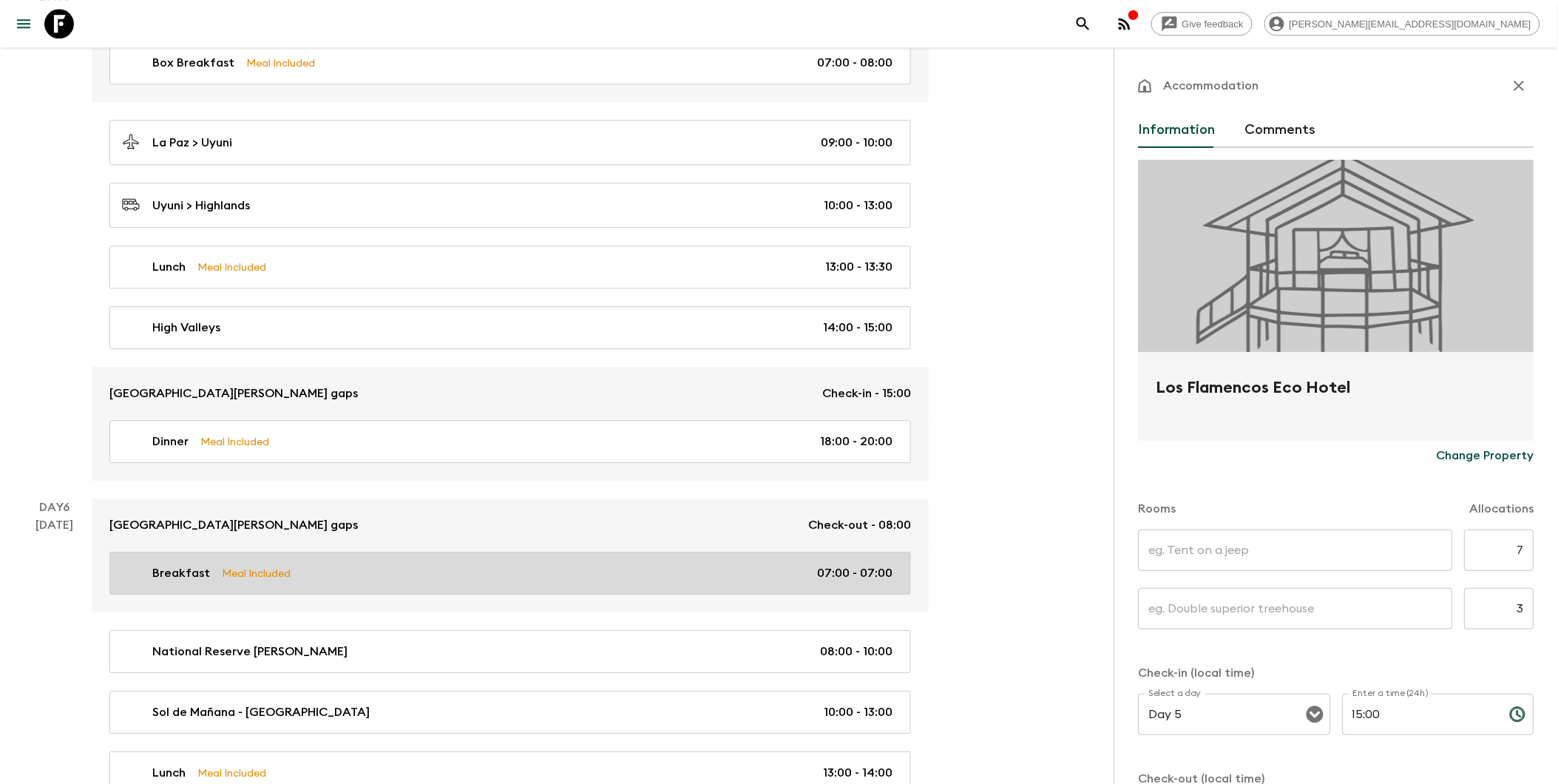
scroll to position [1231, 0]
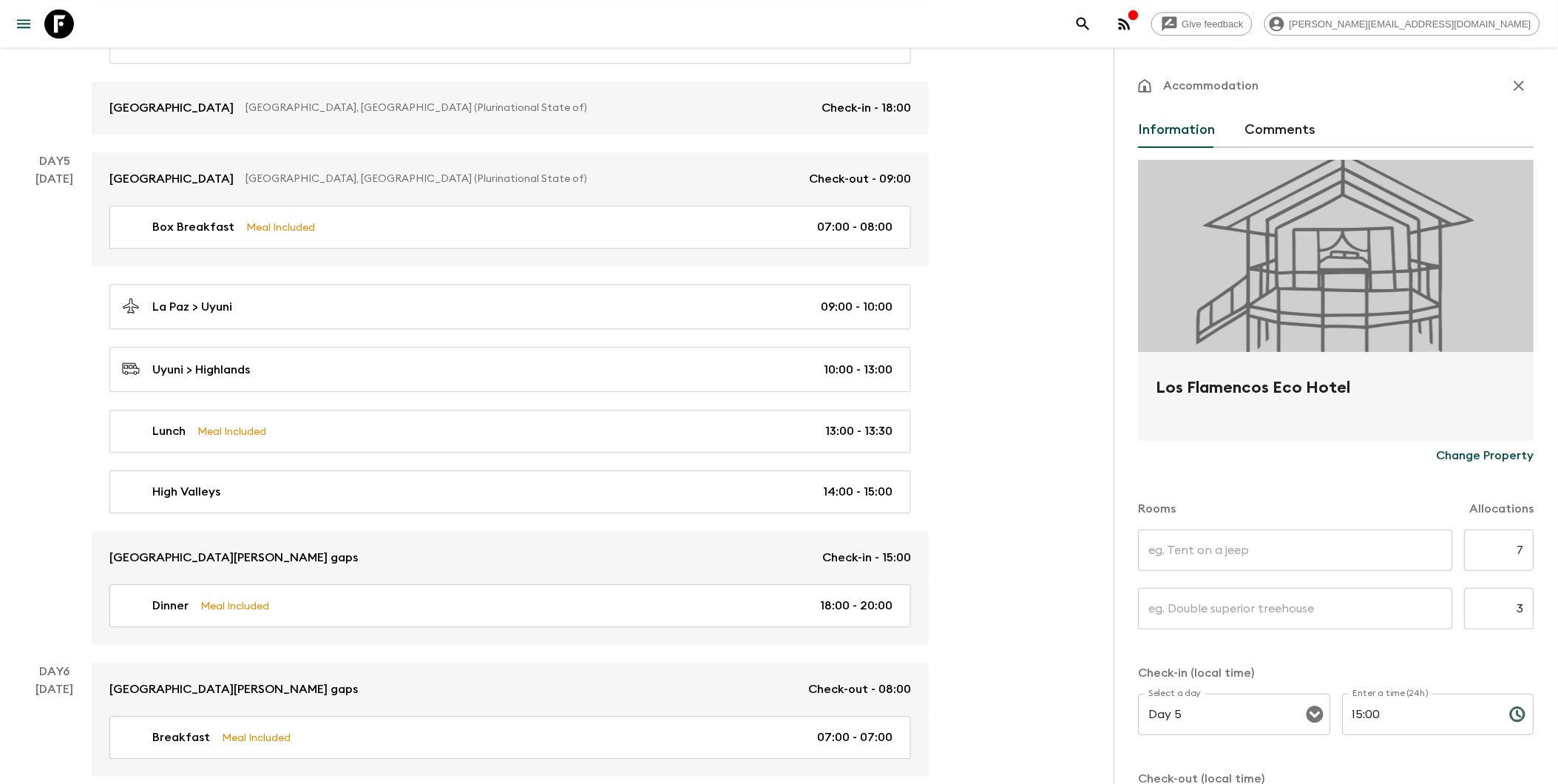
click at [1193, 560] on input "text" at bounding box center [1296, 550] width 314 height 41
type input "Twn"
type input "Sgl"
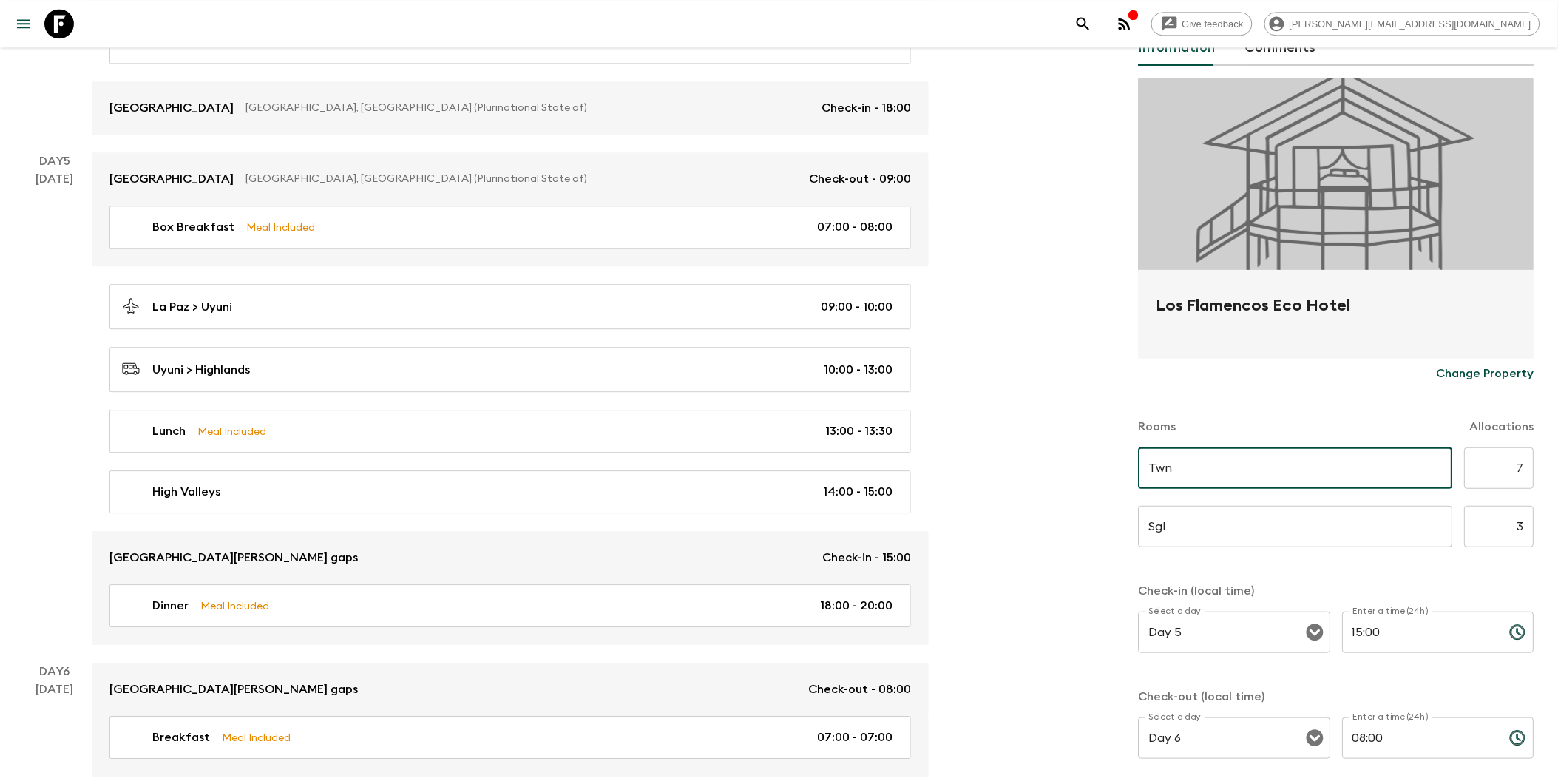
click at [1193, 705] on p "Check-out (local time)" at bounding box center [1337, 696] width 395 height 18
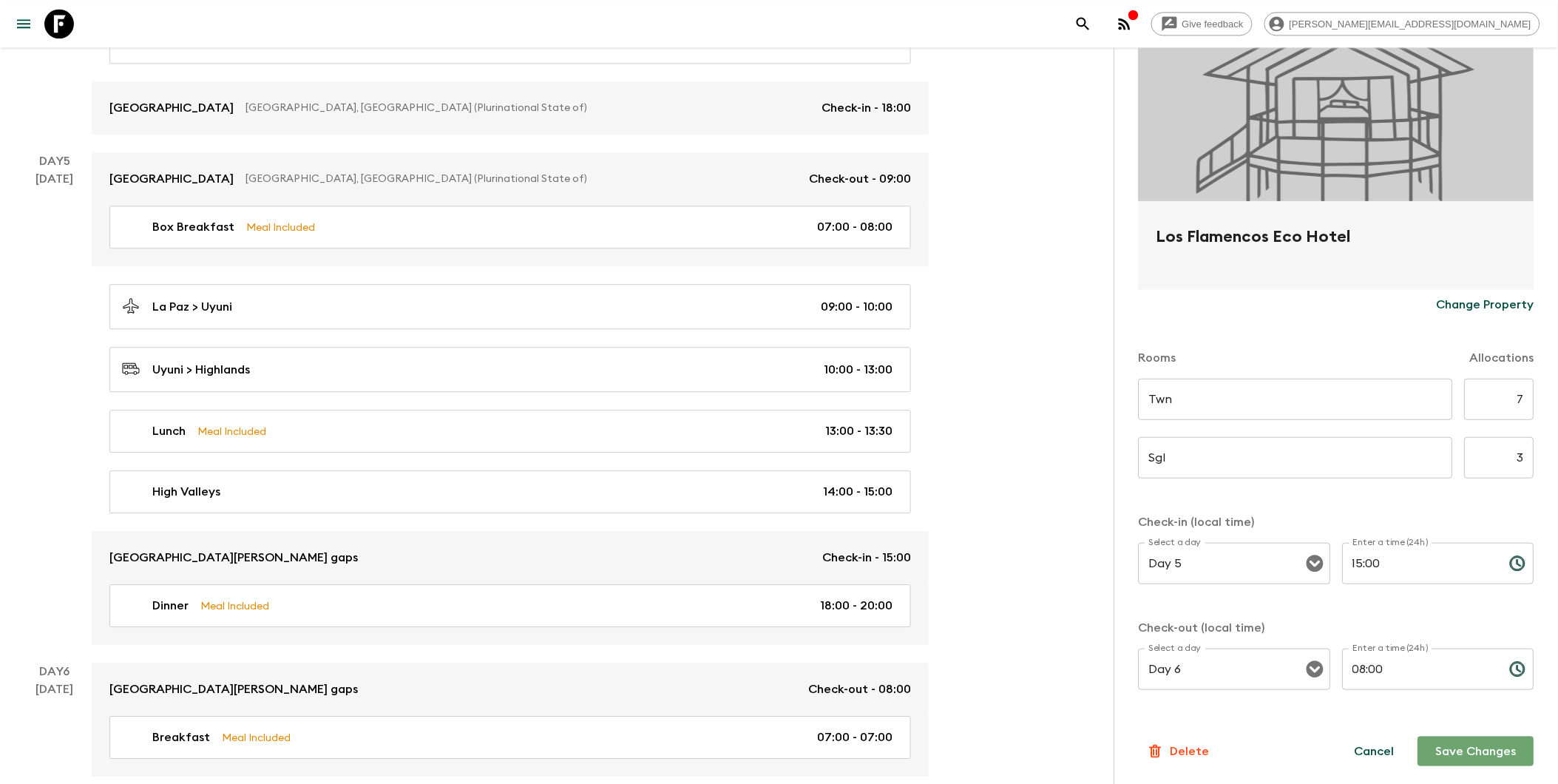
click at [1193, 749] on button "Save Changes" at bounding box center [1476, 751] width 116 height 29
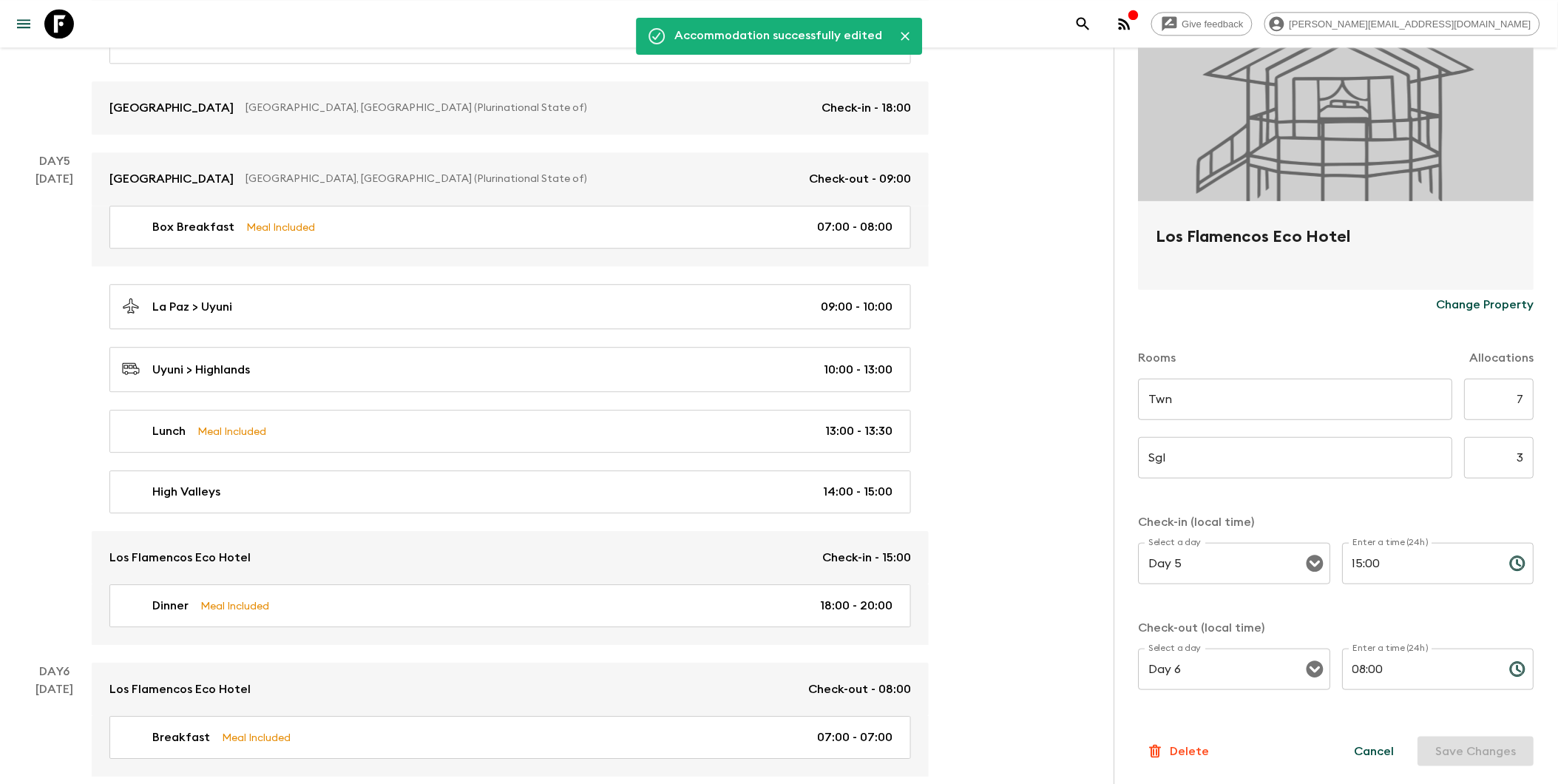
click at [1052, 474] on div "Give feedback [PERSON_NAME][EMAIL_ADDRESS][DOMAIN_NAME] We use functional & tra…" at bounding box center [779, 695] width 1558 height 3852
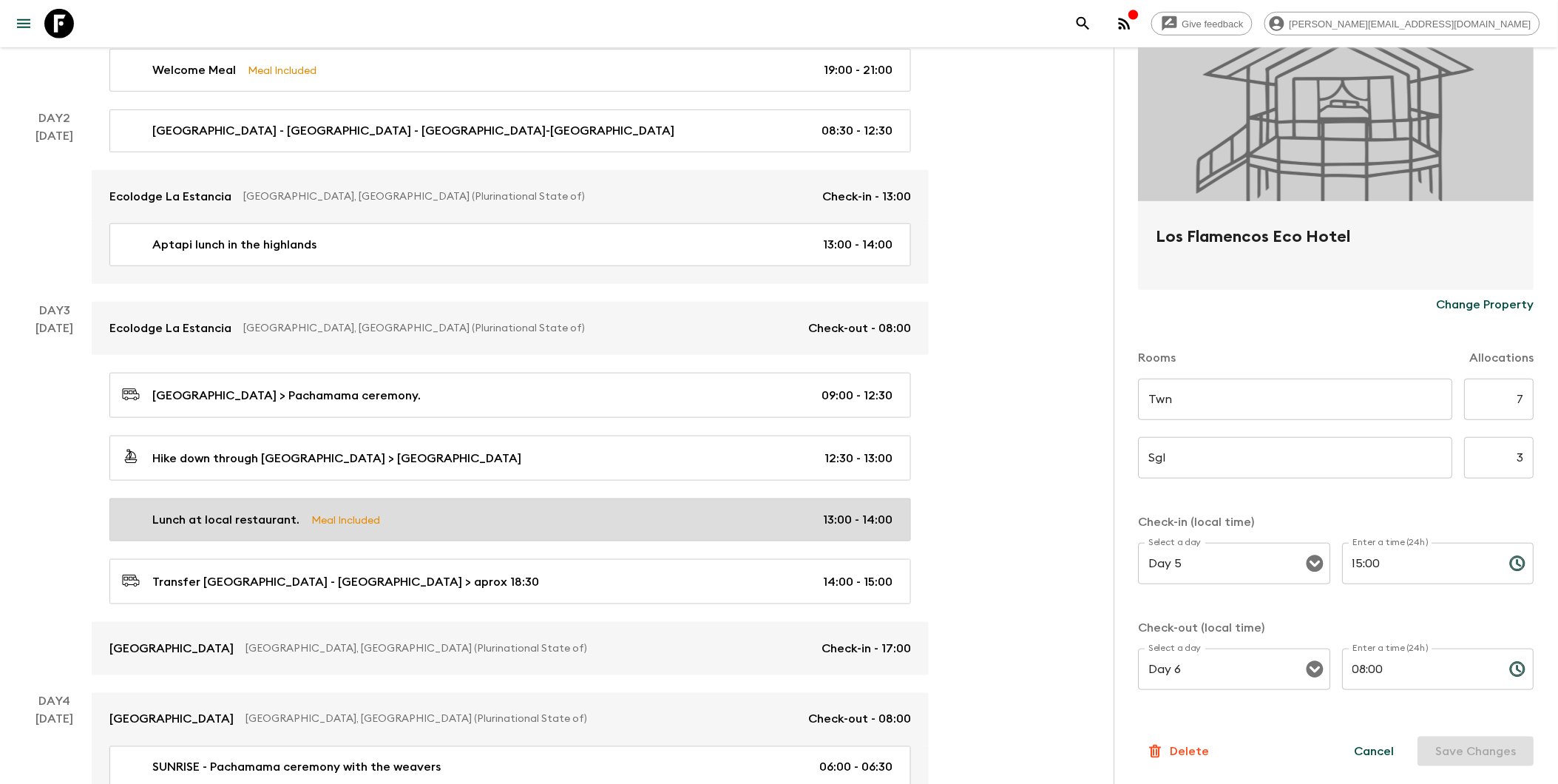
scroll to position [574, 0]
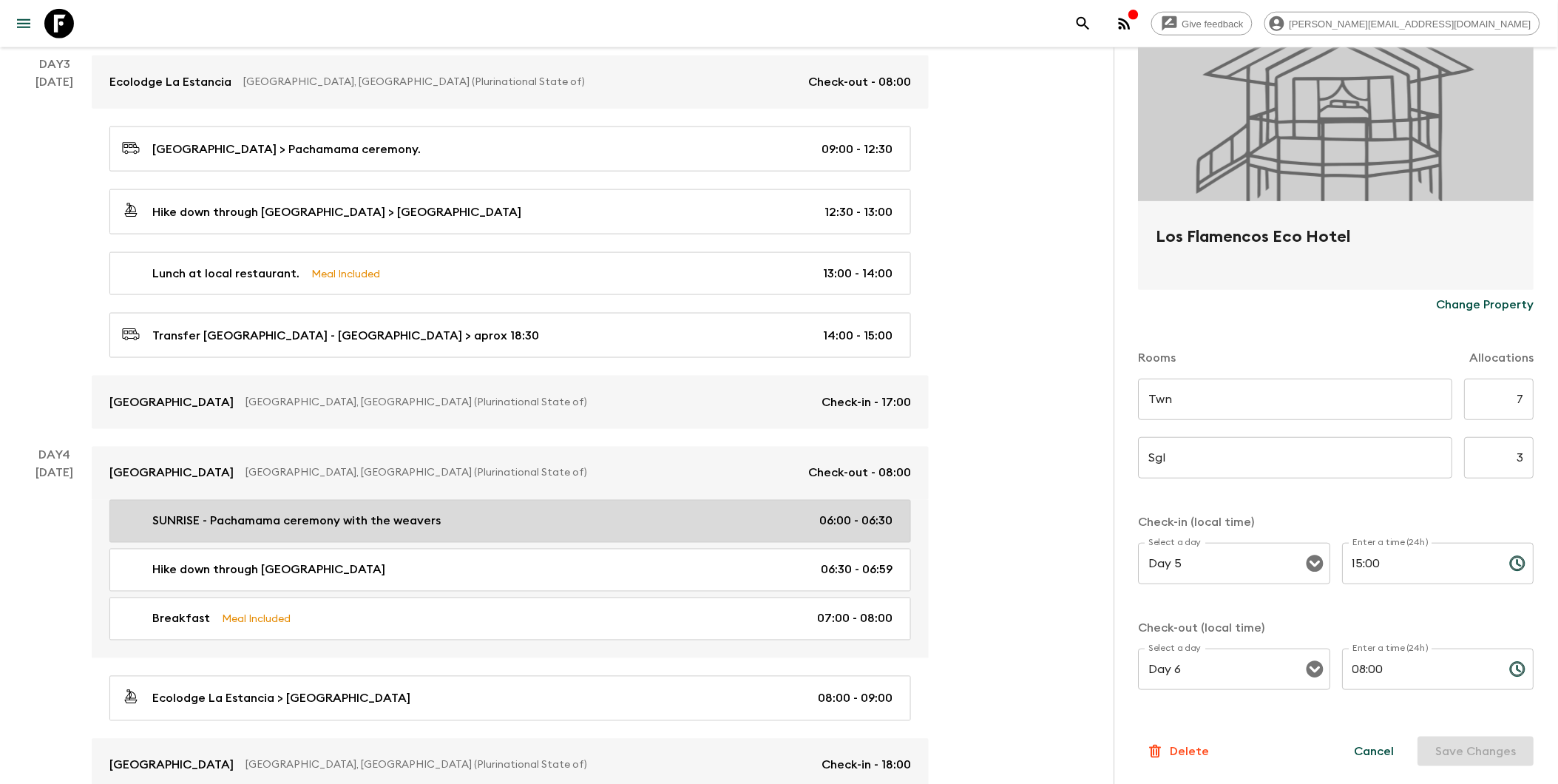
click at [297, 516] on p "SUNRISE - Pachamama ceremony with the weavers" at bounding box center [296, 521] width 289 height 18
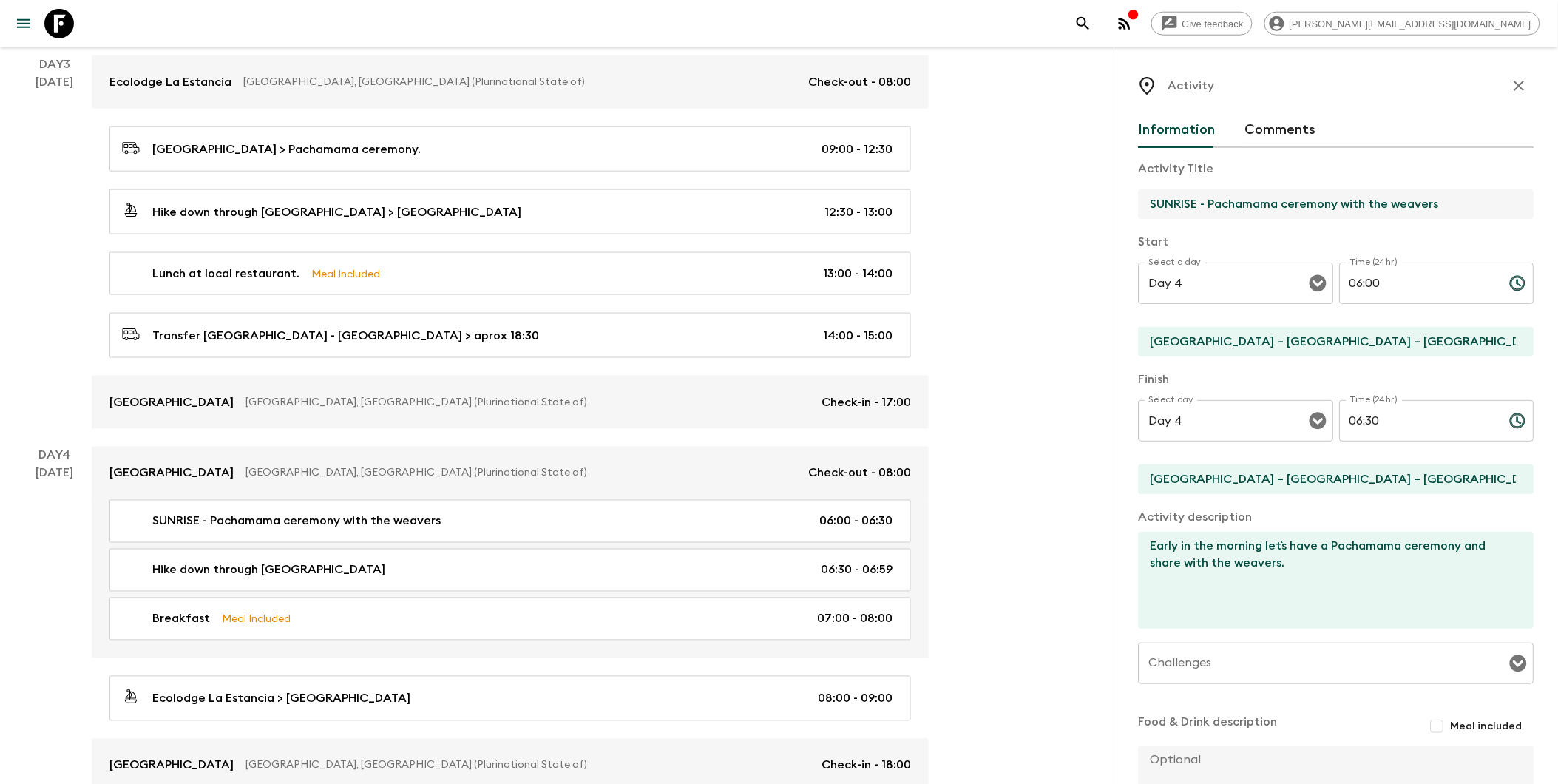
drag, startPoint x: 1469, startPoint y: 207, endPoint x: 1117, endPoint y: 207, distance: 352.0
click at [1117, 207] on div "Activity Information Comments Activity Title SUNRISE - Pachamama ceremony with …" at bounding box center [1336, 439] width 443 height 784
type input "Cholitas wrestling"
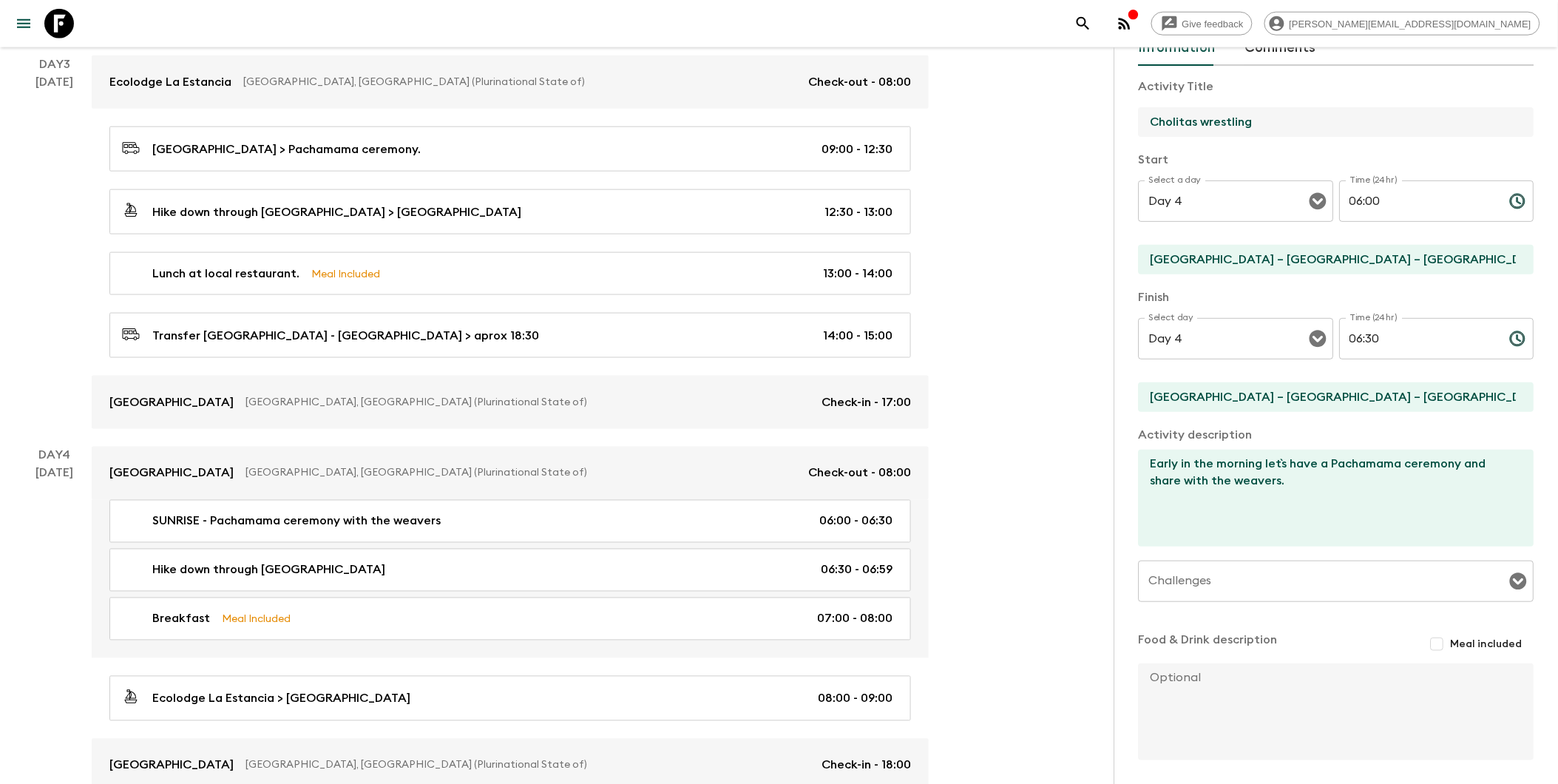
scroll to position [141, 0]
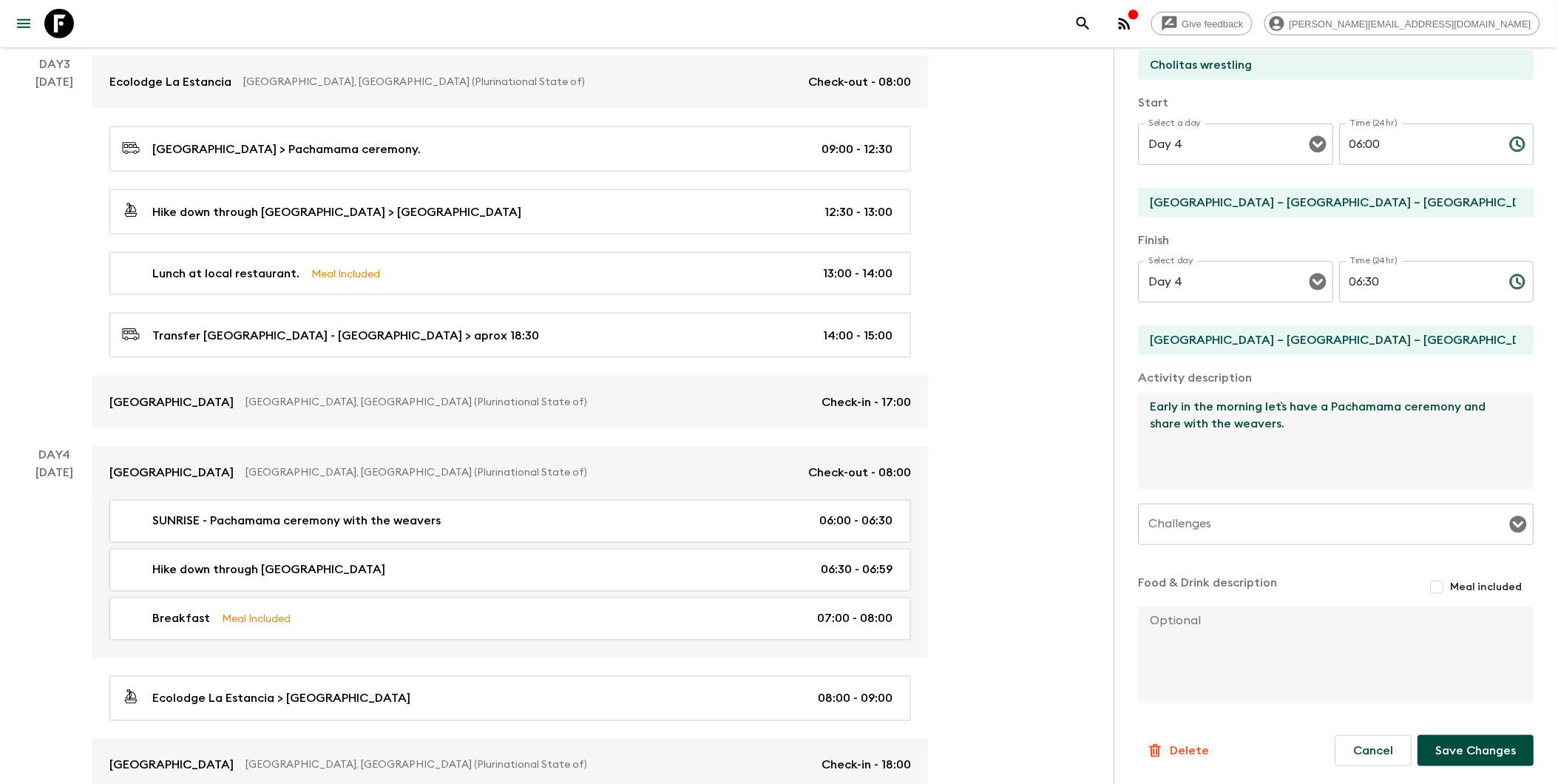
drag, startPoint x: 1312, startPoint y: 441, endPoint x: 1132, endPoint y: 394, distance: 186.0
click at [1132, 394] on div "Activity Information Comments Activity Title Cholitas wrestling Start Select a …" at bounding box center [1336, 439] width 443 height 784
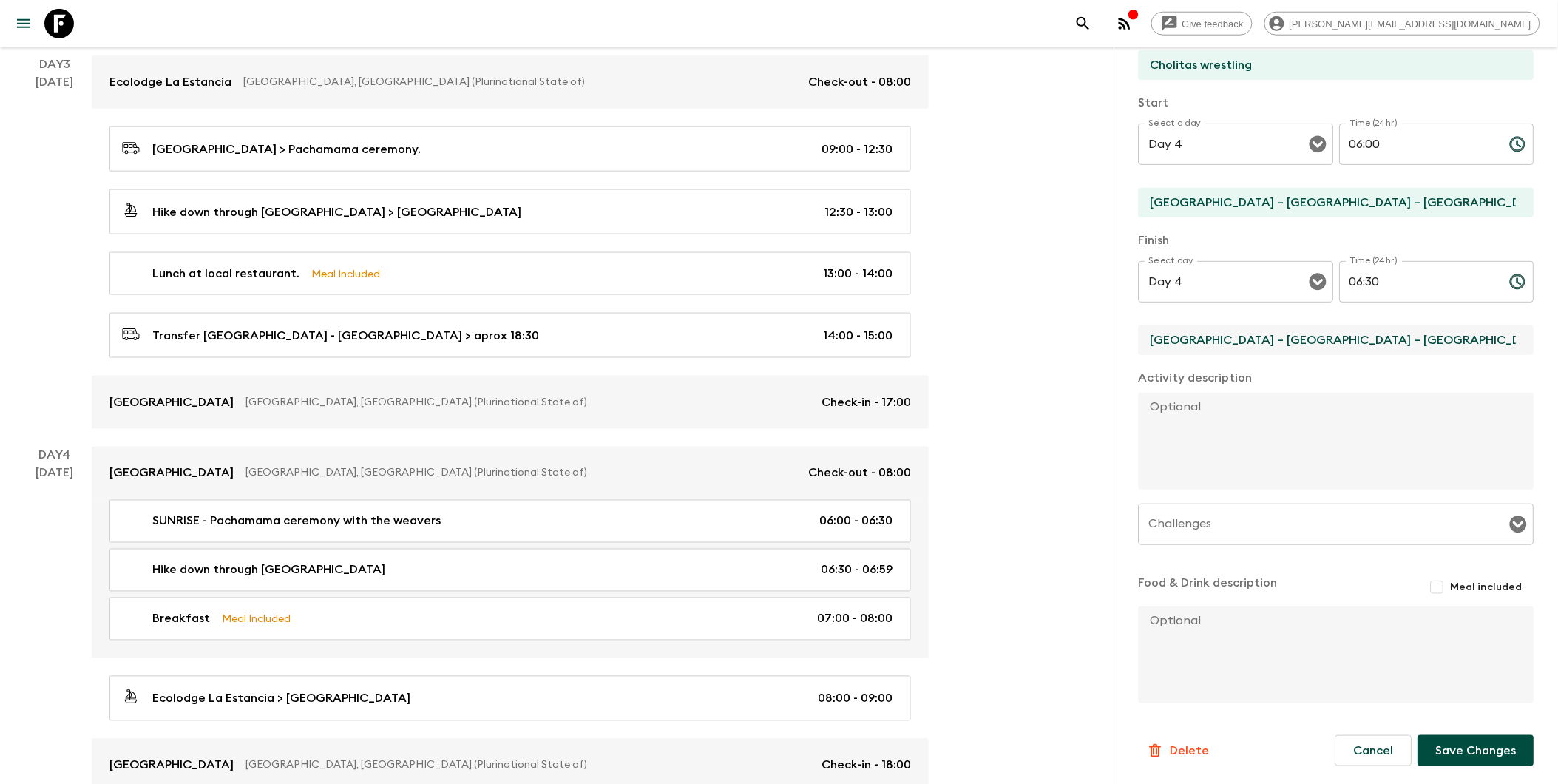
drag, startPoint x: 1348, startPoint y: 333, endPoint x: 1093, endPoint y: 337, distance: 255.0
type input "l"
type input "La Paz"
click at [1193, 459] on textarea at bounding box center [1331, 441] width 384 height 97
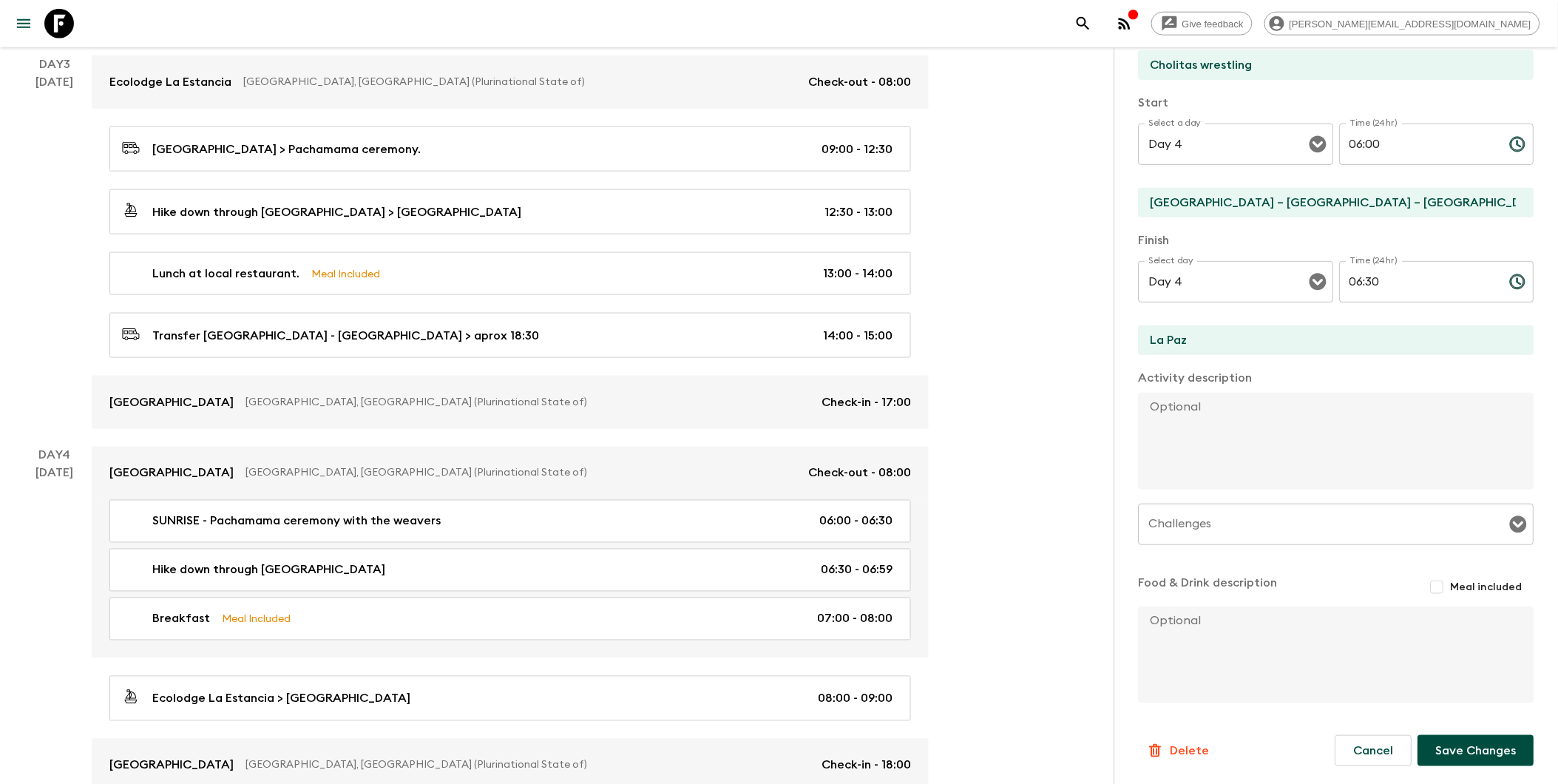
paste textarea "A new and unique experience is being in a wrestling match performed by our Chol…"
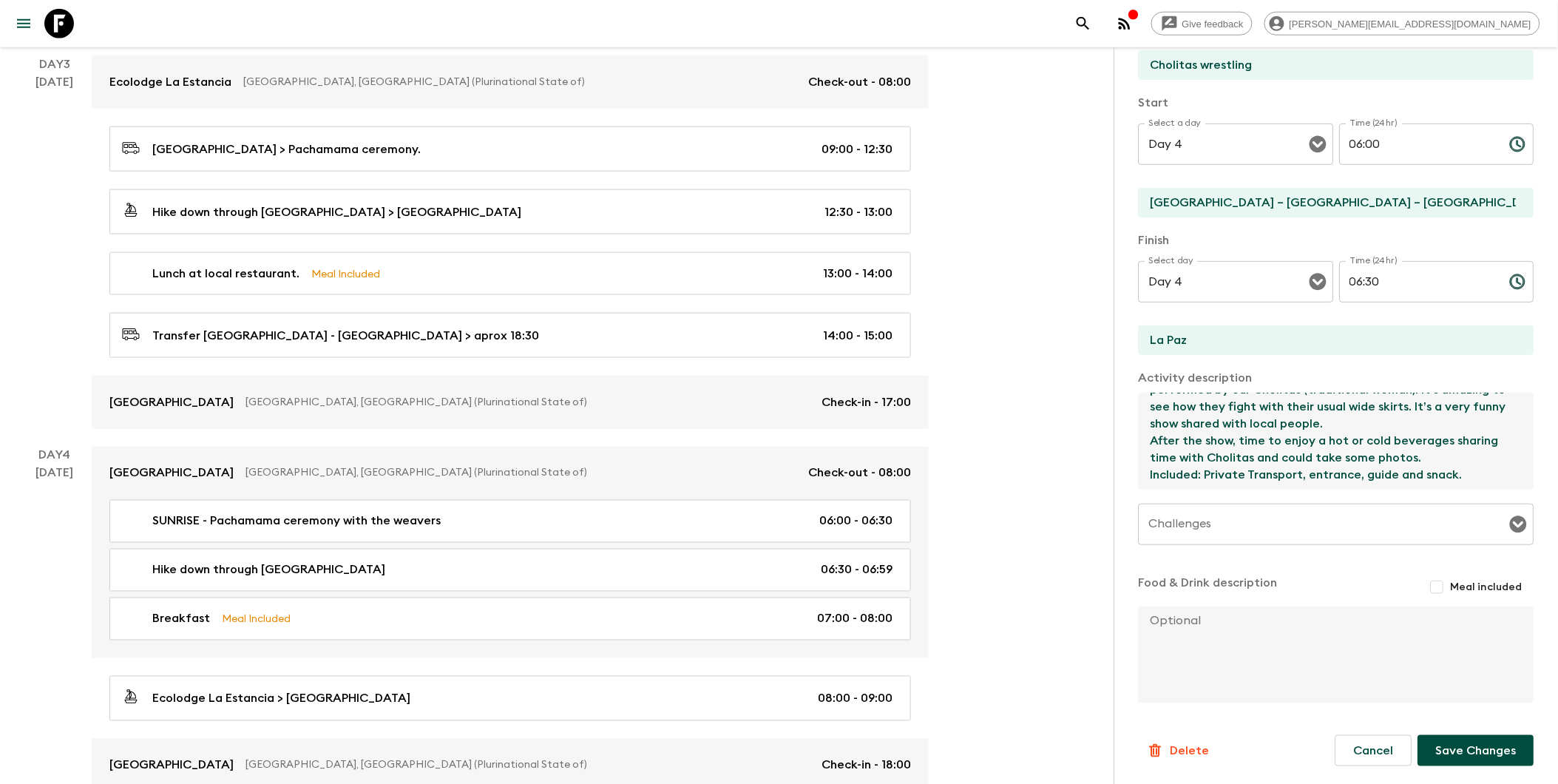
scroll to position [656, 0]
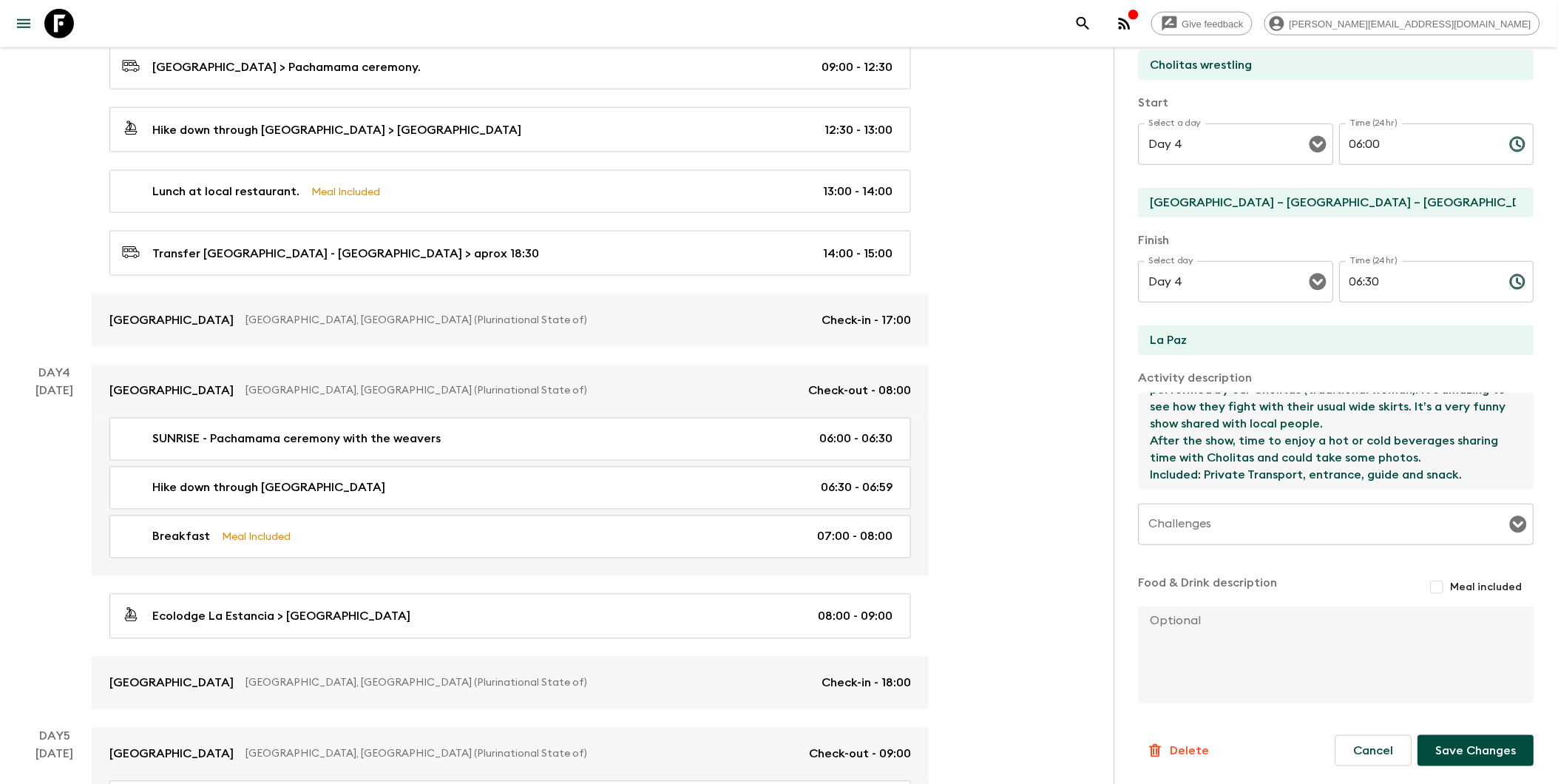
type textarea "A new and unique experience is being in a wrestling match performed by our Chol…"
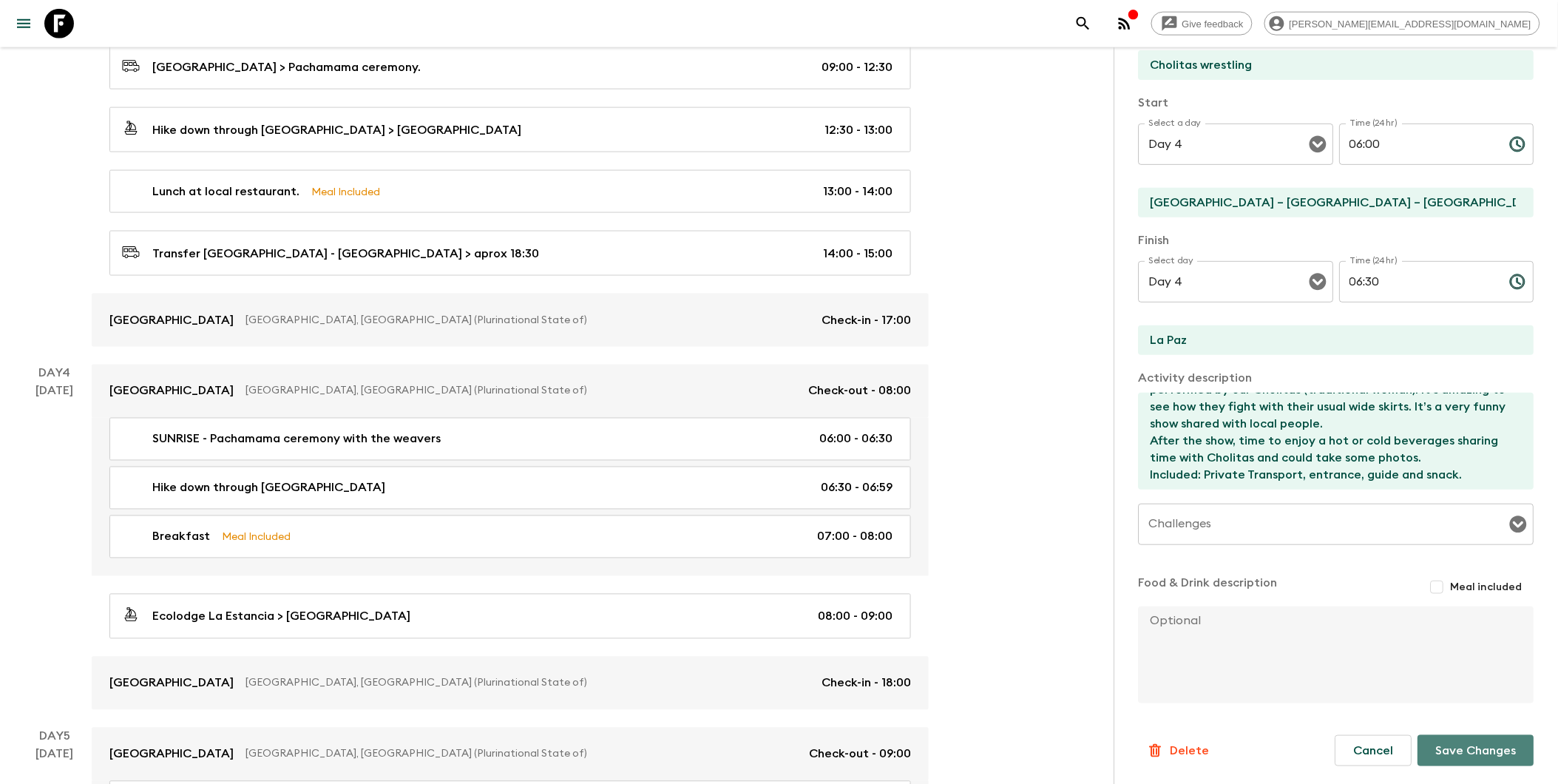
click at [1193, 743] on button "Save Changes" at bounding box center [1476, 751] width 116 height 31
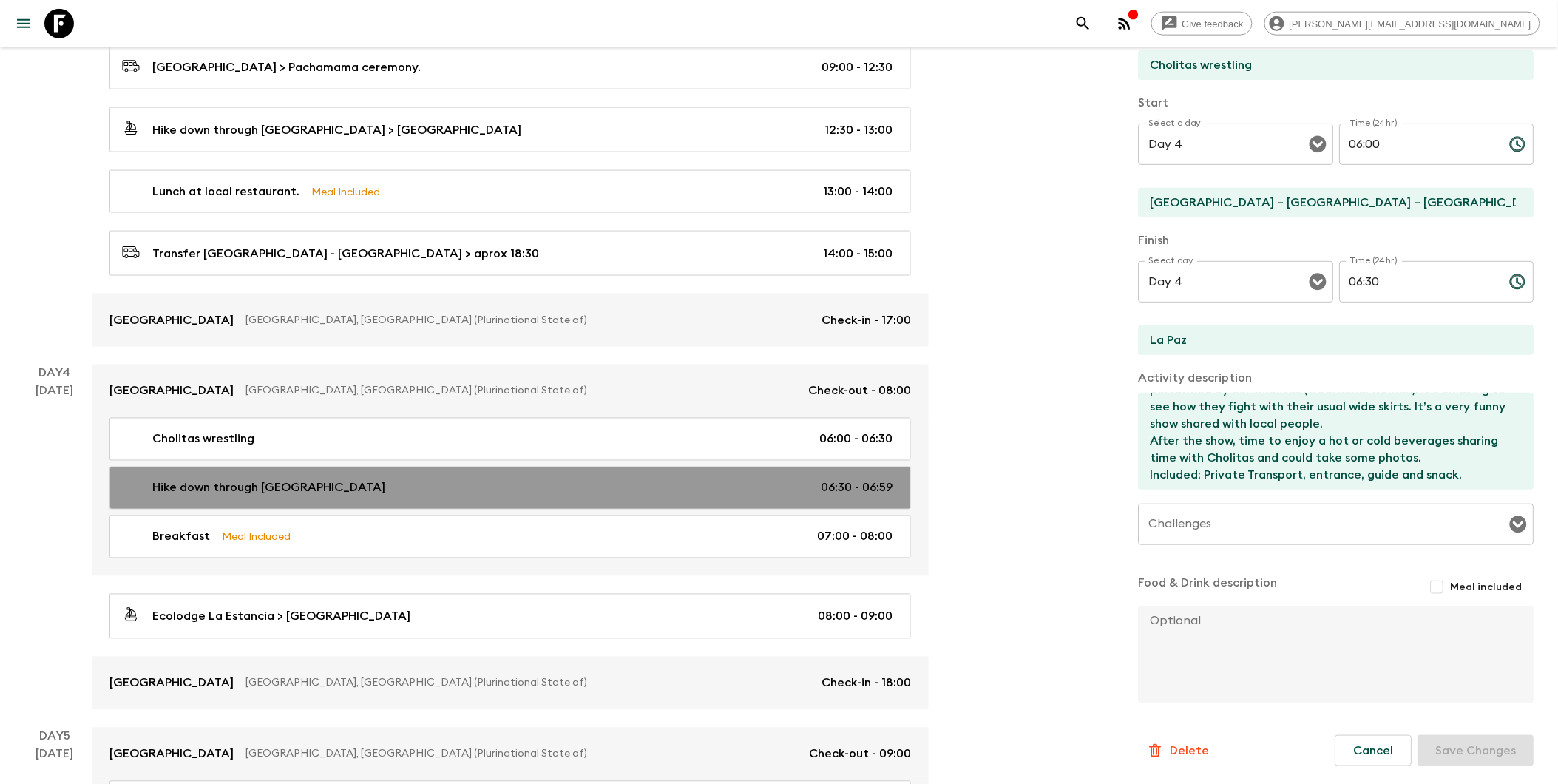
click at [311, 494] on div "Hike down through Yumani 06:30 - 06:59" at bounding box center [507, 488] width 770 height 18
type input "Hike down through [GEOGRAPHIC_DATA]"
type input "[GEOGRAPHIC_DATA]"
type textarea "[GEOGRAPHIC_DATA] – [GEOGRAPHIC_DATA] - [GEOGRAPHIC_DATA] Hike down through Yum…"
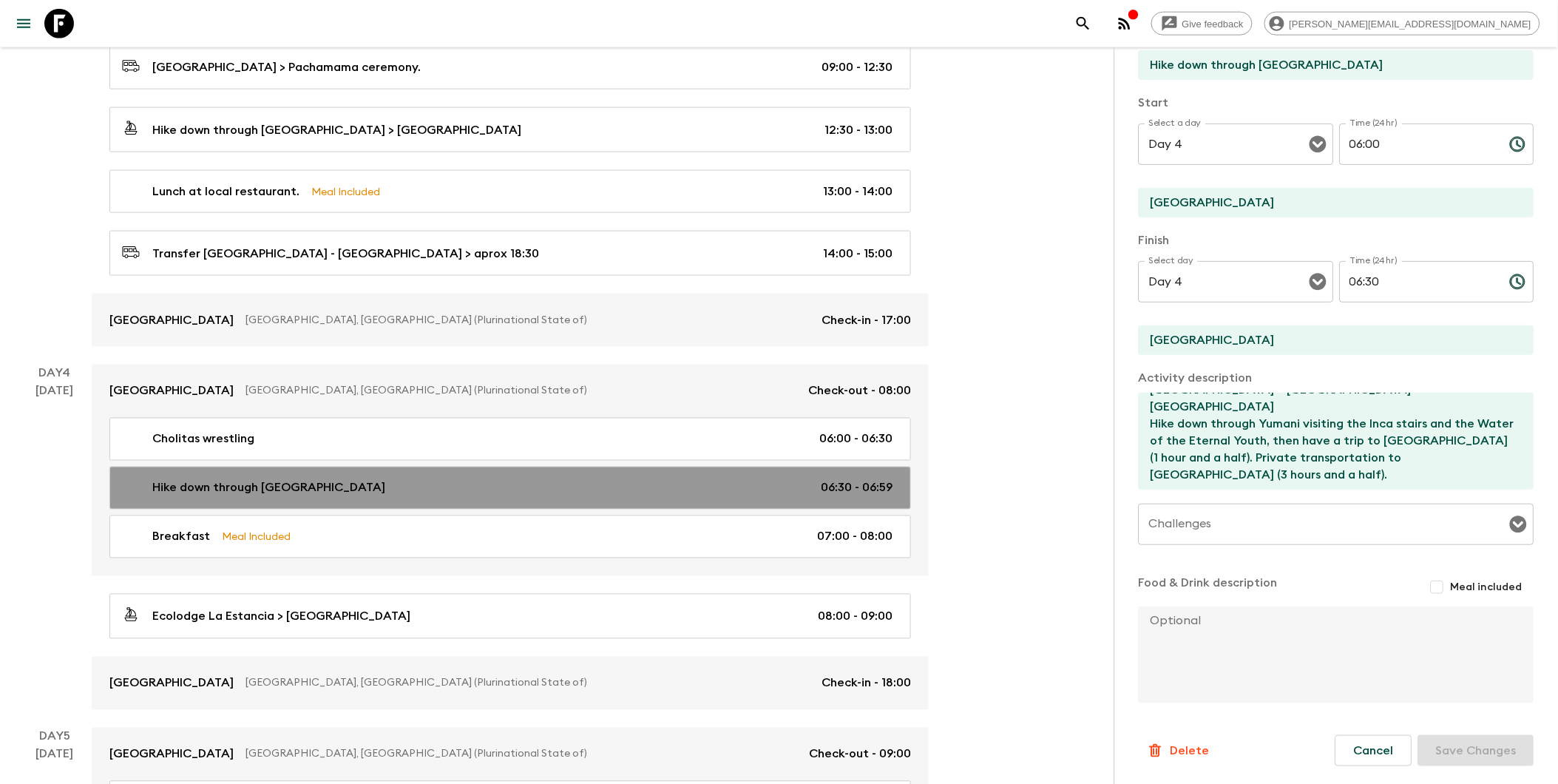
type input "06:30"
type input "06:59"
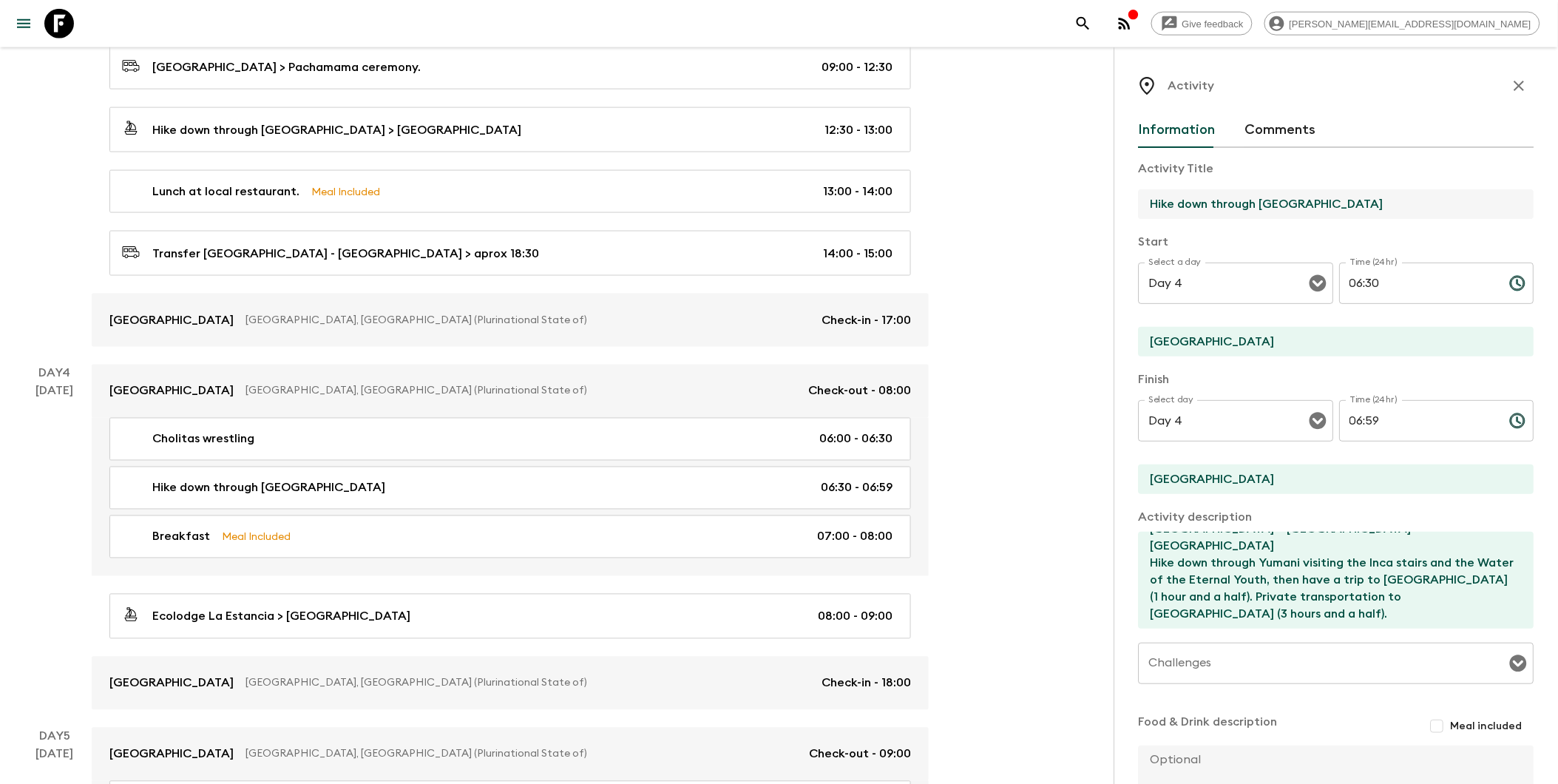
drag, startPoint x: 1328, startPoint y: 198, endPoint x: 1082, endPoint y: 195, distance: 246.0
type input "City Tour and Valley of the Moon (Half Day)"
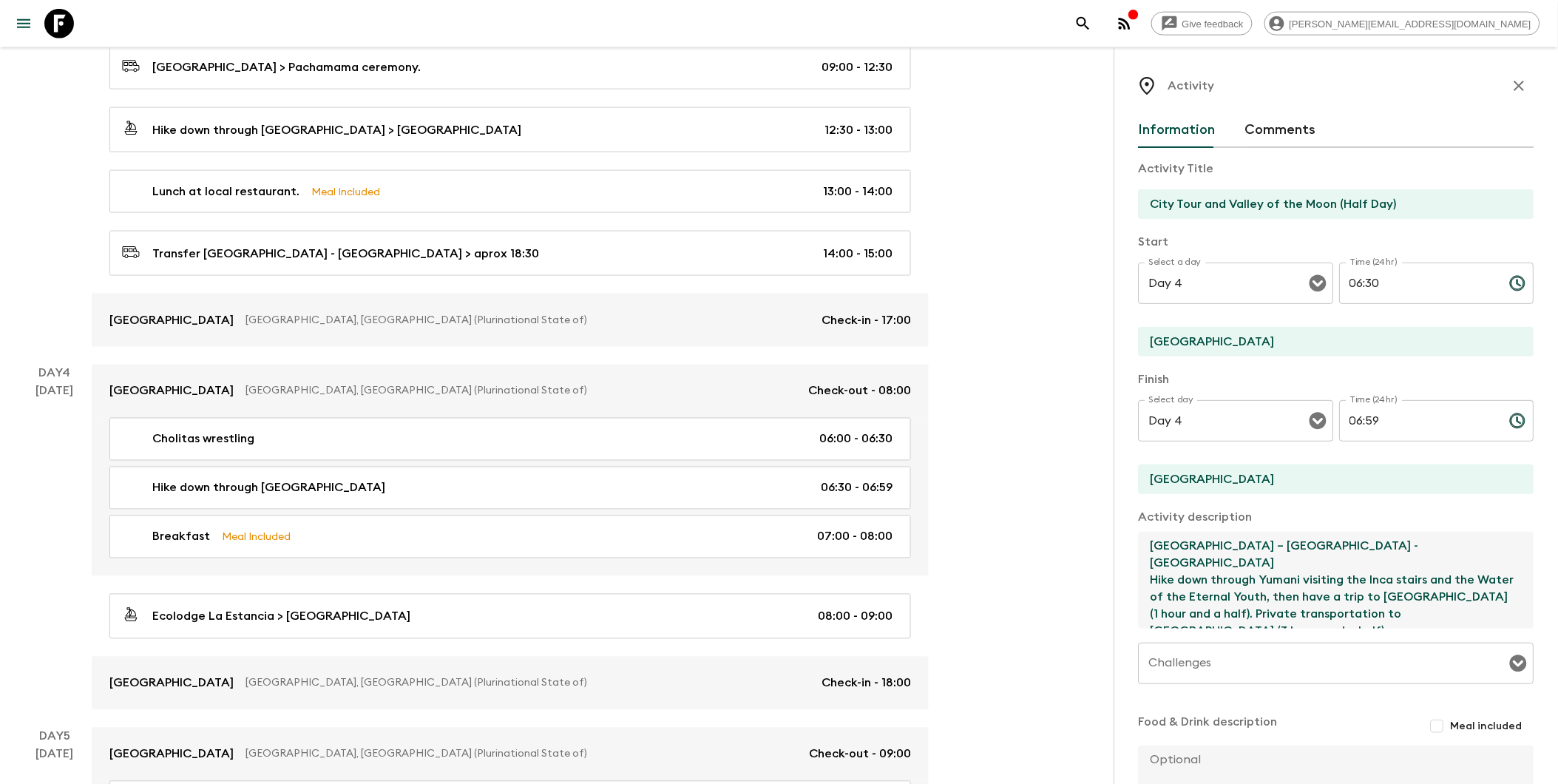
drag, startPoint x: 1224, startPoint y: 584, endPoint x: 1102, endPoint y: 457, distance: 176.1
paste textarea "14:00 – 18:00 City Tour and Valley of the Moon (Half Day) A 4-hour city tour th…"
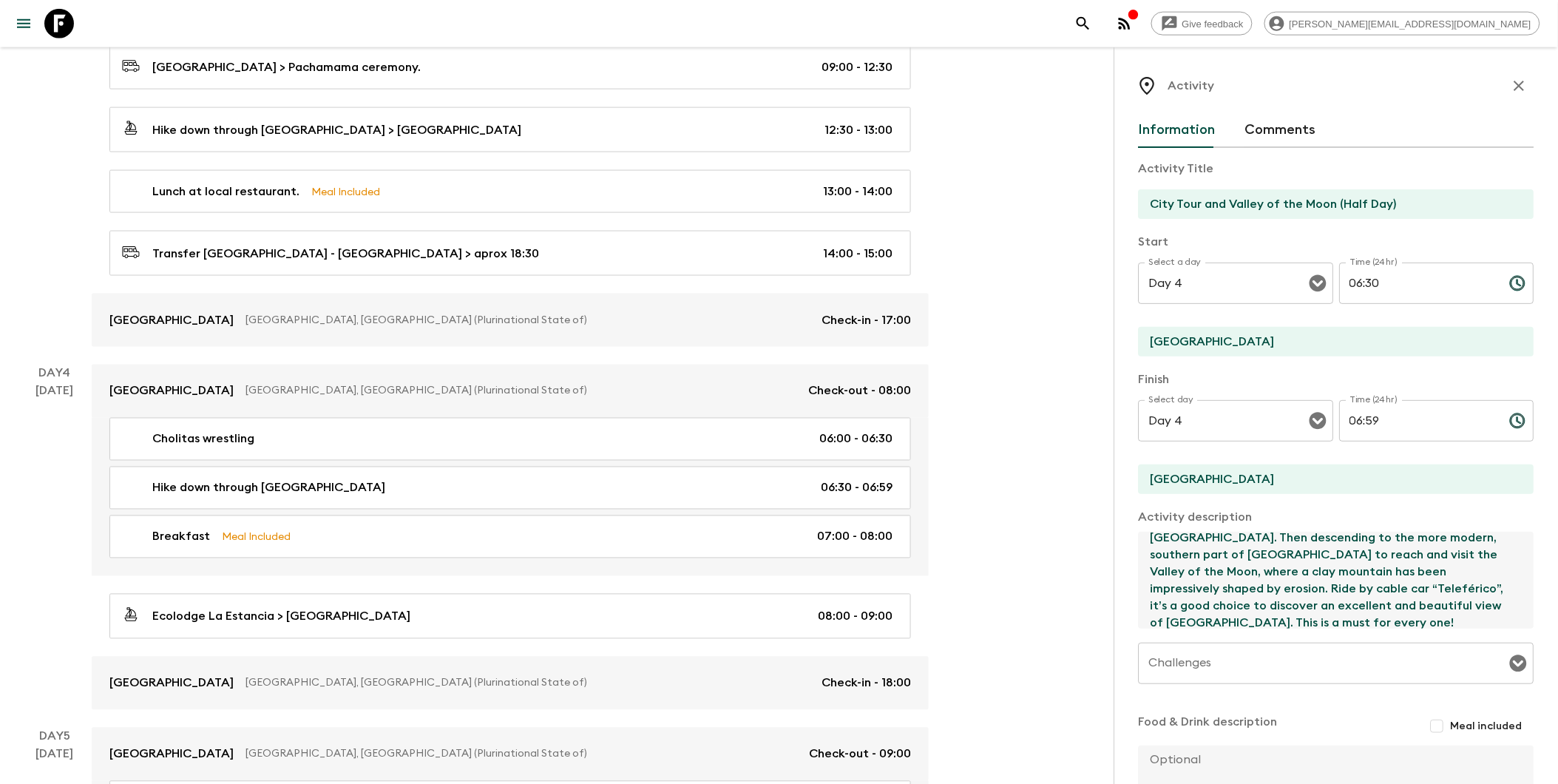
scroll to position [141, 0]
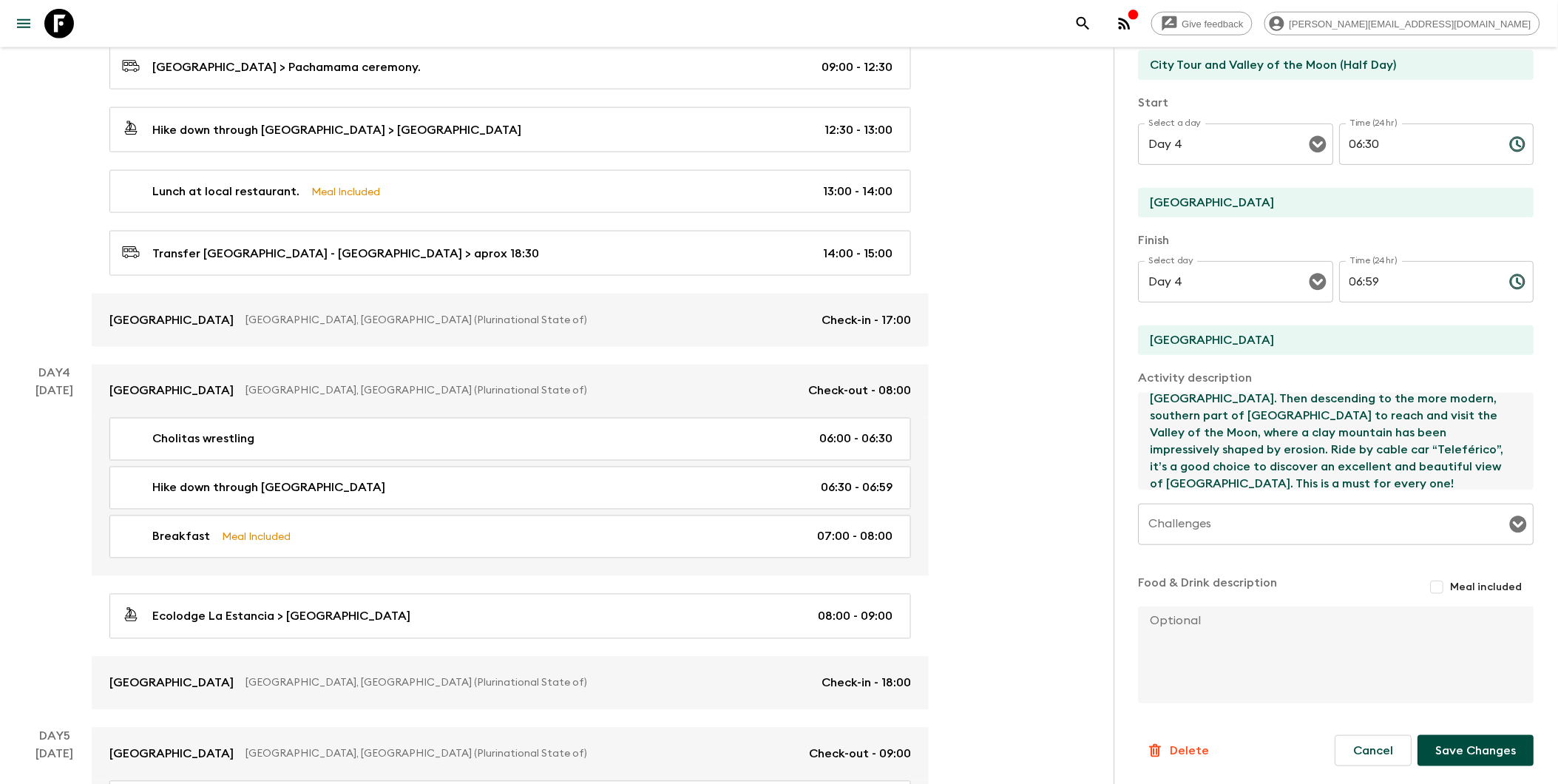
type textarea "14:00 – 18:00 City Tour and Valley of the Moon (Half Day) A 4-hour city tour th…"
click at [1193, 749] on button "Save Changes" at bounding box center [1476, 751] width 116 height 31
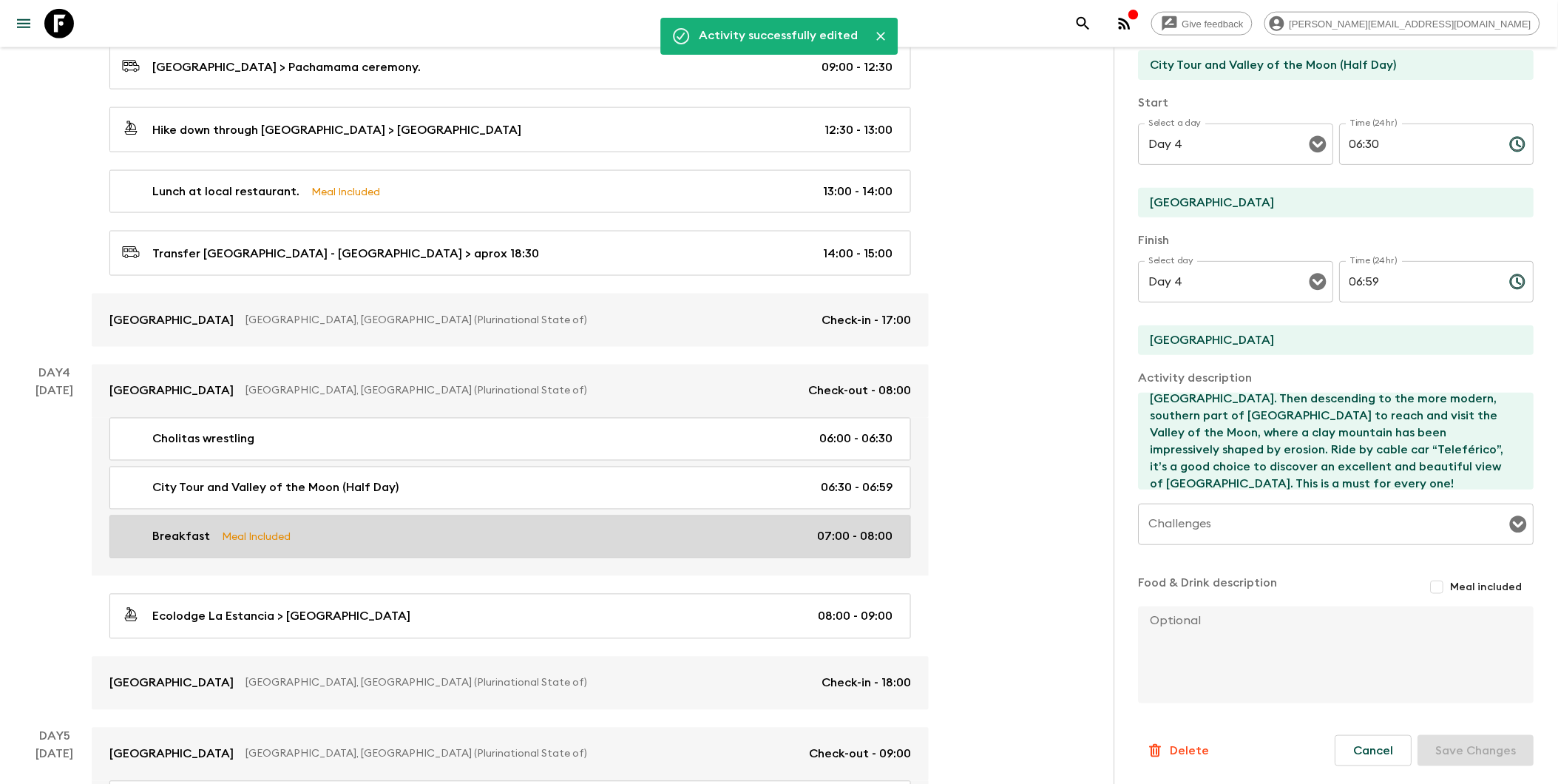
scroll to position [821, 0]
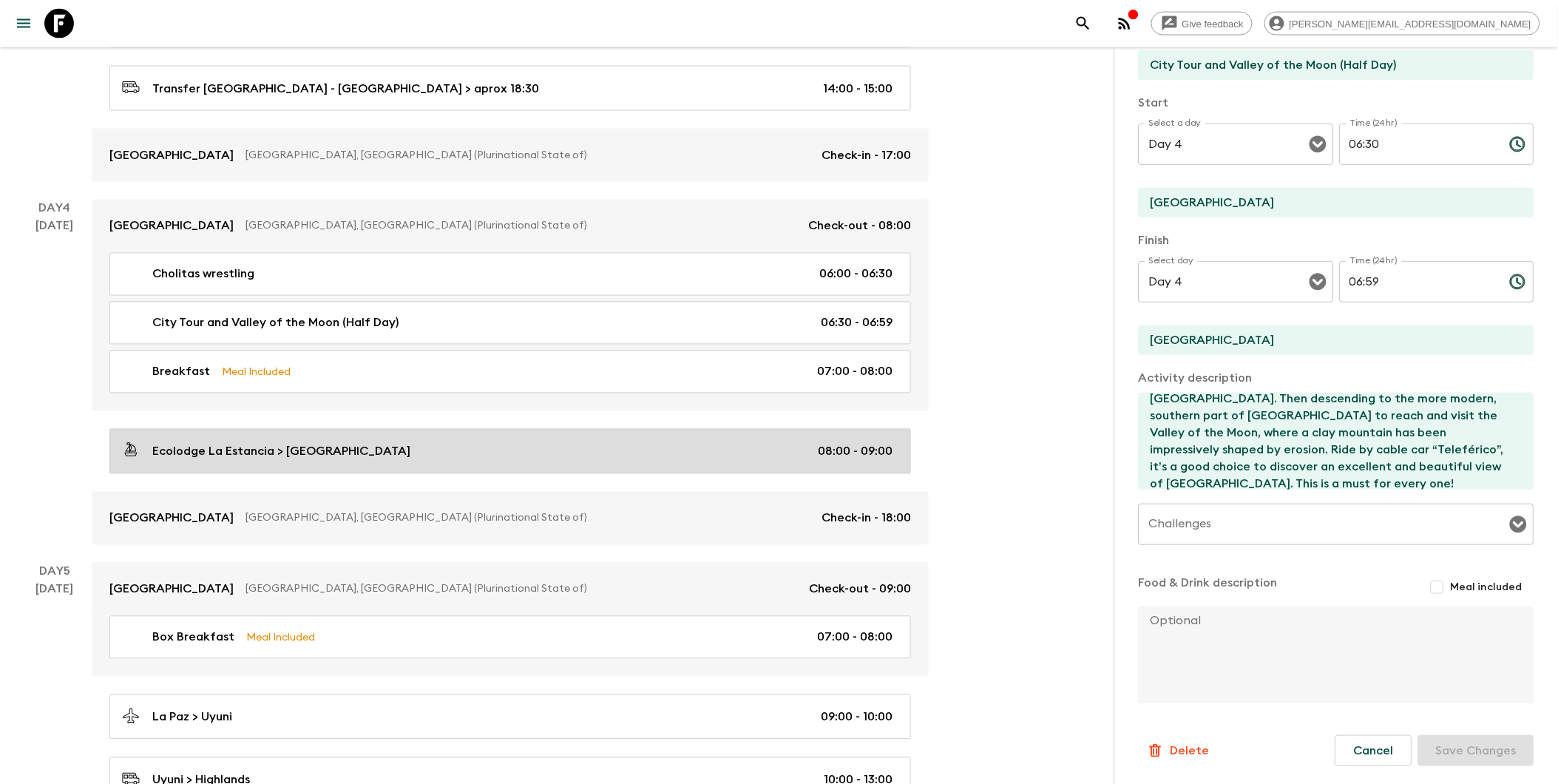
click at [220, 457] on p "Ecolodge La Estancia > [GEOGRAPHIC_DATA]" at bounding box center [281, 451] width 258 height 18
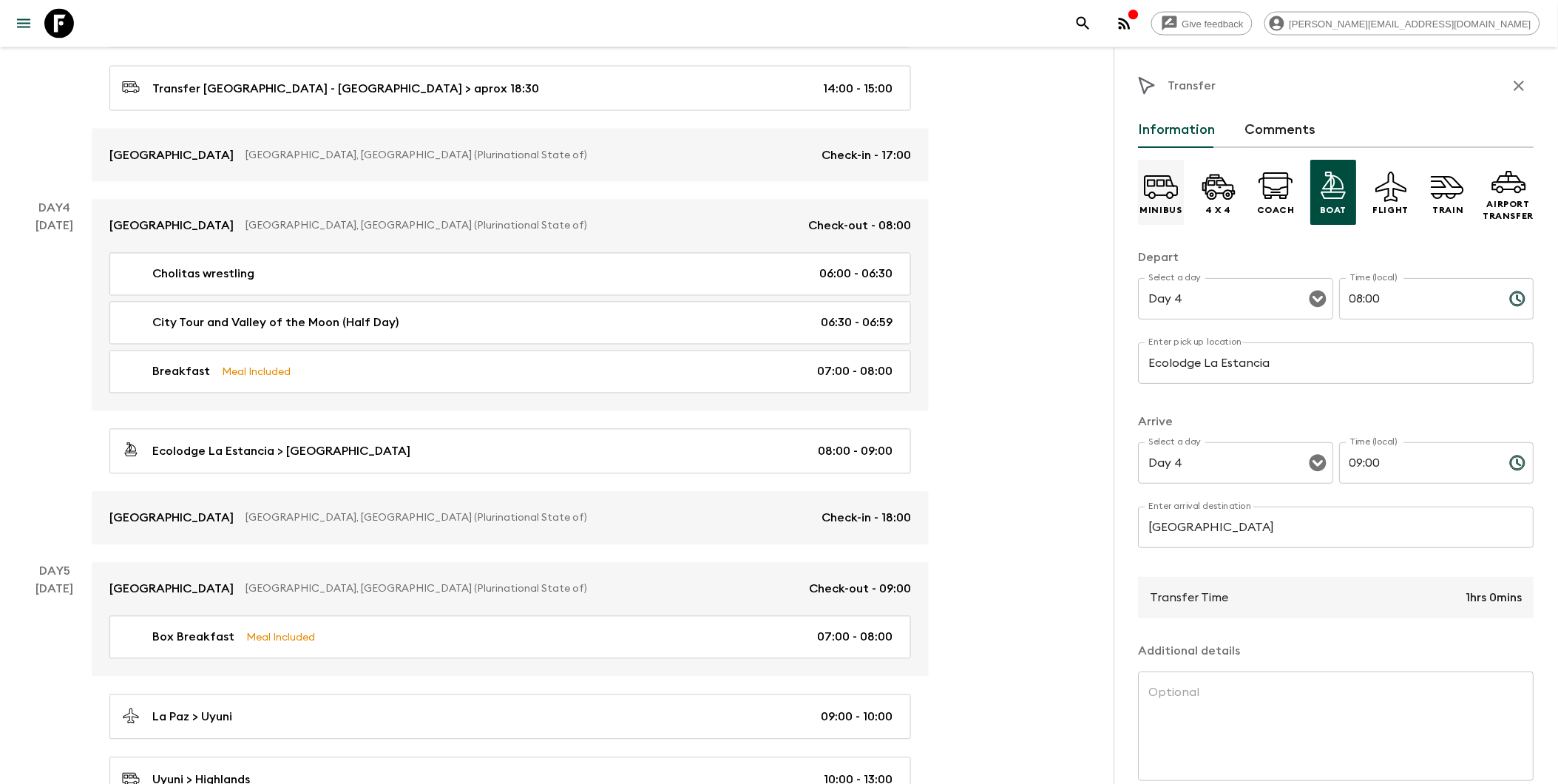
click at [1161, 190] on icon at bounding box center [1162, 186] width 36 height 36
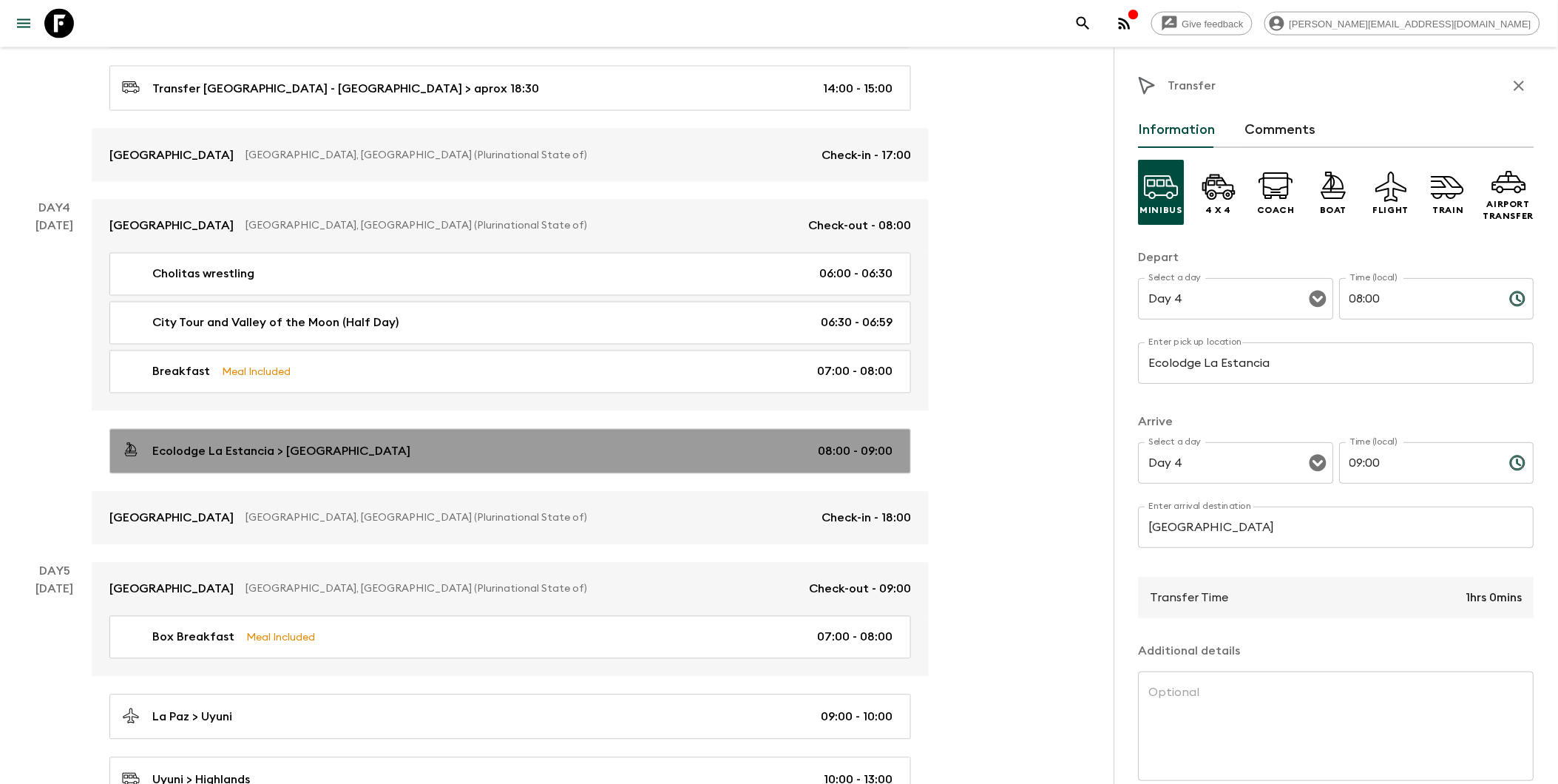
click at [589, 470] on link "Ecolodge La Estancia > [GEOGRAPHIC_DATA] 08:00 - 09:00" at bounding box center [510, 451] width 801 height 45
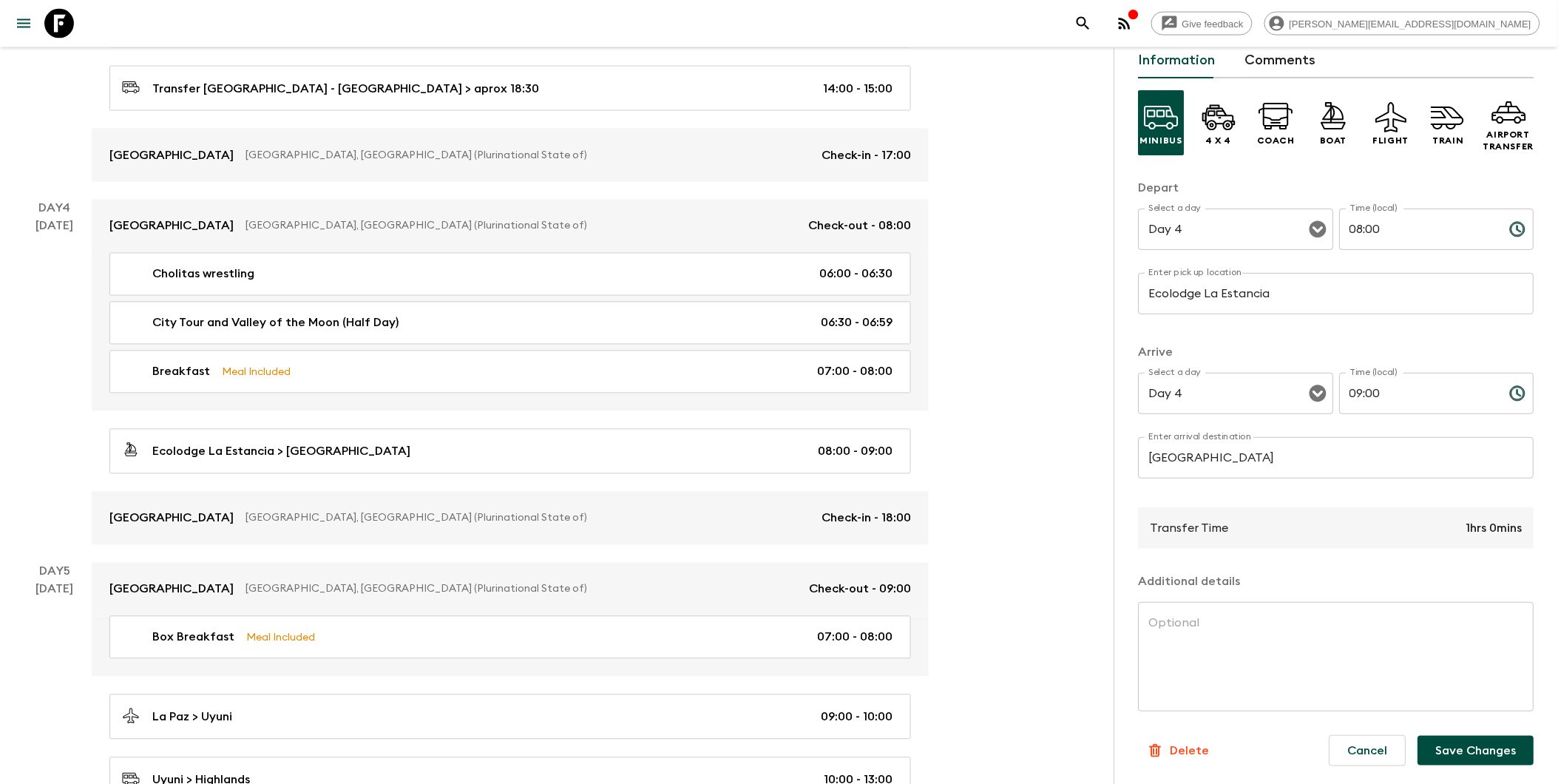
scroll to position [986, 0]
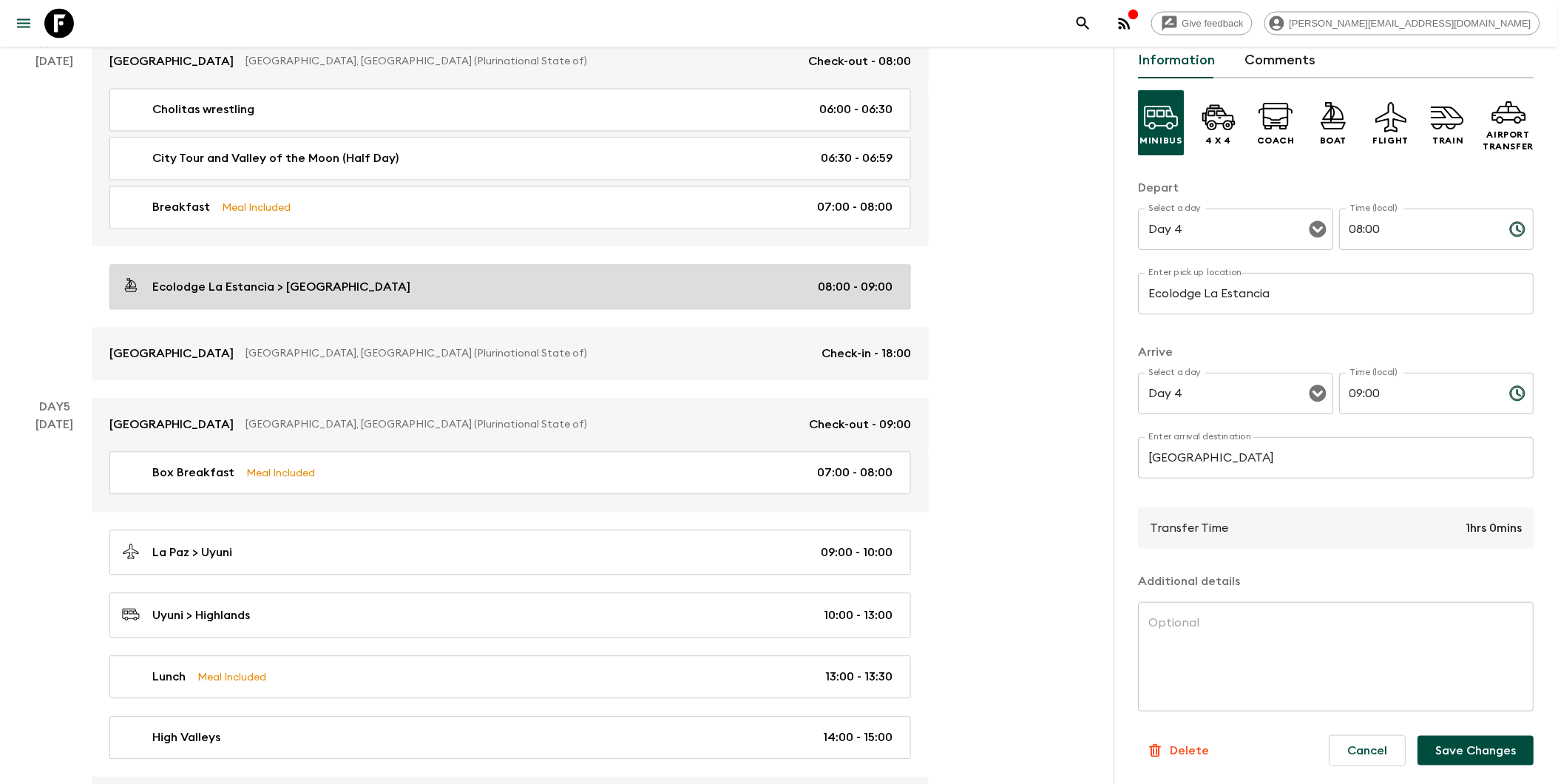
click at [601, 293] on div "Ecolodge La Estancia > [GEOGRAPHIC_DATA] 08:00 - 09:00" at bounding box center [507, 287] width 770 height 20
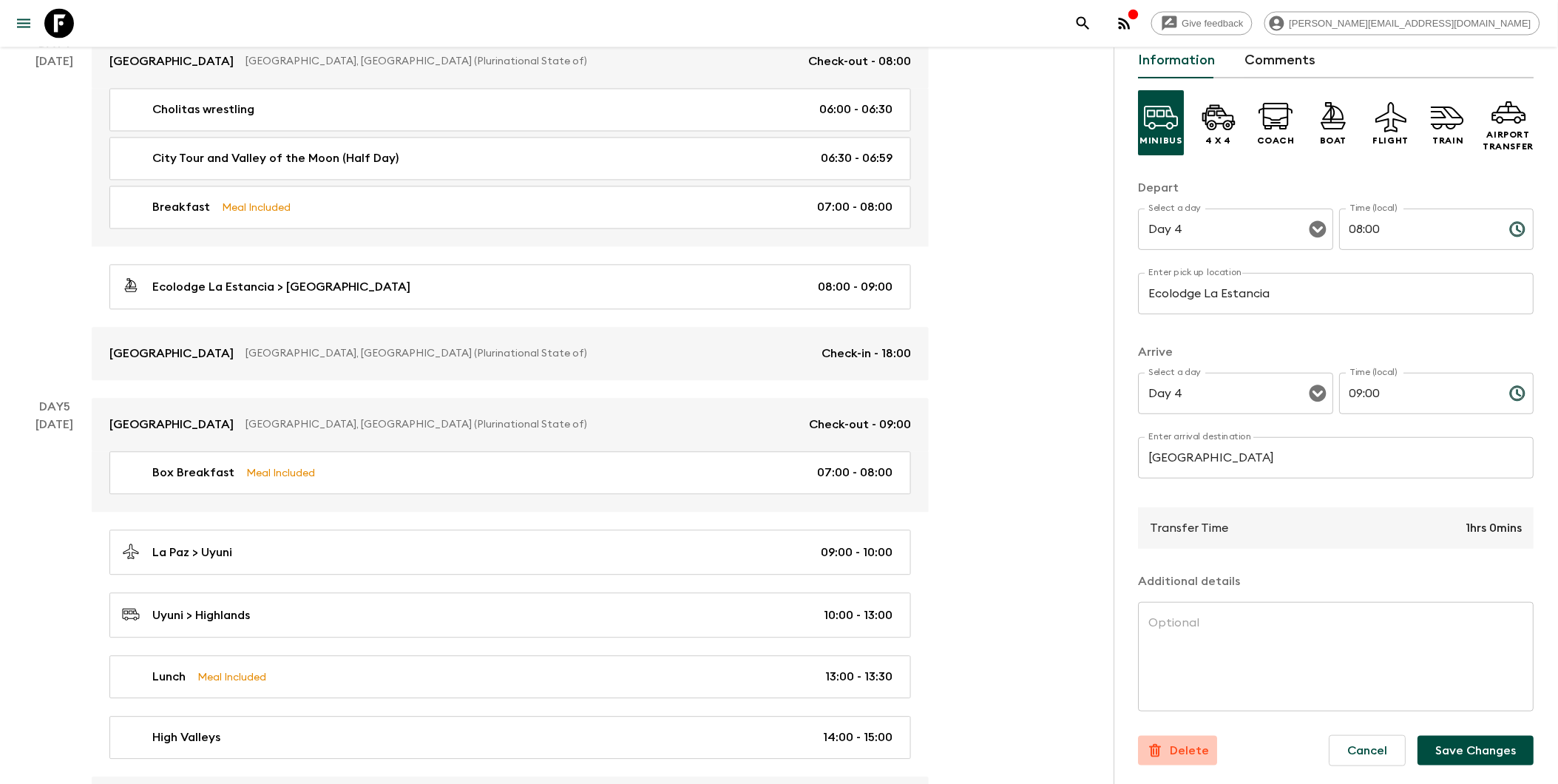
click at [1170, 743] on div "Delete" at bounding box center [1178, 751] width 63 height 18
click at [1193, 751] on button "Confirm" at bounding box center [1251, 756] width 75 height 26
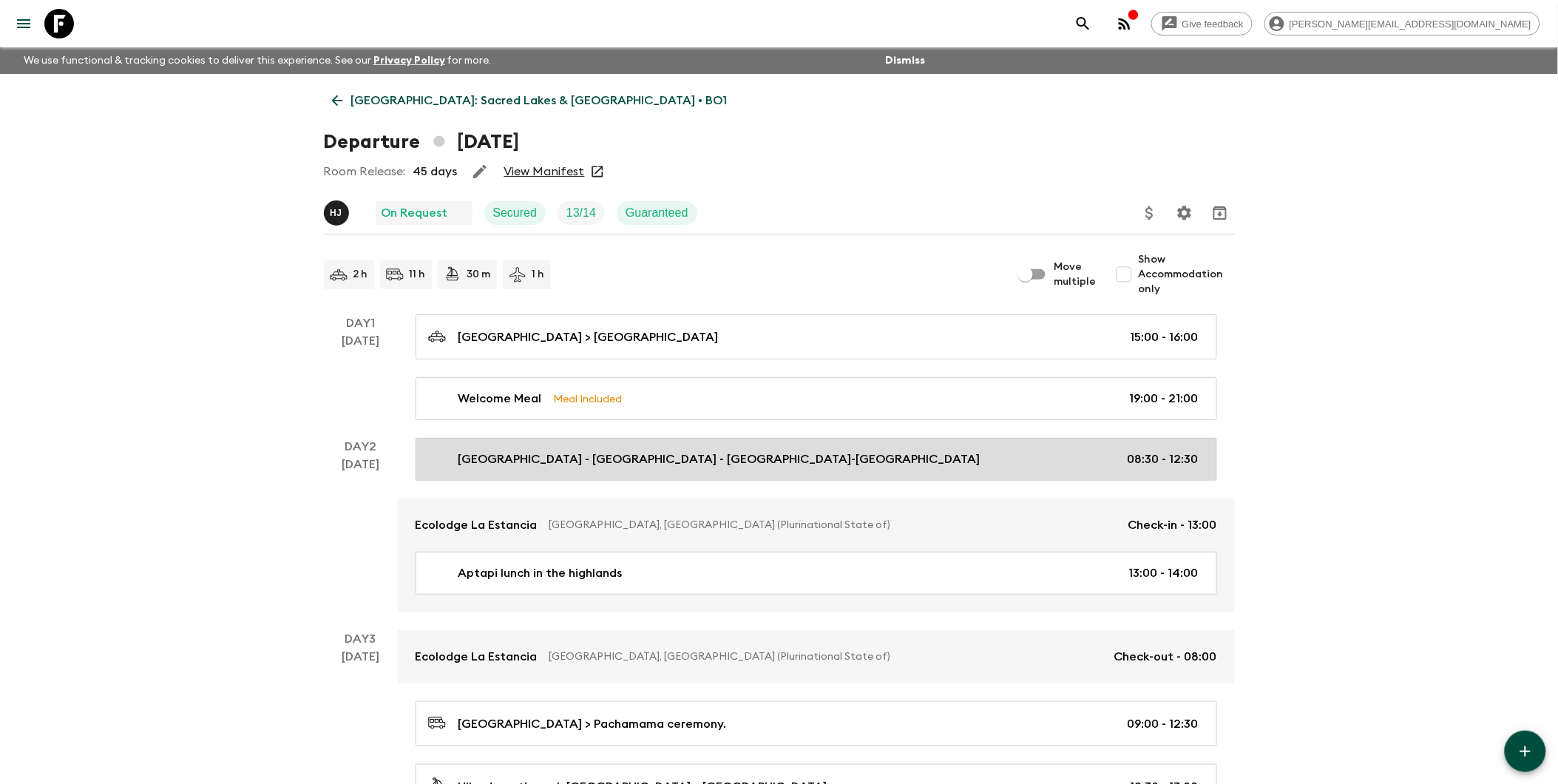
click at [1045, 455] on div "[GEOGRAPHIC_DATA] - [GEOGRAPHIC_DATA] - [GEOGRAPHIC_DATA]-[GEOGRAPHIC_DATA] 08:…" at bounding box center [813, 460] width 770 height 18
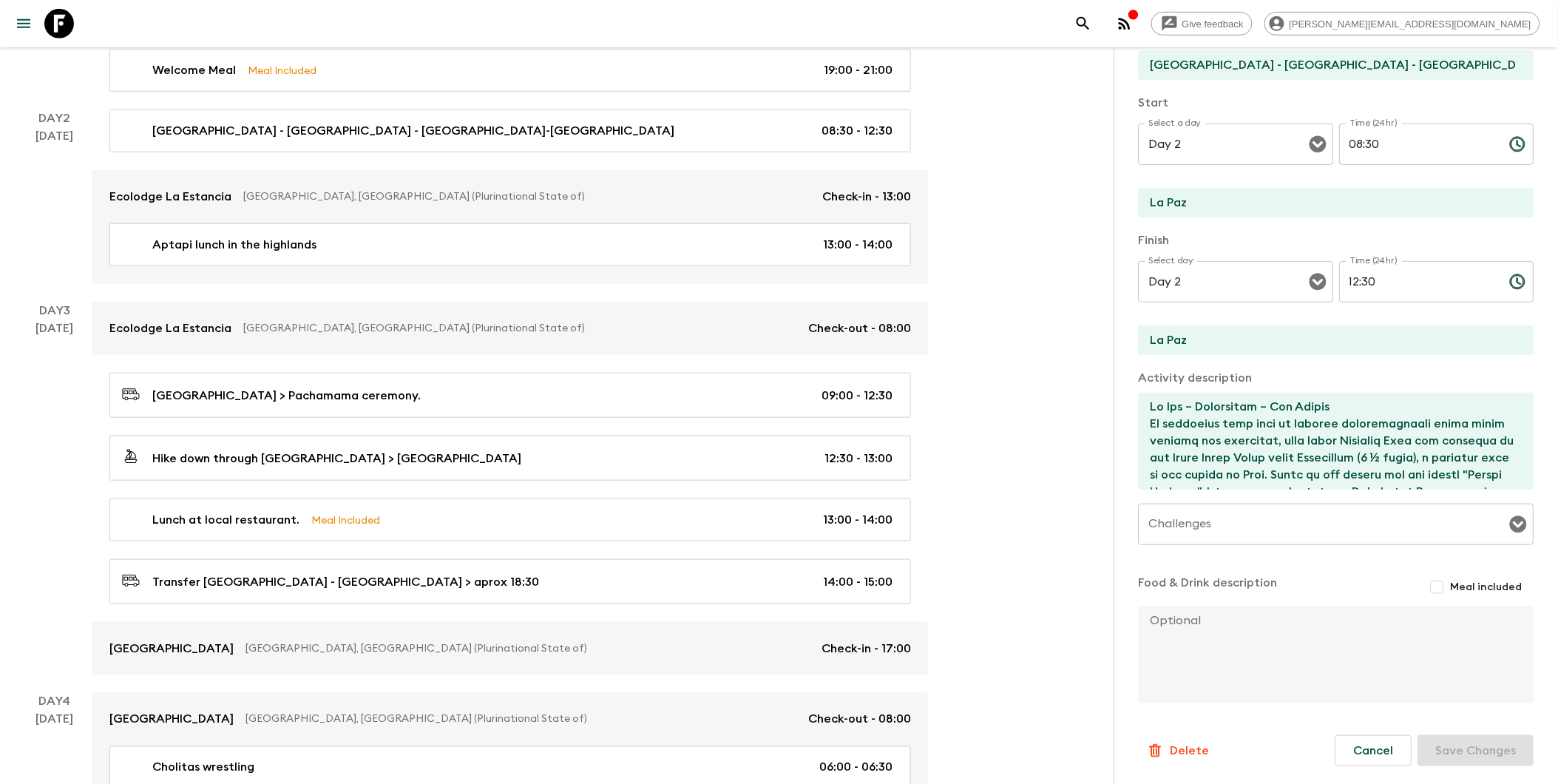
scroll to position [492, 0]
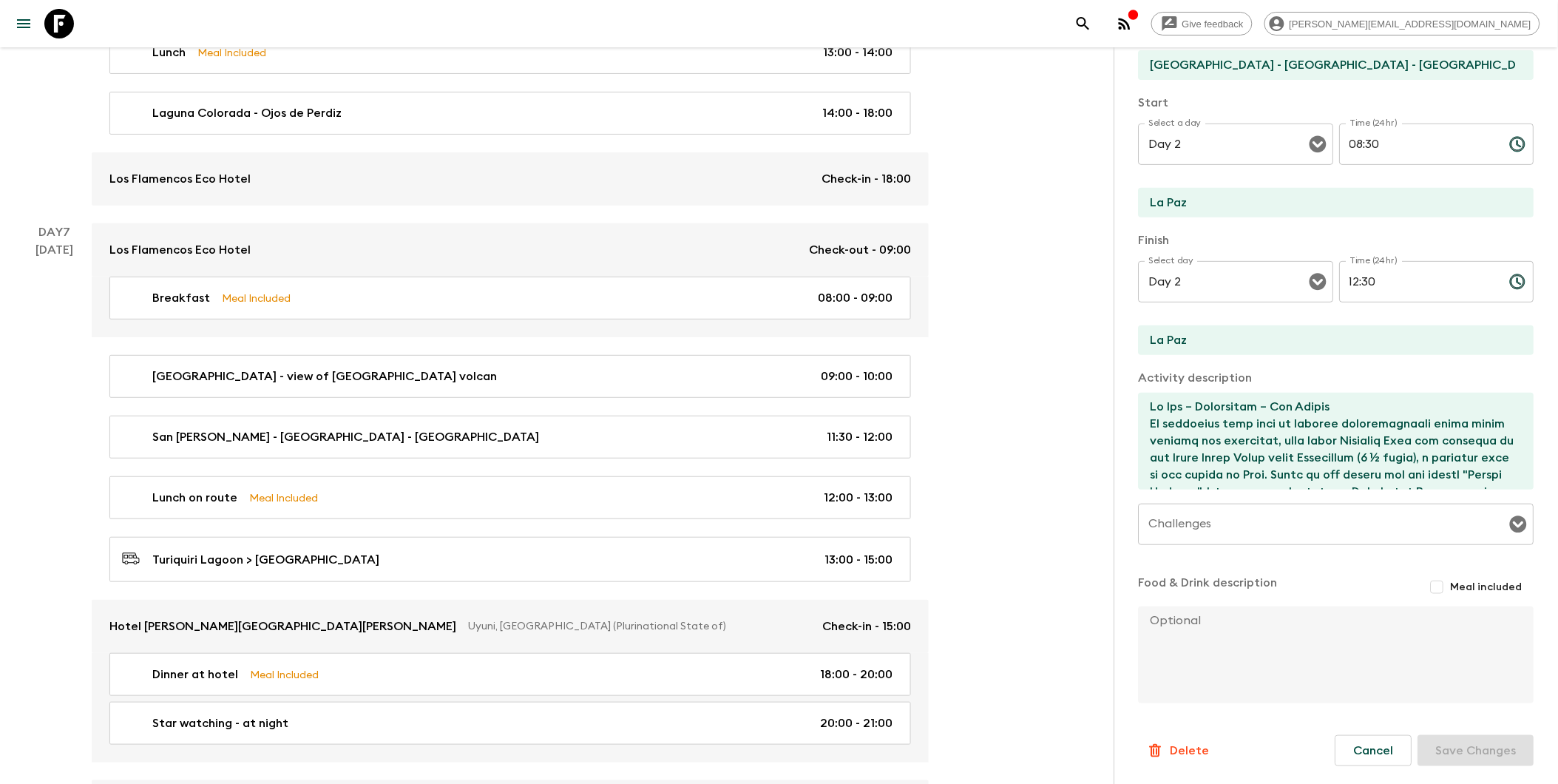
scroll to position [2464, 0]
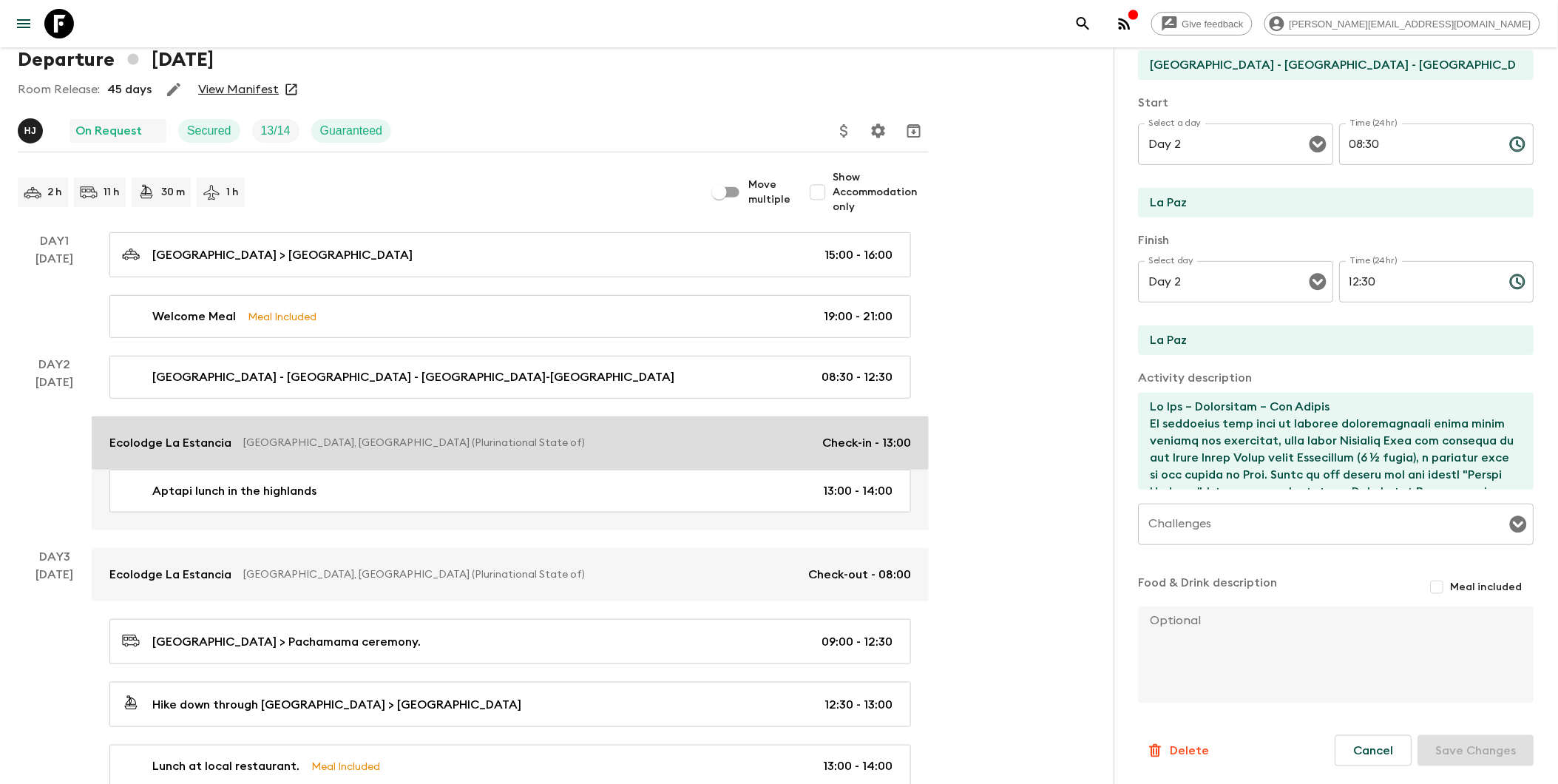
scroll to position [0, 0]
